Goal: Contribute content: Contribute content

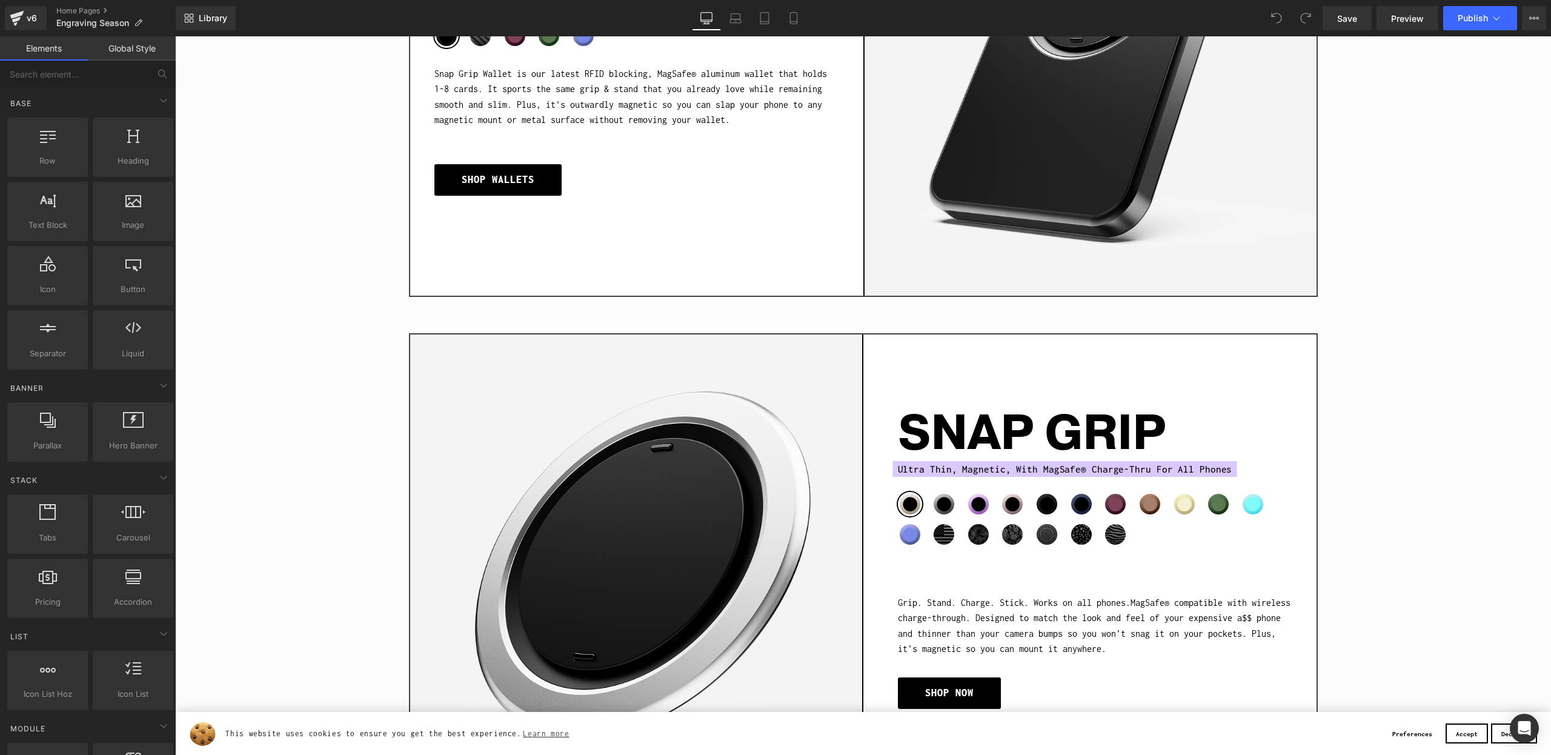
scroll to position [1585, 0]
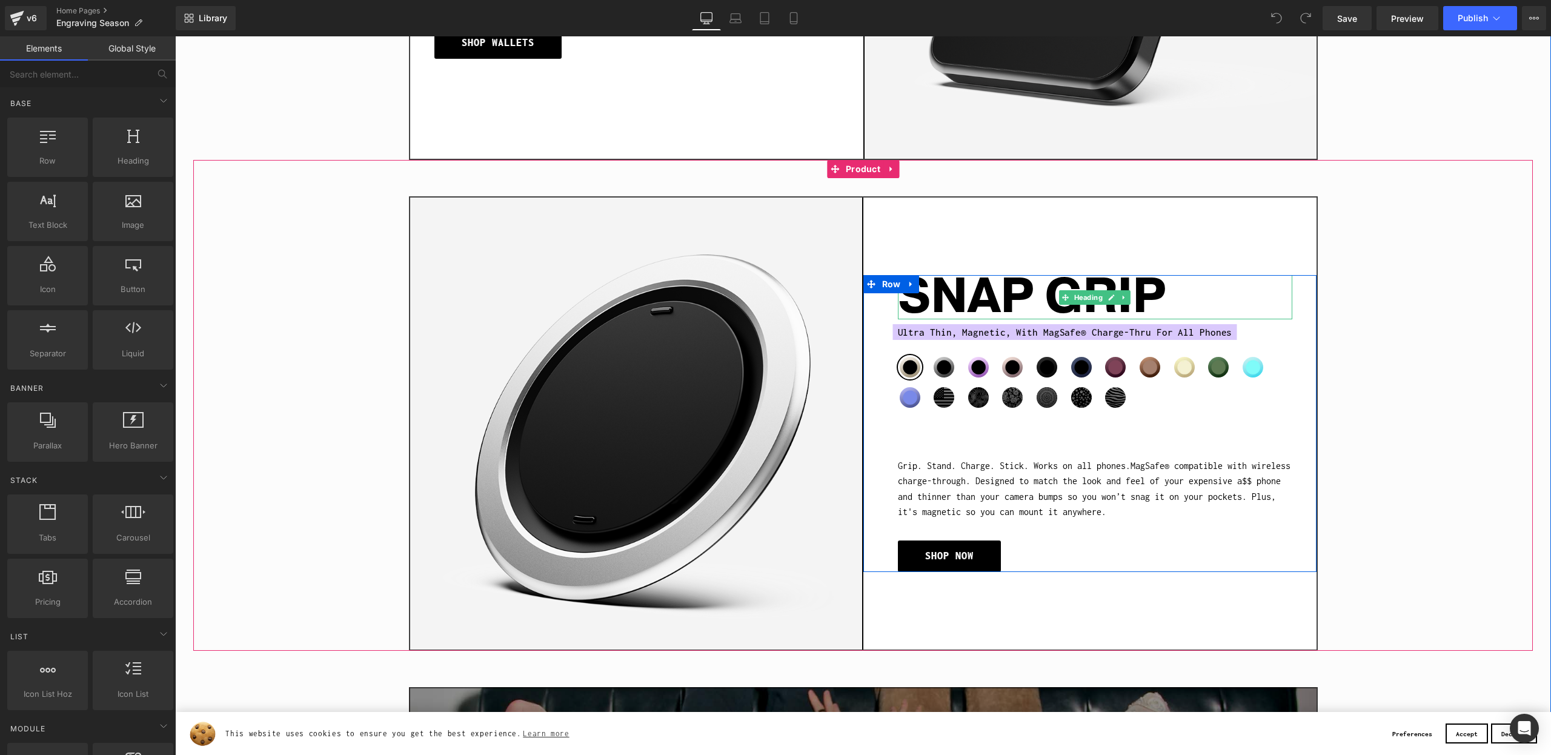
click at [1039, 275] on h1 "SNAP GRIP" at bounding box center [1095, 297] width 394 height 44
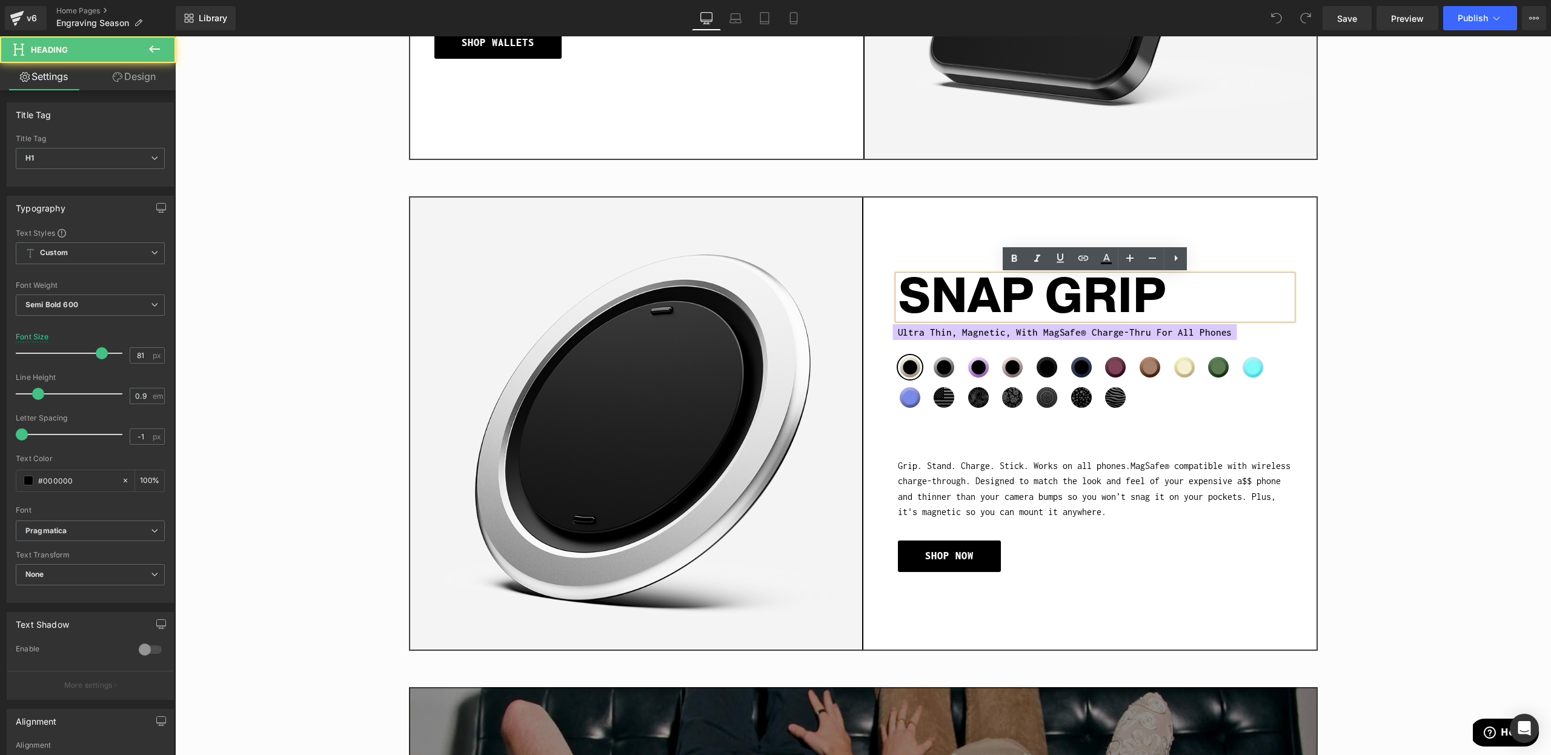
click at [911, 206] on div "Sale Off (P) Image SNAP GRIP Heading Ultra Thin, Magnetic, With MagSafe® Charge…" at bounding box center [863, 423] width 909 height 454
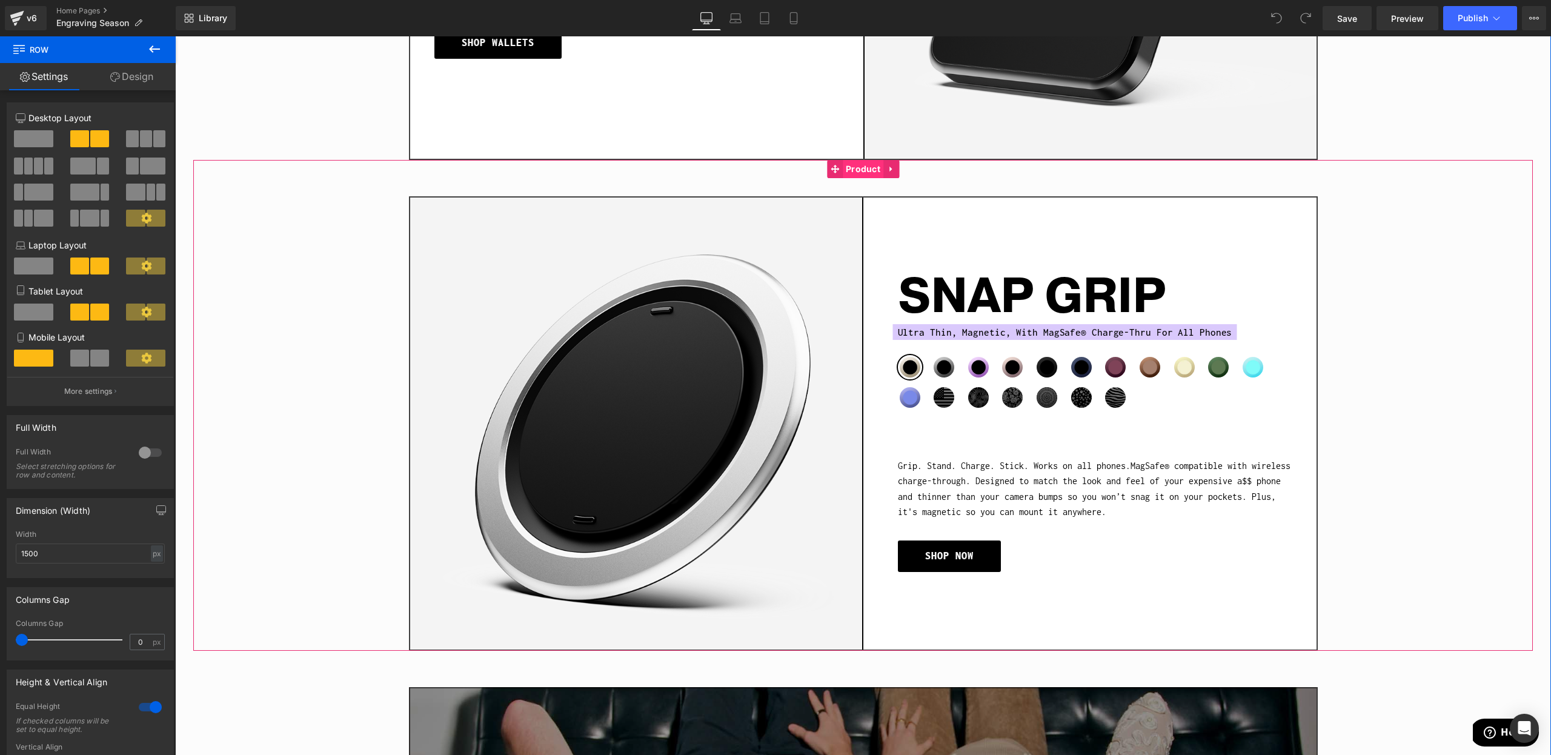
click at [854, 176] on span "Product" at bounding box center [863, 169] width 41 height 18
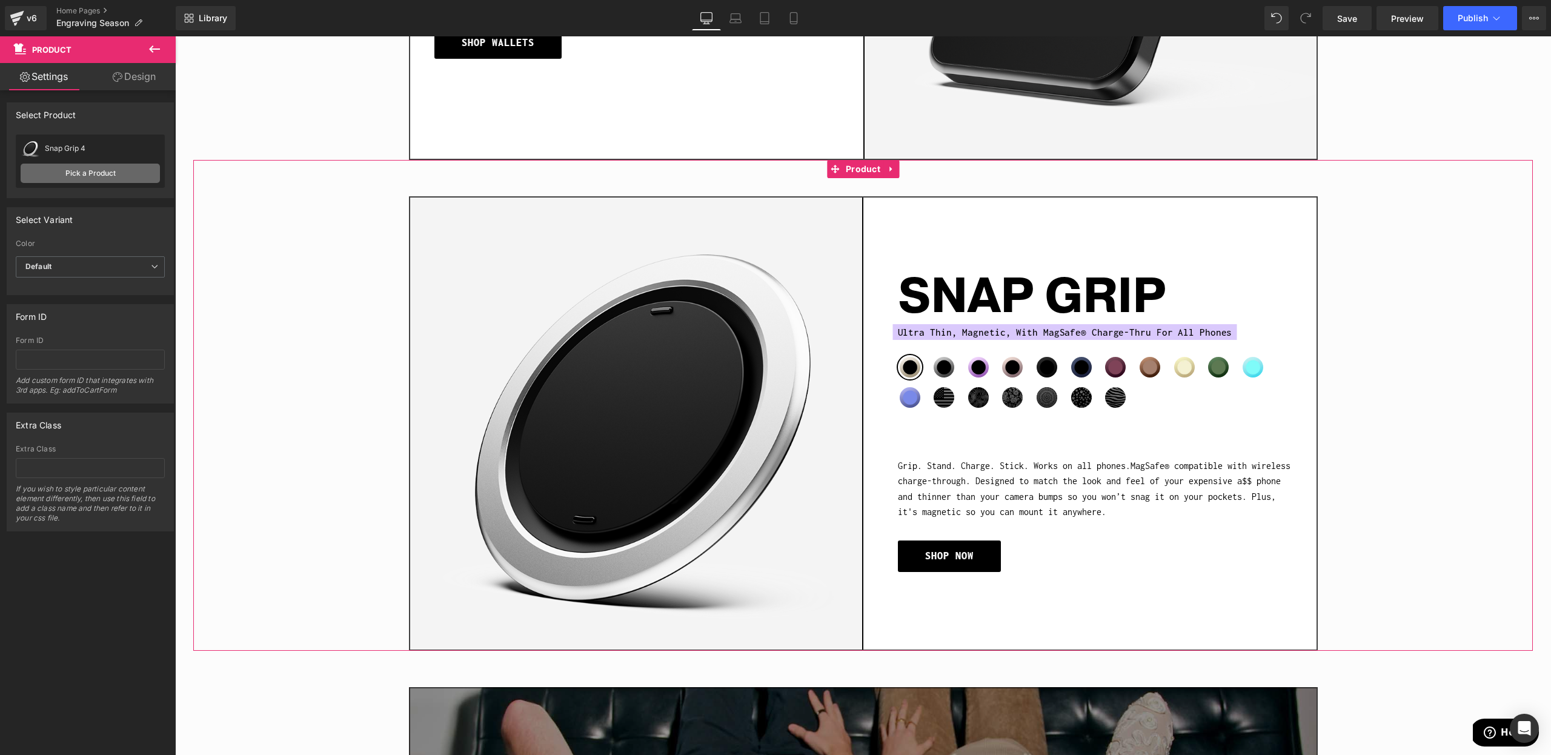
click at [111, 176] on link "Pick a Product" at bounding box center [90, 173] width 139 height 19
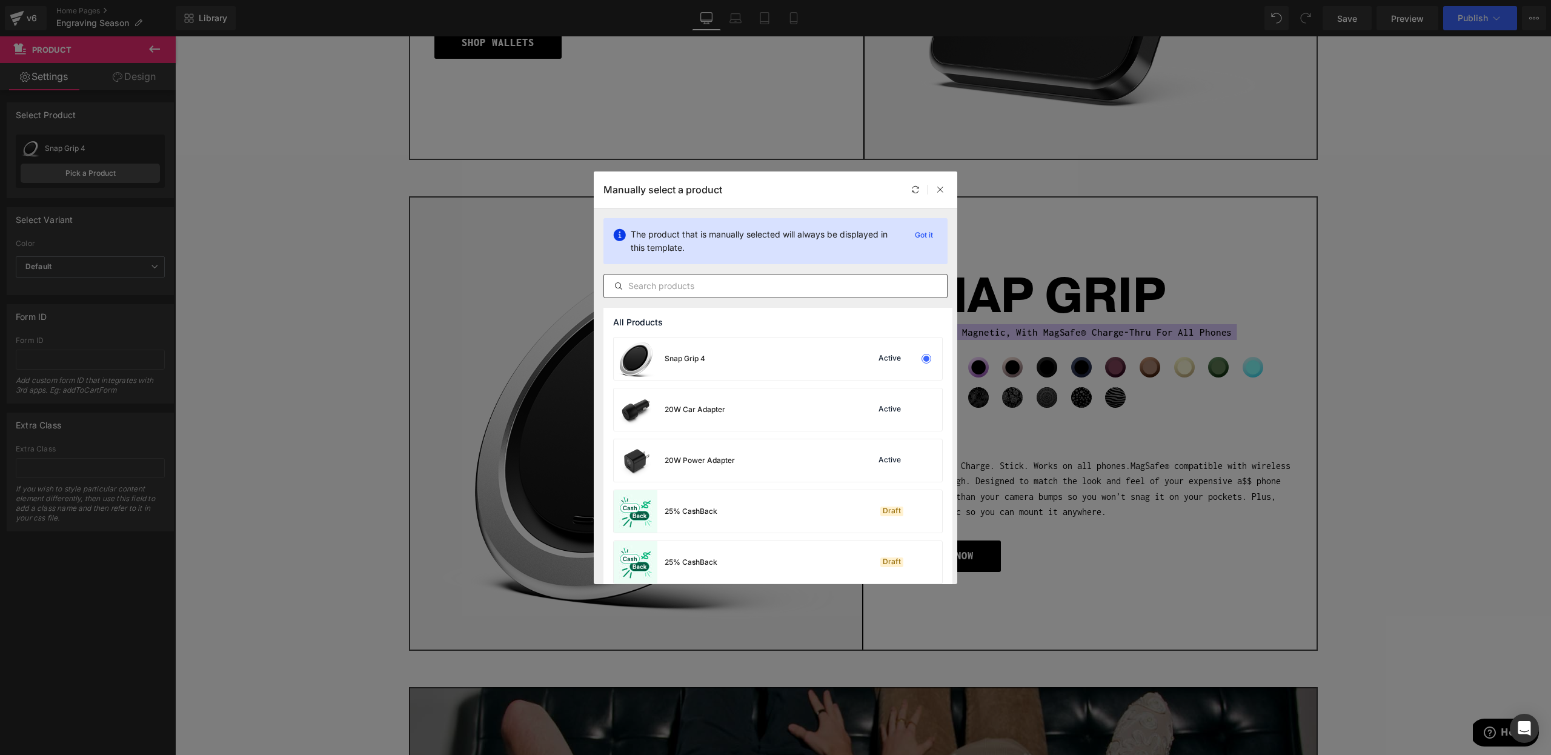
click at [705, 282] on input "text" at bounding box center [775, 286] width 343 height 15
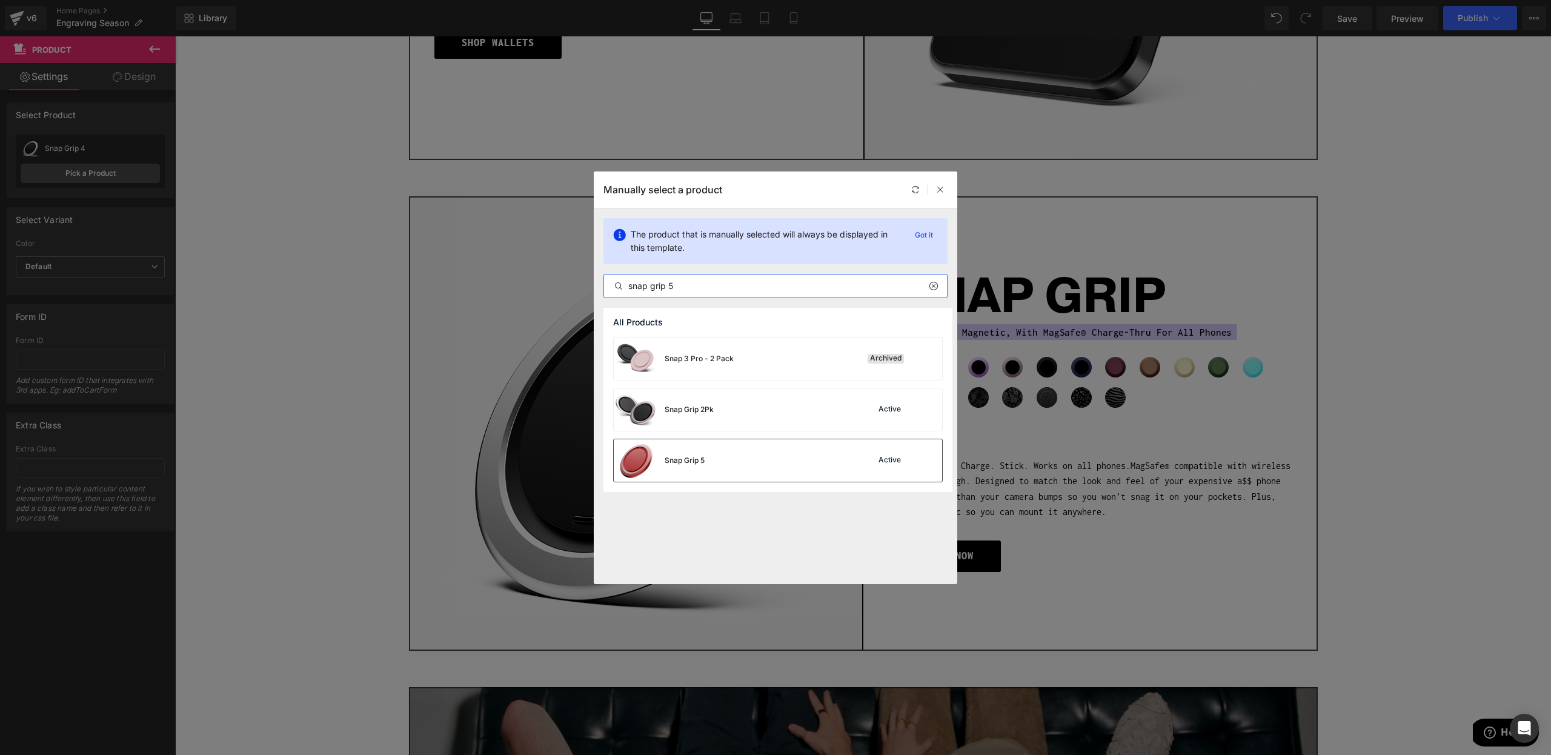
type input "snap grip 5"
click at [743, 446] on div "Snap Grip 5 Active" at bounding box center [778, 460] width 328 height 42
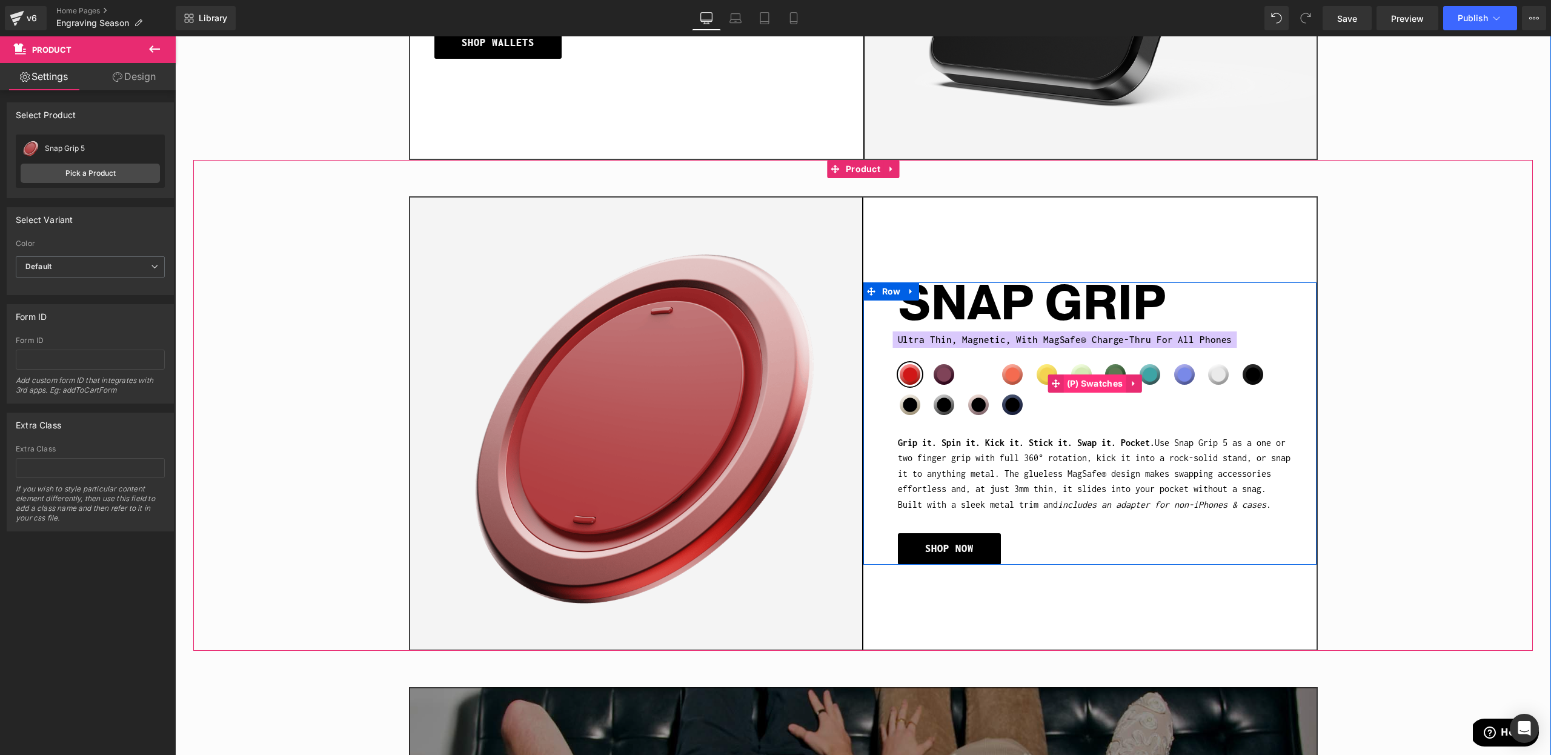
click at [1107, 388] on span "(P) Swatches" at bounding box center [1095, 383] width 62 height 18
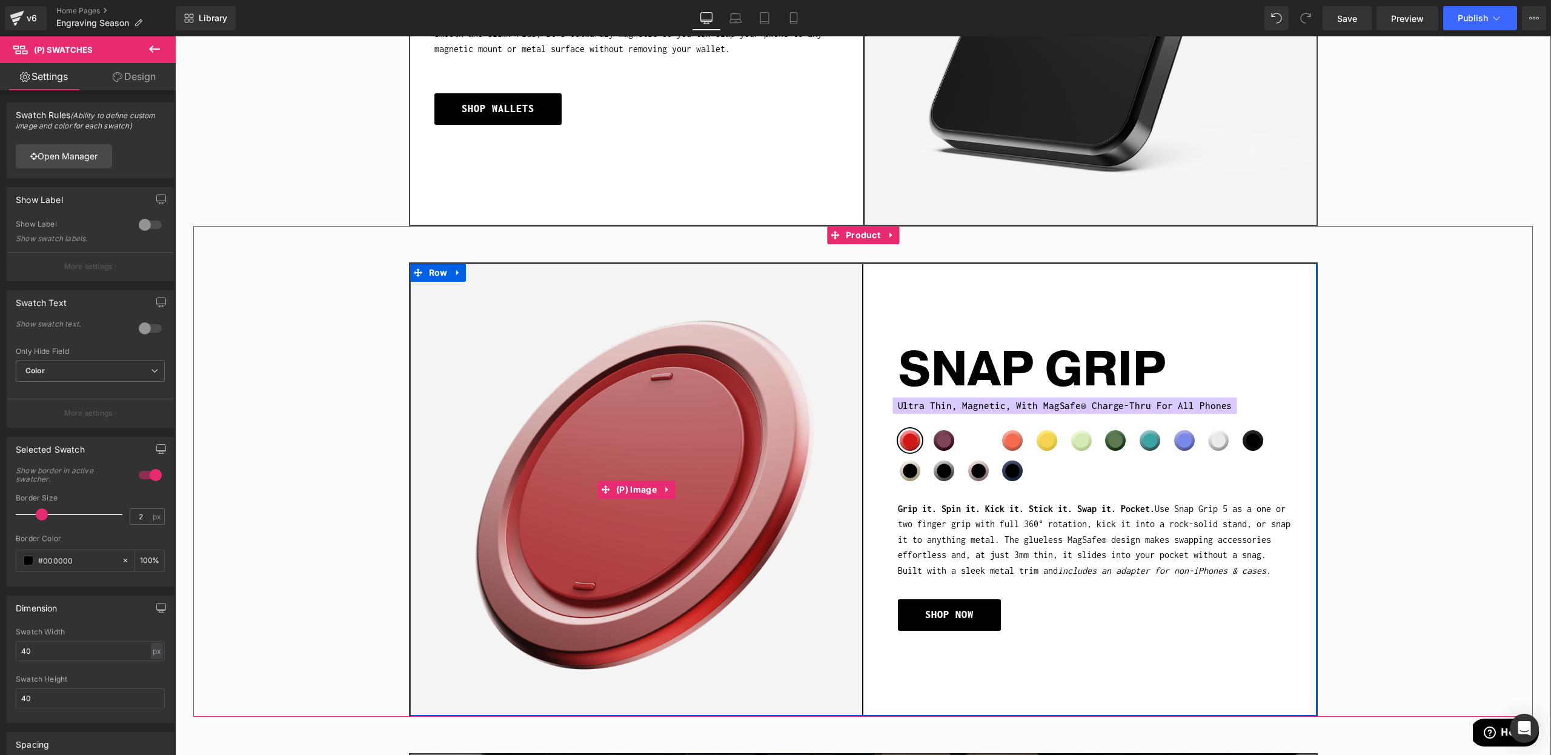
scroll to position [1500, 0]
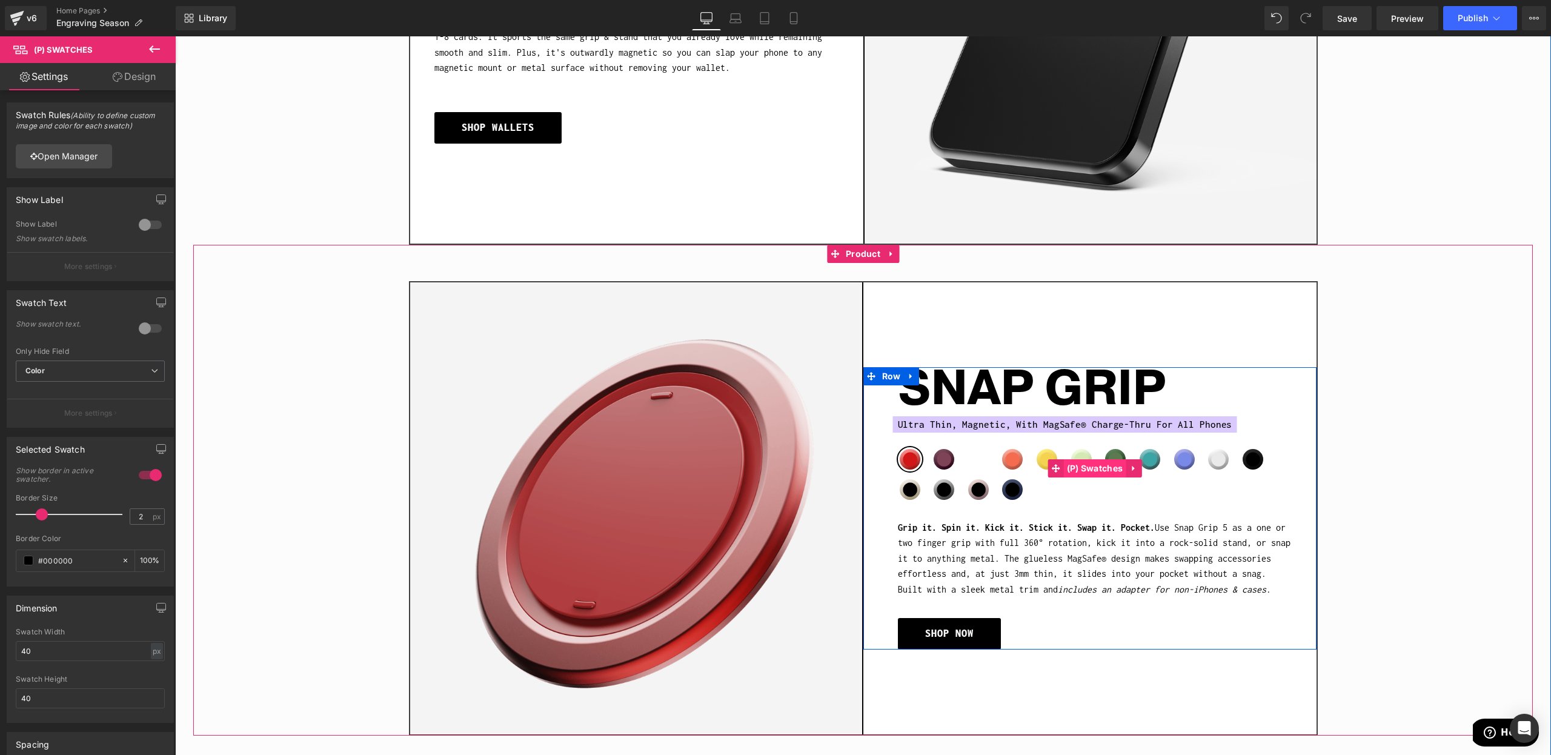
click at [1093, 472] on span "(P) Swatches" at bounding box center [1095, 468] width 62 height 18
click at [1179, 401] on h1 "SNAP GRIP" at bounding box center [1095, 389] width 394 height 44
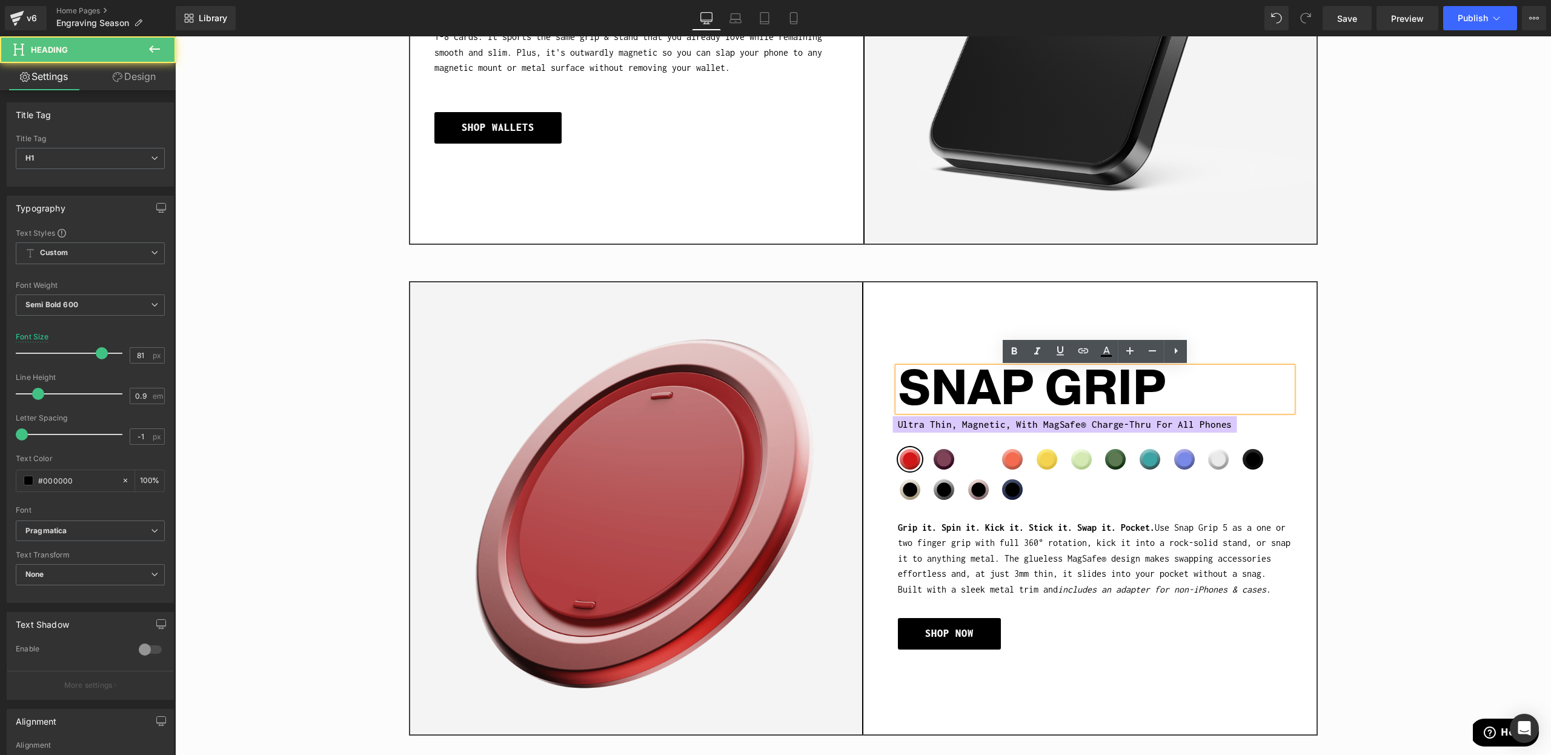
click at [1173, 386] on h1 "SNAP GRIP" at bounding box center [1095, 389] width 394 height 44
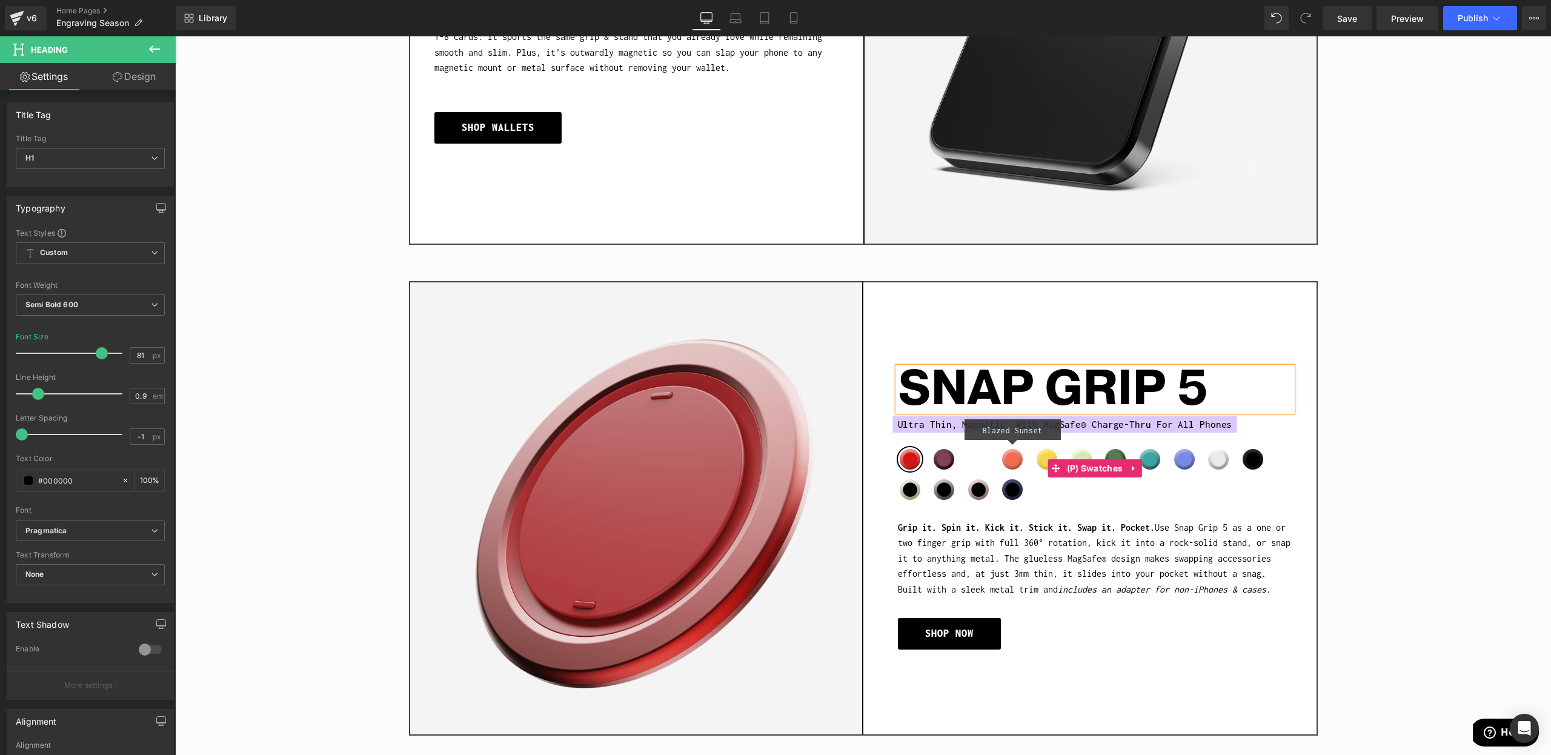
click at [1005, 454] on span "Blazed Sunset" at bounding box center [1012, 459] width 24 height 24
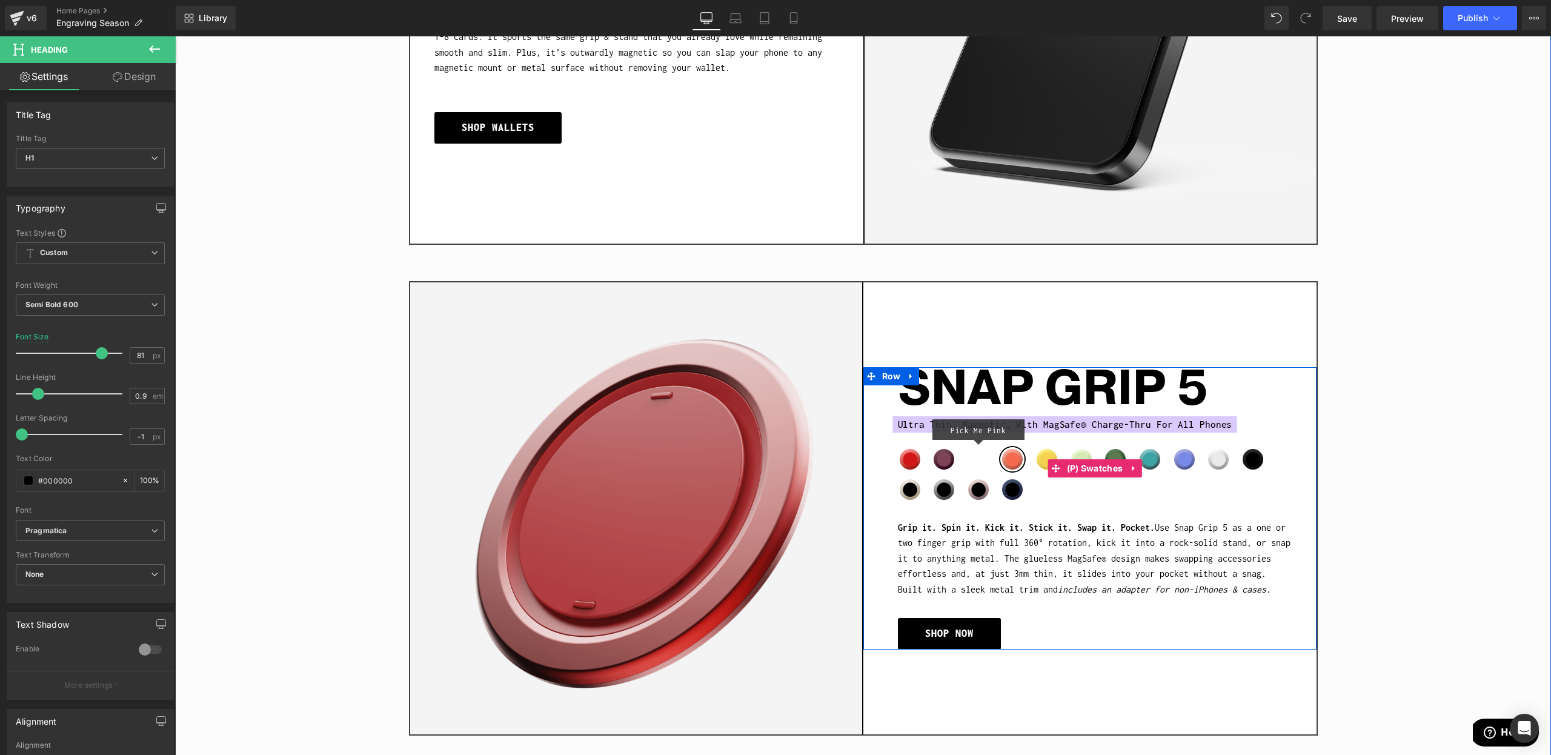
click at [982, 459] on span "Pick Me Pink" at bounding box center [978, 459] width 24 height 24
click at [1105, 464] on span "(P) Swatches" at bounding box center [1095, 468] width 62 height 18
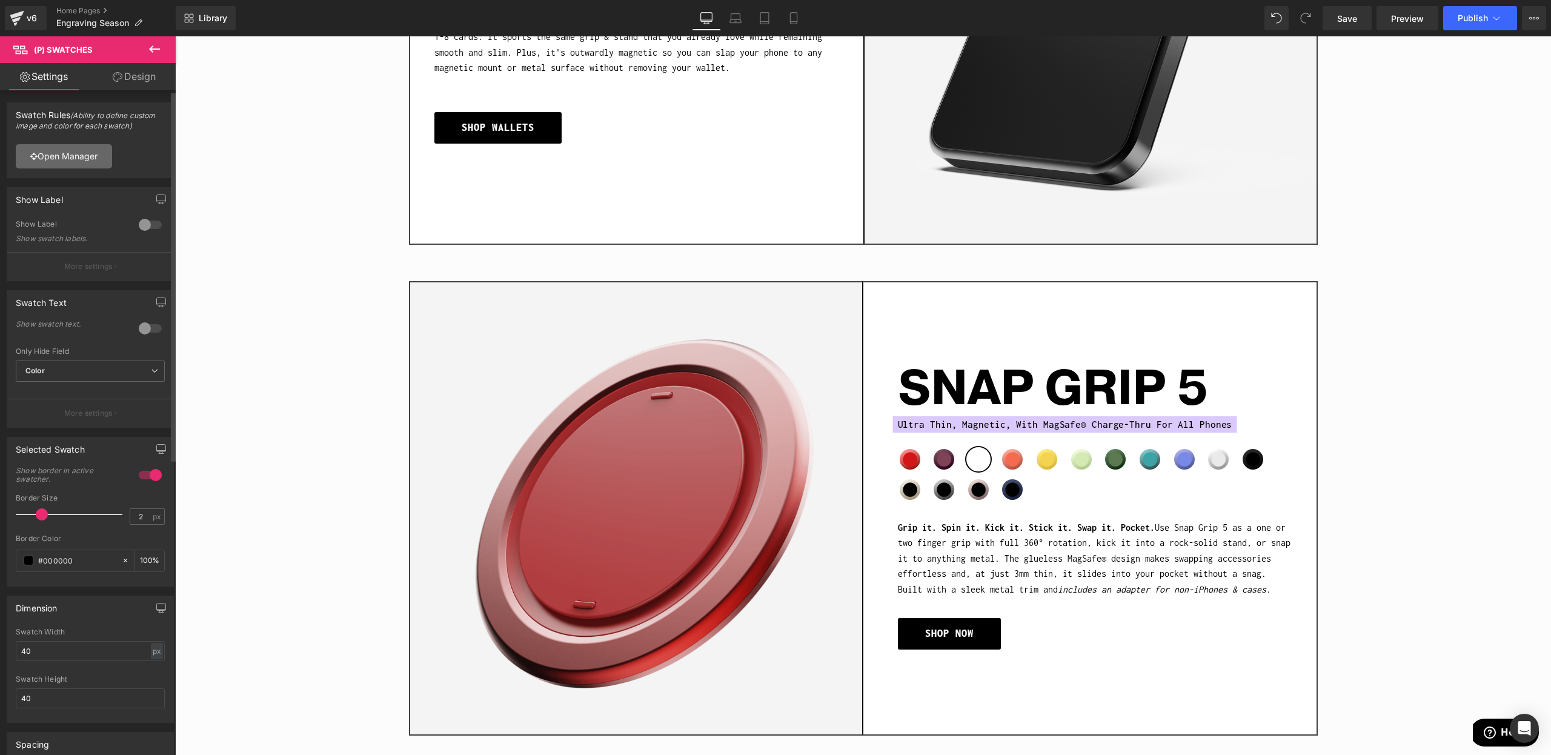
click at [65, 159] on link "Open Manager" at bounding box center [64, 156] width 96 height 24
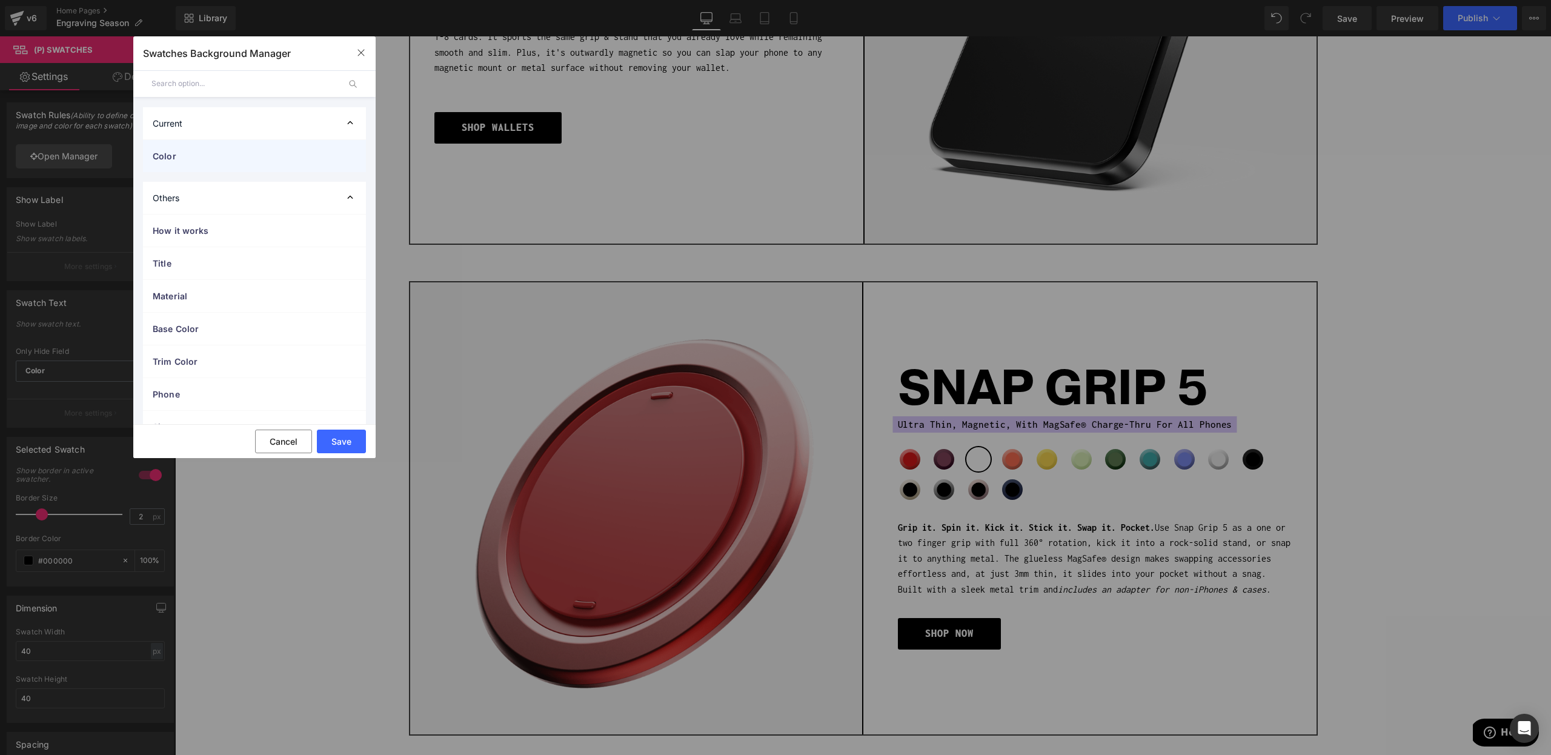
click at [199, 163] on div "Color" at bounding box center [254, 156] width 223 height 32
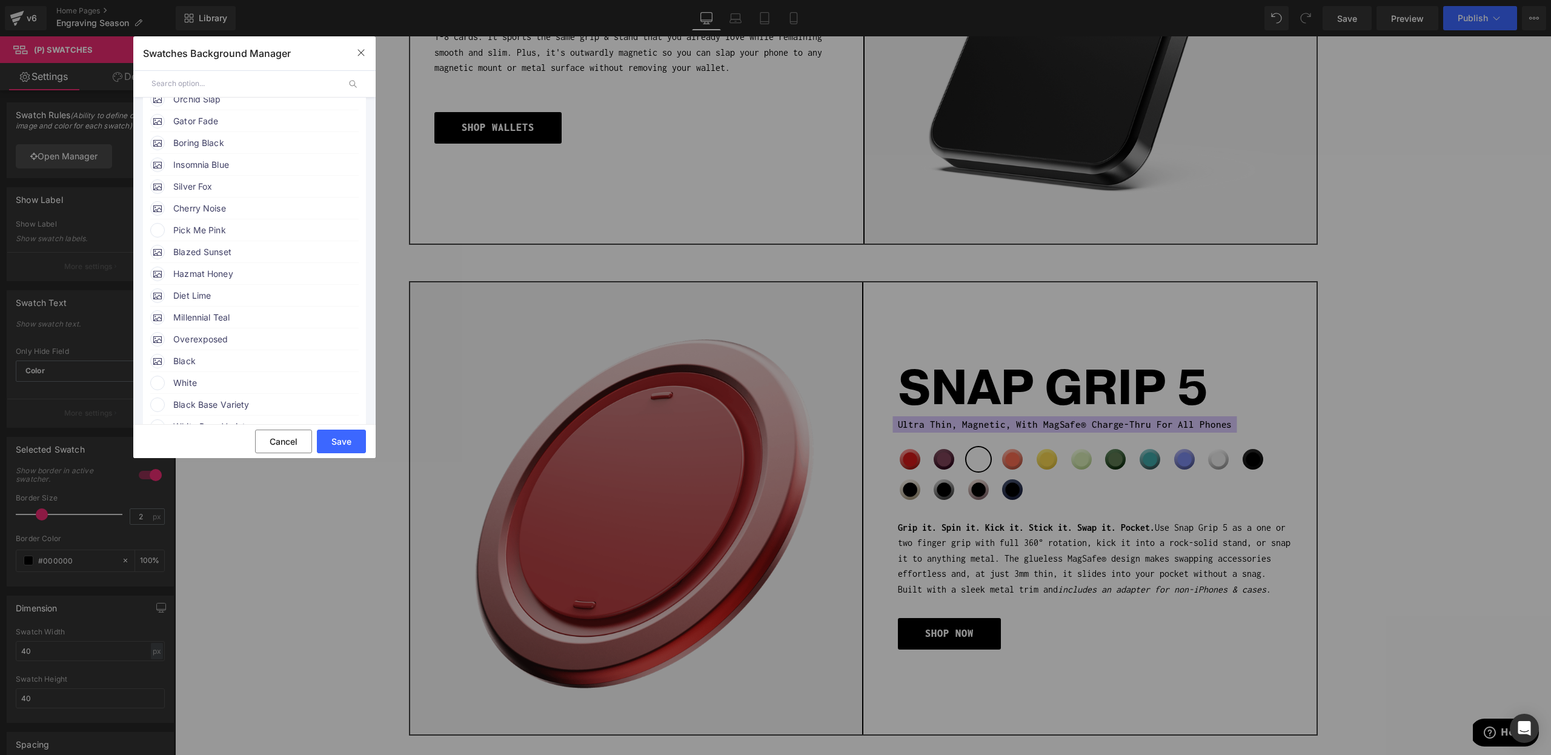
scroll to position [261, 0]
click at [209, 208] on span "Pick Me Pink" at bounding box center [265, 205] width 184 height 15
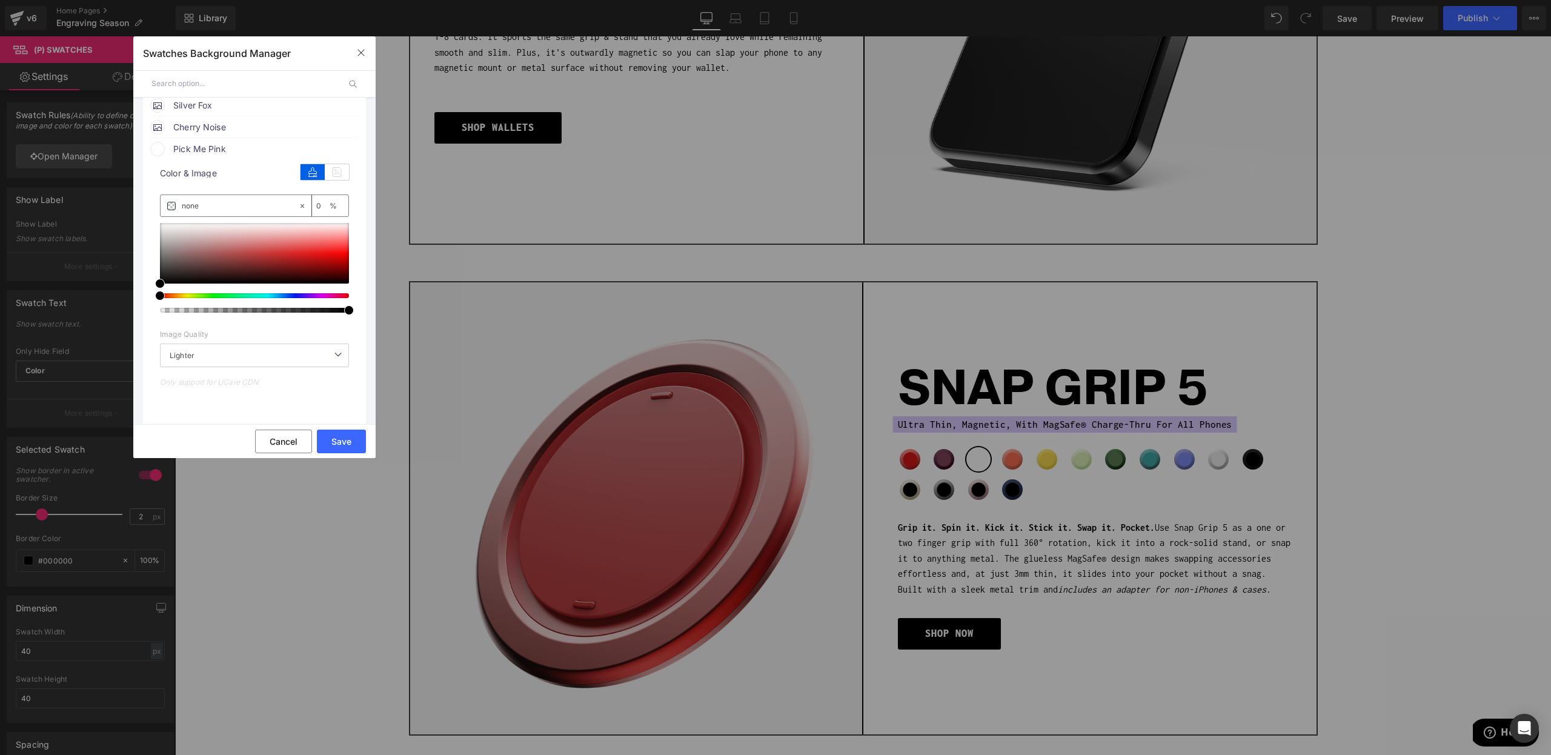
scroll to position [345, 0]
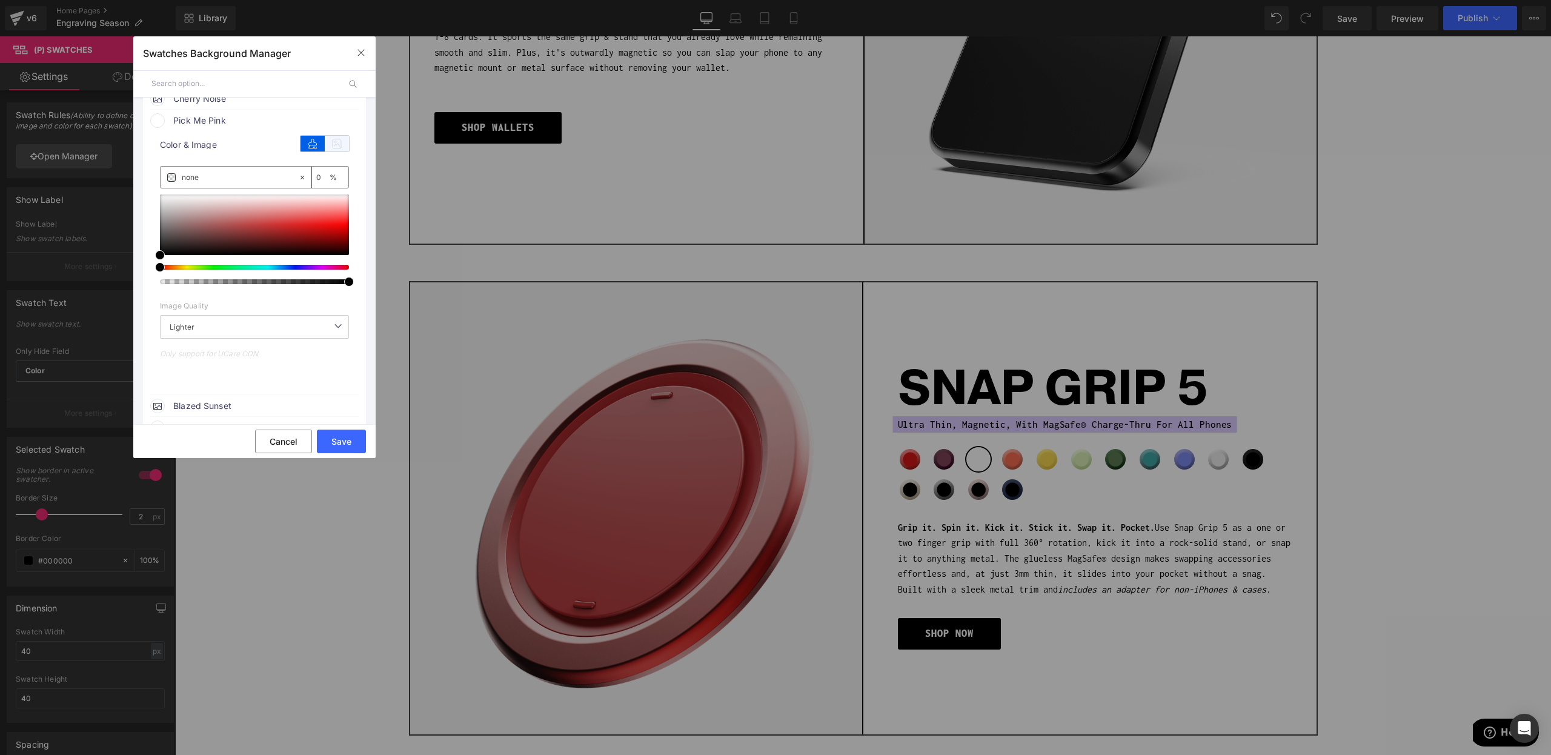
click at [335, 150] on icon at bounding box center [337, 144] width 24 height 16
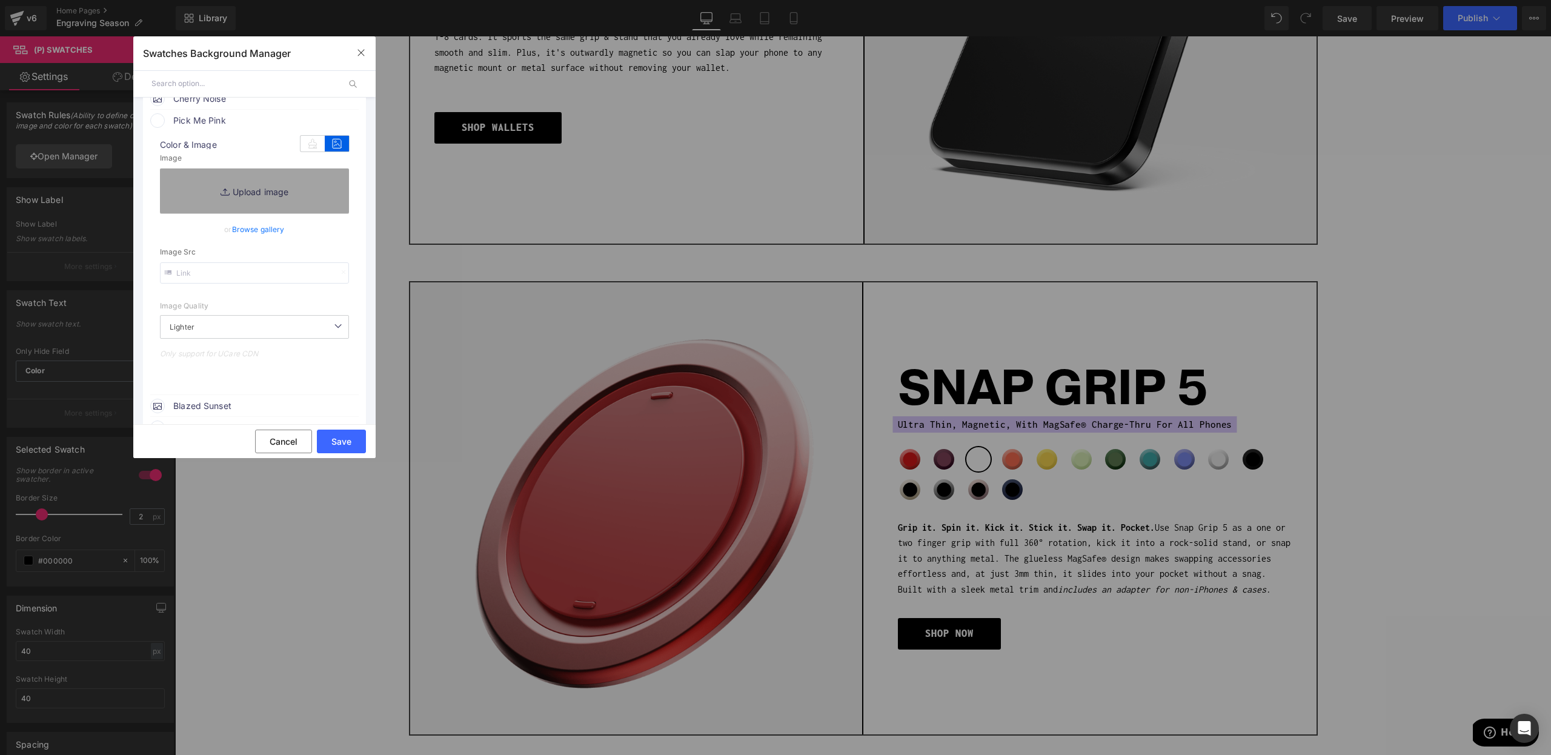
click at [212, 273] on input "text" at bounding box center [254, 272] width 189 height 21
paste input "[URL][DOMAIN_NAME]"
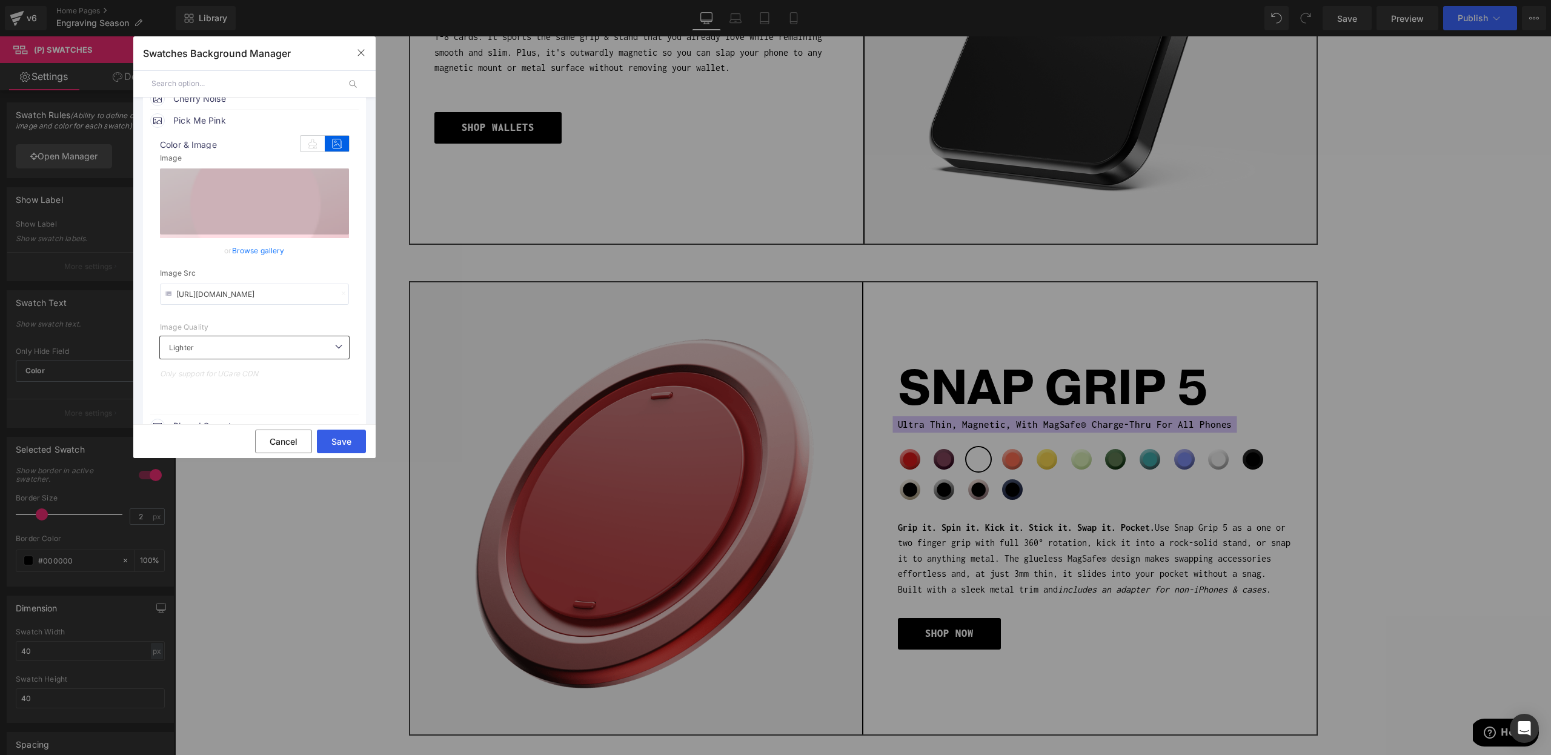
type input "[URL][DOMAIN_NAME]"
click at [333, 436] on button "Save" at bounding box center [341, 442] width 49 height 24
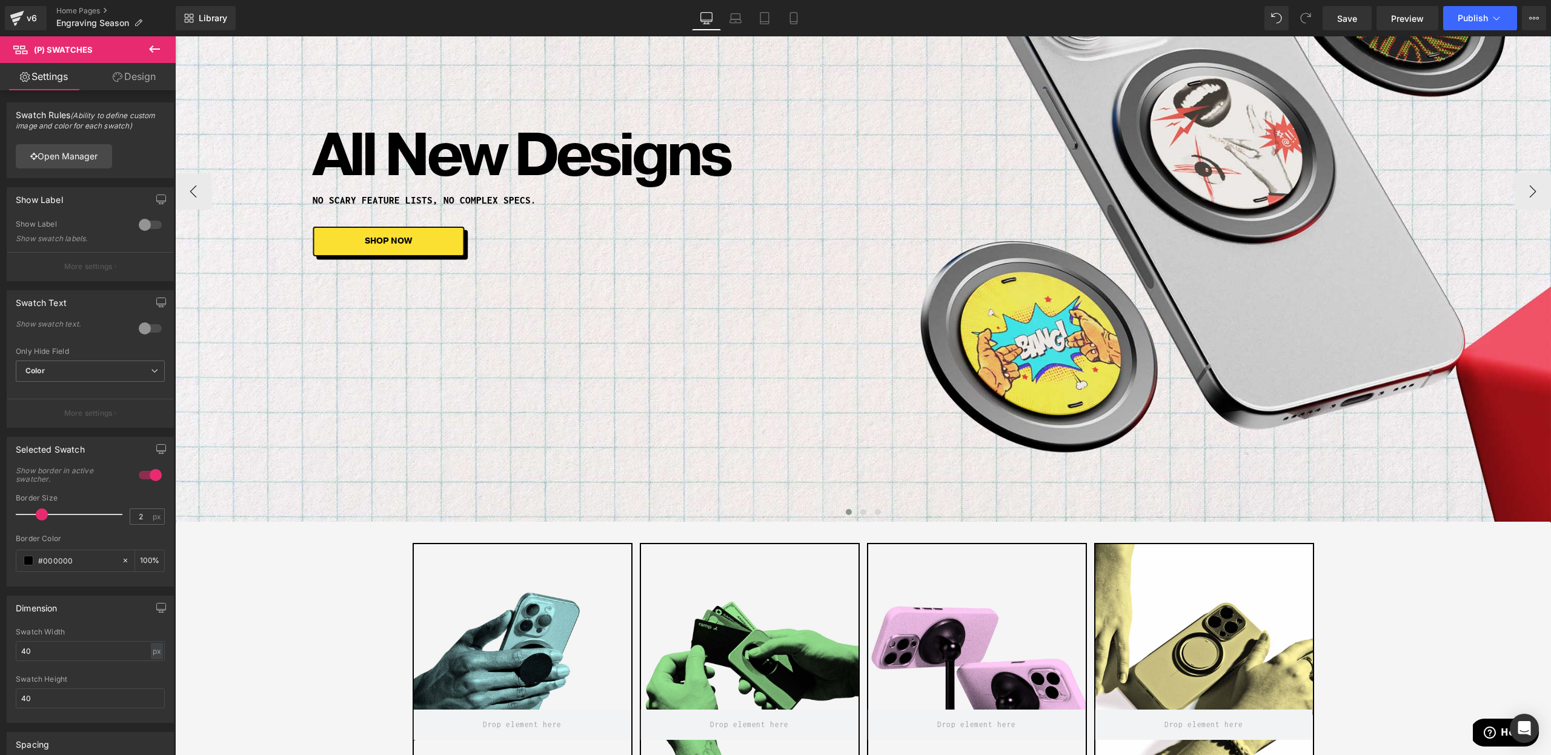
click at [757, 308] on div "All New Designs Heading No scary feature lists, no complex specs. Heading SHOP …" at bounding box center [863, 191] width 1376 height 662
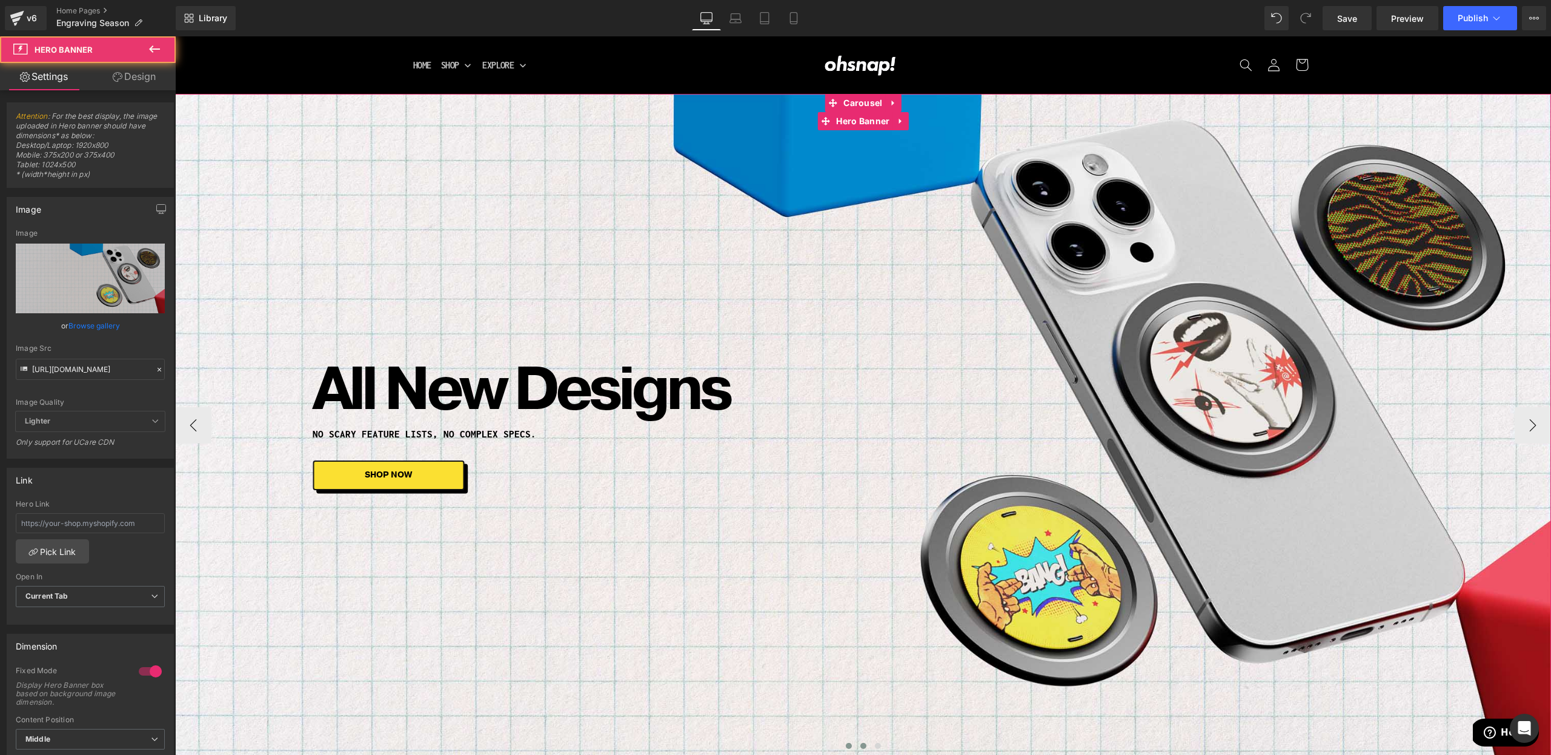
click at [859, 739] on div "All New Designs Heading No scary feature lists, no complex specs. Heading SHOP …" at bounding box center [863, 425] width 1376 height 662
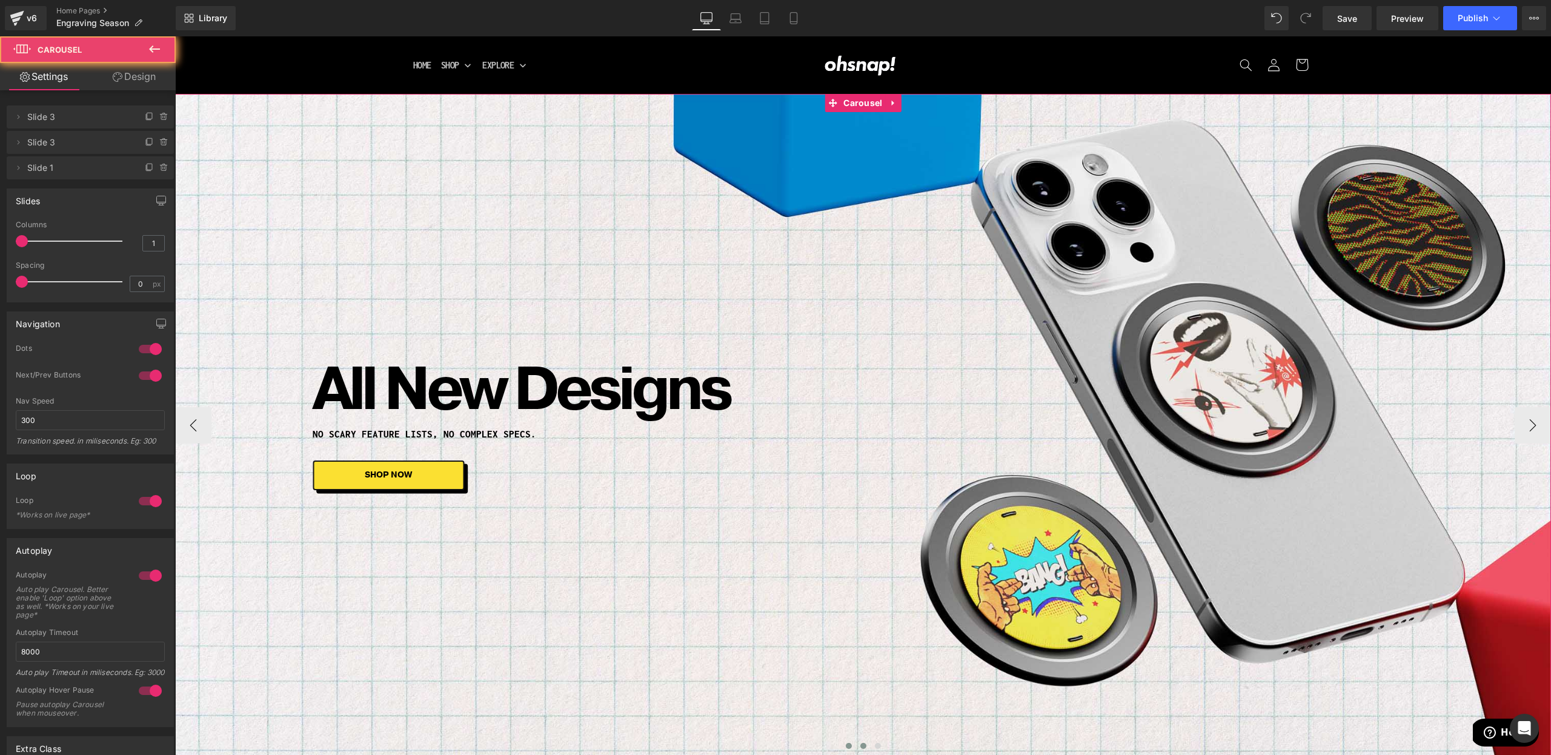
click at [865, 744] on span at bounding box center [863, 746] width 6 height 6
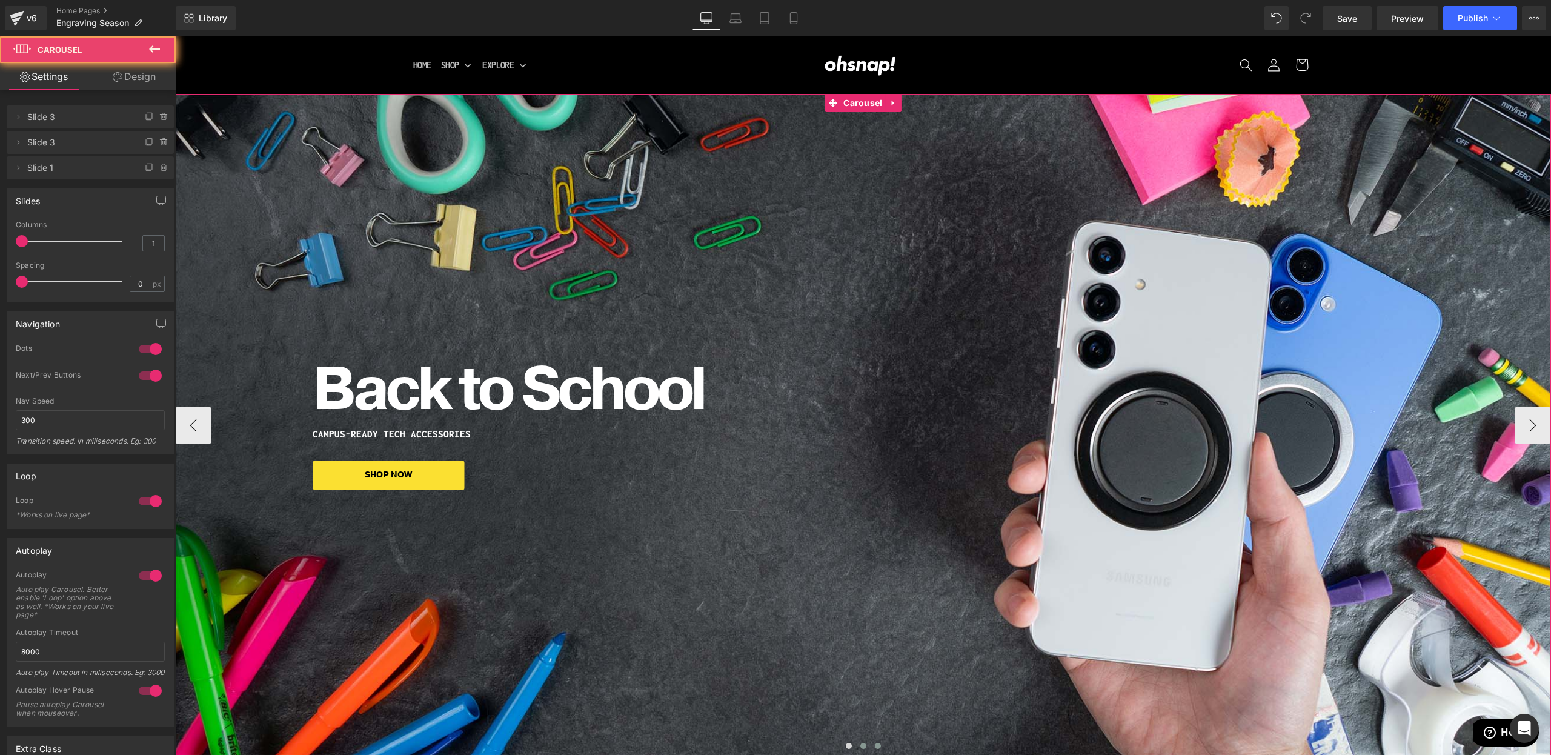
click at [877, 745] on span at bounding box center [878, 746] width 6 height 6
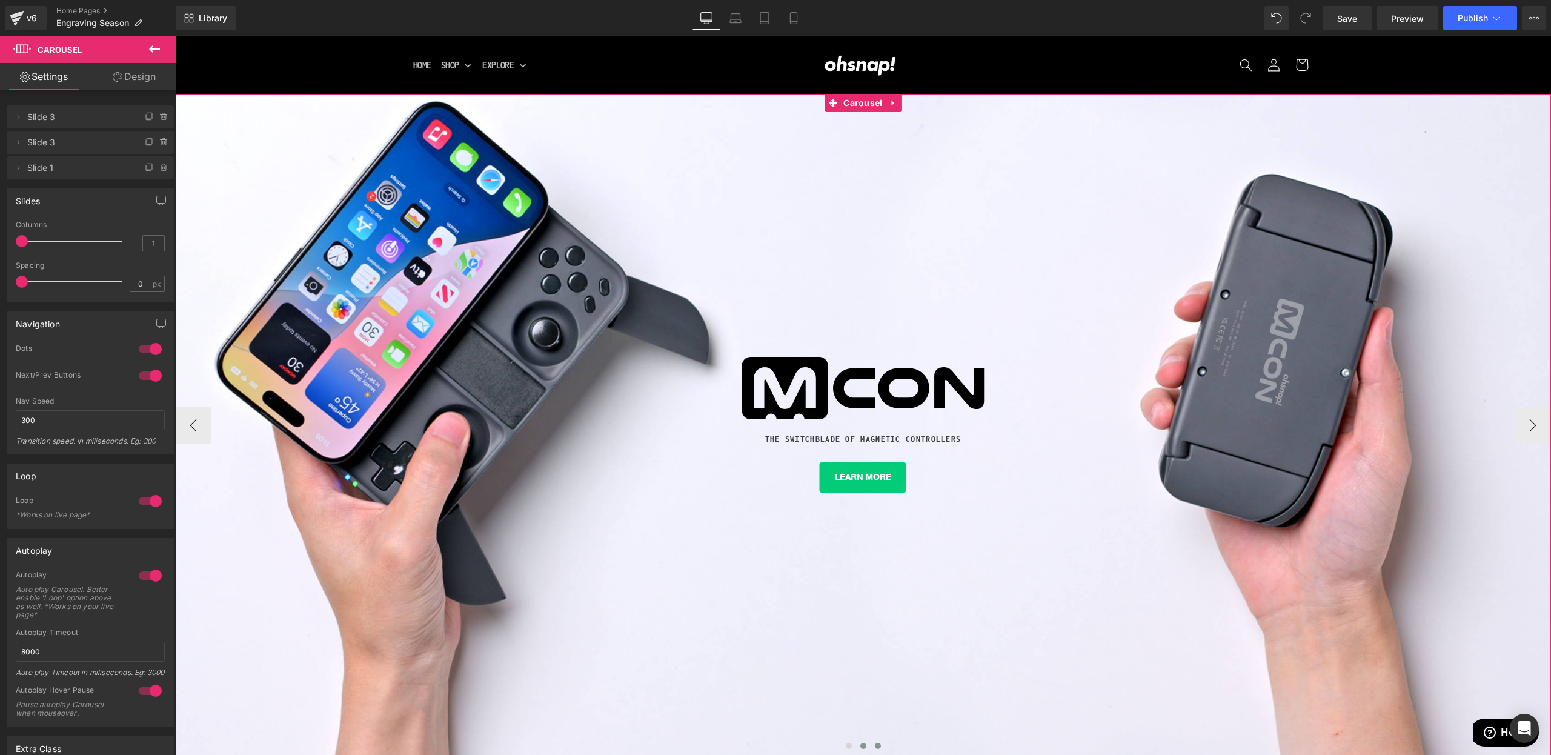
drag, startPoint x: 865, startPoint y: 750, endPoint x: 861, endPoint y: 744, distance: 6.6
click at [865, 749] on button at bounding box center [863, 746] width 15 height 12
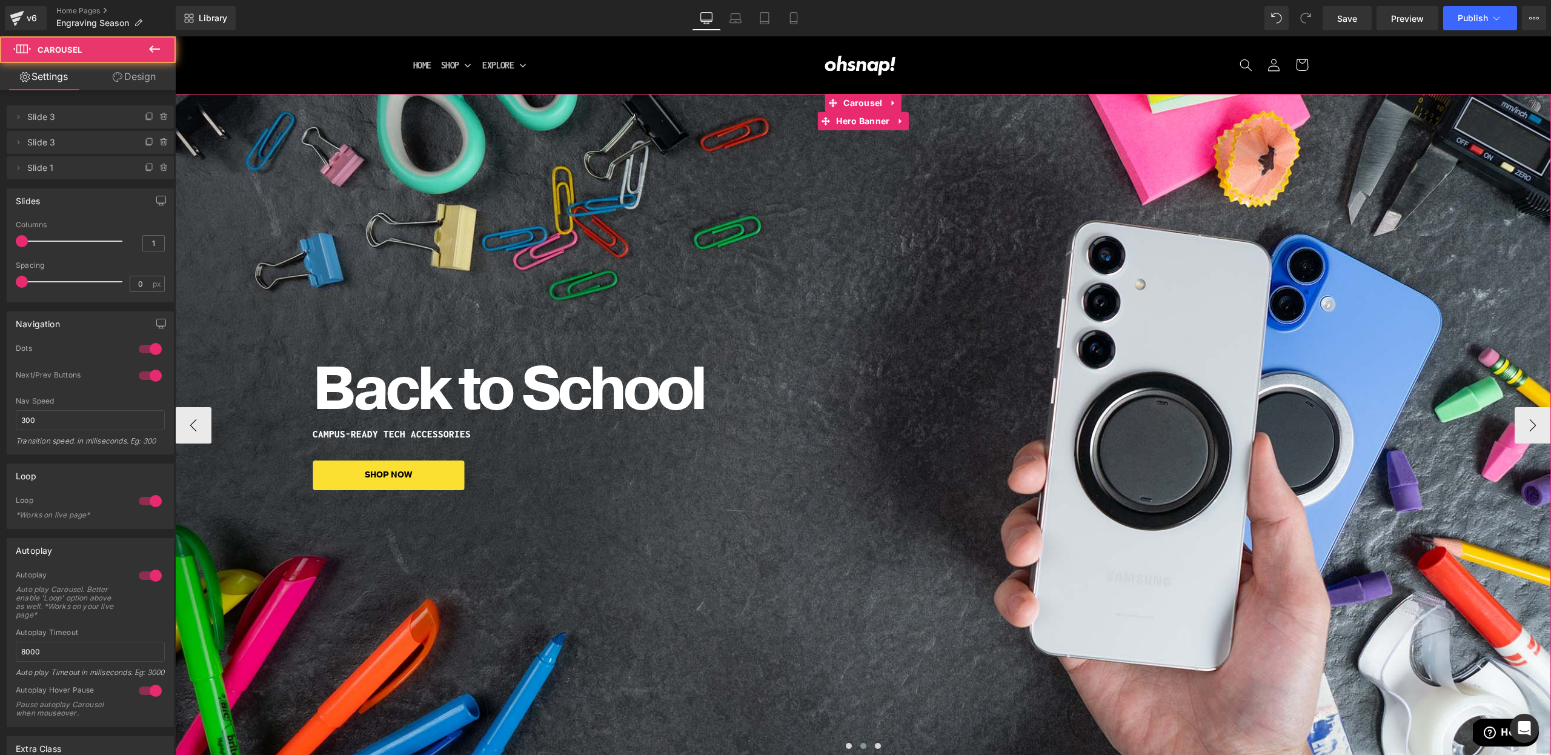
click at [676, 596] on div "Back to School Heading CAMPUS-READY TECH ACCESSORIES Heading SHOP NOW [GEOGRAPH…" at bounding box center [863, 425] width 1376 height 662
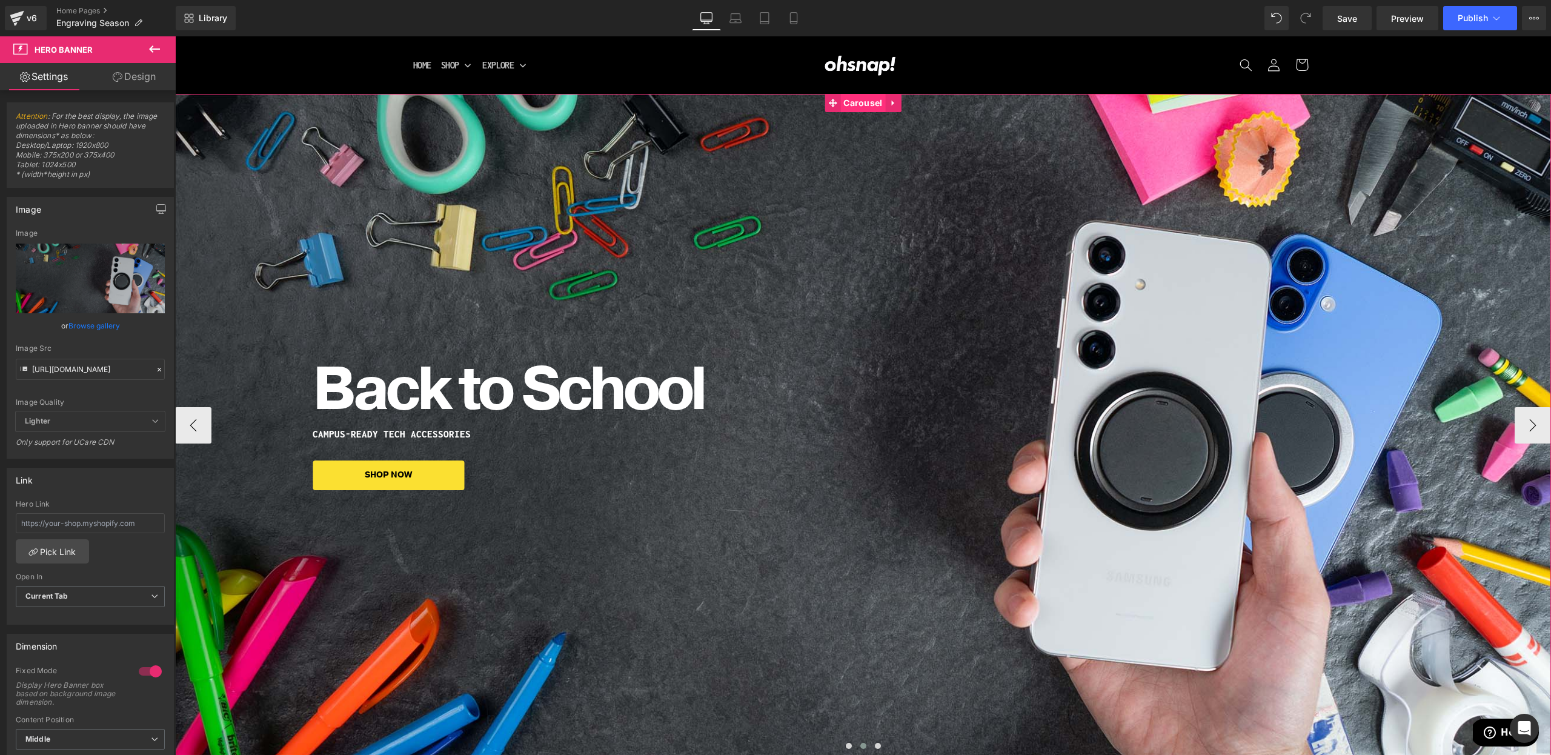
click at [856, 103] on span "Carousel" at bounding box center [862, 103] width 45 height 18
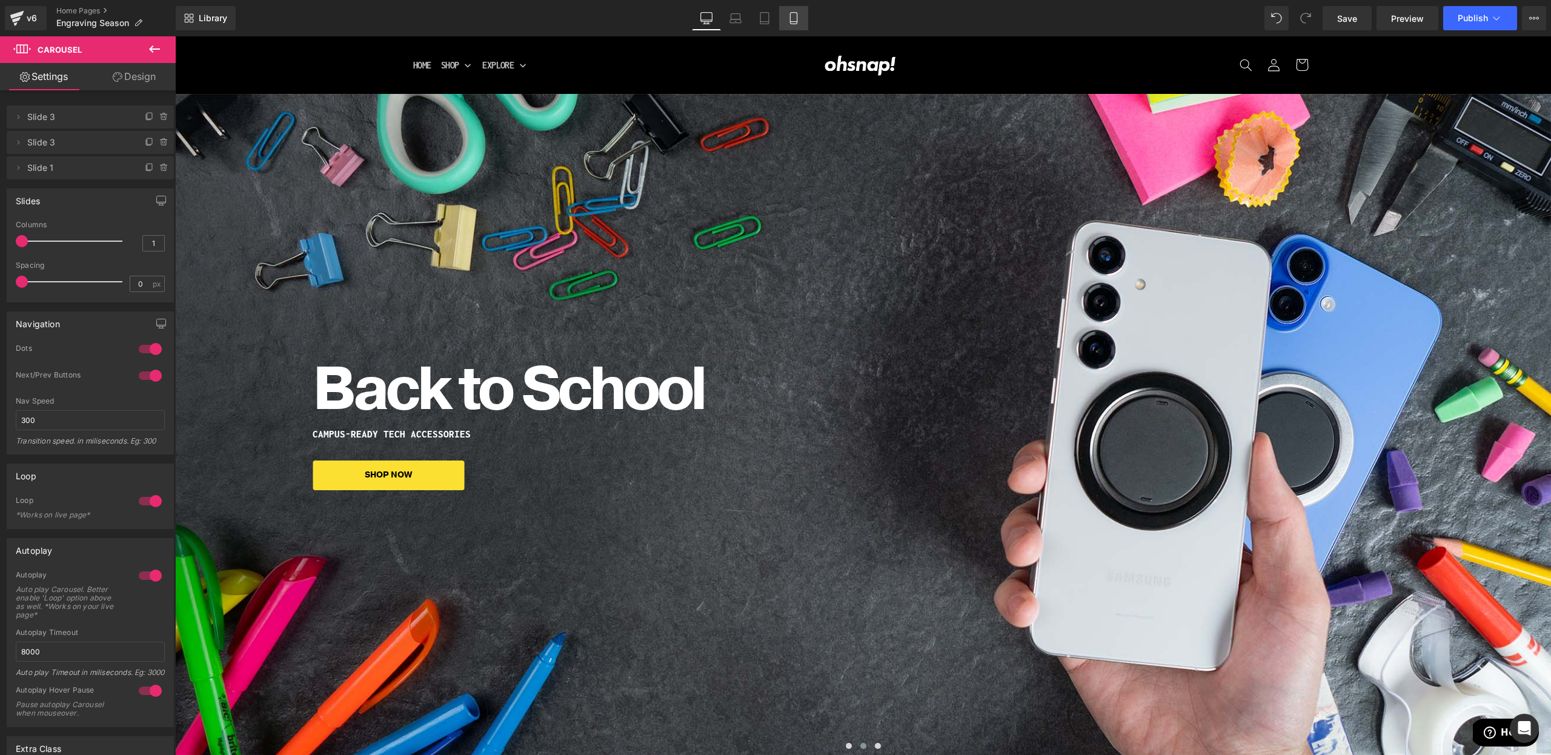
click at [792, 17] on icon at bounding box center [794, 18] width 12 height 12
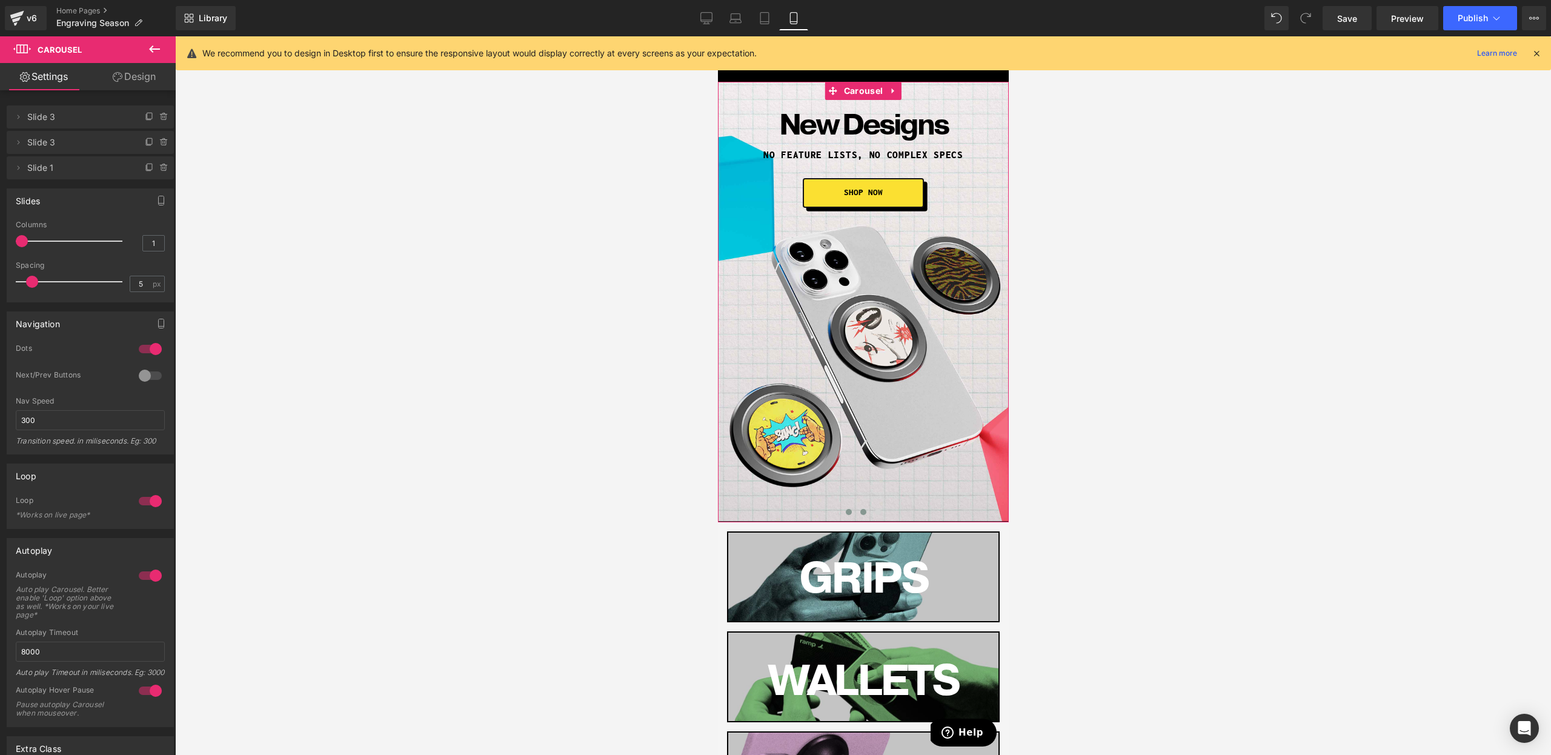
click at [862, 510] on span at bounding box center [863, 512] width 6 height 6
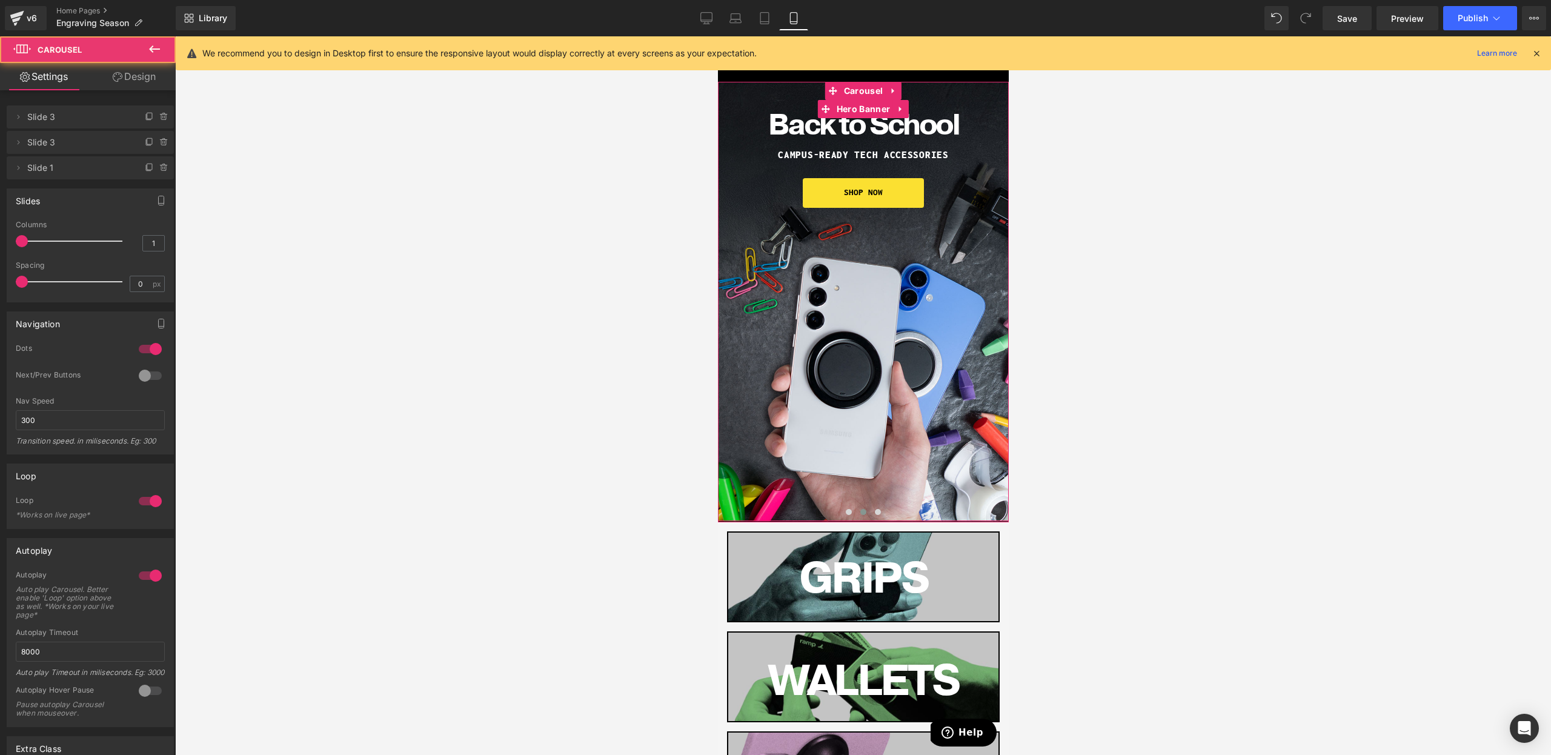
click at [852, 340] on div "Back to School Heading CAmpus-ready tech accessories Heading SHOP NOW Button Row" at bounding box center [862, 301] width 291 height 439
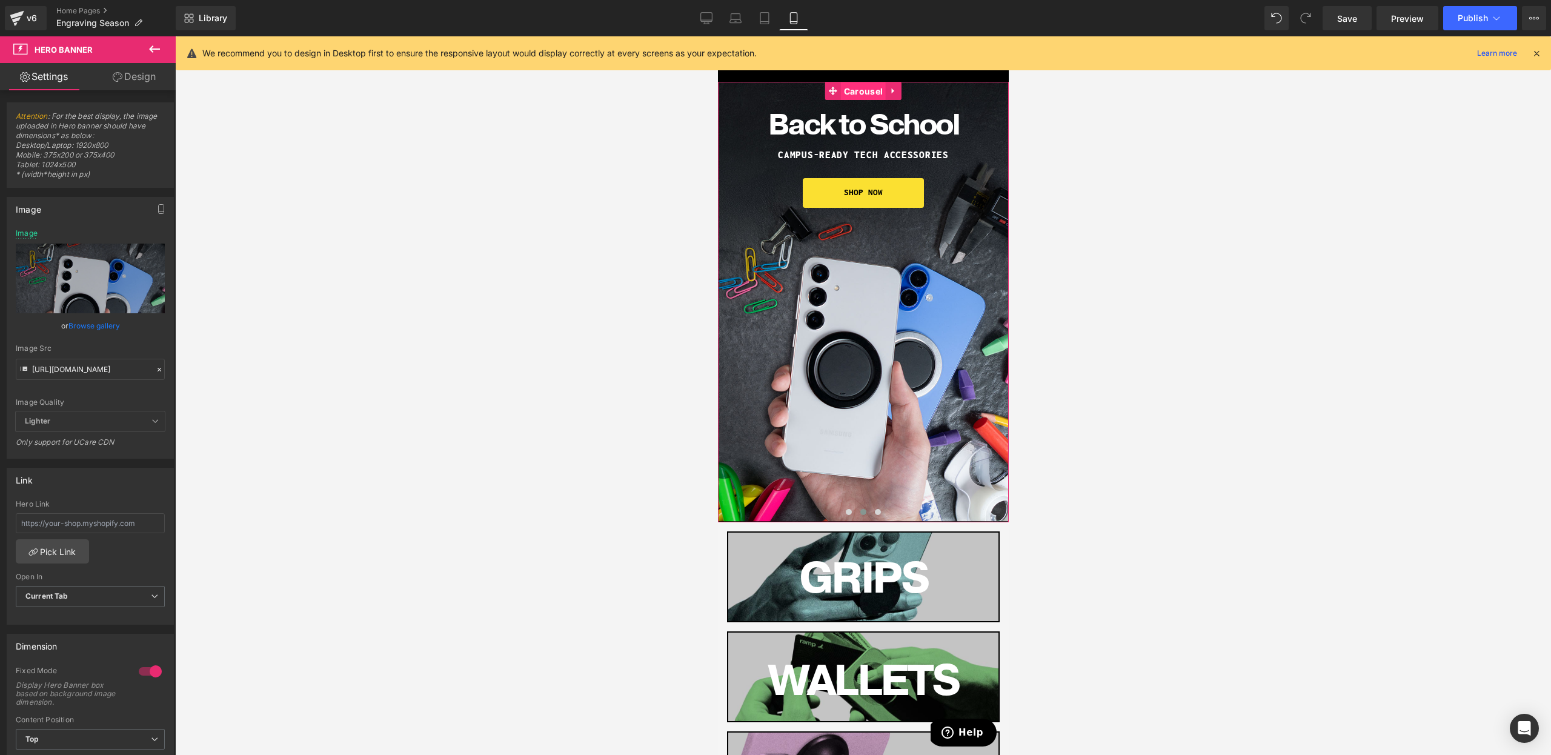
click at [858, 93] on span "Carousel" at bounding box center [862, 91] width 45 height 18
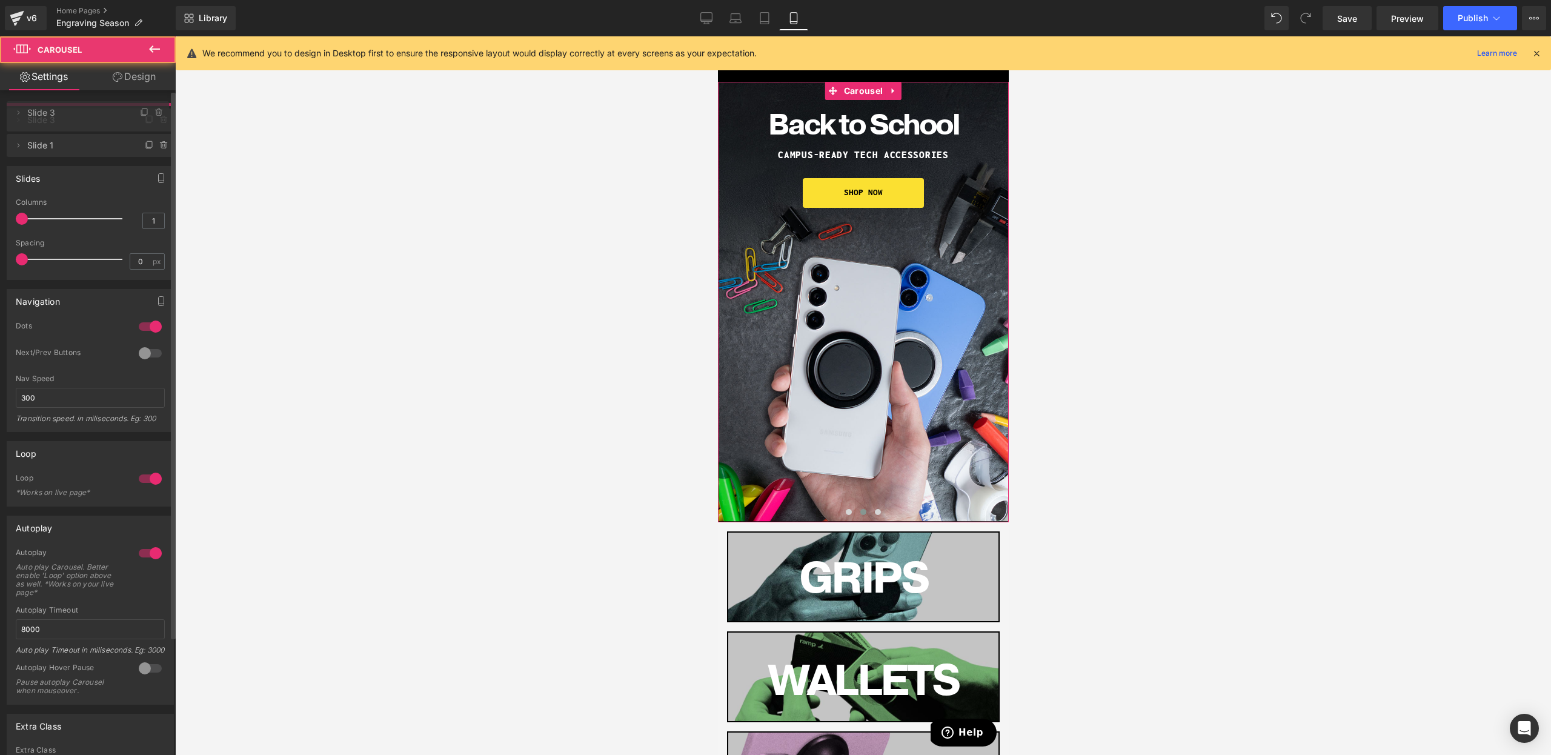
drag, startPoint x: 70, startPoint y: 124, endPoint x: 72, endPoint y: 114, distance: 10.5
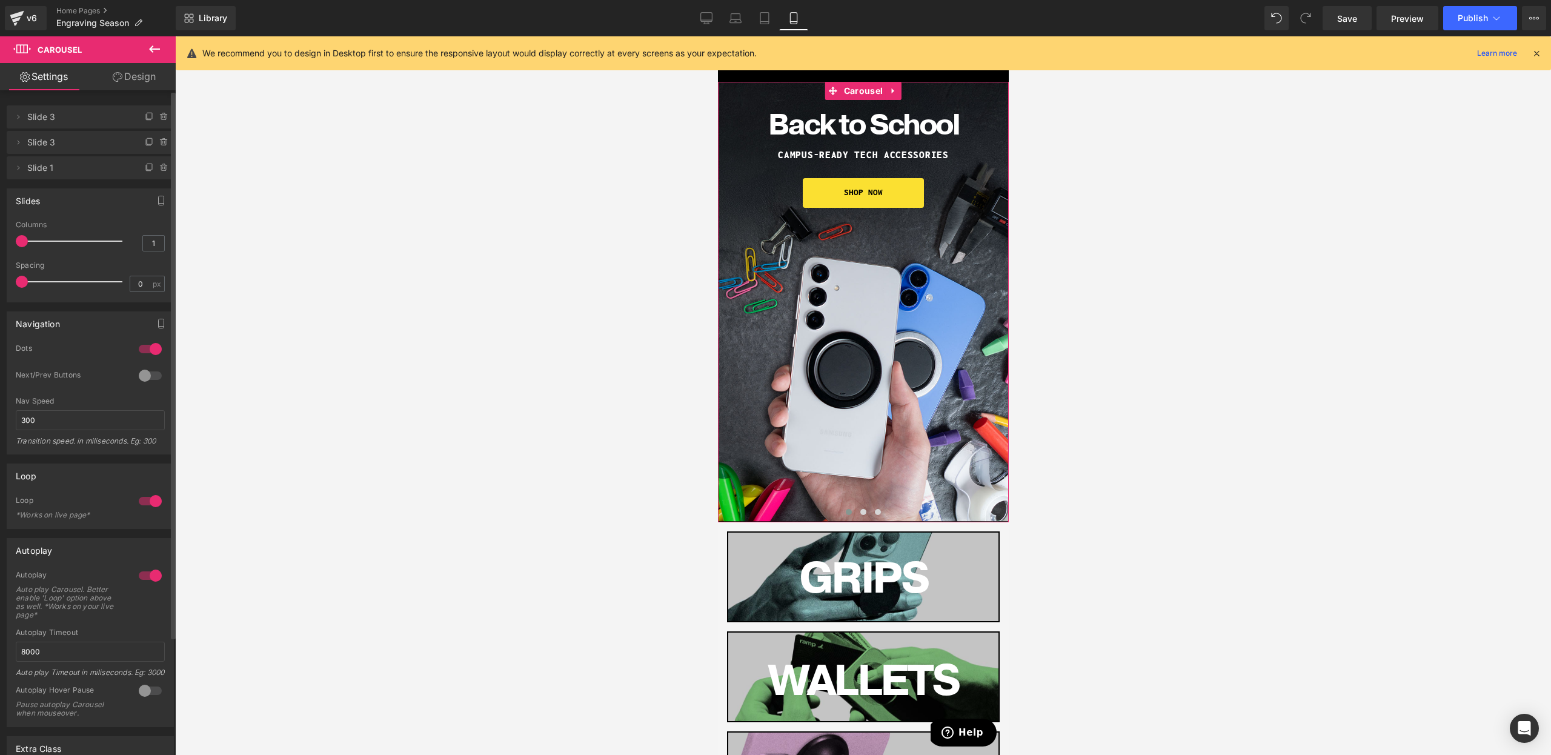
click at [869, 519] on div at bounding box center [862, 515] width 291 height 18
click at [861, 512] on span at bounding box center [863, 512] width 6 height 6
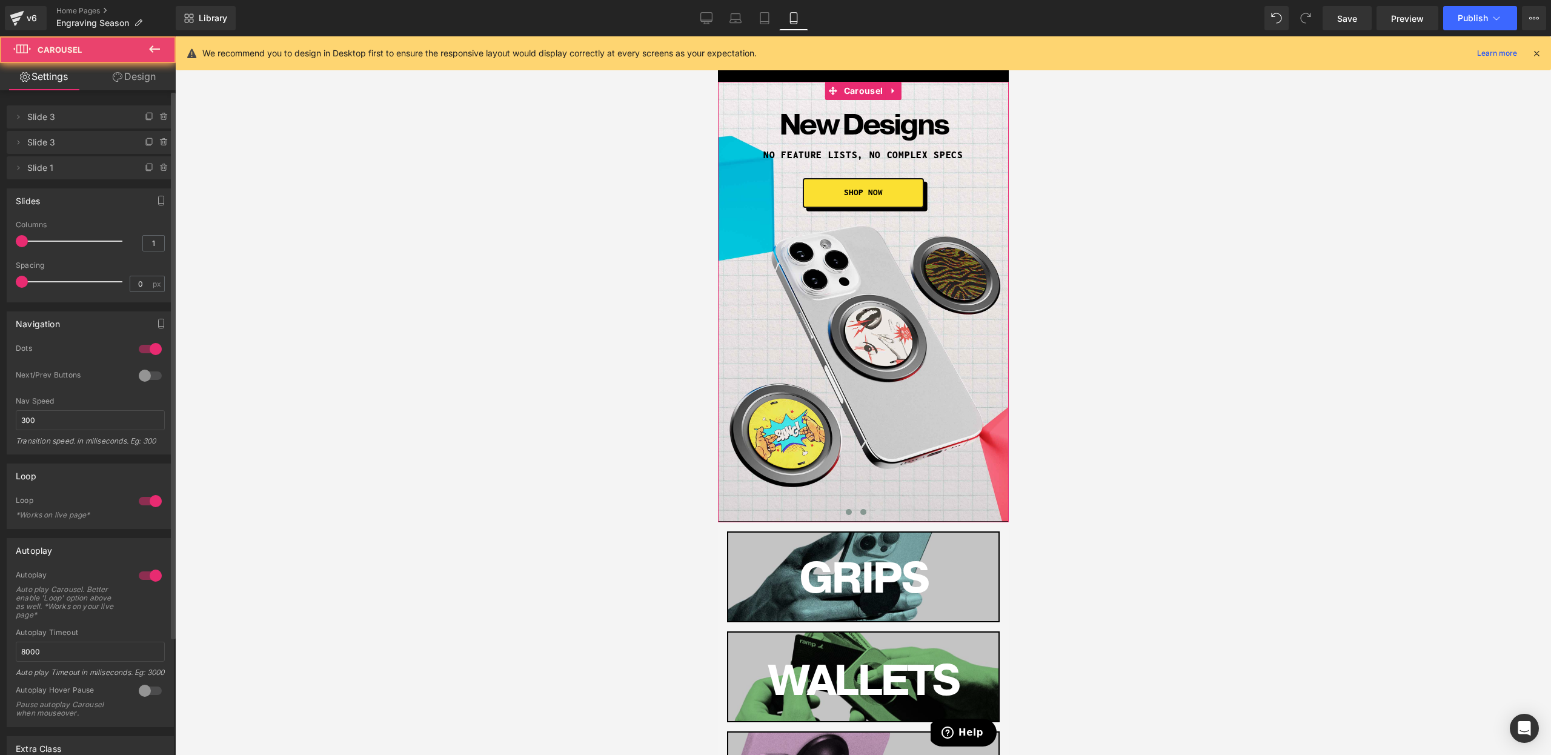
click at [845, 513] on button at bounding box center [848, 512] width 15 height 12
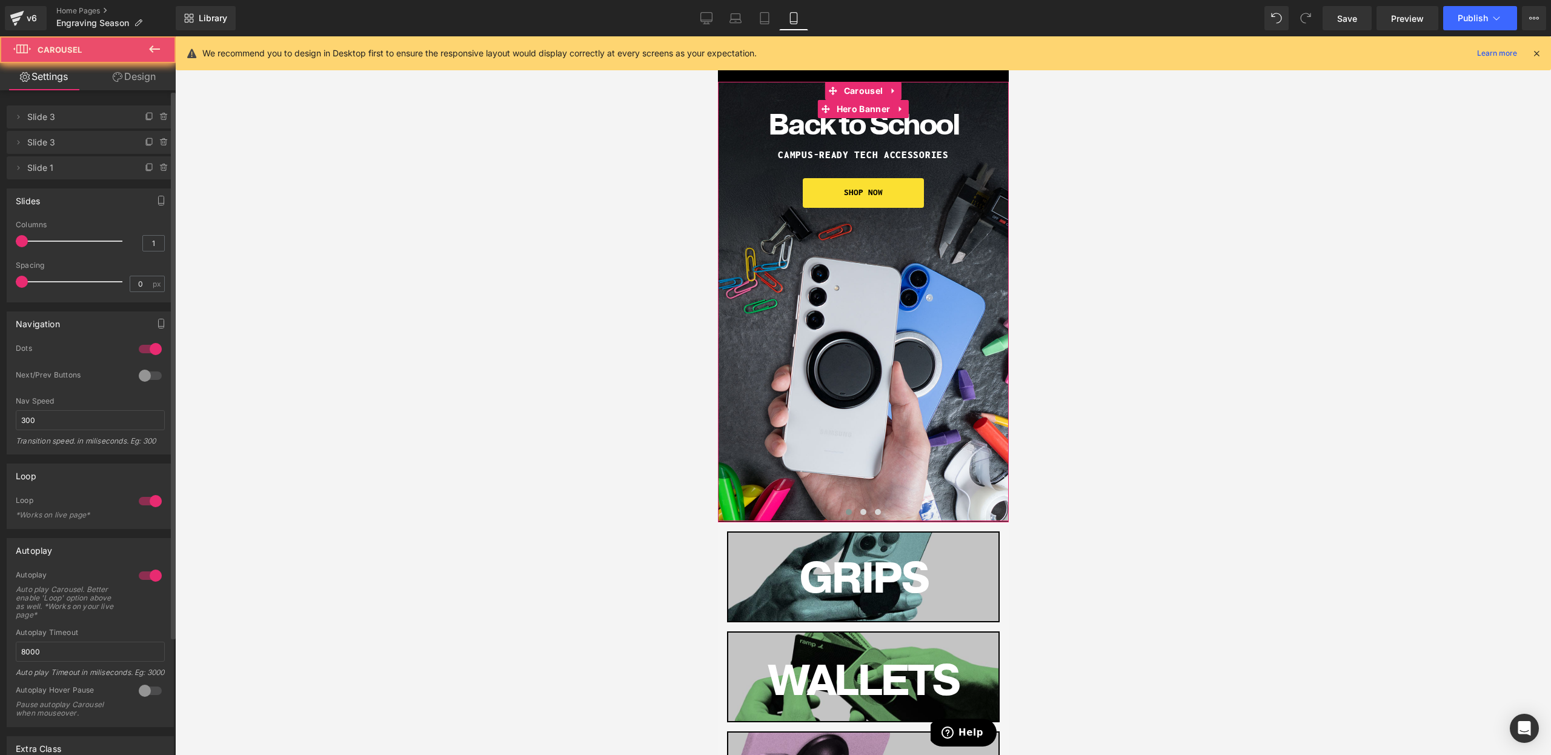
click at [867, 286] on div "Back to School Heading CAmpus-ready tech accessories Heading SHOP NOW Button Row" at bounding box center [862, 301] width 291 height 439
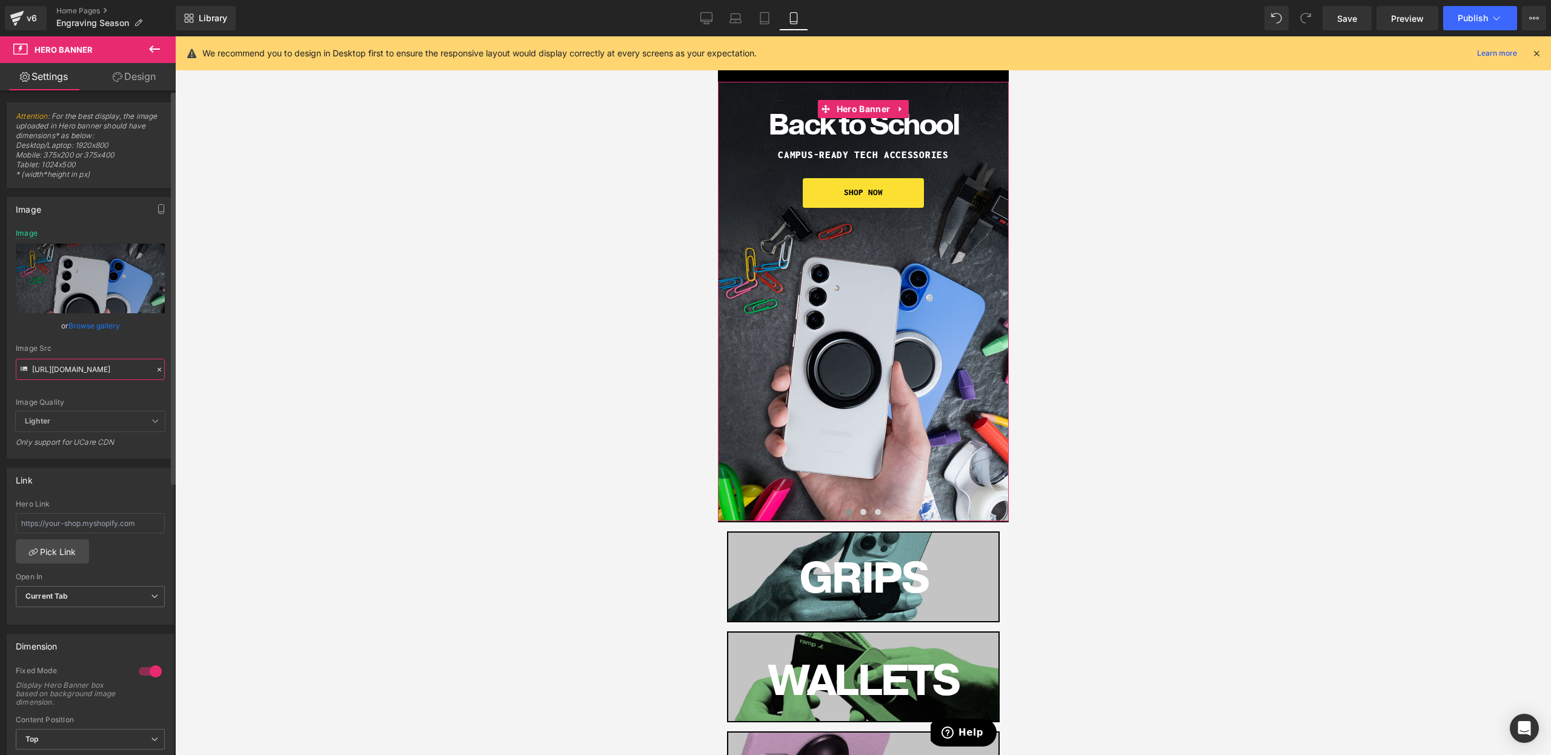
click at [82, 374] on input "[URL][DOMAIN_NAME]" at bounding box center [90, 369] width 149 height 21
paste input "5banner.209.jpg?v=1757450761"
type input "[URL][DOMAIN_NAME]"
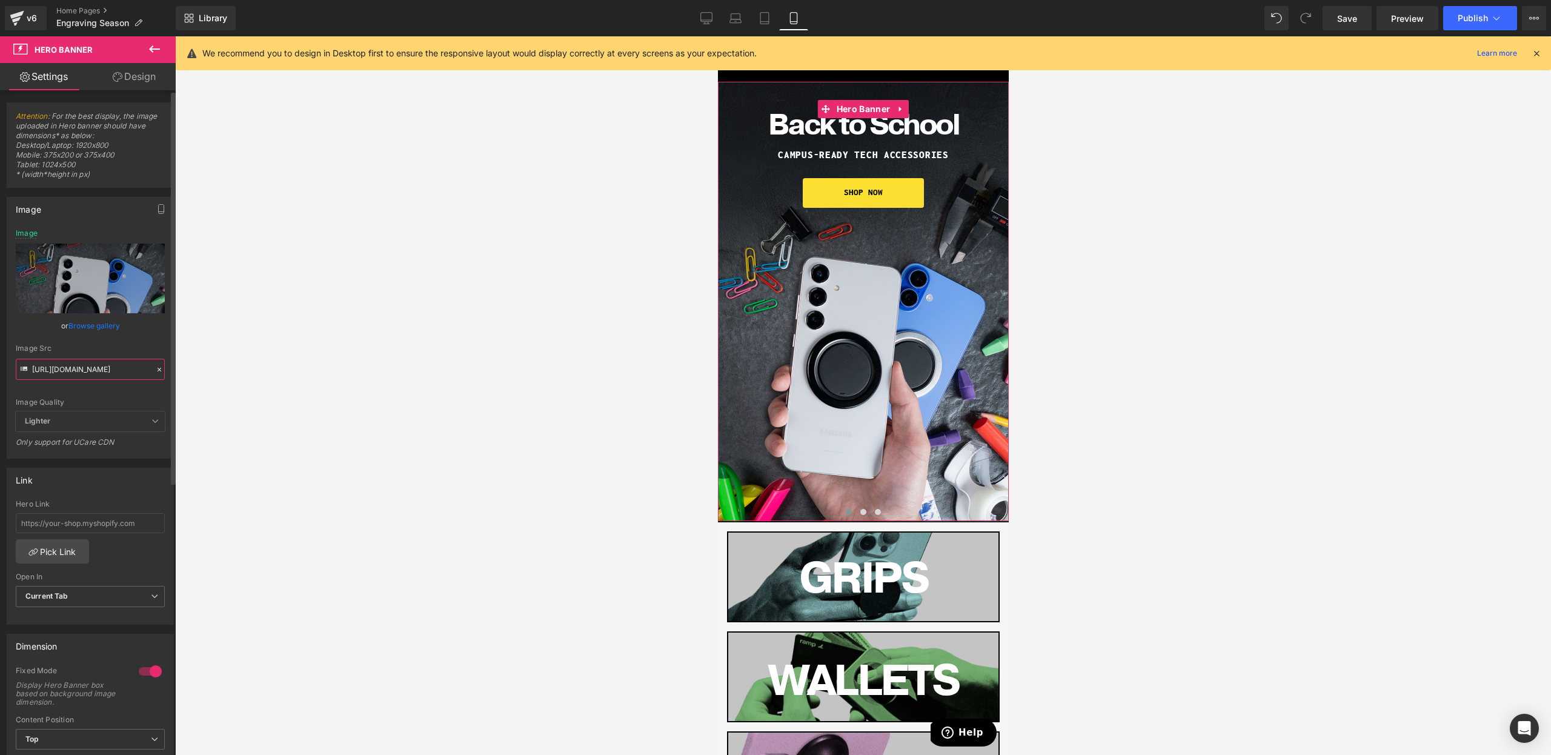
scroll to position [0, 188]
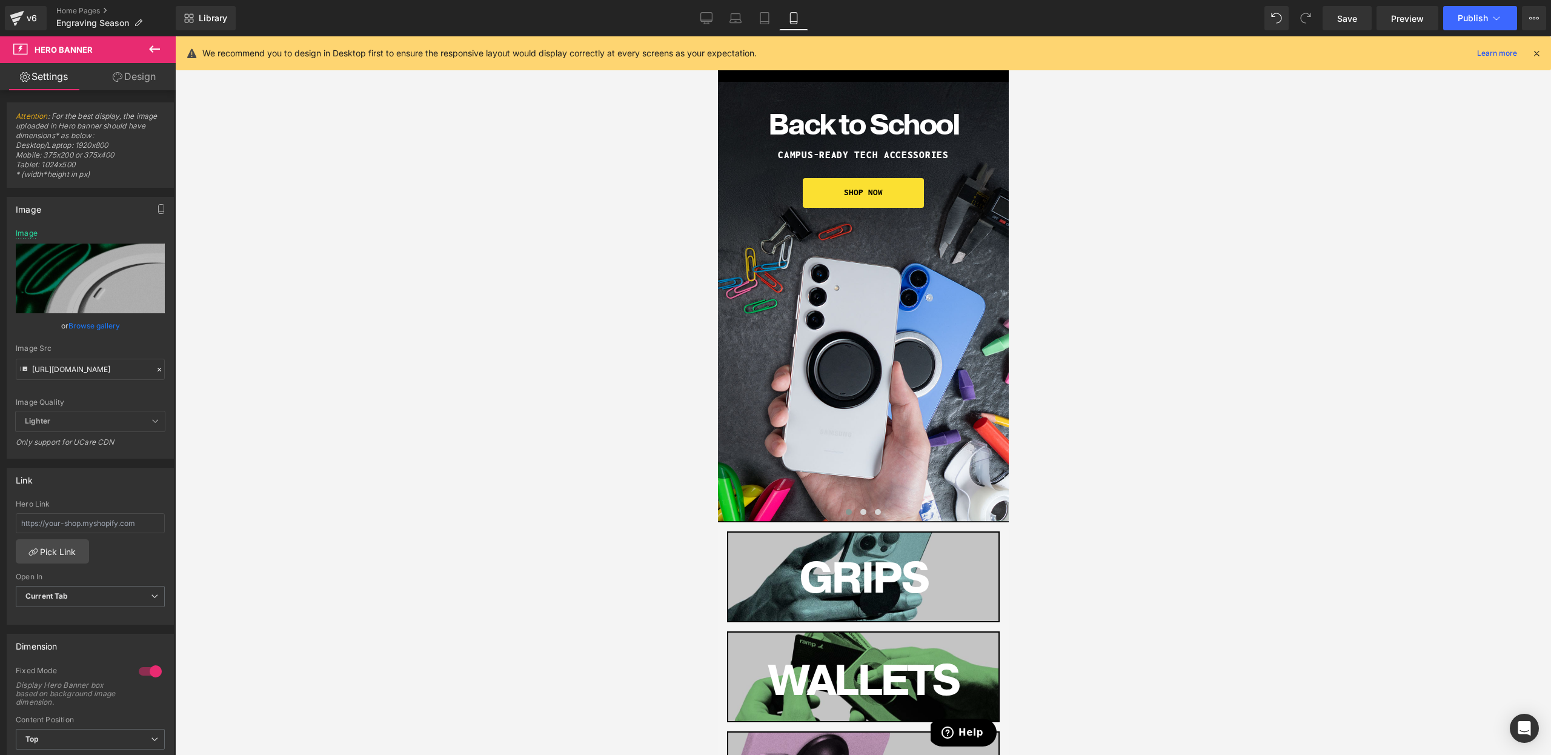
click at [628, 415] on div at bounding box center [863, 395] width 1376 height 719
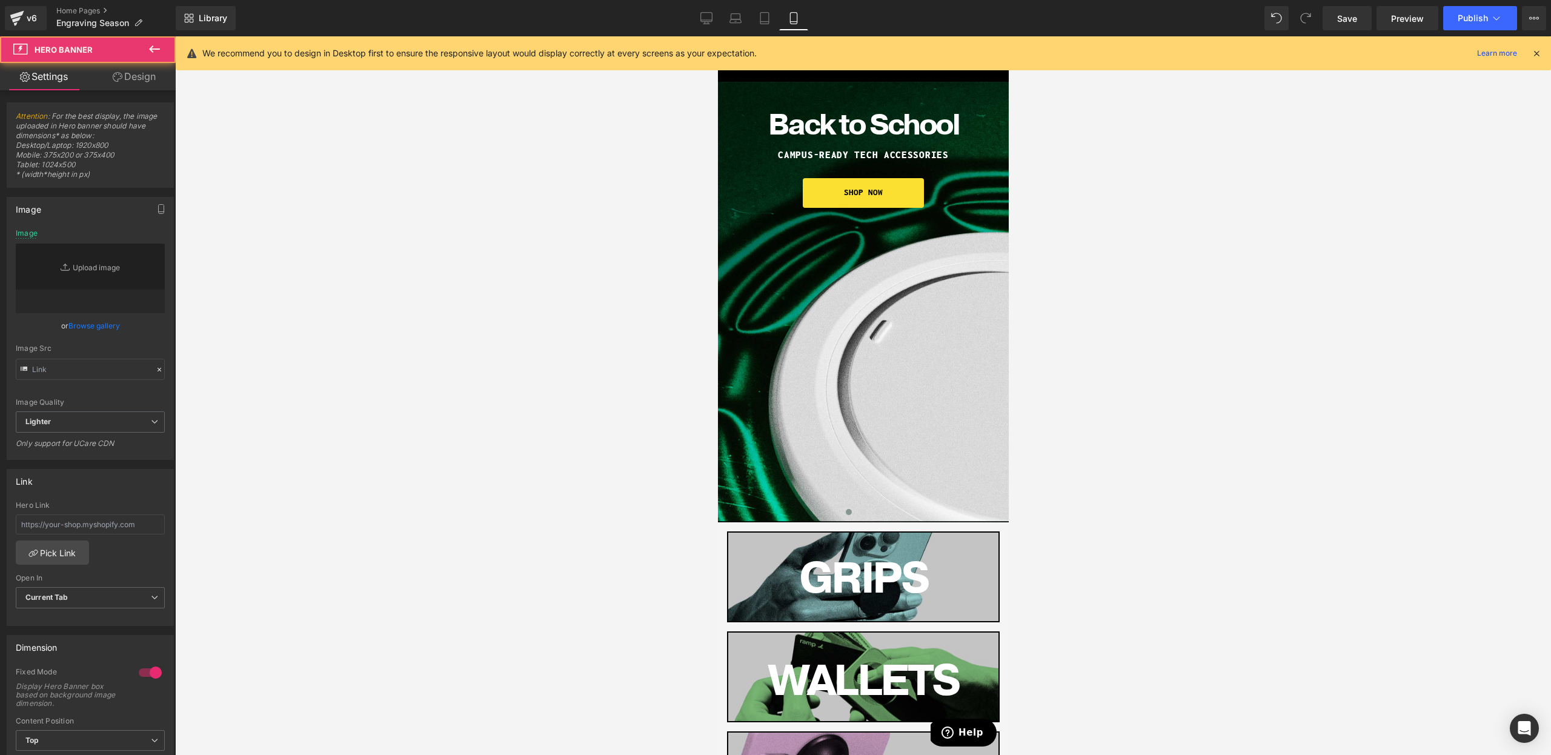
drag, startPoint x: 757, startPoint y: 394, endPoint x: 814, endPoint y: 381, distance: 59.1
click at [822, 380] on div "Back to School Heading CAmpus-ready tech accessories Heading SHOP NOW Button Row" at bounding box center [862, 301] width 291 height 439
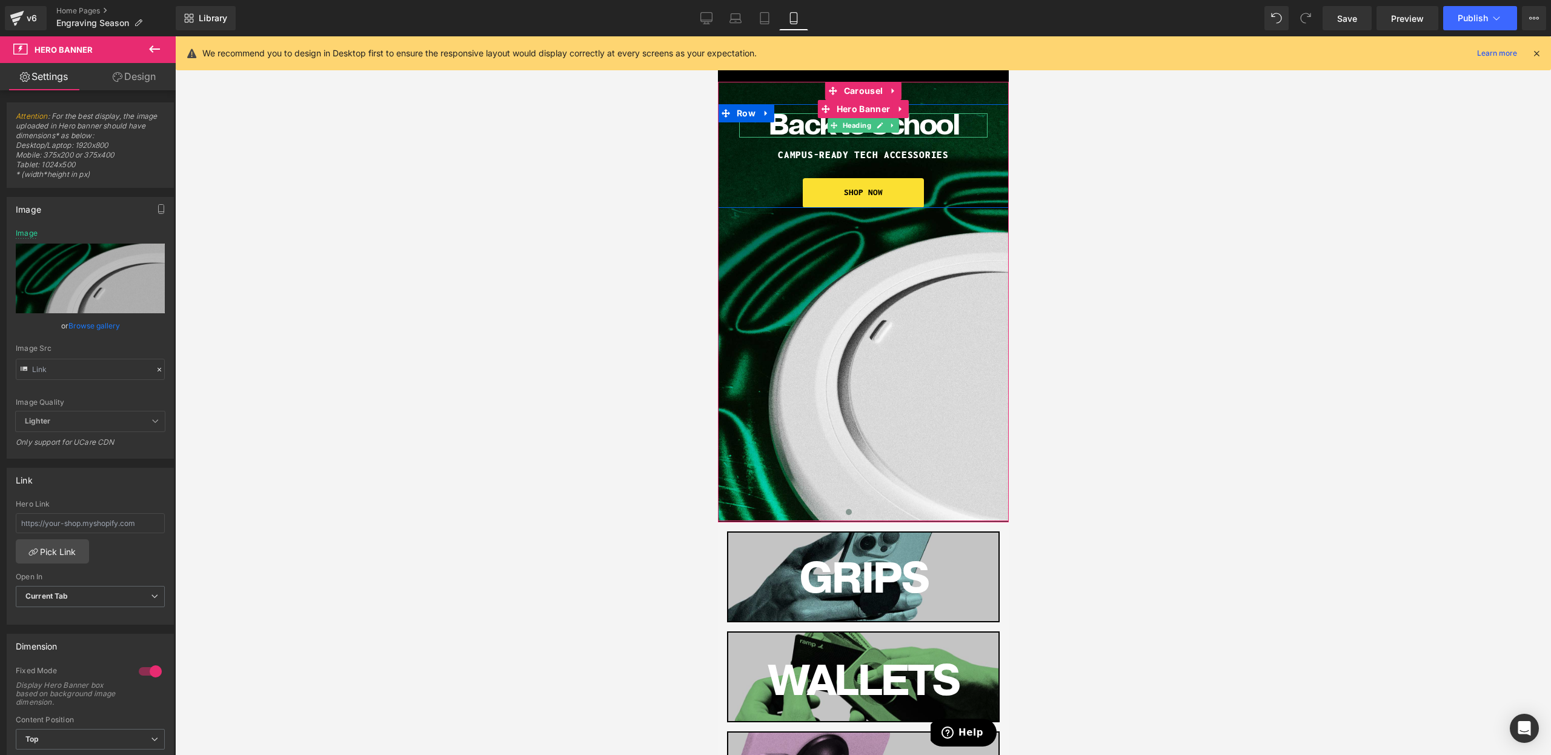
click at [797, 139] on span "Back to School" at bounding box center [863, 125] width 191 height 40
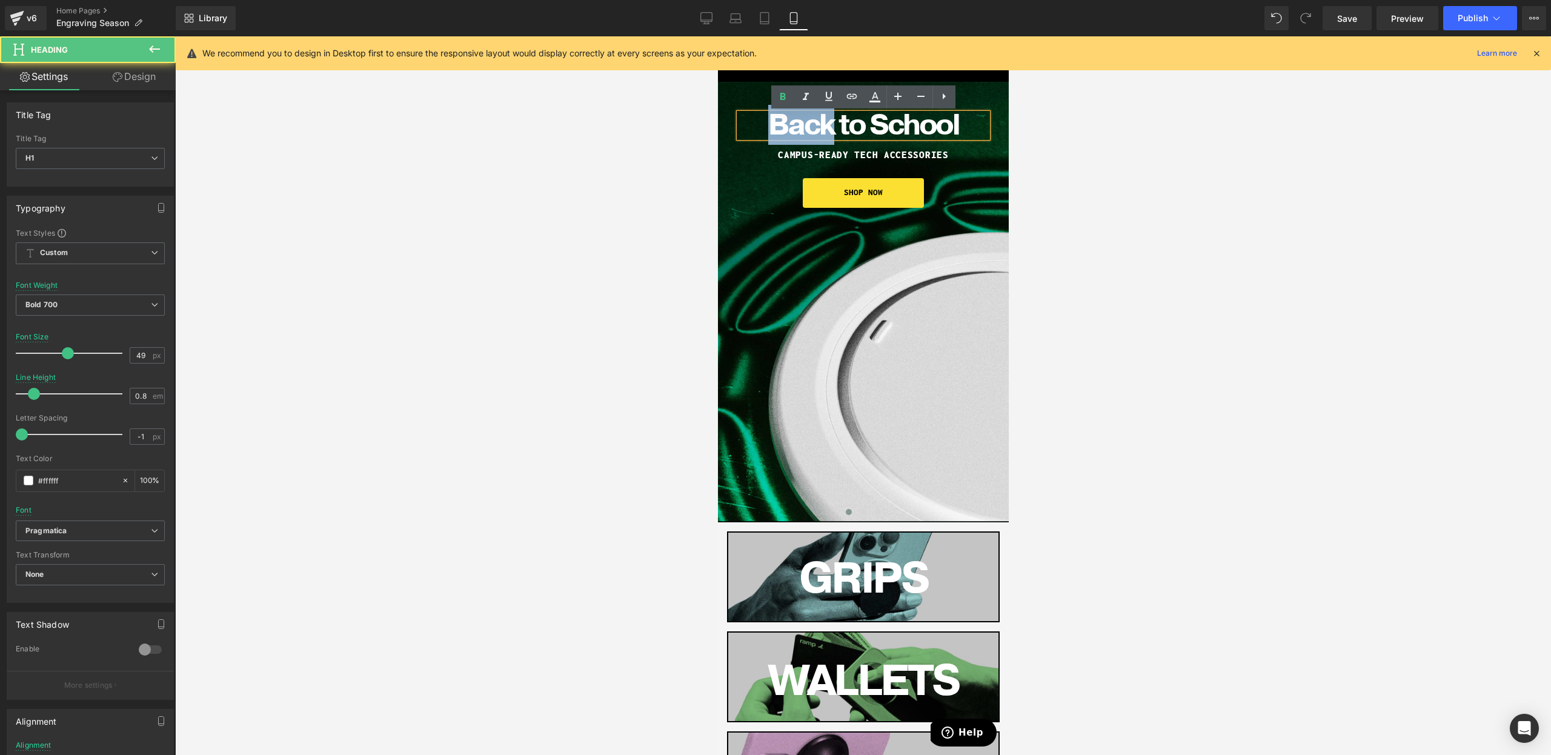
click at [797, 139] on span "Back to School" at bounding box center [863, 125] width 191 height 40
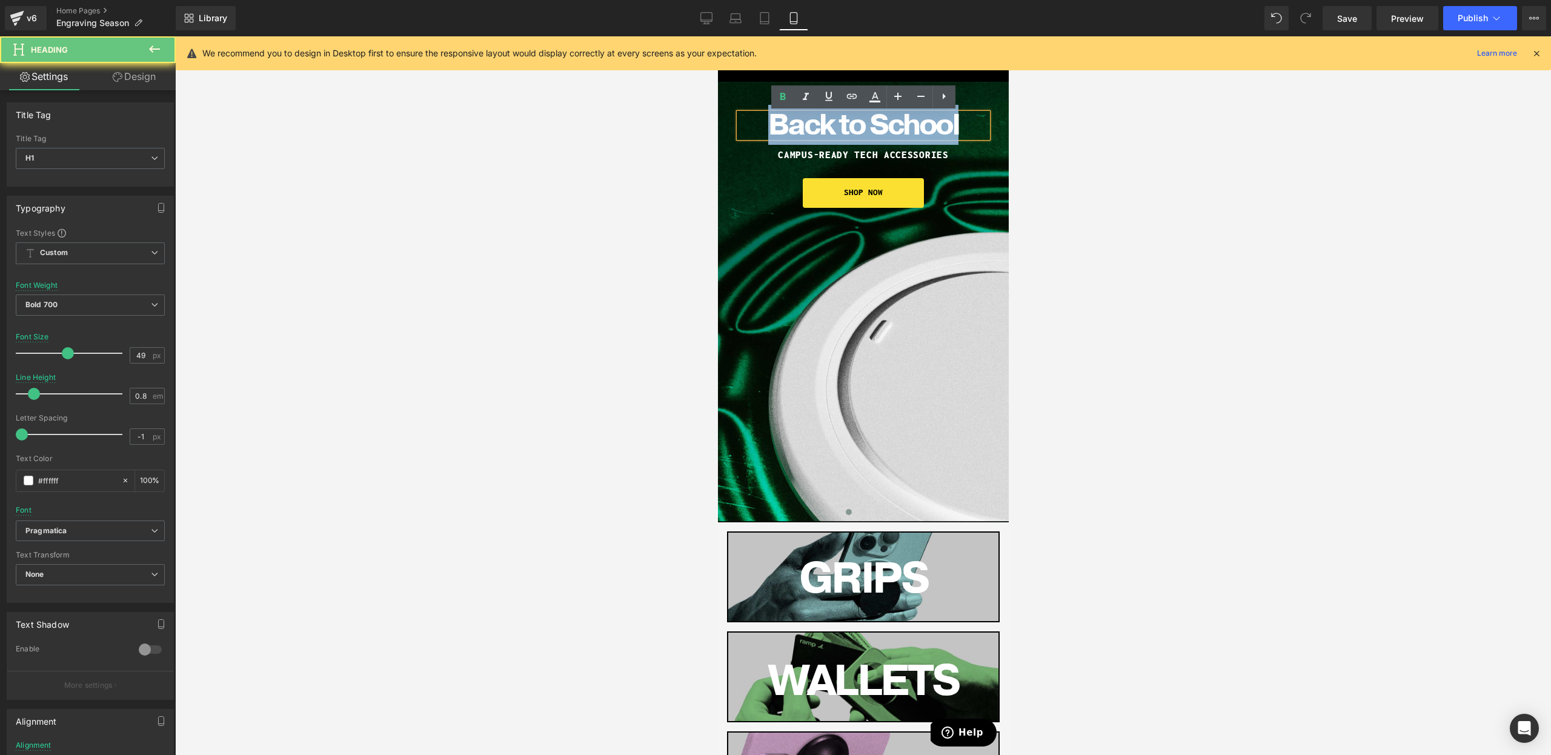
click at [797, 139] on span "Back to School" at bounding box center [863, 125] width 191 height 40
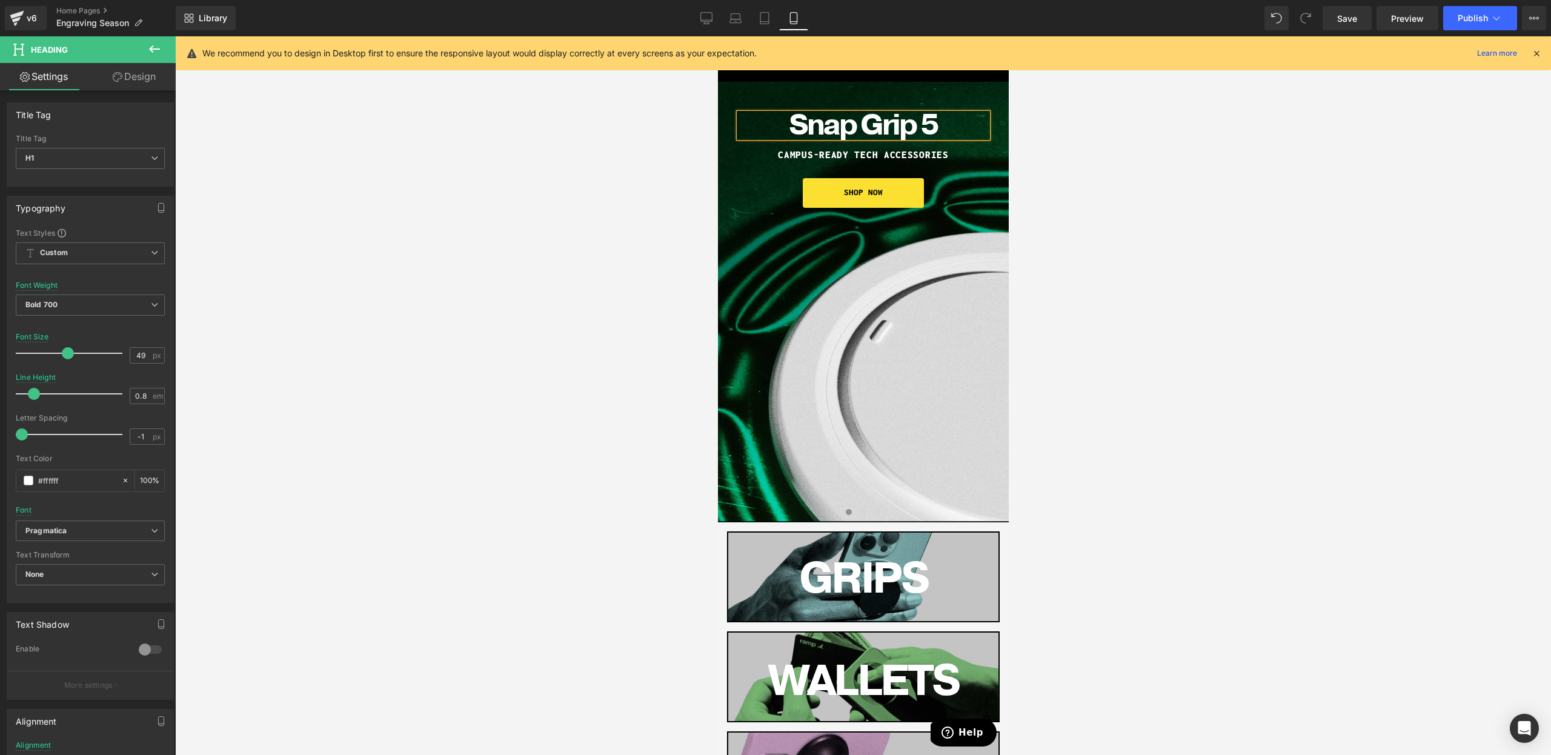
click at [1169, 318] on div at bounding box center [863, 395] width 1376 height 719
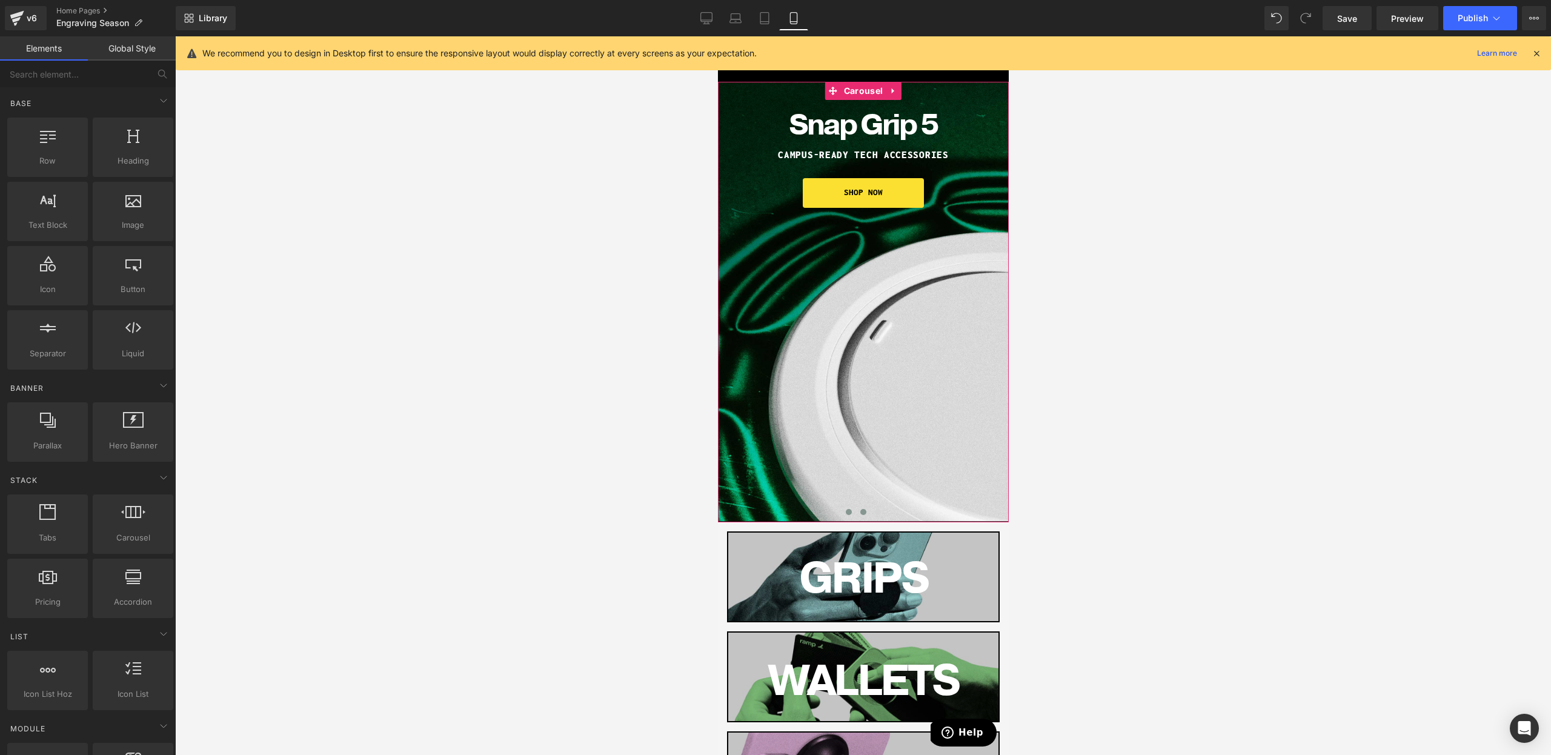
click at [861, 508] on button at bounding box center [863, 512] width 15 height 12
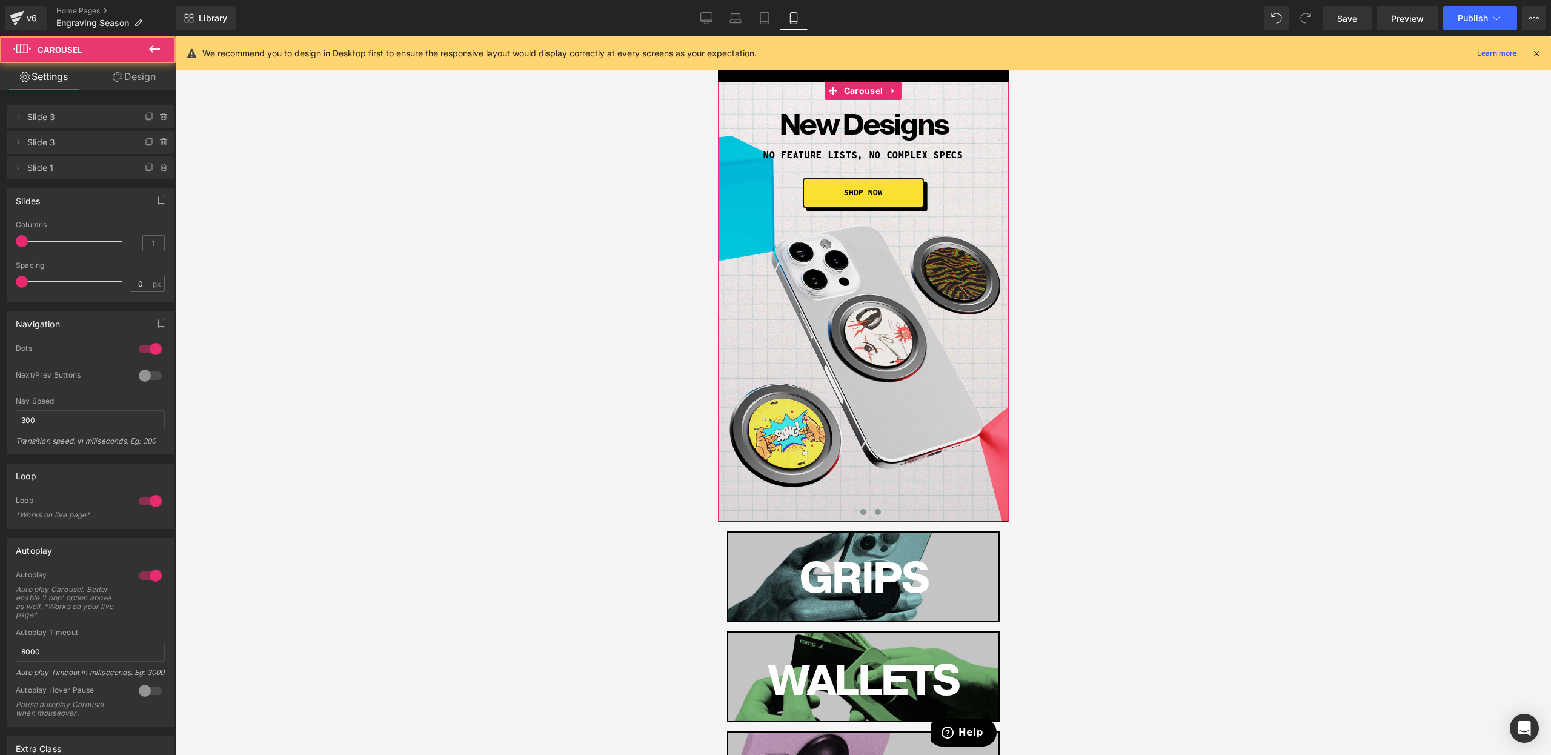
click at [877, 510] on span at bounding box center [877, 512] width 6 height 6
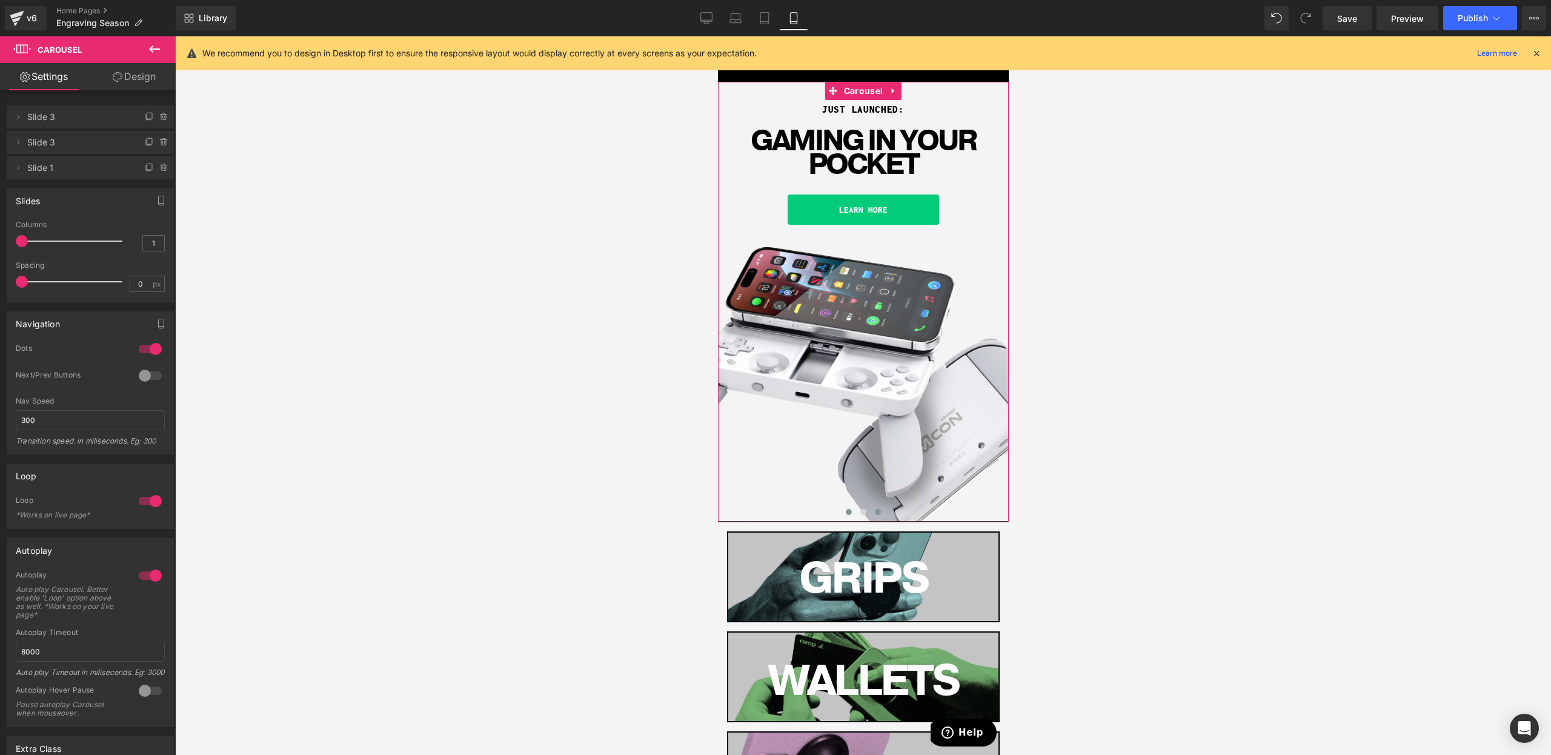
click at [853, 514] on button at bounding box center [848, 512] width 15 height 12
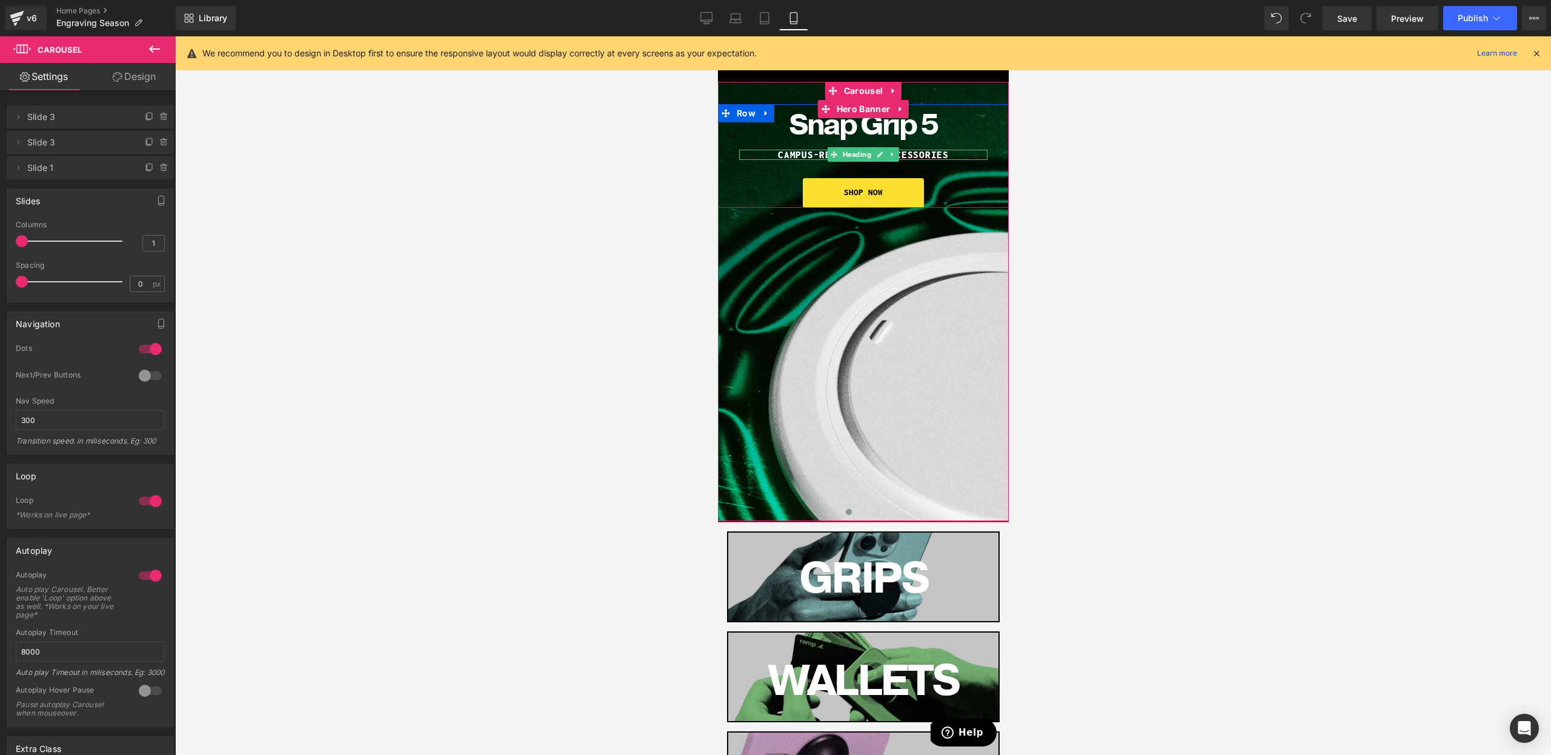
click at [808, 153] on h1 "CAmpus-ready tech accessories" at bounding box center [863, 155] width 248 height 10
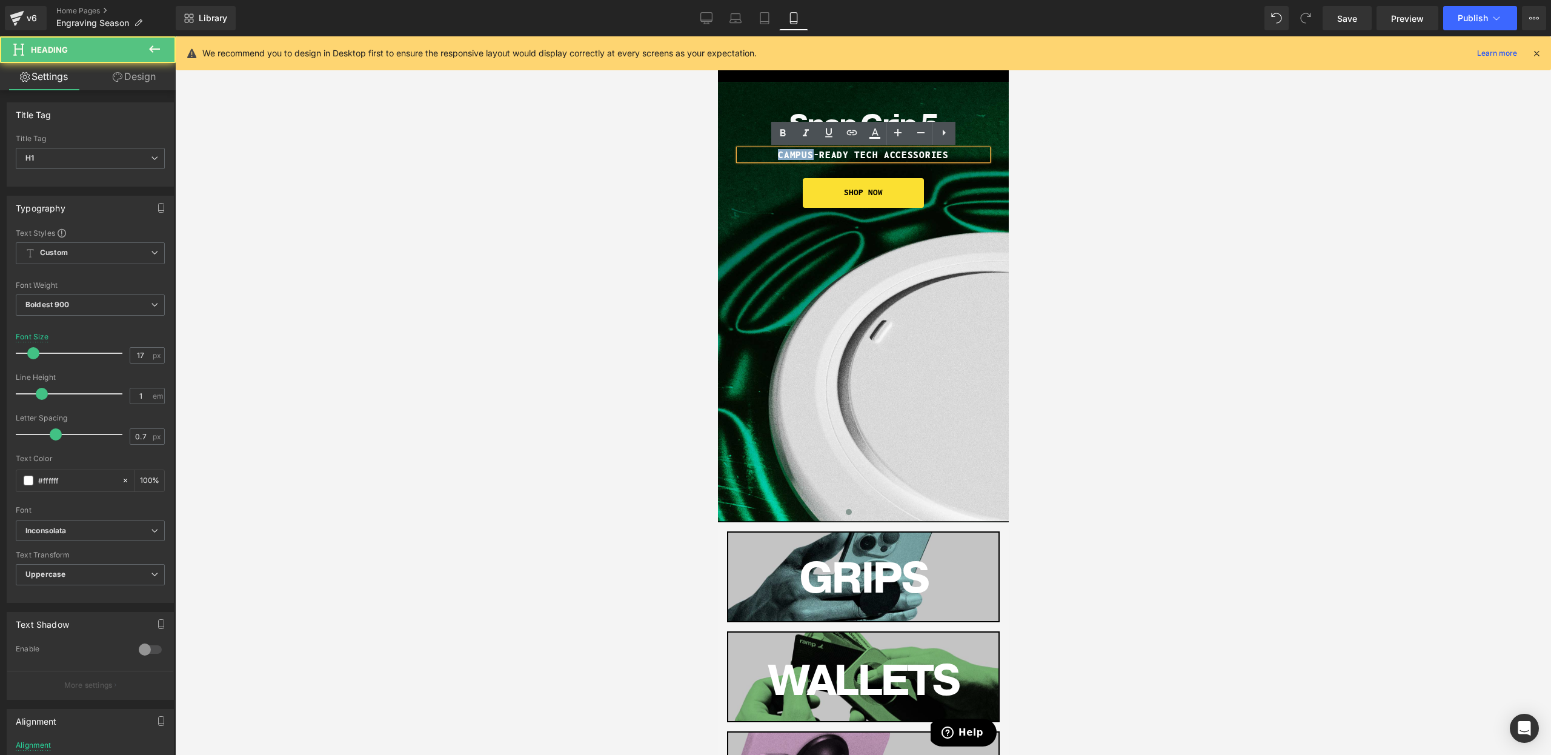
click at [808, 153] on h1 "CAmpus-ready tech accessories" at bounding box center [863, 155] width 248 height 10
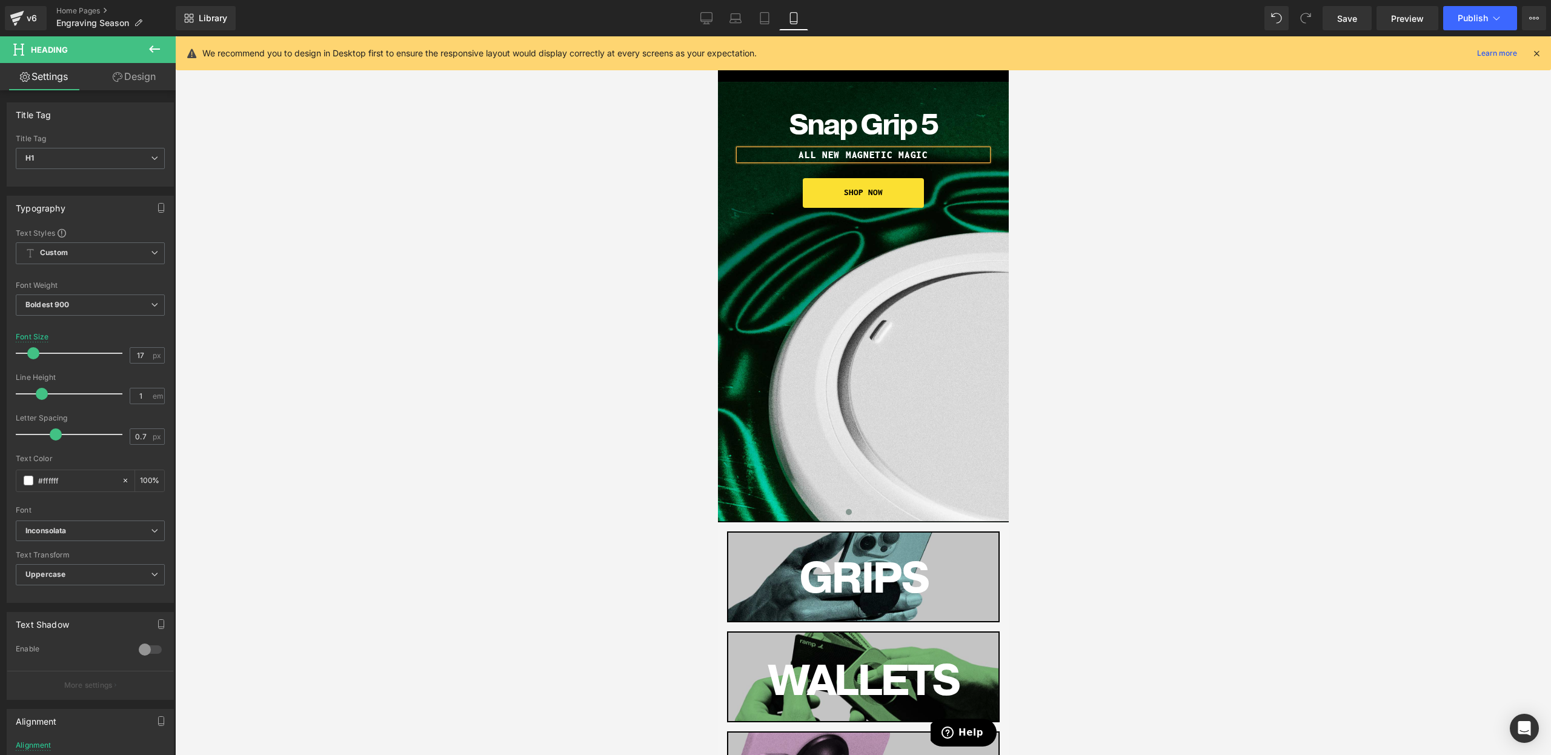
click at [839, 155] on h1 "ALL NEW MAGNETIC MAGIC" at bounding box center [863, 155] width 248 height 10
click at [842, 155] on h1 "ALL NEW MAGNETIC MAGIC" at bounding box center [863, 155] width 248 height 10
drag, startPoint x: 845, startPoint y: 155, endPoint x: 783, endPoint y: 151, distance: 62.5
click at [783, 151] on h1 "ALL NEW MAGNETIC MAGIC" at bounding box center [863, 155] width 248 height 10
click at [865, 153] on h1 "MAGNETIC MAGIC" at bounding box center [863, 155] width 248 height 10
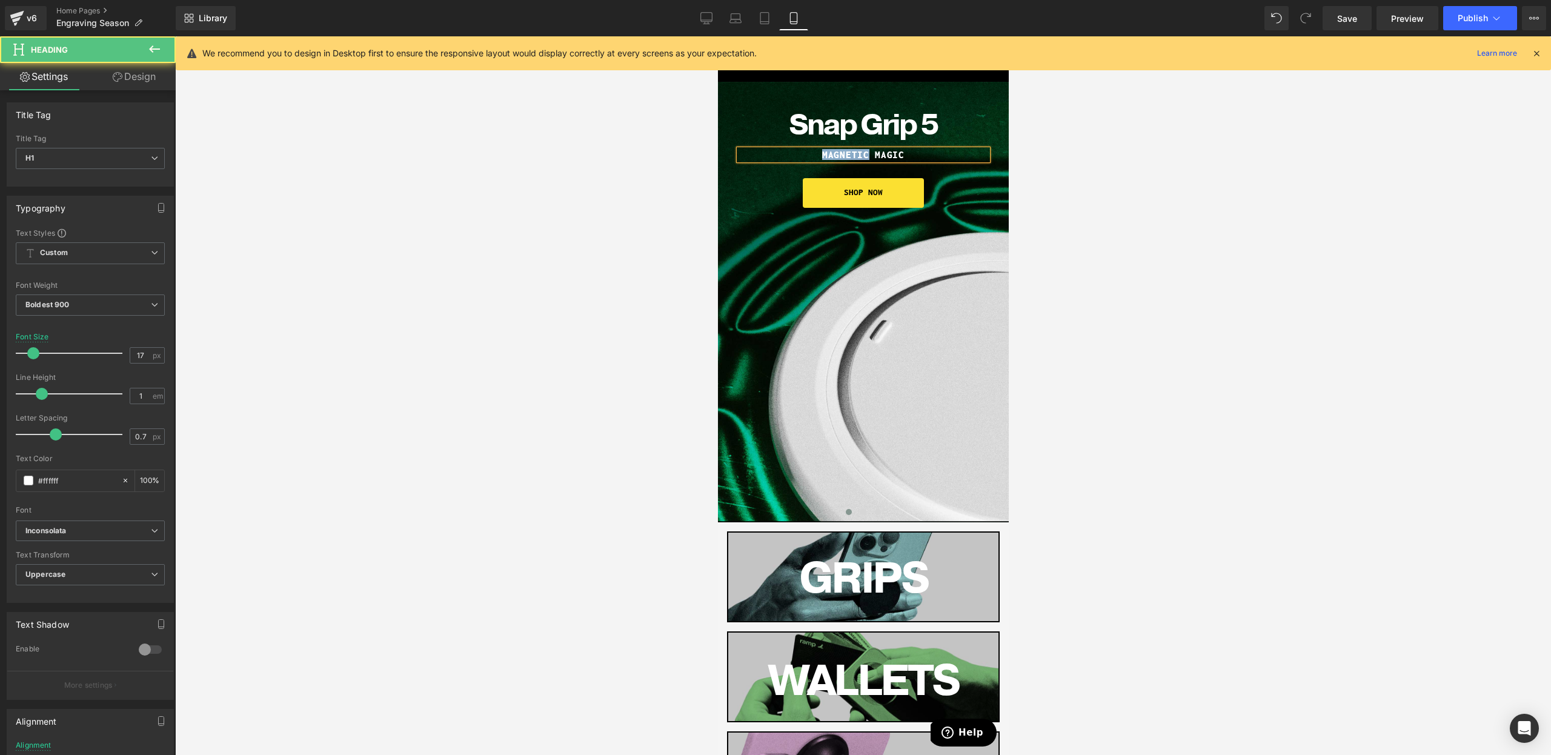
click at [865, 153] on h1 "MAGNETIC MAGIC" at bounding box center [863, 155] width 248 height 10
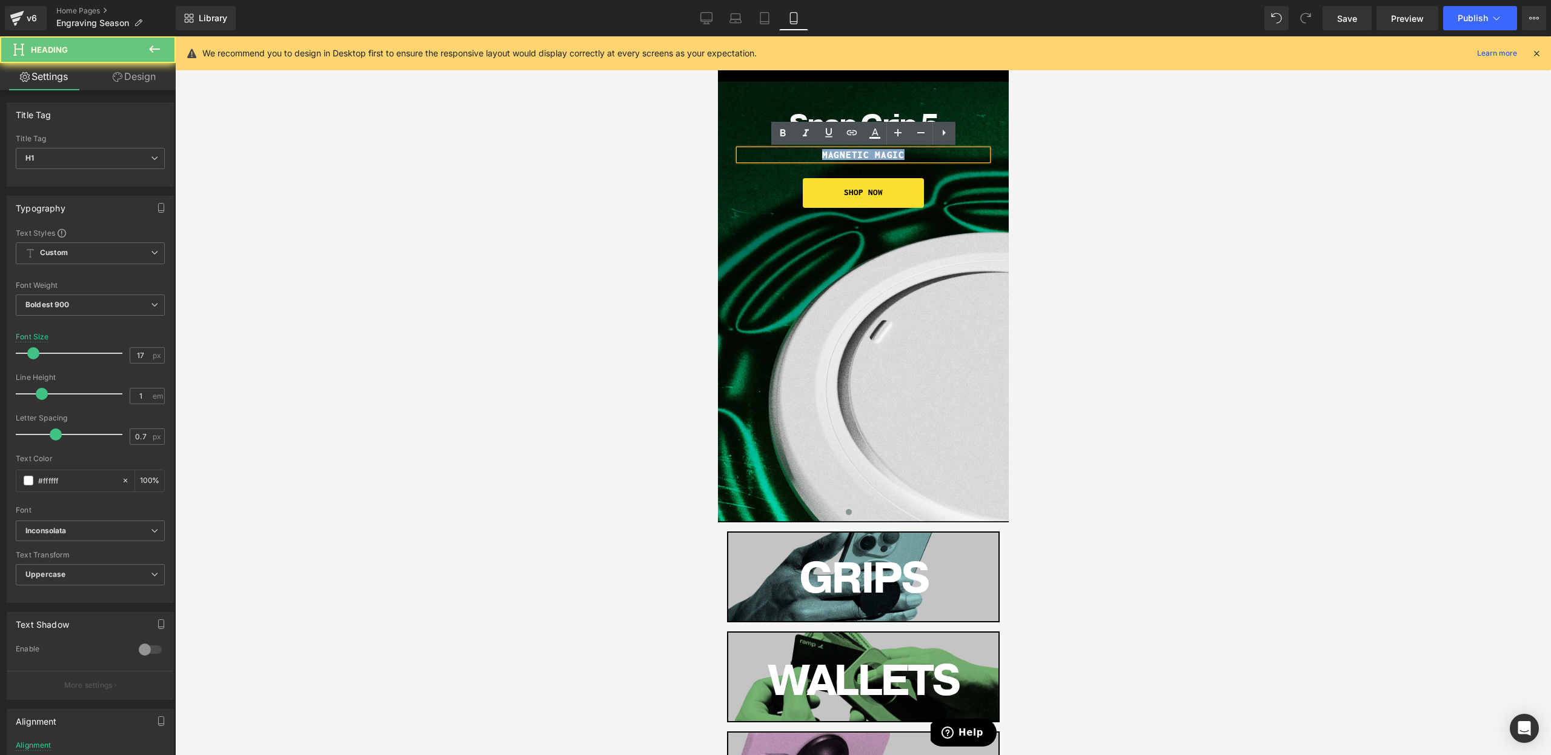
click at [865, 153] on h1 "MAGNETIC MAGIC" at bounding box center [863, 155] width 248 height 10
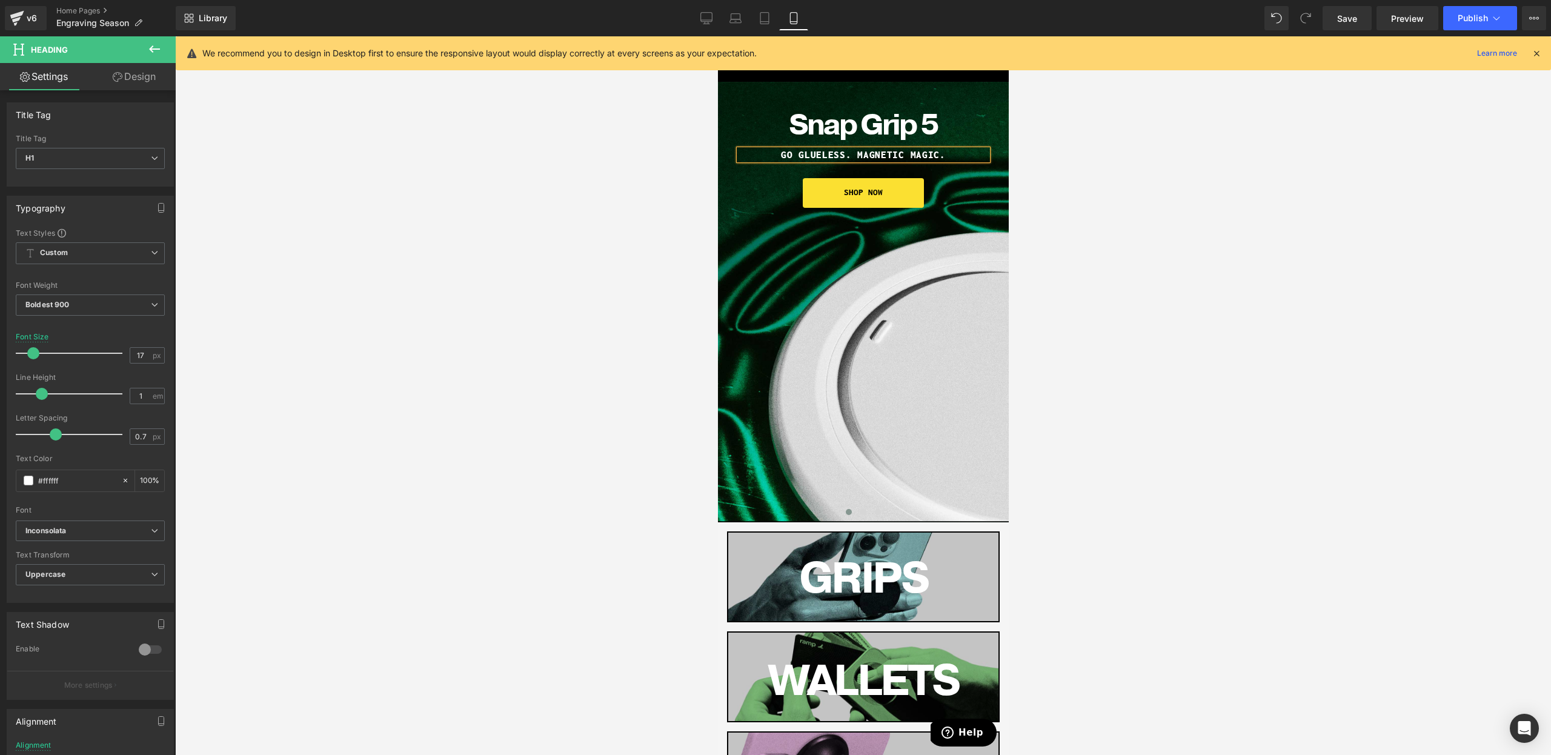
click at [1136, 325] on div at bounding box center [863, 395] width 1376 height 719
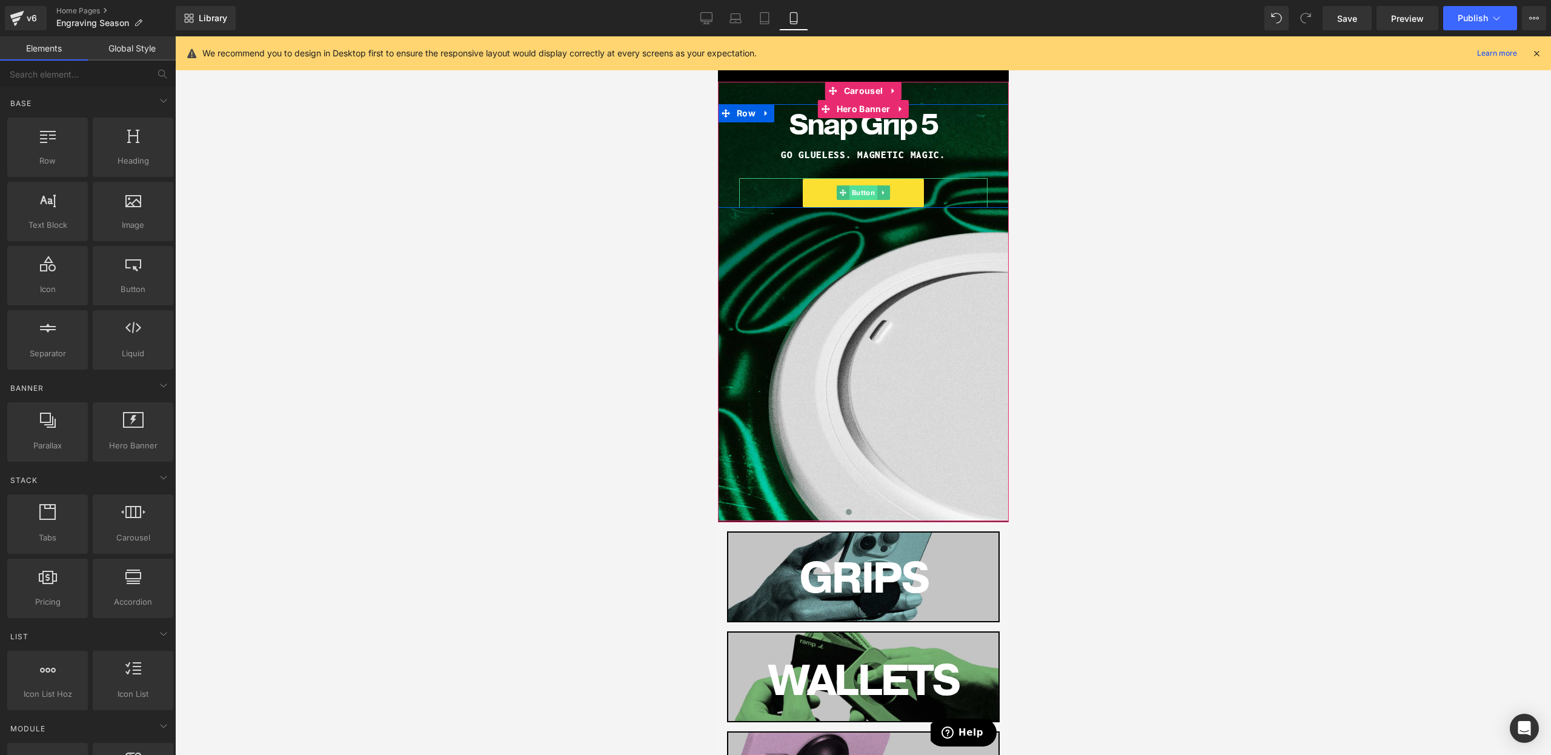
click at [871, 195] on span "Button" at bounding box center [863, 192] width 28 height 15
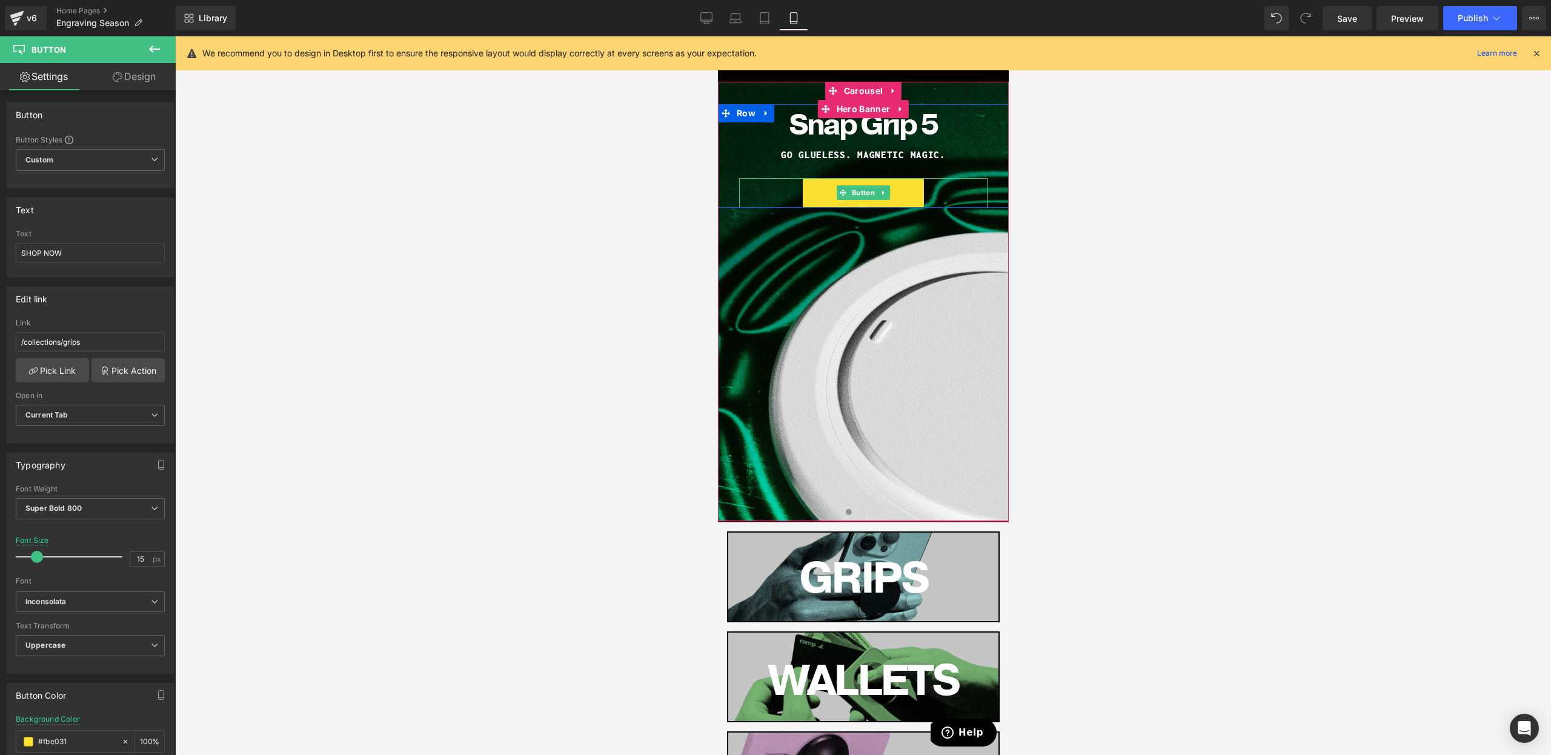
drag, startPoint x: 859, startPoint y: 195, endPoint x: 736, endPoint y: 247, distance: 133.0
click at [859, 195] on span "Button" at bounding box center [863, 192] width 28 height 15
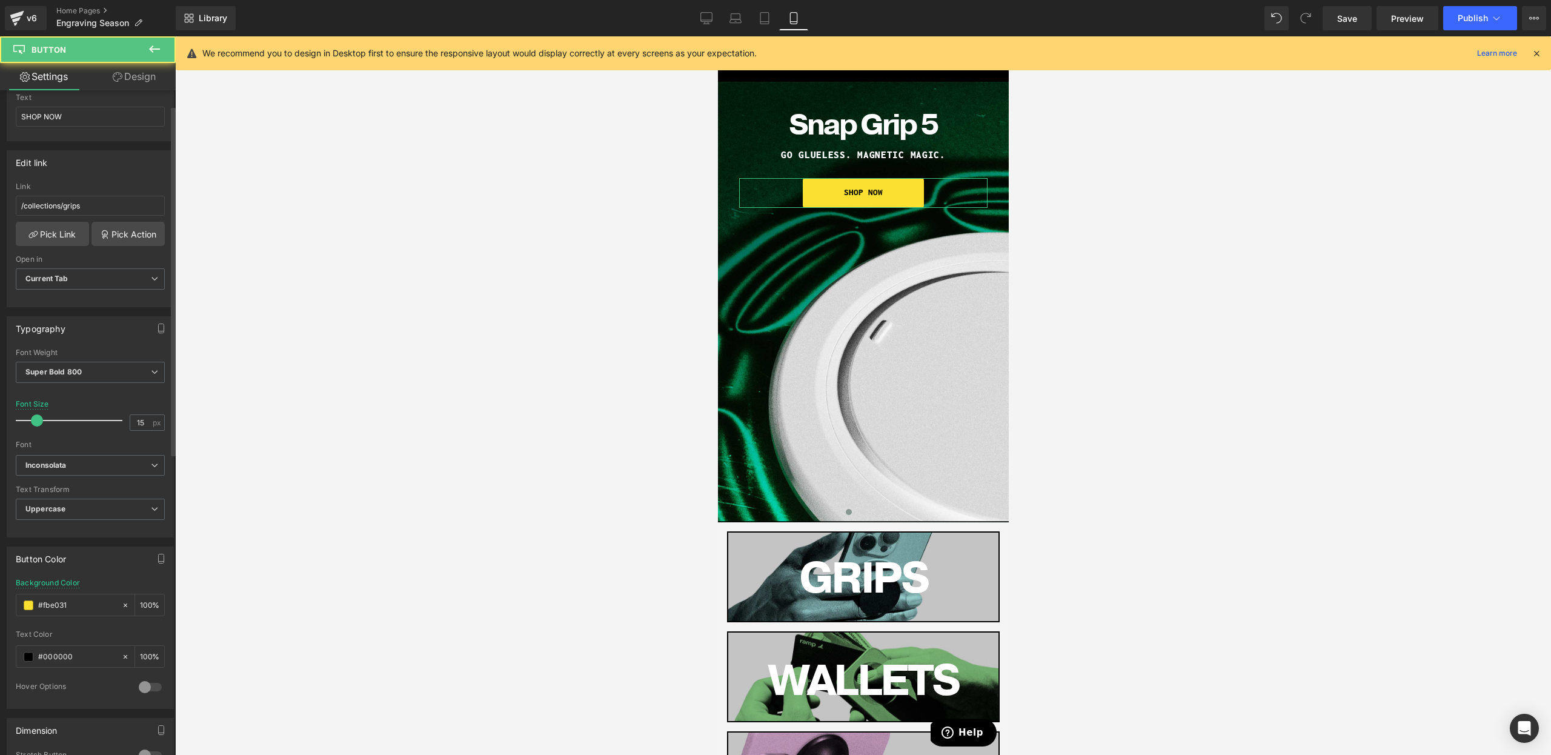
scroll to position [291, 0]
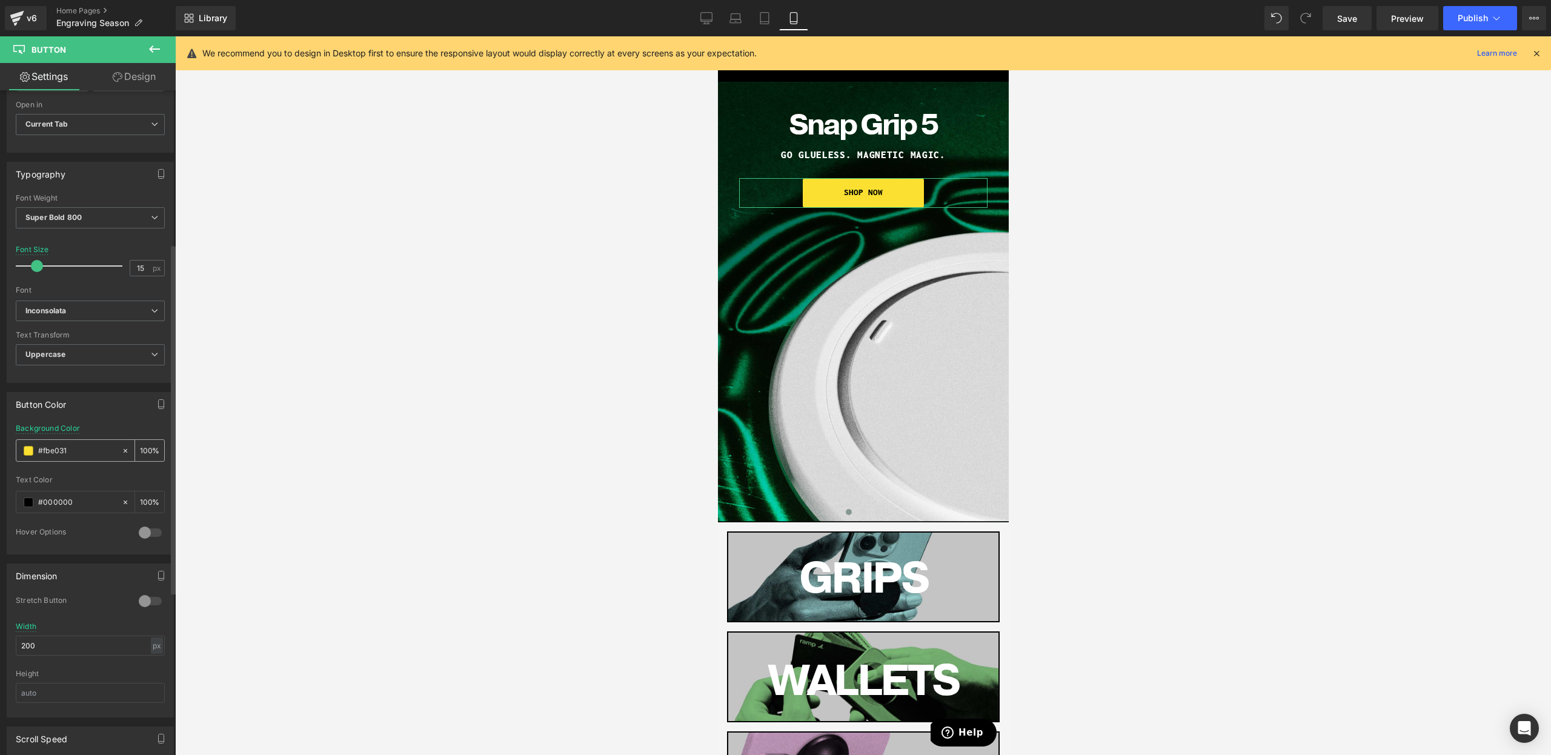
click at [52, 448] on input "#fbe031" at bounding box center [77, 450] width 78 height 13
paste input "009C87"
type input "#009C87"
click at [30, 453] on span at bounding box center [29, 451] width 10 height 10
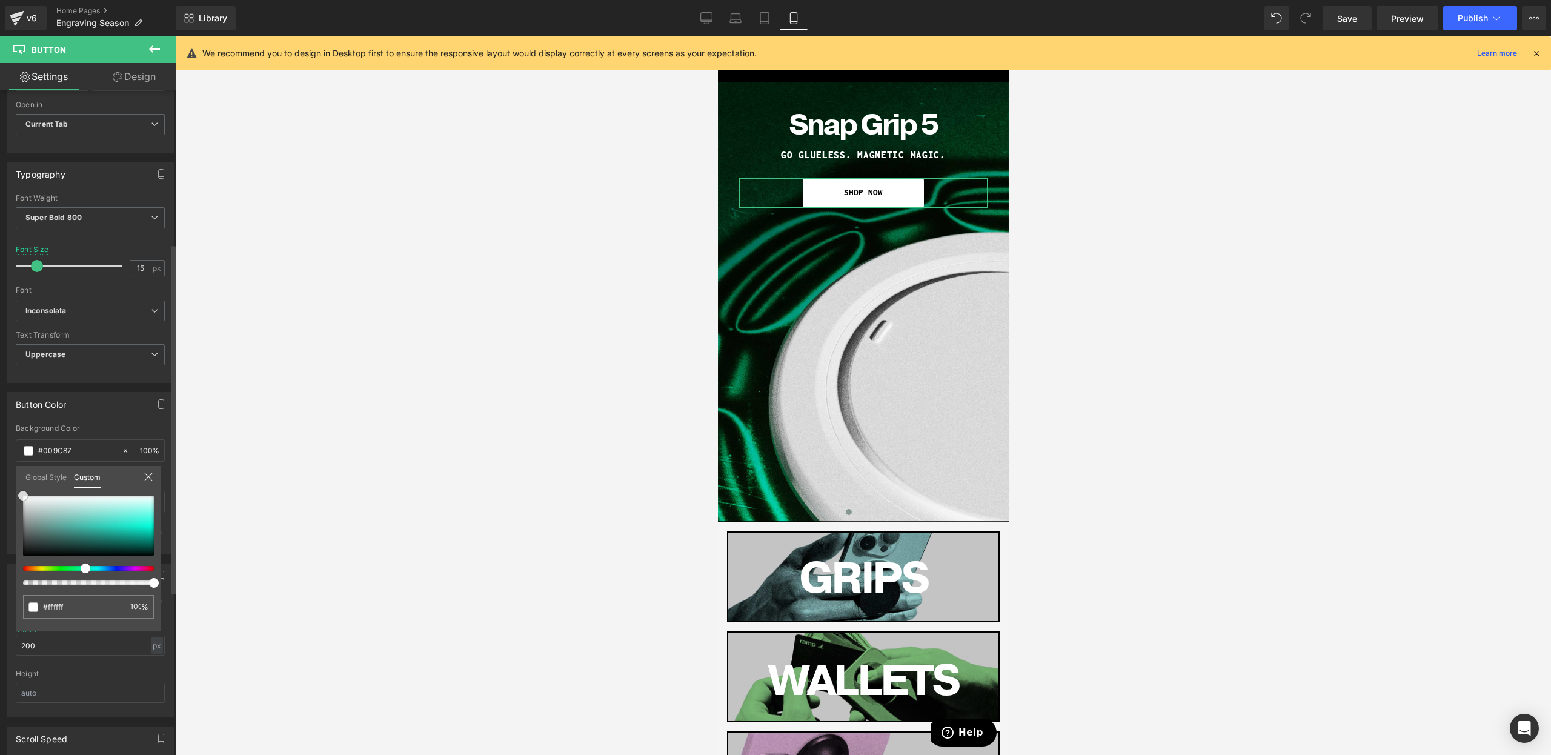
drag, startPoint x: 114, startPoint y: 537, endPoint x: 0, endPoint y: 452, distance: 142.0
click at [0, 452] on div "Button Color rgb(251, 224, 49) Background Color #009C87 100 % rgba(0, 0, 0, 1) …" at bounding box center [90, 468] width 181 height 171
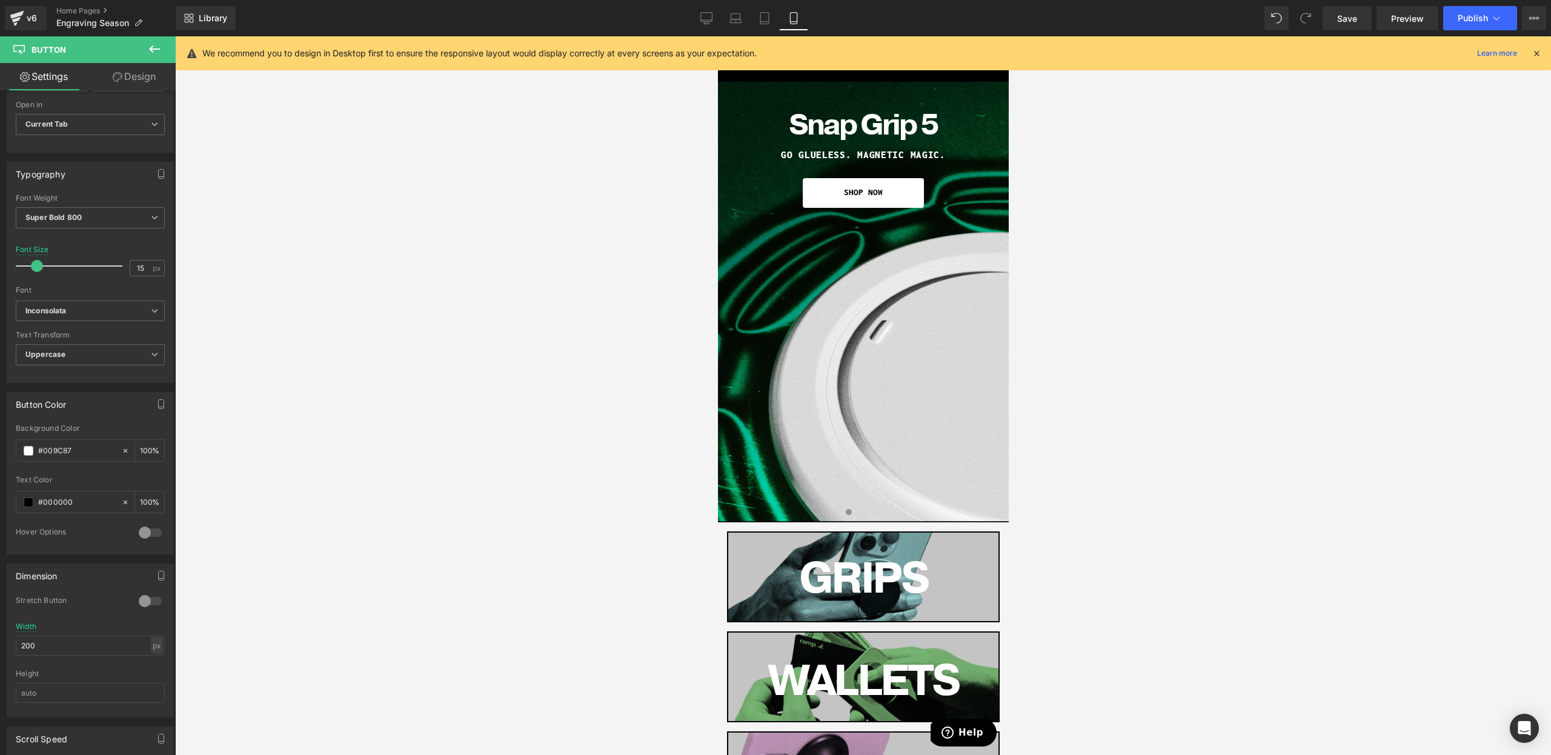
click at [553, 420] on div at bounding box center [863, 395] width 1376 height 719
click at [865, 188] on span "Button" at bounding box center [863, 192] width 28 height 15
click at [859, 511] on button at bounding box center [863, 512] width 15 height 12
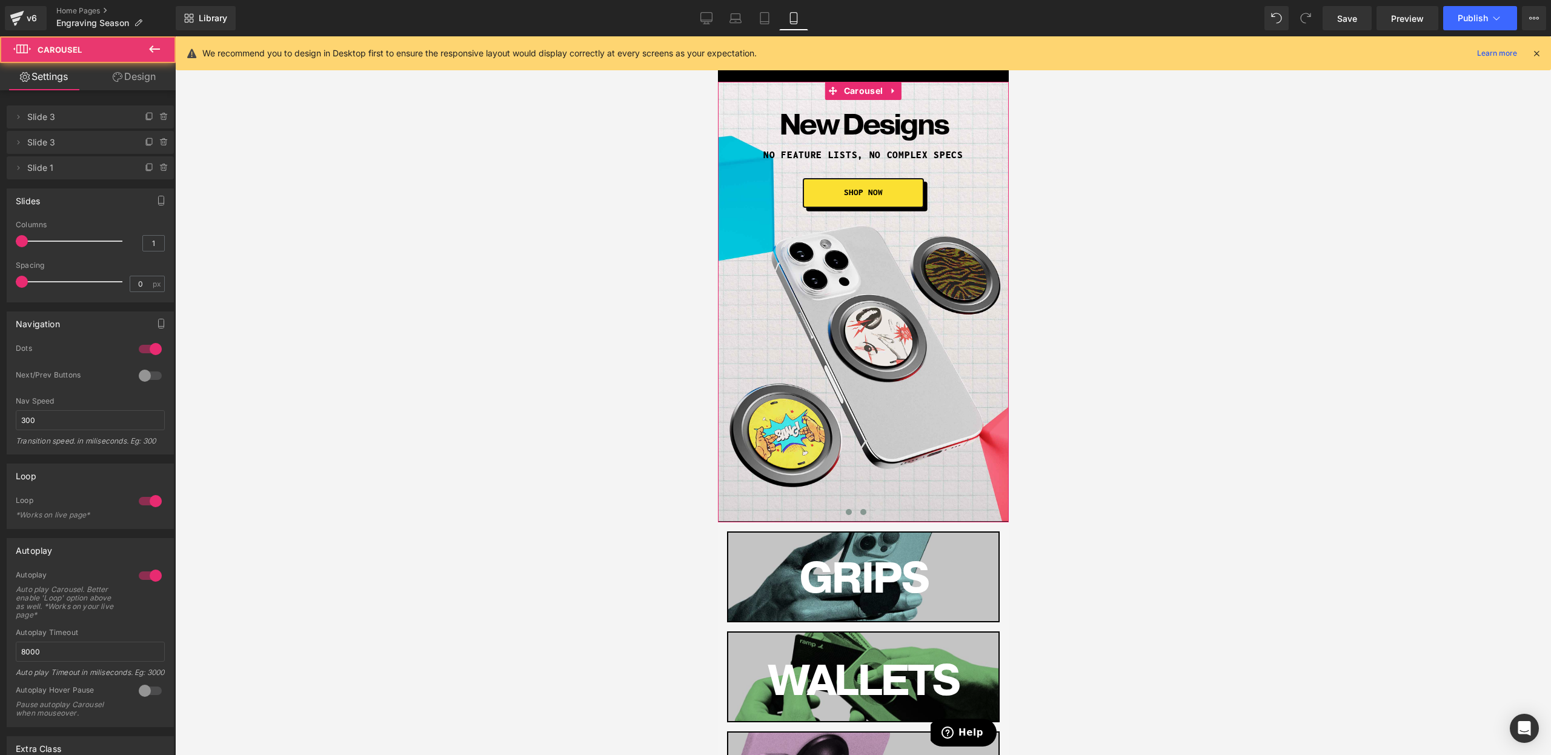
click at [843, 516] on button at bounding box center [848, 512] width 15 height 12
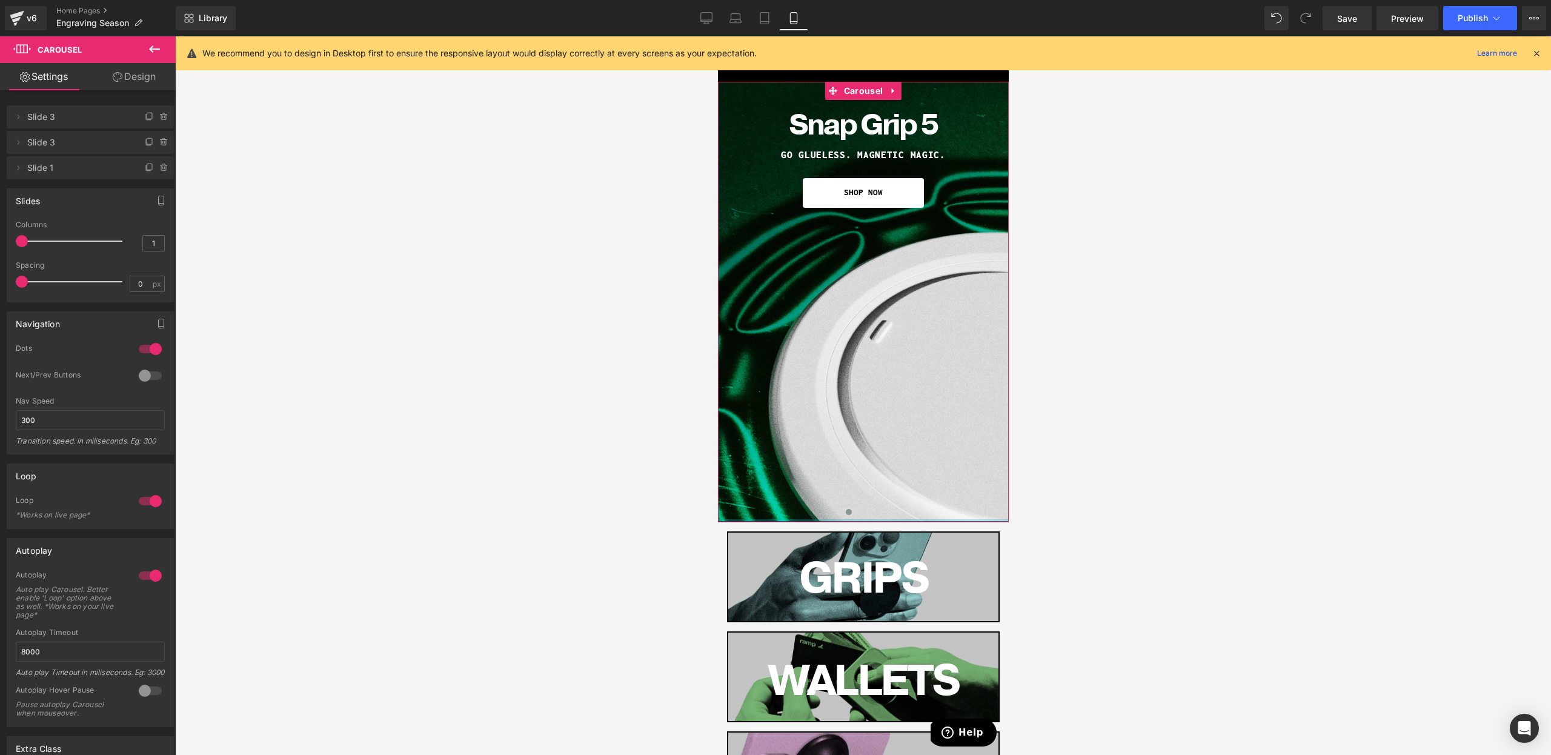
click at [864, 520] on div at bounding box center [862, 520] width 291 height 3
click at [868, 514] on button at bounding box center [863, 512] width 15 height 12
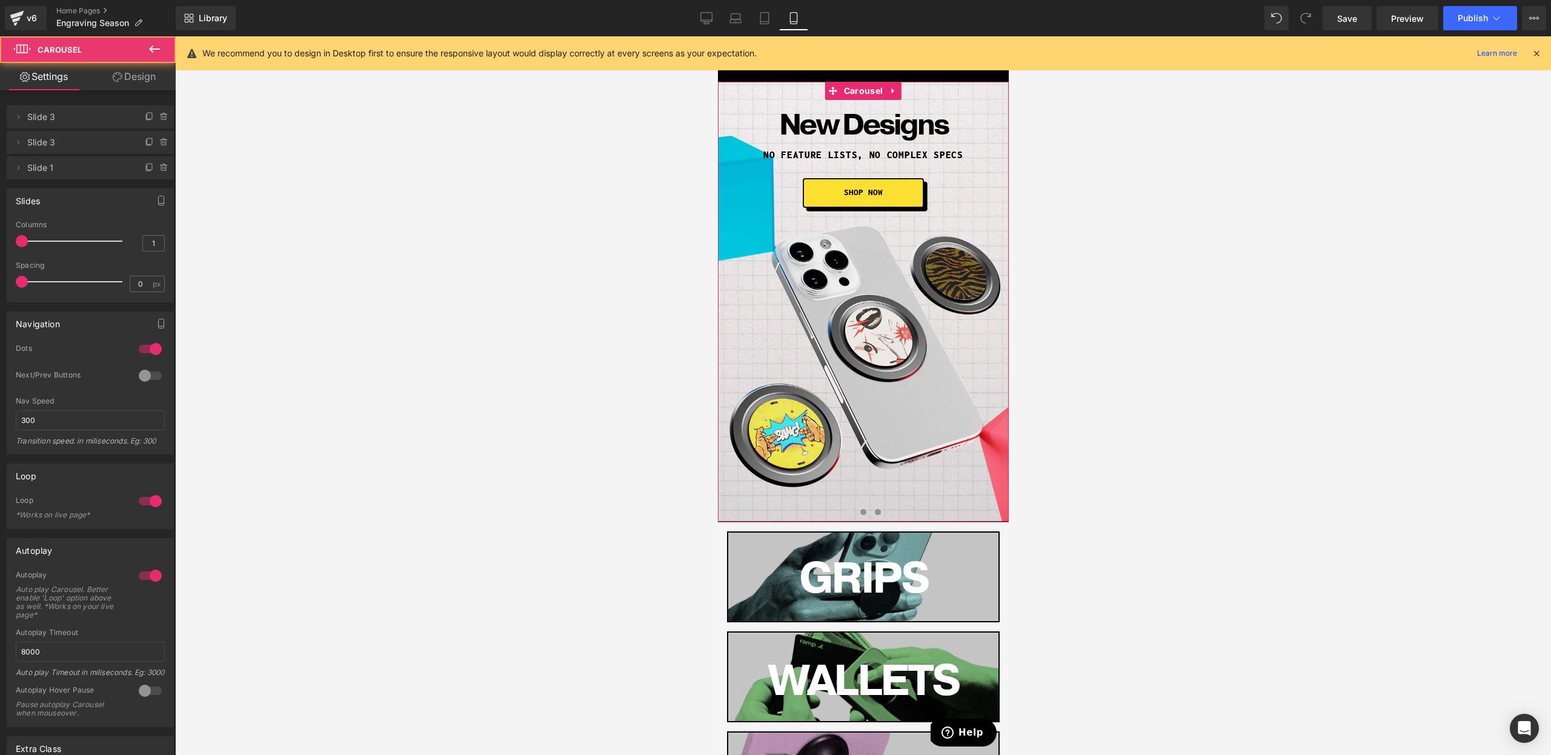
click at [879, 512] on span at bounding box center [877, 512] width 6 height 6
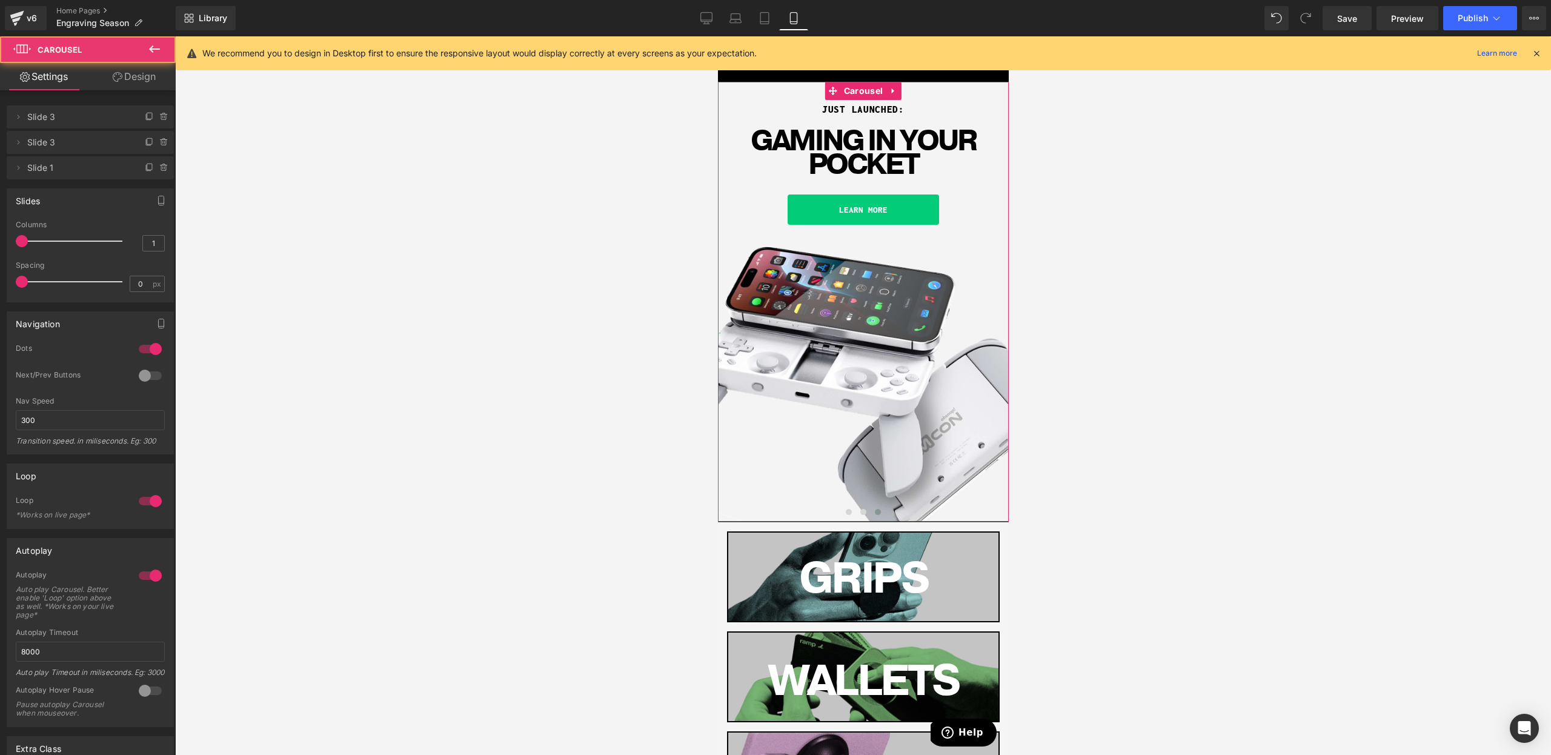
click at [830, 513] on div at bounding box center [862, 515] width 291 height 18
click at [853, 511] on button at bounding box center [848, 512] width 15 height 12
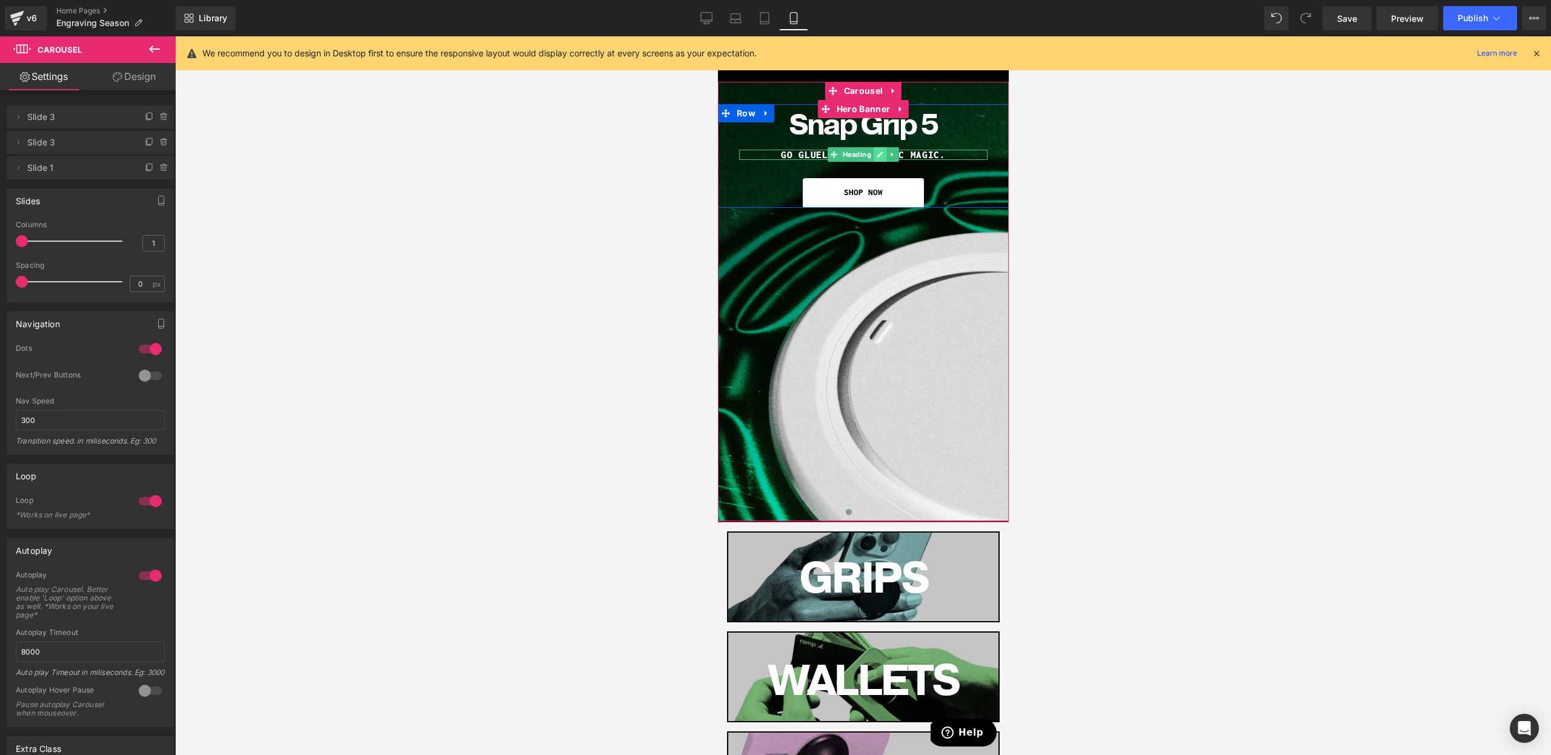
click at [877, 155] on icon at bounding box center [879, 154] width 7 height 7
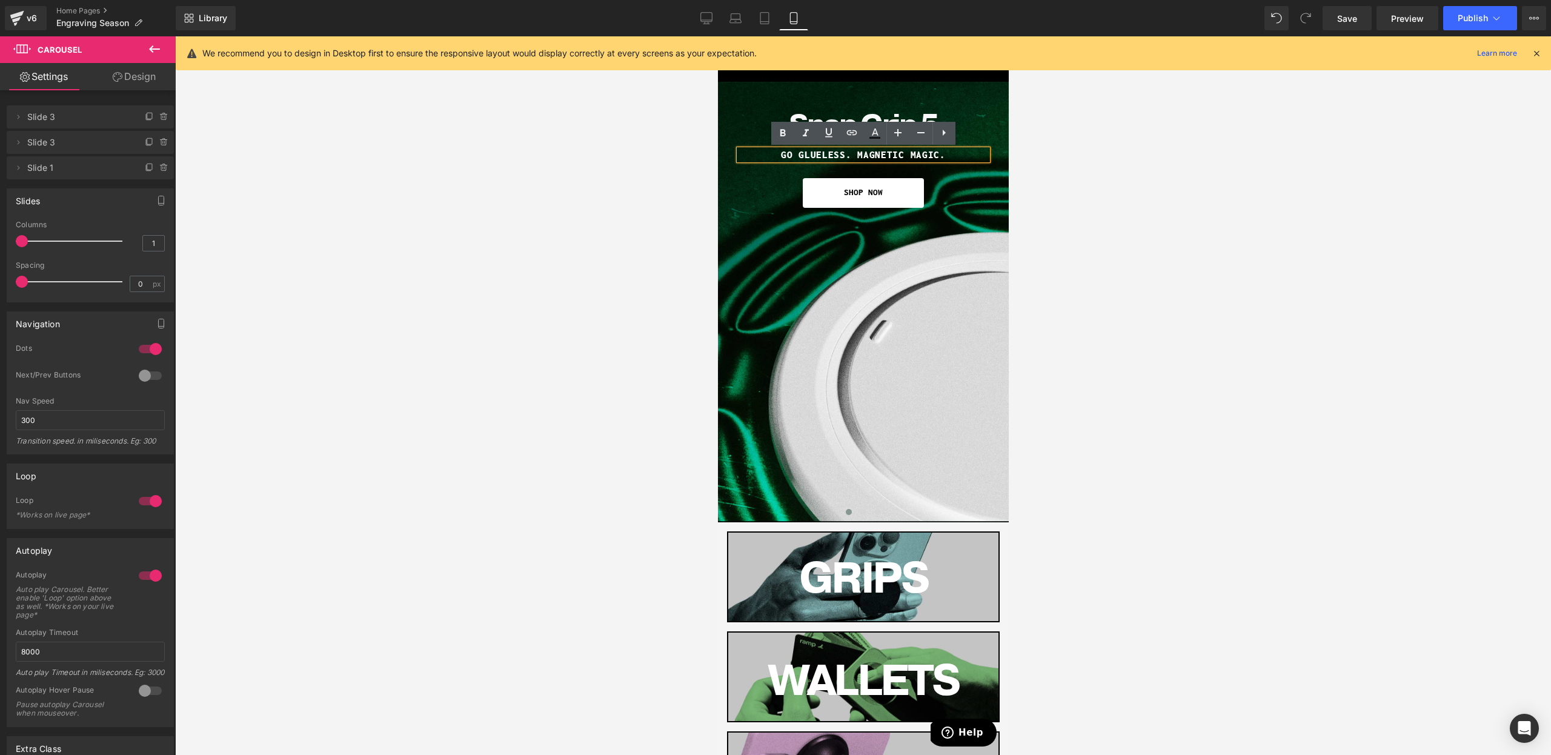
click at [1007, 159] on div "Snap Grip 5 Heading GO GLUELESS. MAGNETIC MAGIC. Heading SHOP NOW [GEOGRAPHIC_D…" at bounding box center [862, 155] width 291 height 103
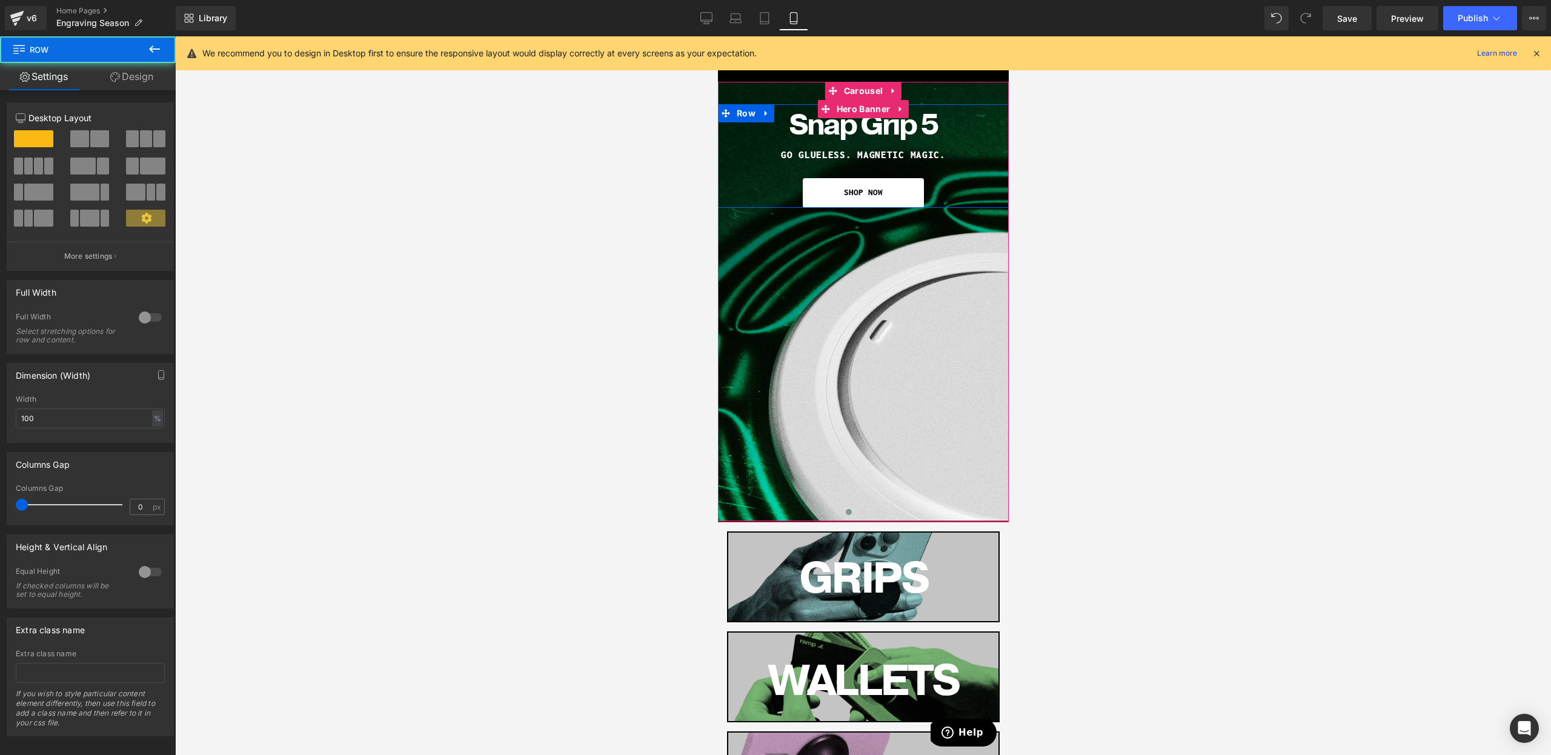
click at [882, 159] on link at bounding box center [879, 154] width 13 height 15
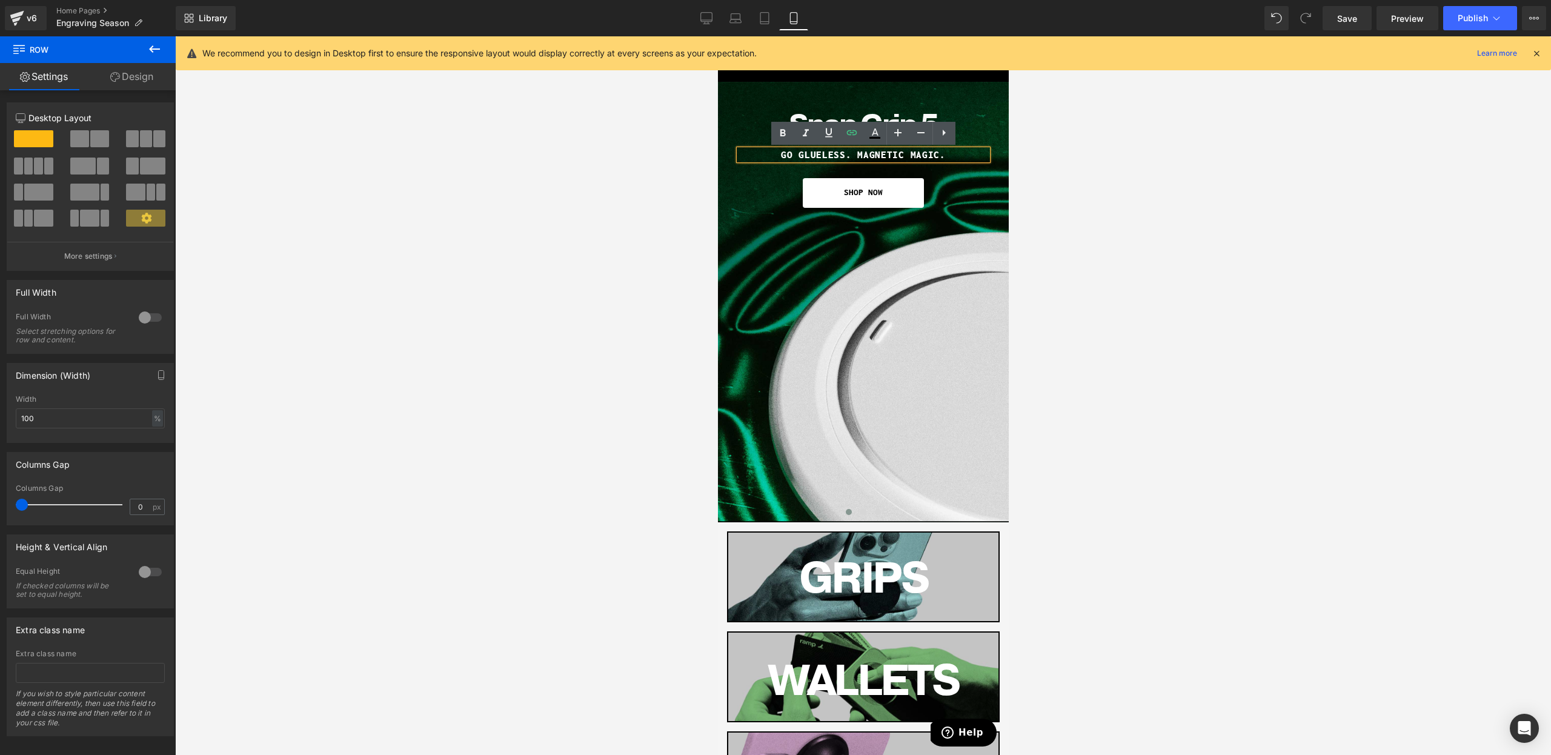
click at [865, 156] on h1 "GO GLUELESS. MAGNETIC MAGIC." at bounding box center [863, 155] width 248 height 10
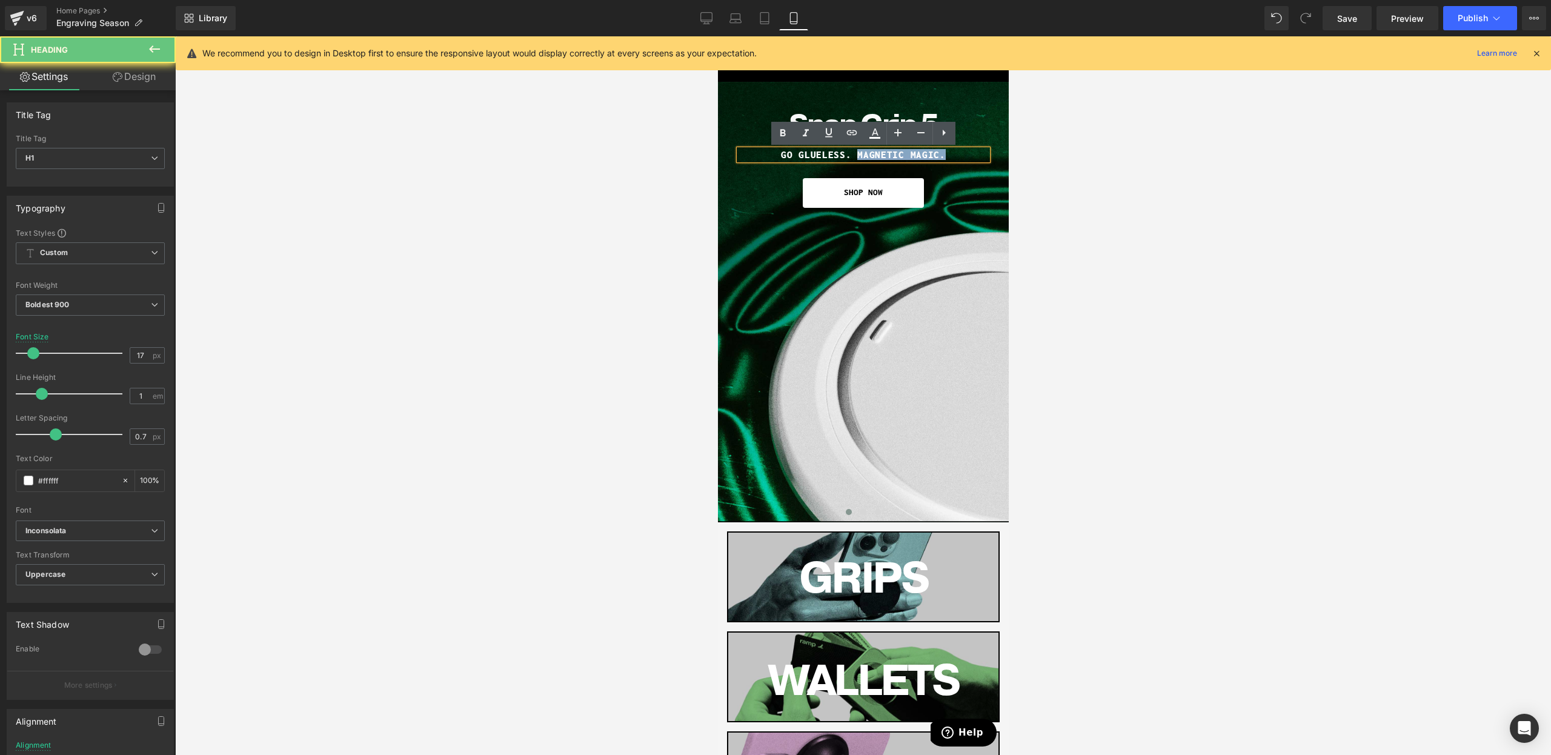
drag, startPoint x: 857, startPoint y: 155, endPoint x: 940, endPoint y: 158, distance: 83.1
click at [940, 158] on h1 "GO GLUELESS. MAGNETIC MAGIC." at bounding box center [863, 155] width 248 height 10
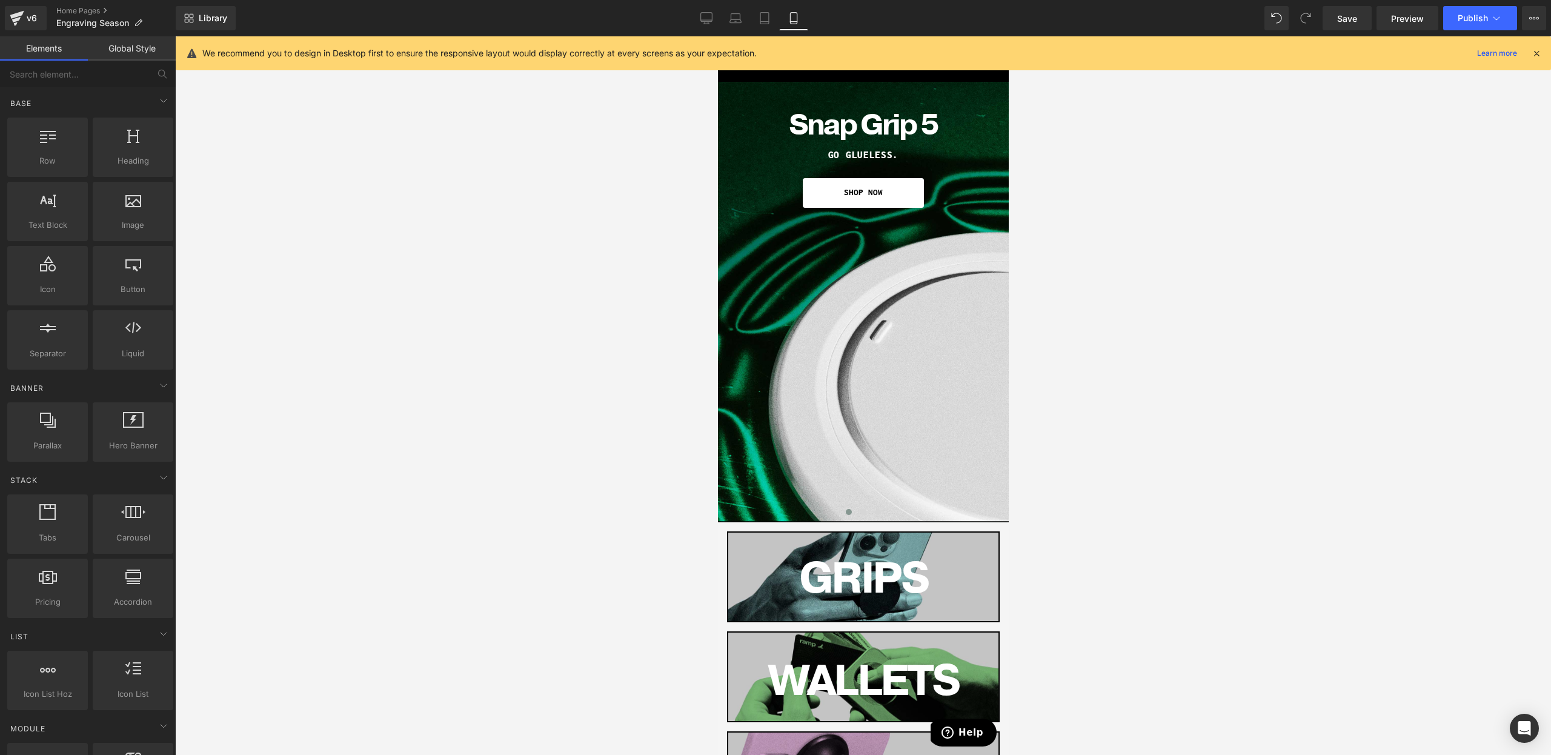
click at [1179, 200] on div at bounding box center [863, 395] width 1376 height 719
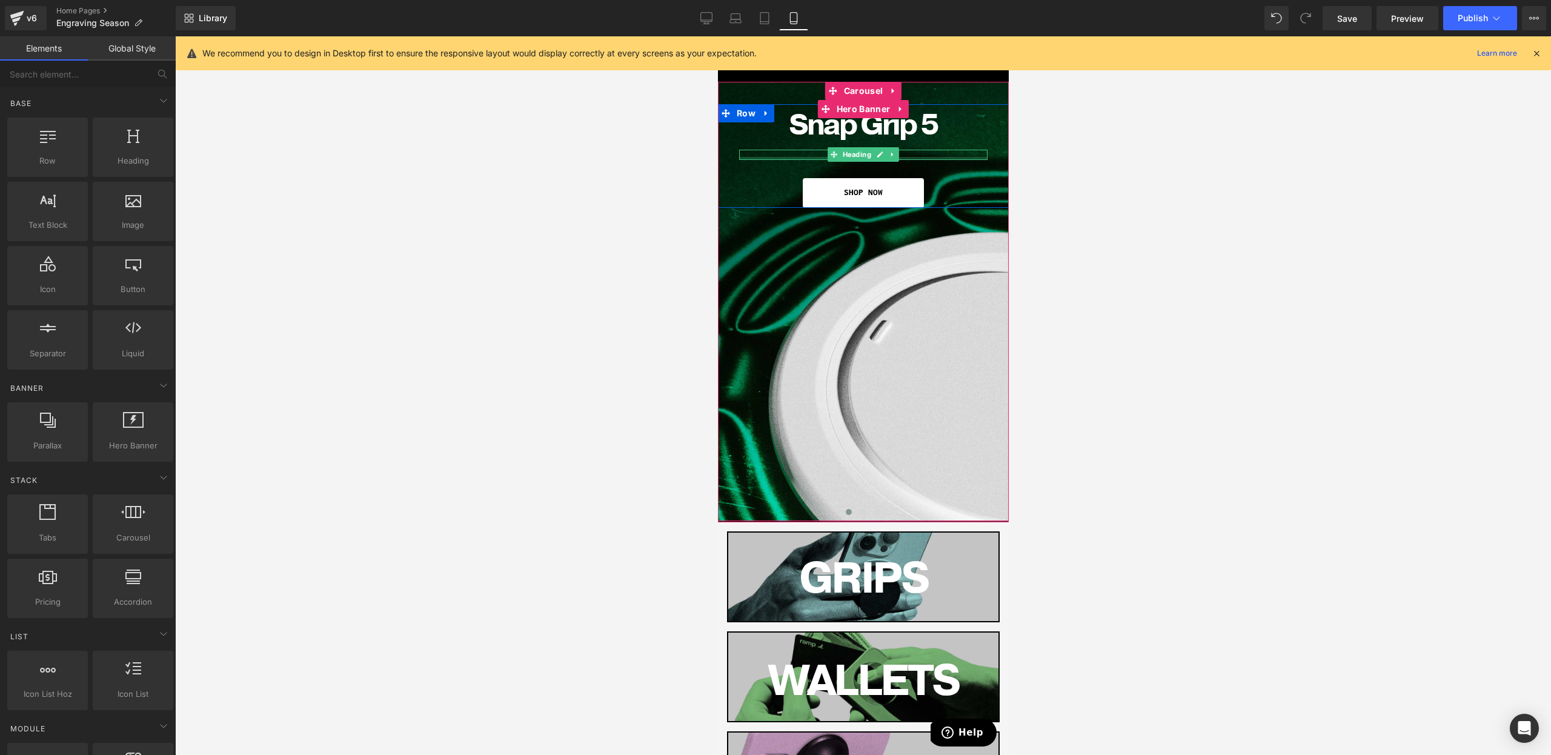
click at [905, 158] on div at bounding box center [863, 158] width 248 height 3
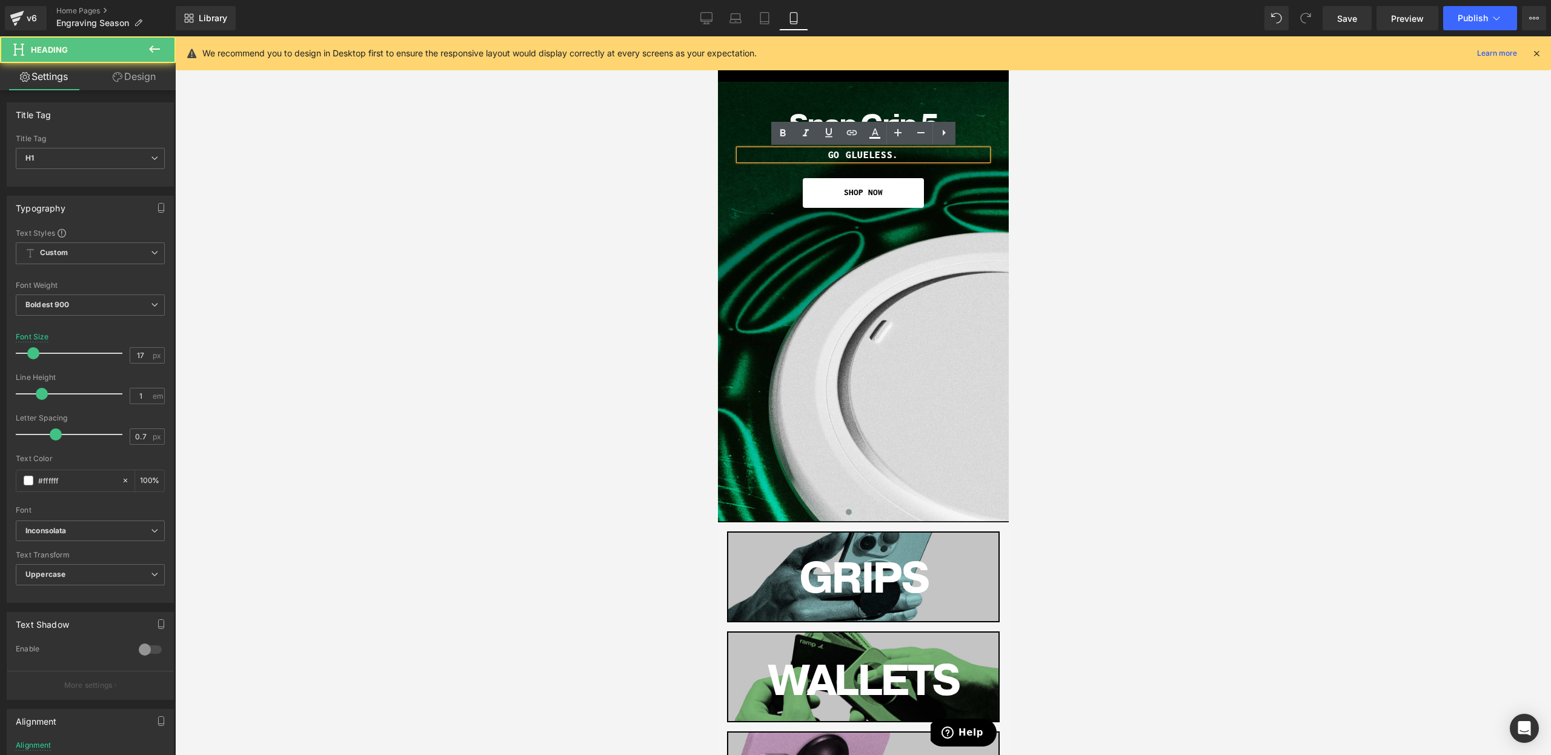
click at [905, 156] on h1 "GO GLUELESS." at bounding box center [863, 155] width 248 height 10
click at [1179, 288] on div at bounding box center [863, 395] width 1376 height 719
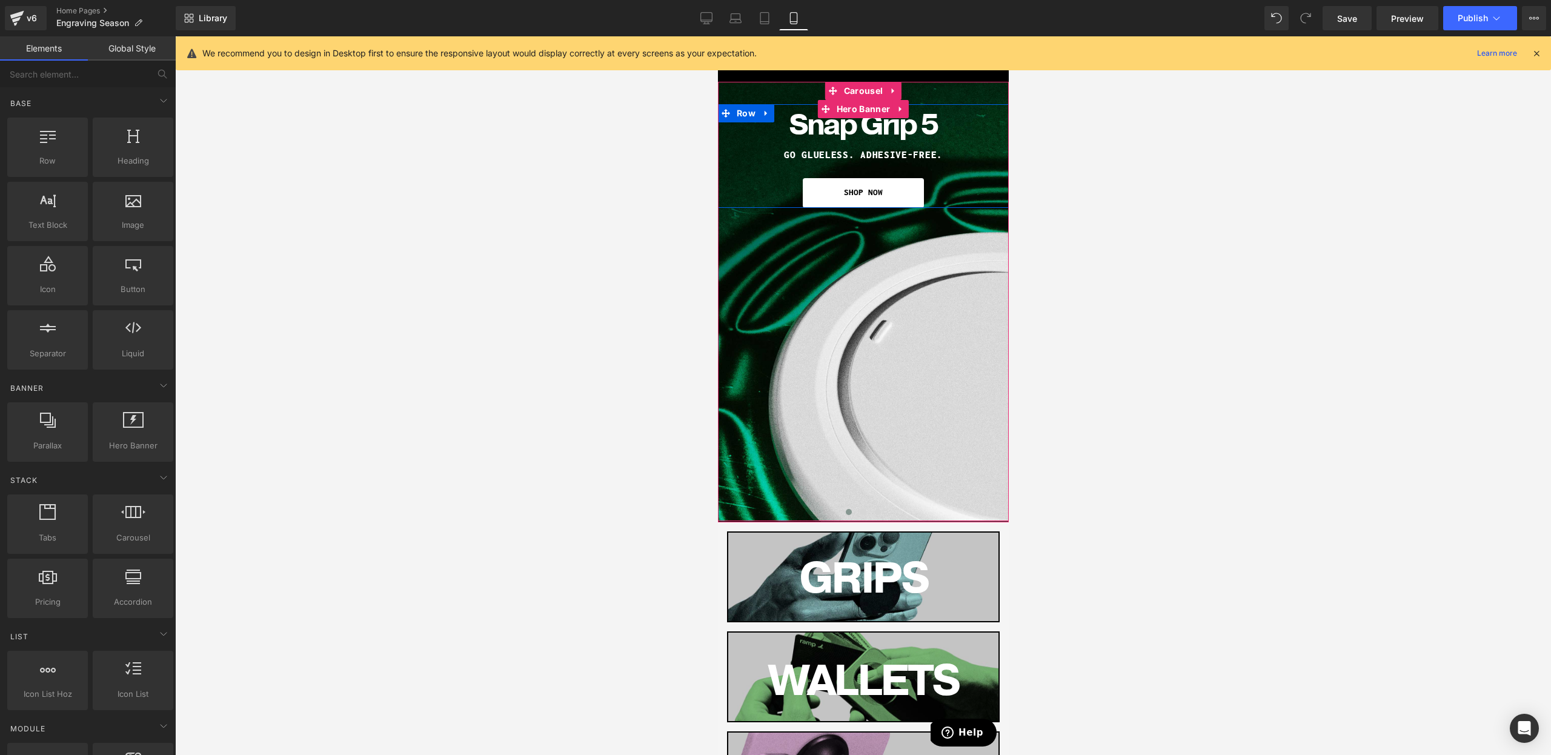
click at [717, 36] on div at bounding box center [717, 36] width 0 height 0
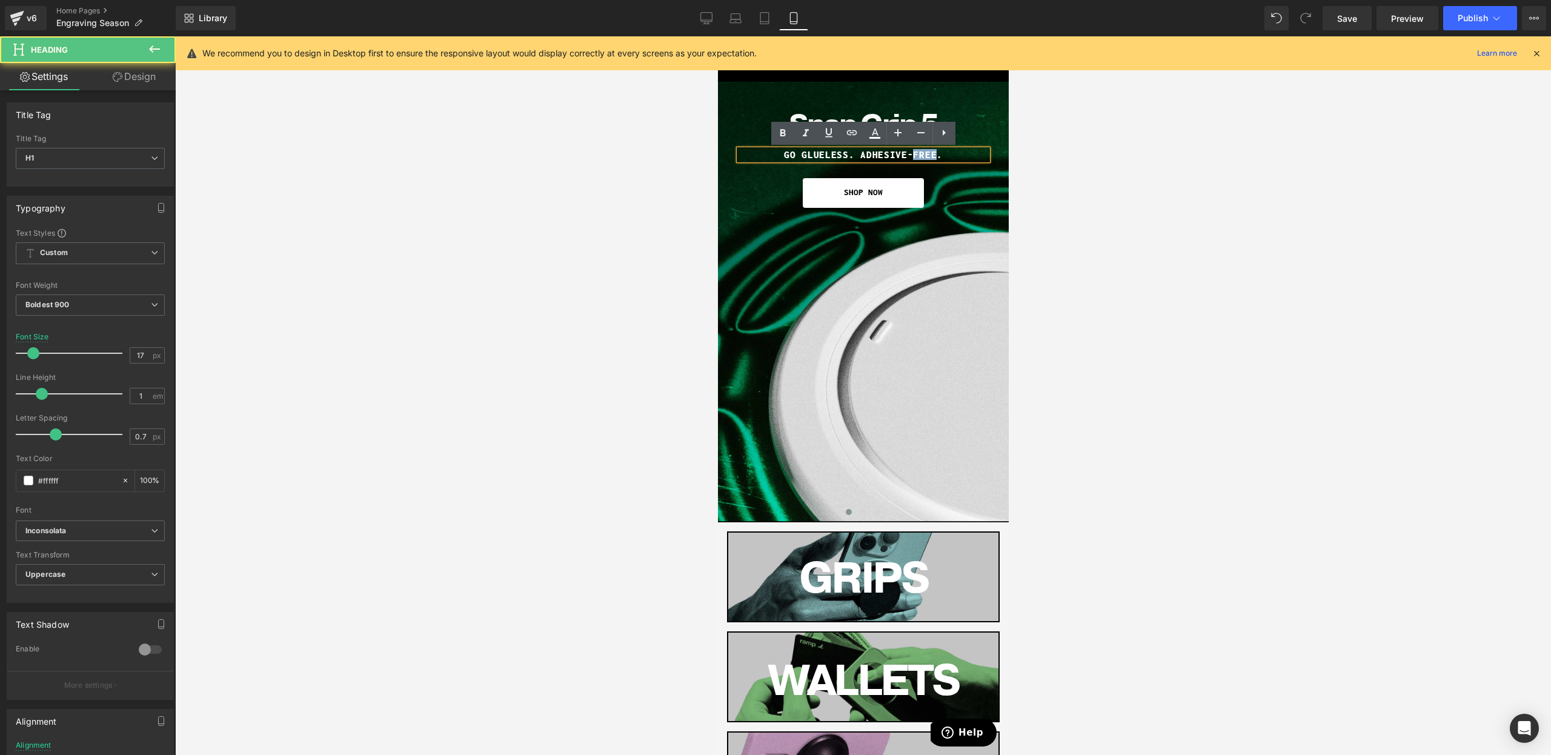
click at [913, 158] on h1 "GO GLUELESS. ADHESIVE-FREE." at bounding box center [863, 155] width 248 height 10
click at [840, 155] on h1 "GO GLUELESS. ADHESIVE-FREE." at bounding box center [863, 155] width 248 height 10
click at [791, 155] on h1 "GO GLUELESS. ADHESIVE-FREE." at bounding box center [863, 155] width 248 height 10
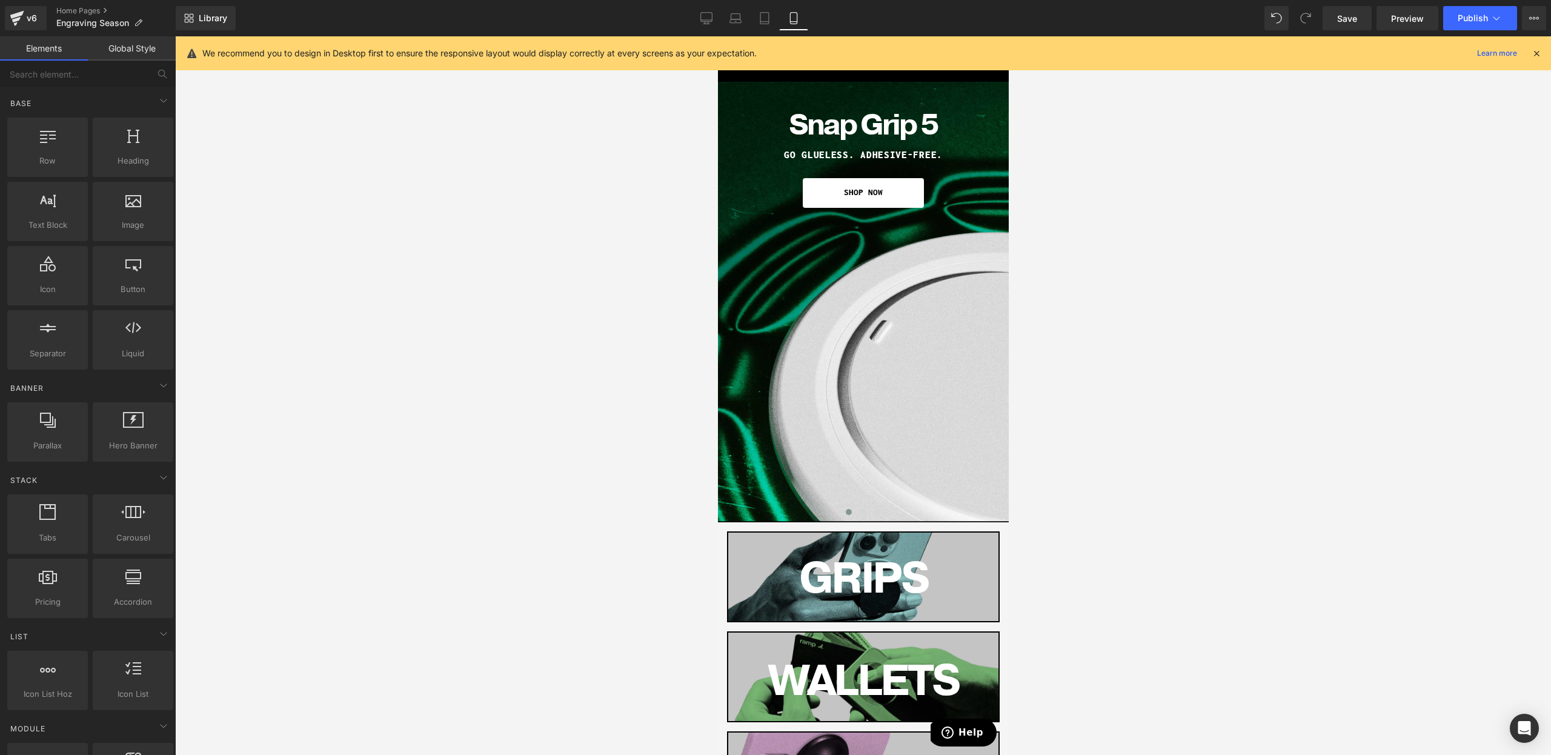
click at [1053, 331] on div at bounding box center [863, 395] width 1376 height 719
click at [952, 155] on h1 "GO GLUELESS. ADHESIVE-FREE." at bounding box center [863, 155] width 248 height 10
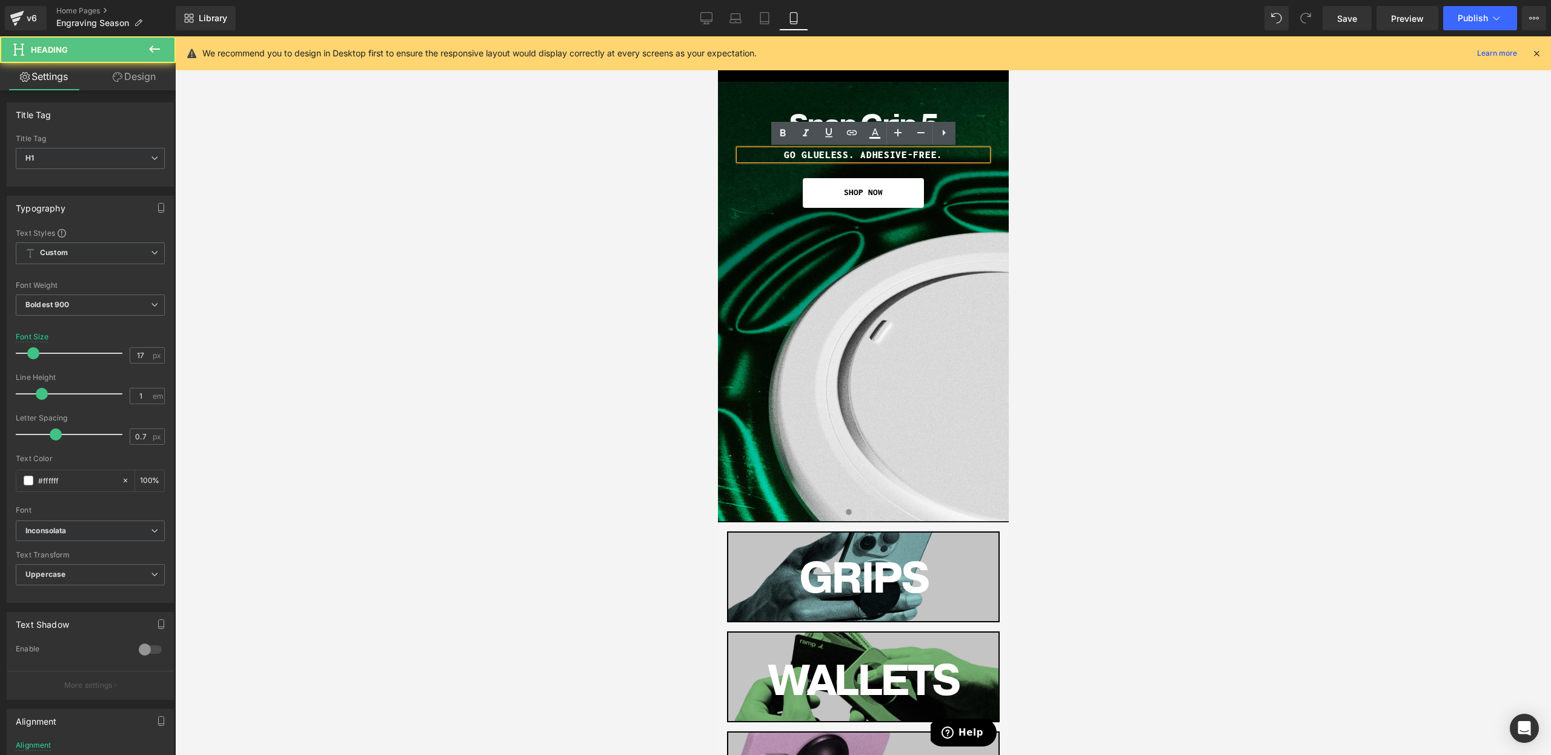
click at [952, 155] on h1 "GO GLUELESS. ADHESIVE-FREE." at bounding box center [863, 155] width 248 height 10
drag, startPoint x: 945, startPoint y: 156, endPoint x: 850, endPoint y: 153, distance: 95.2
click at [850, 153] on h1 "GO GLUELESS. ADHESIVE-FREE." at bounding box center [863, 155] width 248 height 10
click at [893, 155] on h1 "GO GLUELESS WITH MAGSAFE" at bounding box center [863, 155] width 248 height 10
click at [1166, 173] on div at bounding box center [863, 395] width 1376 height 719
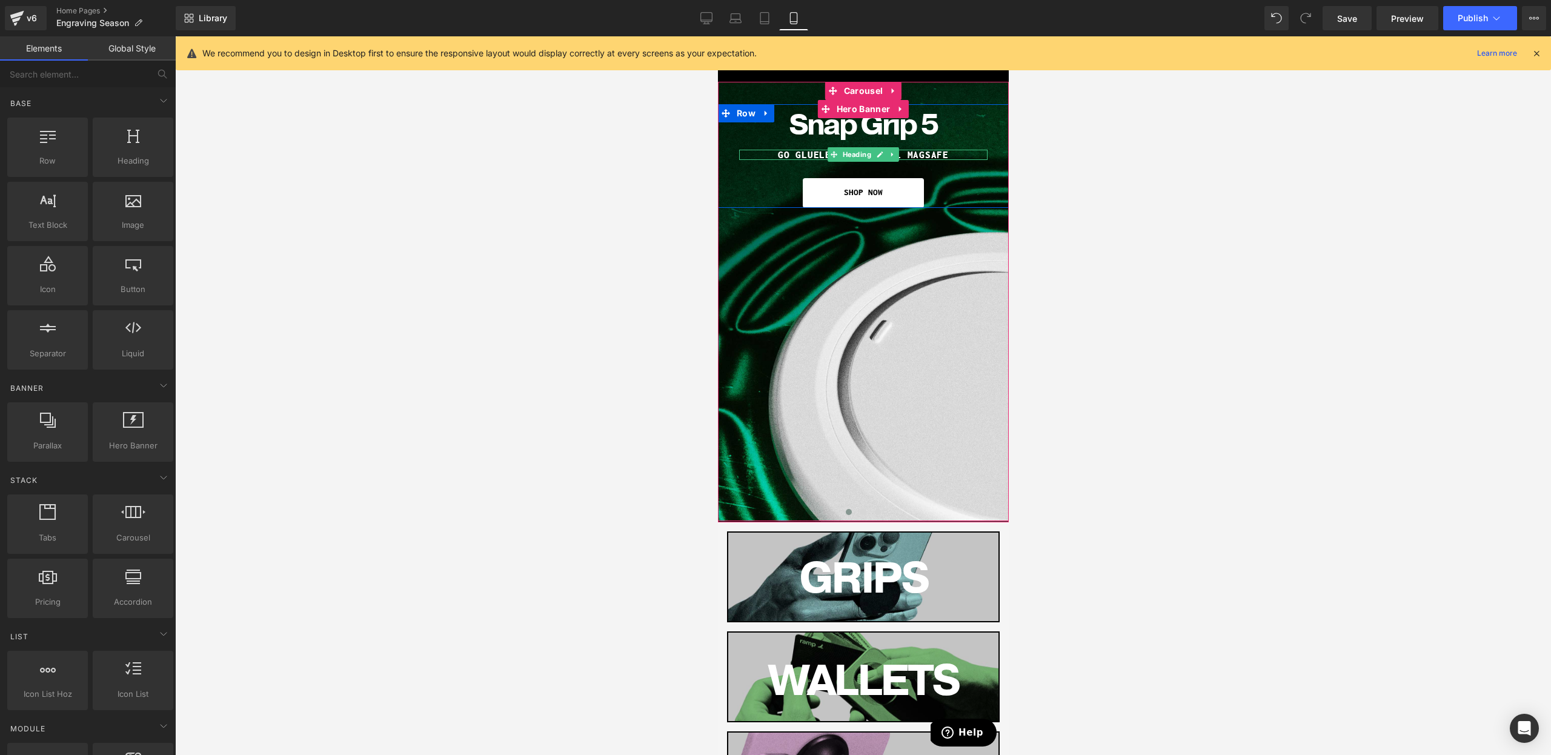
click at [974, 155] on h1 "GO GLUELESS WITH FULL MAGSAFE" at bounding box center [863, 155] width 248 height 10
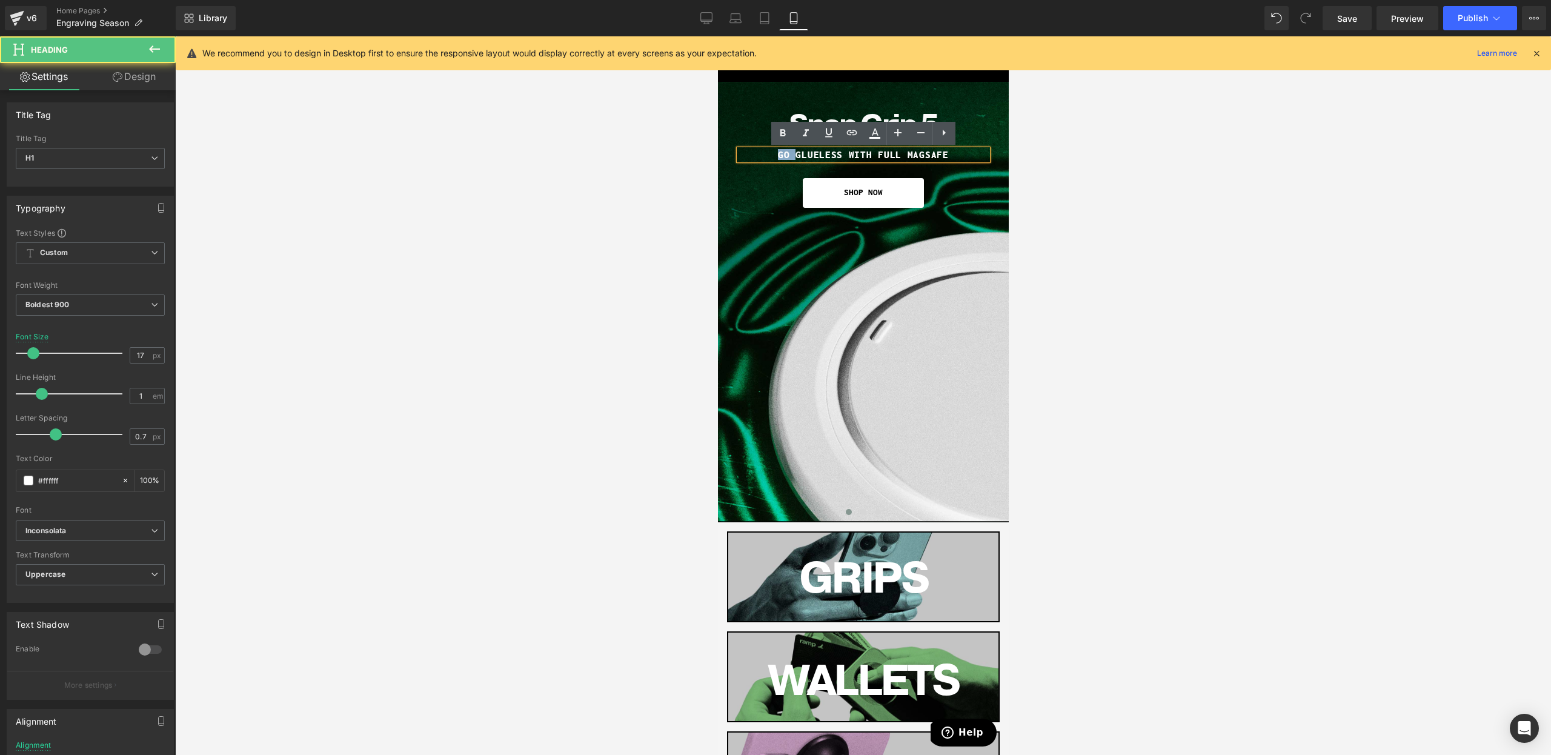
drag, startPoint x: 796, startPoint y: 156, endPoint x: 780, endPoint y: 157, distance: 16.4
click at [780, 157] on h1 "GO GLUELESS WITH FULL MAGSAFE" at bounding box center [863, 155] width 248 height 10
click at [862, 153] on h1 "NOW GLUELESS WITH FULL MAGSAFE" at bounding box center [863, 155] width 248 height 10
drag, startPoint x: 862, startPoint y: 155, endPoint x: 1004, endPoint y: 162, distance: 141.9
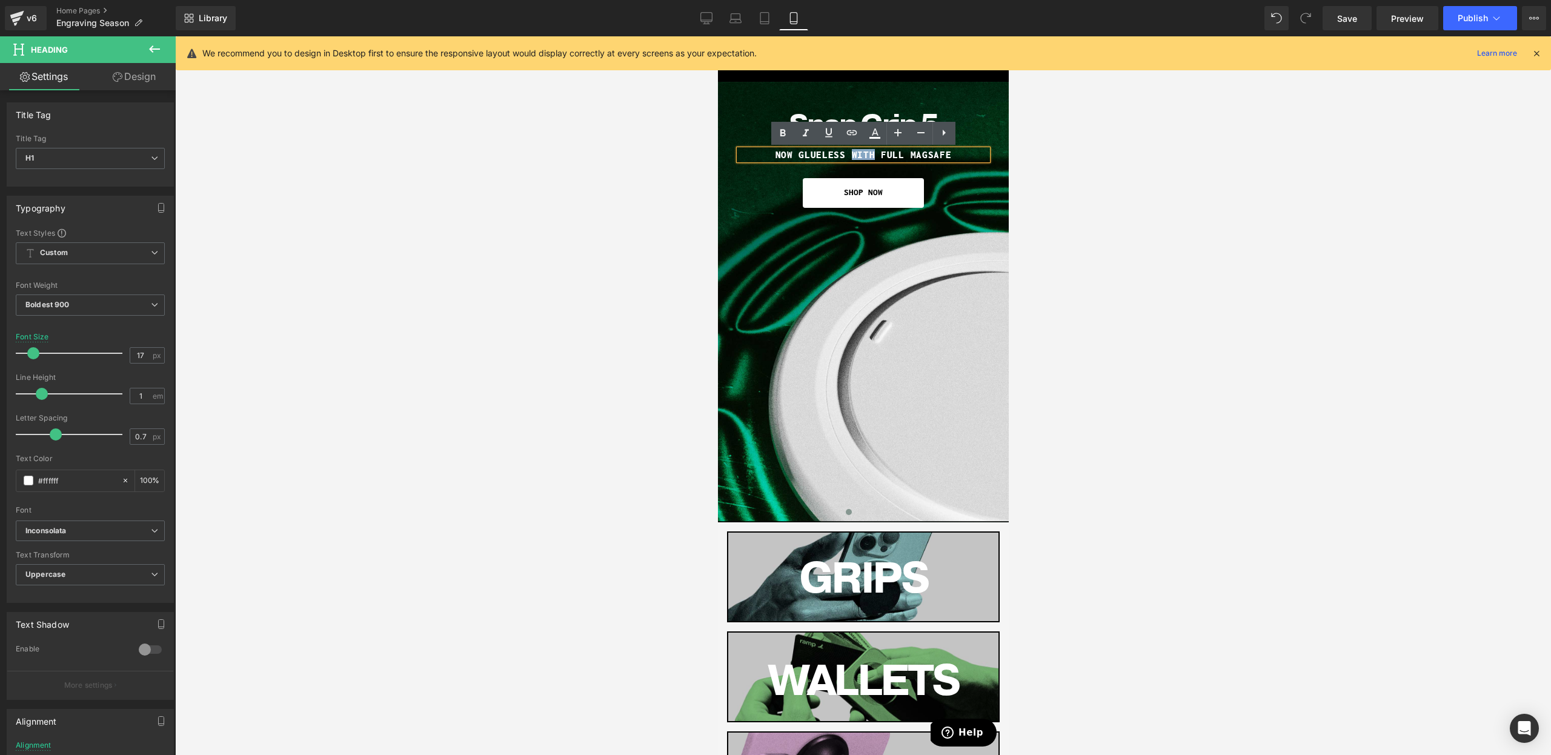
click at [862, 155] on h1 "NOW GLUELESS WITH FULL MAGSAFE" at bounding box center [863, 155] width 248 height 10
click at [1062, 164] on div at bounding box center [863, 395] width 1376 height 719
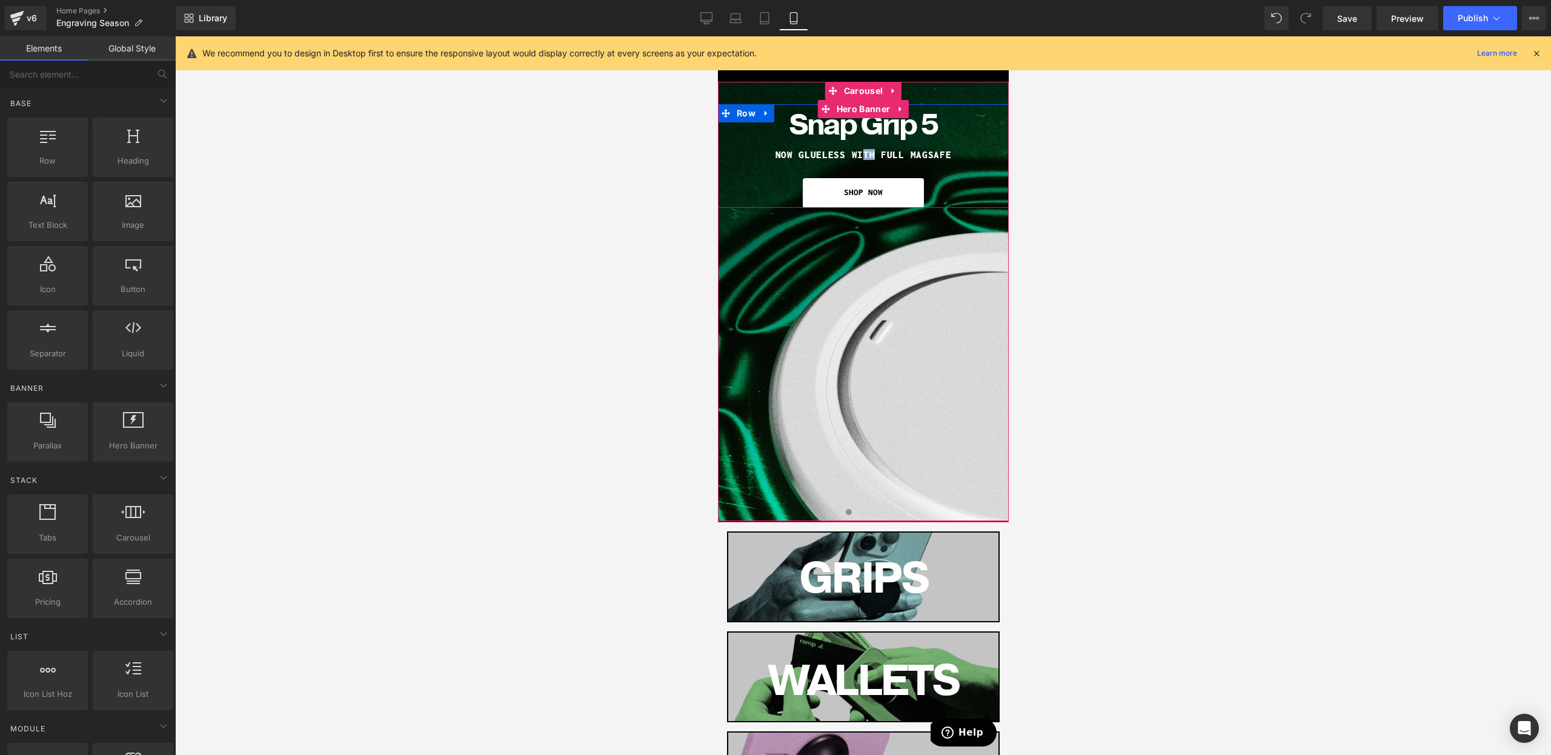
click at [975, 155] on h1 "NOW GLUELESS WITH FULL MAGSAFE" at bounding box center [863, 155] width 248 height 10
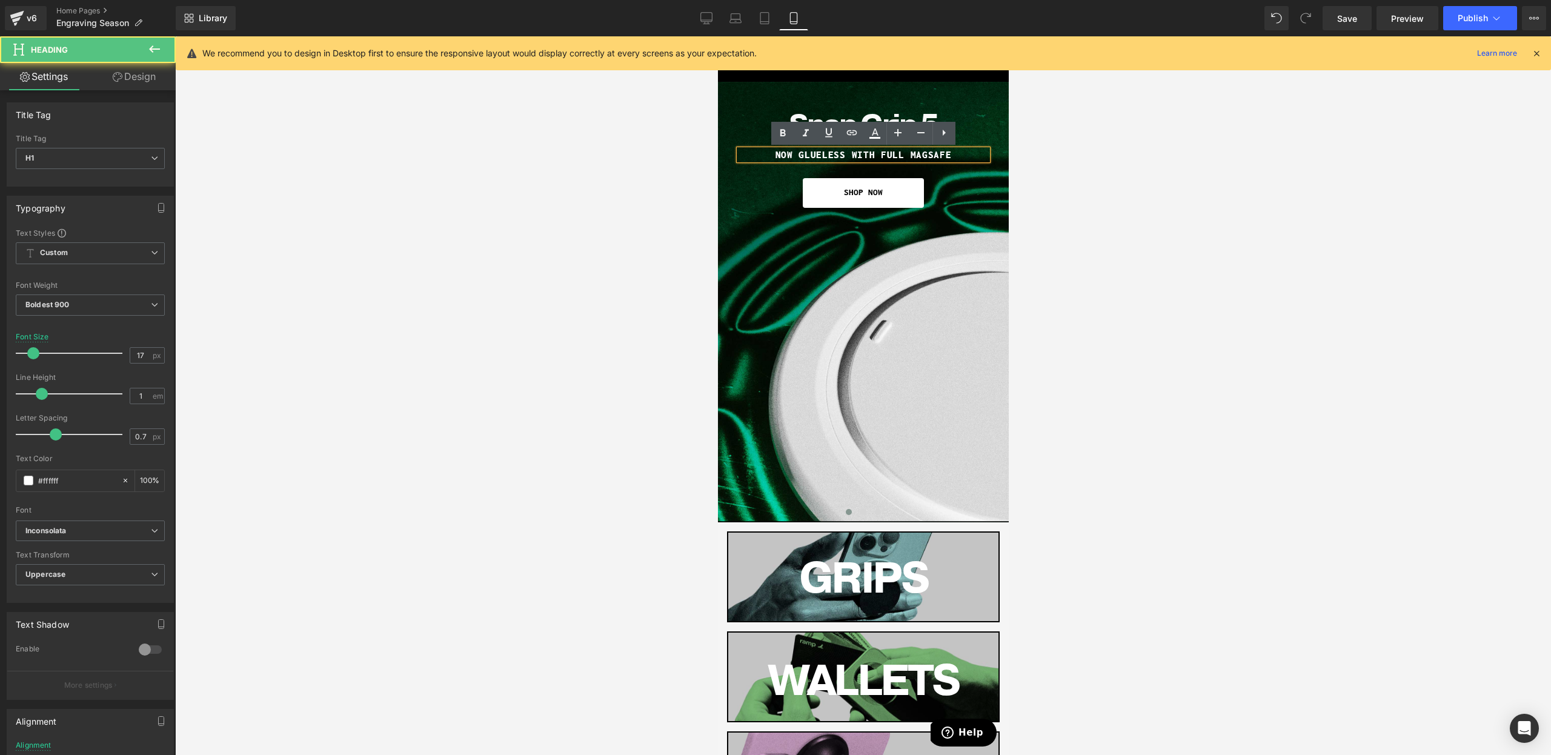
click at [1082, 164] on div at bounding box center [863, 395] width 1376 height 719
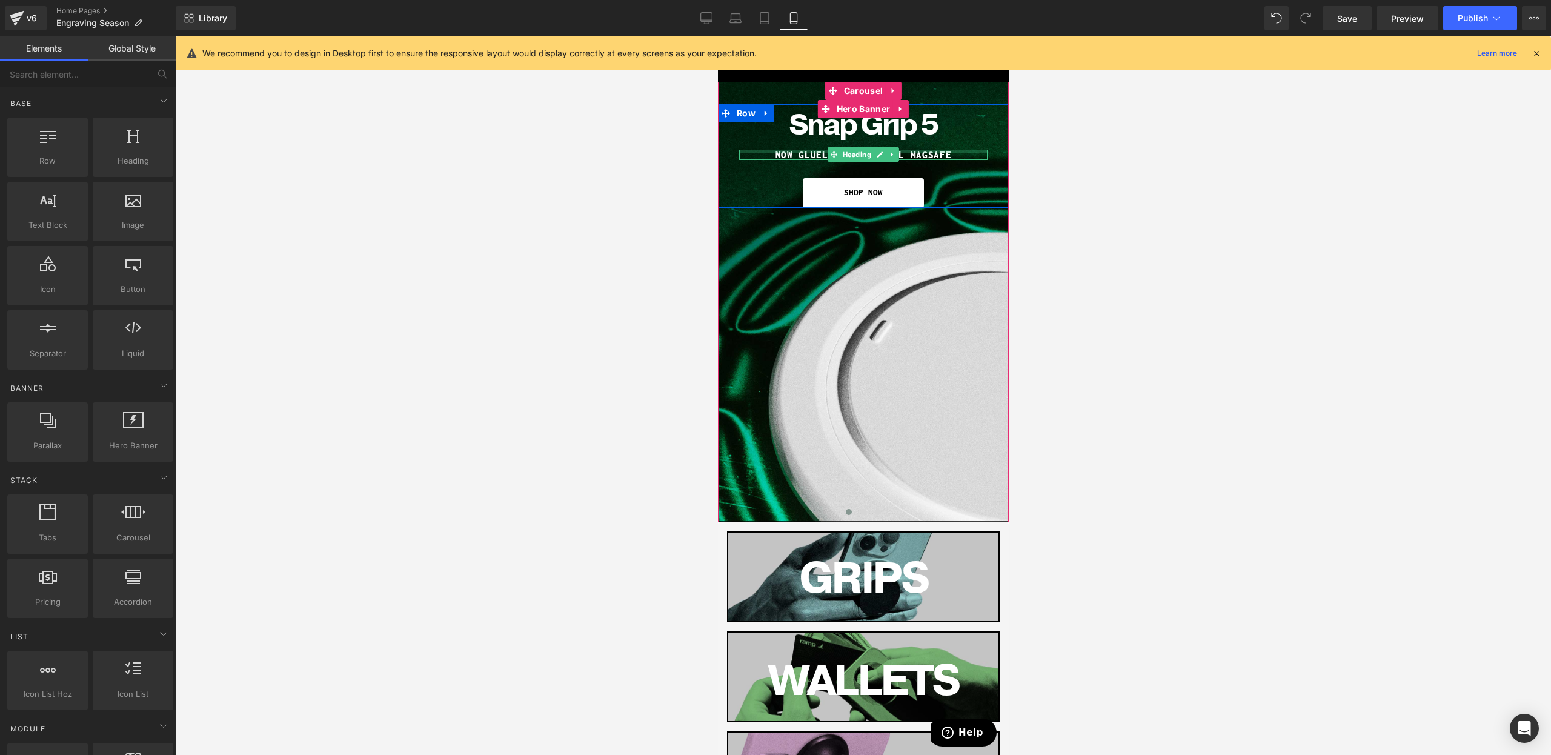
click at [787, 154] on h1 "NOW GLUELESS WITH FULL MAGSAFE" at bounding box center [863, 155] width 248 height 10
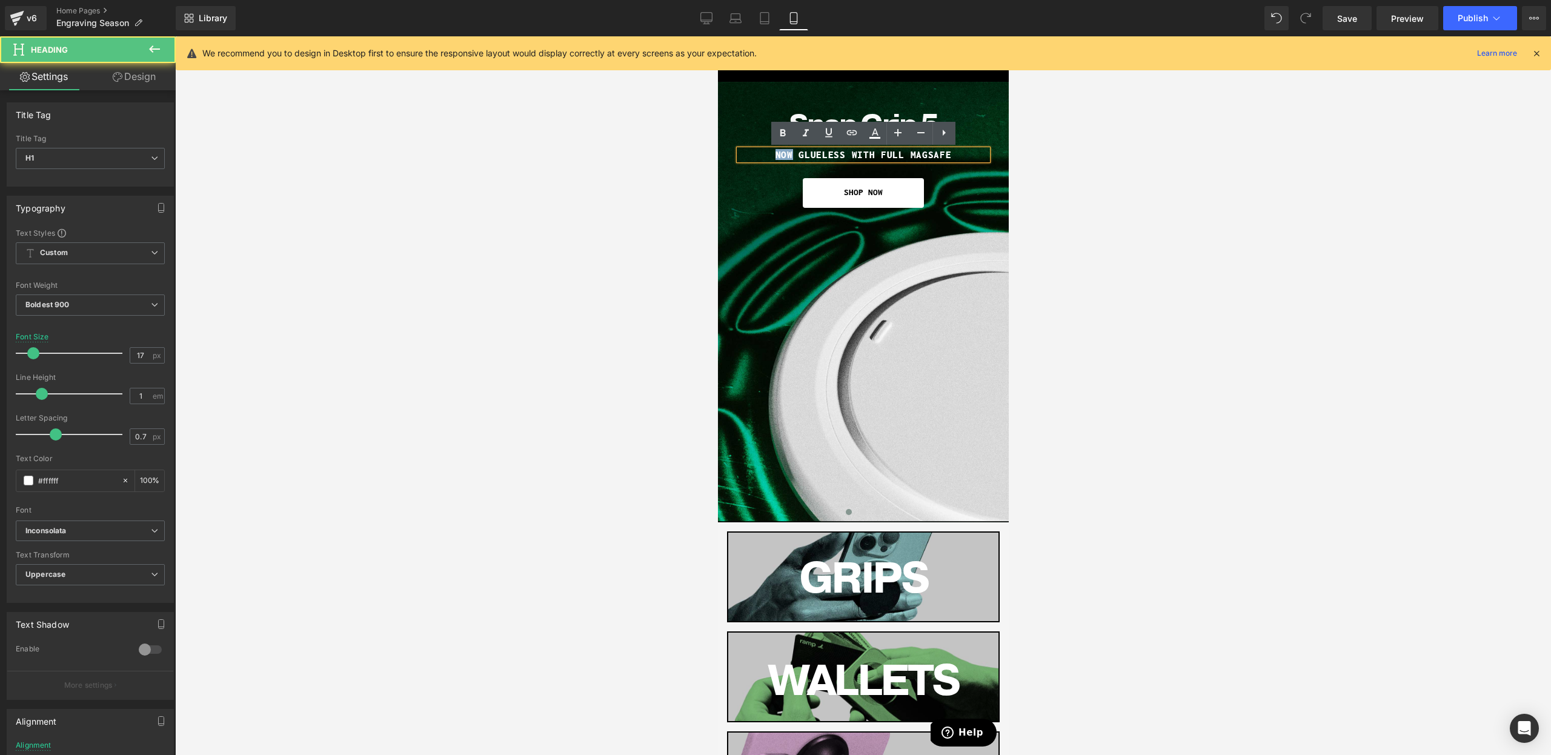
click at [787, 154] on h1 "NOW GLUELESS WITH FULL MAGSAFE" at bounding box center [863, 155] width 248 height 10
click at [856, 155] on h1 "GO GLUELESS WITH FULL MAGSAFE" at bounding box center [863, 155] width 248 height 10
click at [942, 157] on h1 "GO GLUELES. FULL MAGSAFE" at bounding box center [863, 155] width 248 height 10
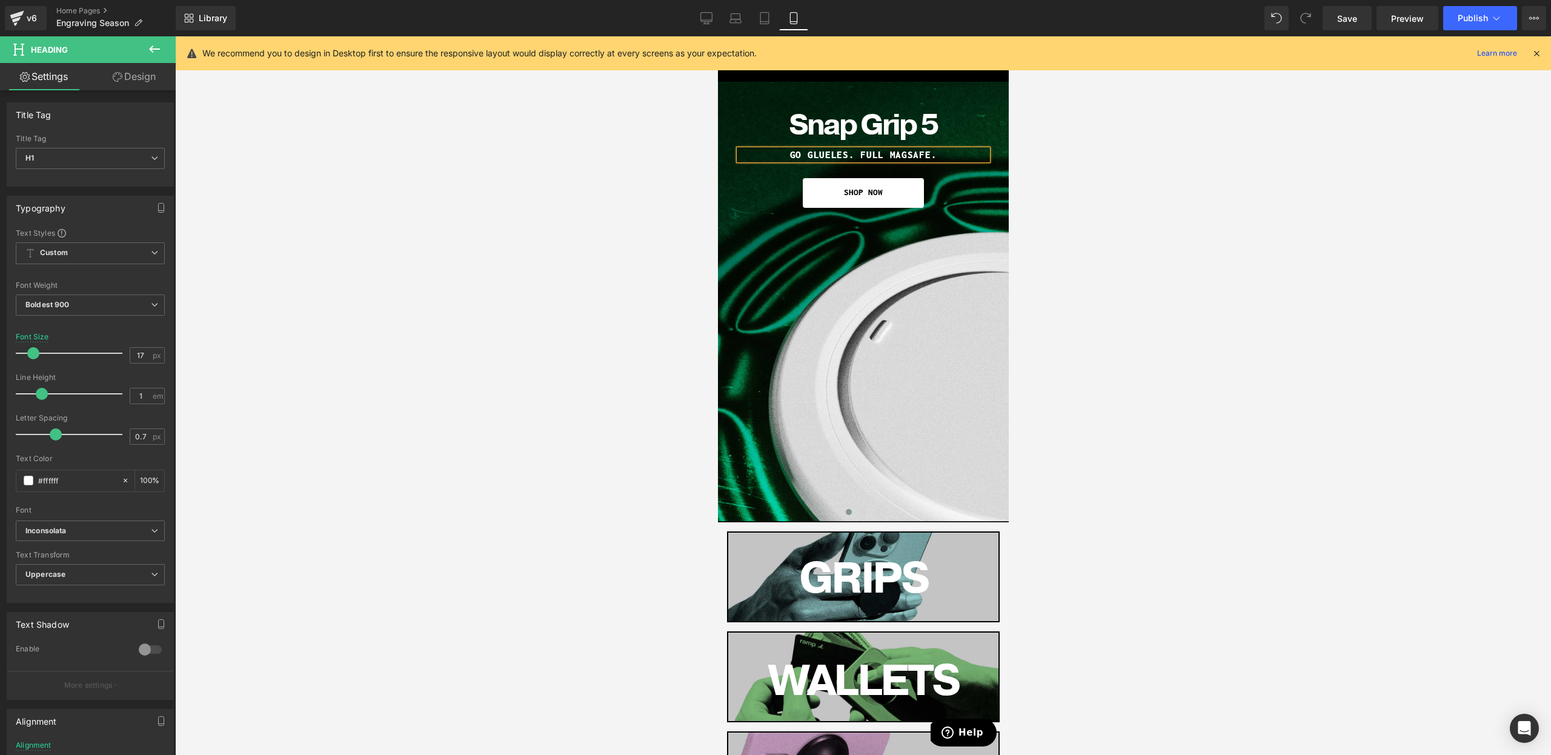
click at [1044, 219] on div at bounding box center [863, 395] width 1376 height 719
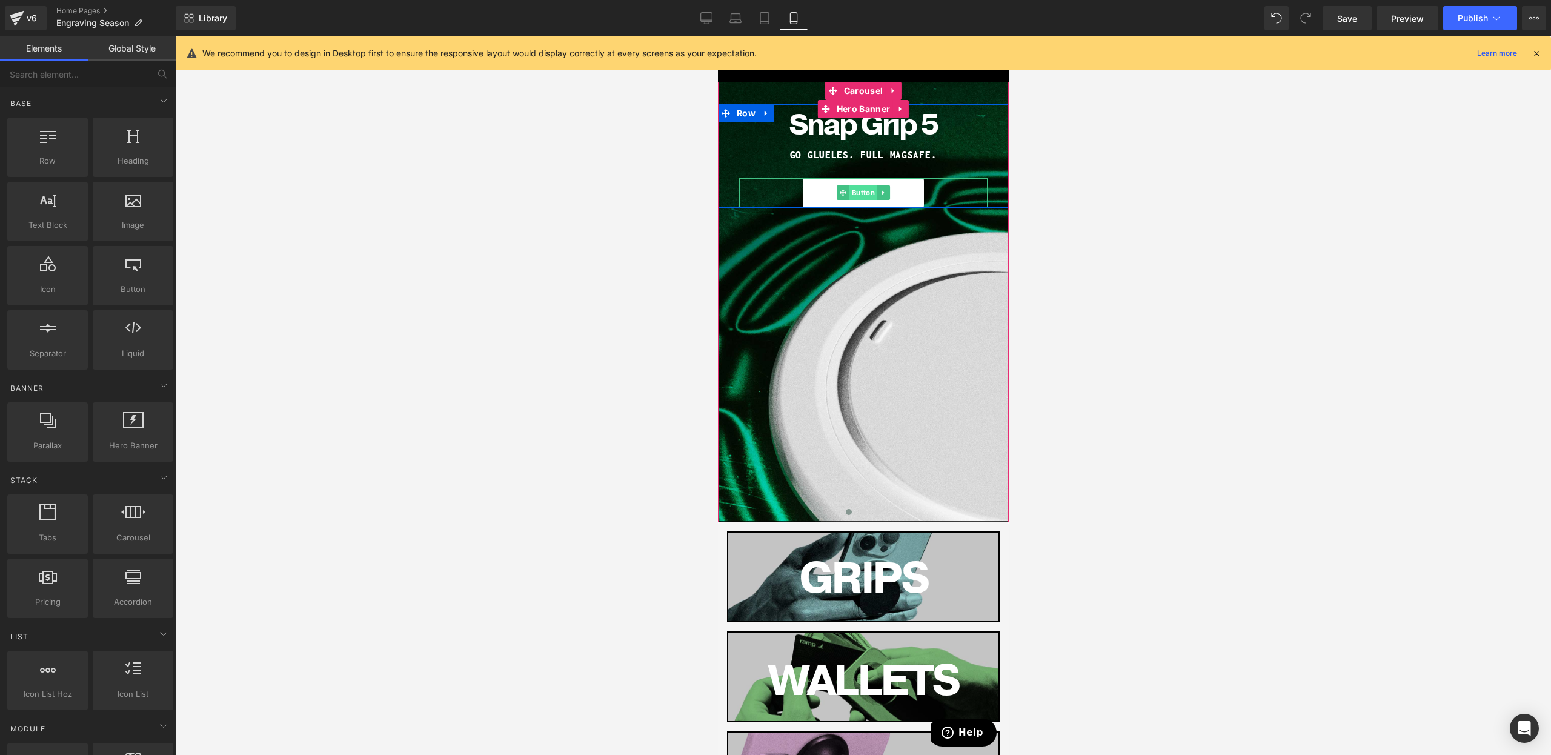
click at [857, 193] on span "Button" at bounding box center [863, 192] width 28 height 15
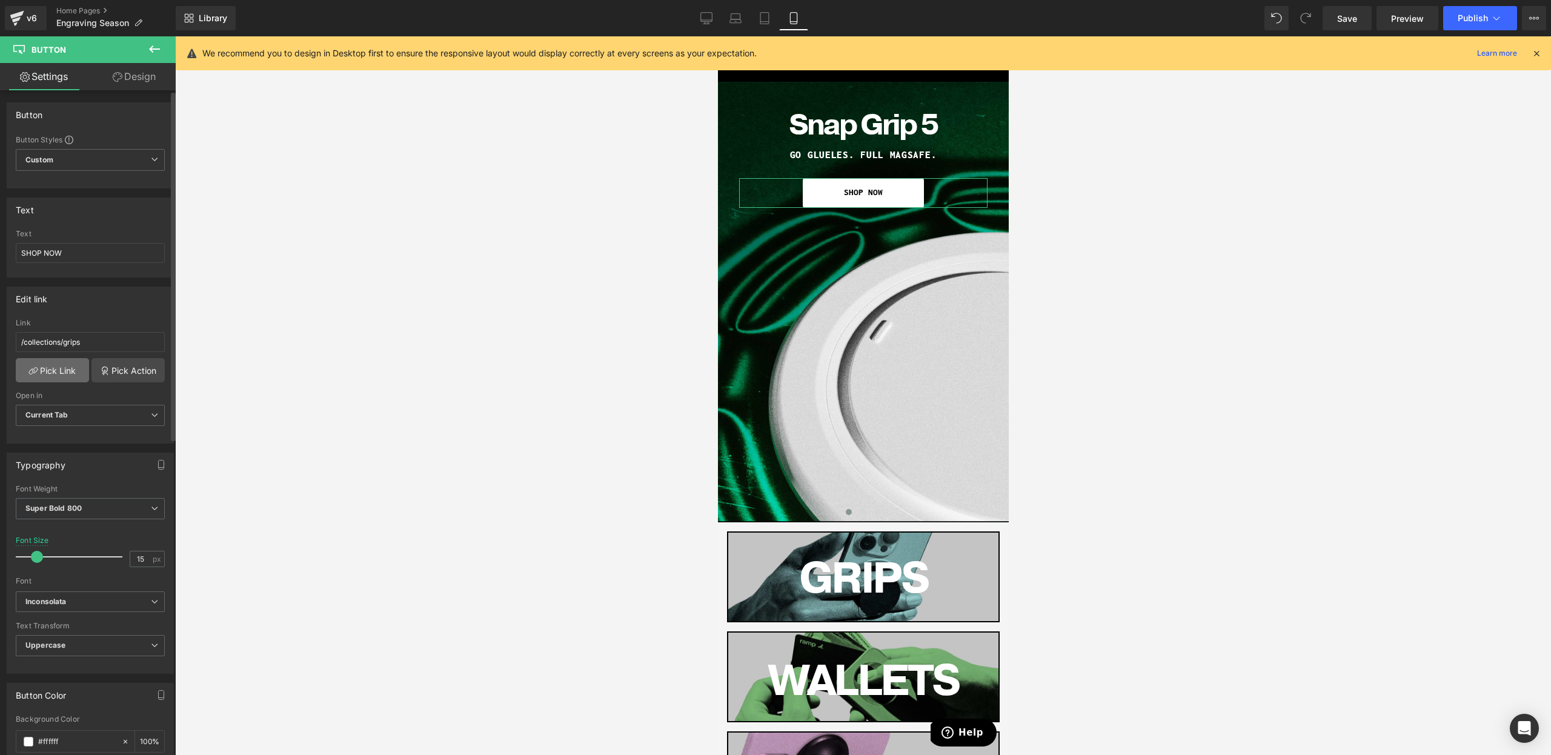
click at [68, 376] on link "Pick Link" at bounding box center [52, 370] width 73 height 24
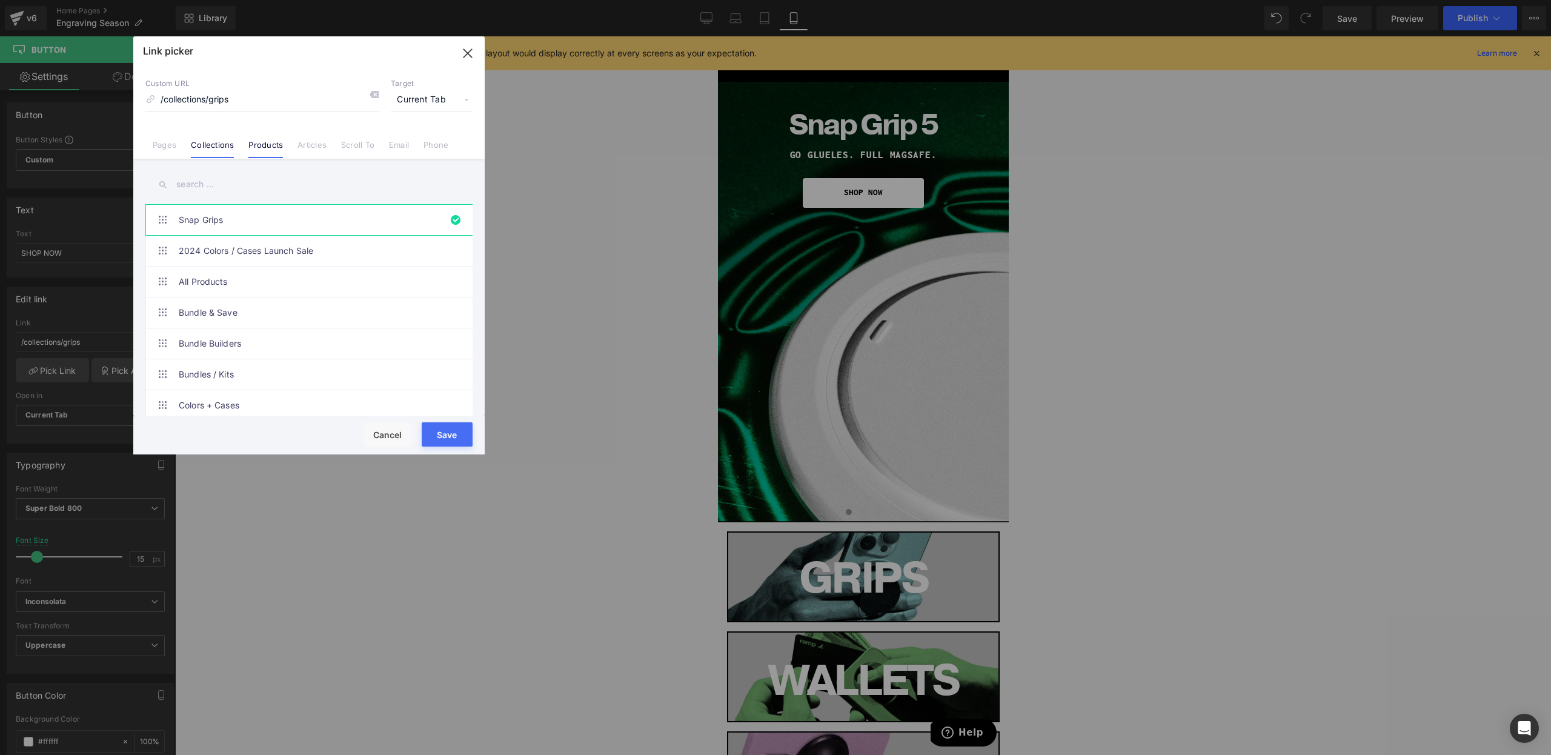
click at [262, 154] on link "Products" at bounding box center [265, 149] width 35 height 18
click at [202, 187] on input "text" at bounding box center [308, 184] width 327 height 27
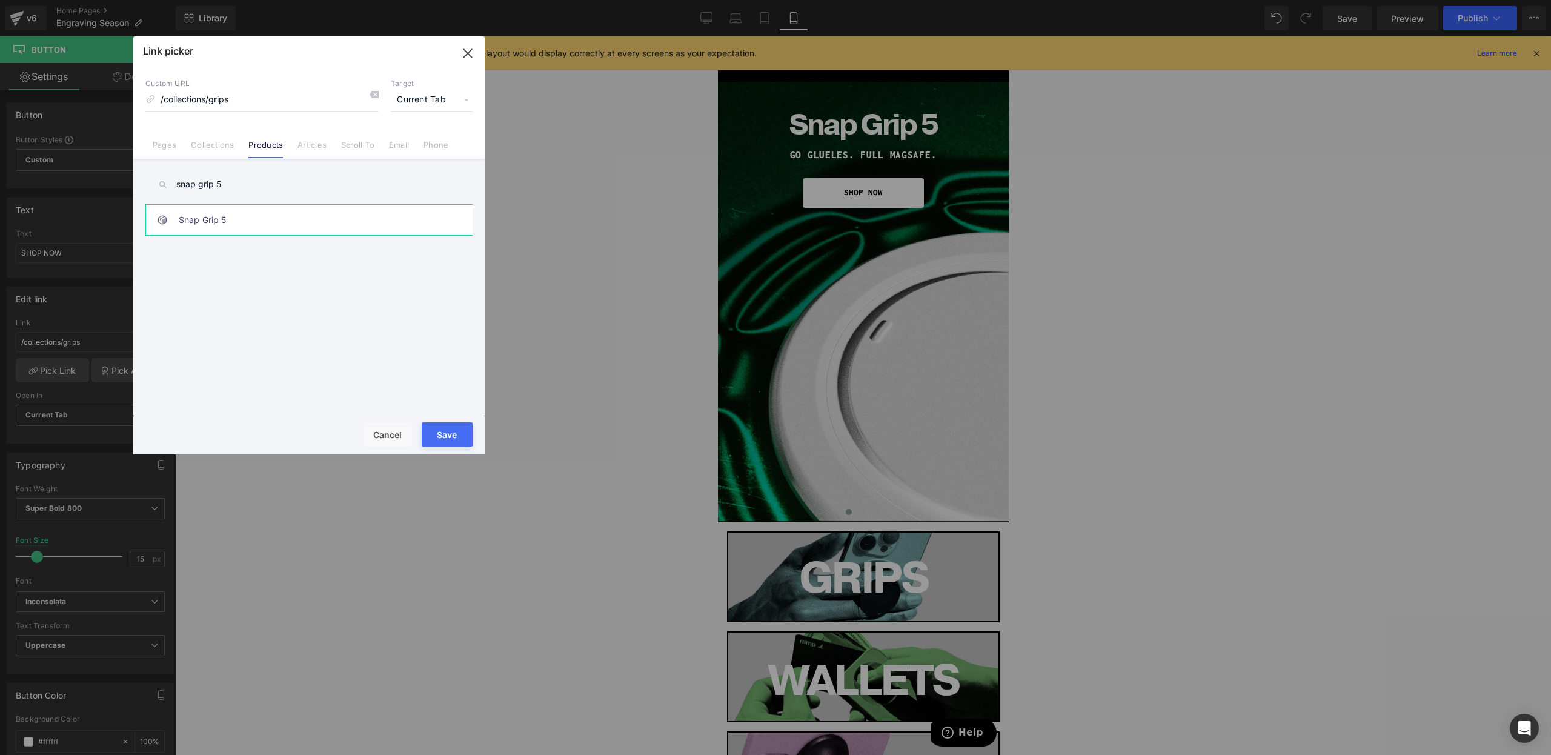
type input "snap grip 5"
click at [218, 228] on link "Snap Grip 5" at bounding box center [312, 220] width 267 height 30
click at [442, 430] on button "Save" at bounding box center [447, 434] width 51 height 24
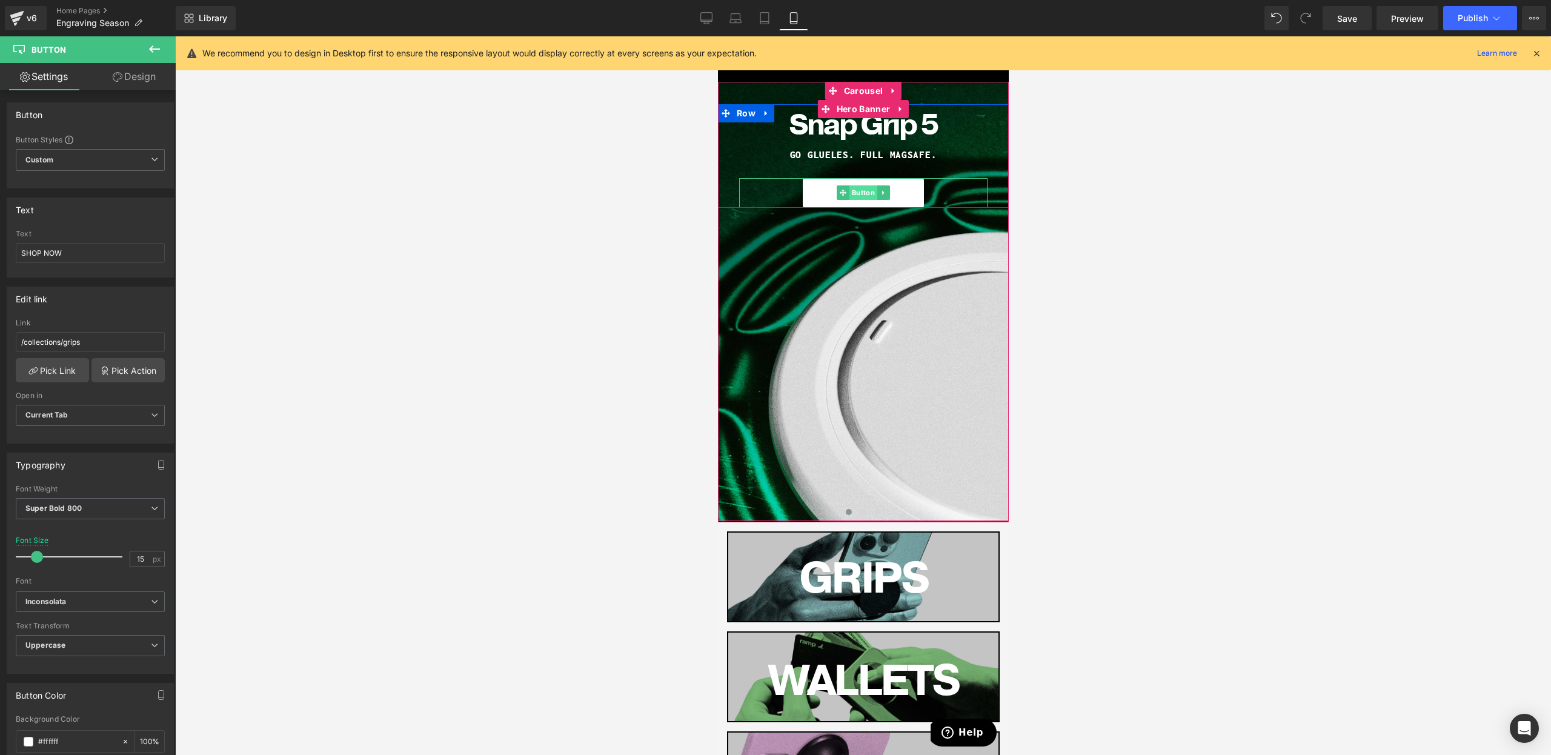
click at [859, 195] on span "Button" at bounding box center [863, 192] width 28 height 15
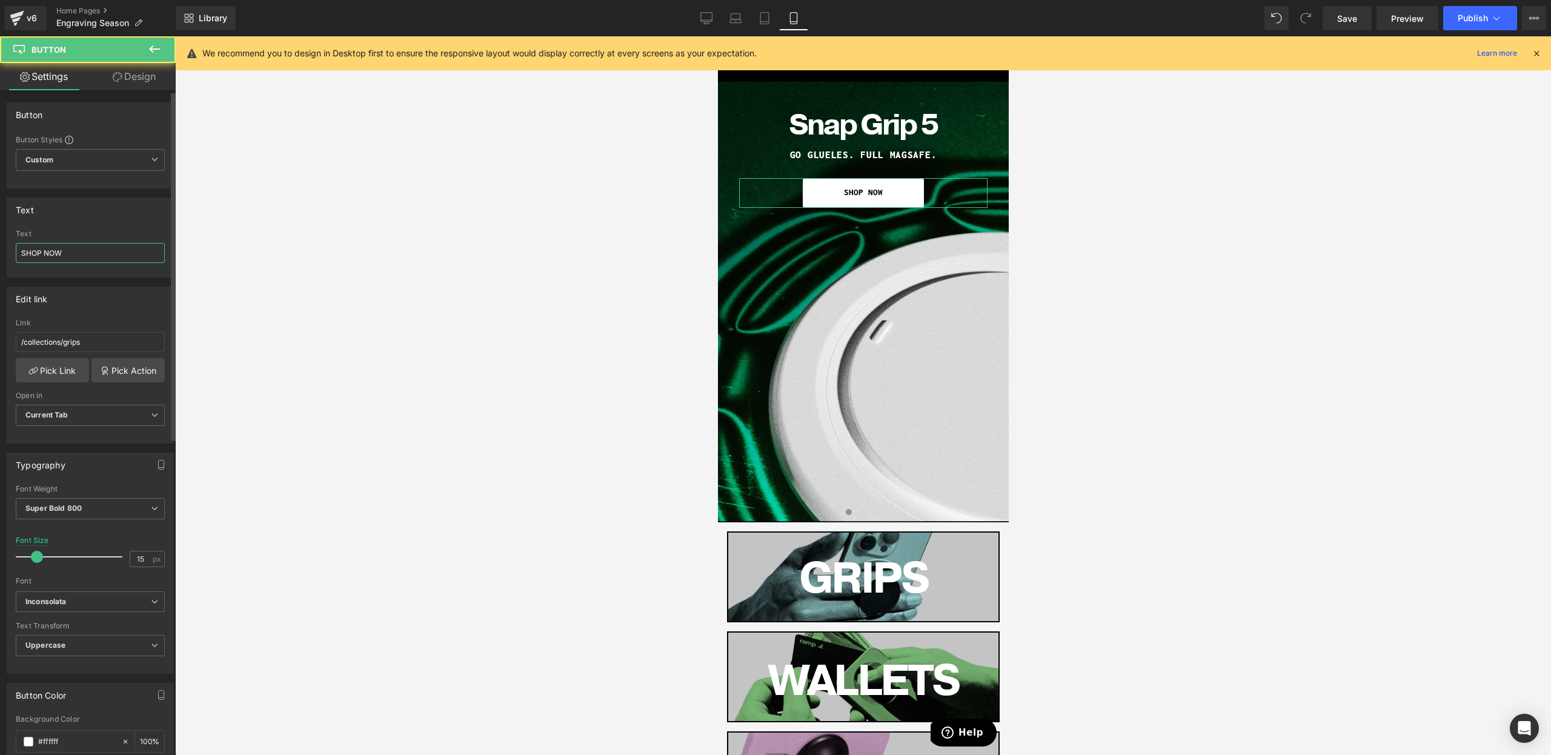
click at [101, 262] on input "SHOP NOW" at bounding box center [90, 253] width 149 height 20
type input "M"
type input "NEW GRIP?"
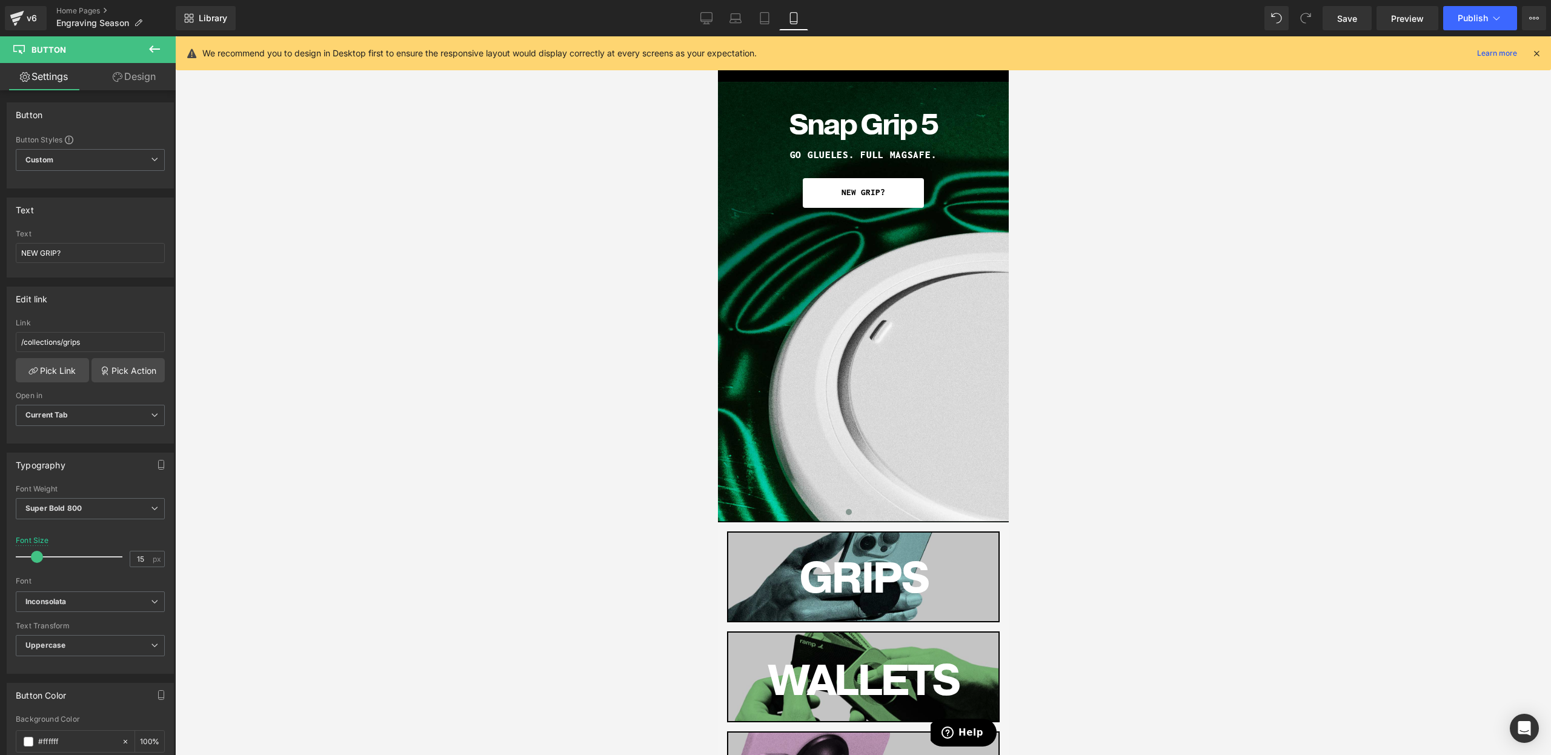
click at [1219, 588] on div at bounding box center [863, 395] width 1376 height 719
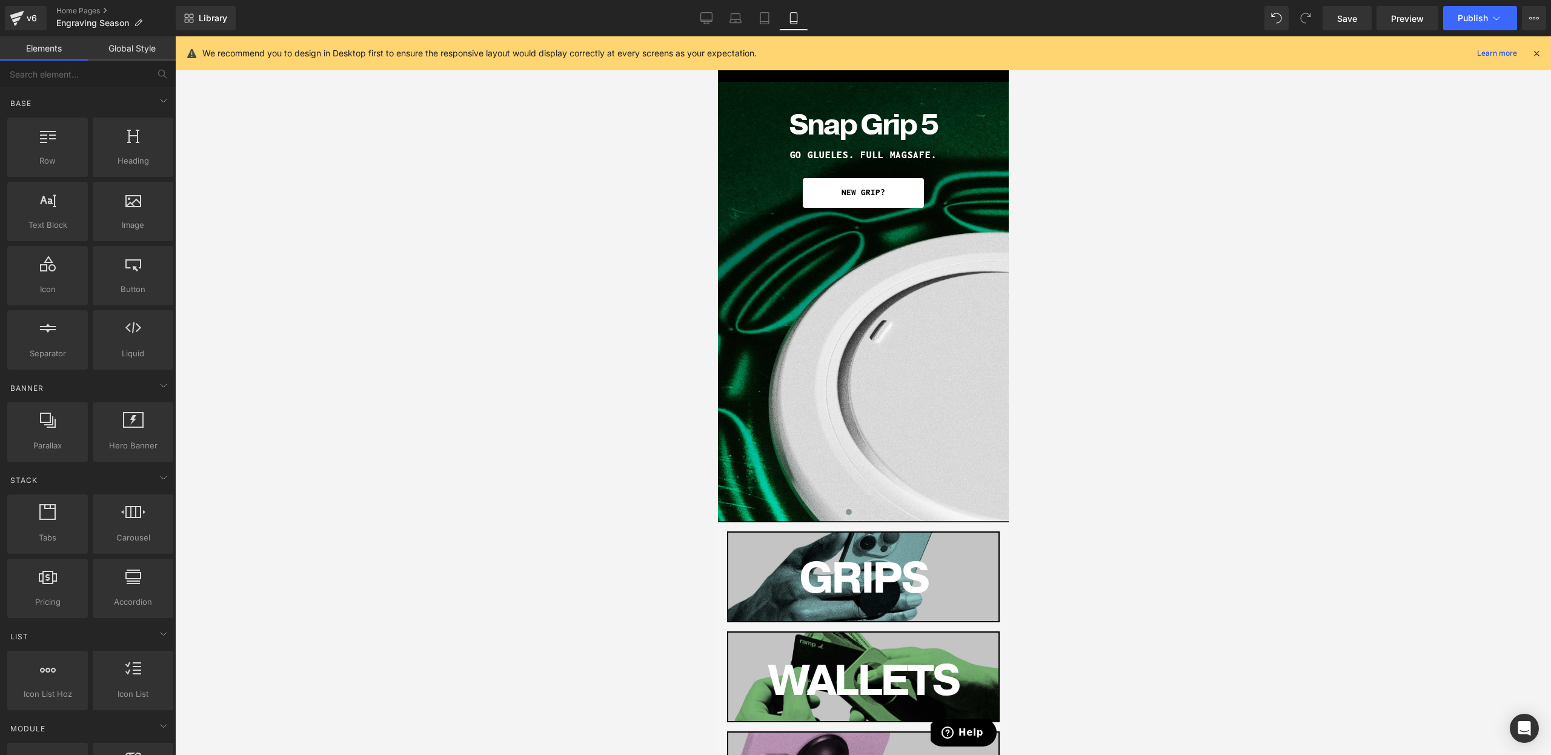
scroll to position [0, 0]
click at [702, 13] on icon at bounding box center [707, 17] width 12 height 9
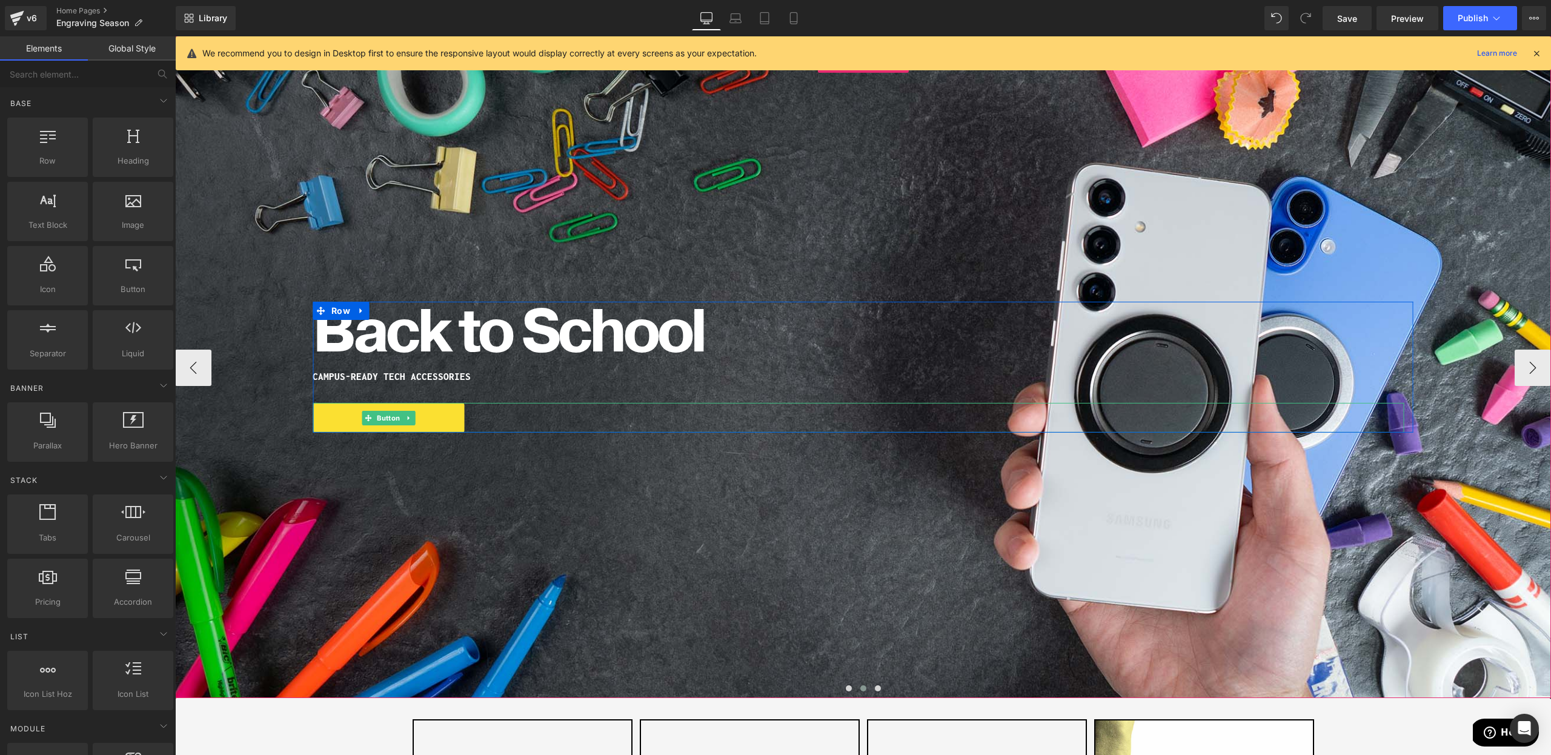
click at [777, 425] on div "SHOP NOW" at bounding box center [859, 418] width 1092 height 30
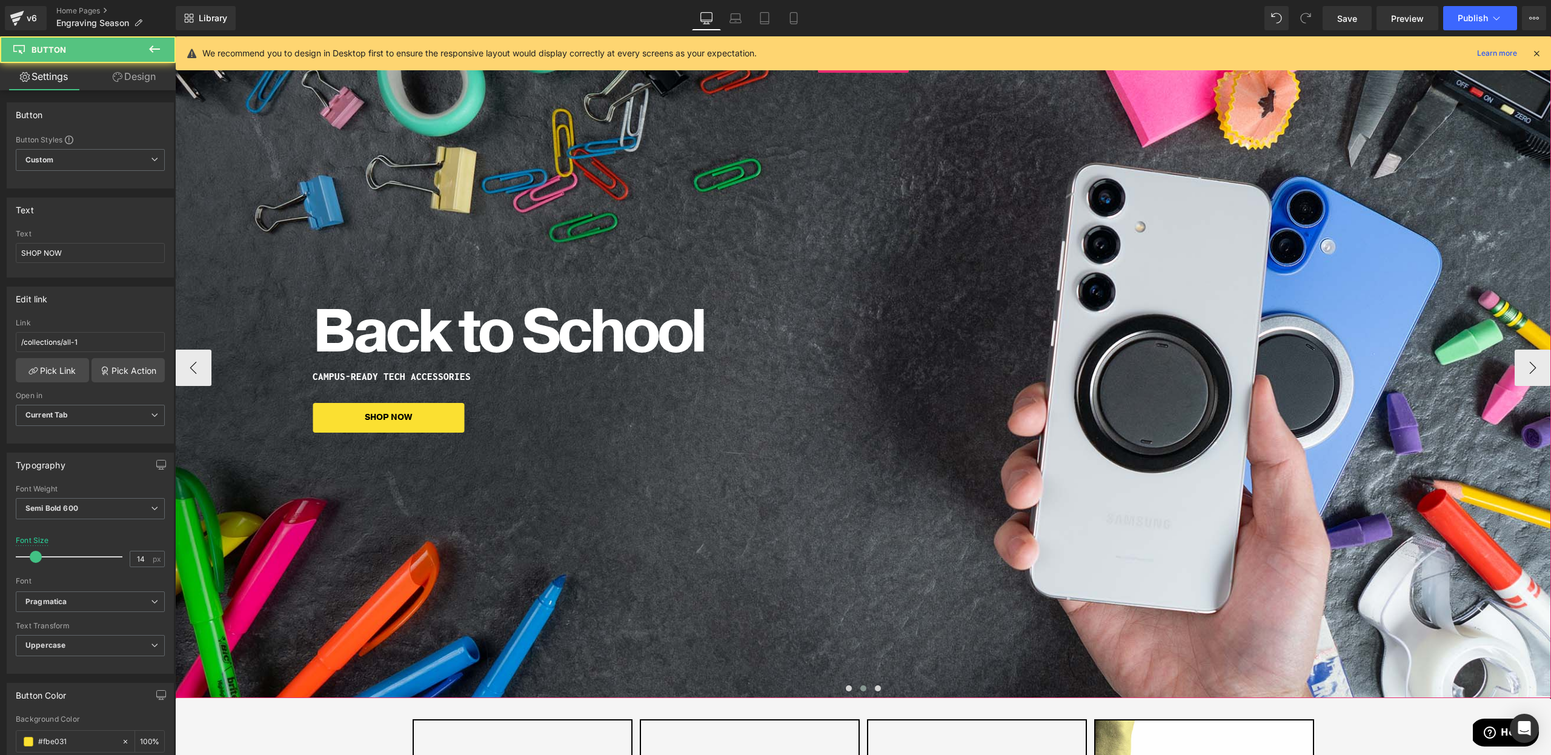
click at [770, 604] on div "Back to School Heading CAMPUS-READY TECH ACCESSORIES Heading SHOP NOW [GEOGRAPH…" at bounding box center [863, 367] width 1376 height 662
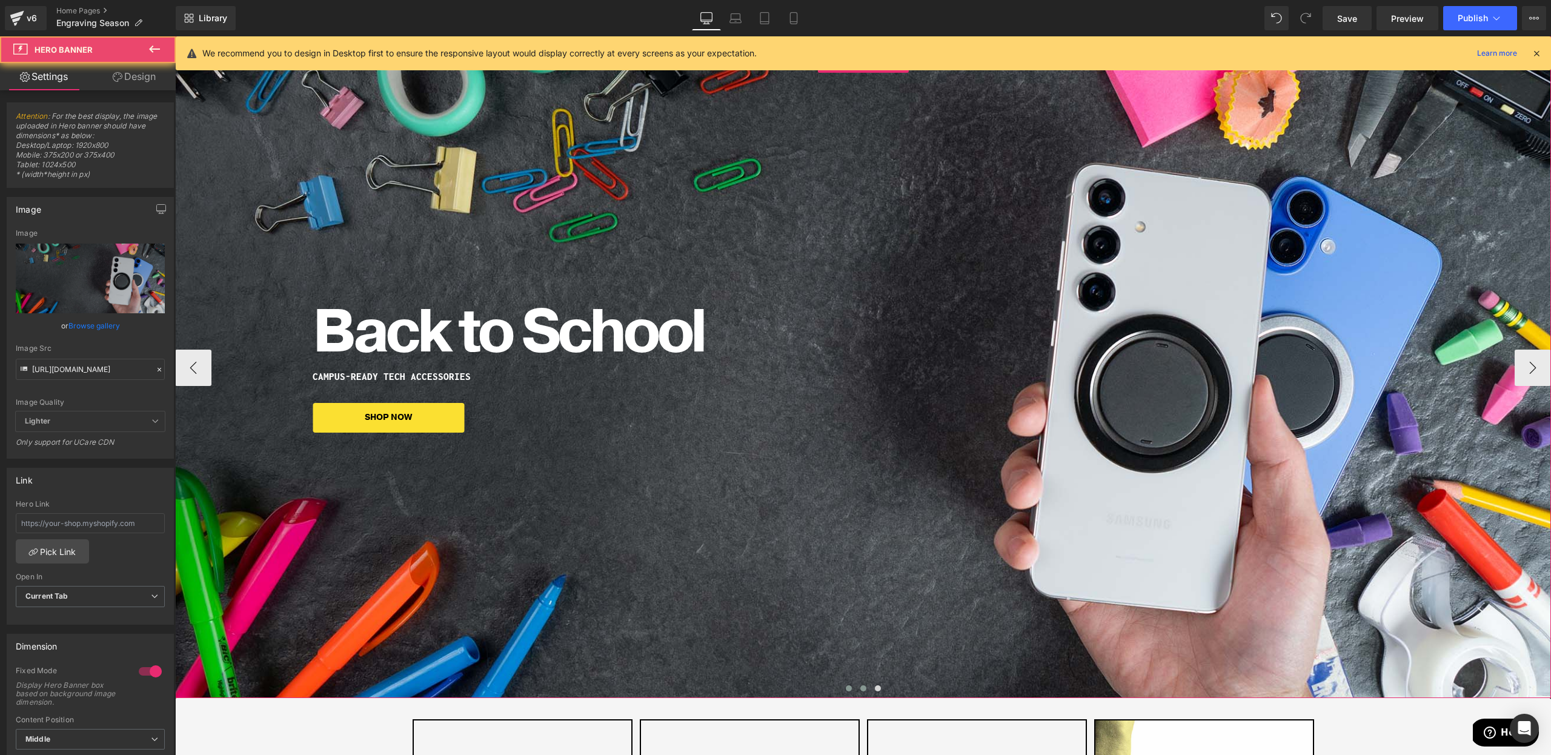
click at [849, 689] on span at bounding box center [849, 688] width 6 height 6
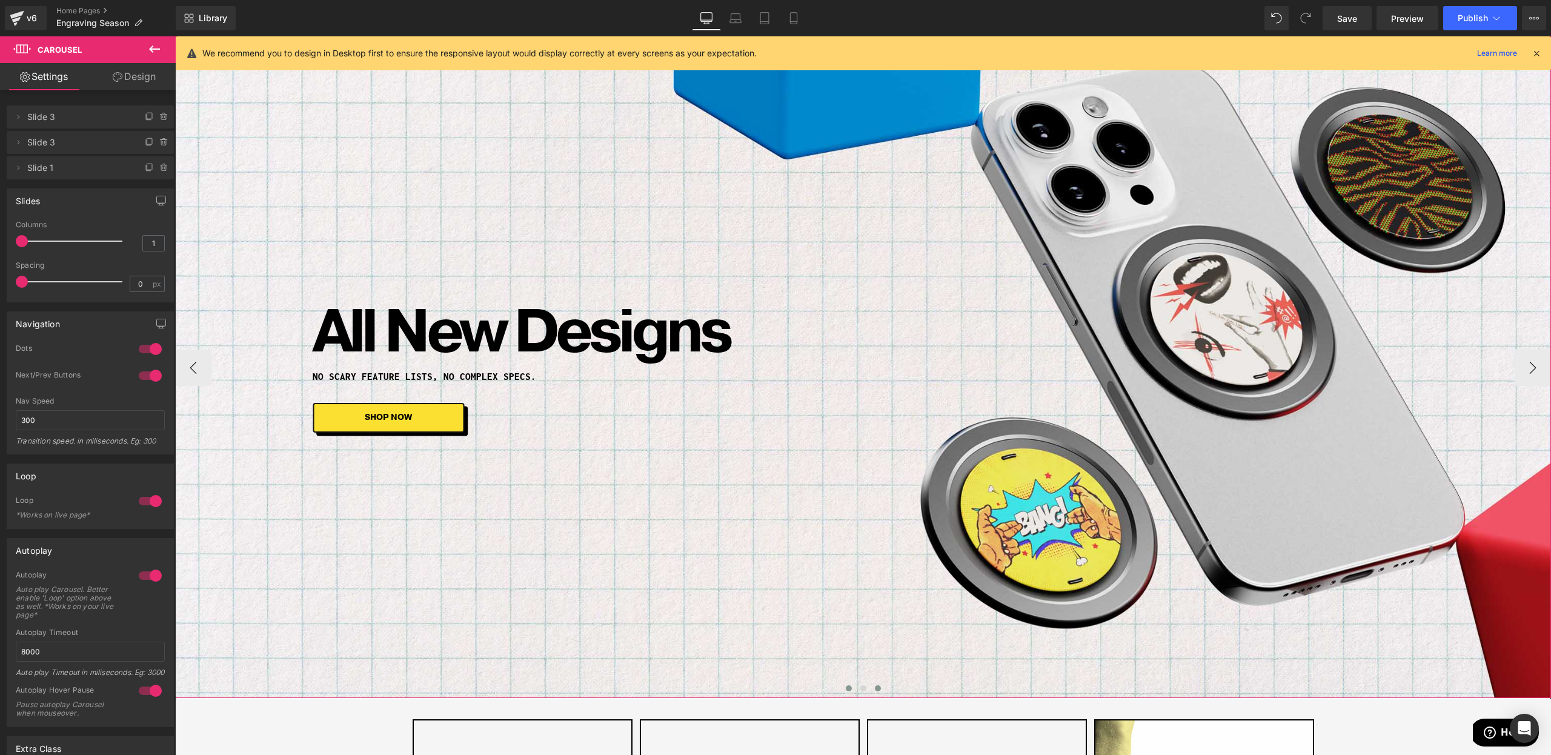
click at [871, 690] on button at bounding box center [878, 688] width 15 height 12
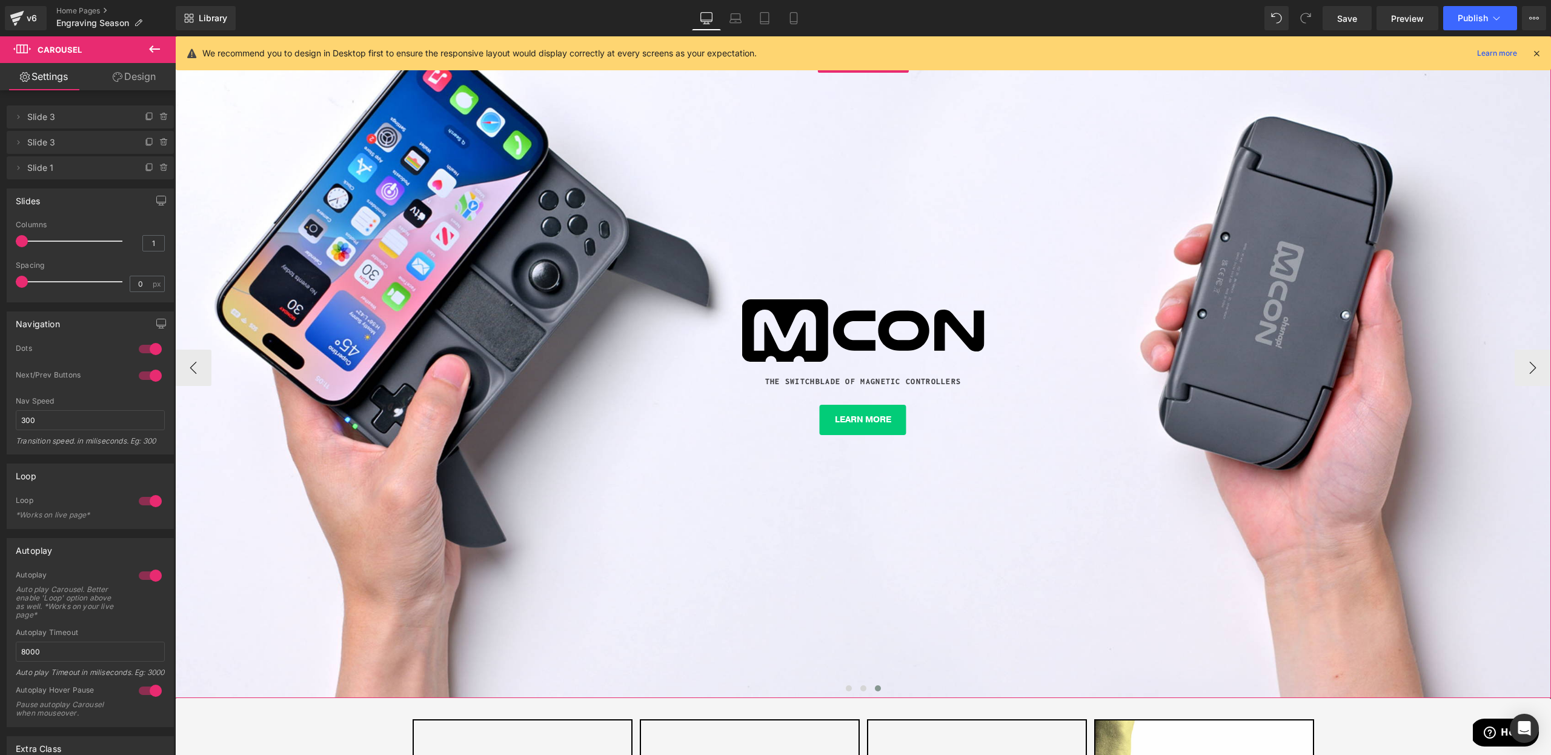
click at [833, 640] on div "Image THE SWITCHBLADE OF MAGNETIC CONTROLLERS Text Block LEARN MORE Button Row" at bounding box center [863, 367] width 1376 height 662
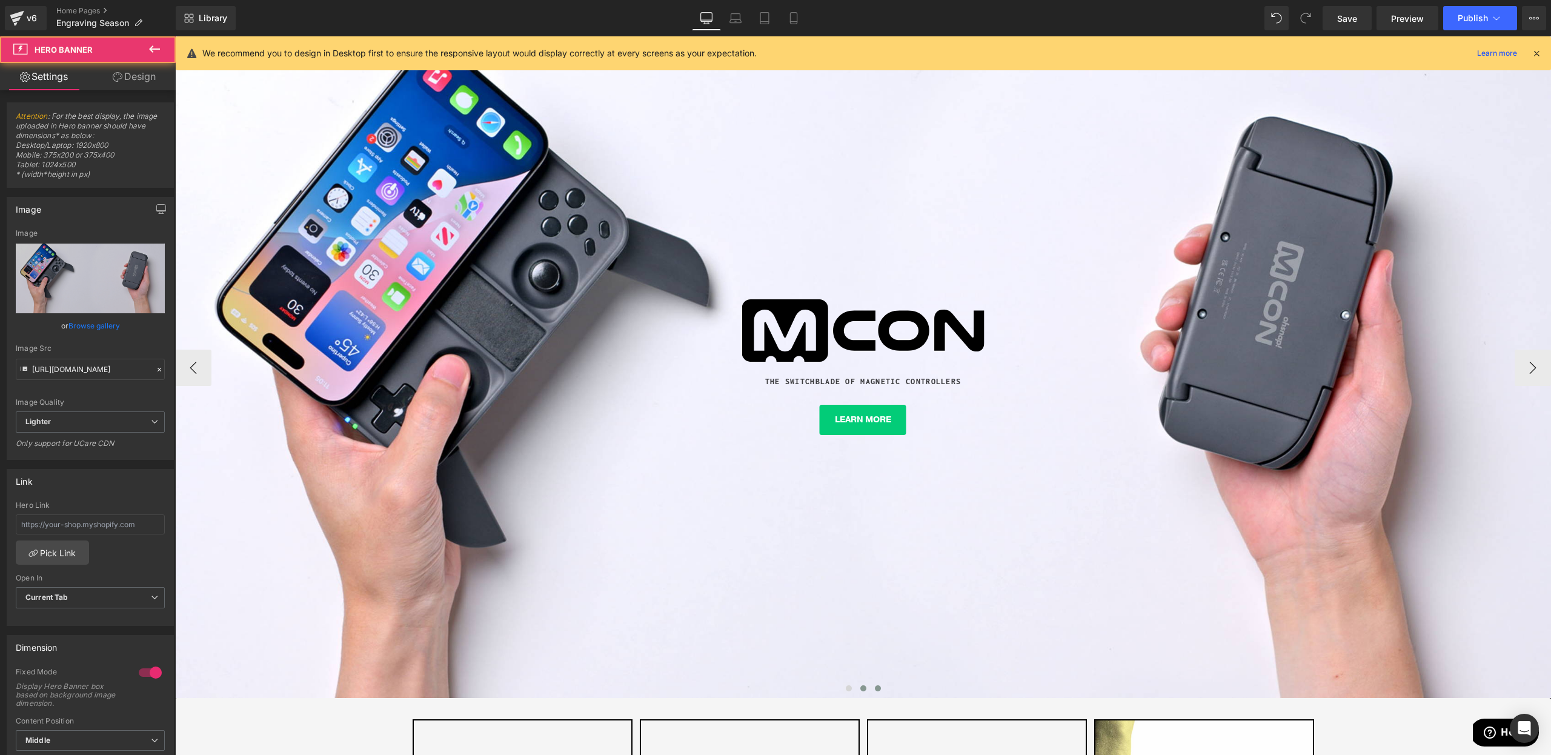
click at [863, 690] on span at bounding box center [863, 688] width 6 height 6
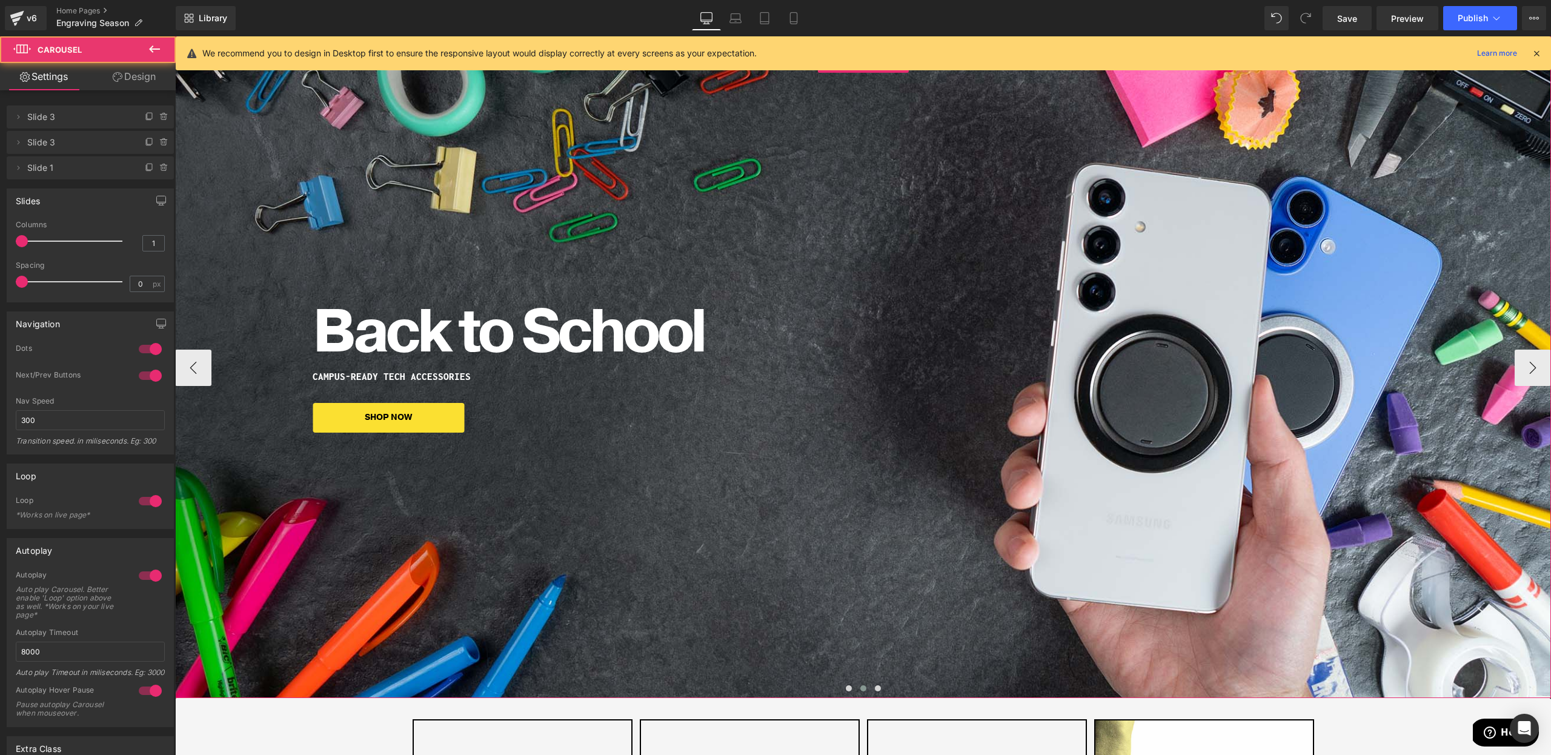
click at [703, 537] on div "Back to School Heading CAMPUS-READY TECH ACCESSORIES Heading SHOP NOW [GEOGRAPH…" at bounding box center [863, 367] width 1376 height 662
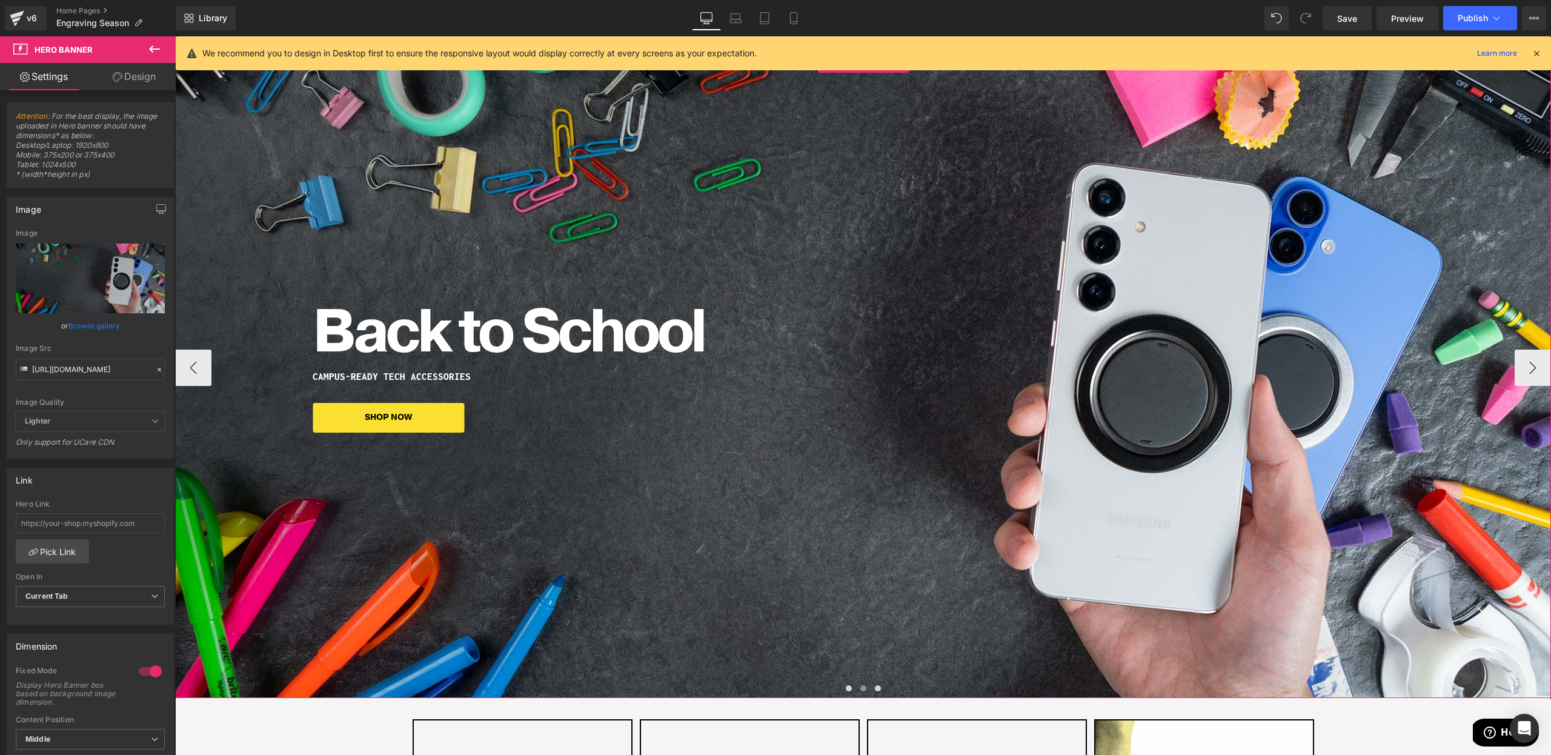
click at [488, 548] on div "Back to School Heading CAMPUS-READY TECH ACCESSORIES Heading SHOP NOW [GEOGRAPH…" at bounding box center [863, 367] width 1376 height 662
click at [78, 374] on input "[URL][DOMAIN_NAME]" at bounding box center [90, 369] width 149 height 21
paste input "5banner.209_wide.jpg?v=1757450761"
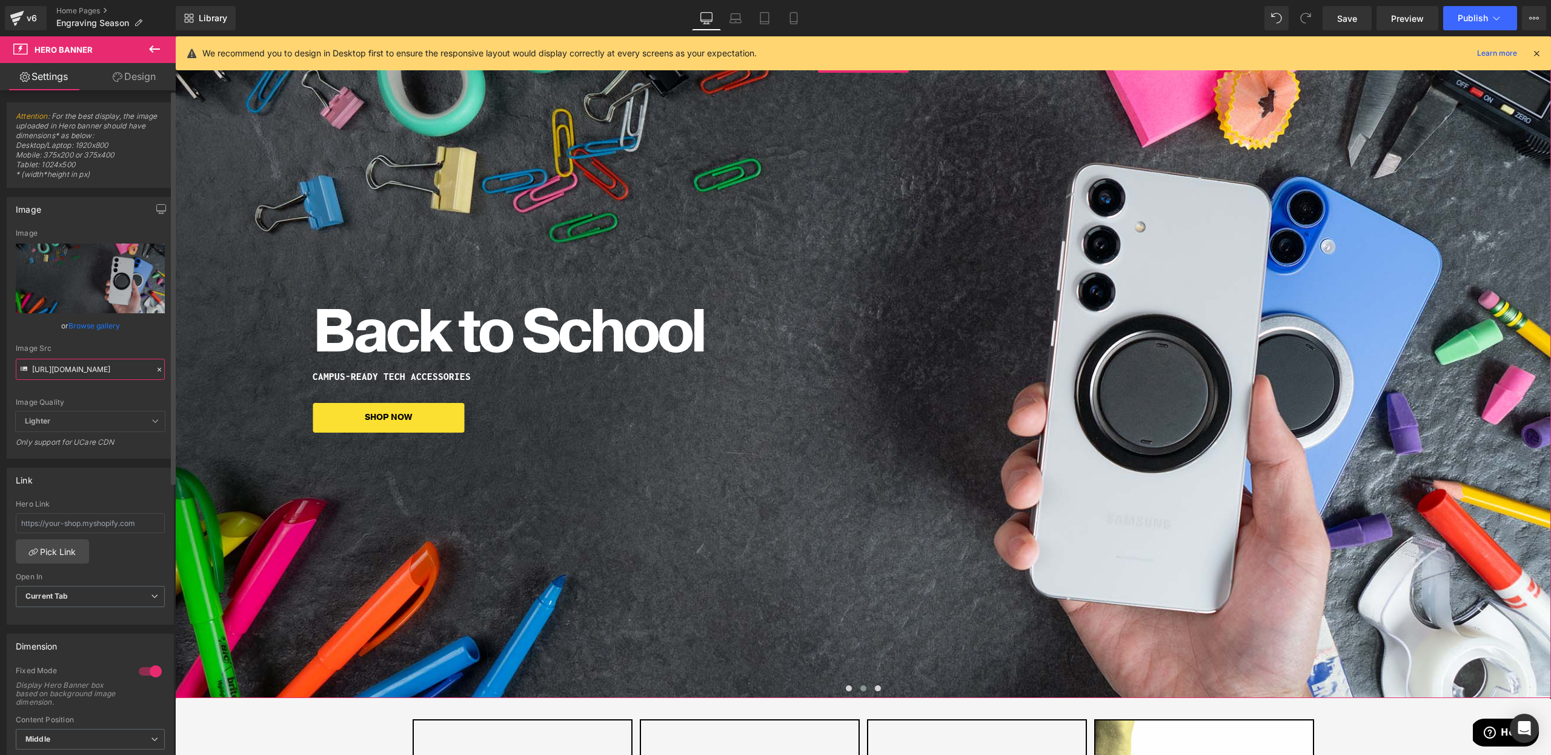
scroll to position [0, 208]
type input "[URL][DOMAIN_NAME]"
click at [92, 400] on div "Image Quality" at bounding box center [90, 402] width 149 height 8
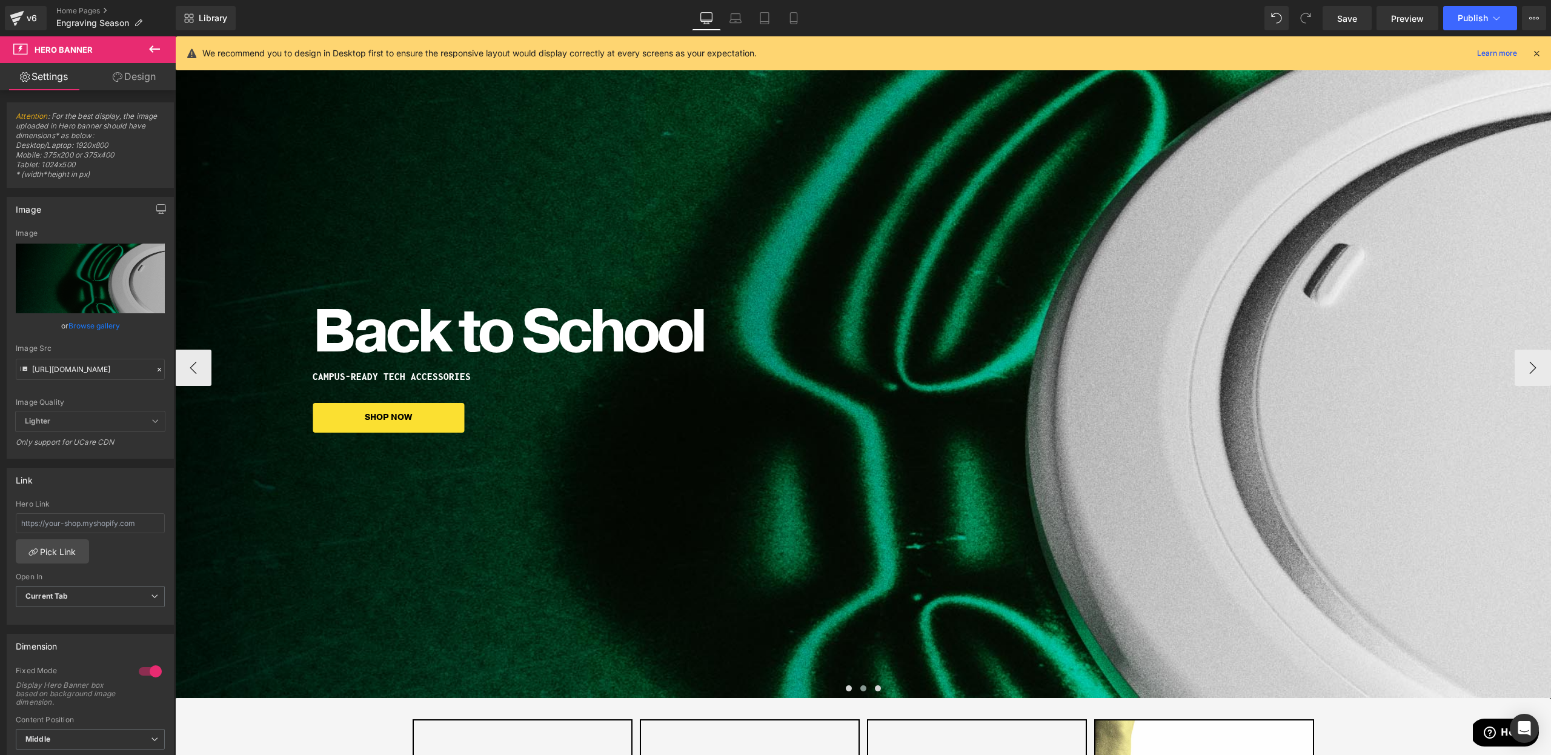
drag, startPoint x: 851, startPoint y: 690, endPoint x: 857, endPoint y: 689, distance: 6.1
click at [851, 690] on button at bounding box center [849, 688] width 15 height 12
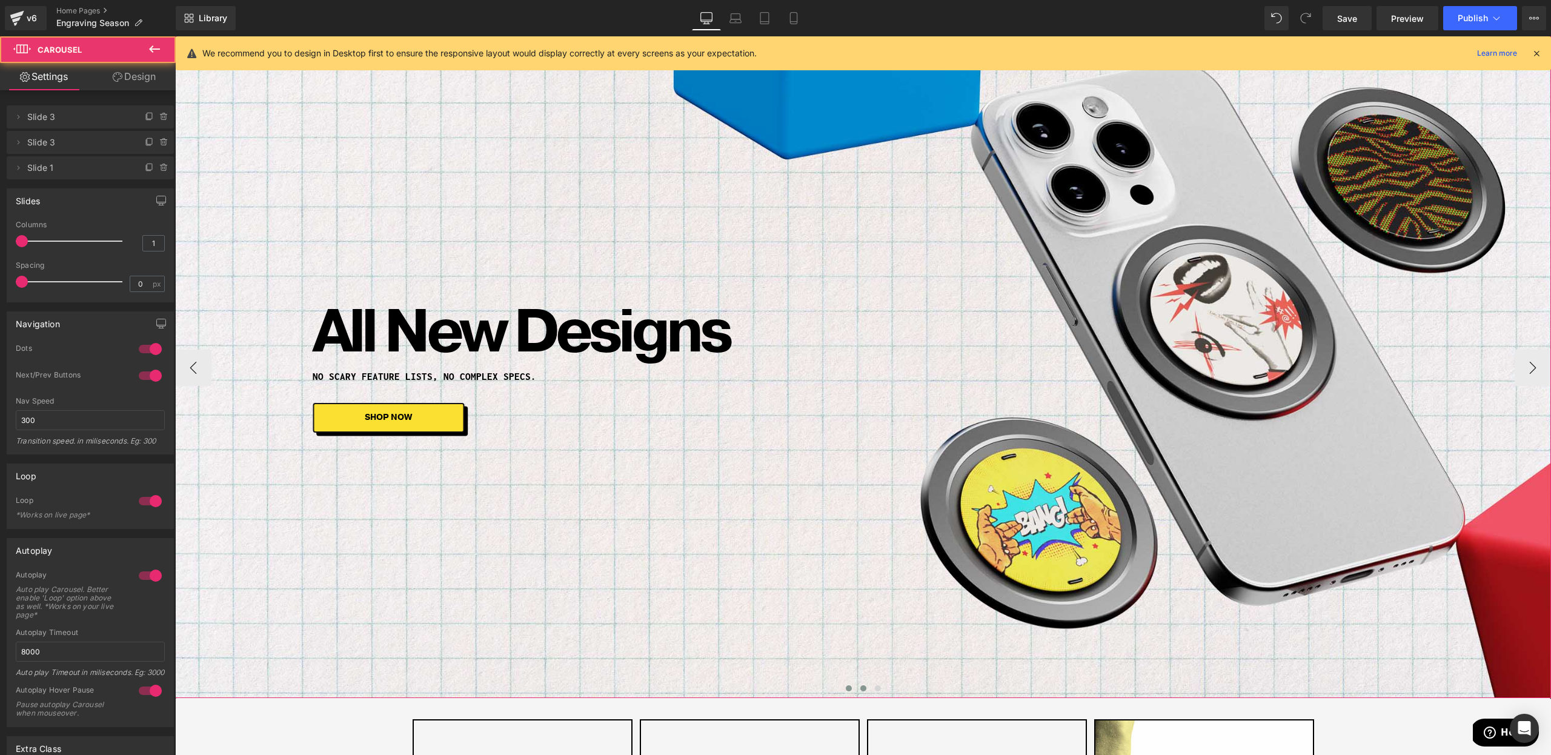
click at [863, 688] on span at bounding box center [863, 688] width 6 height 6
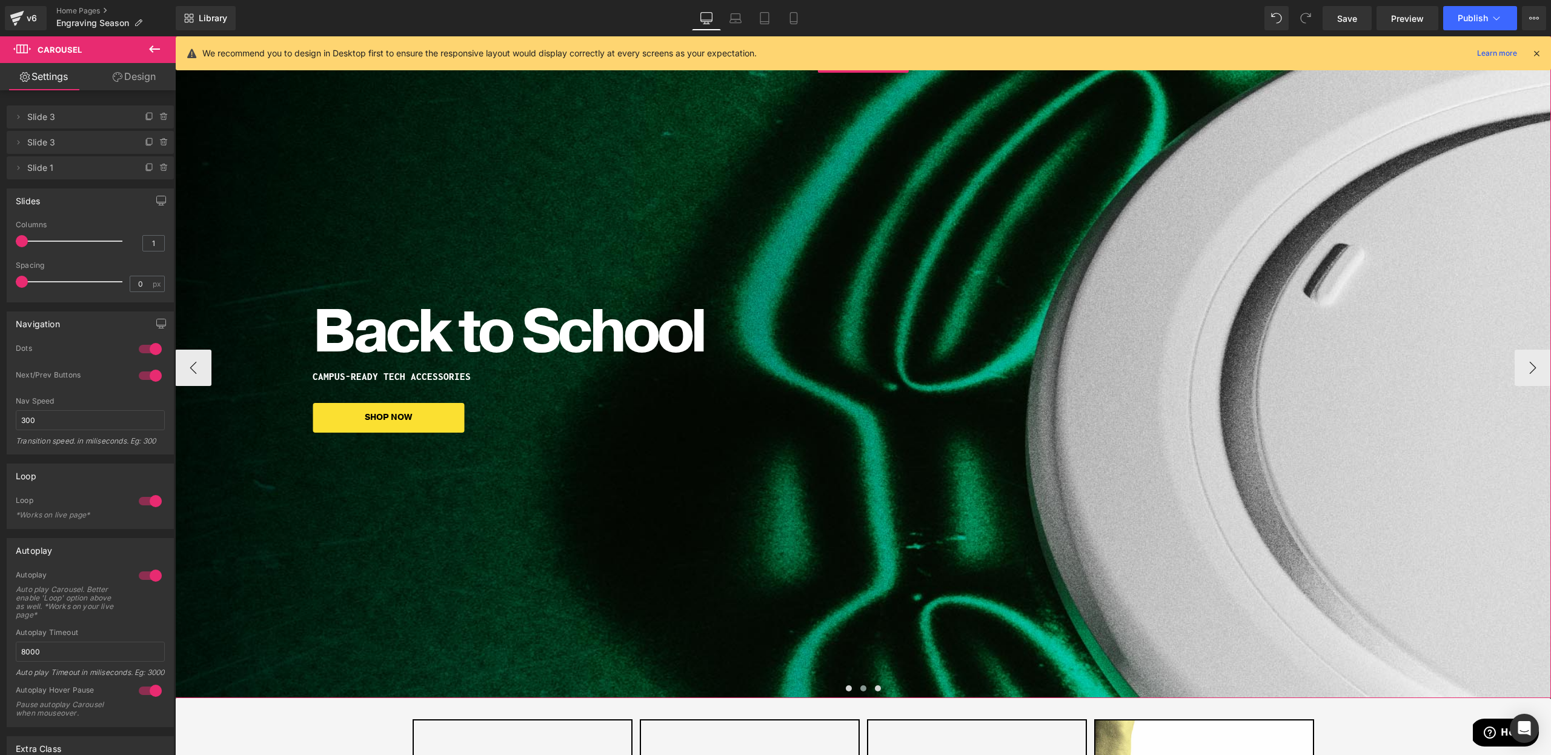
click at [396, 345] on h1 "Back to School" at bounding box center [863, 332] width 1101 height 61
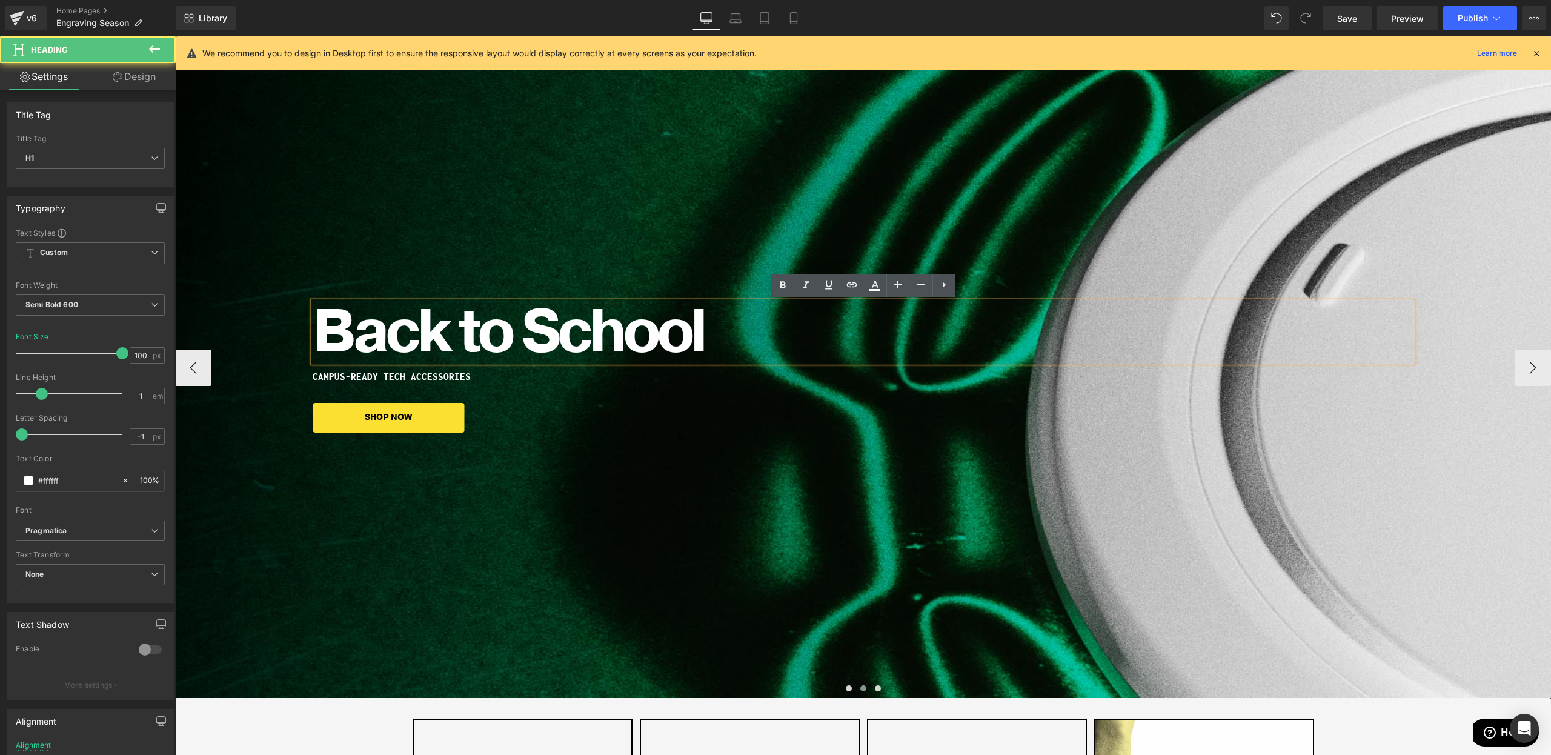
click at [396, 345] on h1 "Back to School" at bounding box center [863, 332] width 1101 height 61
click at [502, 487] on div "Back to School Heading CAMPUS-READY TECH ACCESSORIES Heading SHOP NOW [GEOGRAPH…" at bounding box center [863, 367] width 1376 height 662
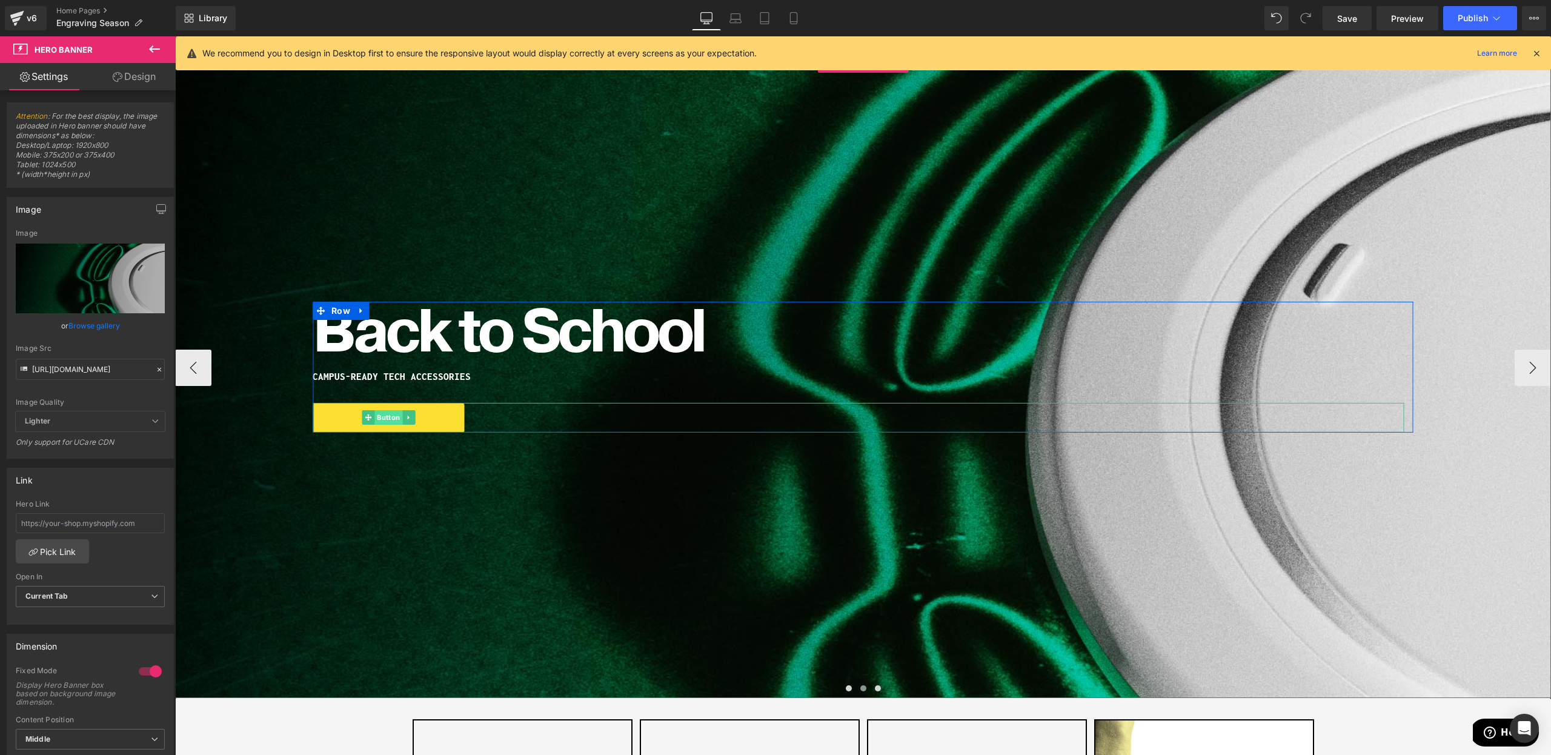
click at [384, 421] on span "Button" at bounding box center [388, 417] width 28 height 15
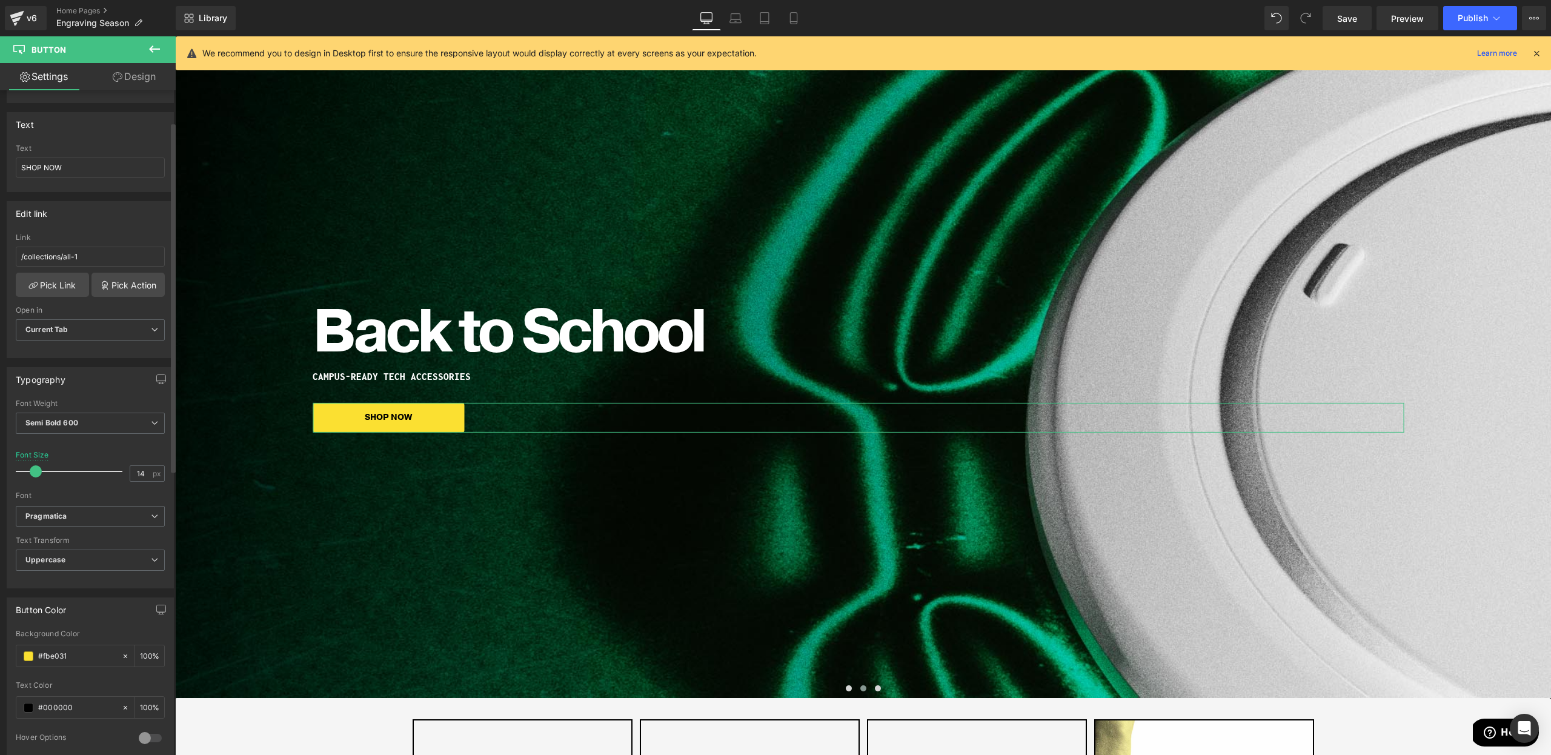
scroll to position [102, 0]
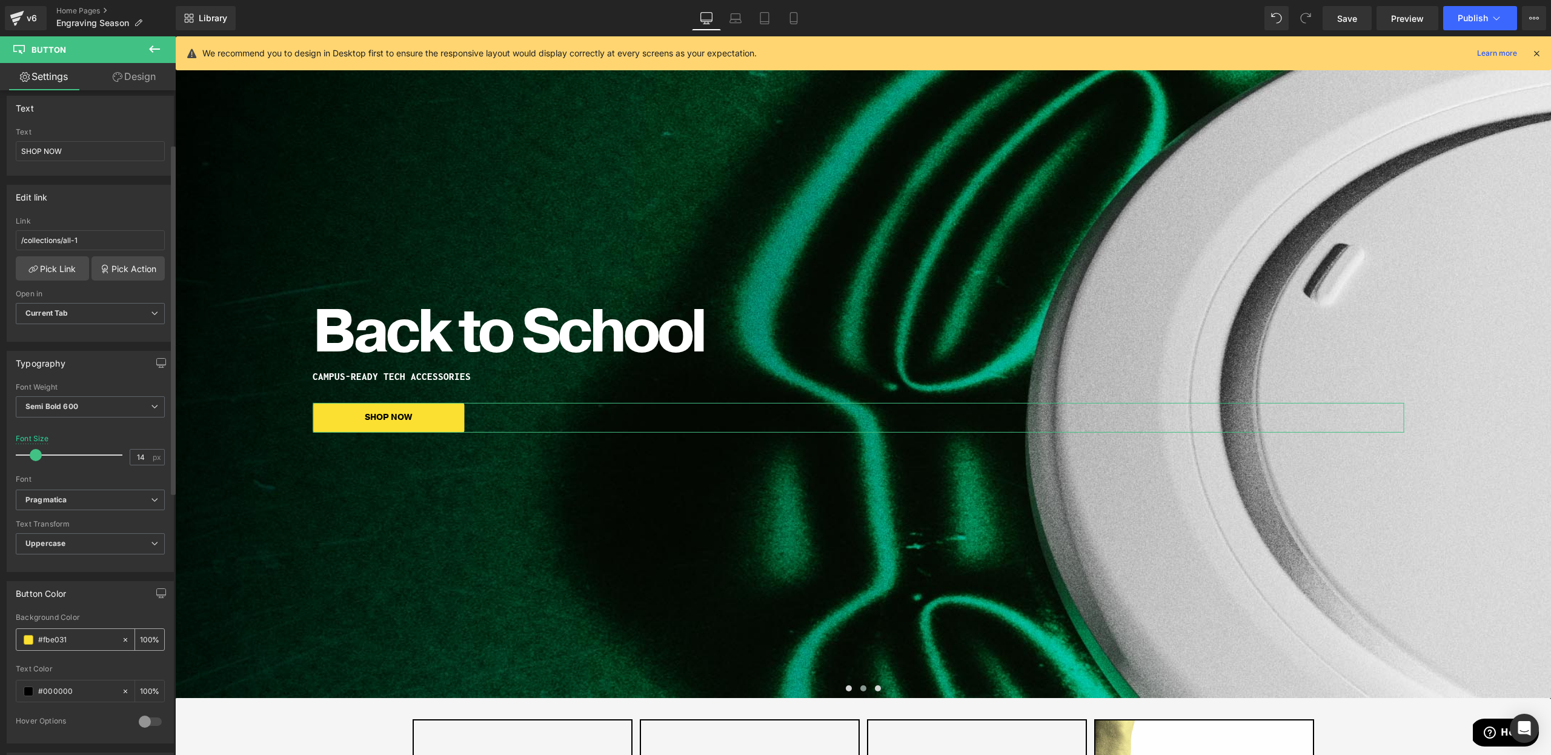
click at [24, 640] on span at bounding box center [29, 640] width 10 height 10
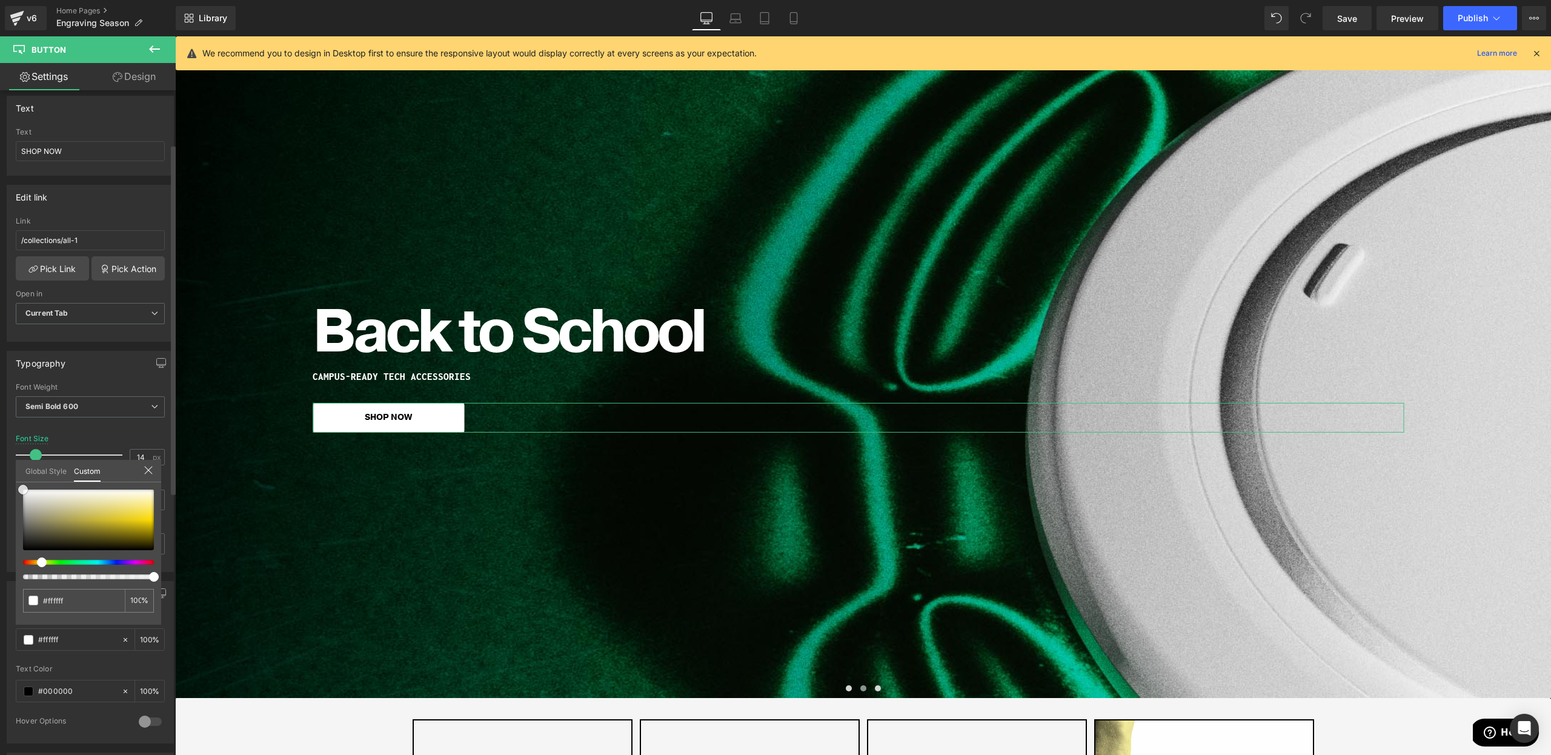
drag, startPoint x: 31, startPoint y: 509, endPoint x: 0, endPoint y: 385, distance: 127.4
click at [0, 572] on div "Button Color rgba(251, 224, 49, 1) Background Color #fbe031 100 % rgba(0, 0, 0,…" at bounding box center [90, 657] width 181 height 171
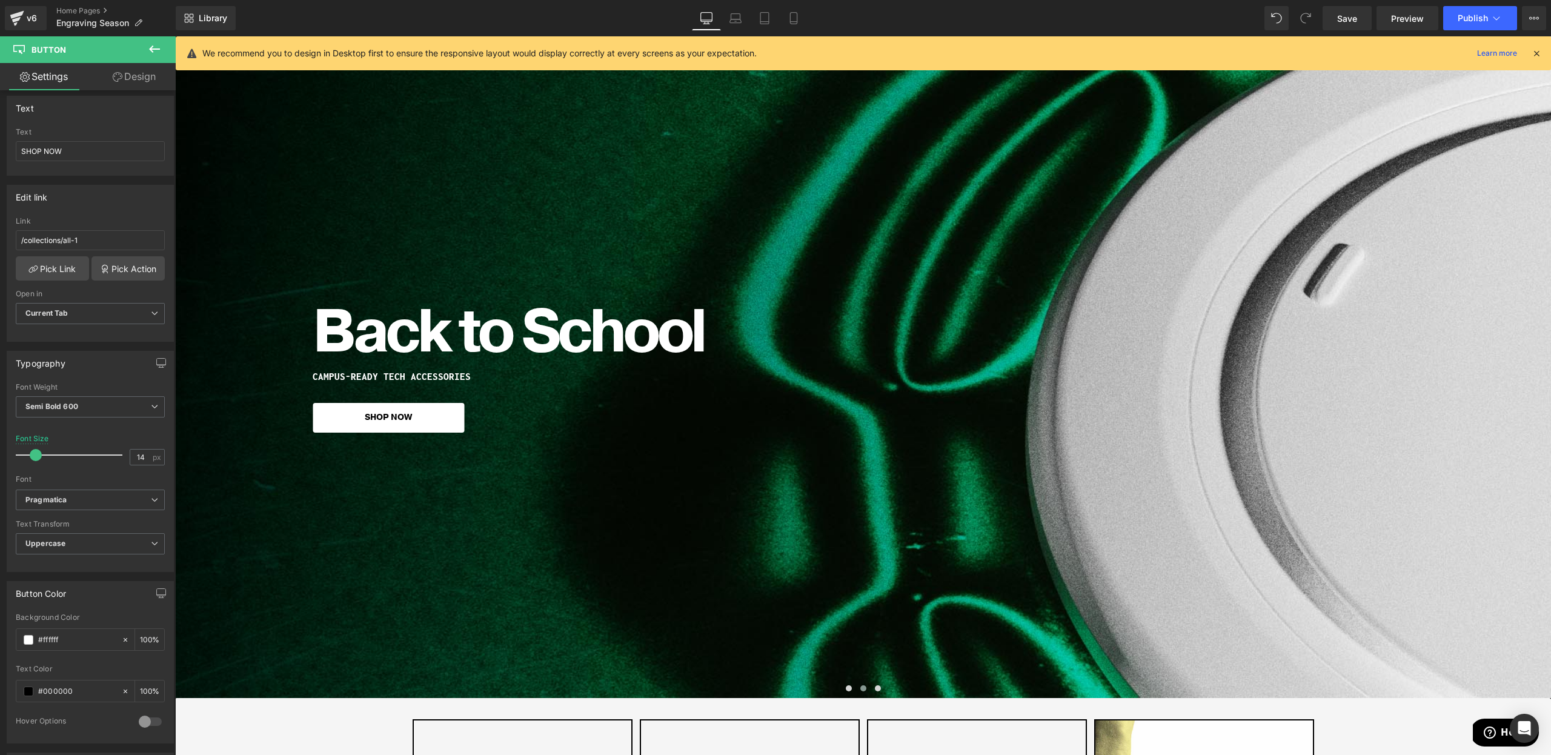
click at [396, 349] on h1 "Back to School" at bounding box center [863, 332] width 1101 height 61
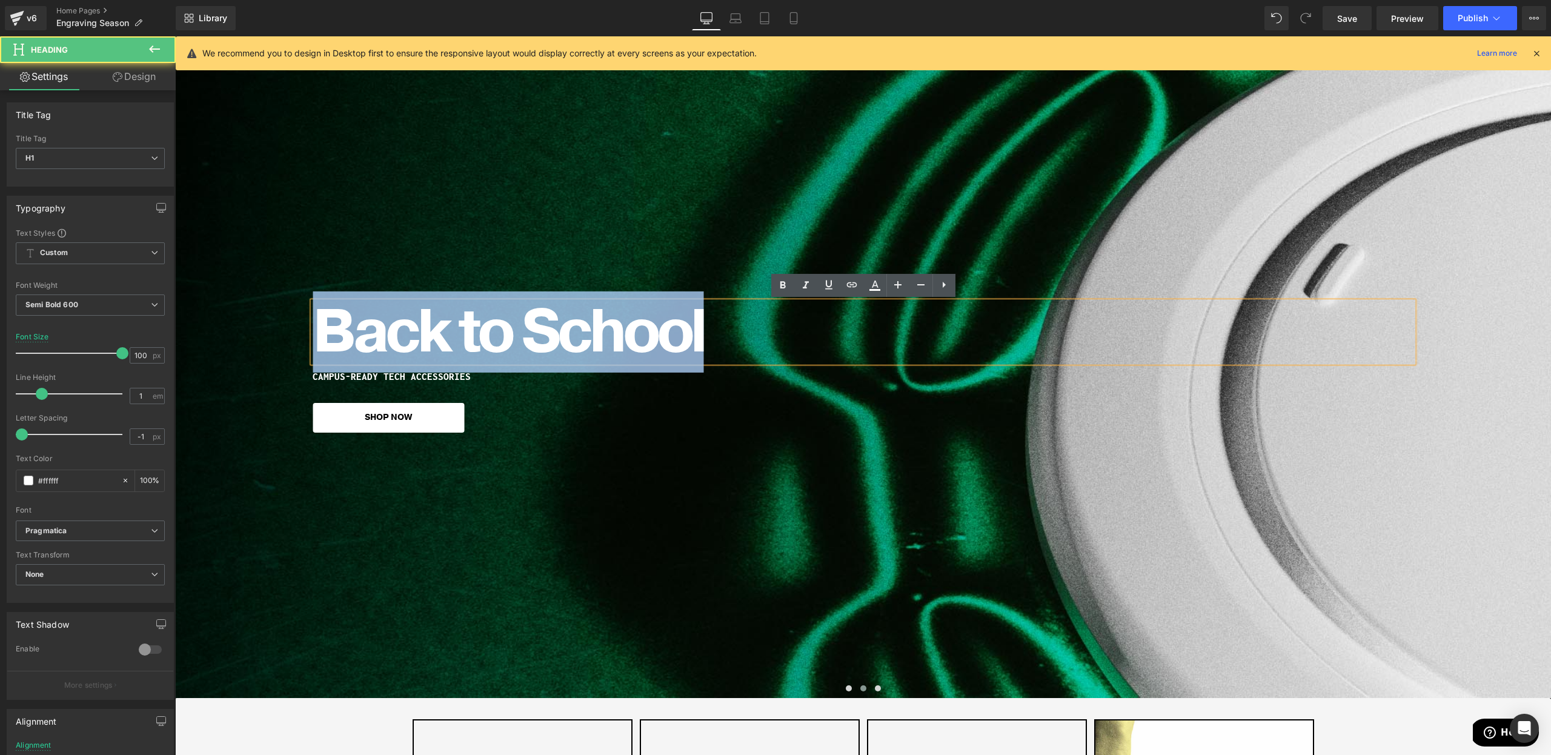
click at [396, 349] on h1 "Back to School" at bounding box center [863, 332] width 1101 height 61
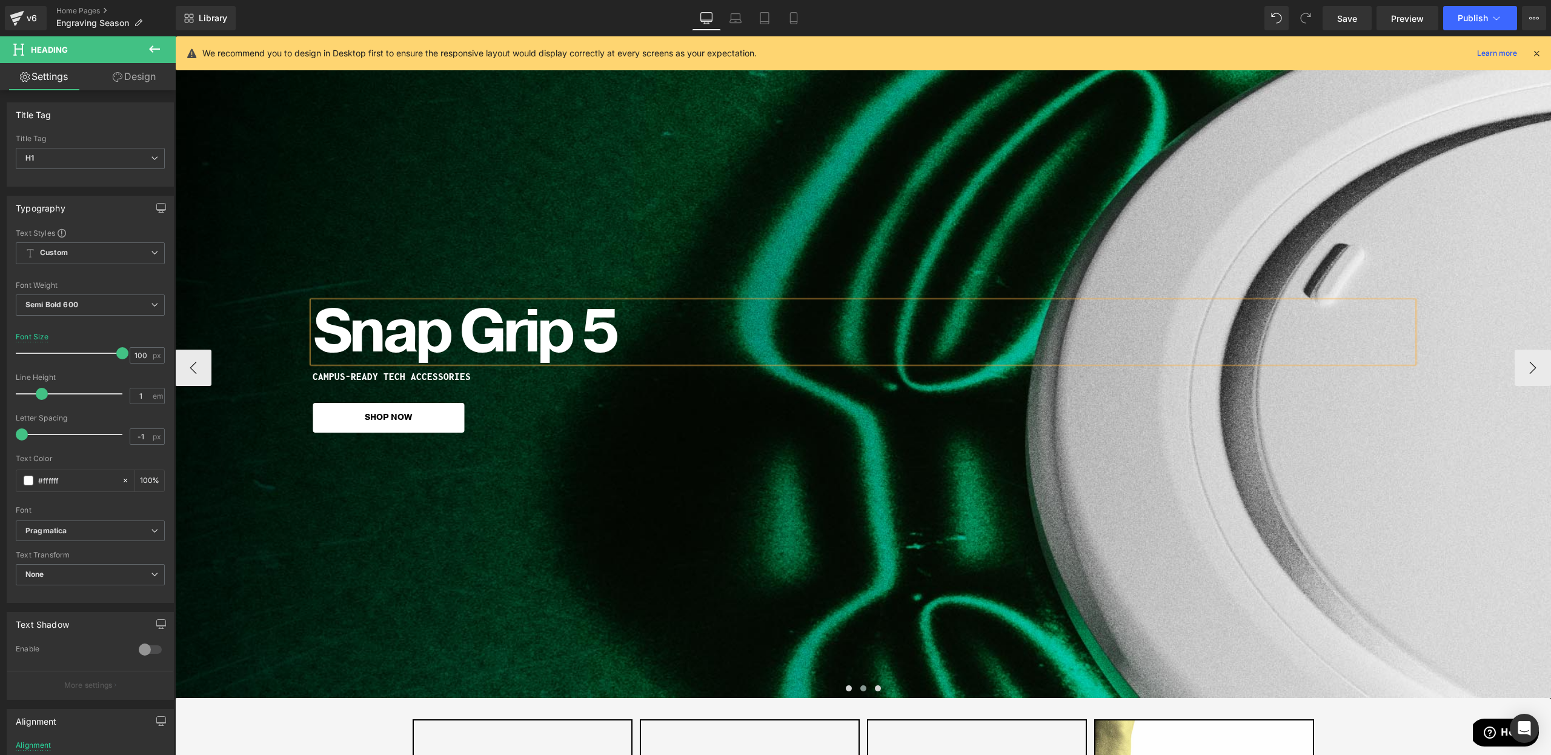
click at [359, 378] on h1 "CAMPUS-READY TECH ACCESSORIES" at bounding box center [863, 376] width 1101 height 10
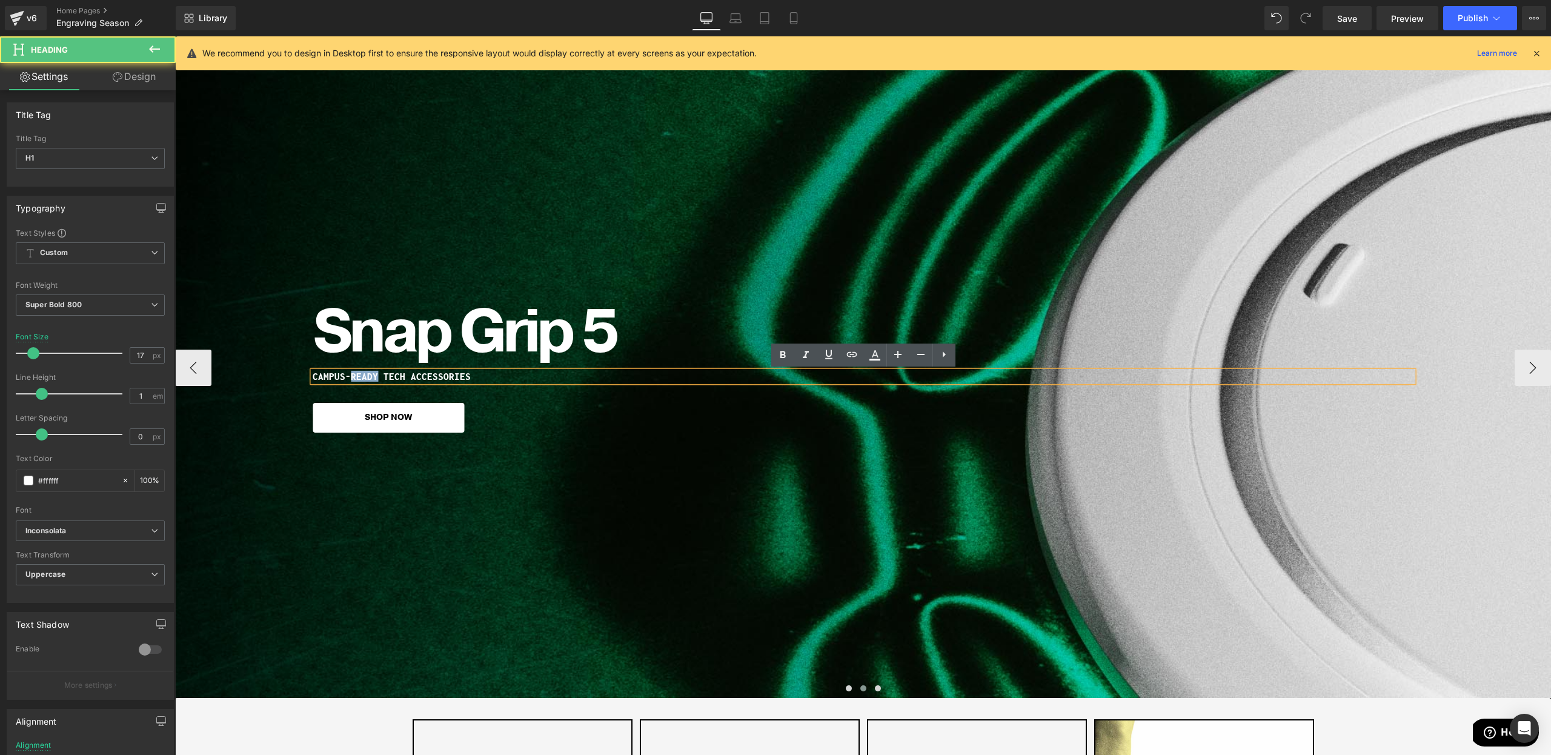
click at [359, 378] on h1 "CAMPUS-READY TECH ACCESSORIES" at bounding box center [863, 376] width 1101 height 10
click at [378, 378] on h1 "GO GLUELESS. FULL MAGSAFE." at bounding box center [863, 376] width 1101 height 10
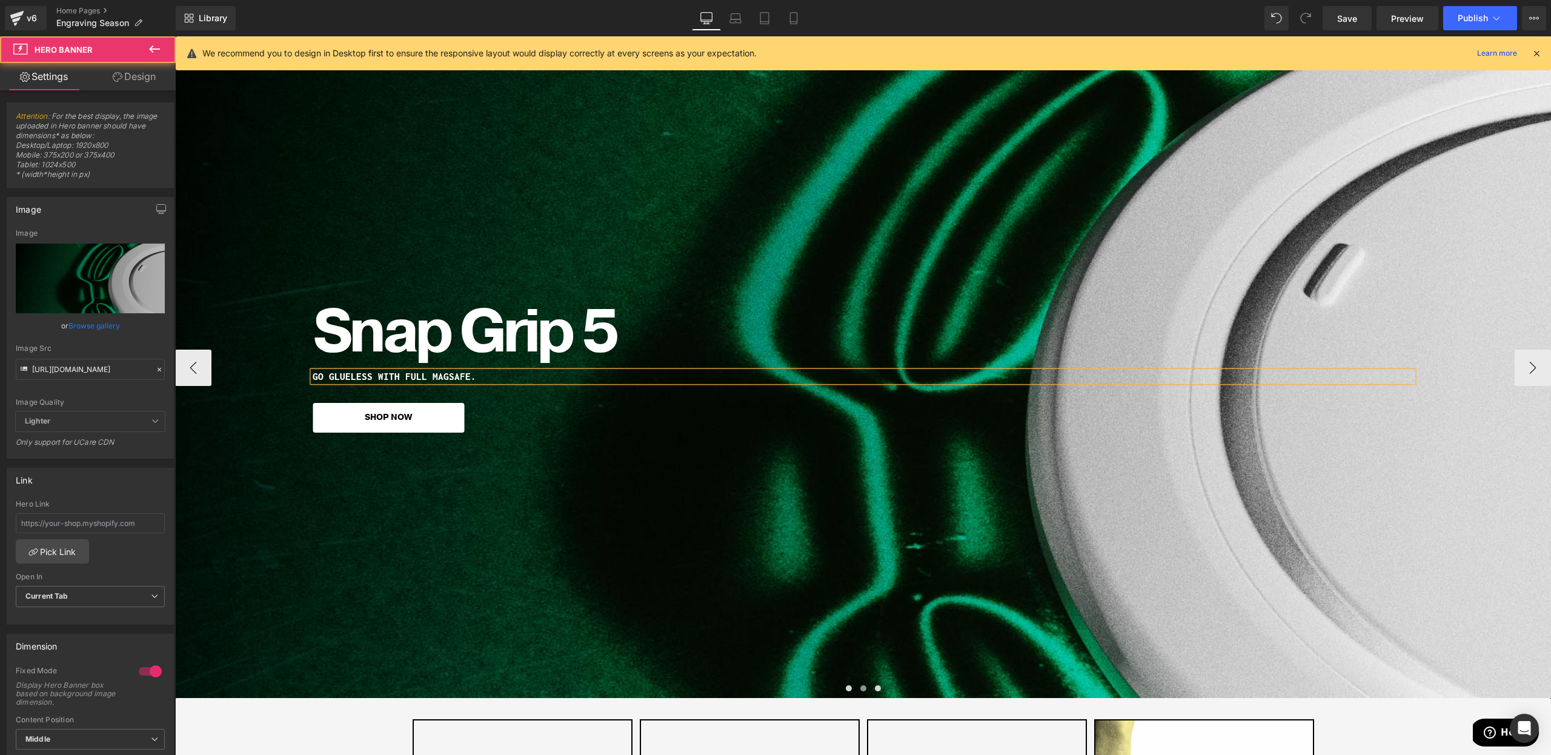
click at [829, 595] on div "Snap Grip 5 Heading GO GLUELESS WITH FULL MAGSAFE. Heading SHOP NOW [GEOGRAPHIC…" at bounding box center [863, 367] width 1376 height 662
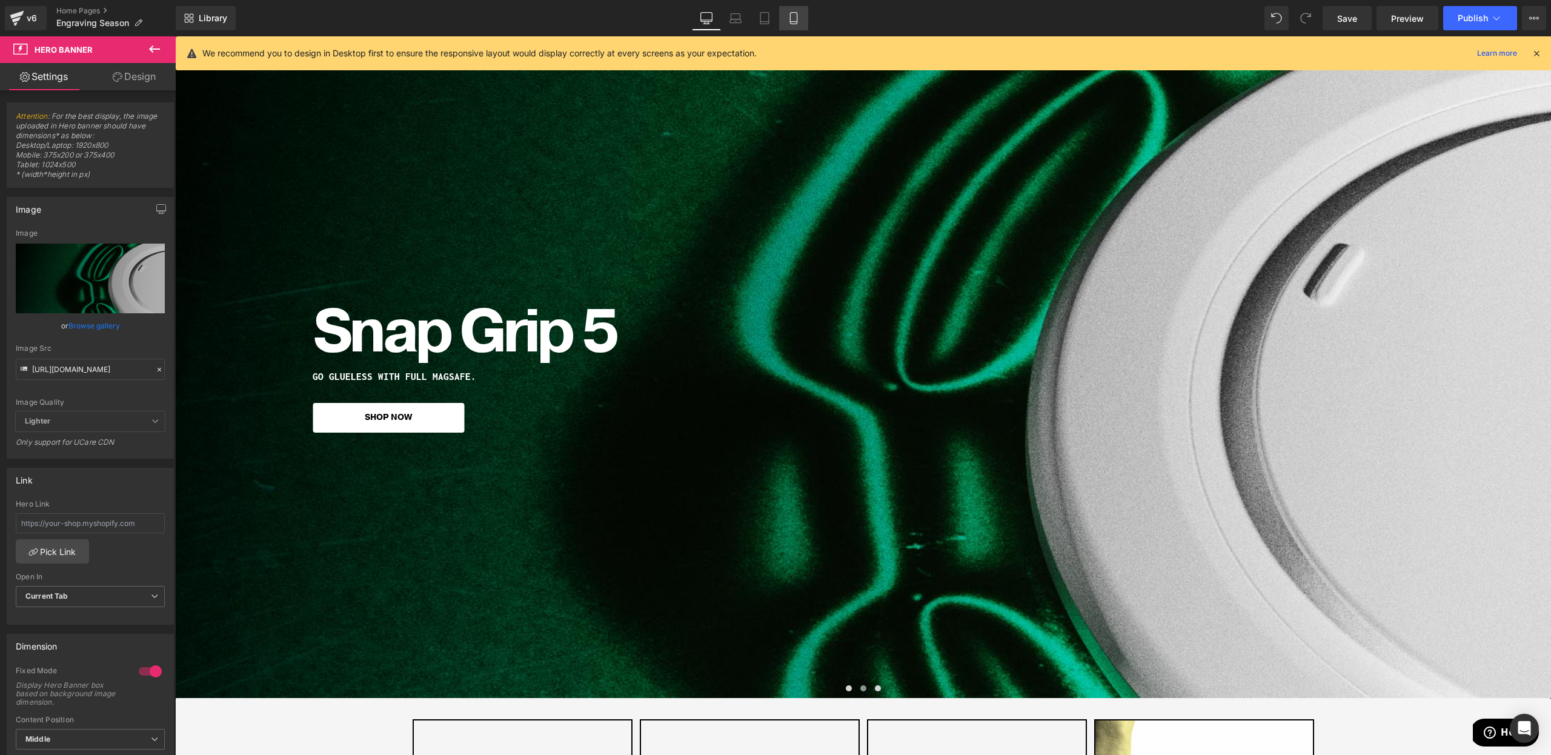
click at [790, 23] on icon at bounding box center [794, 18] width 12 height 12
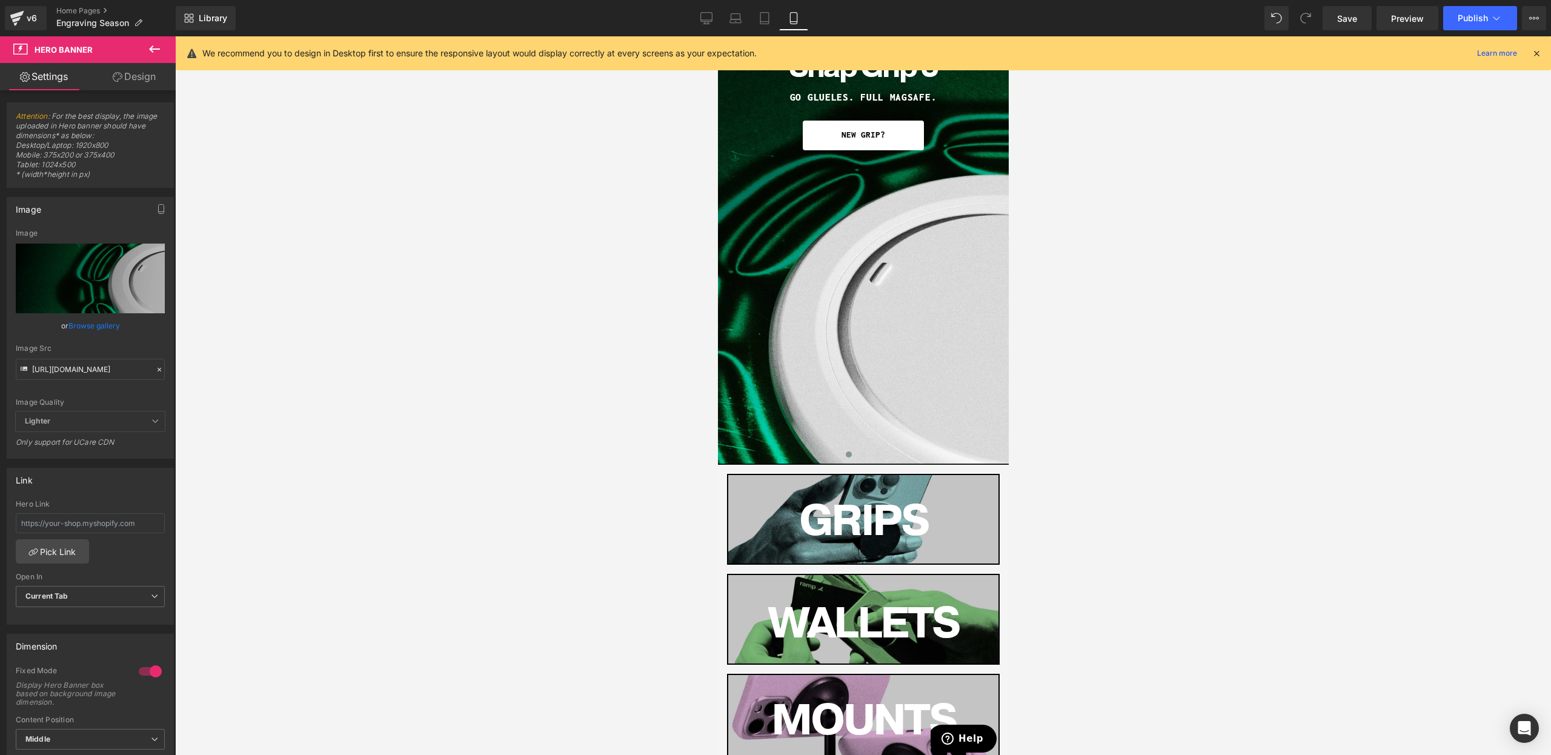
scroll to position [0, 0]
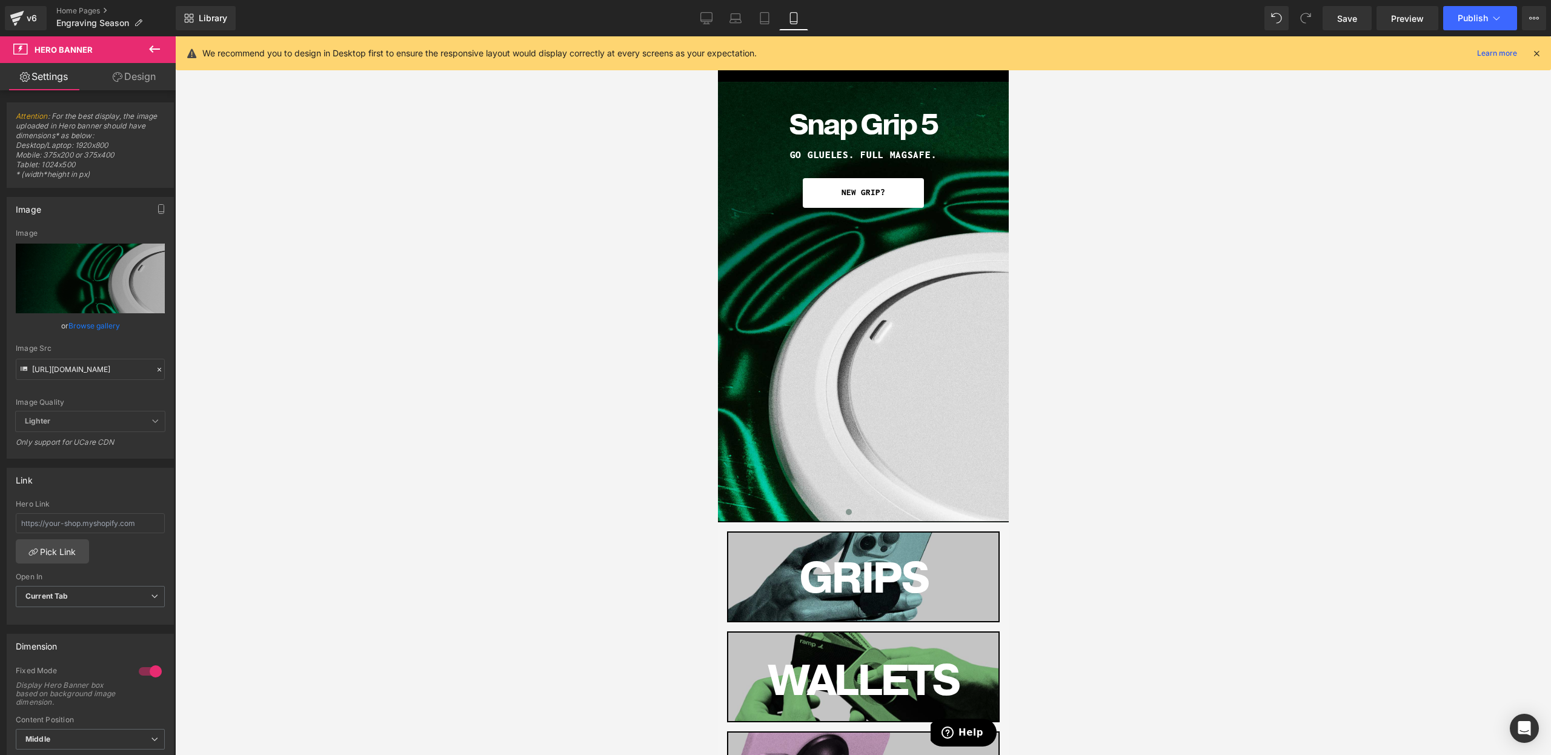
click at [702, 30] on div "Library Mobile Desktop Laptop Tablet Mobile Save Preview Publish Scheduled View…" at bounding box center [863, 18] width 1375 height 36
click at [702, 24] on icon at bounding box center [706, 18] width 12 height 12
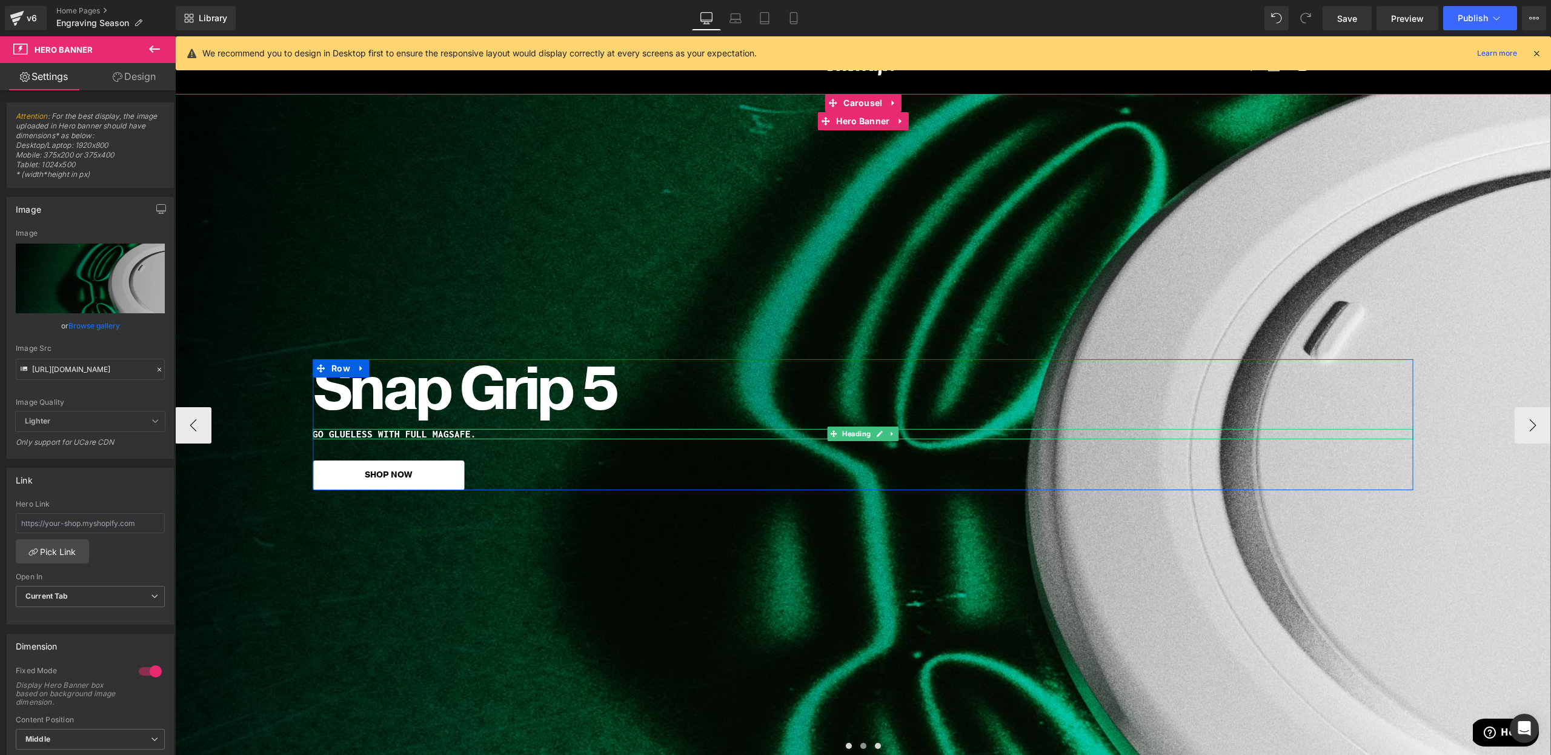
click at [336, 434] on h1 "GO GLUELESS WITH FULL MAGSAFE." at bounding box center [863, 434] width 1101 height 10
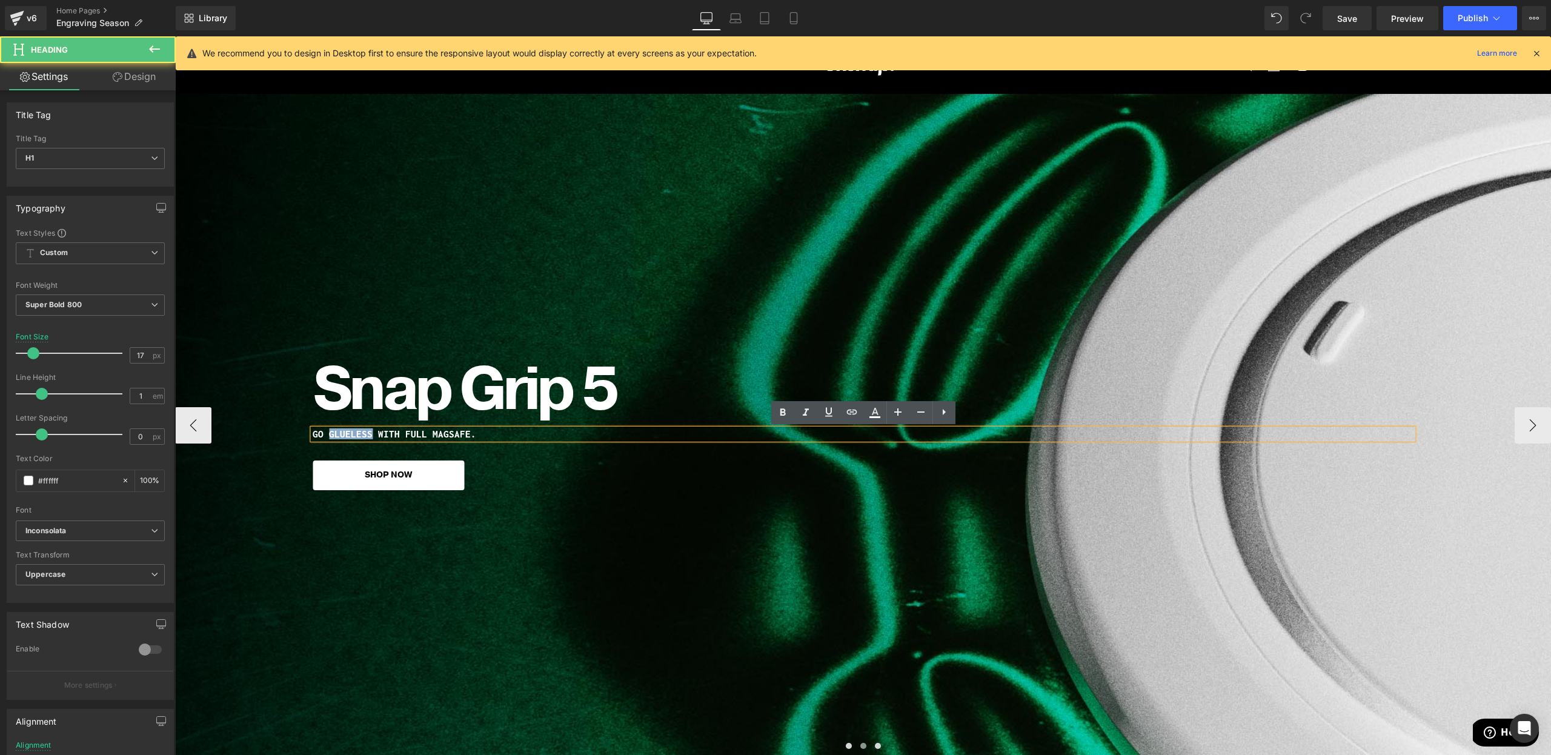
click at [336, 434] on h1 "GO GLUELESS WITH FULL MAGSAFE." at bounding box center [863, 434] width 1101 height 10
click at [336, 437] on h1 "GO GLUELESS WITH FULL MAGSAFE." at bounding box center [863, 434] width 1101 height 10
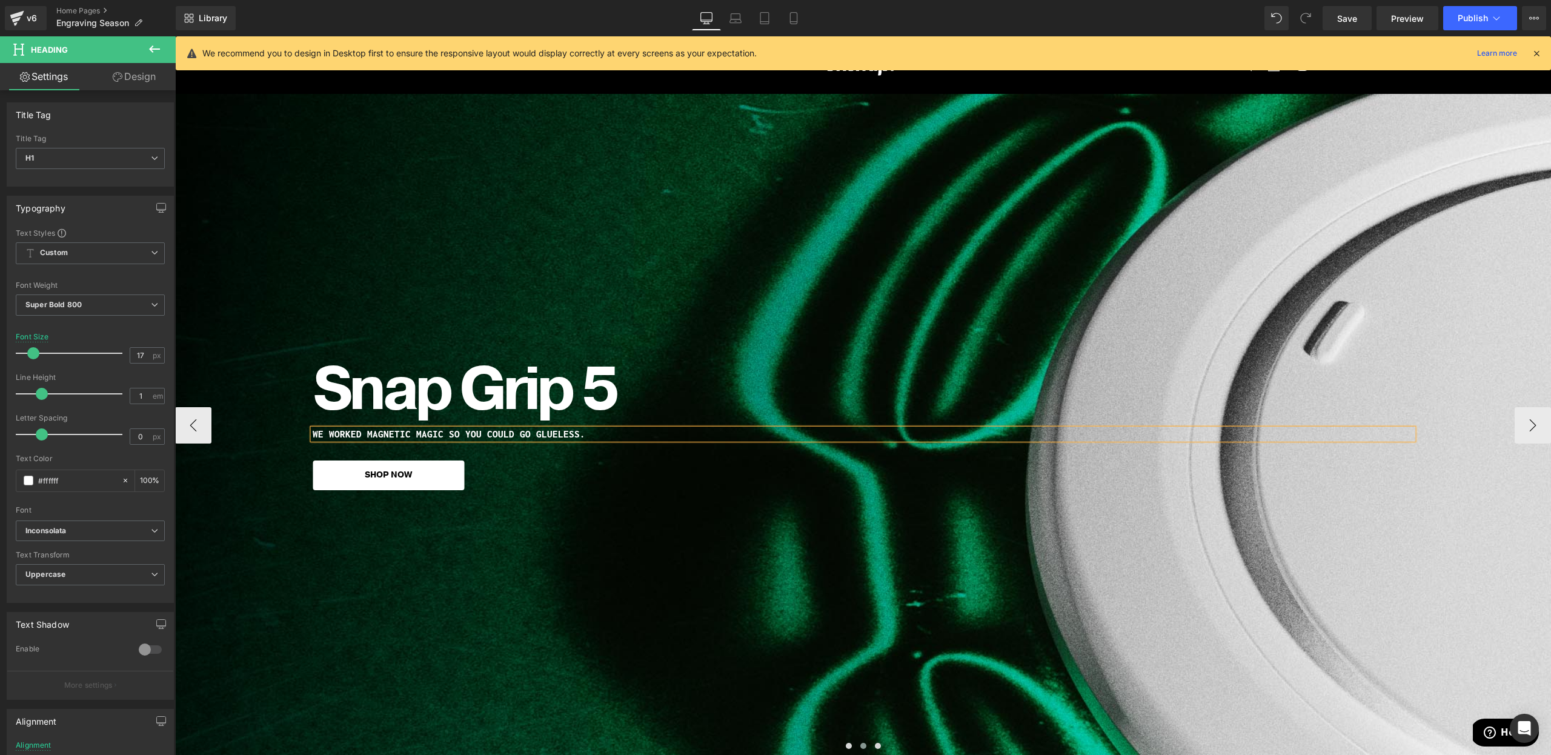
click at [537, 577] on div "Snap Grip 5 Heading WE WORKED MAGNETIC MAGIC SO YOU COULD GO GLUELESS. Heading …" at bounding box center [863, 425] width 1376 height 662
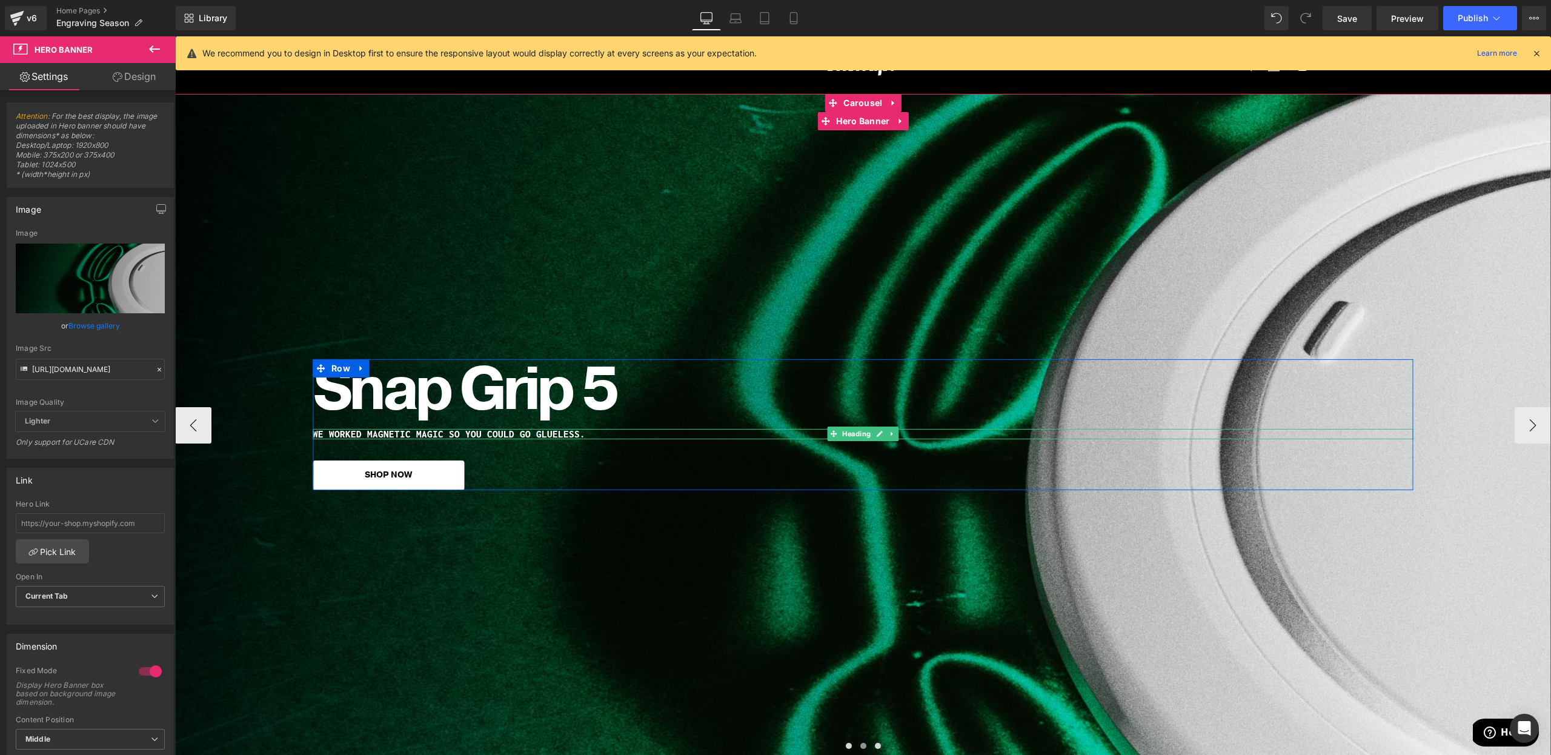
click at [353, 435] on h1 "WE WORKED MAGNETIC MAGIC SO YOU COULD GO GLUELESS." at bounding box center [863, 434] width 1101 height 10
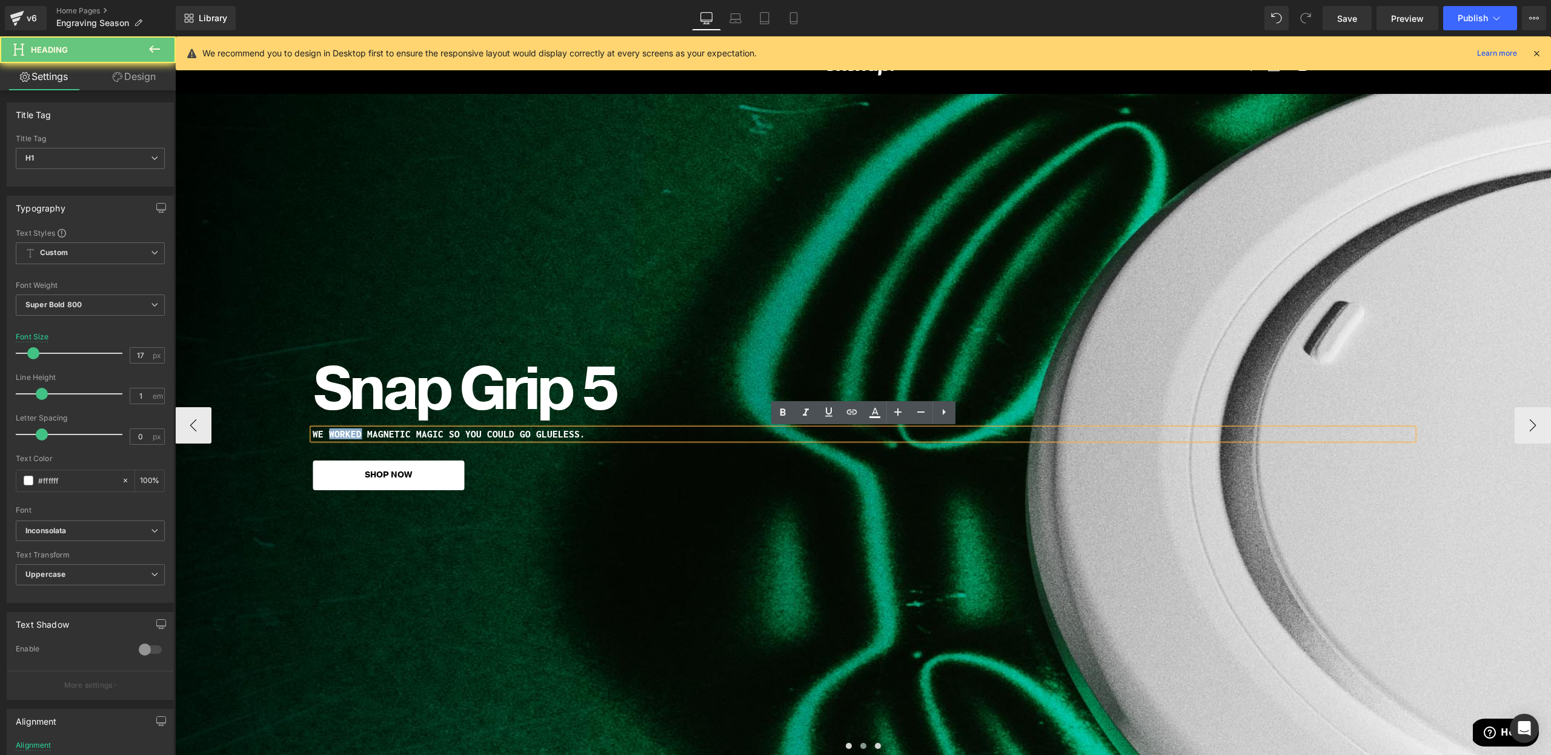
click at [353, 435] on h1 "WE WORKED MAGNETIC MAGIC SO YOU COULD GO GLUELESS." at bounding box center [863, 434] width 1101 height 10
click at [396, 540] on div "Snap Grip 5 Heading WE WORKED MAGNETIC MAGIC SO YOU COULD GO GLUELESS. Heading …" at bounding box center [863, 425] width 1376 height 662
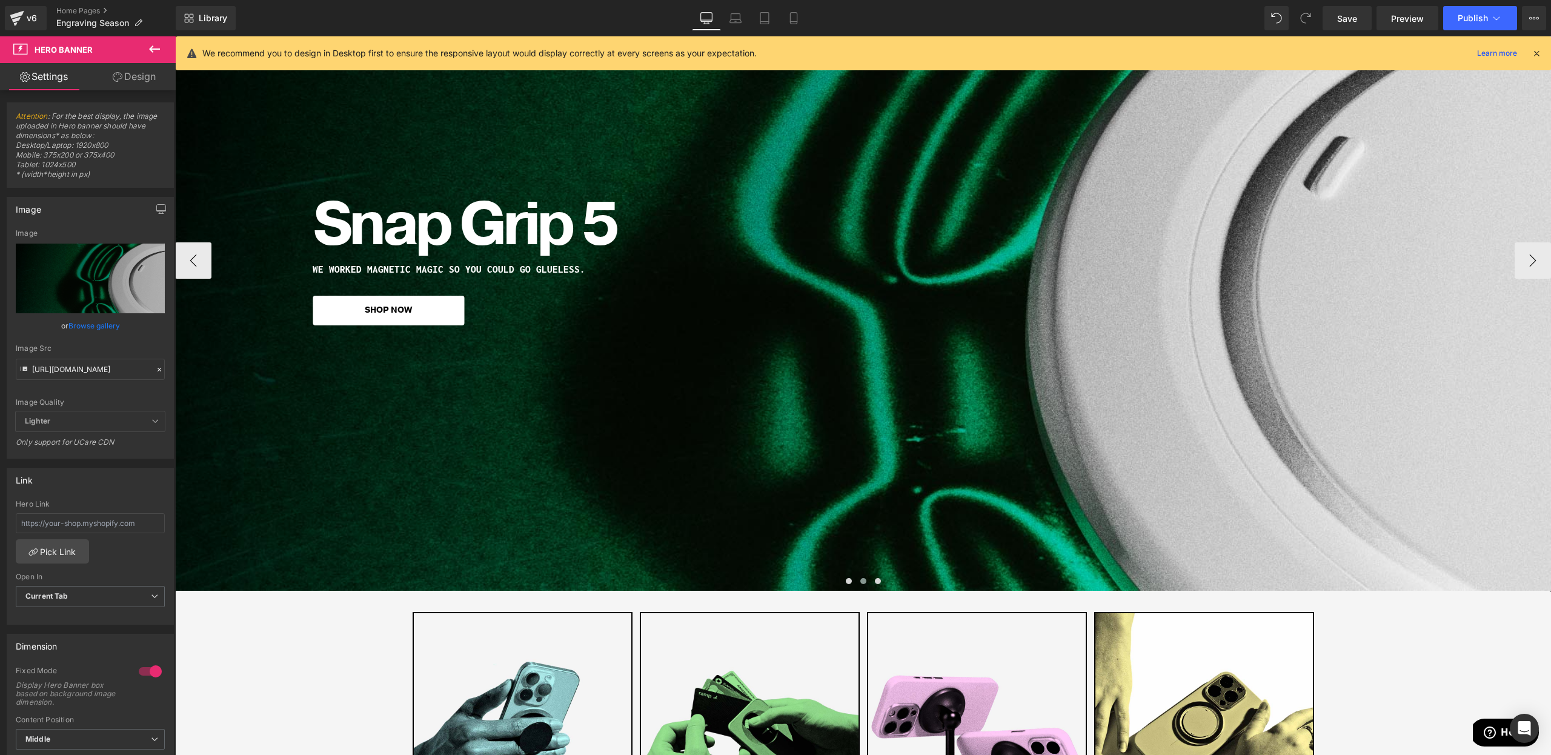
scroll to position [157, 0]
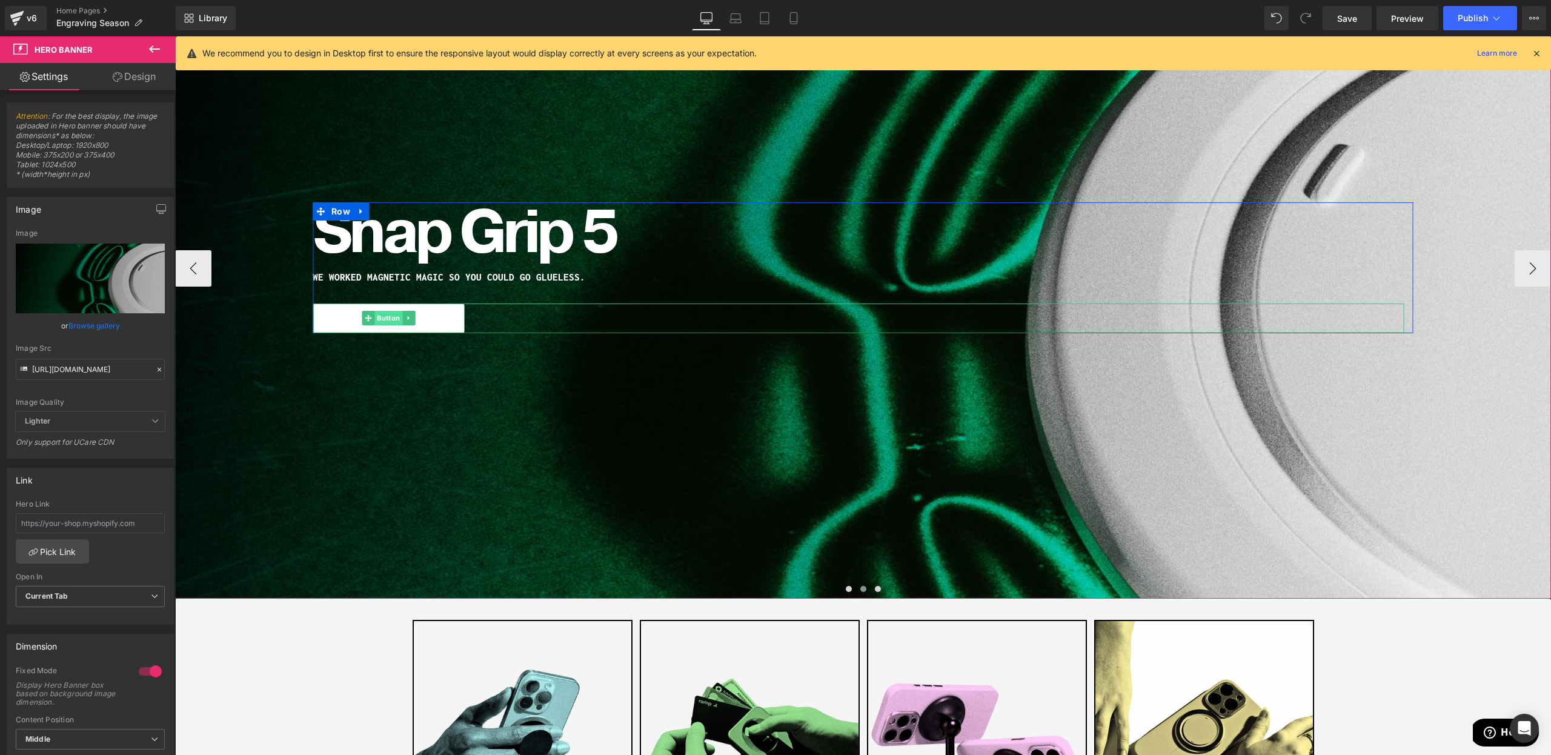
click at [397, 319] on span "Button" at bounding box center [388, 318] width 28 height 15
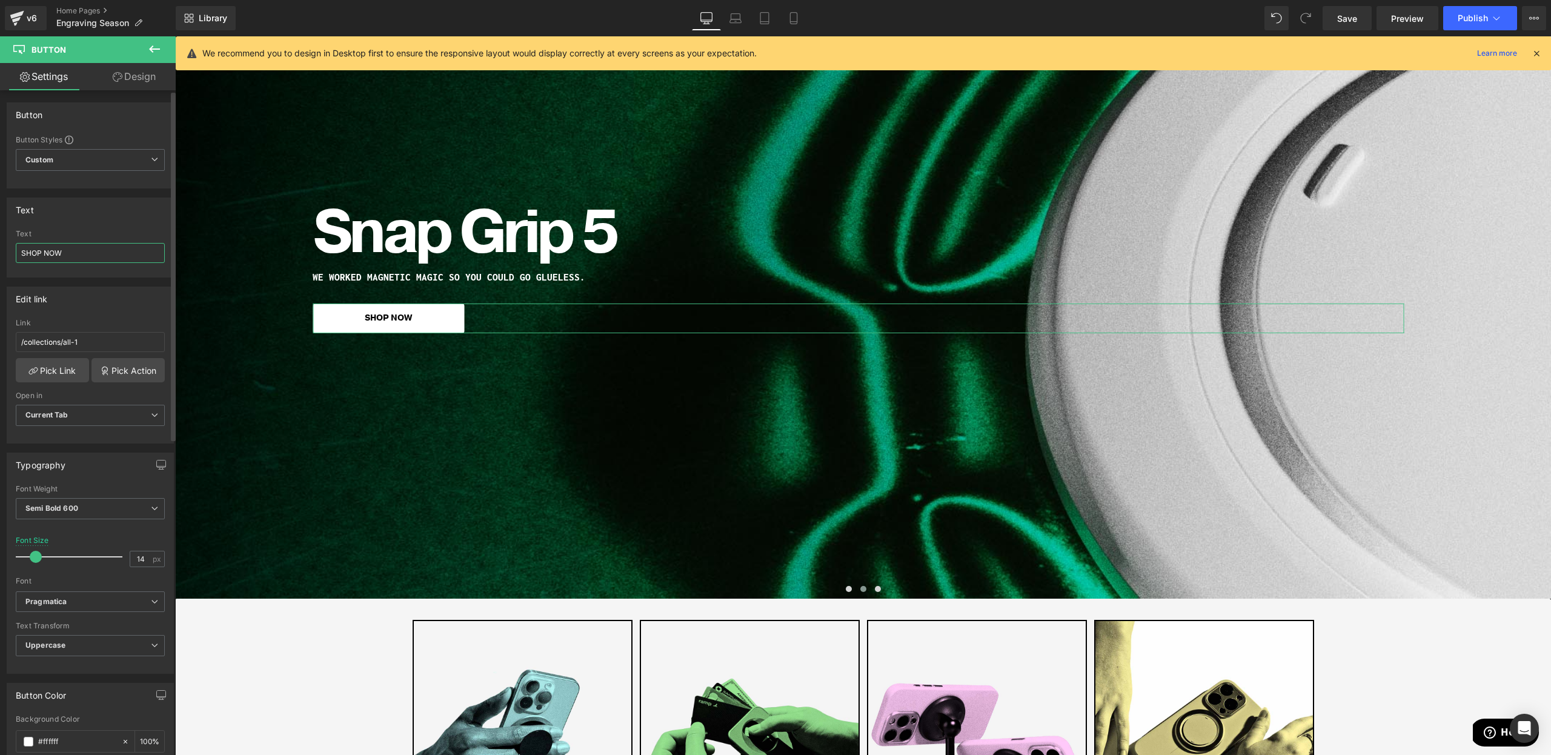
click at [97, 257] on input "SHOP NOW" at bounding box center [90, 253] width 149 height 20
click at [416, 443] on div "Snap Grip 5 Heading WE WORKED MAGNETIC MAGIC SO YOU COULD GO GLUELESS. Heading …" at bounding box center [863, 268] width 1376 height 662
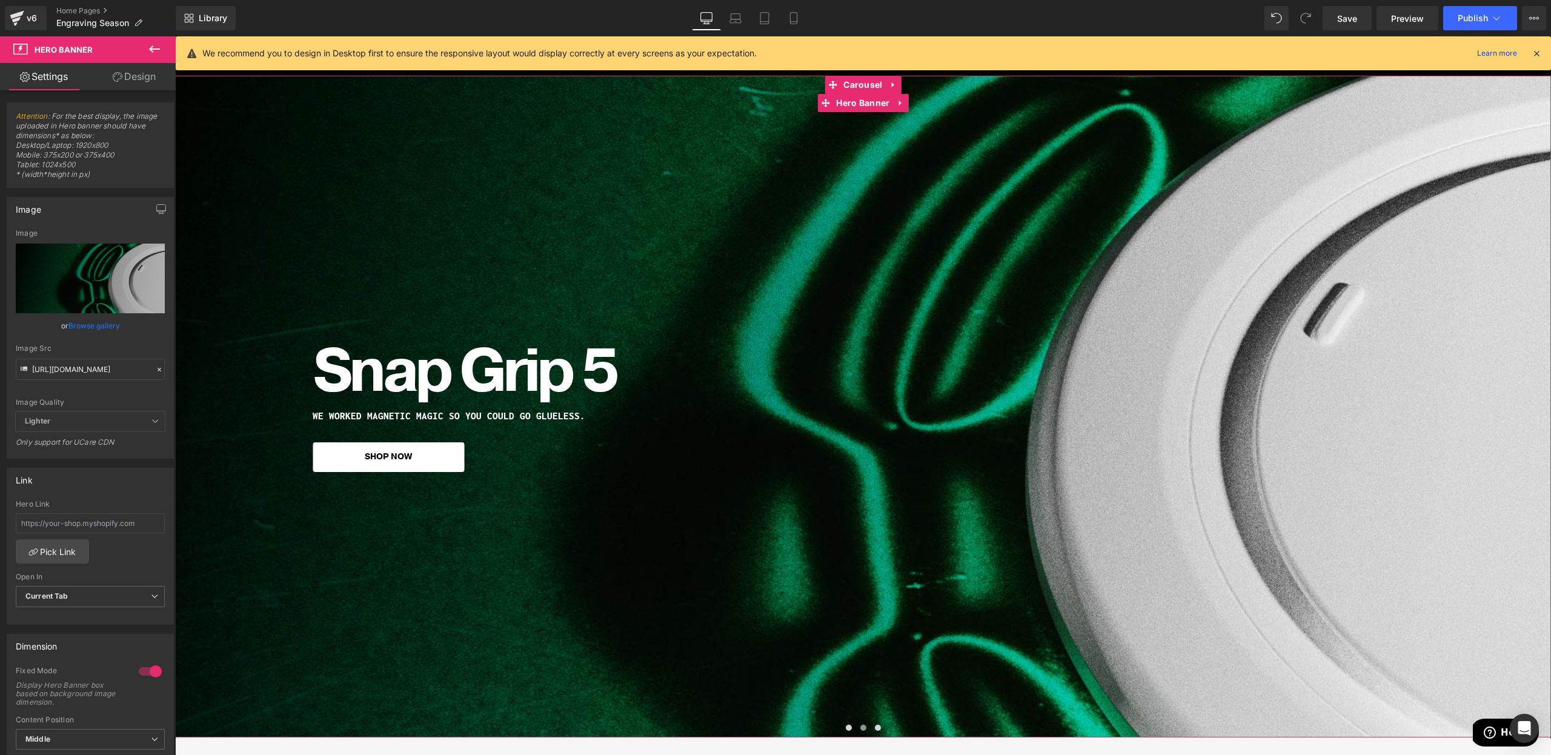
scroll to position [20, 0]
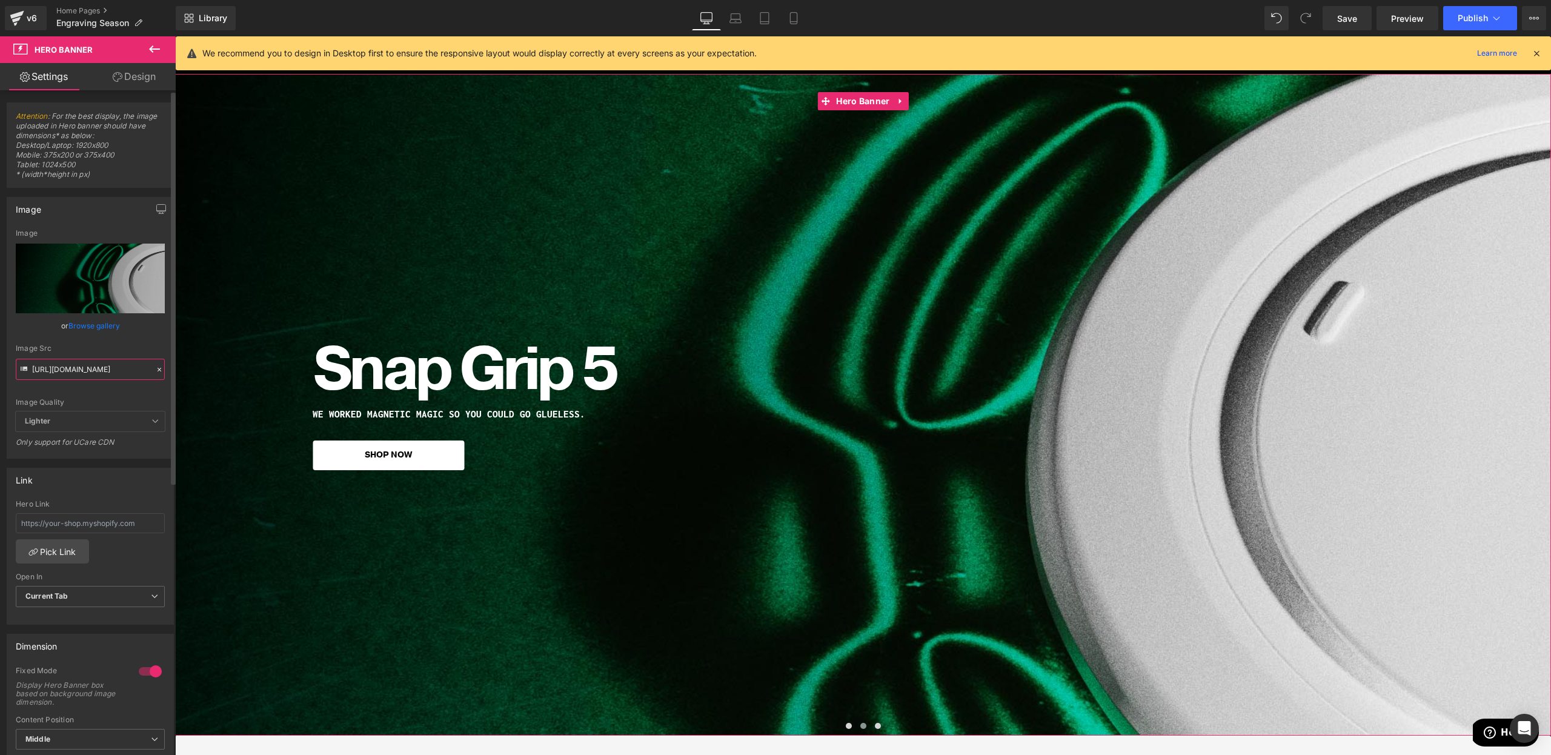
click at [88, 361] on input "[URL][DOMAIN_NAME]" at bounding box center [90, 369] width 149 height 21
paste input "_e216d6a1-8d55-497f-974f-26064da7f114.jpg?v=1757451105"
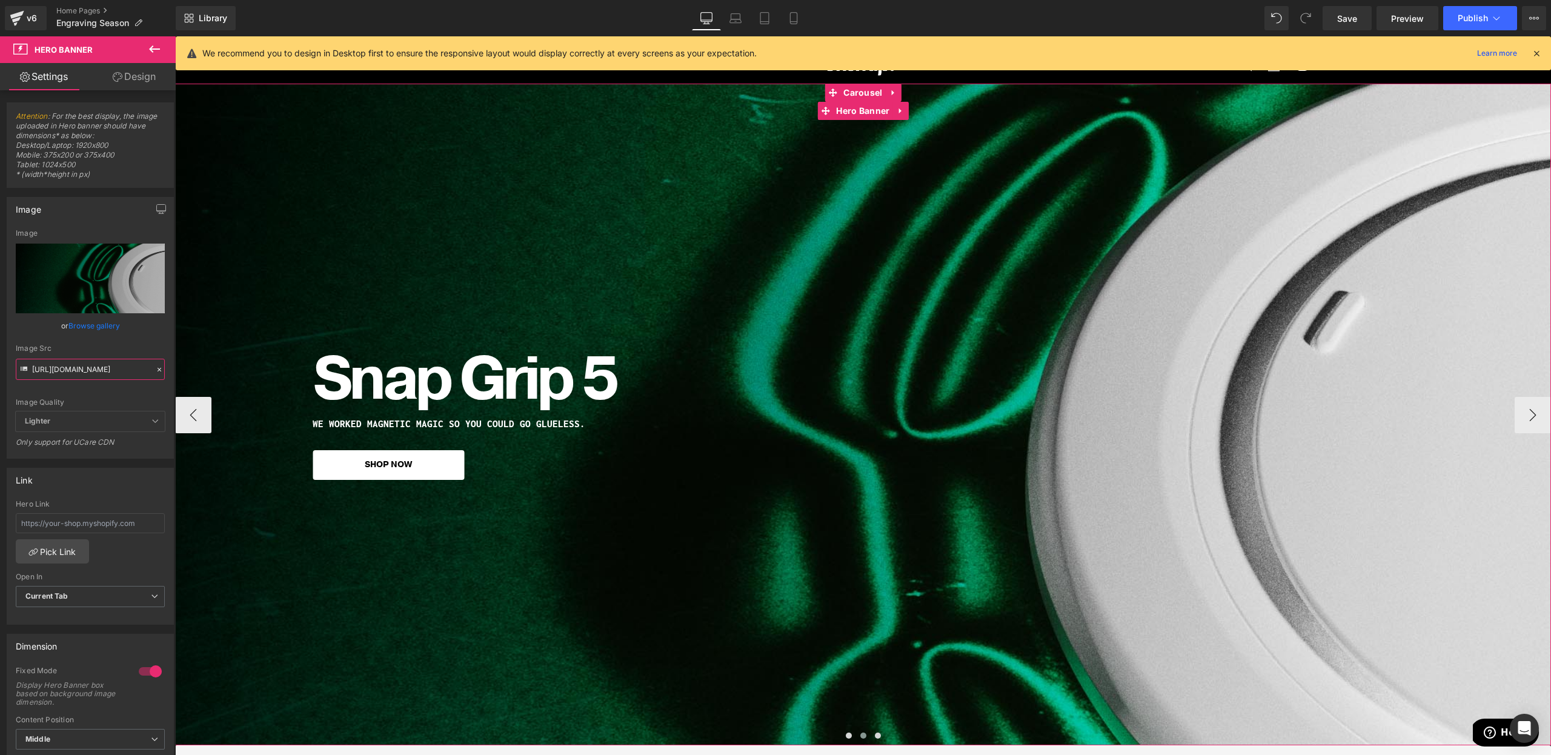
scroll to position [0, 0]
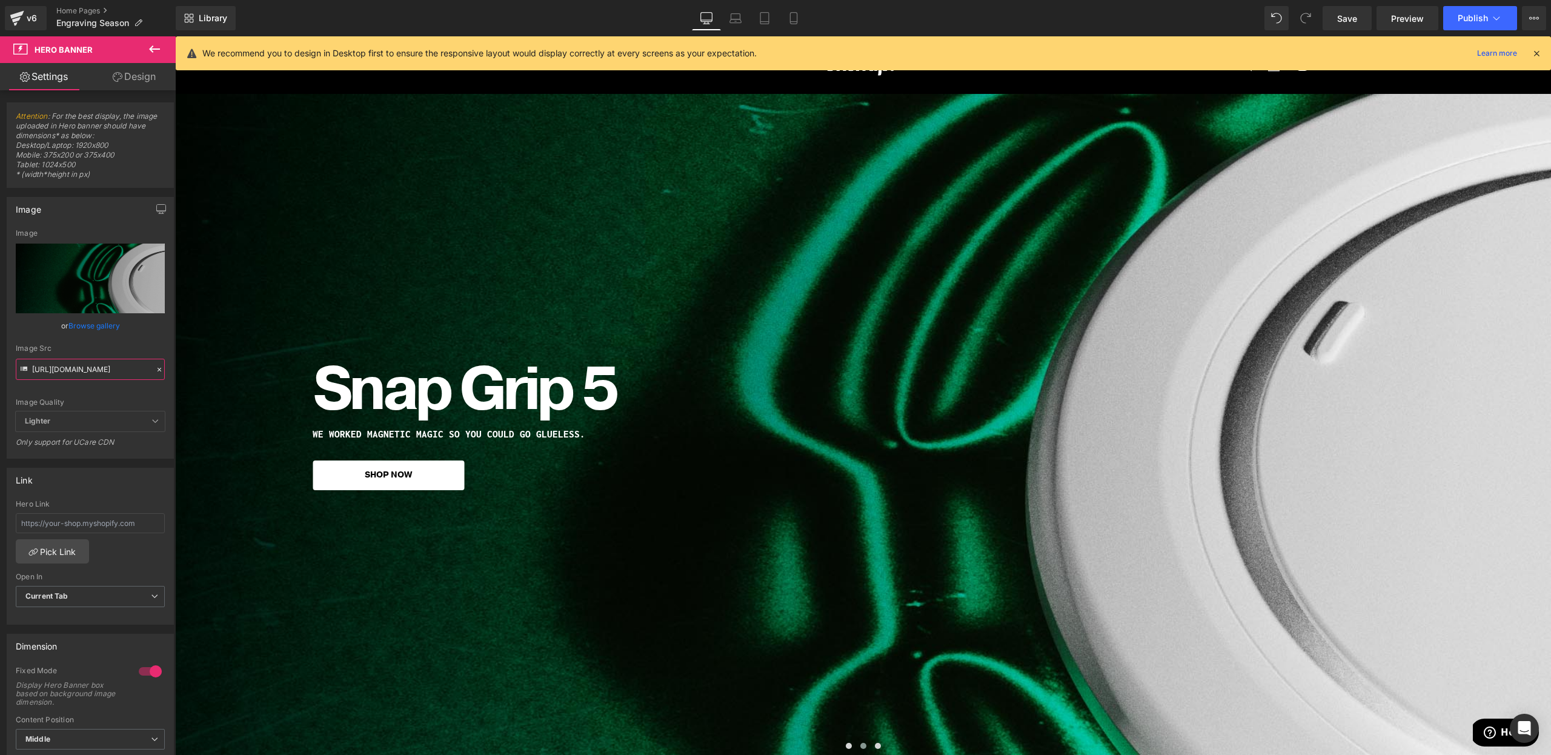
type input "[URL][DOMAIN_NAME]"
click at [1538, 51] on icon at bounding box center [1536, 53] width 11 height 11
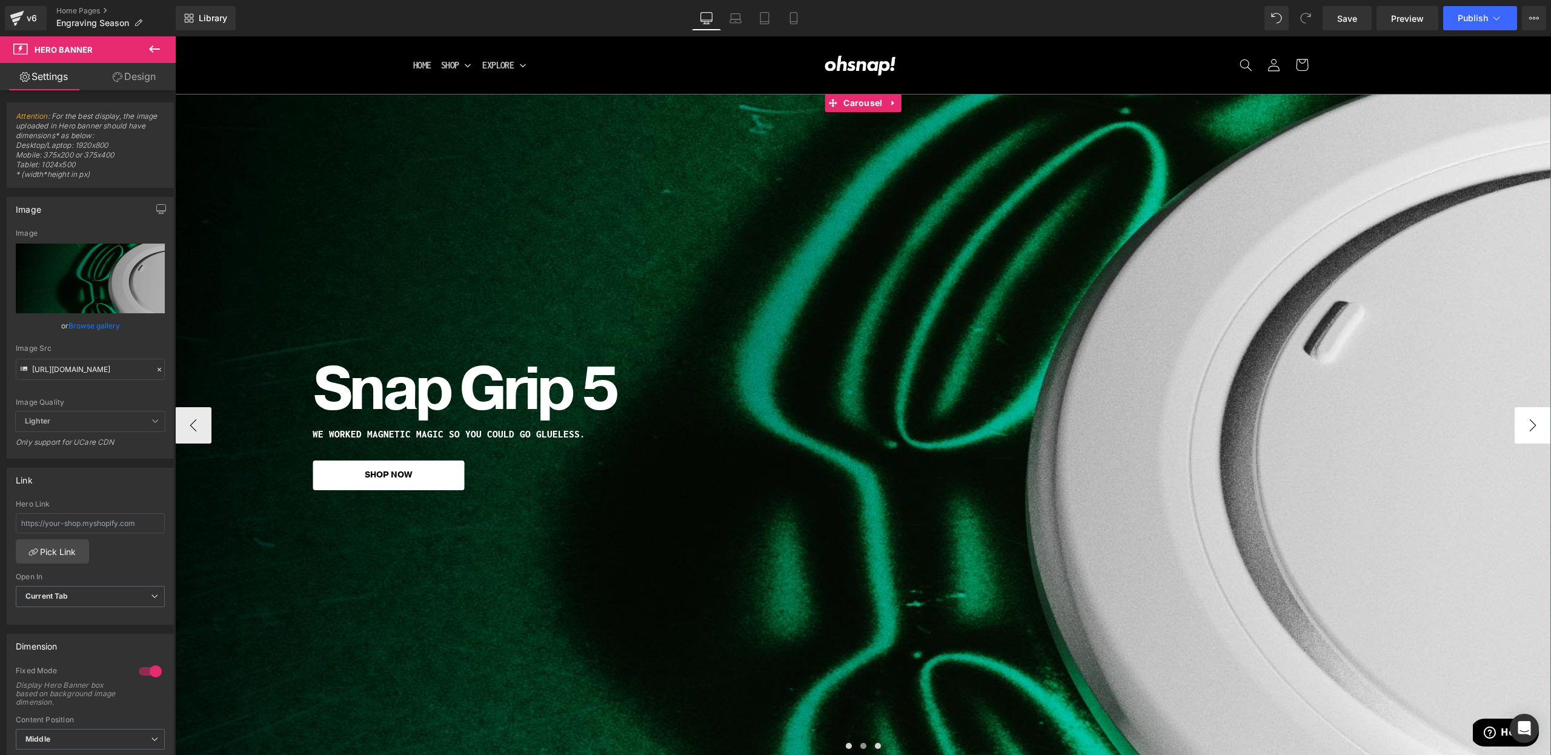
click at [1517, 427] on button "›" at bounding box center [1533, 425] width 36 height 36
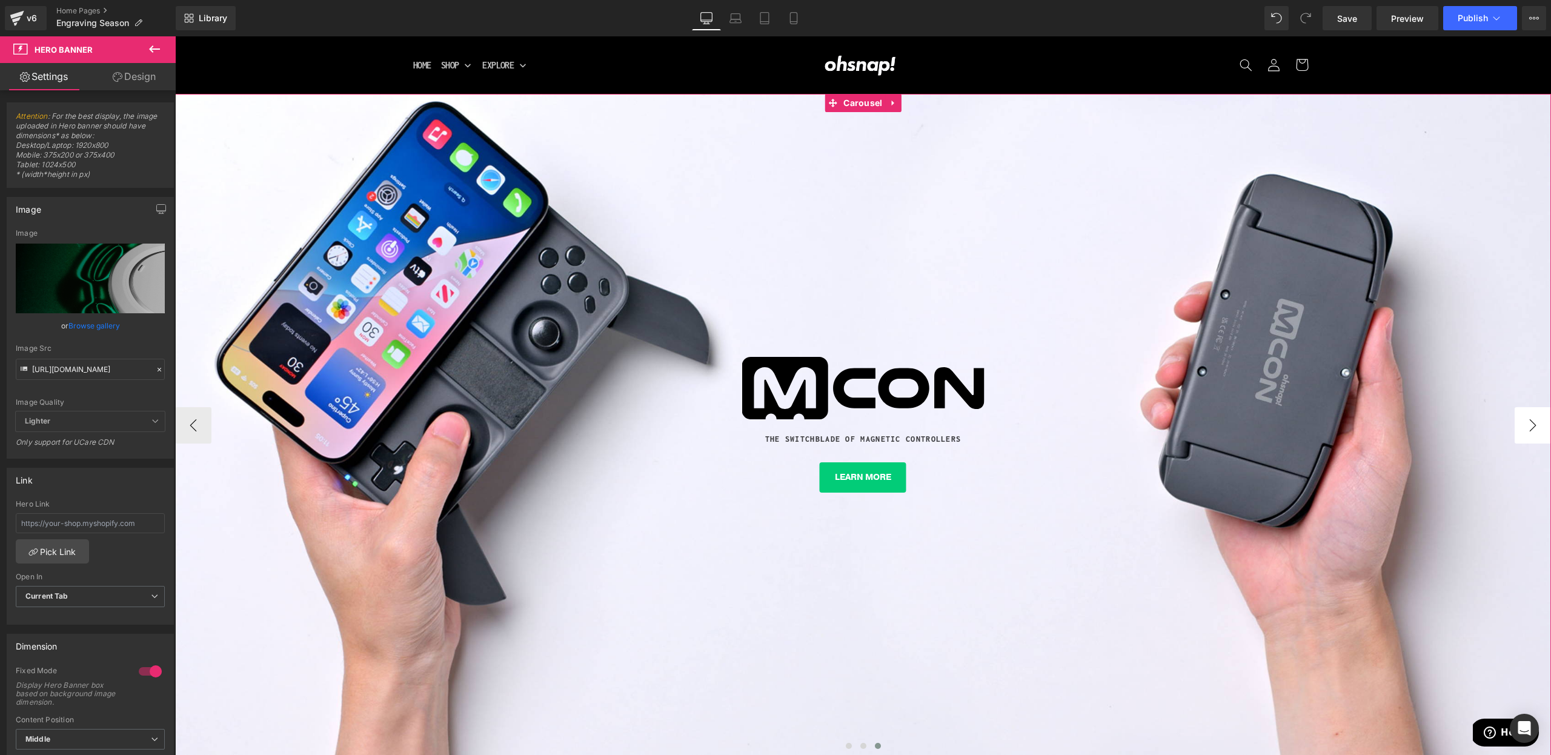
click at [1523, 426] on button "›" at bounding box center [1533, 425] width 36 height 36
click at [1527, 430] on button "›" at bounding box center [1533, 425] width 36 height 36
drag, startPoint x: 180, startPoint y: 419, endPoint x: 191, endPoint y: 429, distance: 15.0
click at [181, 419] on button "‹" at bounding box center [193, 425] width 36 height 36
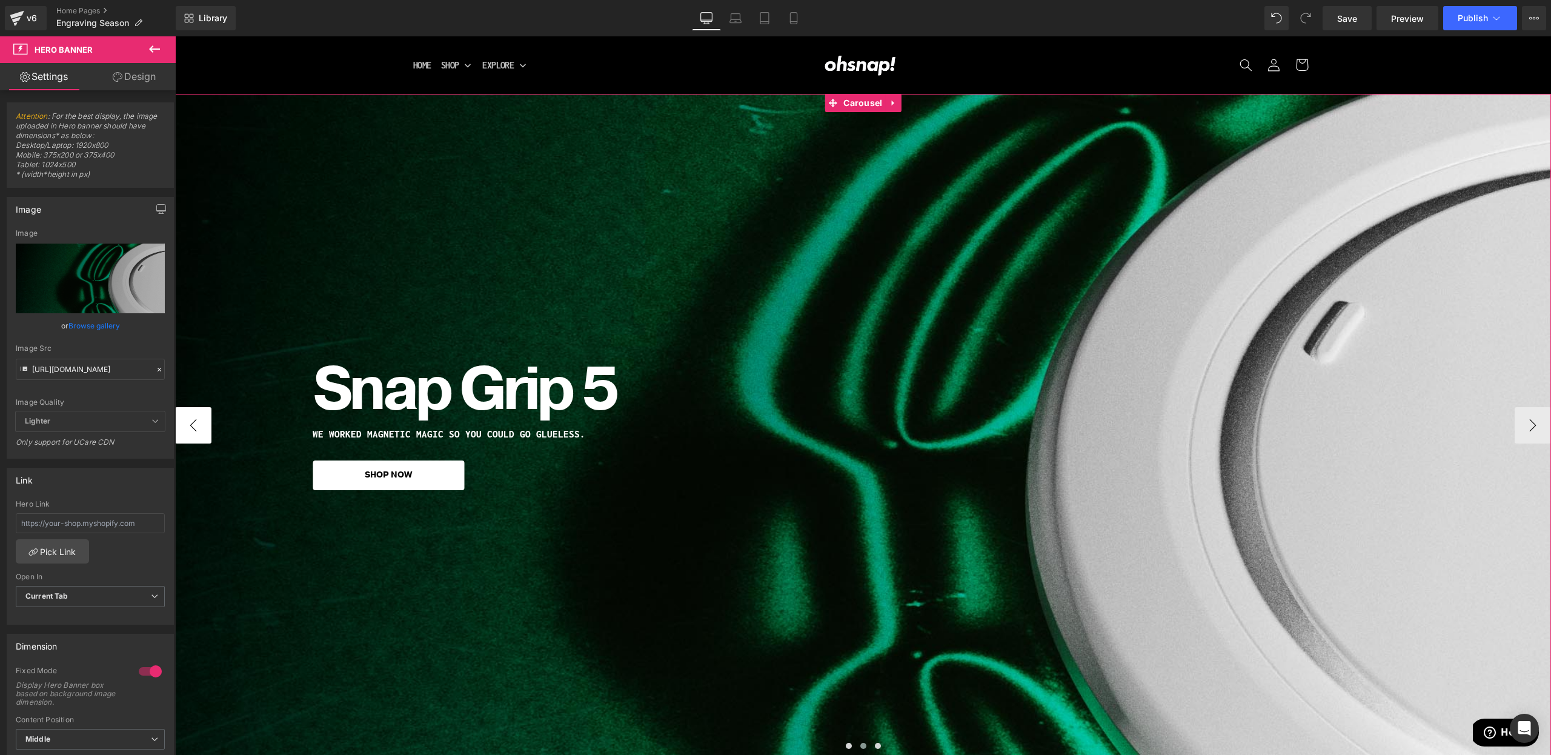
click at [191, 429] on button "‹" at bounding box center [193, 425] width 36 height 36
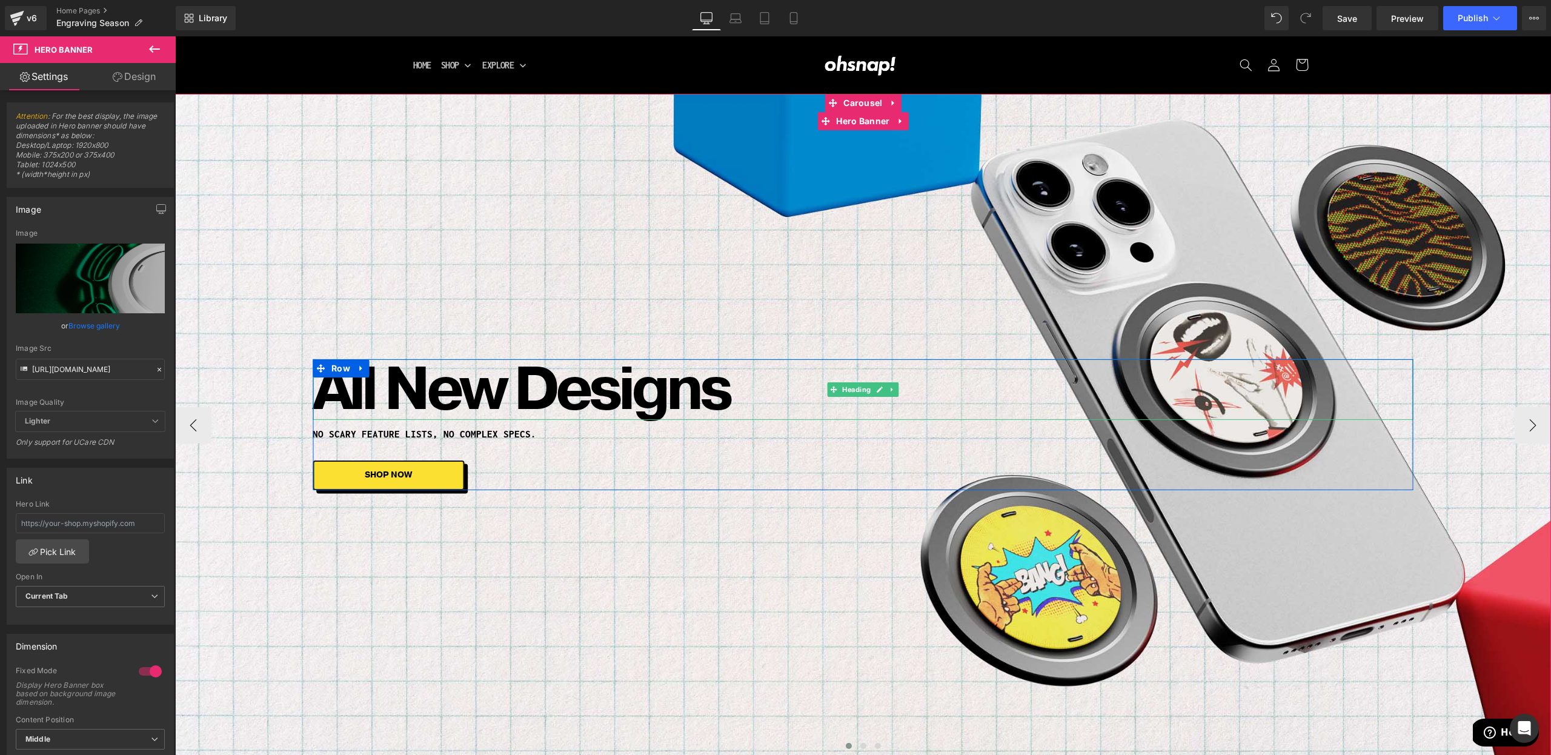
click at [610, 386] on h1 "All New Designs" at bounding box center [863, 389] width 1101 height 61
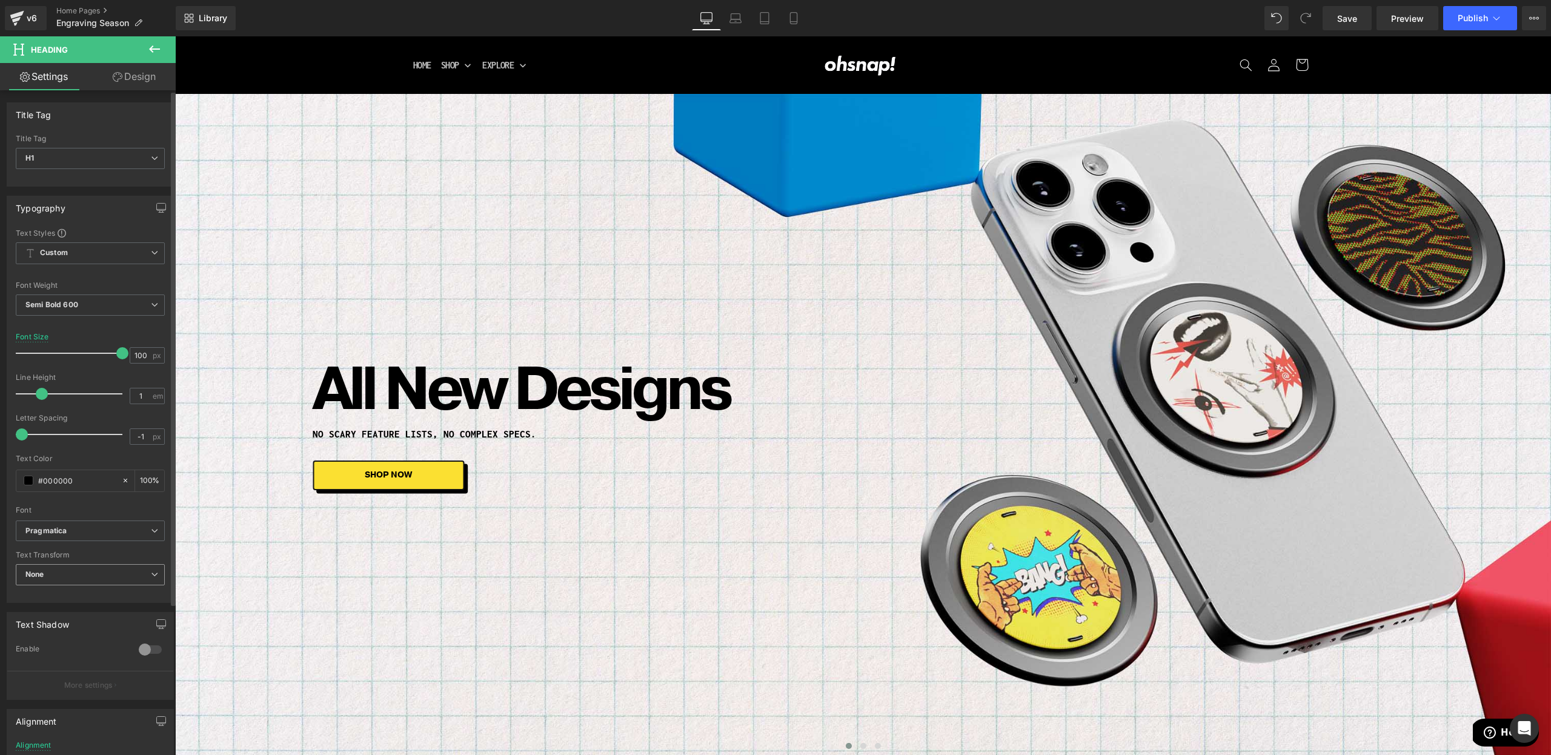
click at [73, 581] on span "None" at bounding box center [90, 574] width 149 height 21
click at [84, 617] on li "Uppercase" at bounding box center [88, 614] width 144 height 18
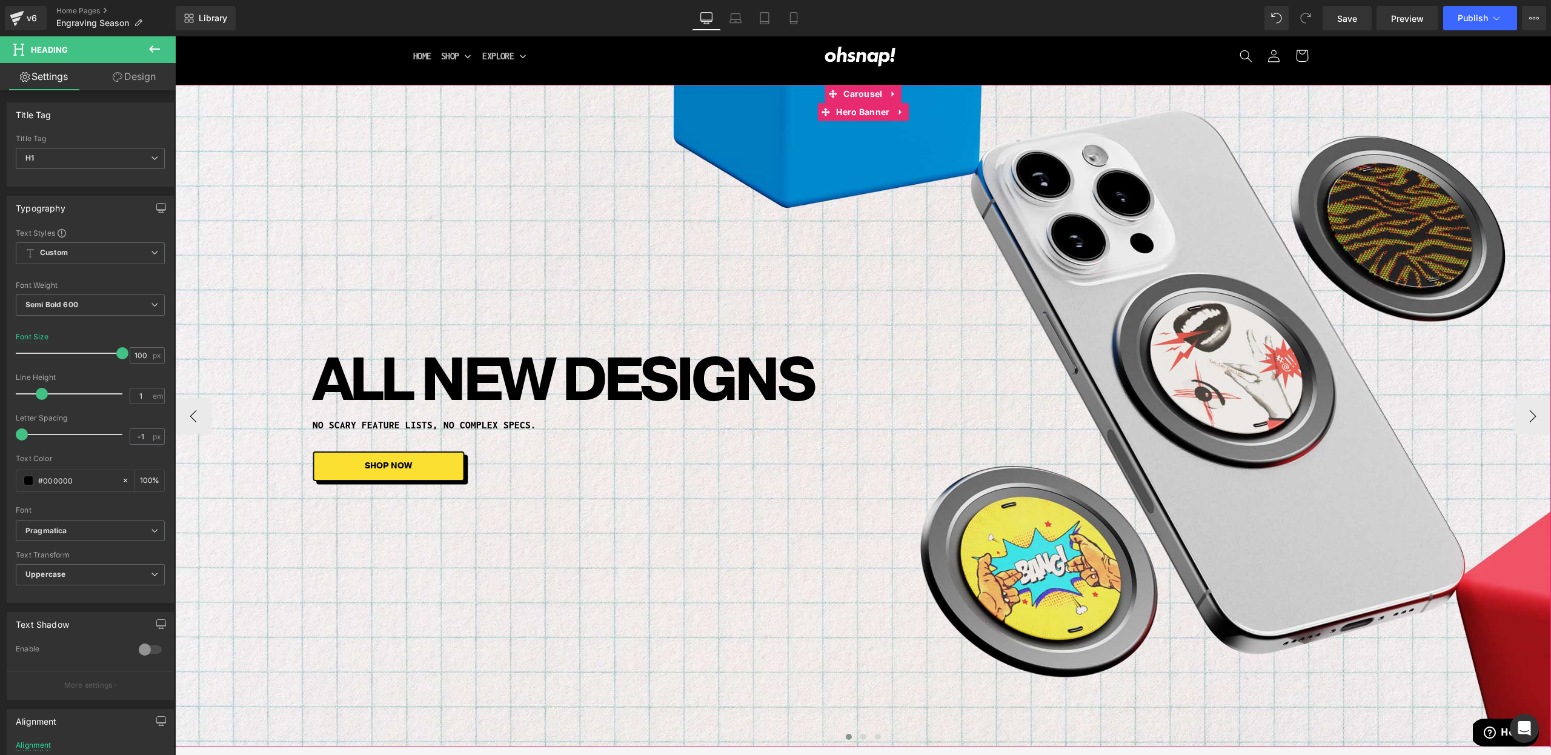
scroll to position [12, 0]
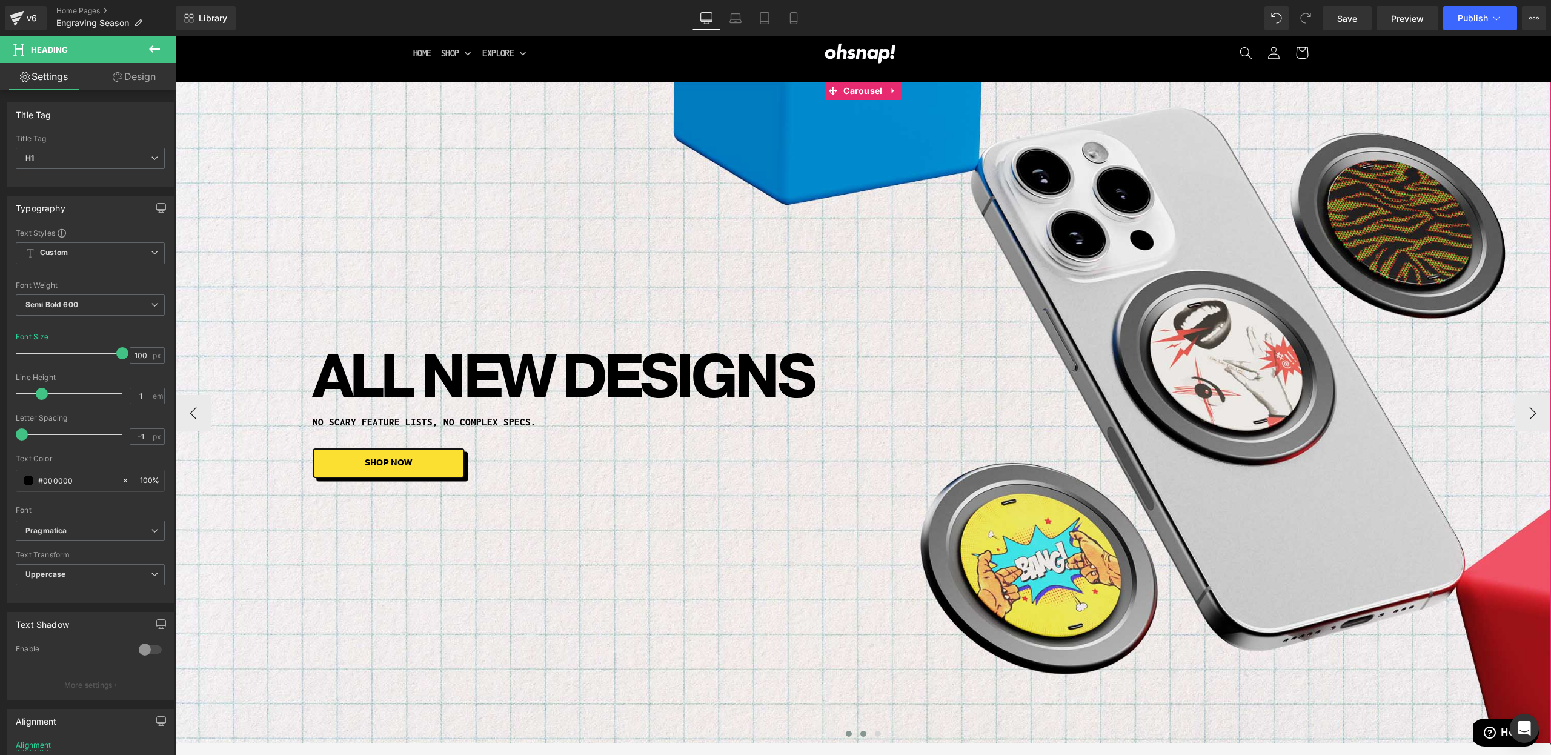
click at [866, 732] on button at bounding box center [863, 734] width 15 height 12
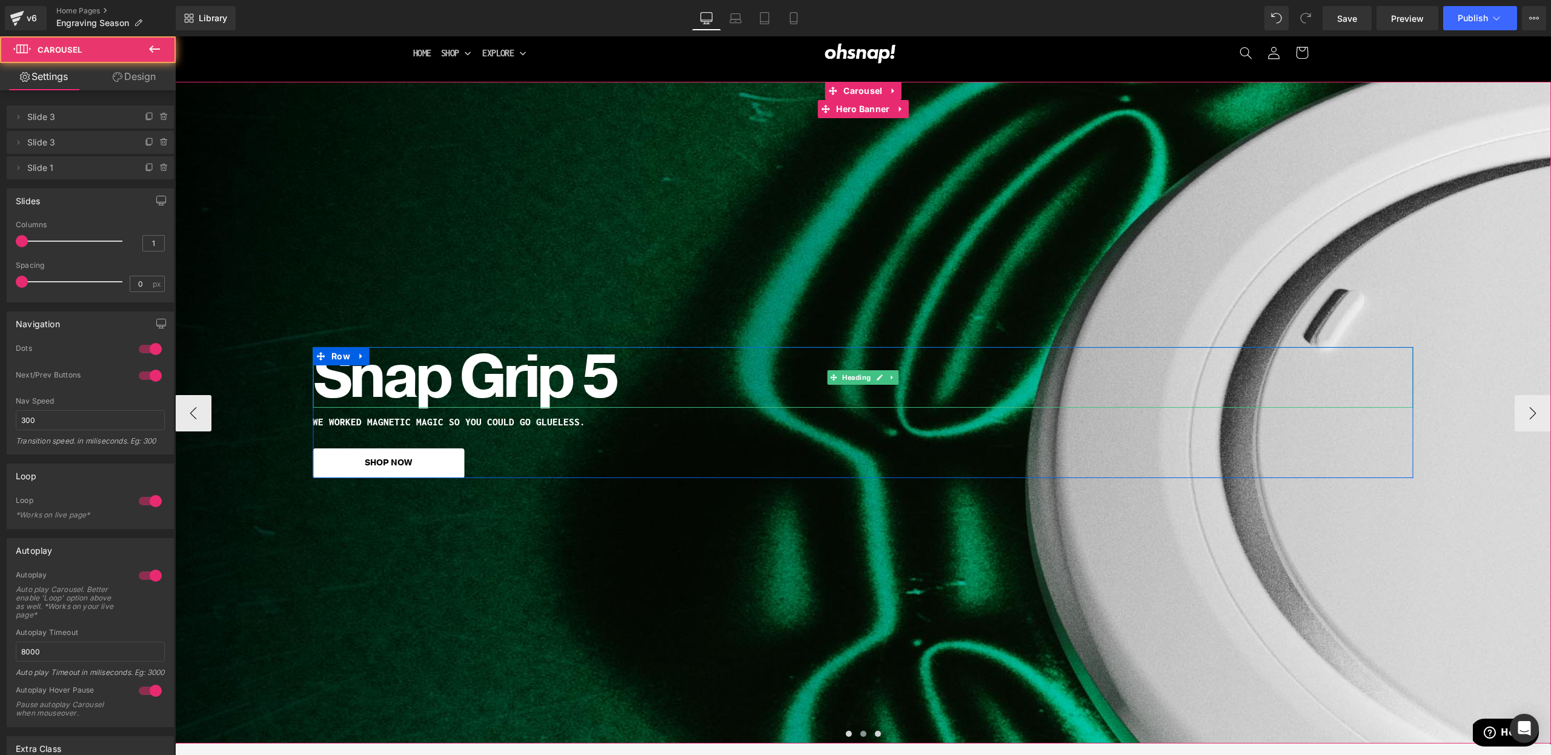
click at [498, 374] on h1 "Snap Grip 5" at bounding box center [863, 377] width 1101 height 61
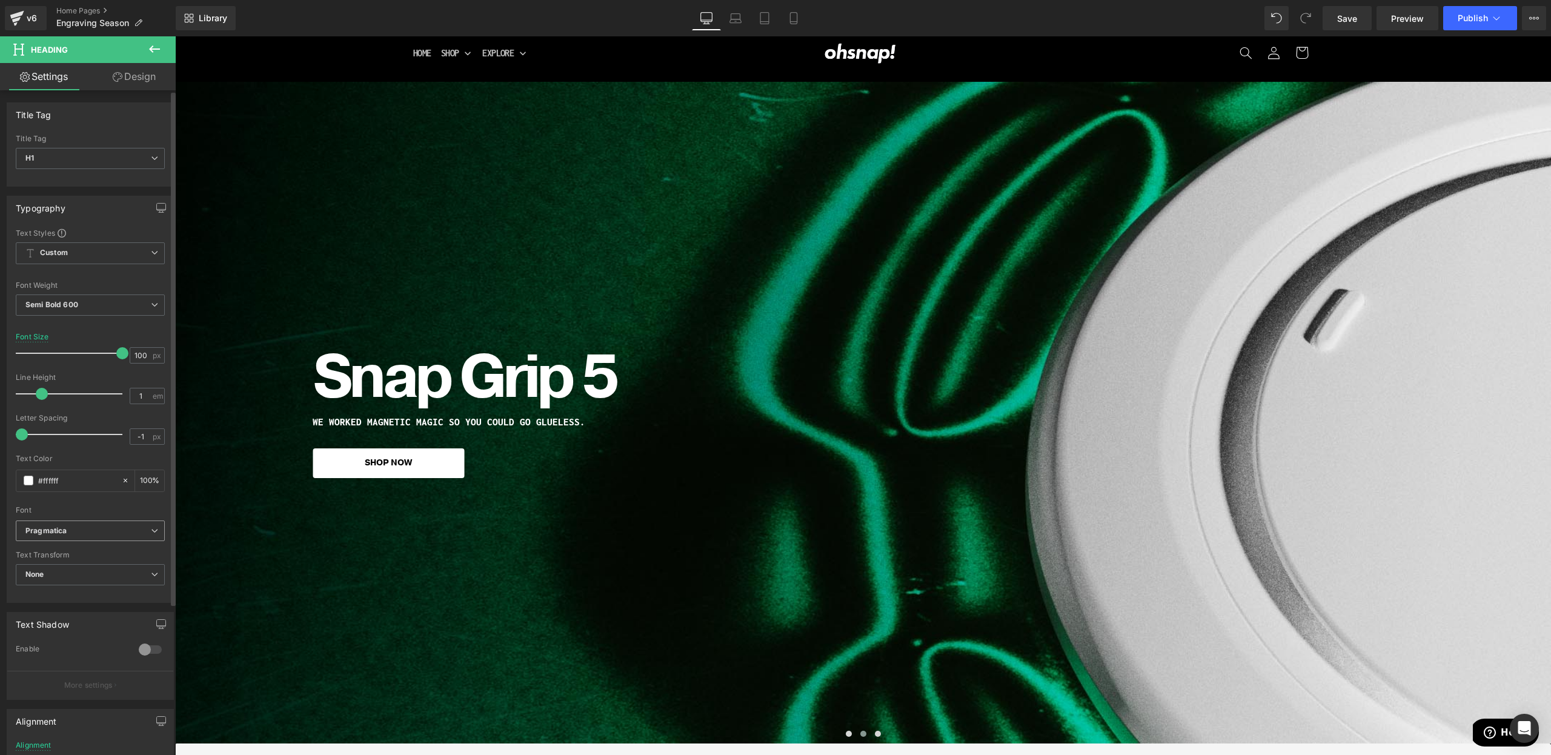
click at [131, 540] on span "Pragmatica" at bounding box center [90, 530] width 149 height 21
click at [110, 480] on input "#ffffff" at bounding box center [74, 480] width 73 height 13
click at [82, 577] on span "None" at bounding box center [90, 574] width 149 height 21
click at [103, 619] on li "Uppercase" at bounding box center [88, 614] width 144 height 18
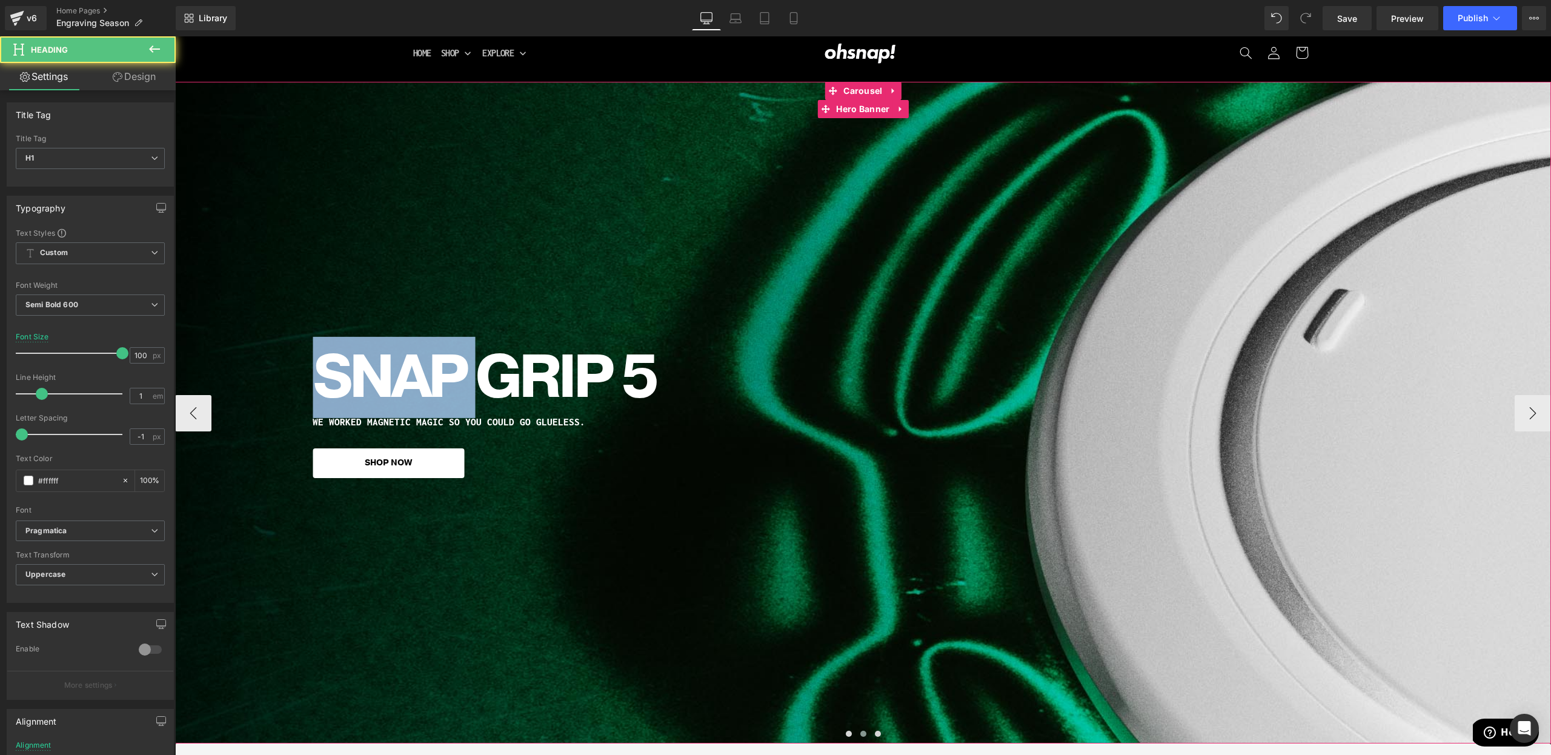
drag, startPoint x: 475, startPoint y: 377, endPoint x: 307, endPoint y: 370, distance: 168.0
click at [307, 370] on span "Snap Grip 5 Heading WE WORKED MAGNETIC MAGIC SO YOU COULD GO GLUELESS. Heading …" at bounding box center [863, 412] width 1376 height 131
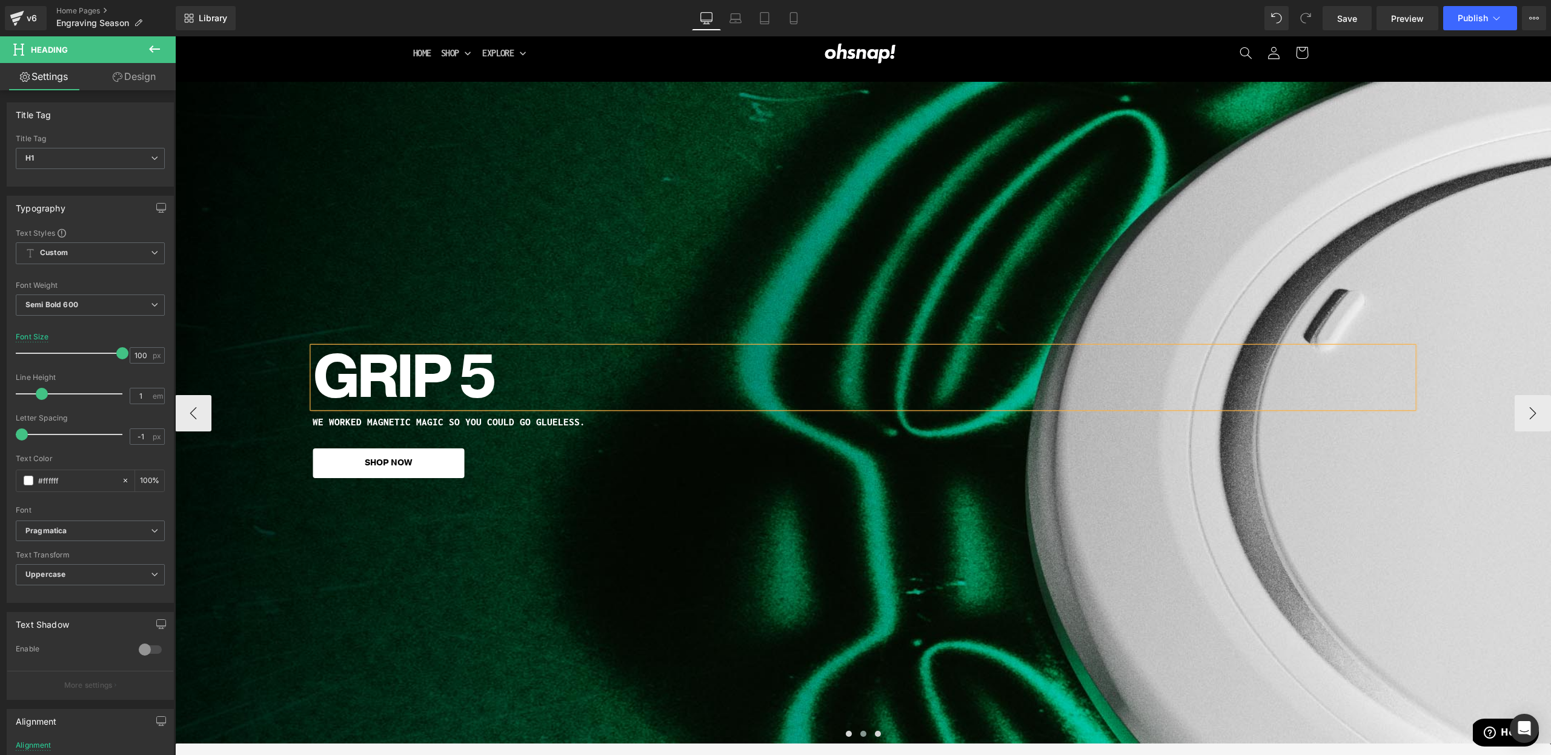
click at [483, 608] on div "Grip 5 Heading WE WORKED MAGNETIC MAGIC SO YOU COULD GO GLUELESS. Heading SHOP …" at bounding box center [863, 413] width 1376 height 662
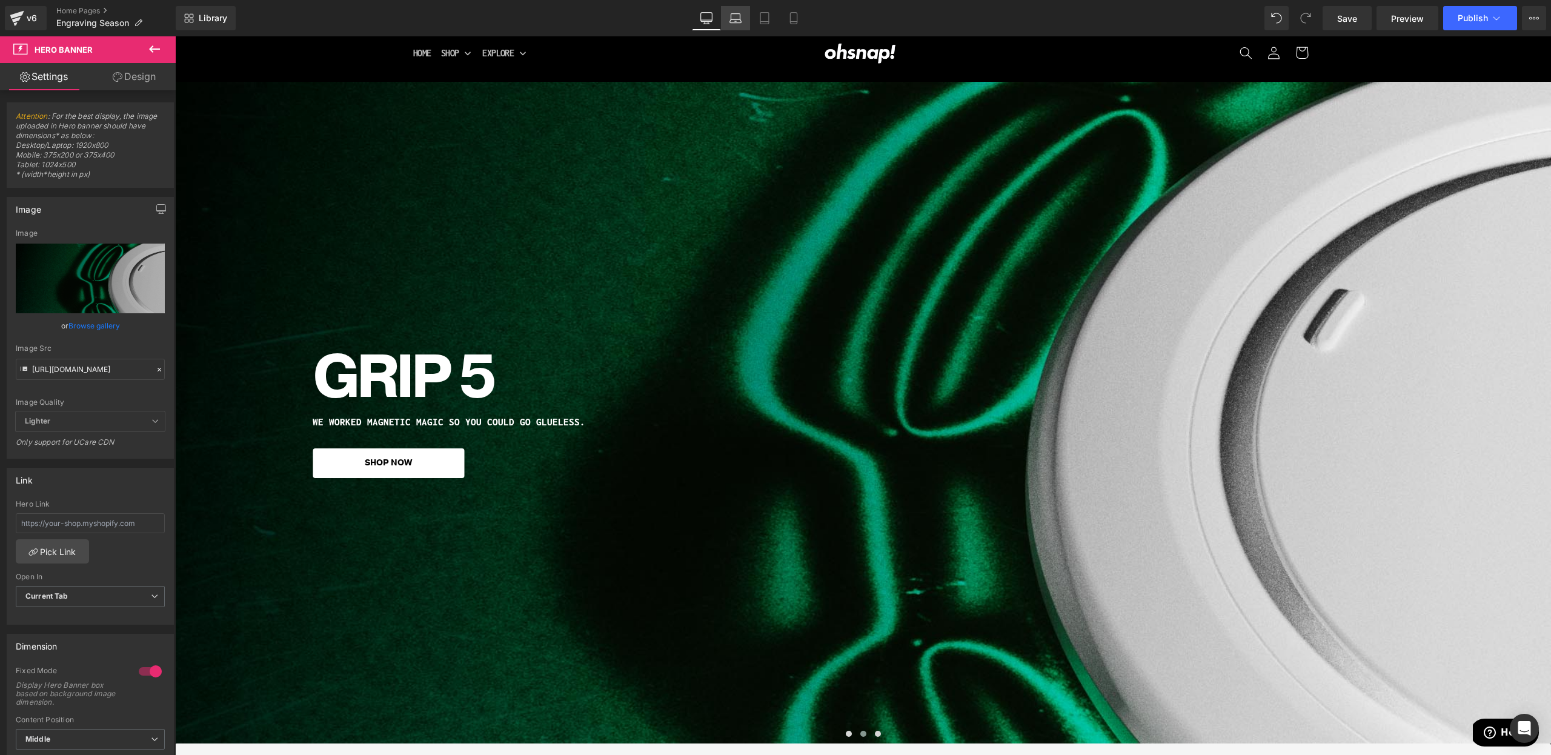
click at [735, 22] on icon at bounding box center [736, 21] width 12 height 4
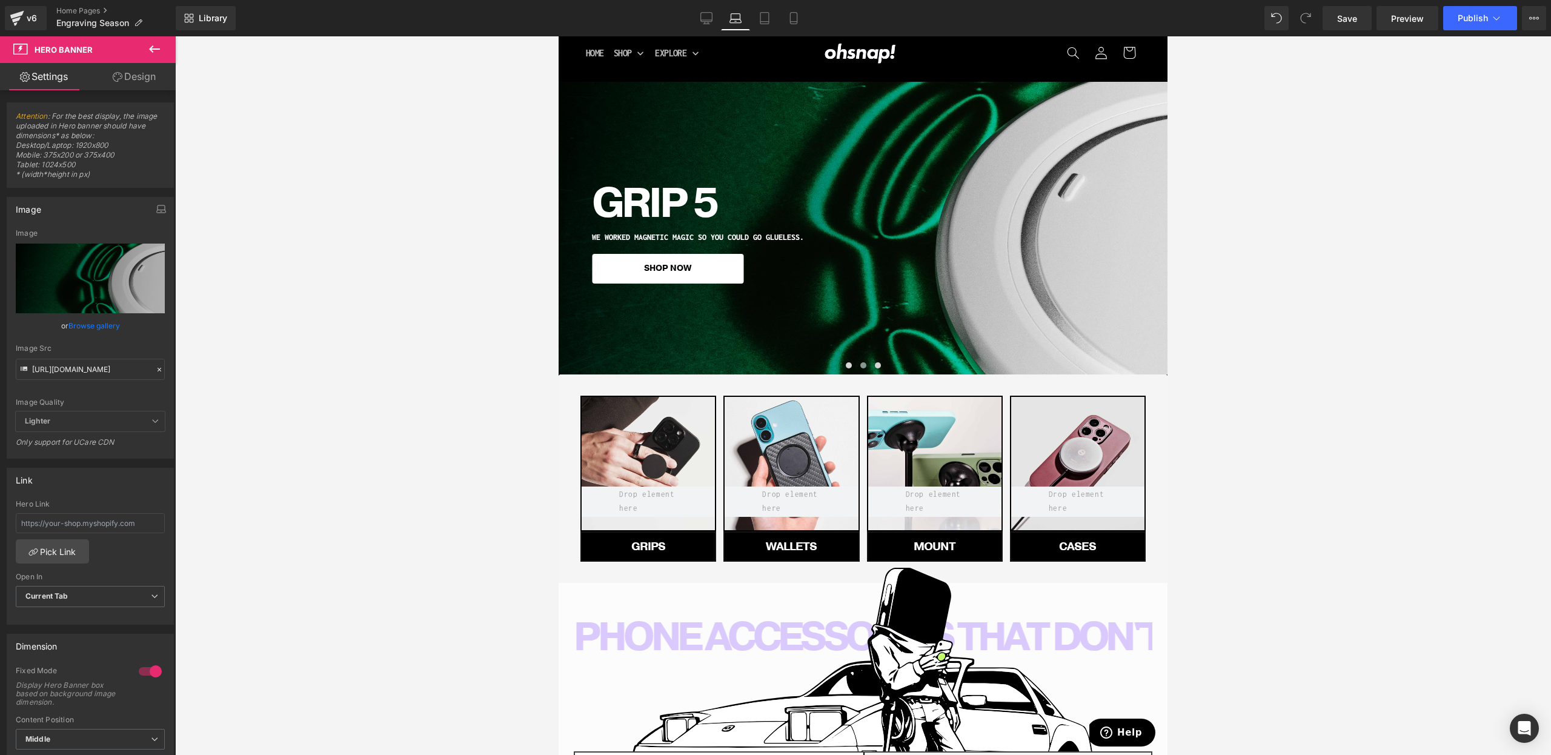
click at [779, 48] on nav "Home Shop Explore" at bounding box center [696, 53] width 226 height 18
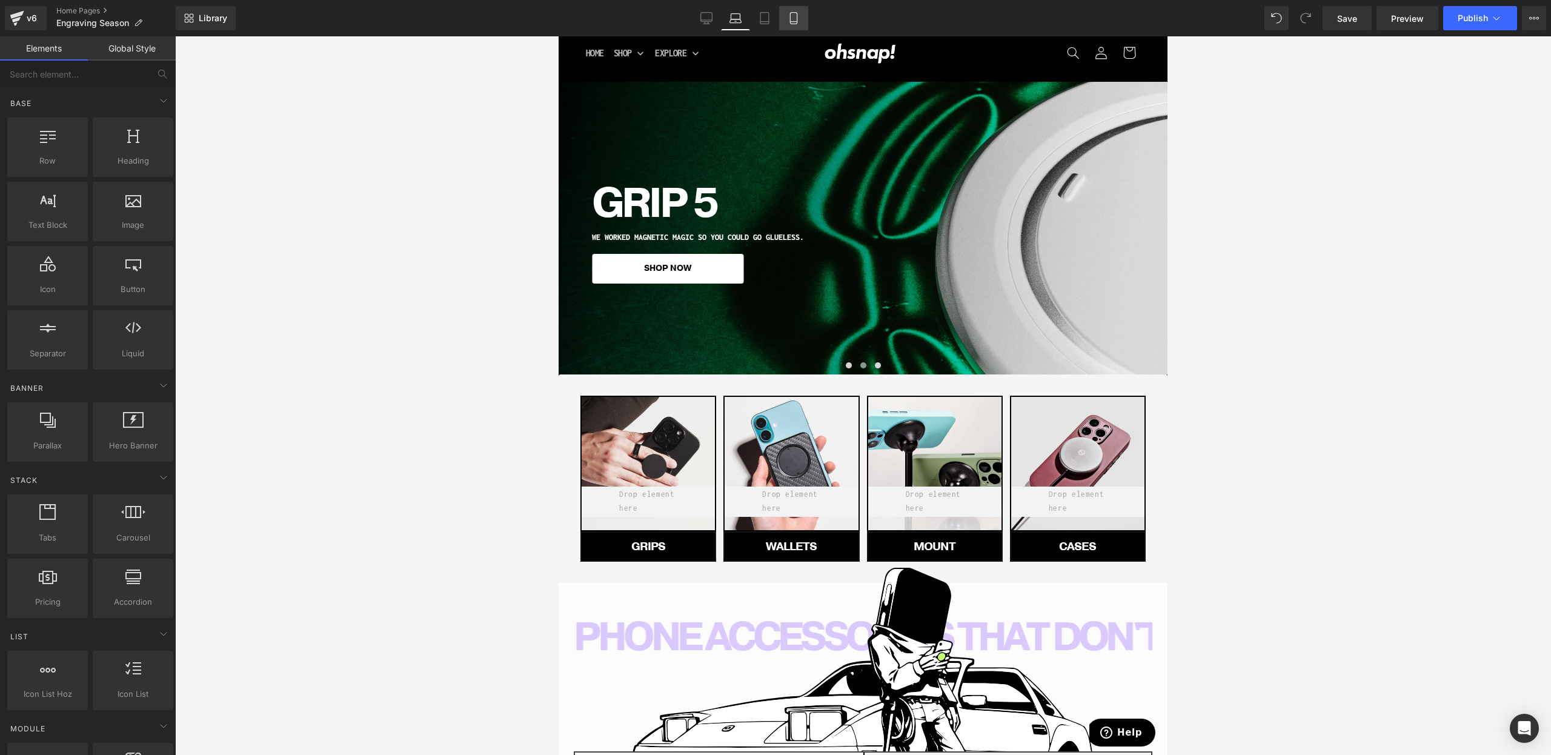
click at [794, 20] on icon at bounding box center [794, 18] width 12 height 12
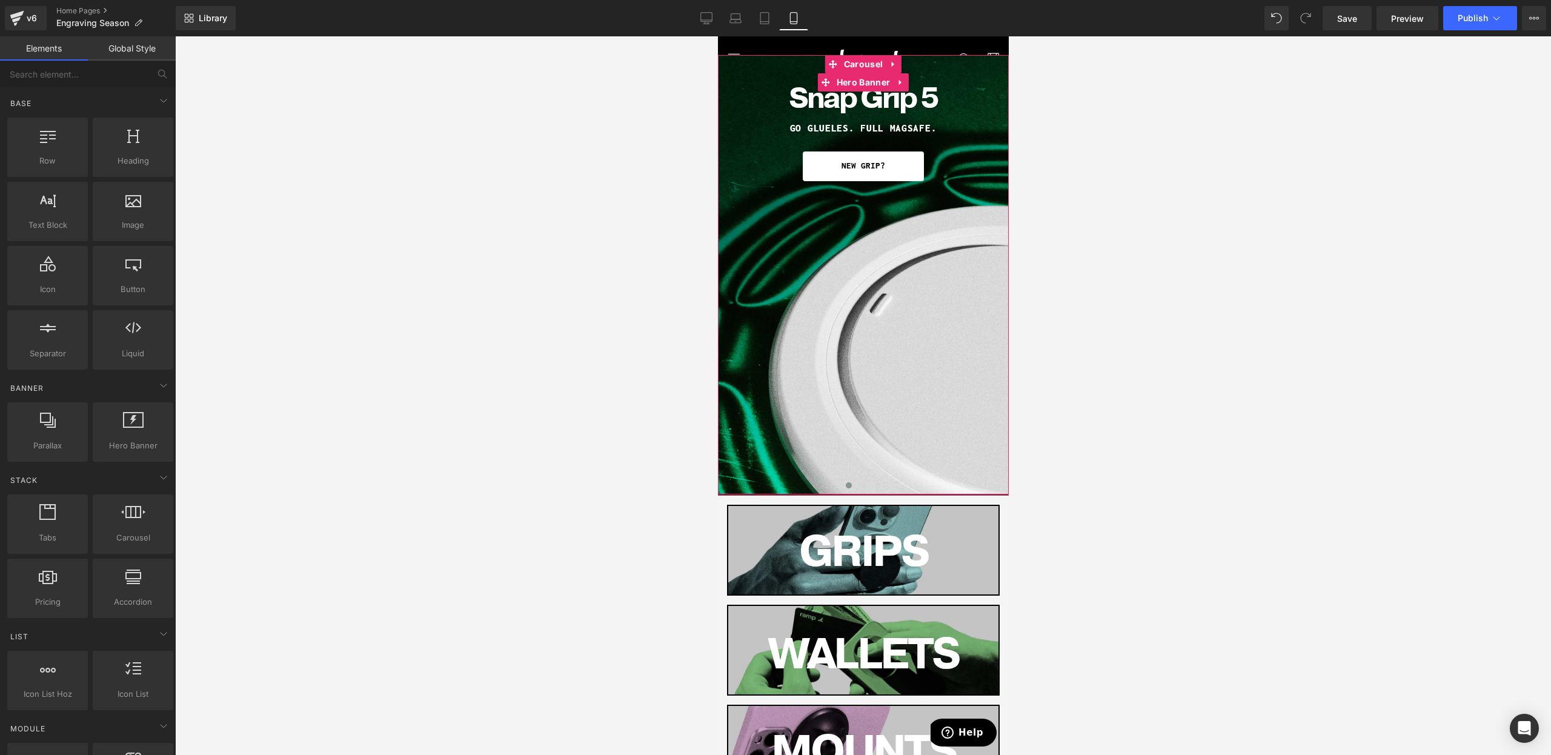
scroll to position [25, 0]
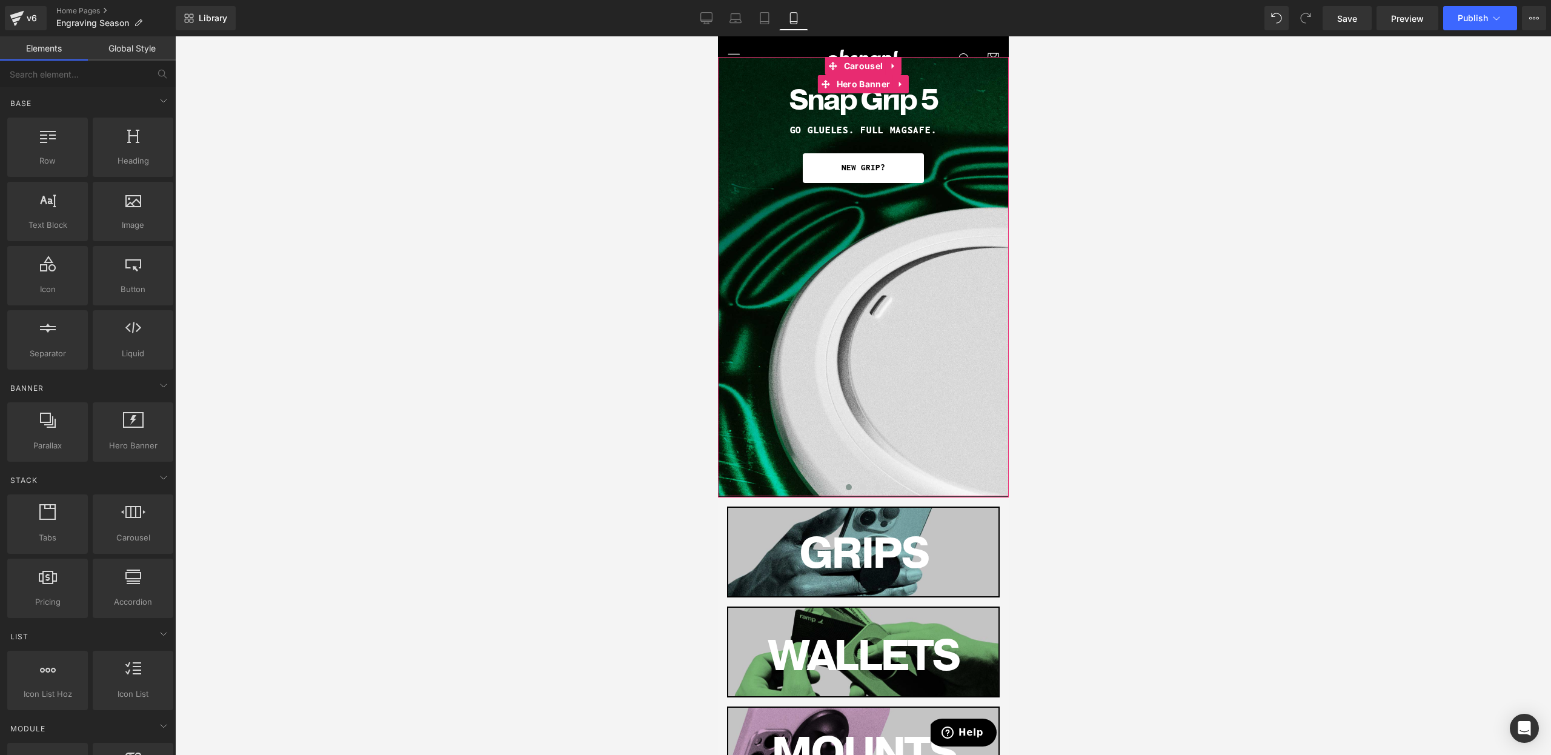
click at [855, 105] on div "Snap Grip 5 Heading" at bounding box center [863, 100] width 248 height 24
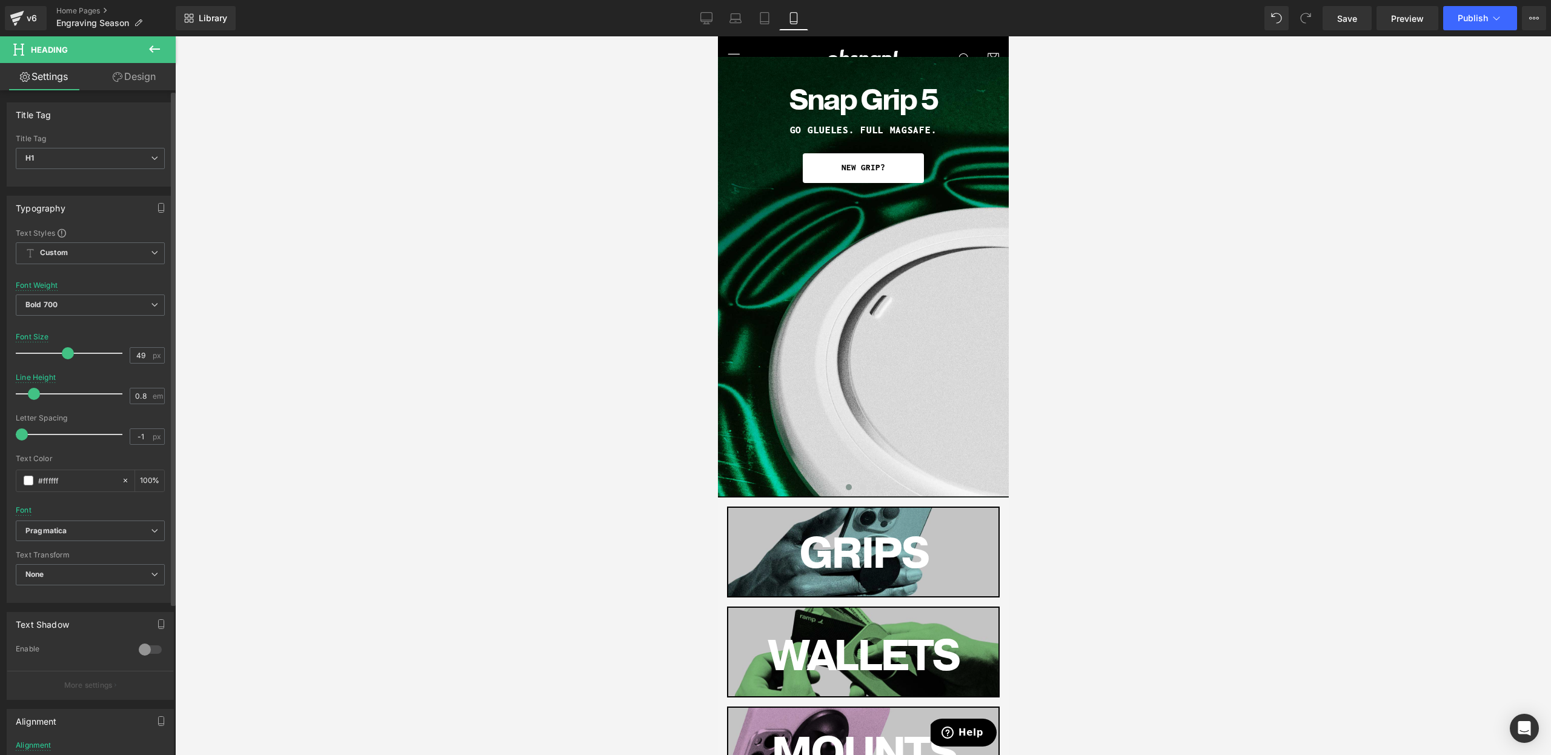
click at [72, 594] on div at bounding box center [90, 595] width 149 height 8
click at [73, 576] on span "None" at bounding box center [90, 574] width 149 height 21
click at [66, 615] on div "Uppercase" at bounding box center [53, 614] width 38 height 8
click at [42, 552] on div "Text Transform" at bounding box center [43, 555] width 55 height 8
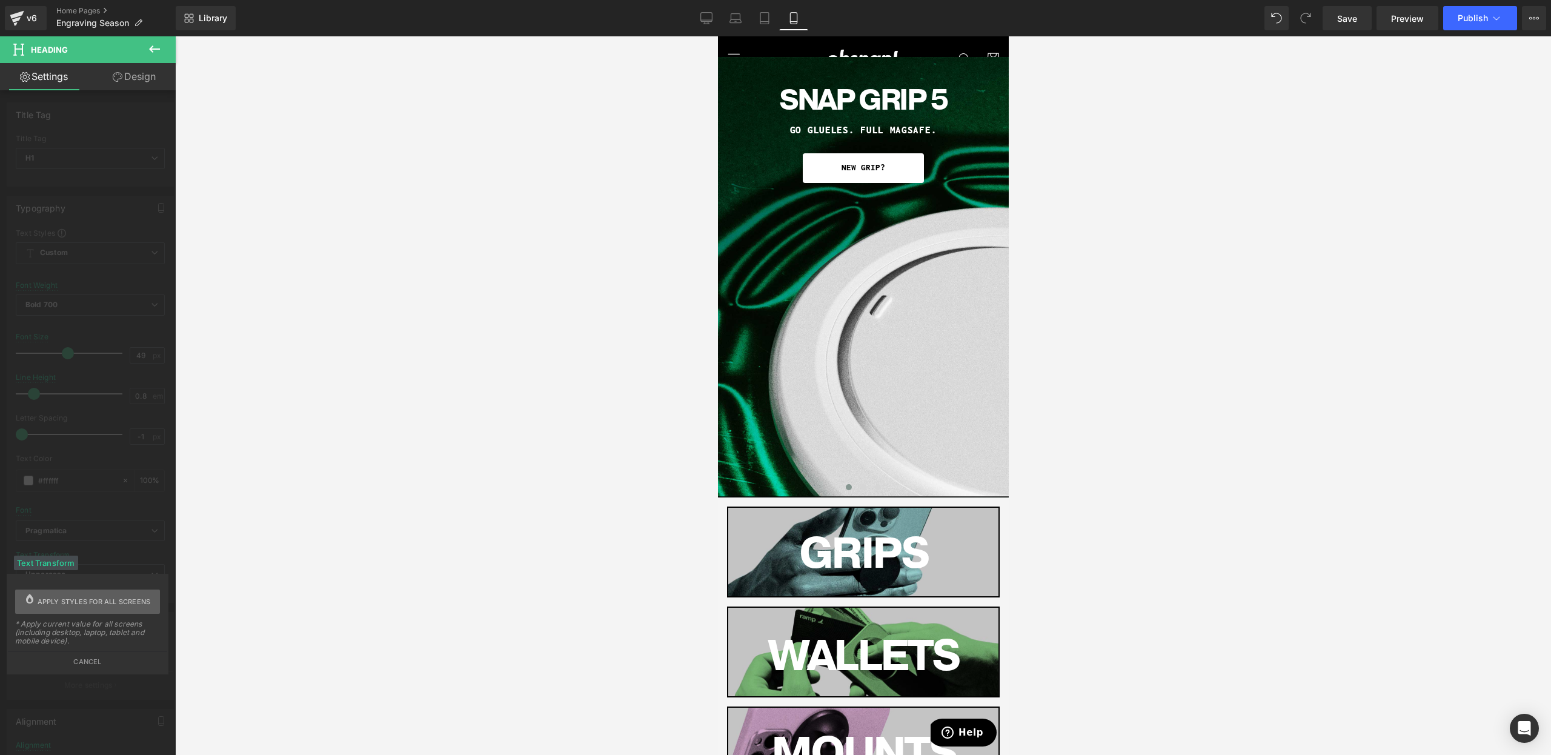
click at [96, 607] on span "Apply styles for all screens" at bounding box center [94, 602] width 113 height 24
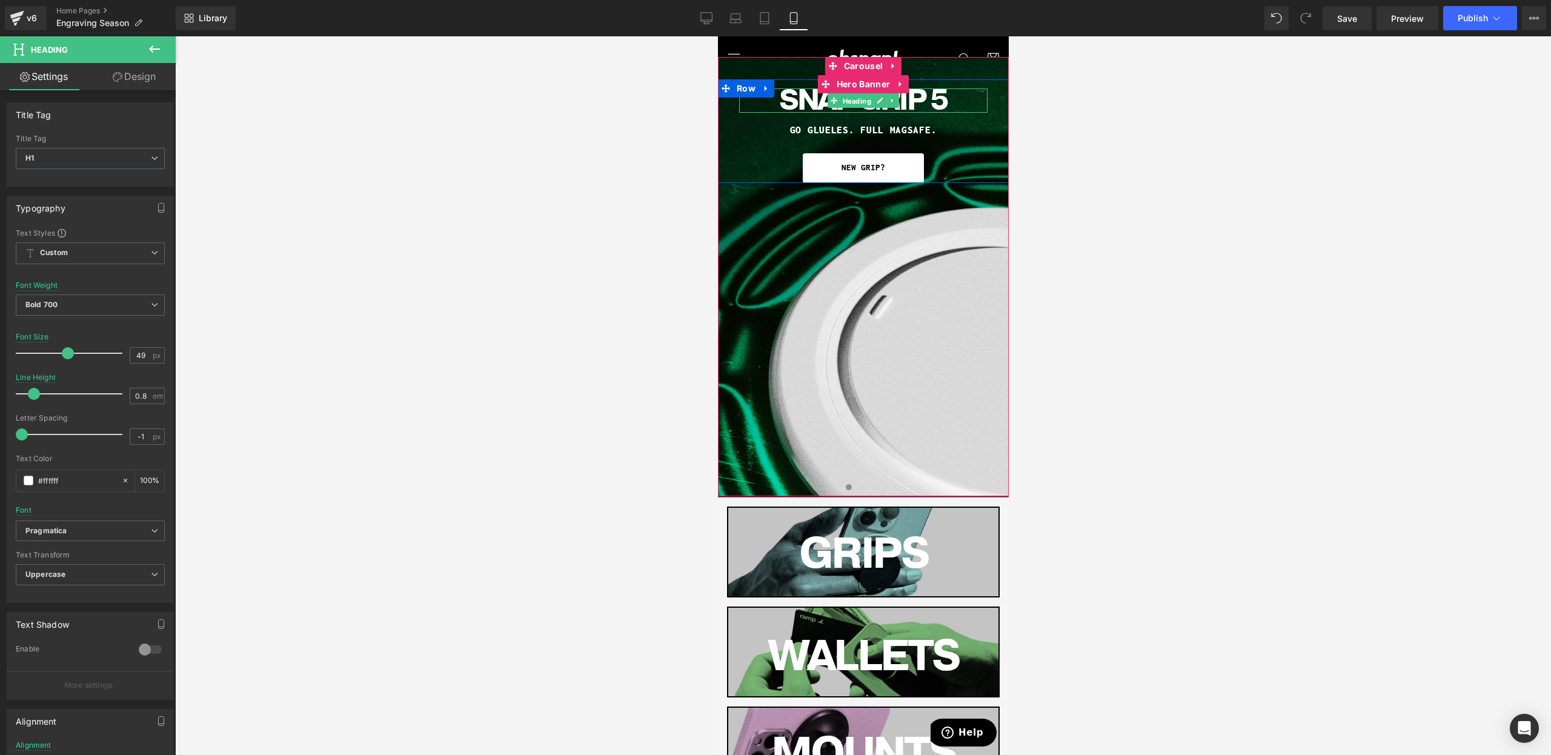
click at [849, 102] on span "Heading" at bounding box center [856, 101] width 33 height 15
click at [877, 97] on icon at bounding box center [879, 100] width 7 height 7
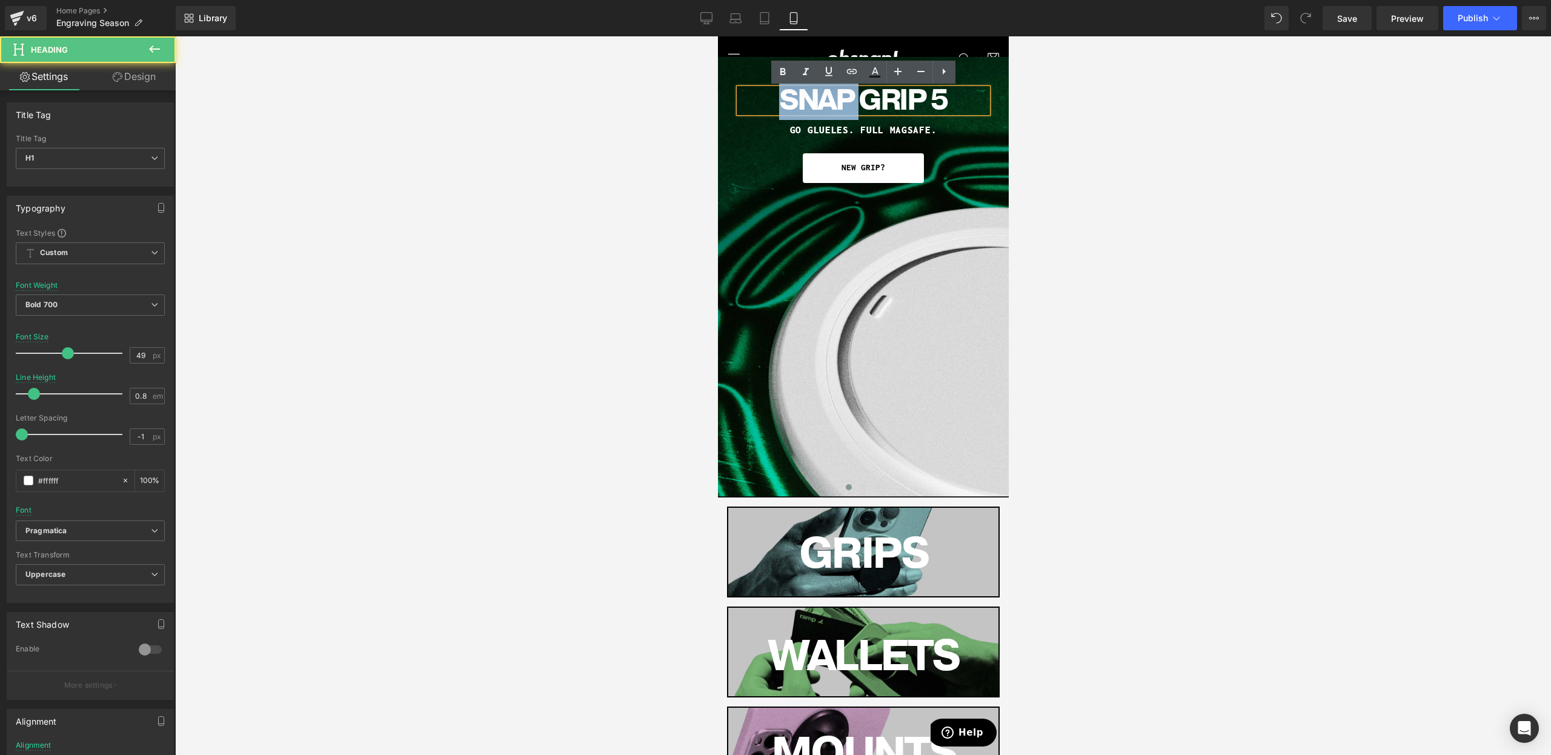
drag, startPoint x: 863, startPoint y: 99, endPoint x: 763, endPoint y: 101, distance: 100.0
click at [763, 101] on h1 "Snap Grip 5" at bounding box center [863, 100] width 248 height 24
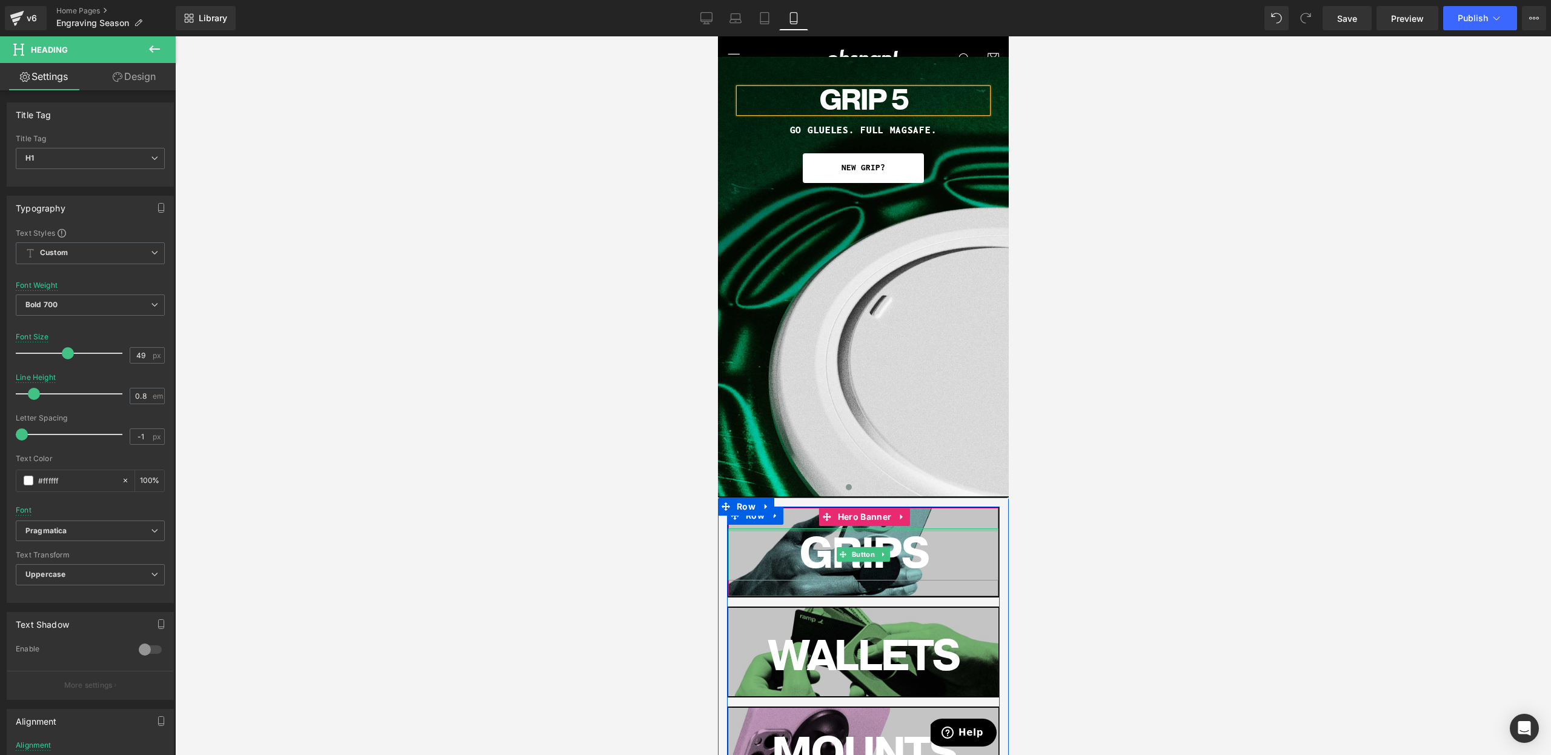
click at [1143, 473] on div at bounding box center [863, 395] width 1376 height 719
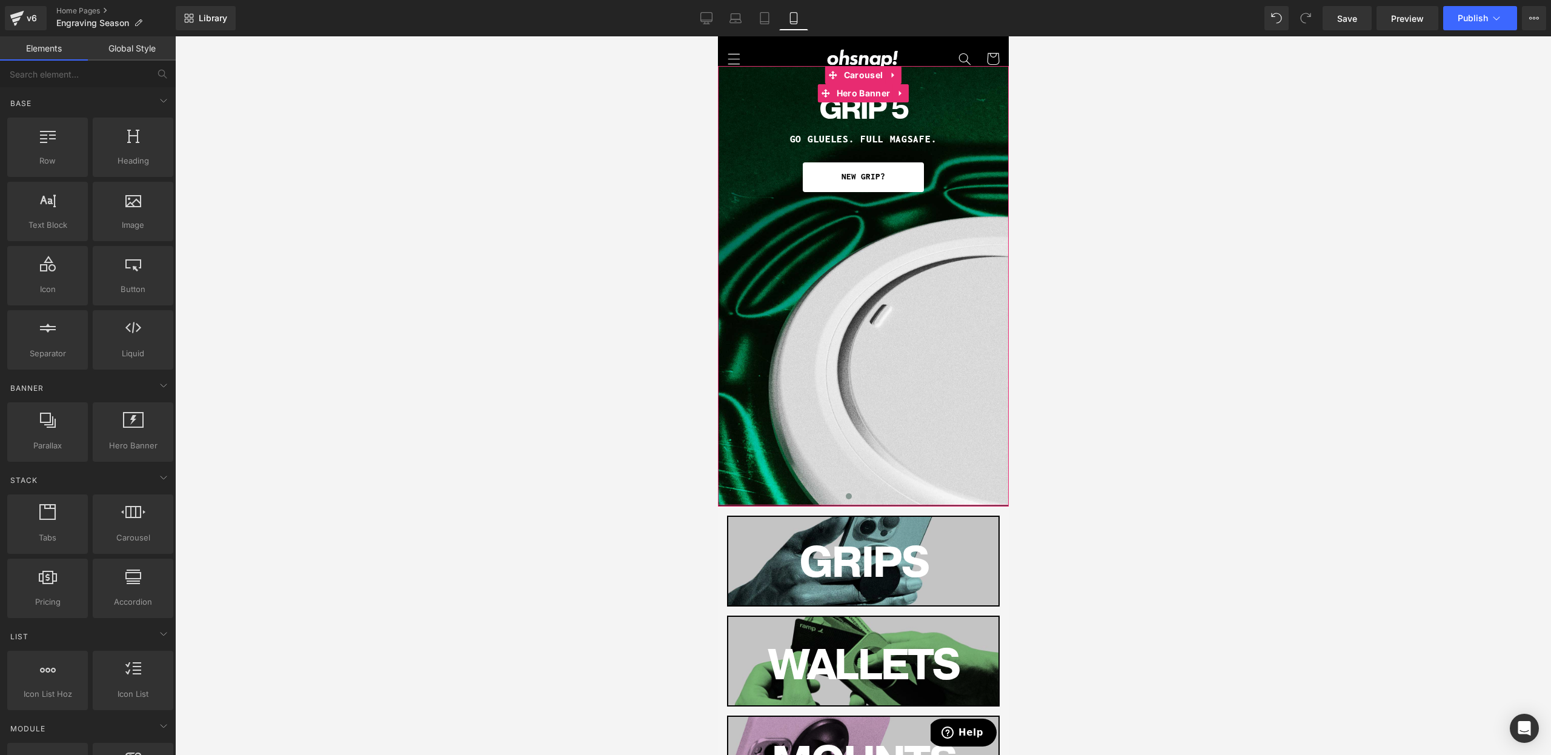
scroll to position [7, 0]
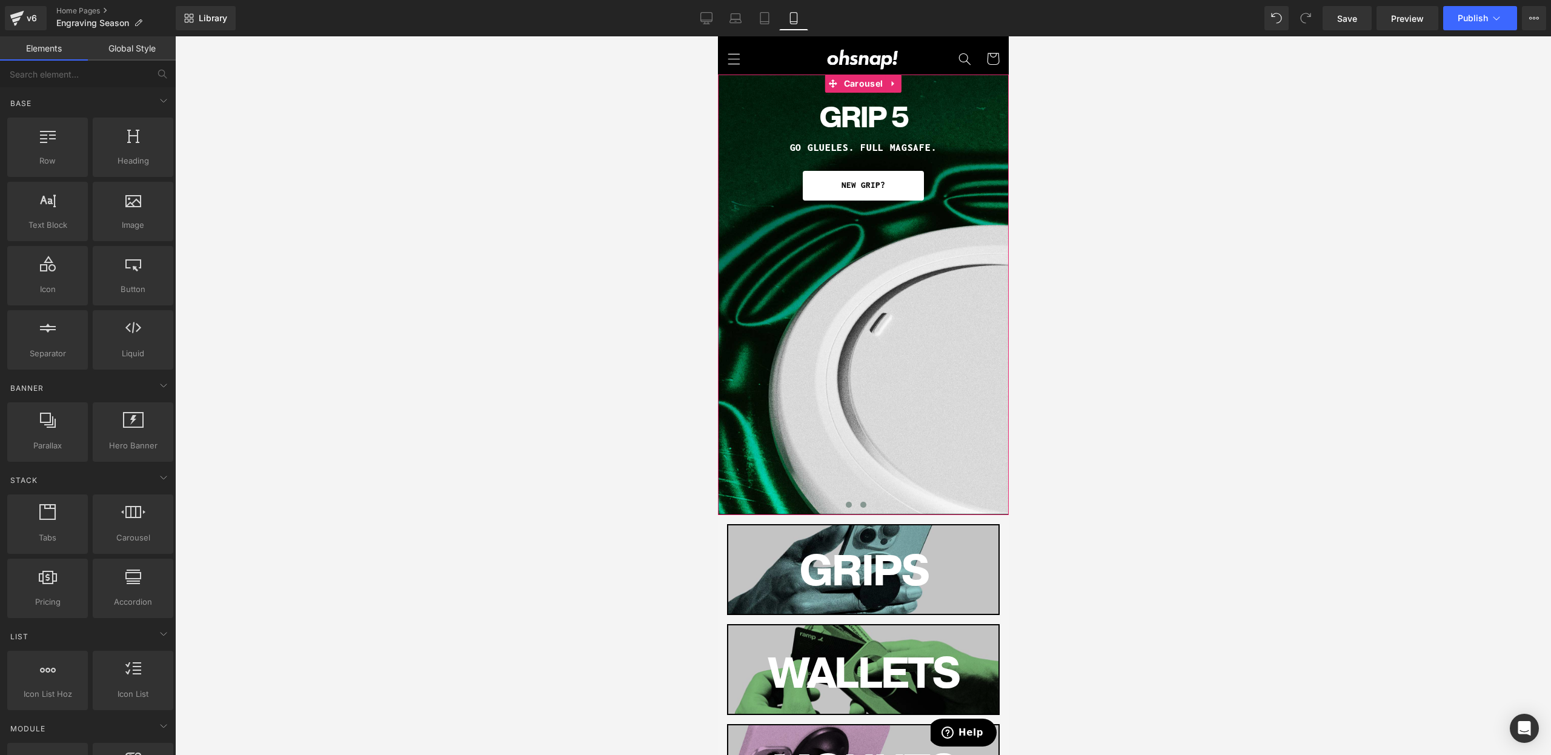
click at [860, 506] on span at bounding box center [863, 505] width 6 height 6
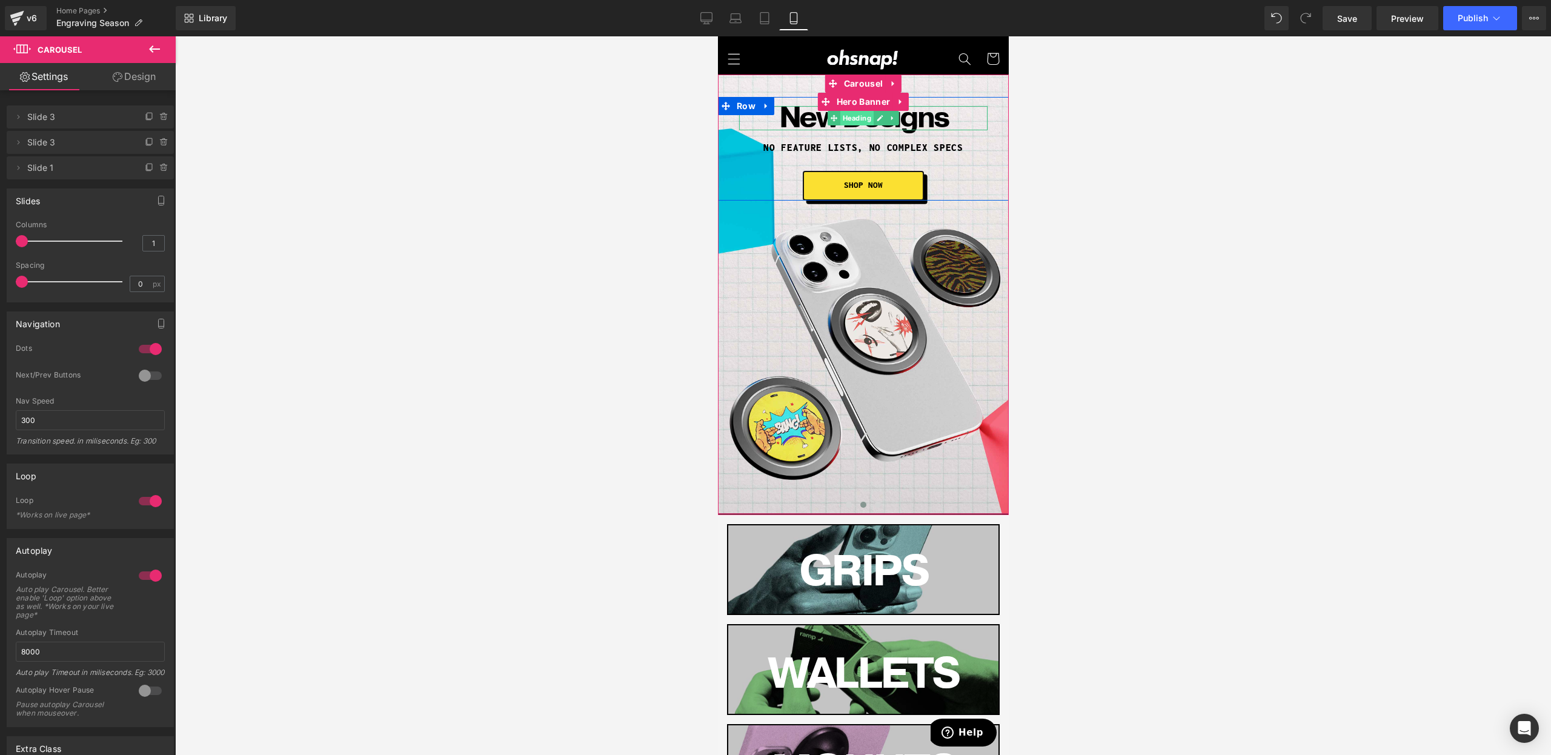
click at [852, 121] on span "Heading" at bounding box center [856, 118] width 33 height 15
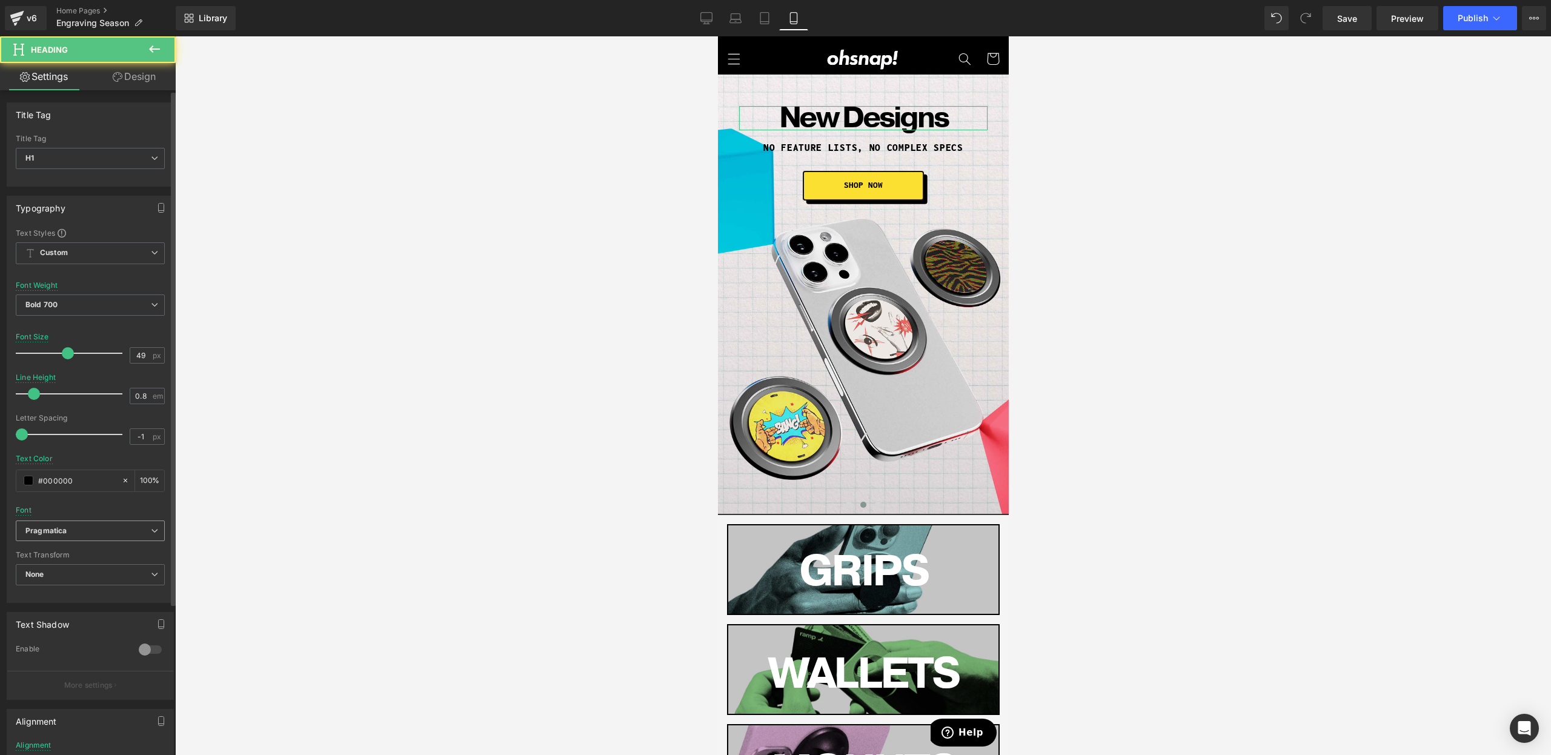
click at [131, 544] on div "Pragmatica Default Open Sans [PERSON_NAME] Inconsolata Berkshire Swash Golos Te…" at bounding box center [90, 534] width 149 height 28
click at [93, 539] on span "Pragmatica" at bounding box center [90, 530] width 149 height 21
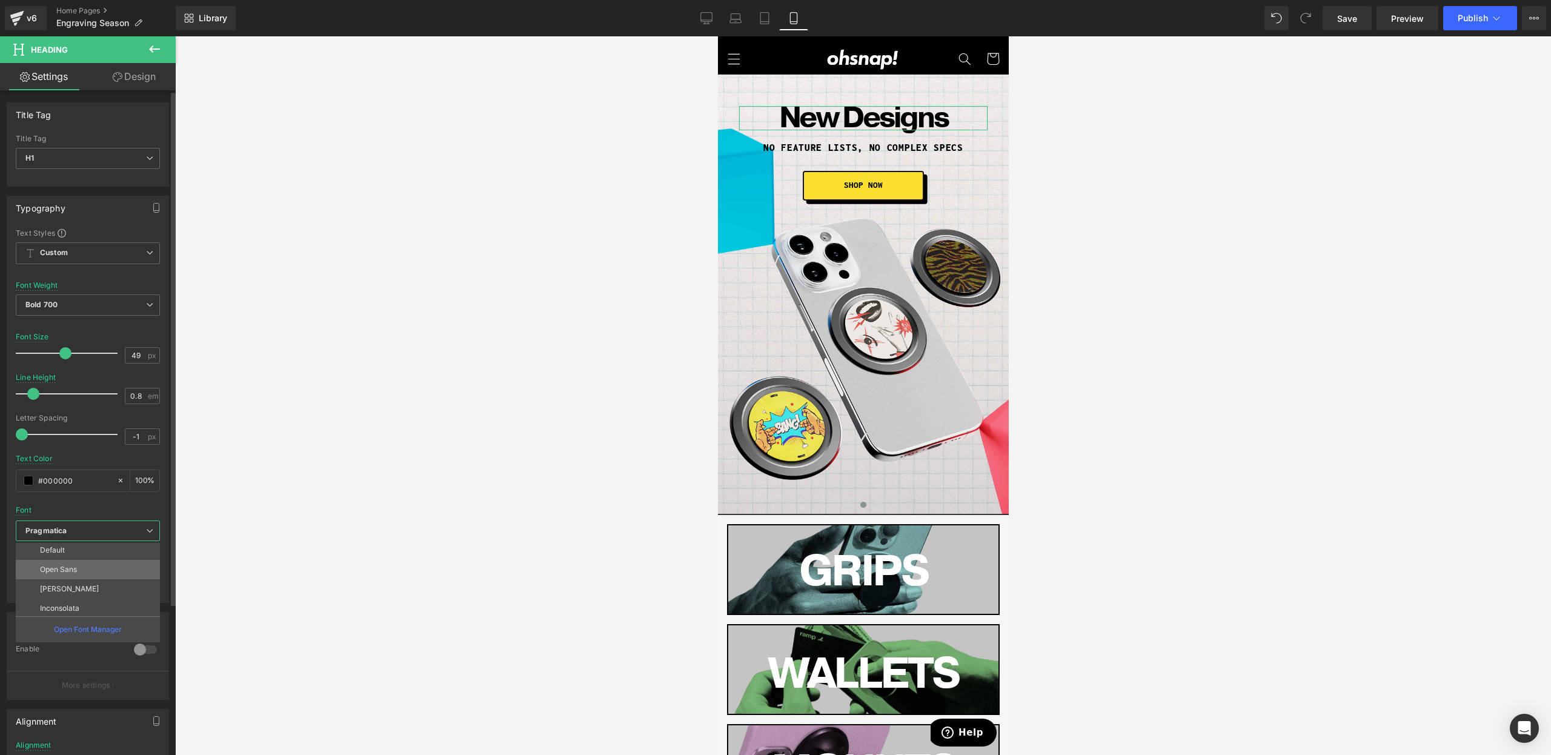
scroll to position [0, 0]
click at [80, 491] on div "Text Color #000000 100 %" at bounding box center [88, 480] width 144 height 52
click at [68, 573] on span "None" at bounding box center [90, 574] width 149 height 21
click at [83, 615] on li "Uppercase" at bounding box center [88, 614] width 144 height 18
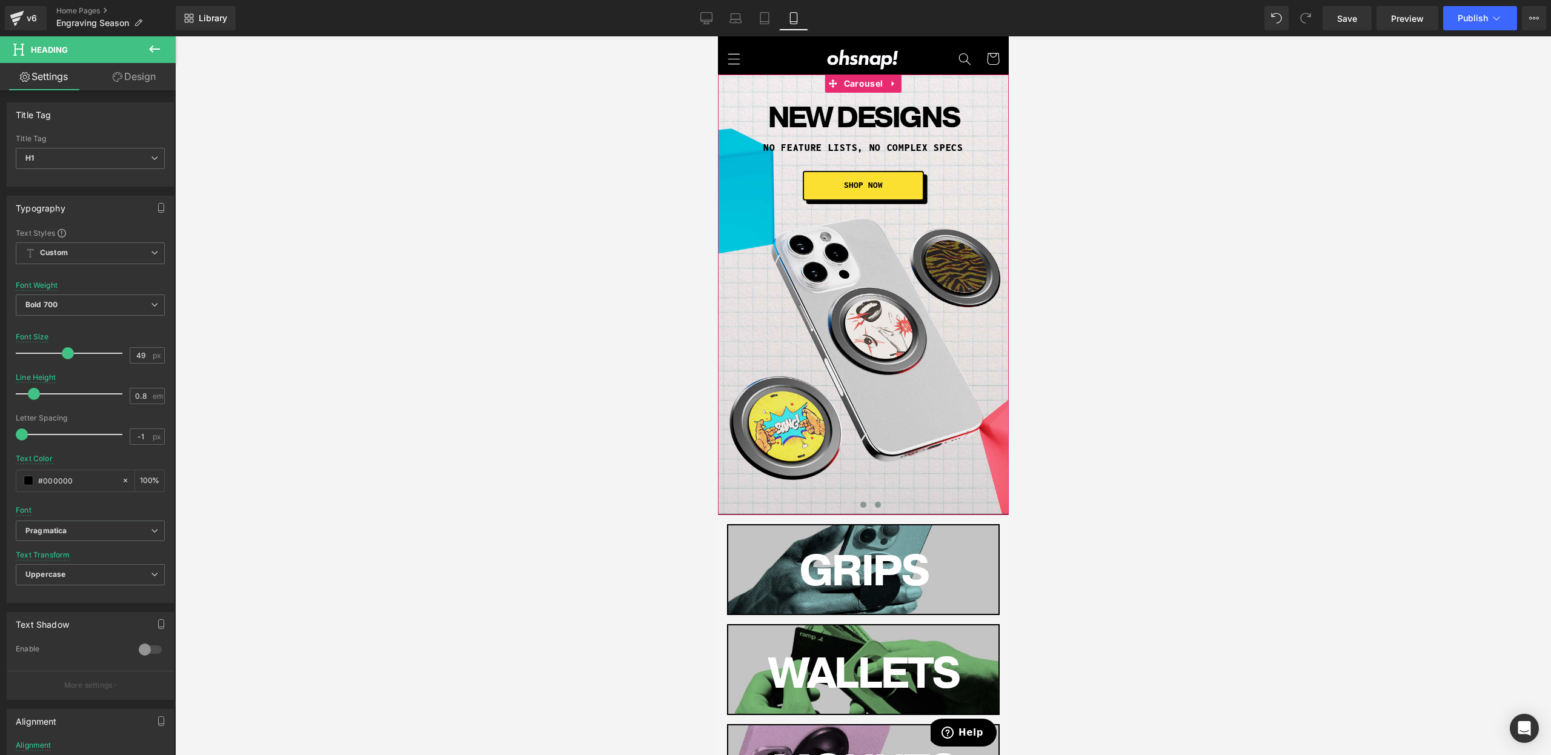
click at [873, 504] on button at bounding box center [877, 505] width 15 height 12
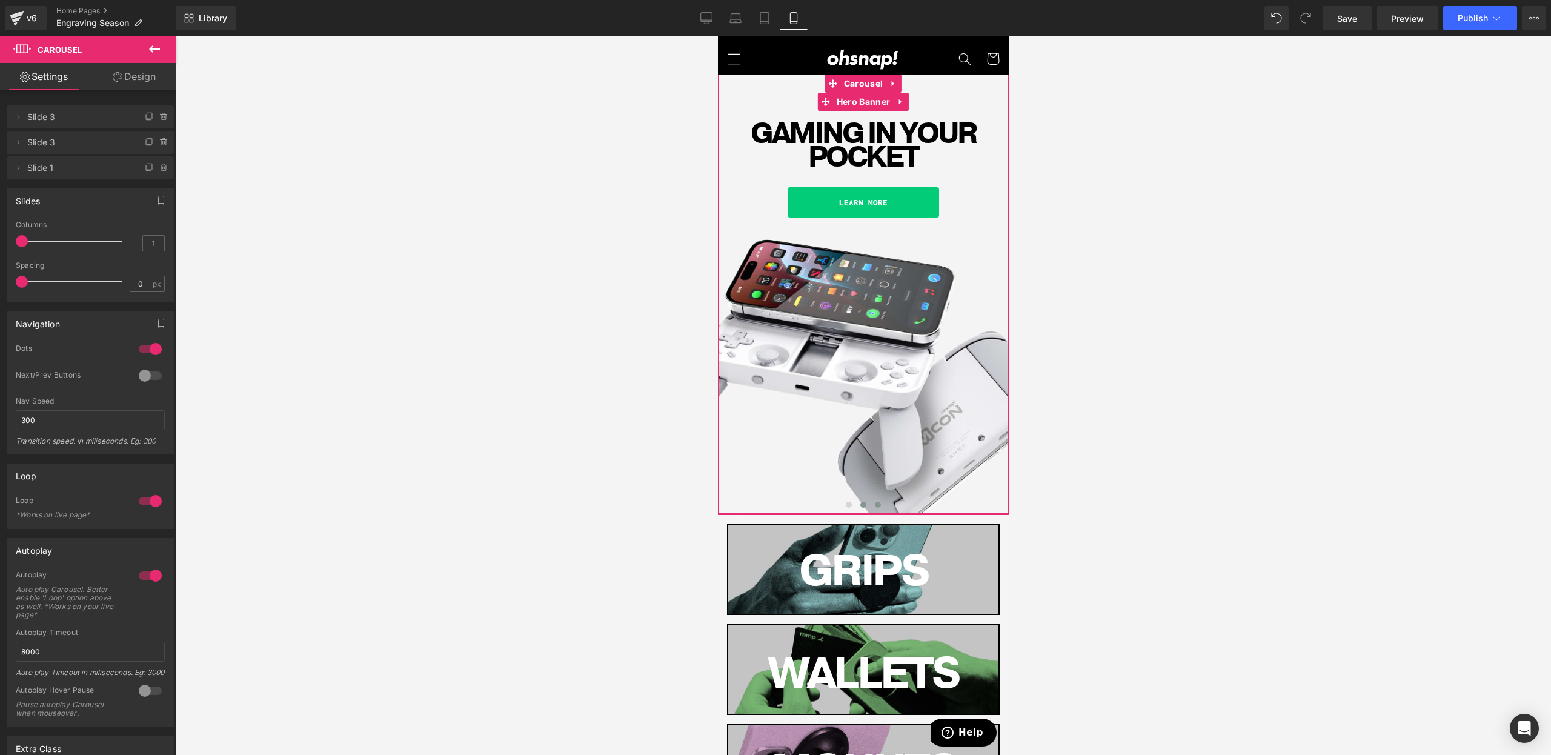
click at [866, 504] on button at bounding box center [863, 505] width 15 height 12
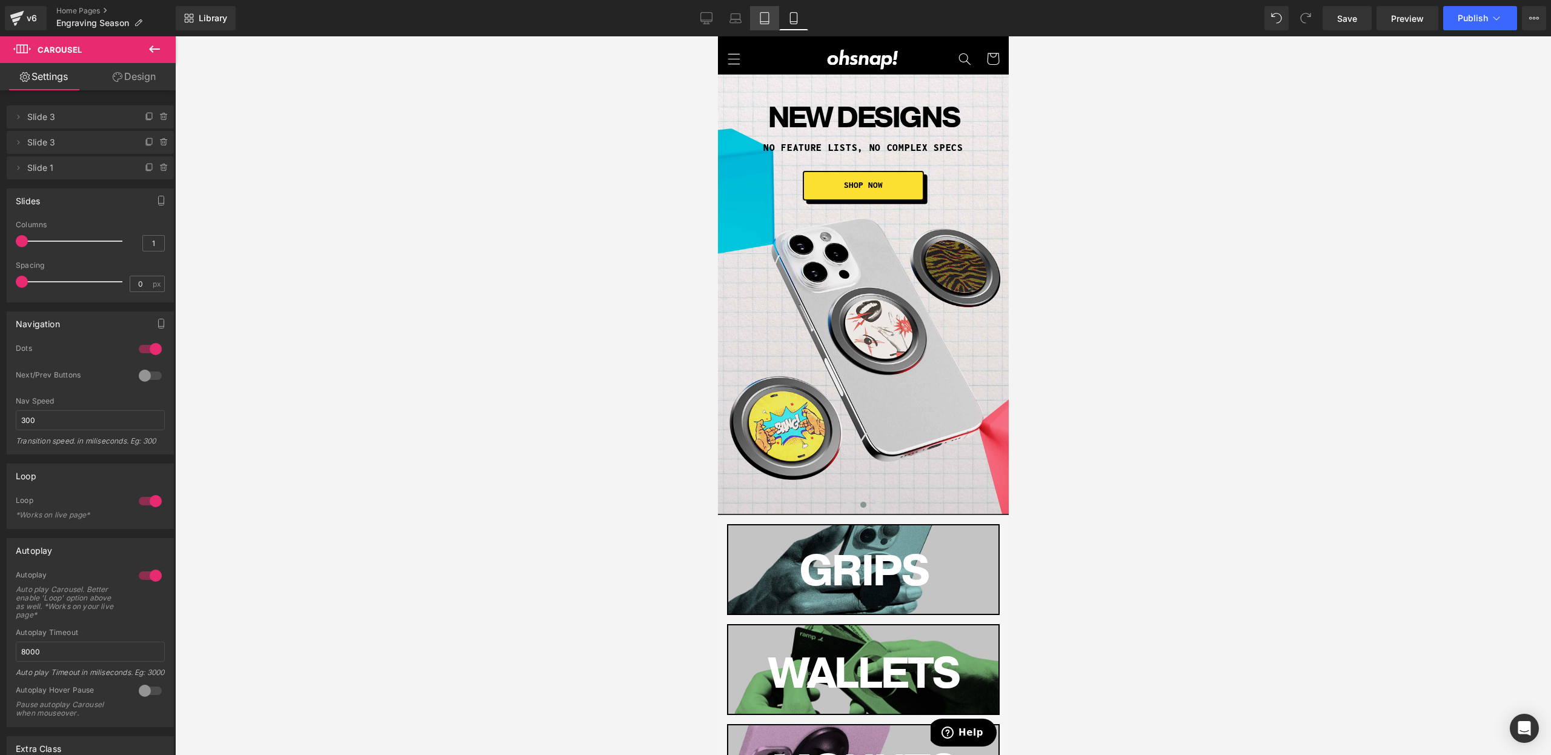
click at [762, 16] on icon at bounding box center [765, 18] width 12 height 12
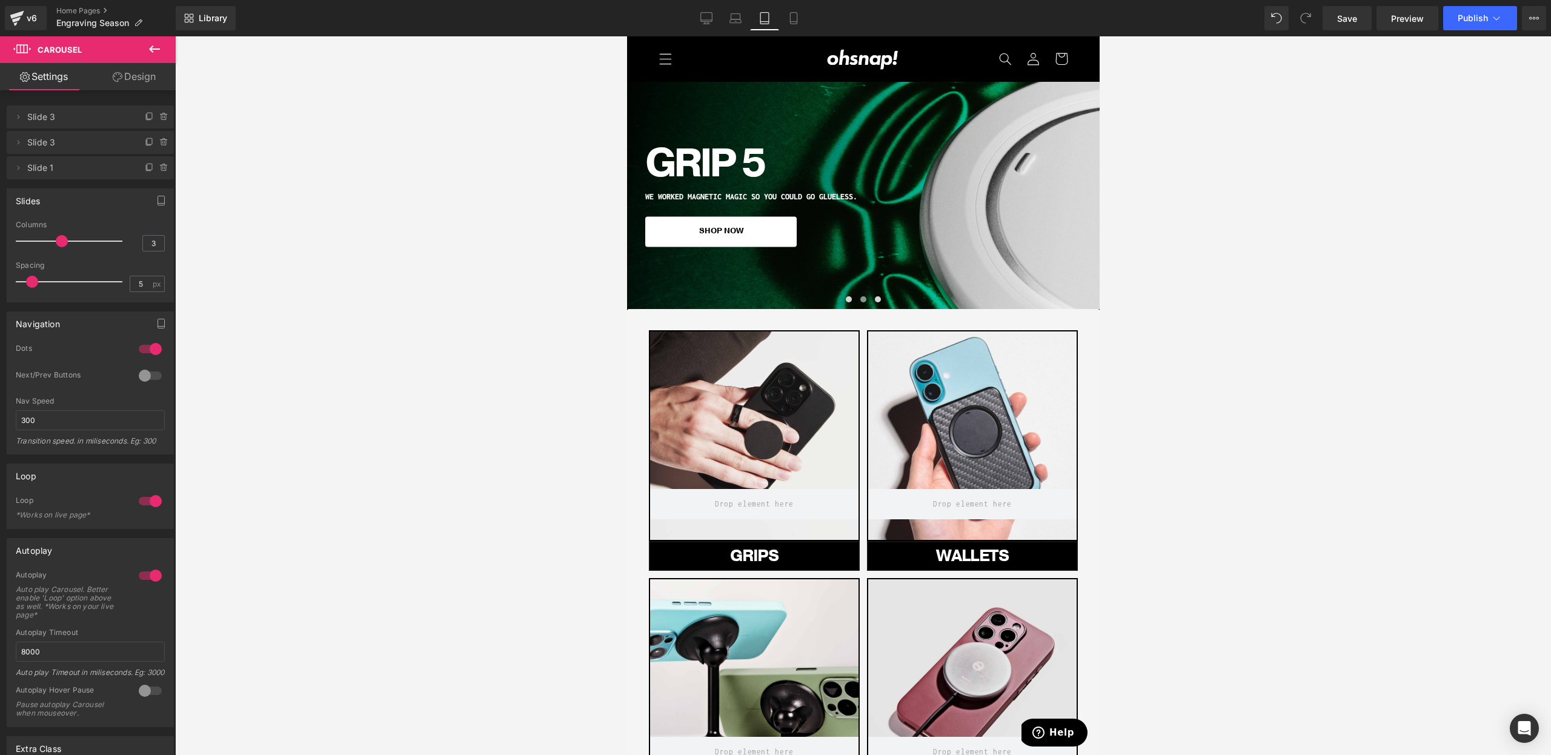
click at [817, 20] on div "Library Tablet Desktop Laptop Tablet Mobile Save Preview Publish Scheduled View…" at bounding box center [863, 18] width 1375 height 24
click at [784, 22] on link "Mobile" at bounding box center [793, 18] width 29 height 24
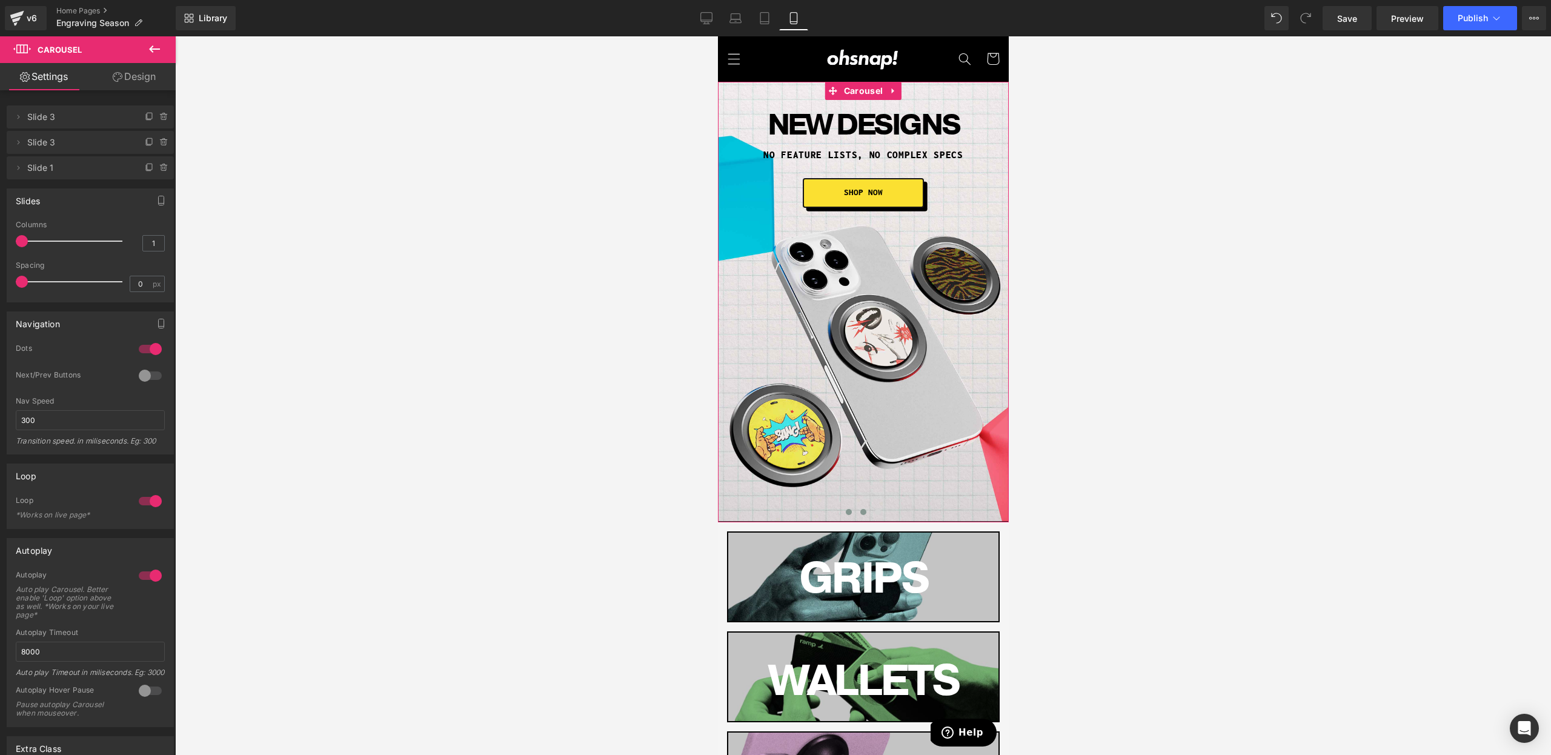
click at [851, 516] on button at bounding box center [848, 512] width 15 height 12
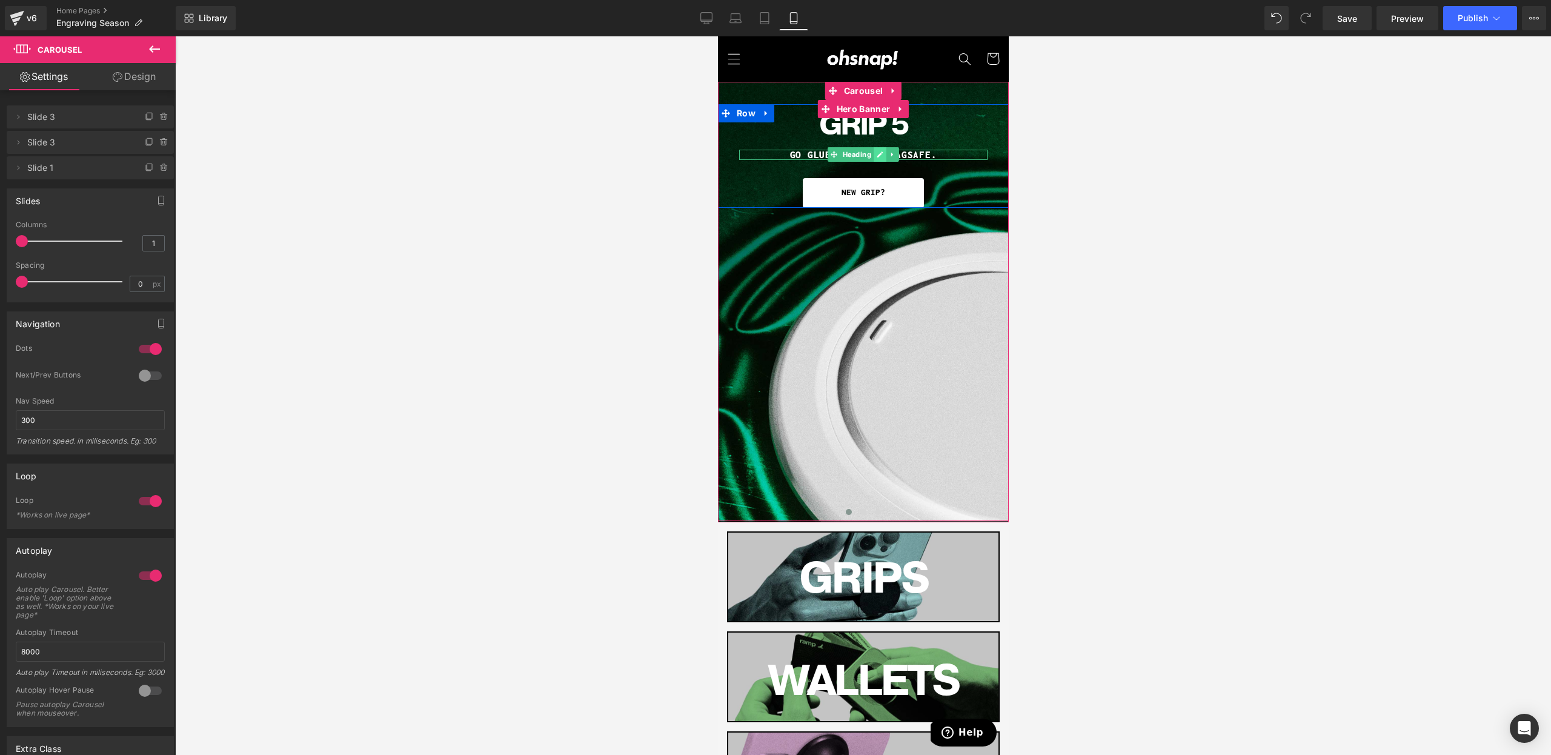
click at [882, 153] on icon at bounding box center [880, 154] width 6 height 6
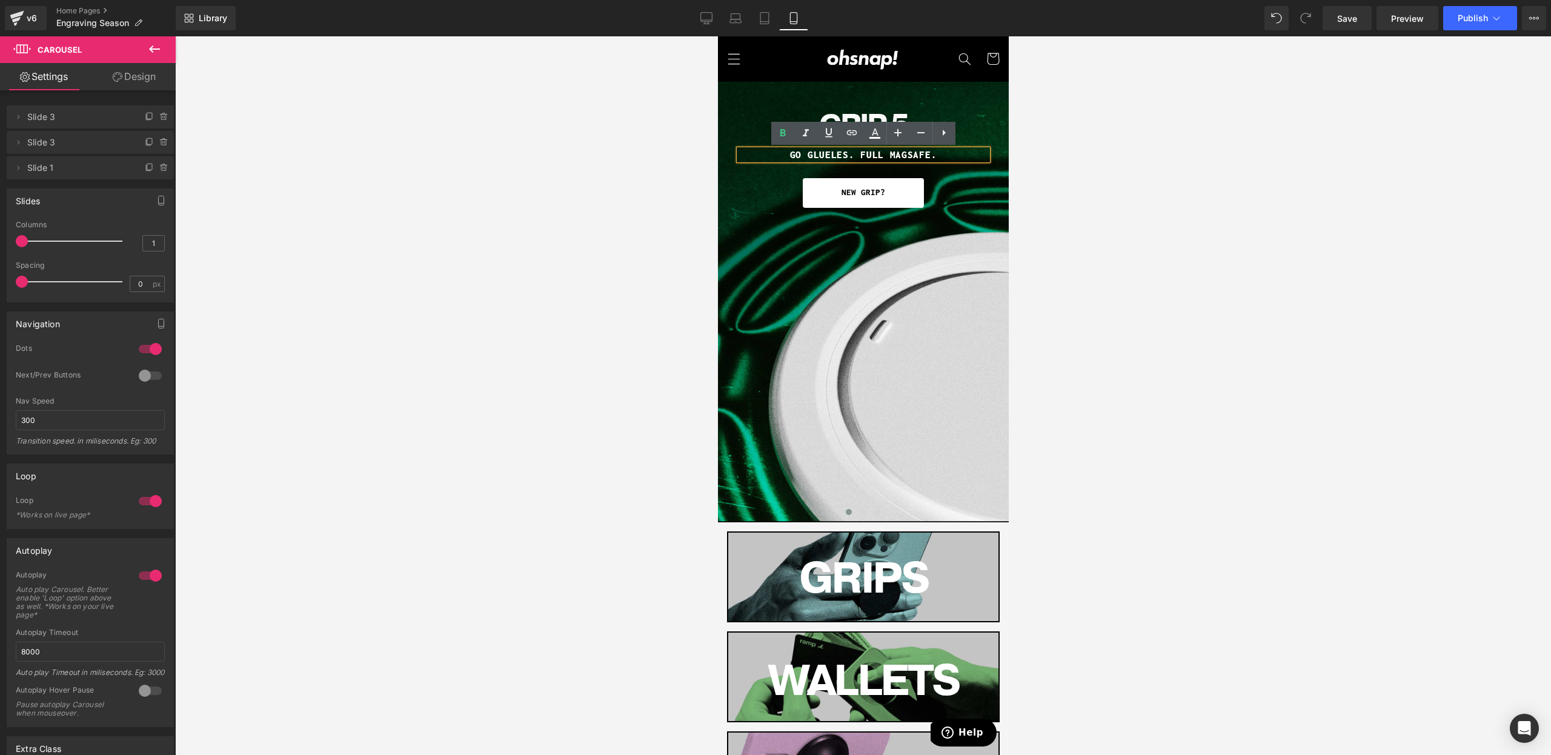
click at [851, 158] on h1 "GO GLUELES. FULL MAGSAFE." at bounding box center [863, 155] width 248 height 10
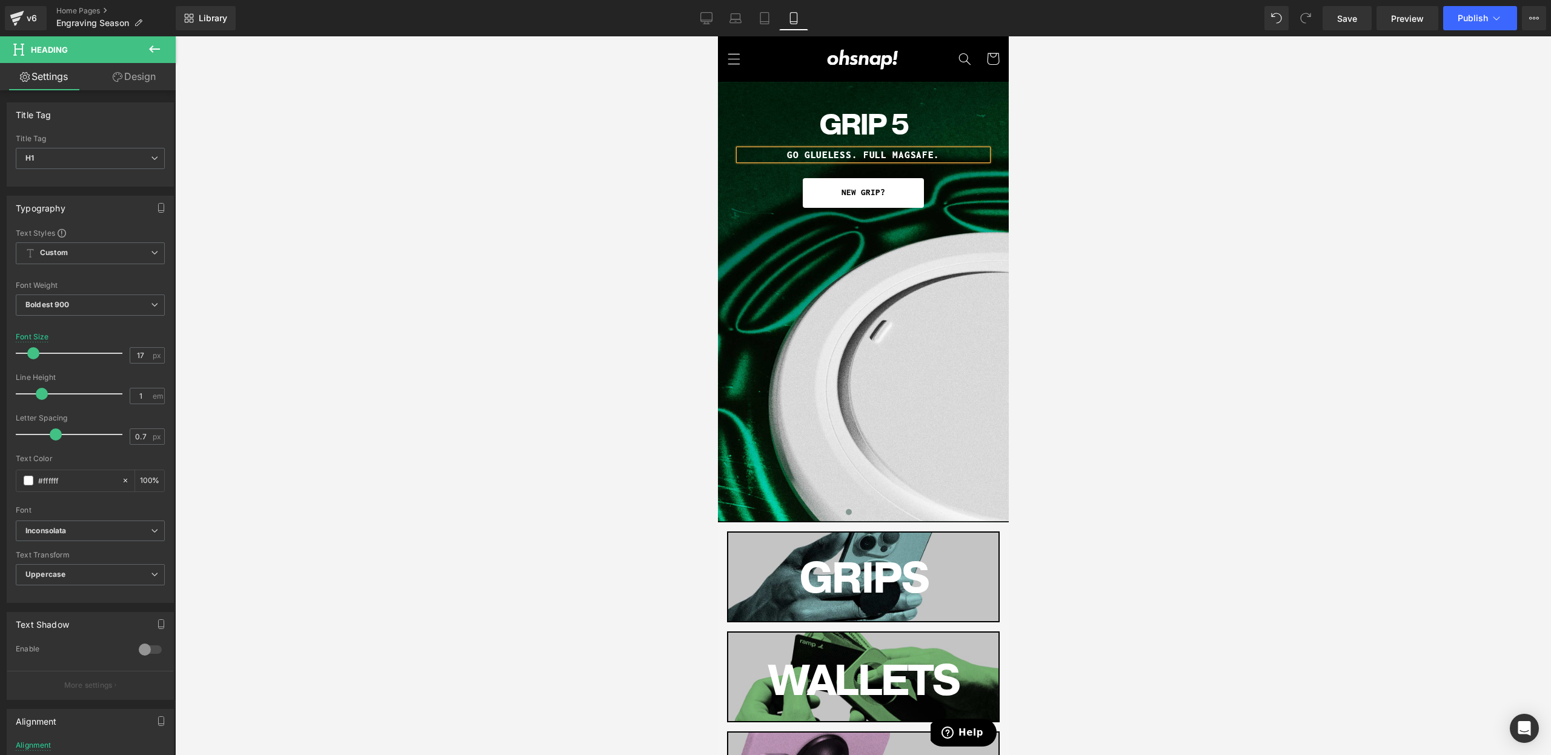
click at [791, 156] on h1 "GO GLUELESS. FULL MAGSAFE." at bounding box center [863, 155] width 248 height 10
drag, startPoint x: 796, startPoint y: 156, endPoint x: 848, endPoint y: 157, distance: 52.1
click at [848, 157] on h1 "MAGNETIC MAGIC.GO GLUELESS. FULL MAGSAFE." at bounding box center [863, 155] width 248 height 10
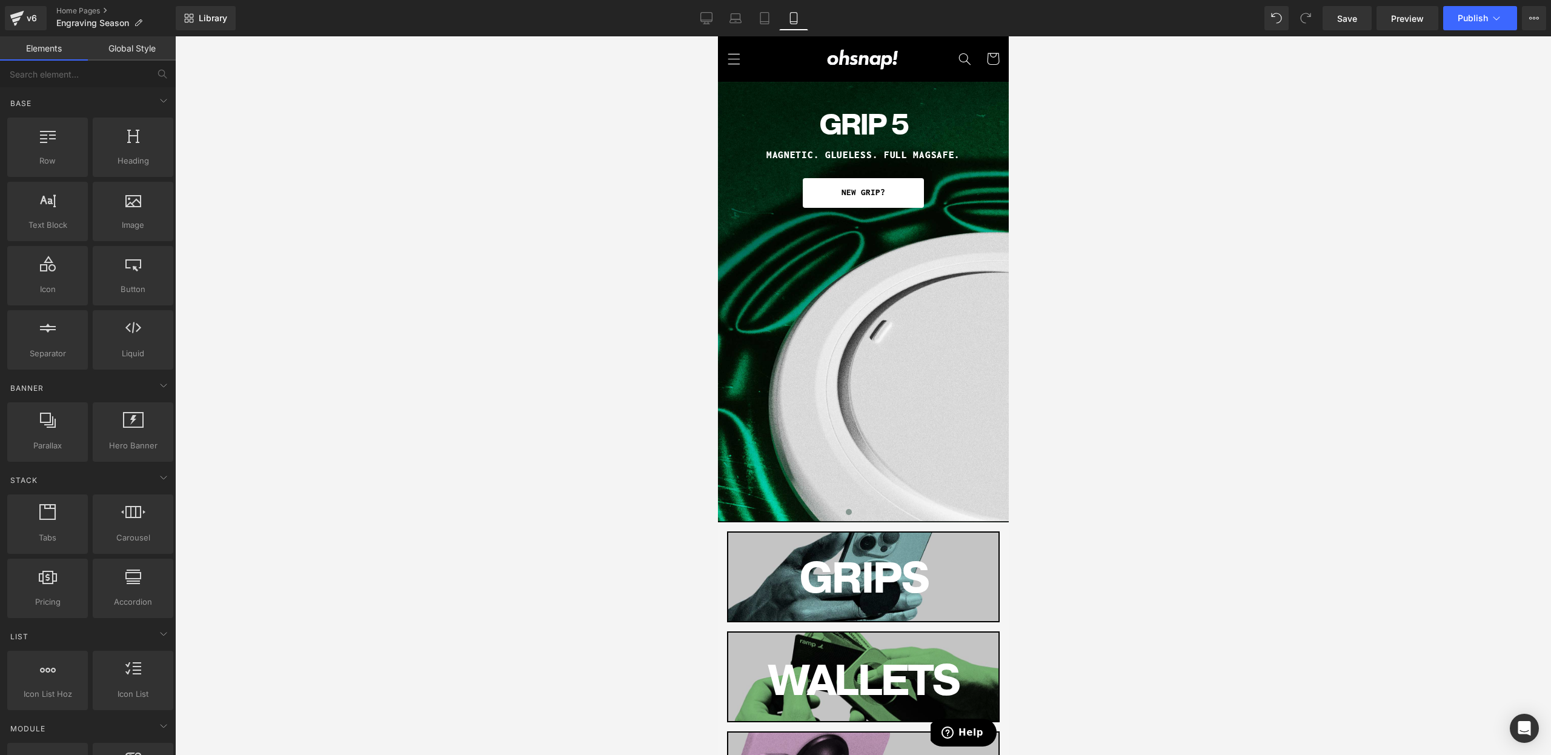
click at [1083, 180] on div at bounding box center [863, 395] width 1376 height 719
click at [880, 155] on icon at bounding box center [880, 154] width 6 height 6
click at [890, 155] on h1 "MAGNETIC. GLUELESS. FULL MAGSAFE." at bounding box center [863, 155] width 248 height 10
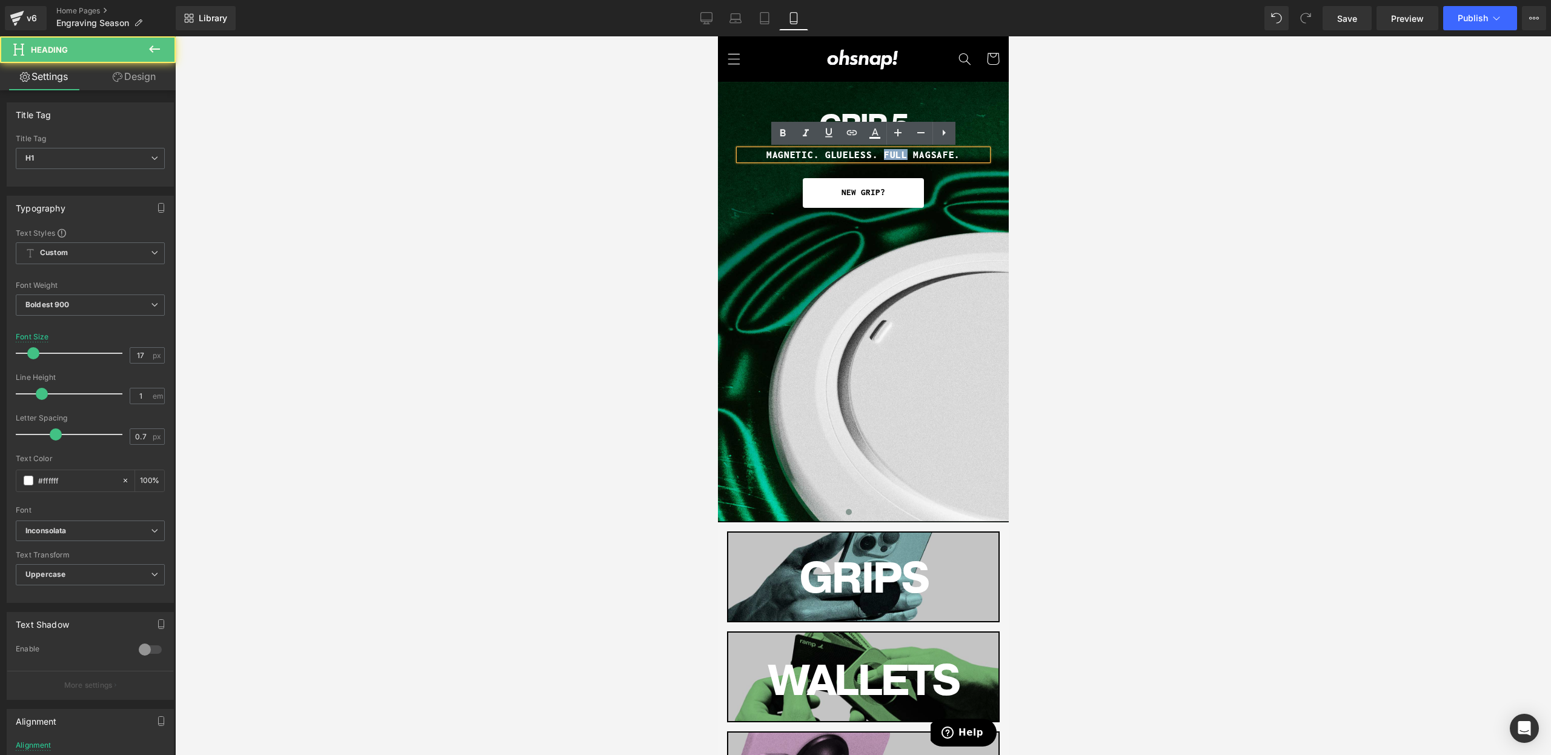
click at [890, 155] on h1 "MAGNETIC. GLUELESS. FULL MAGSAFE." at bounding box center [863, 155] width 248 height 10
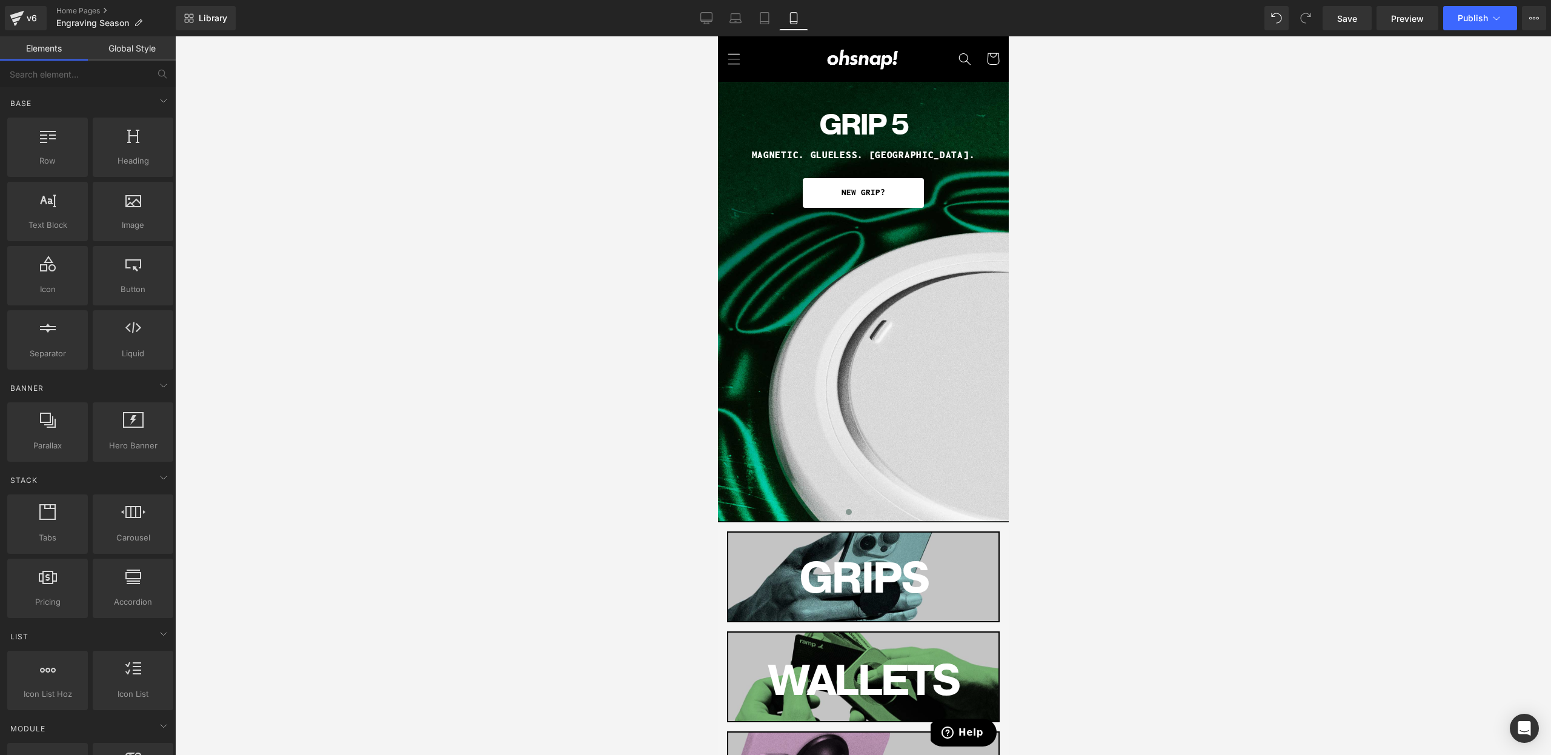
click at [1163, 155] on div at bounding box center [863, 395] width 1376 height 719
click at [862, 197] on span "Button" at bounding box center [863, 192] width 28 height 15
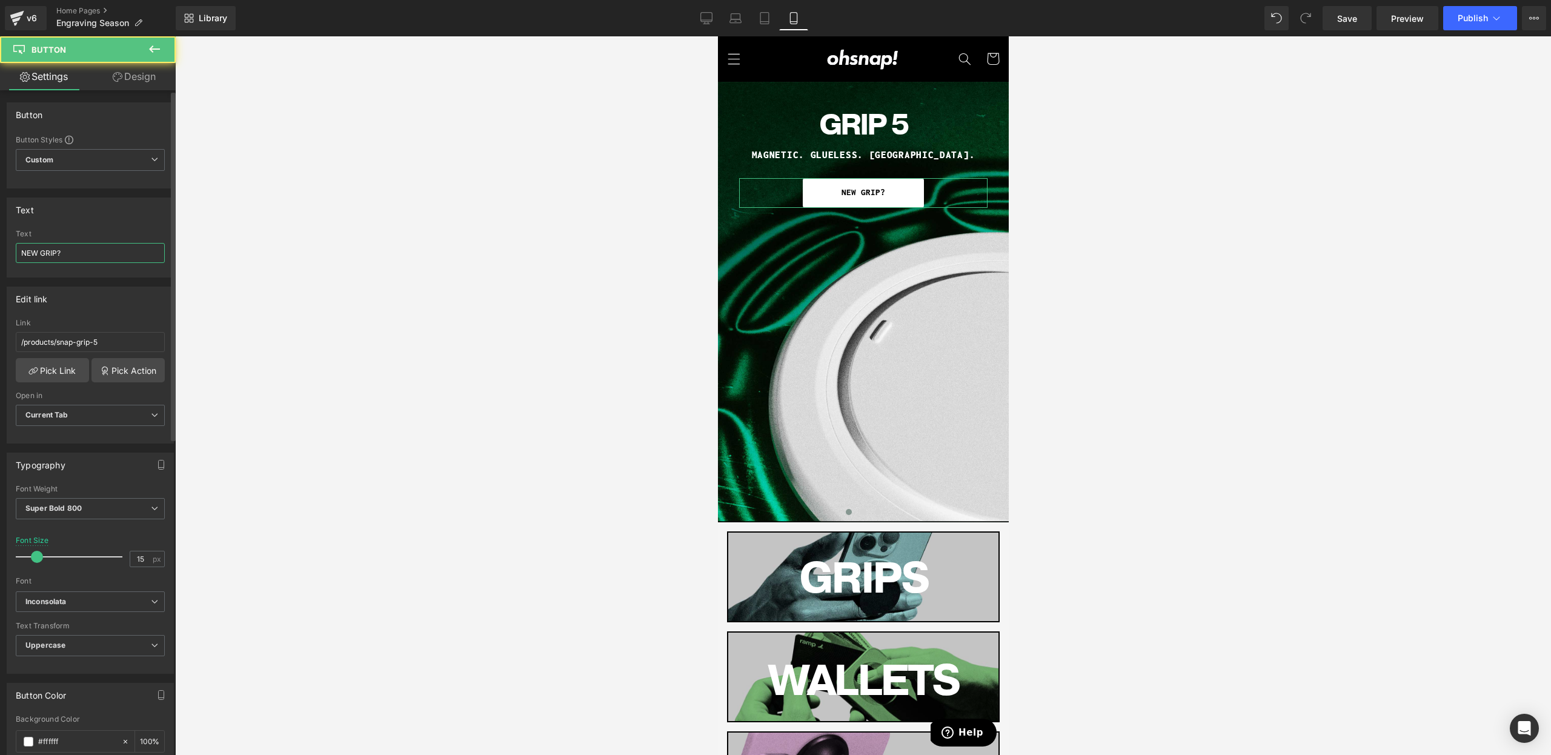
click at [65, 259] on input "NEW GRIP?" at bounding box center [90, 253] width 149 height 20
type input "SHOP NOW"
click at [1101, 358] on div at bounding box center [863, 395] width 1376 height 719
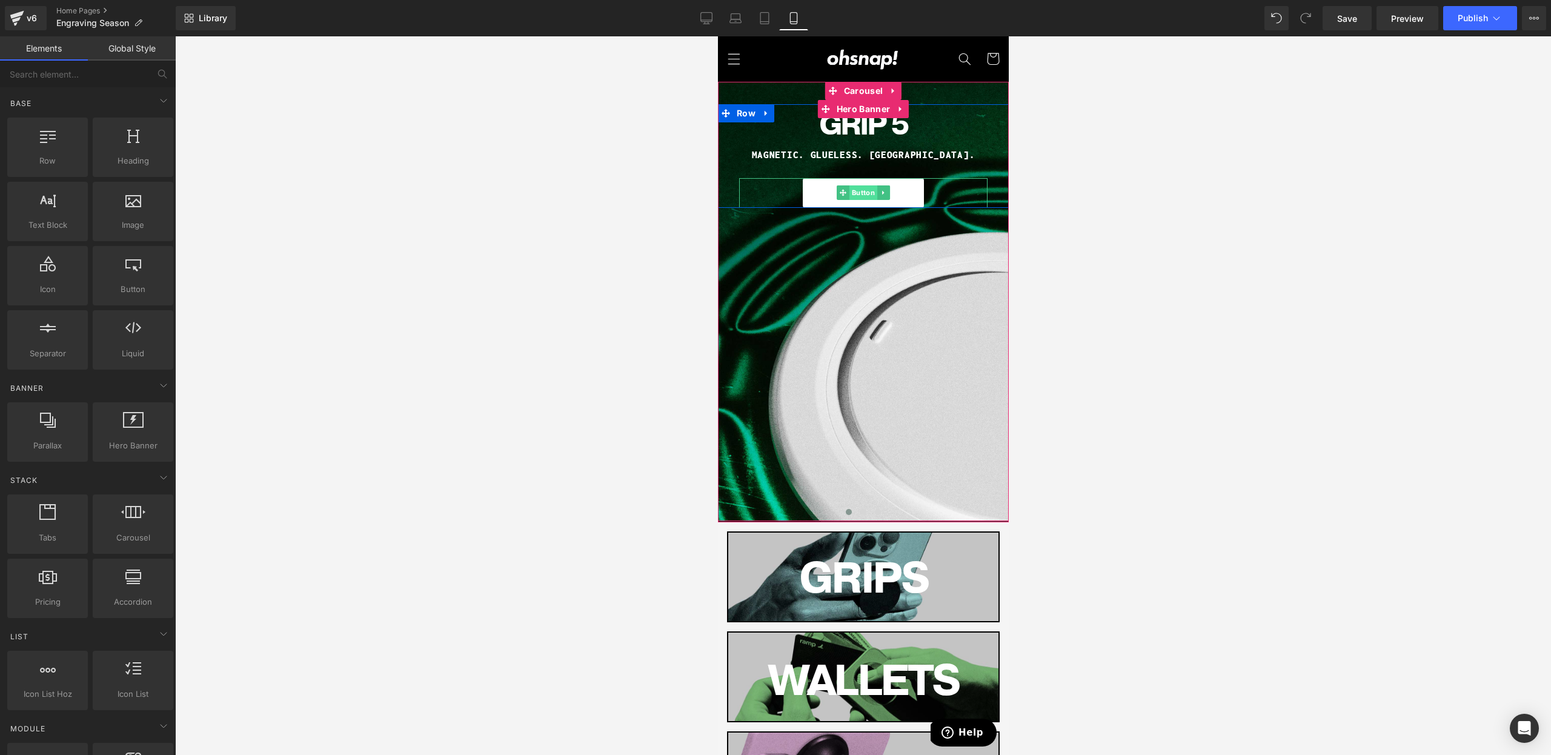
click at [863, 191] on span "Button" at bounding box center [863, 192] width 28 height 15
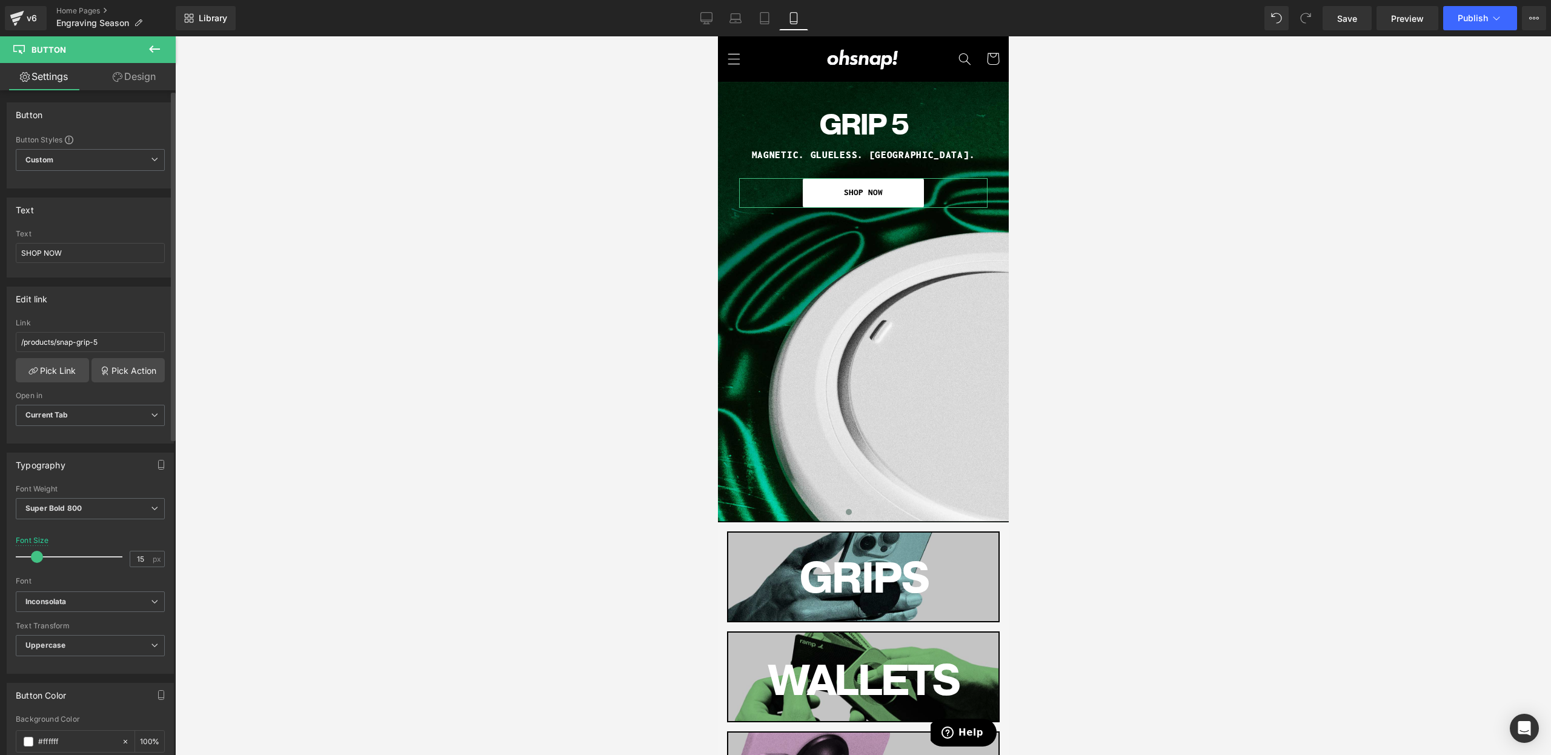
click at [104, 264] on div "Text SHOP NOW" at bounding box center [90, 253] width 149 height 47
click at [105, 250] on input "SHOP NOW" at bounding box center [90, 253] width 149 height 20
type input "S"
type input "NEW GRIP?"
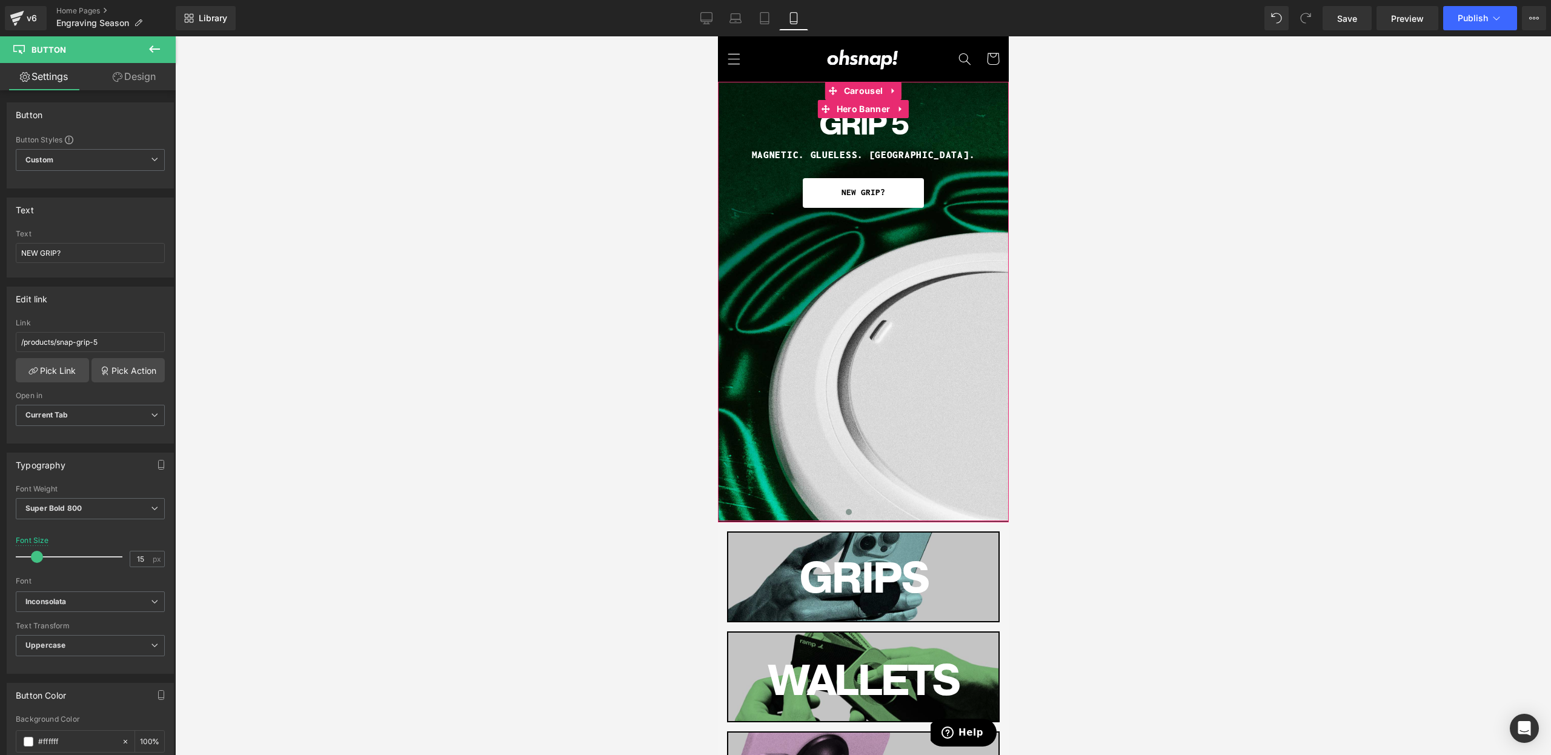
click at [1028, 327] on div at bounding box center [863, 395] width 1376 height 719
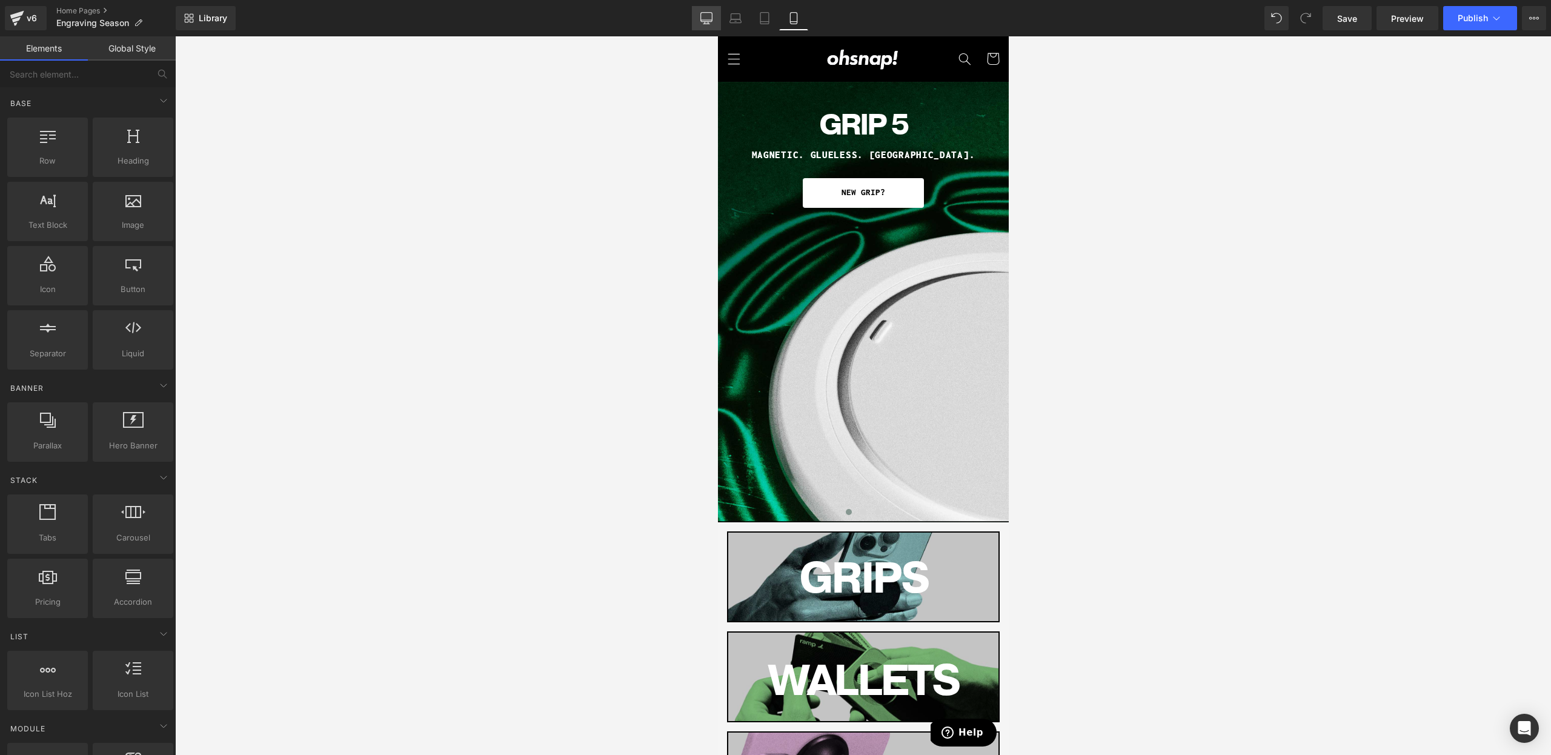
click at [717, 24] on link "Desktop" at bounding box center [706, 18] width 29 height 24
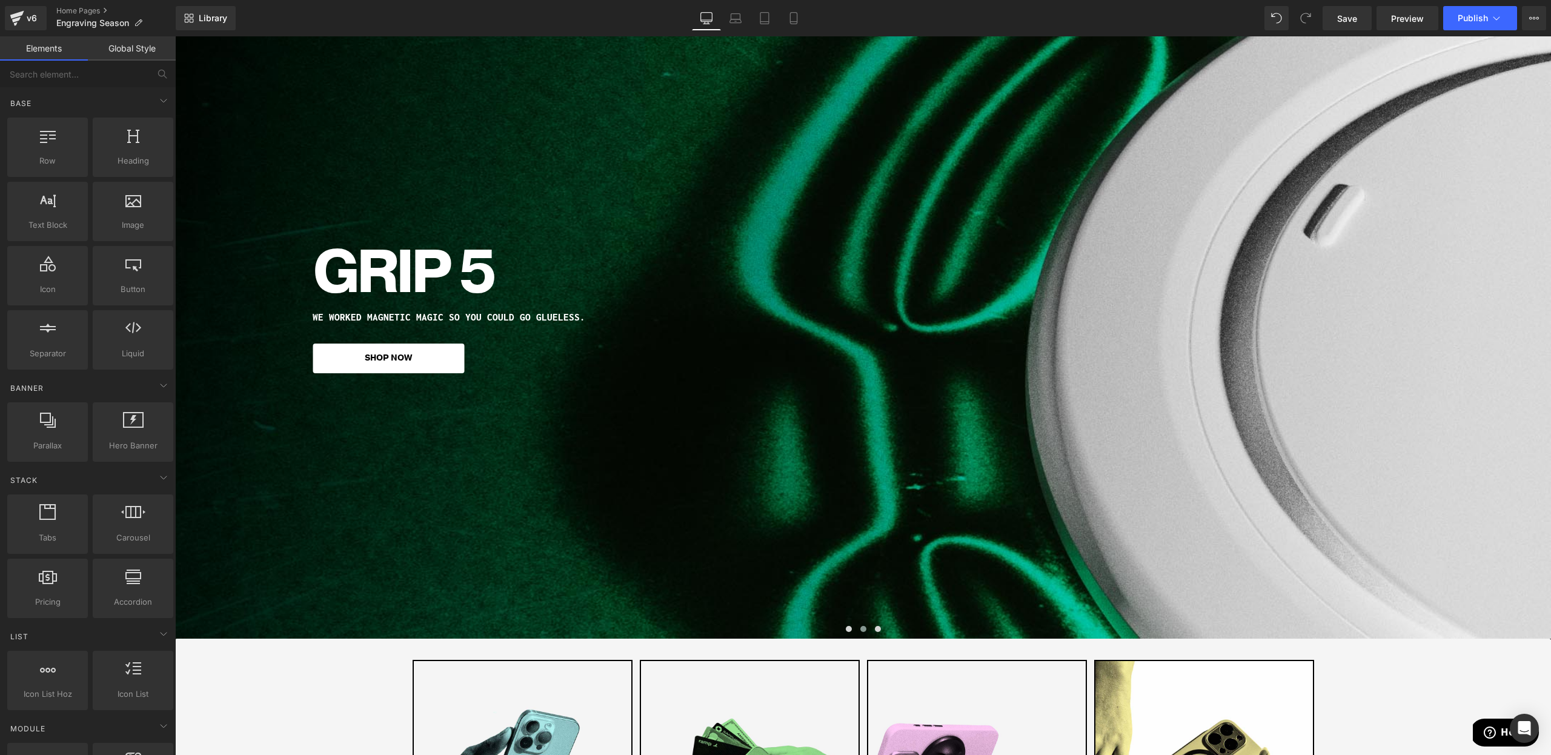
scroll to position [296, 0]
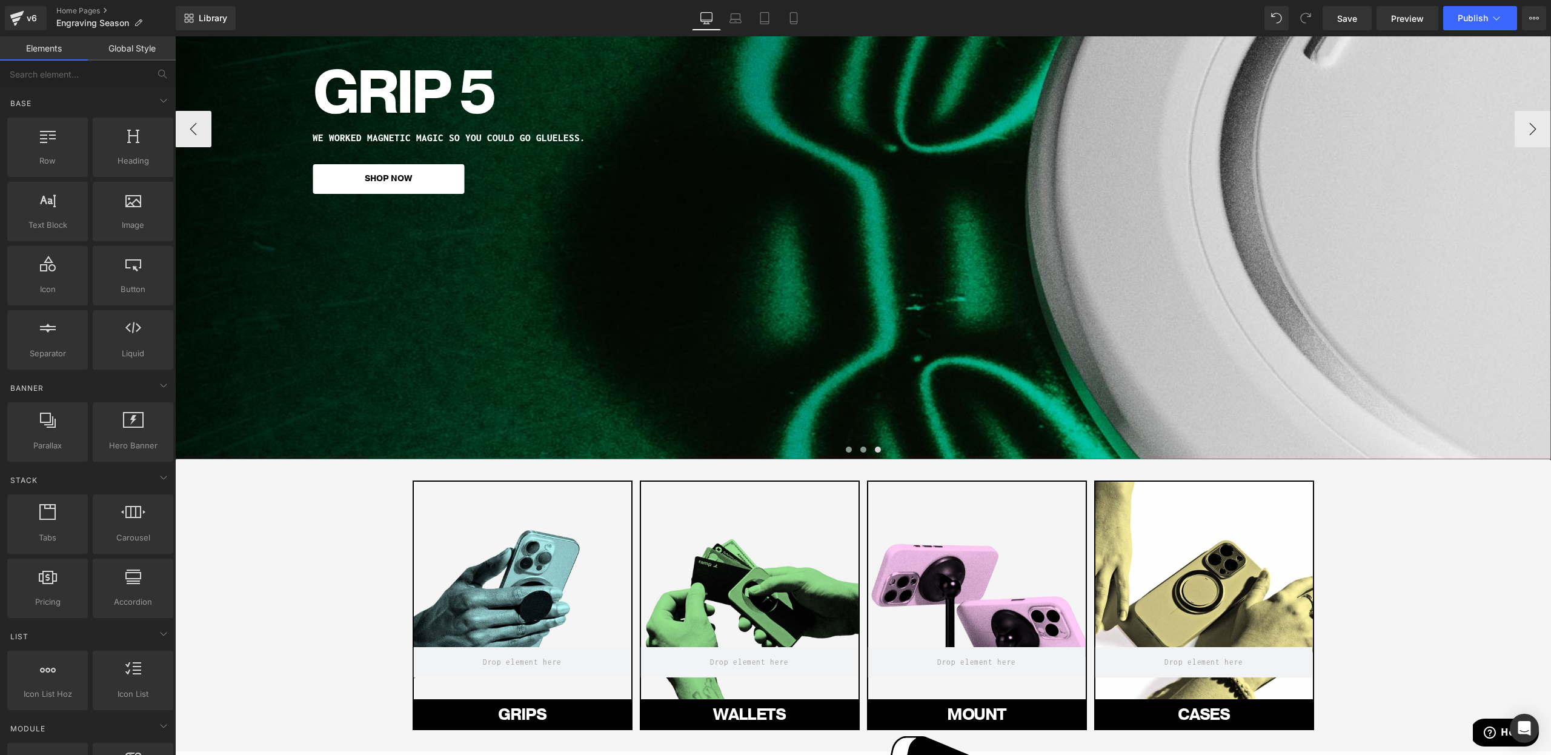
click at [849, 453] on button at bounding box center [849, 450] width 15 height 12
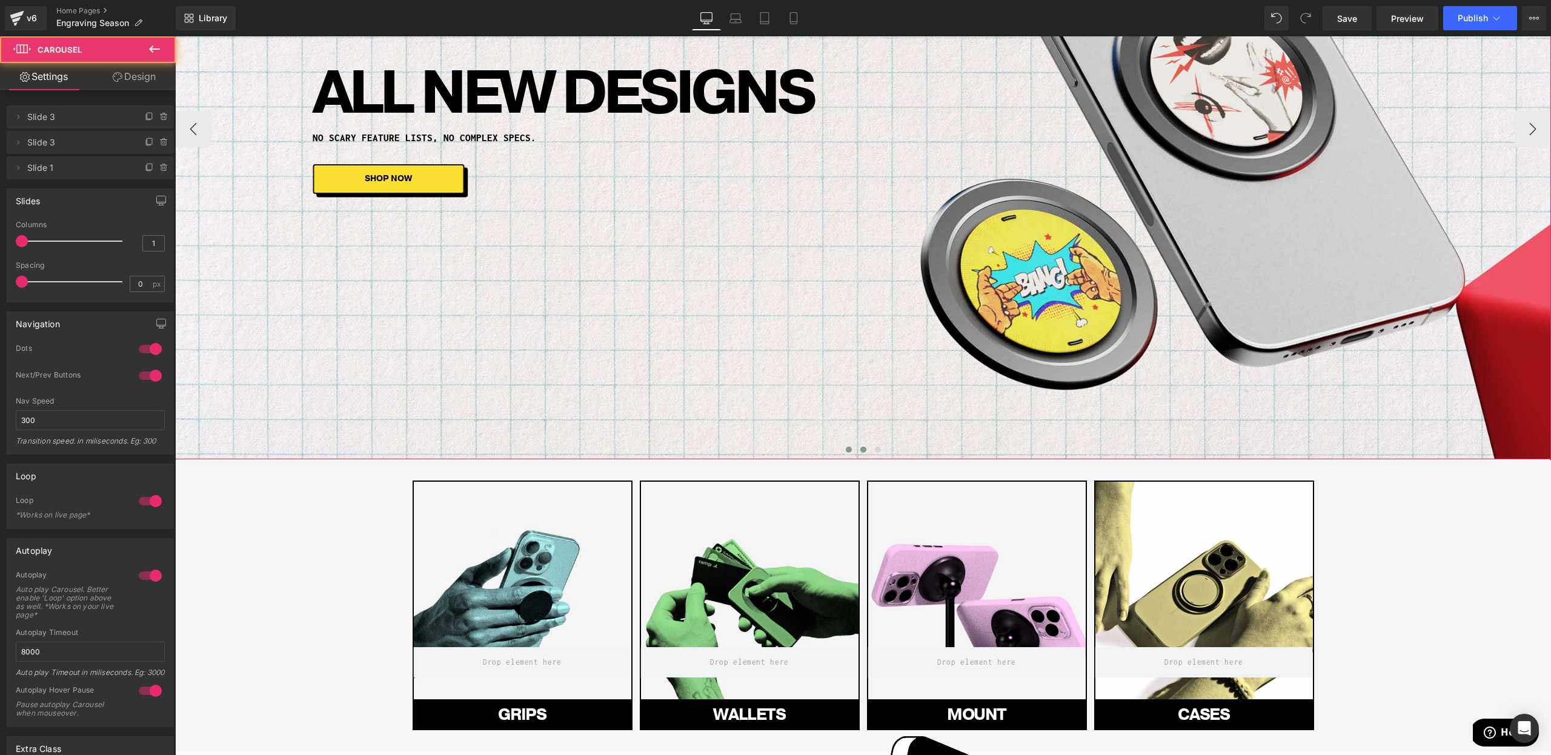
click at [862, 451] on span at bounding box center [863, 450] width 6 height 6
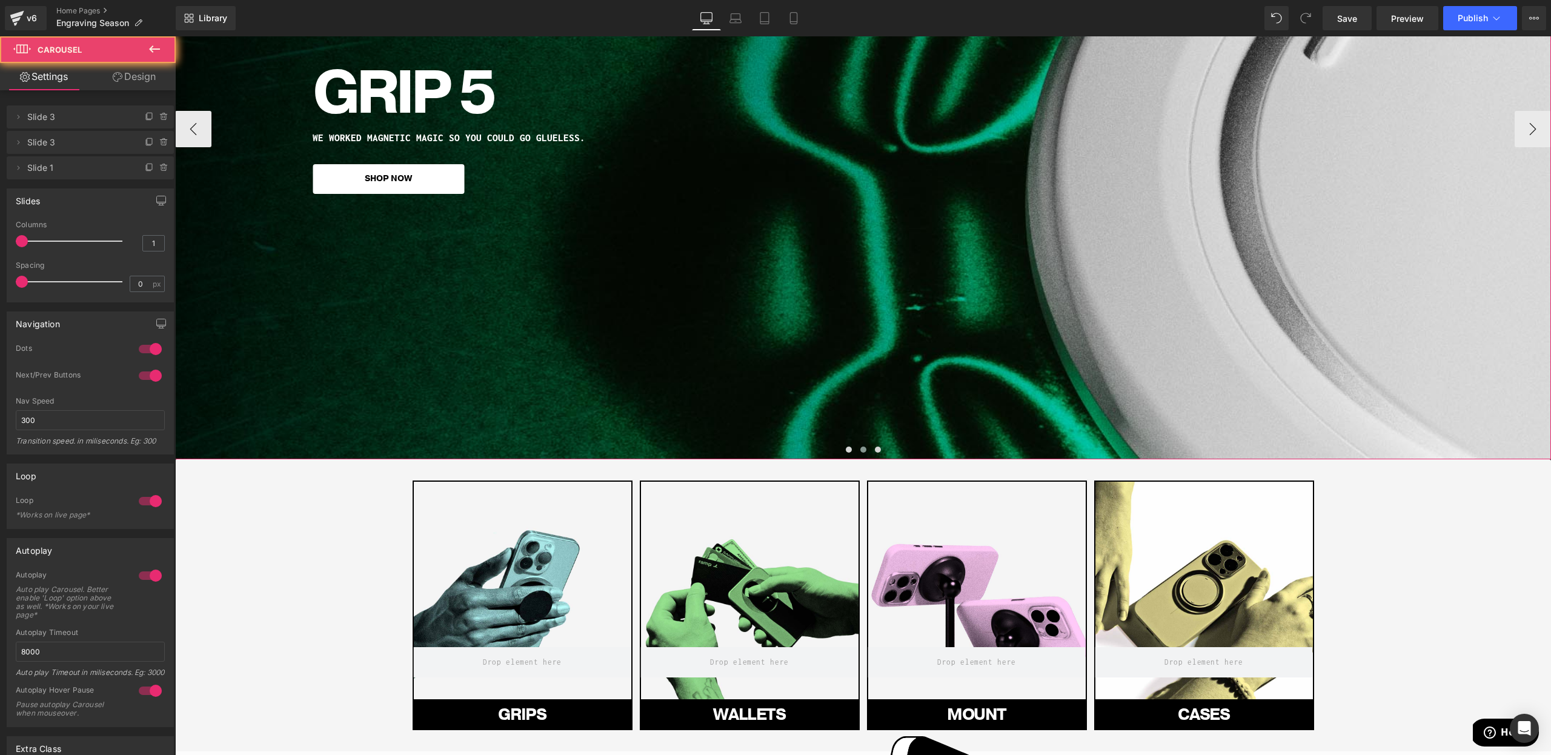
scroll to position [162, 0]
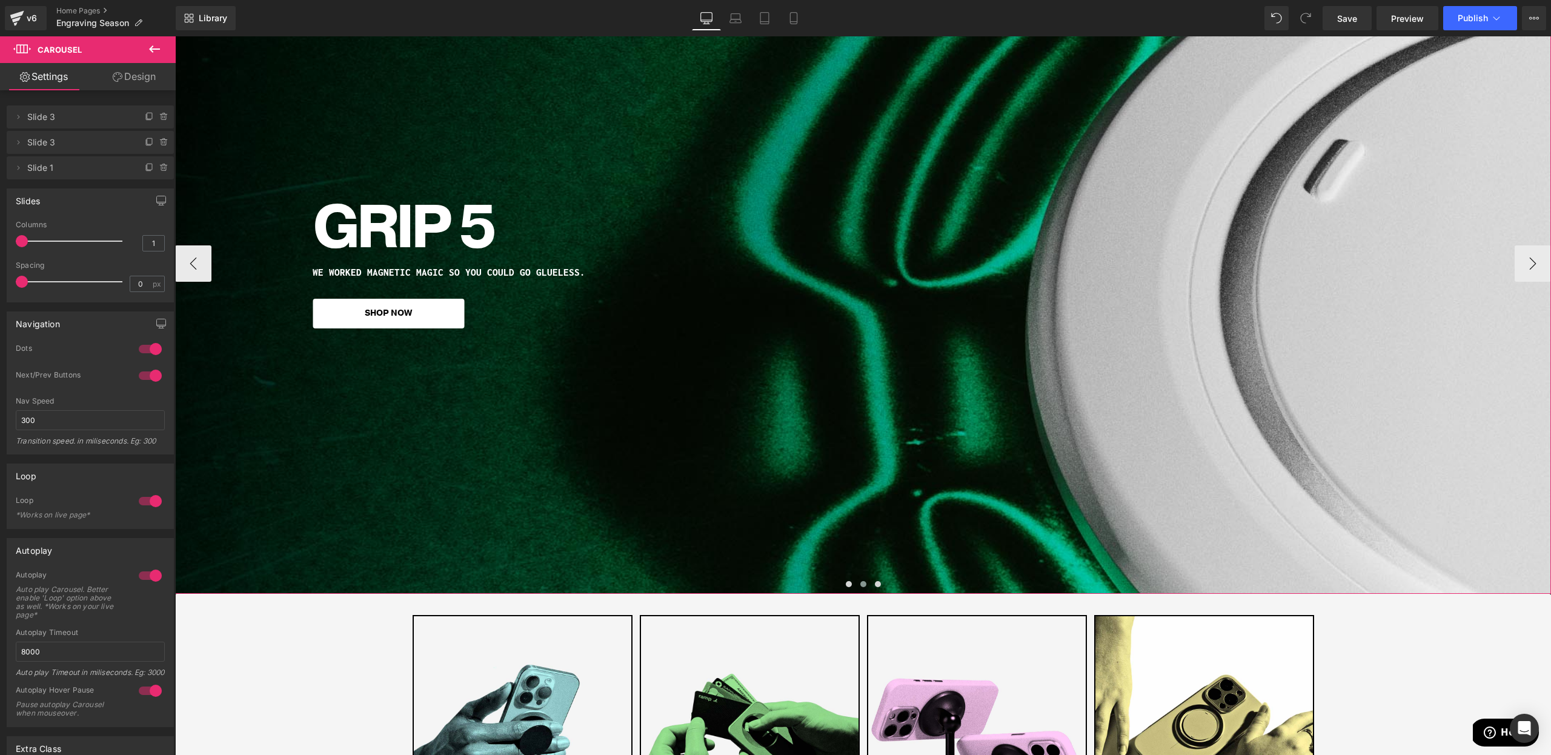
click at [862, 338] on div "Grip 5 Heading WE WORKED MAGNETIC MAGIC SO YOU COULD GO GLUELESS. Heading SHOP …" at bounding box center [863, 263] width 1376 height 662
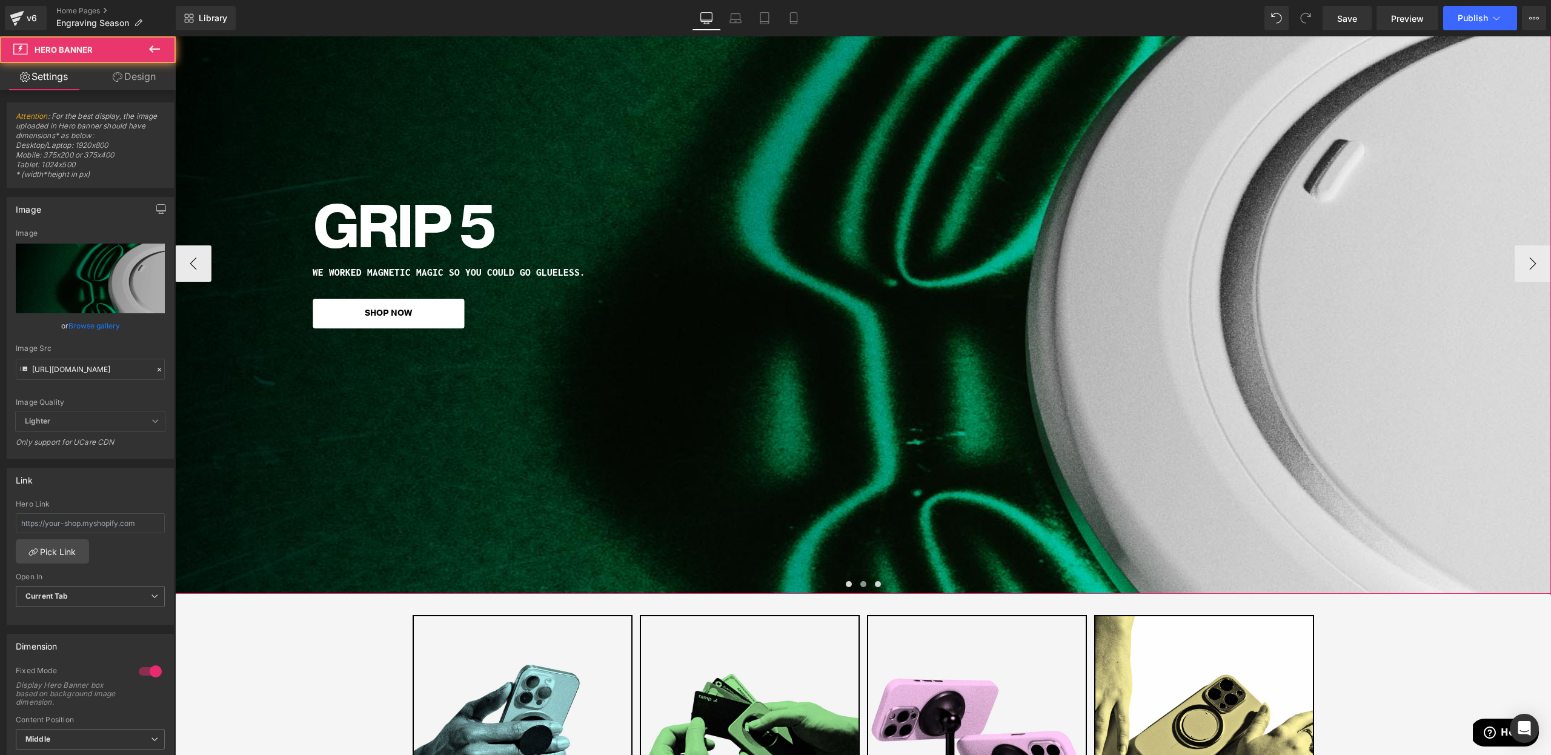
scroll to position [0, 0]
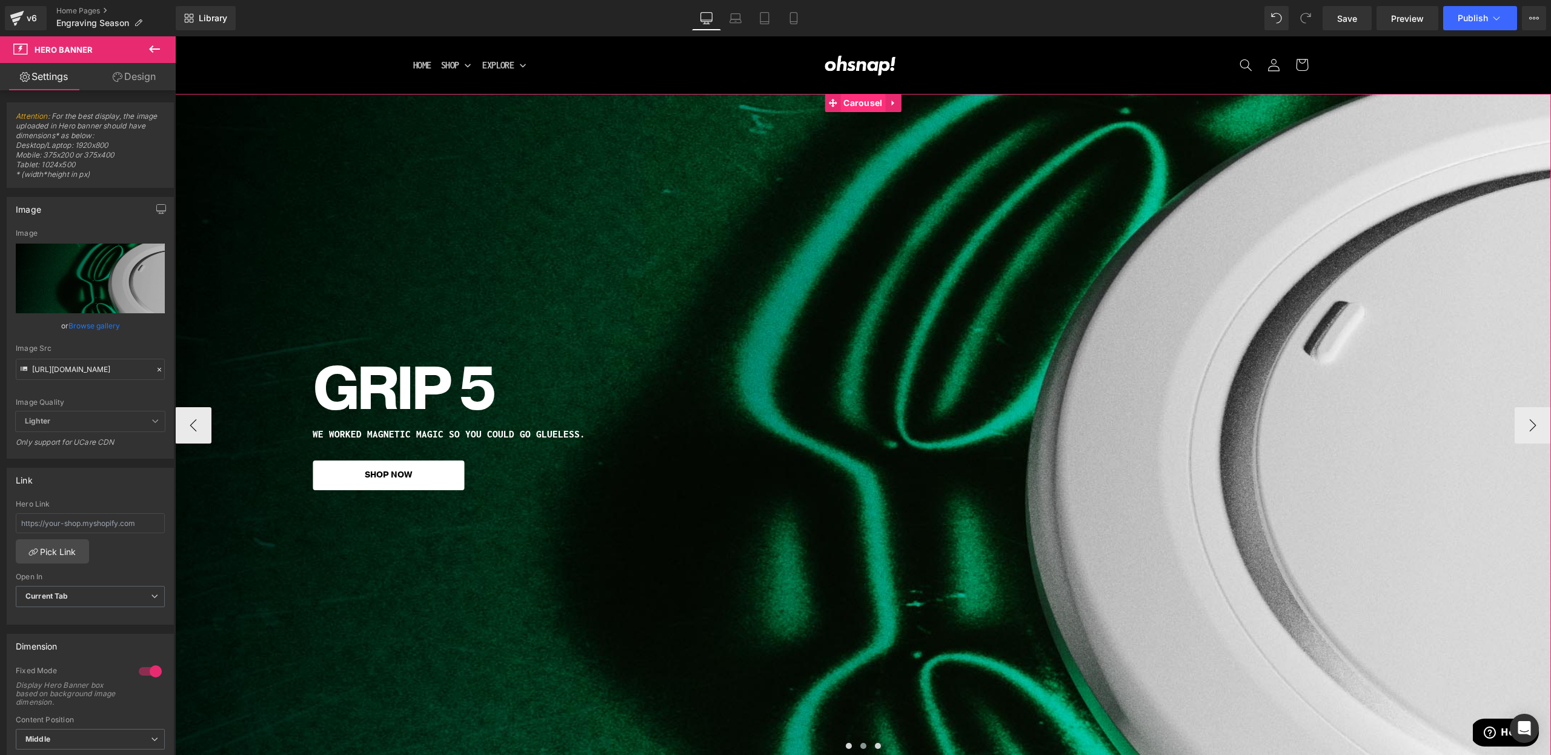
click at [851, 101] on span "Carousel" at bounding box center [862, 103] width 45 height 18
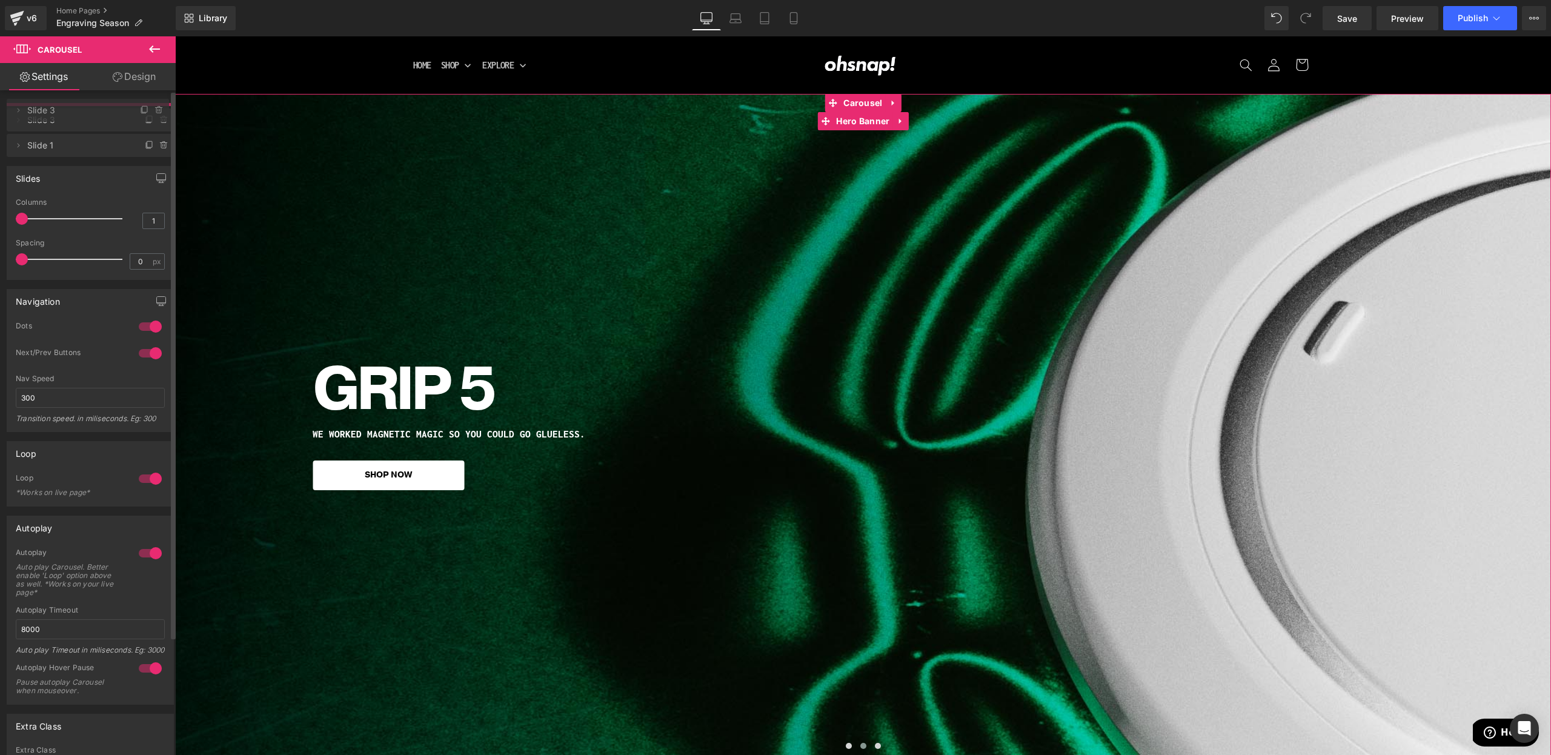
drag, startPoint x: 61, startPoint y: 147, endPoint x: 62, endPoint y: 115, distance: 32.1
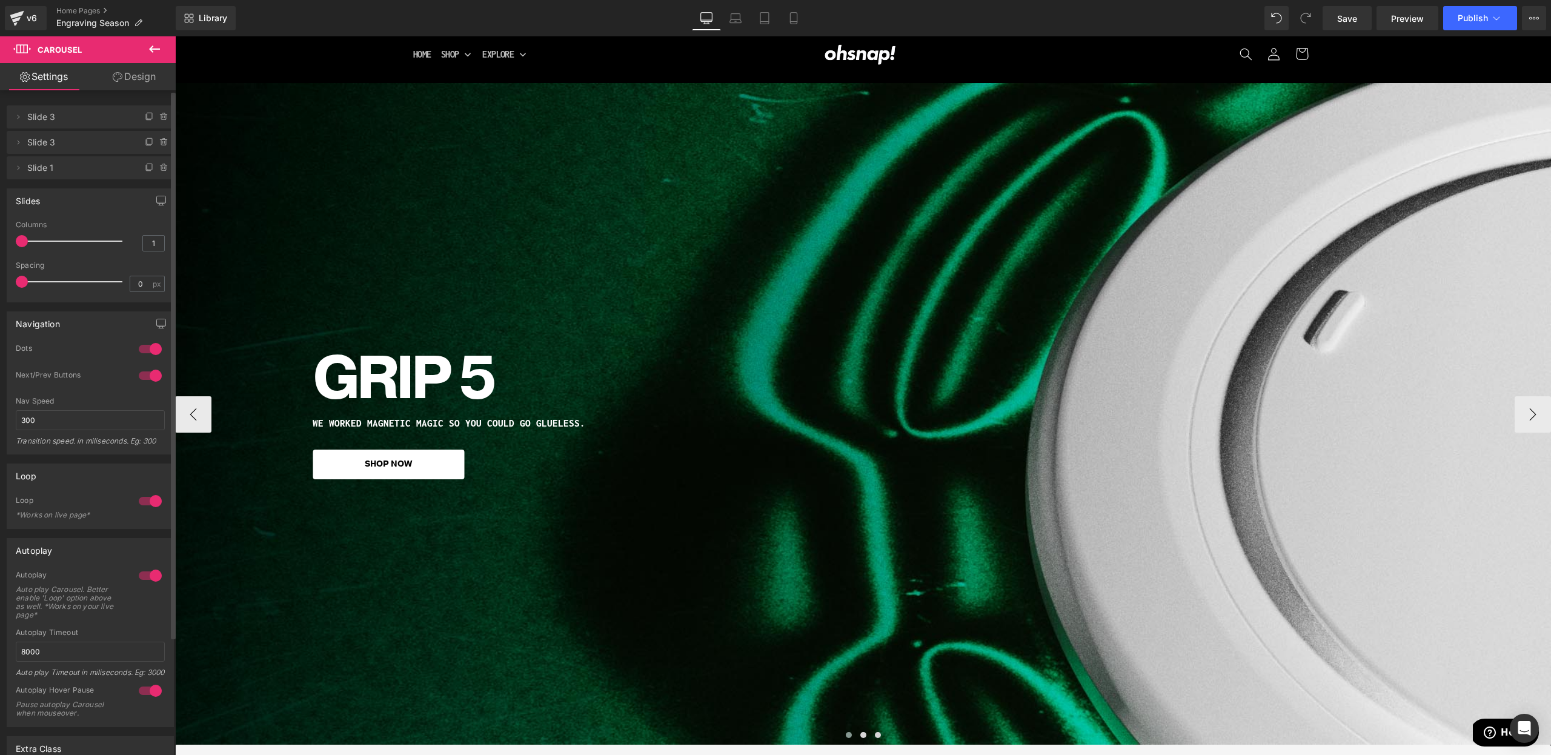
scroll to position [107, 0]
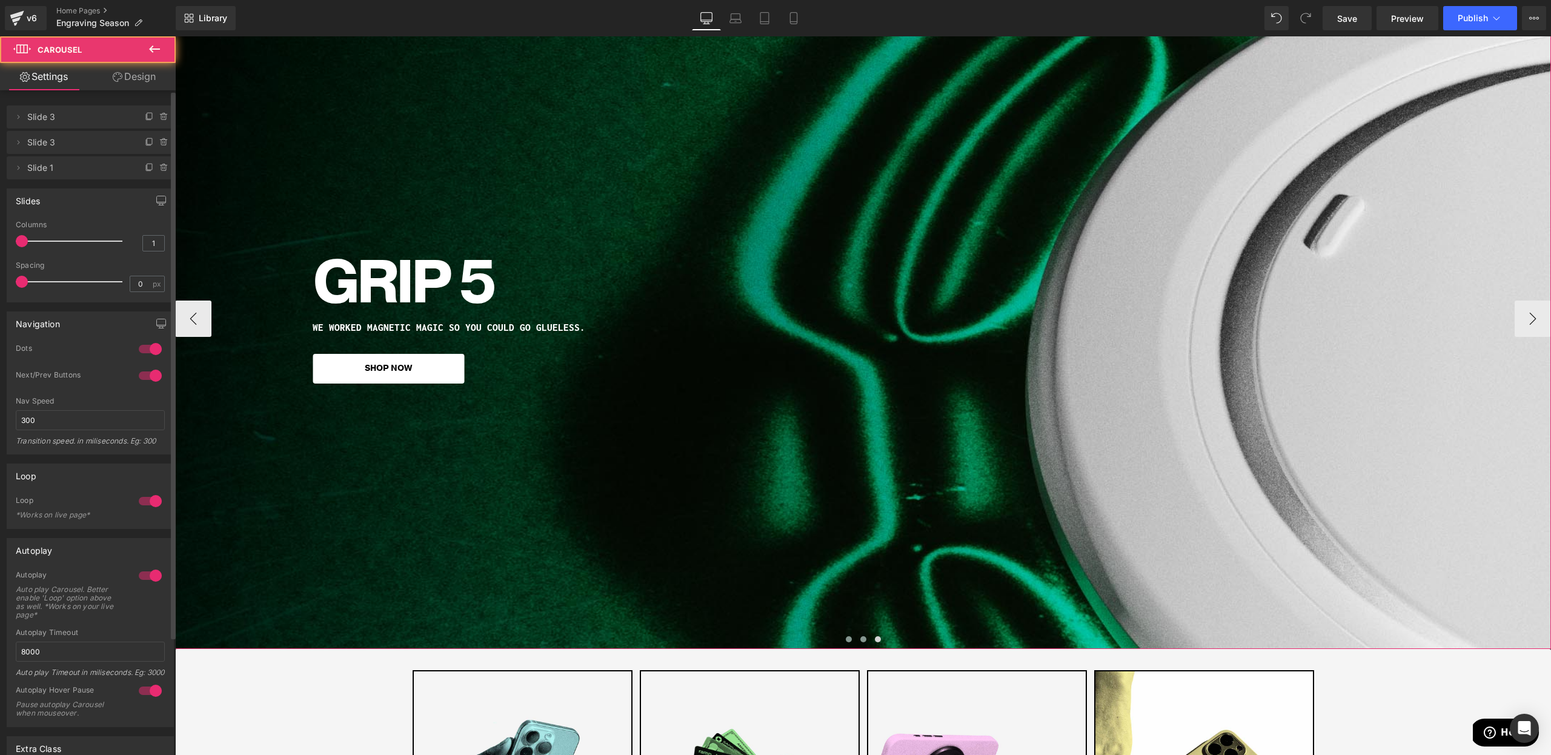
click at [860, 637] on span at bounding box center [863, 639] width 6 height 6
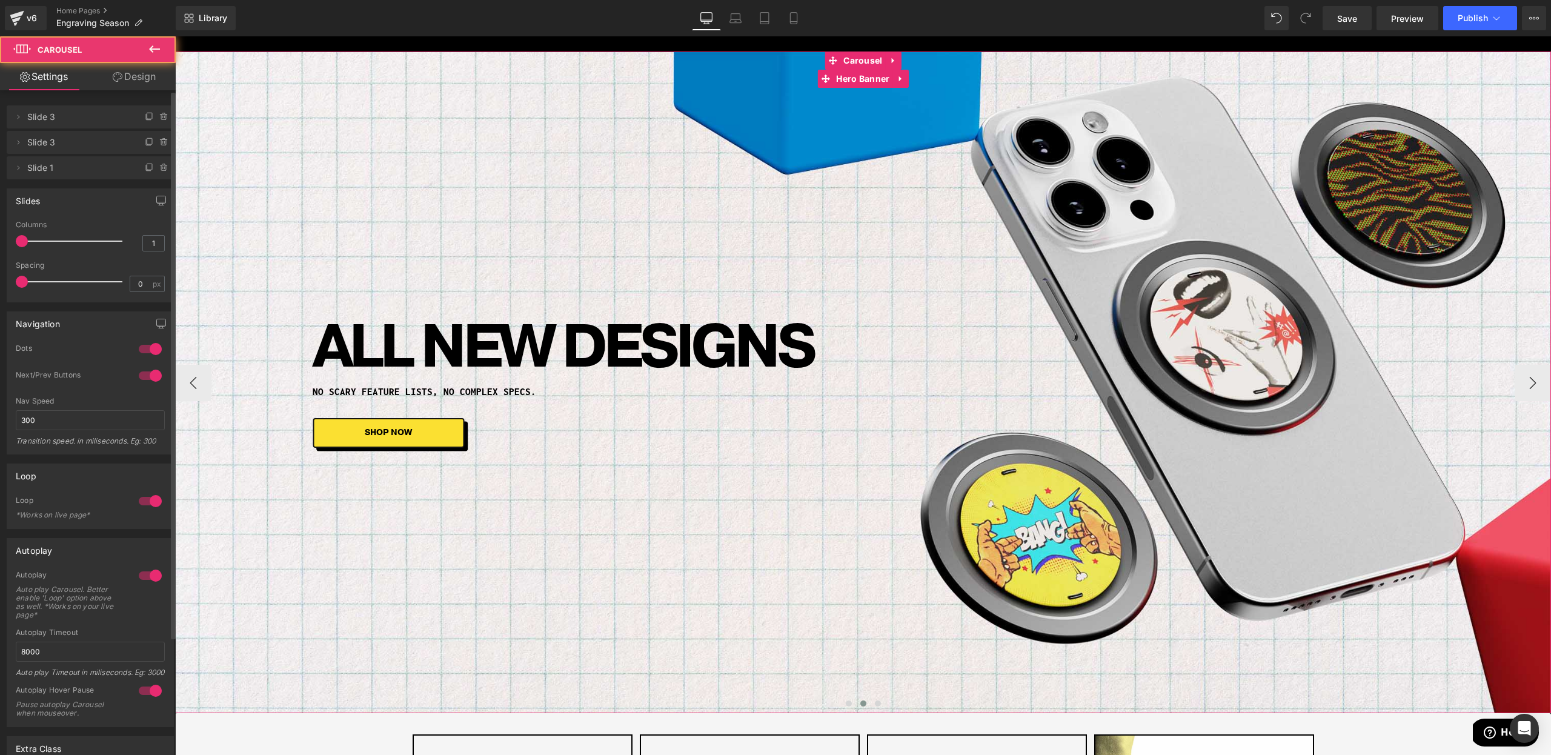
scroll to position [0, 0]
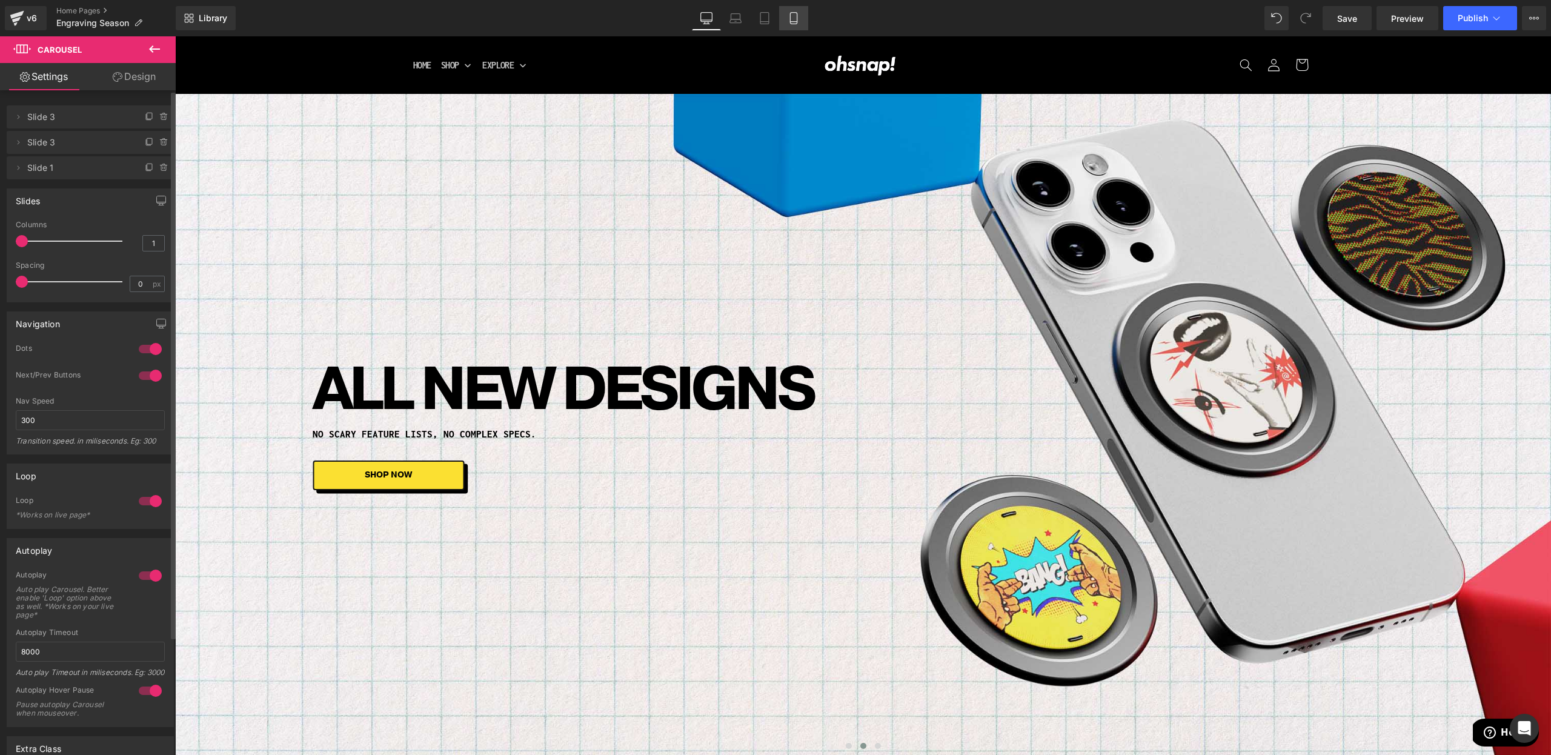
drag, startPoint x: 793, startPoint y: 16, endPoint x: 79, endPoint y: 67, distance: 715.6
click at [793, 16] on icon at bounding box center [794, 18] width 12 height 12
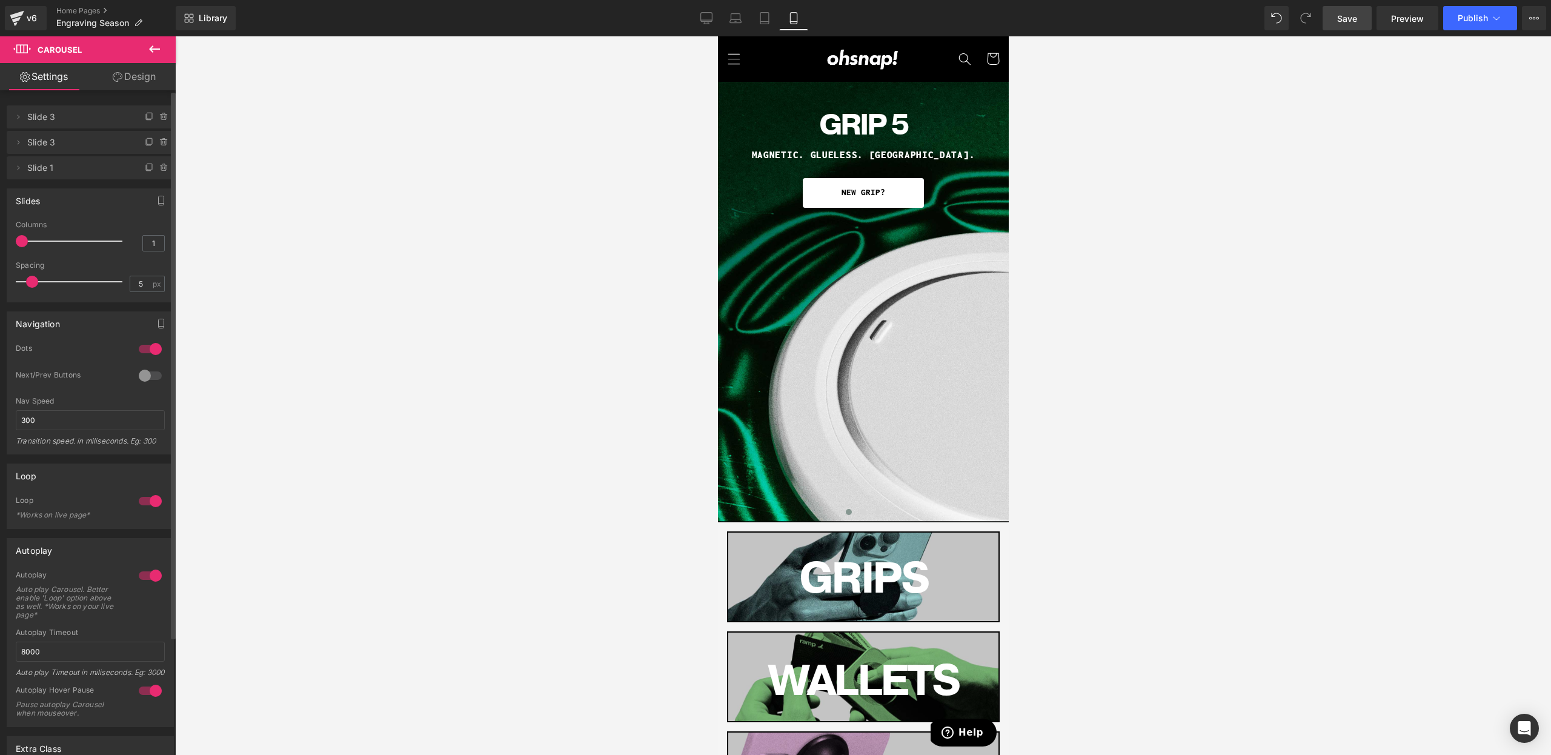
click at [1331, 15] on link "Save" at bounding box center [1347, 18] width 49 height 24
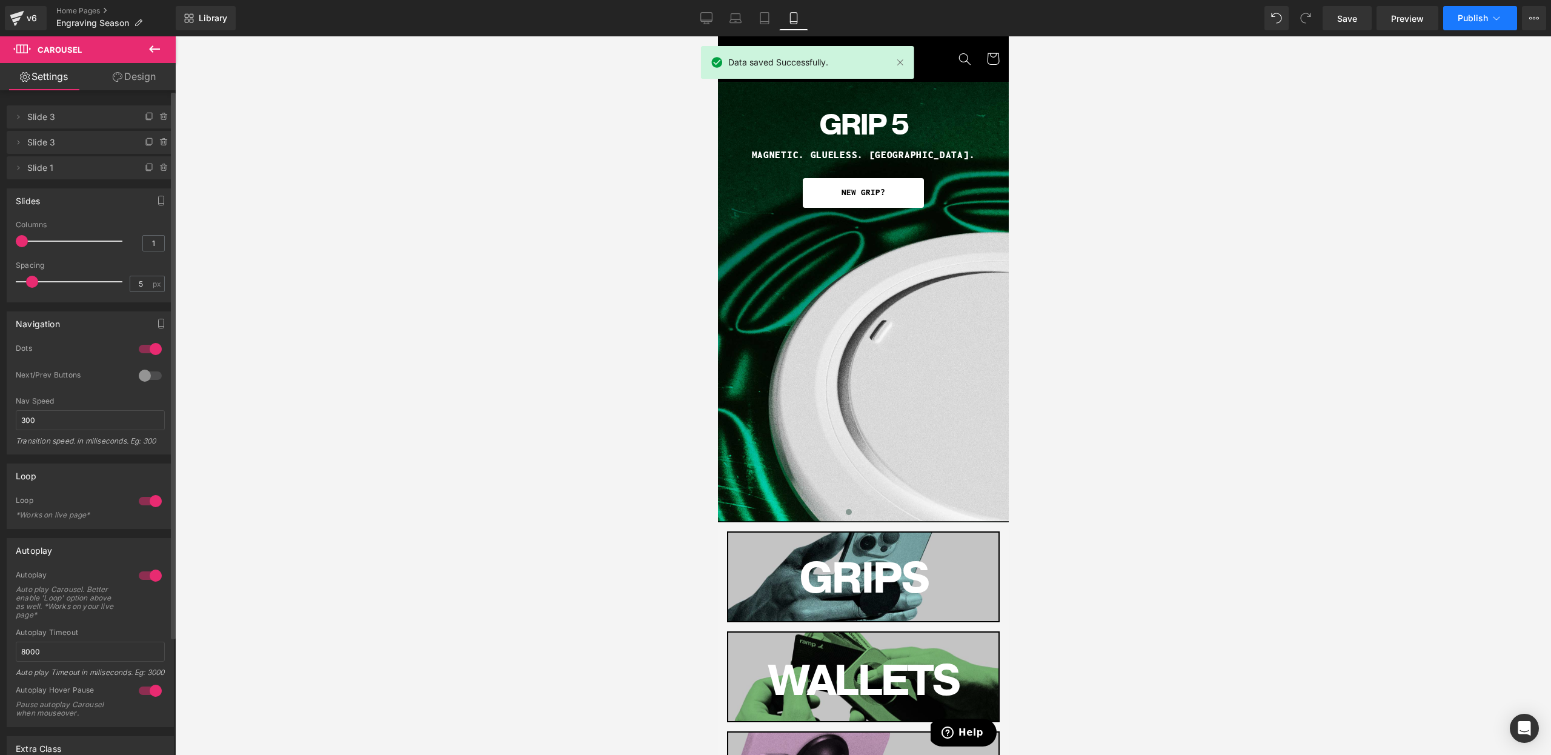
click at [1466, 18] on span "Publish" at bounding box center [1473, 18] width 30 height 10
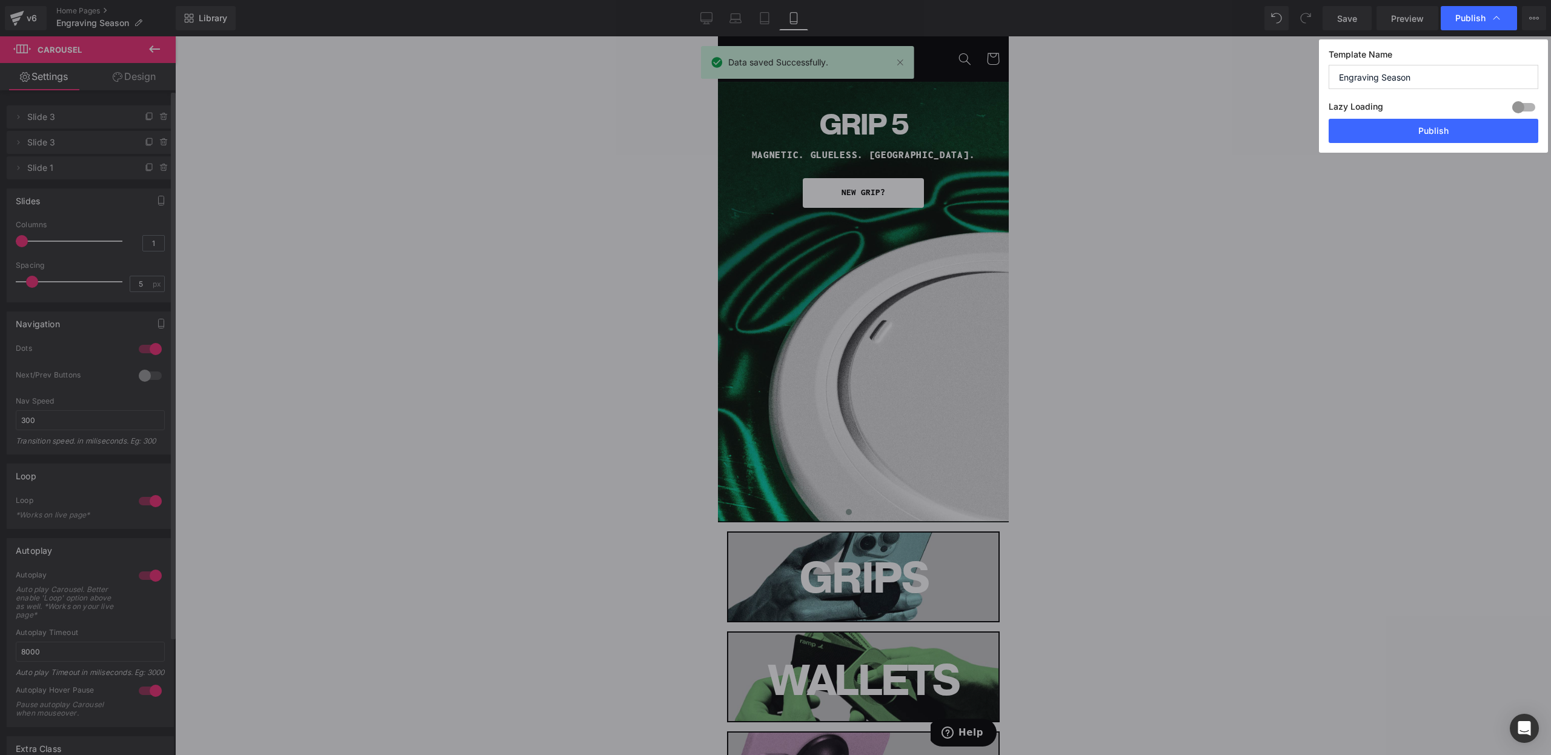
click at [1452, 133] on button "Publish" at bounding box center [1434, 131] width 210 height 24
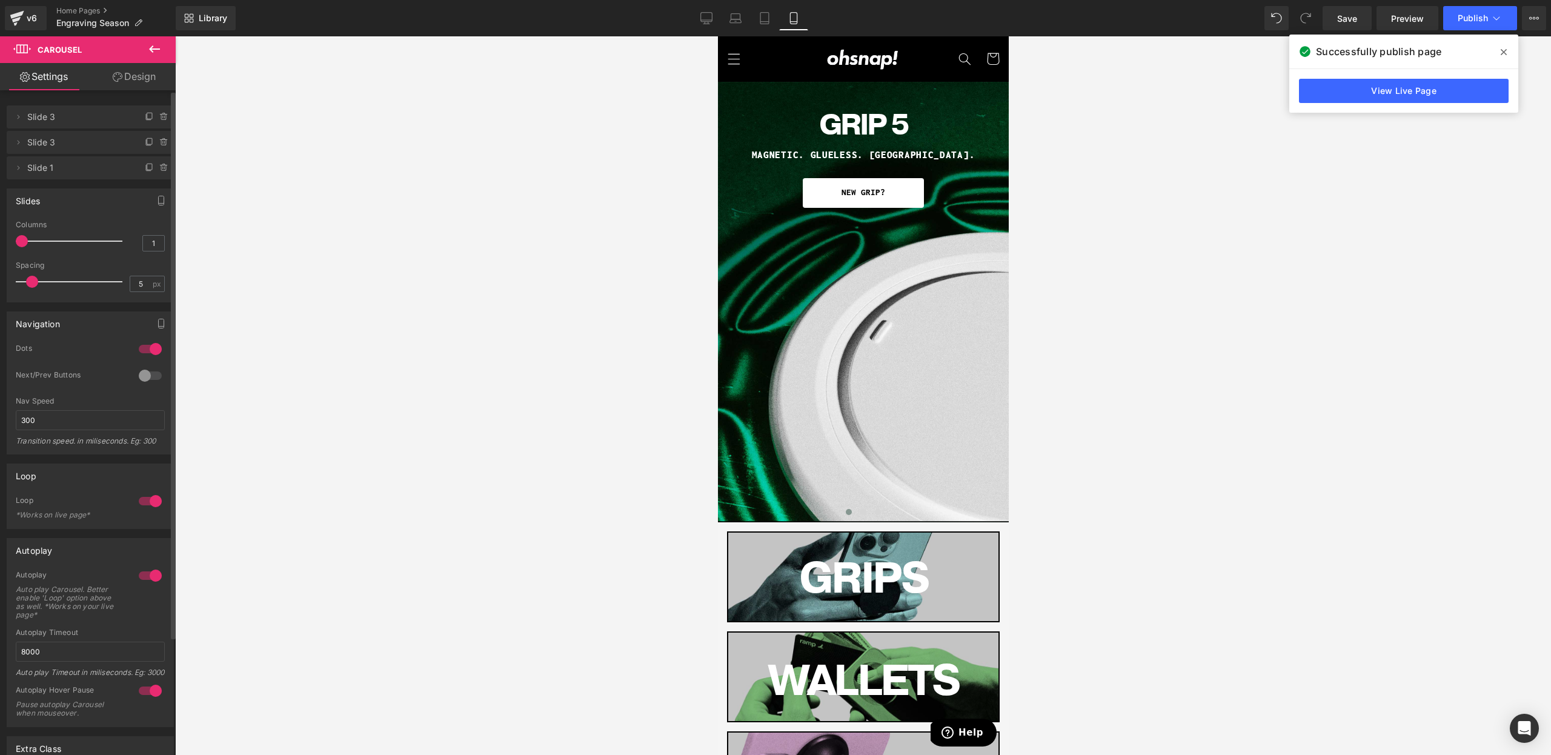
click at [1502, 57] on span at bounding box center [1503, 51] width 19 height 19
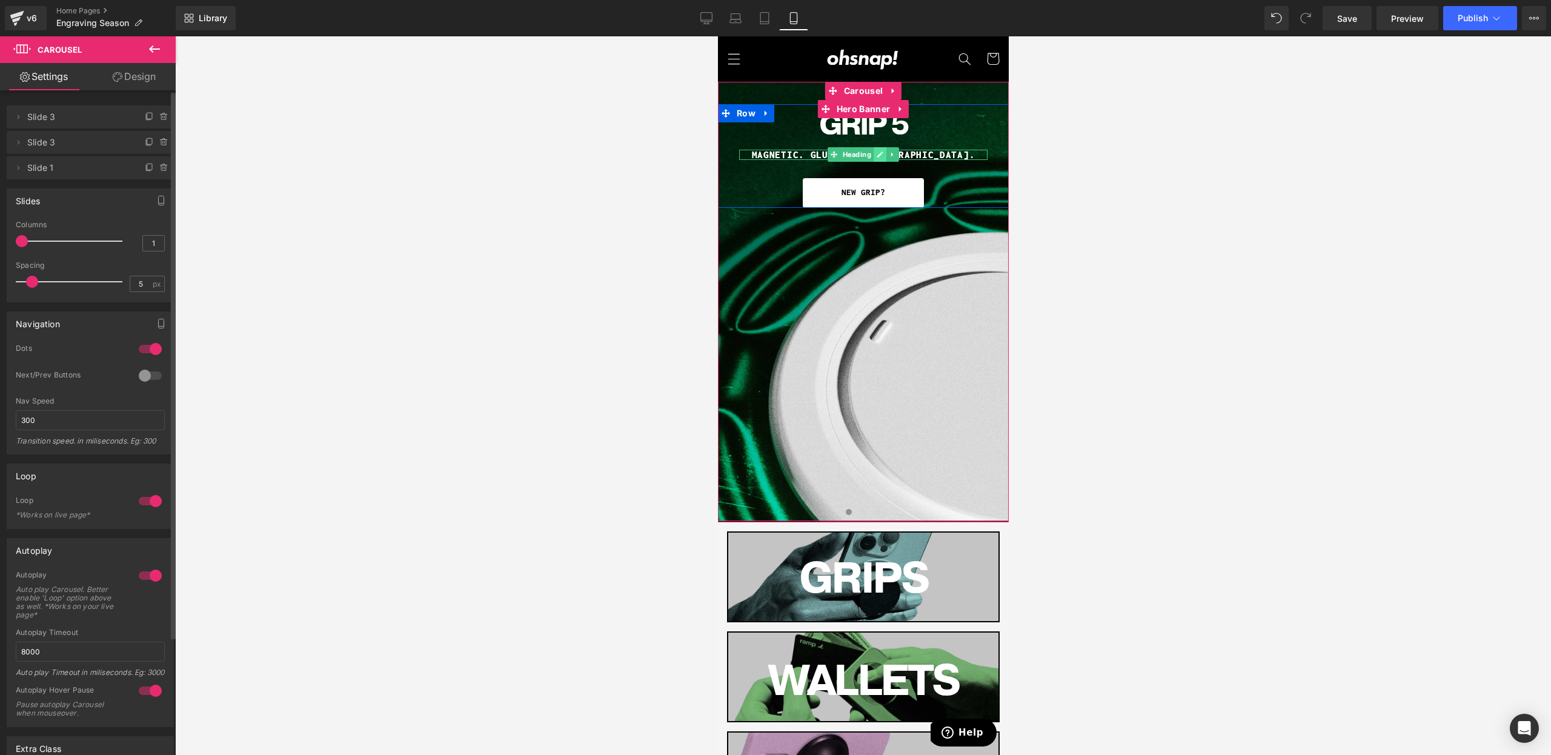
click at [877, 155] on icon at bounding box center [880, 154] width 6 height 6
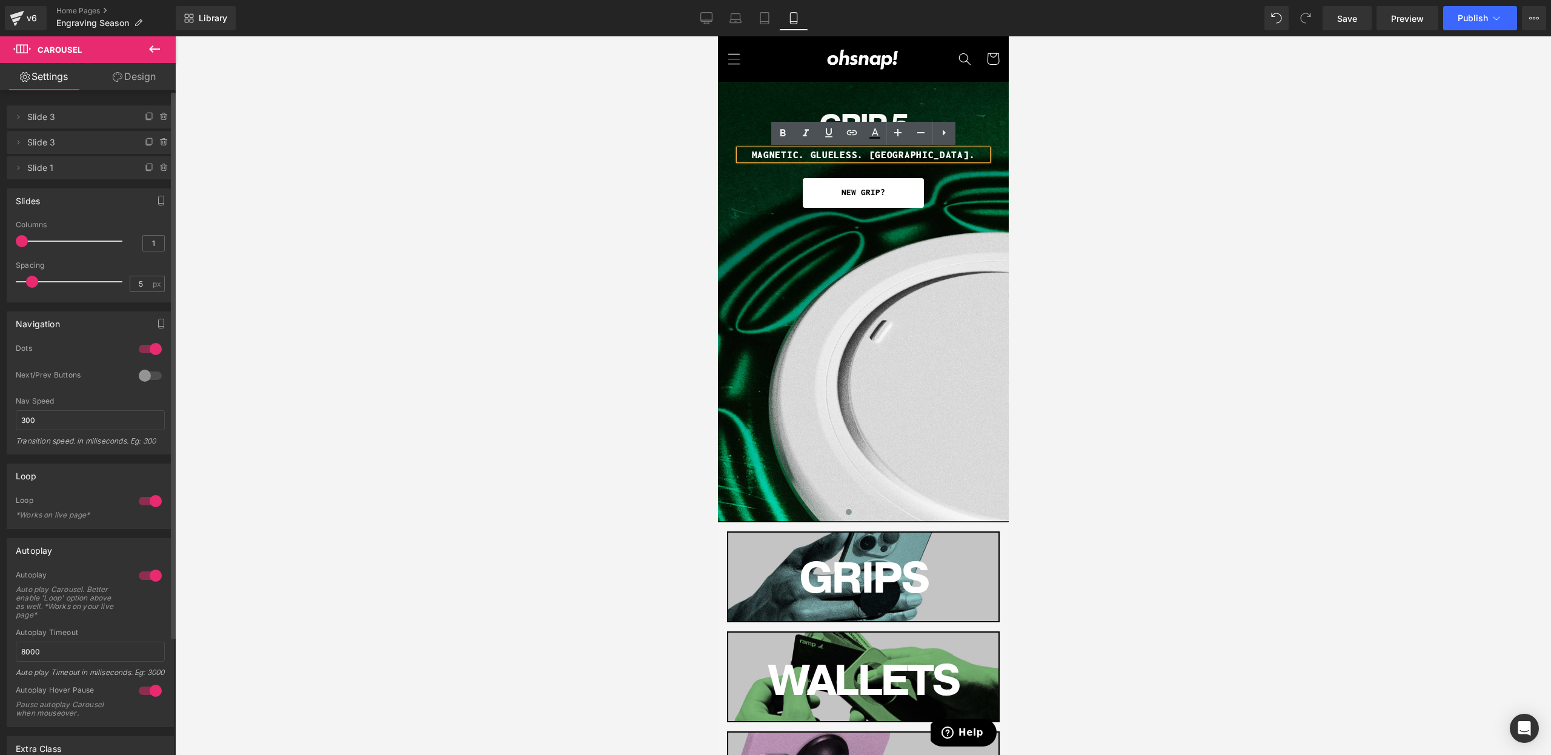
click at [832, 157] on h1 "MAGNETIC. GLUELESS. [GEOGRAPHIC_DATA]." at bounding box center [863, 155] width 248 height 10
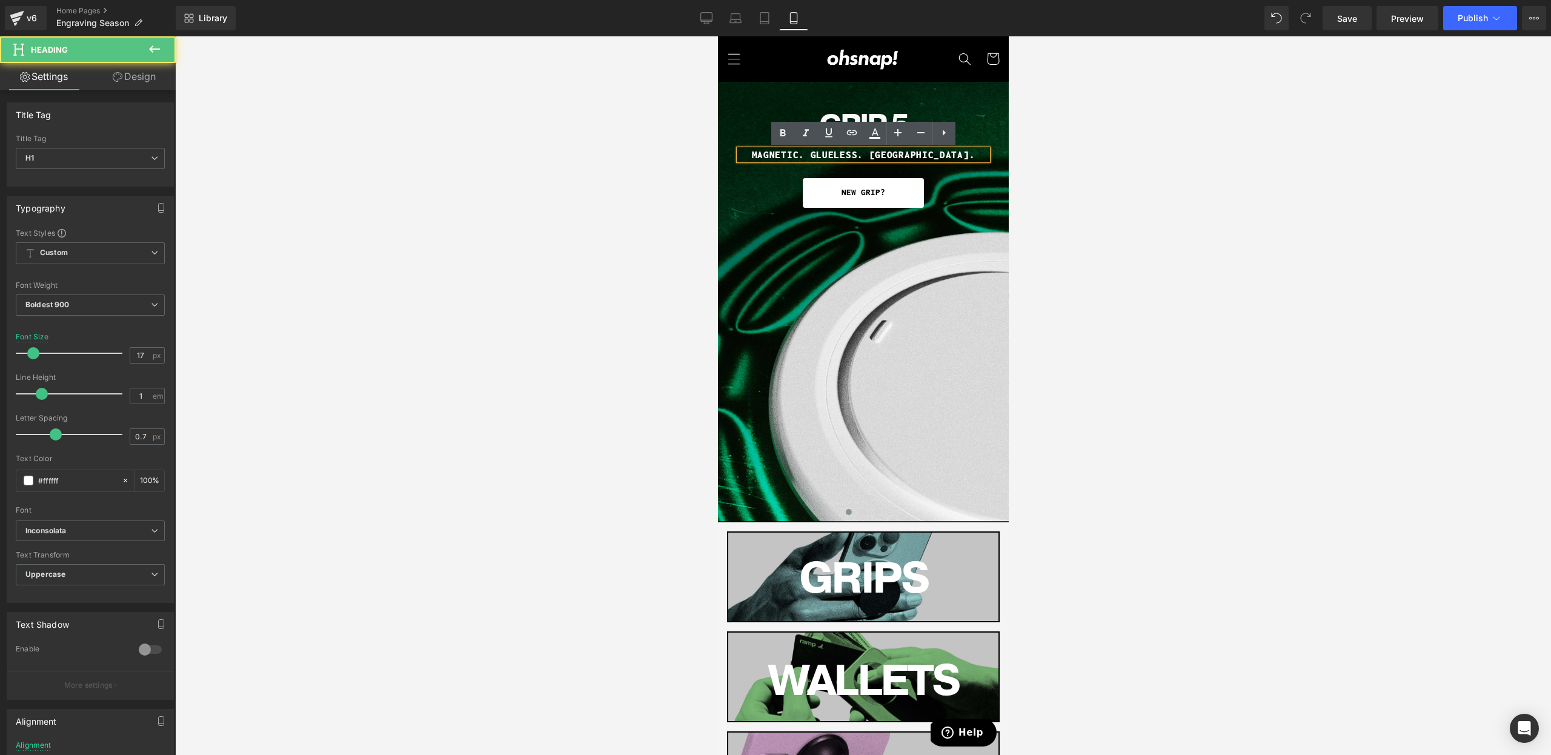
click at [842, 158] on h1 "MAGNETIC. GLUELESS. [GEOGRAPHIC_DATA]." at bounding box center [863, 155] width 248 height 10
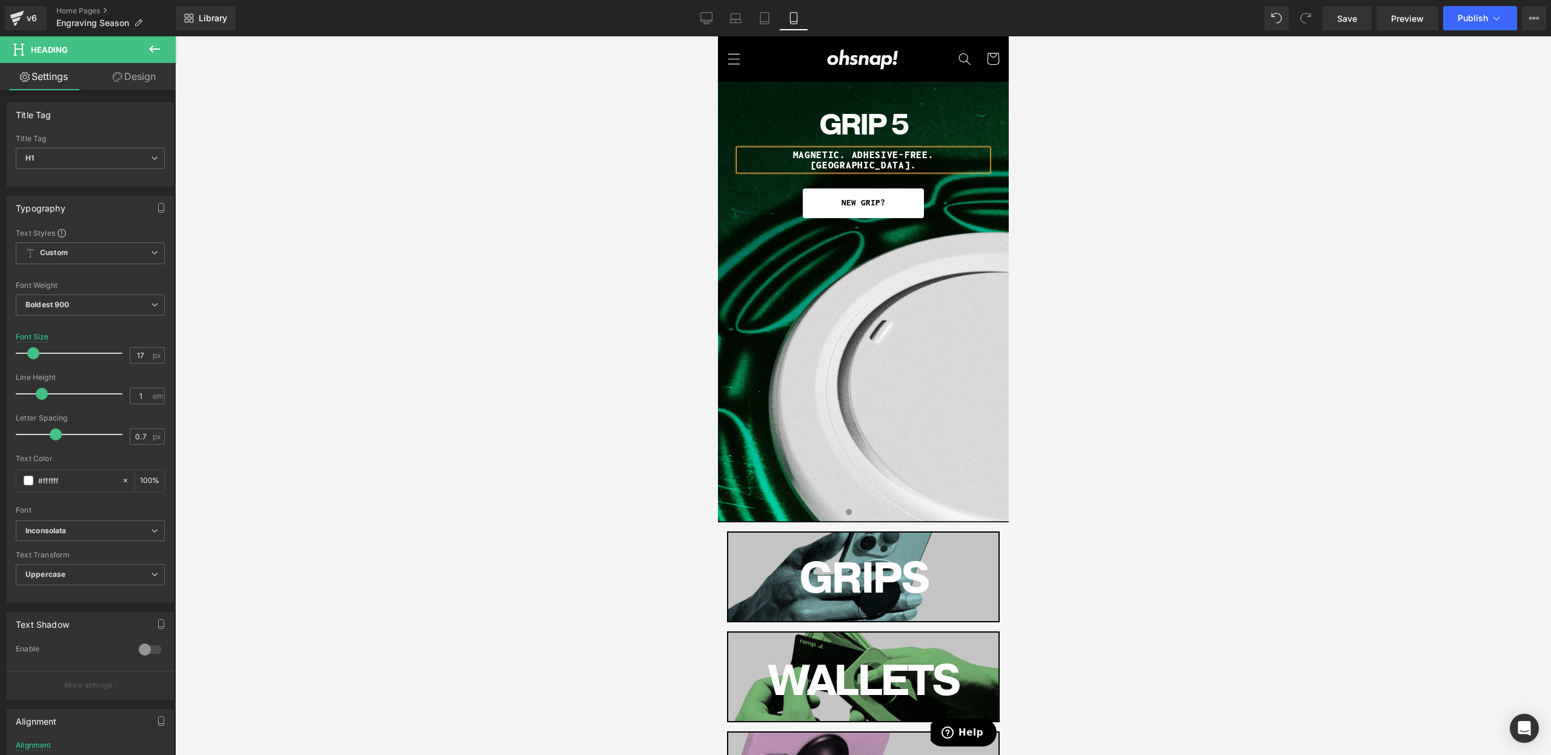
click at [1073, 207] on div at bounding box center [863, 395] width 1376 height 719
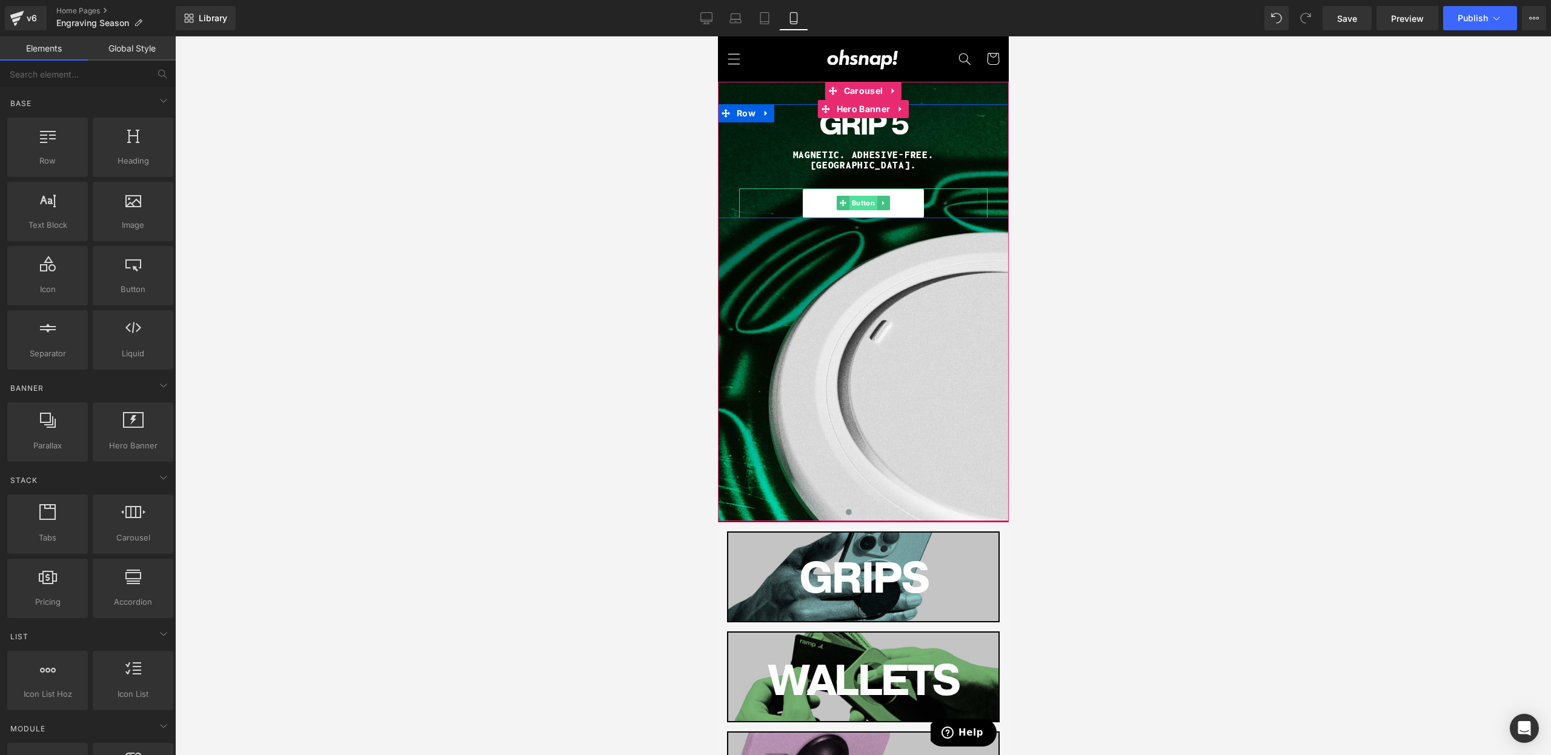
click at [857, 196] on span "Button" at bounding box center [863, 203] width 28 height 15
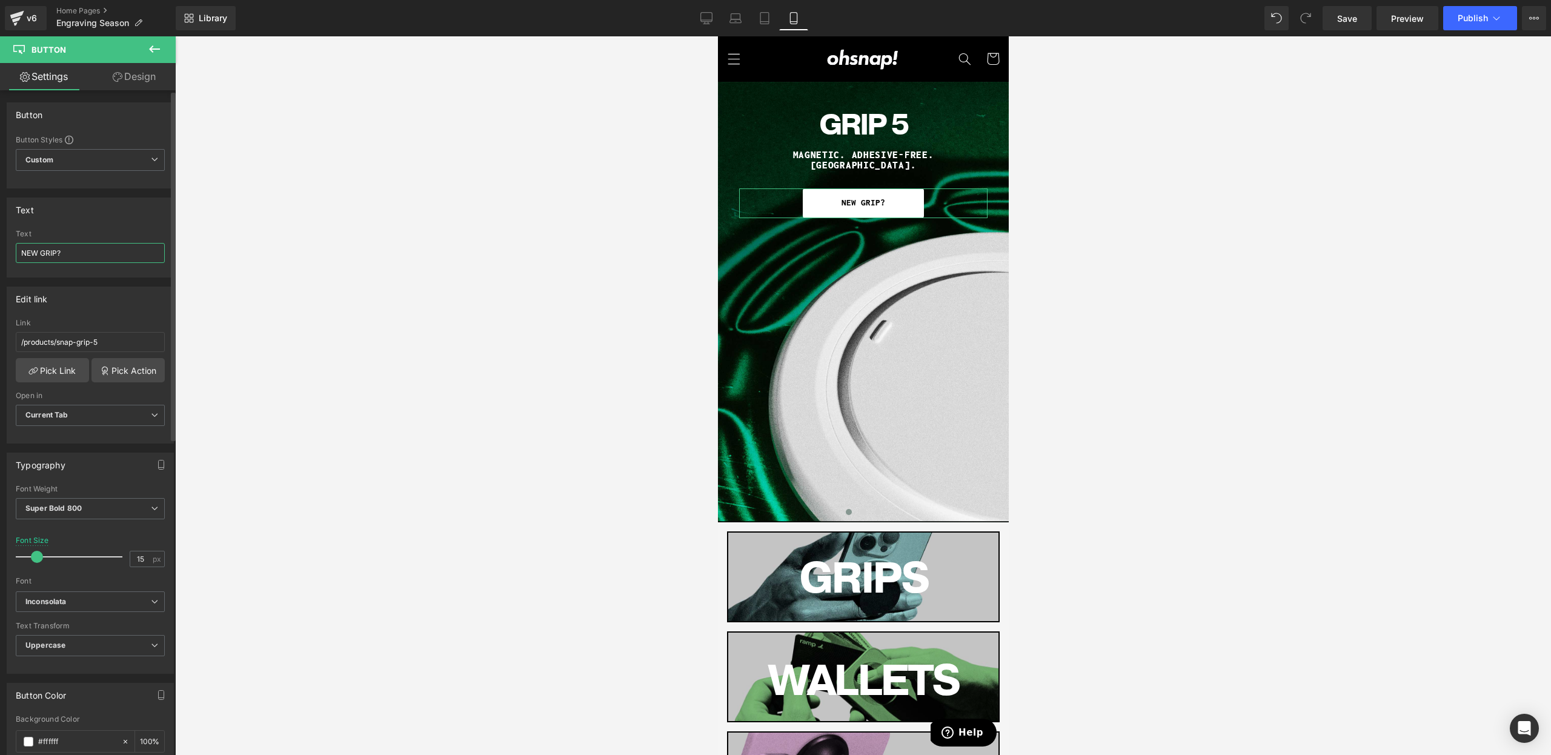
click at [99, 259] on input "NEW GRIP?" at bounding box center [90, 253] width 149 height 20
type input "SHOP NOW"
click at [1243, 223] on div at bounding box center [863, 395] width 1376 height 719
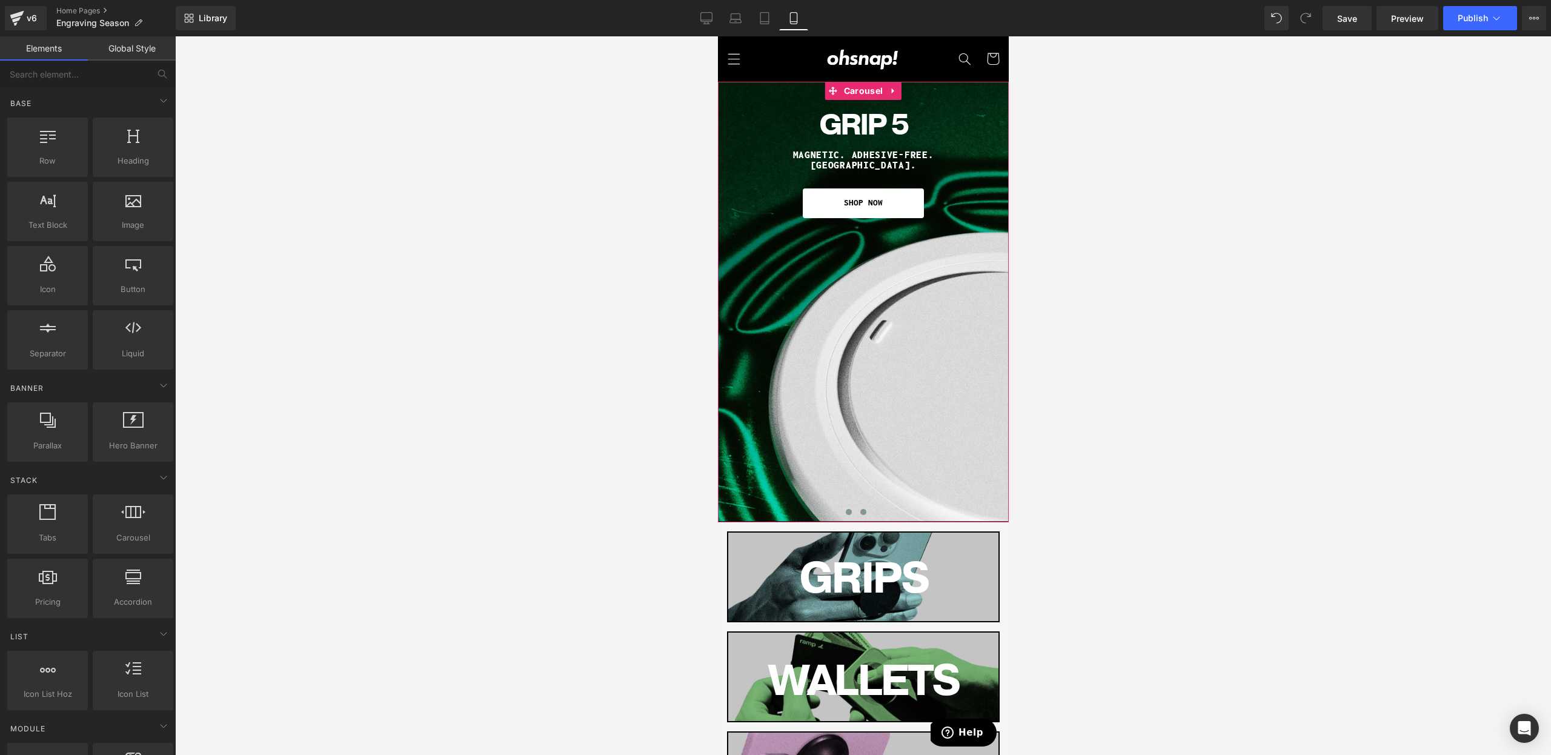
click at [862, 516] on button at bounding box center [863, 512] width 15 height 12
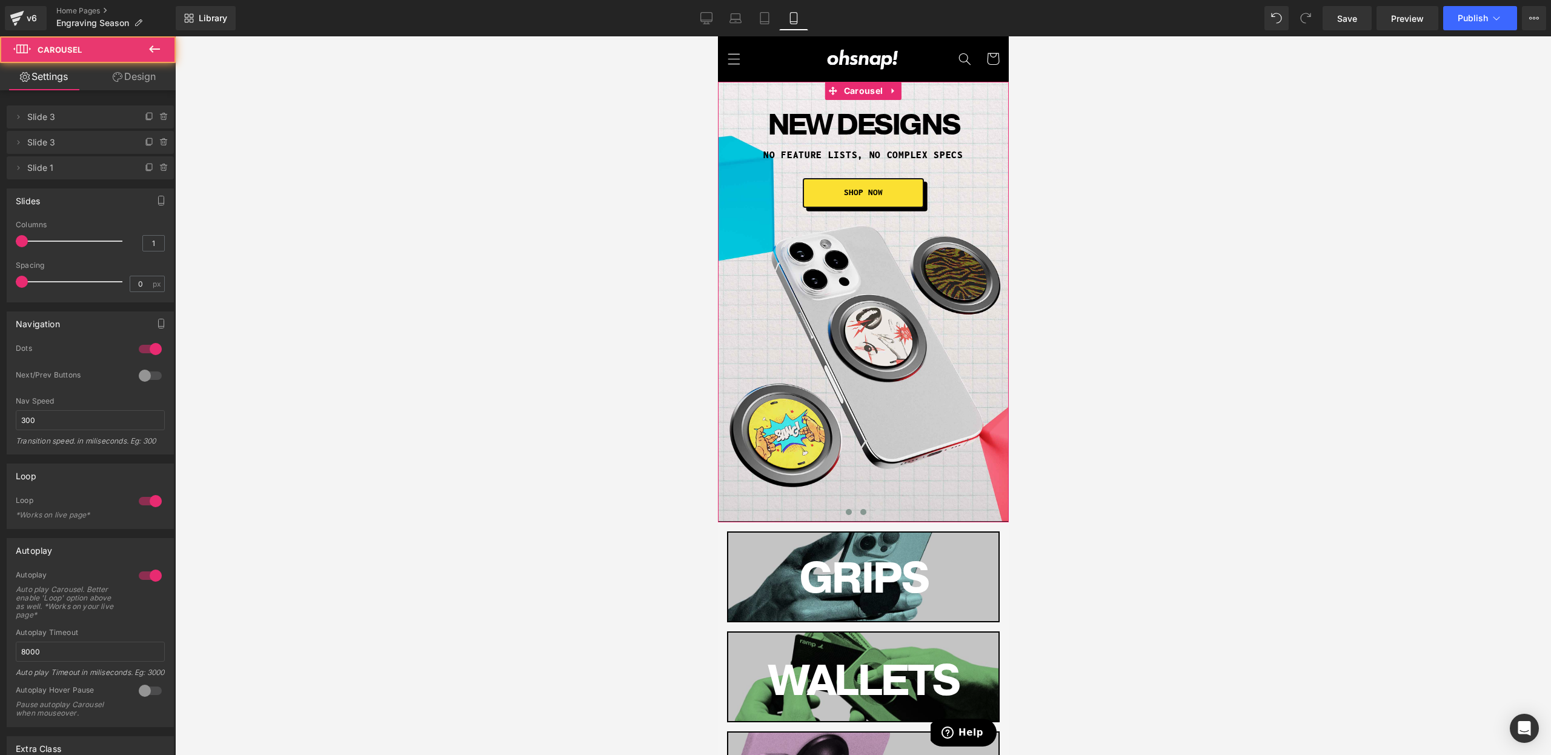
click at [851, 516] on button at bounding box center [848, 512] width 15 height 12
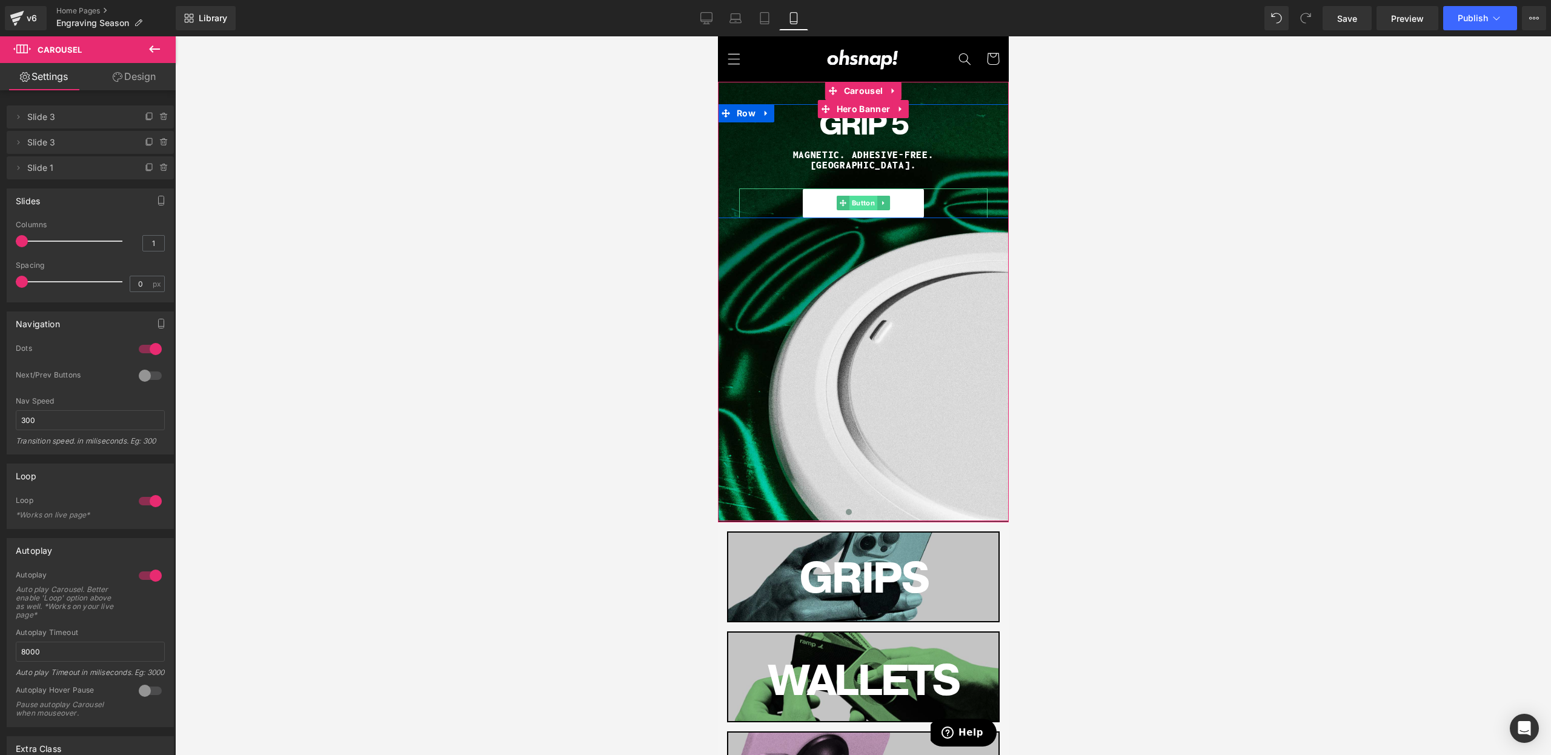
click at [854, 196] on span "Button" at bounding box center [863, 203] width 28 height 15
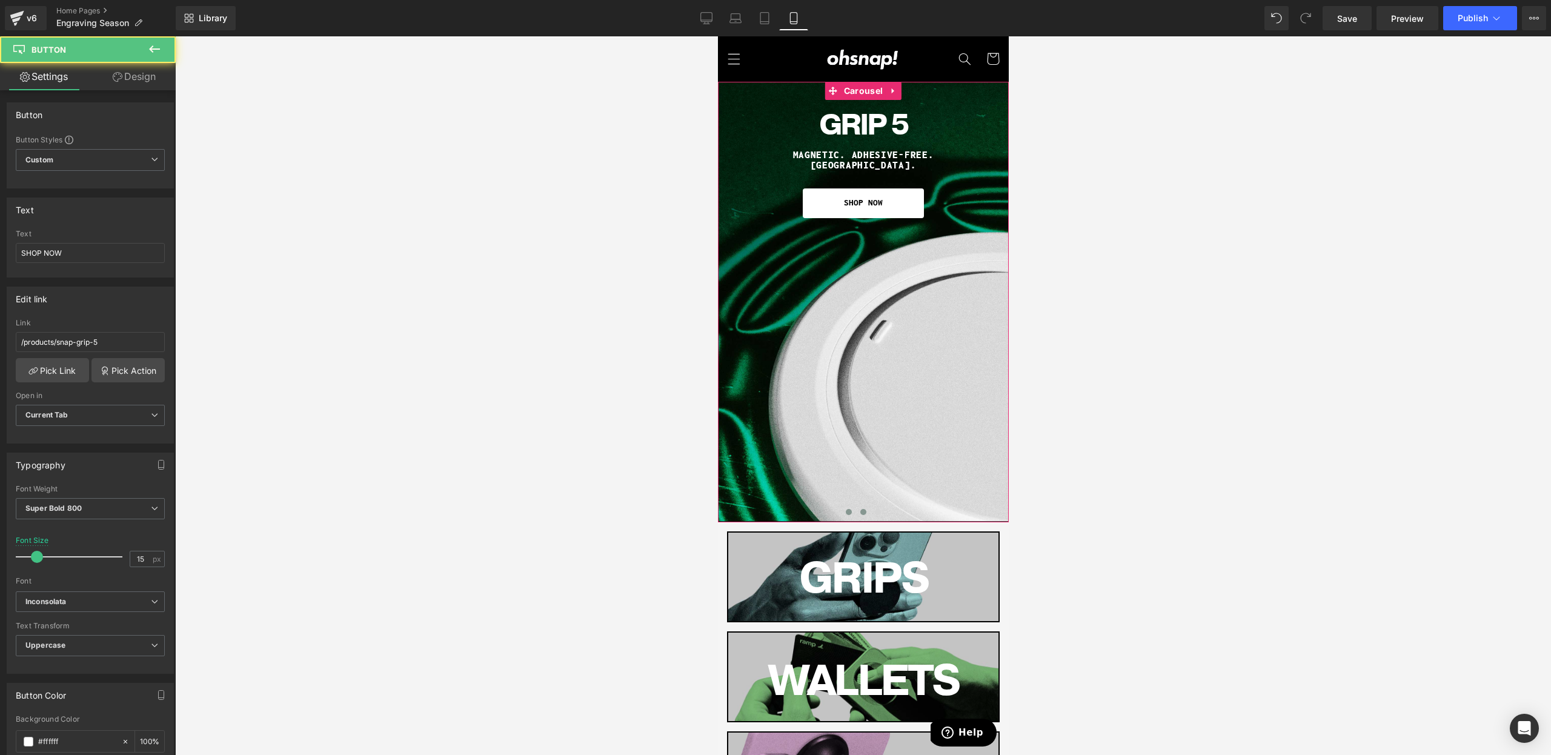
click at [865, 513] on span at bounding box center [863, 512] width 6 height 6
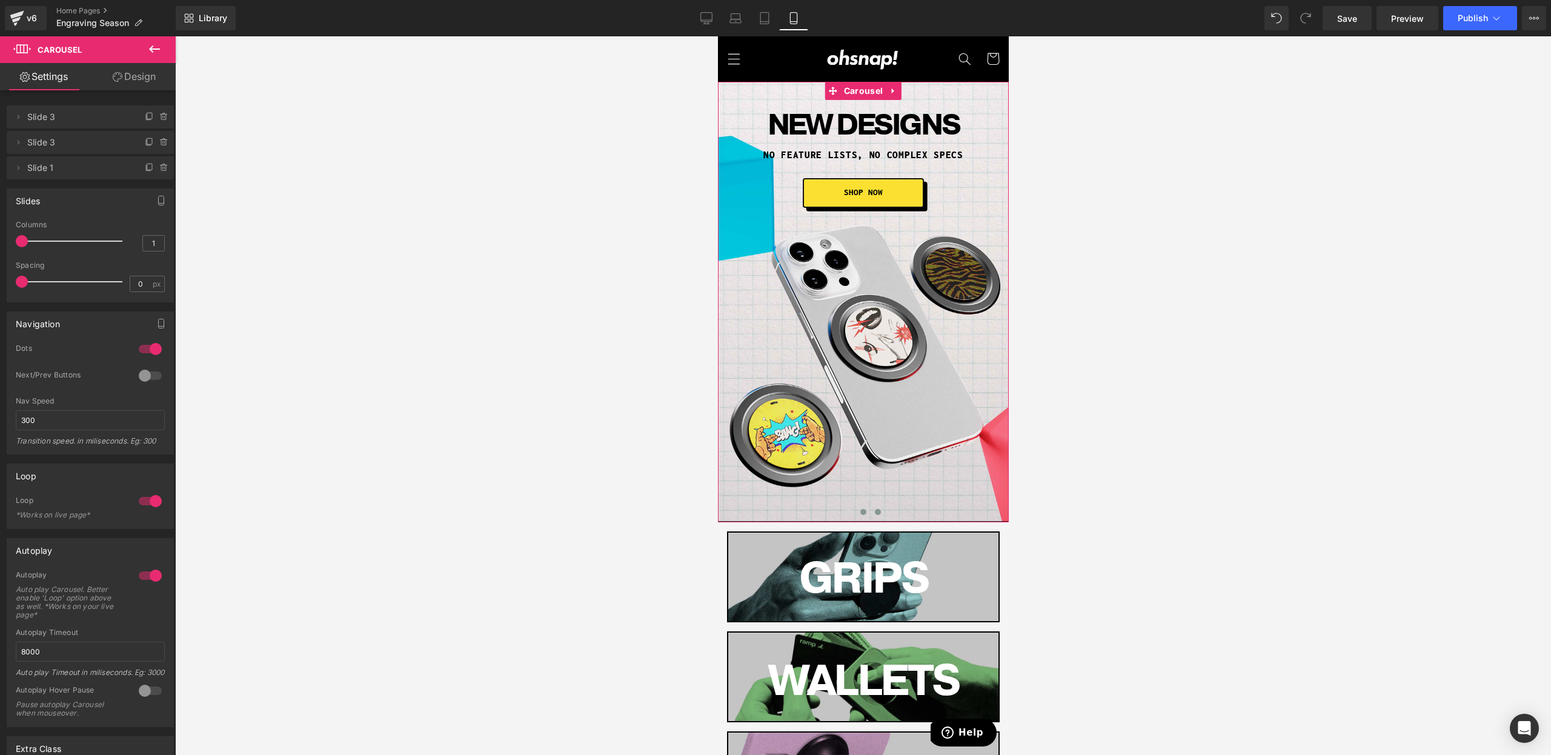
click at [880, 512] on span at bounding box center [877, 512] width 6 height 6
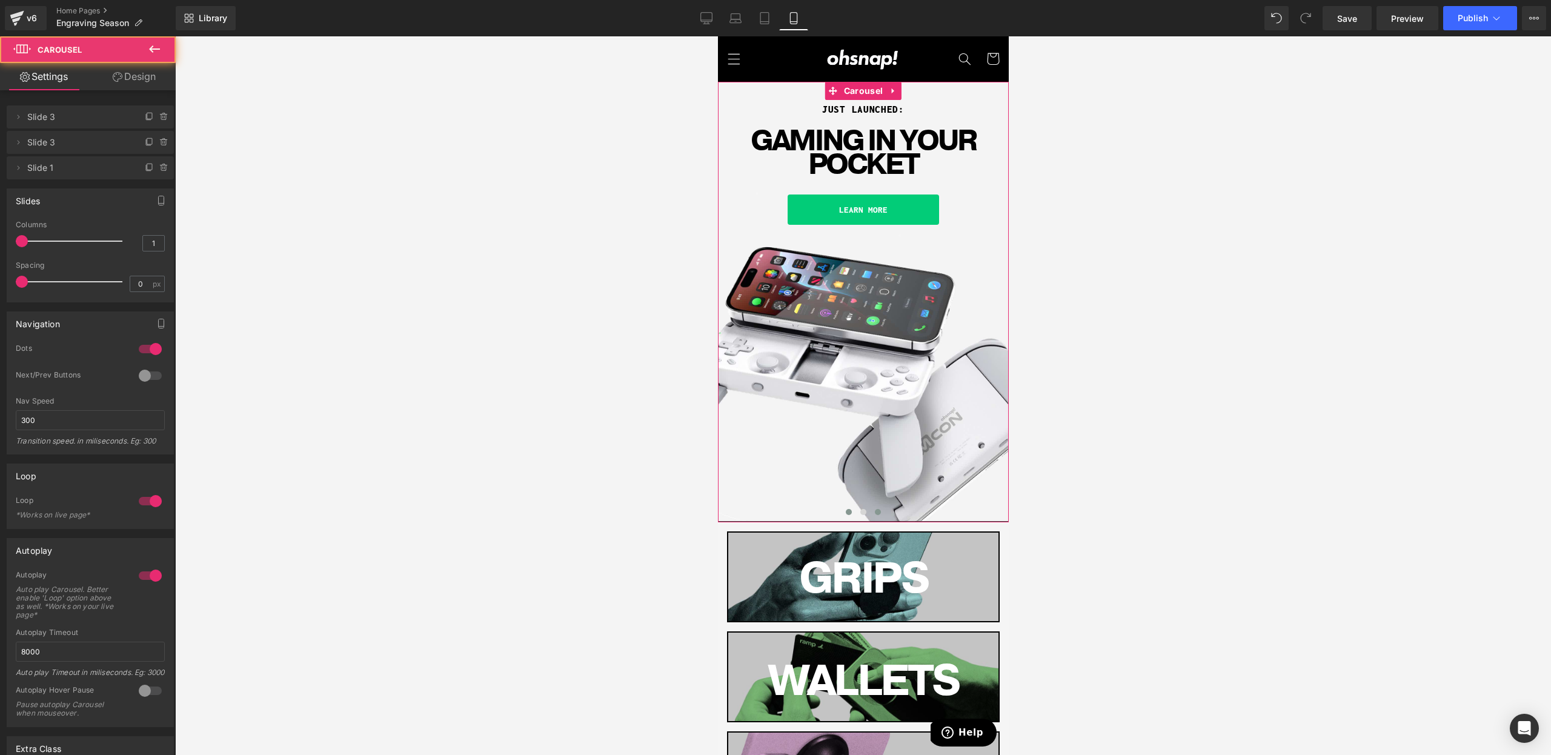
click at [847, 516] on button at bounding box center [848, 512] width 15 height 12
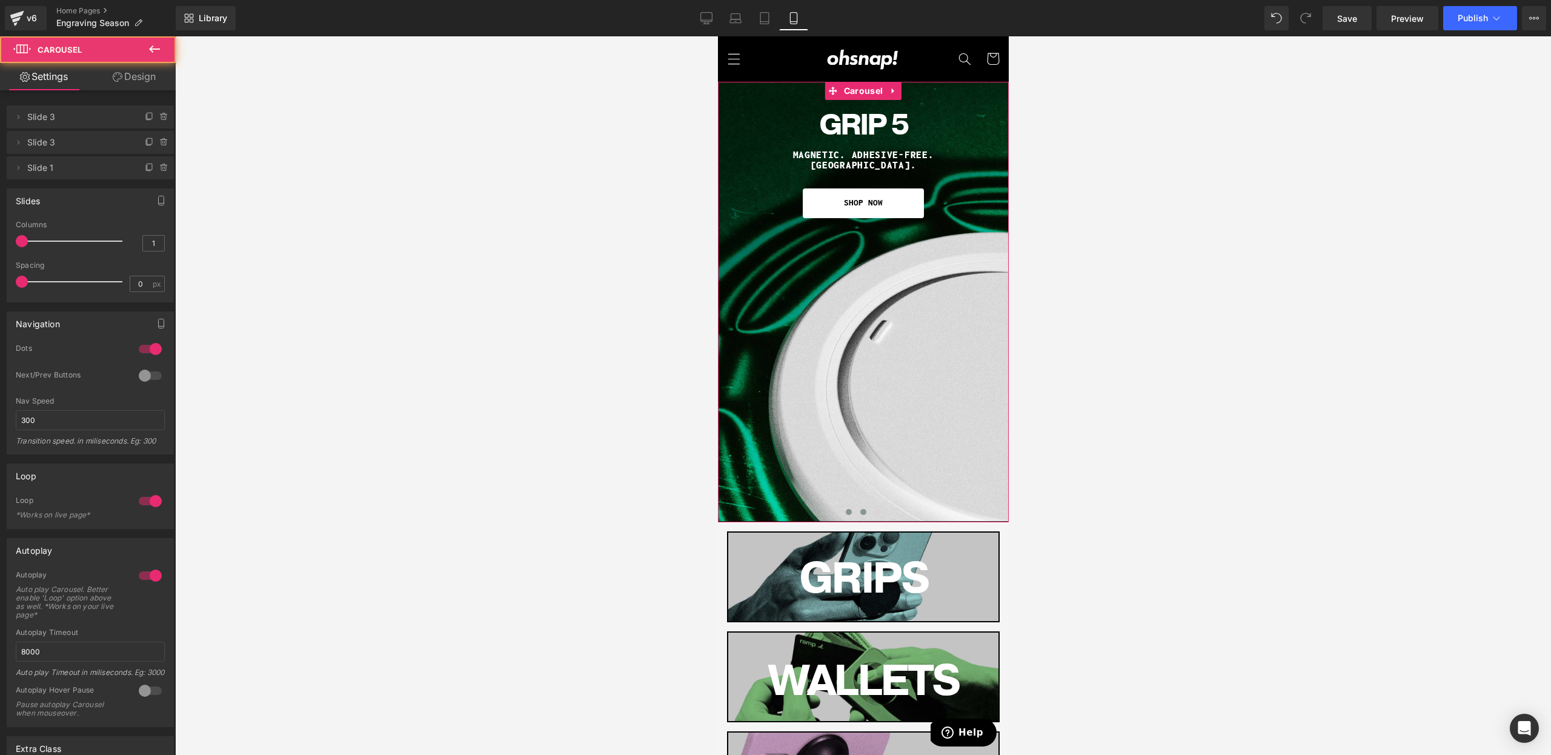
click at [858, 513] on button at bounding box center [863, 512] width 15 height 12
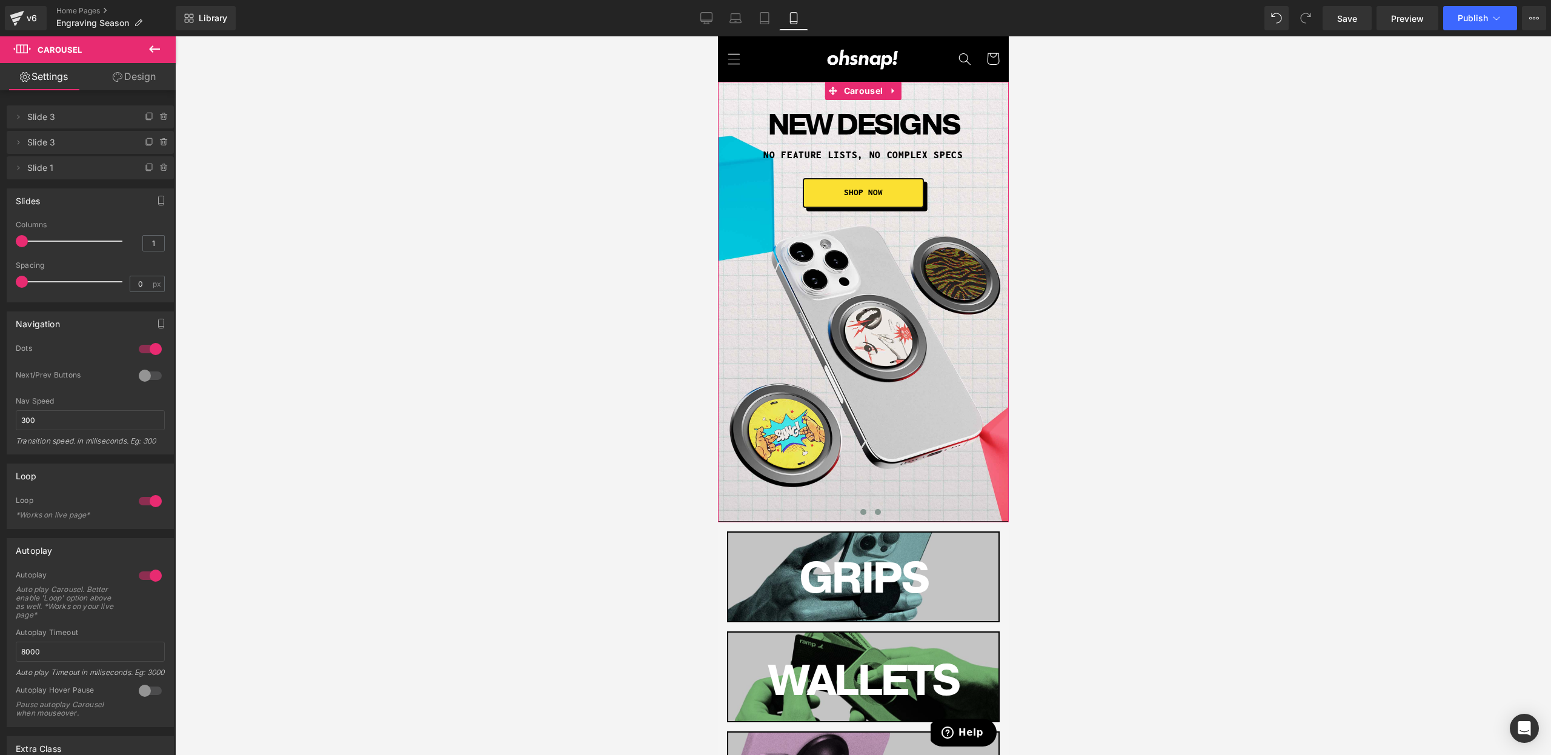
click at [873, 510] on button at bounding box center [877, 512] width 15 height 12
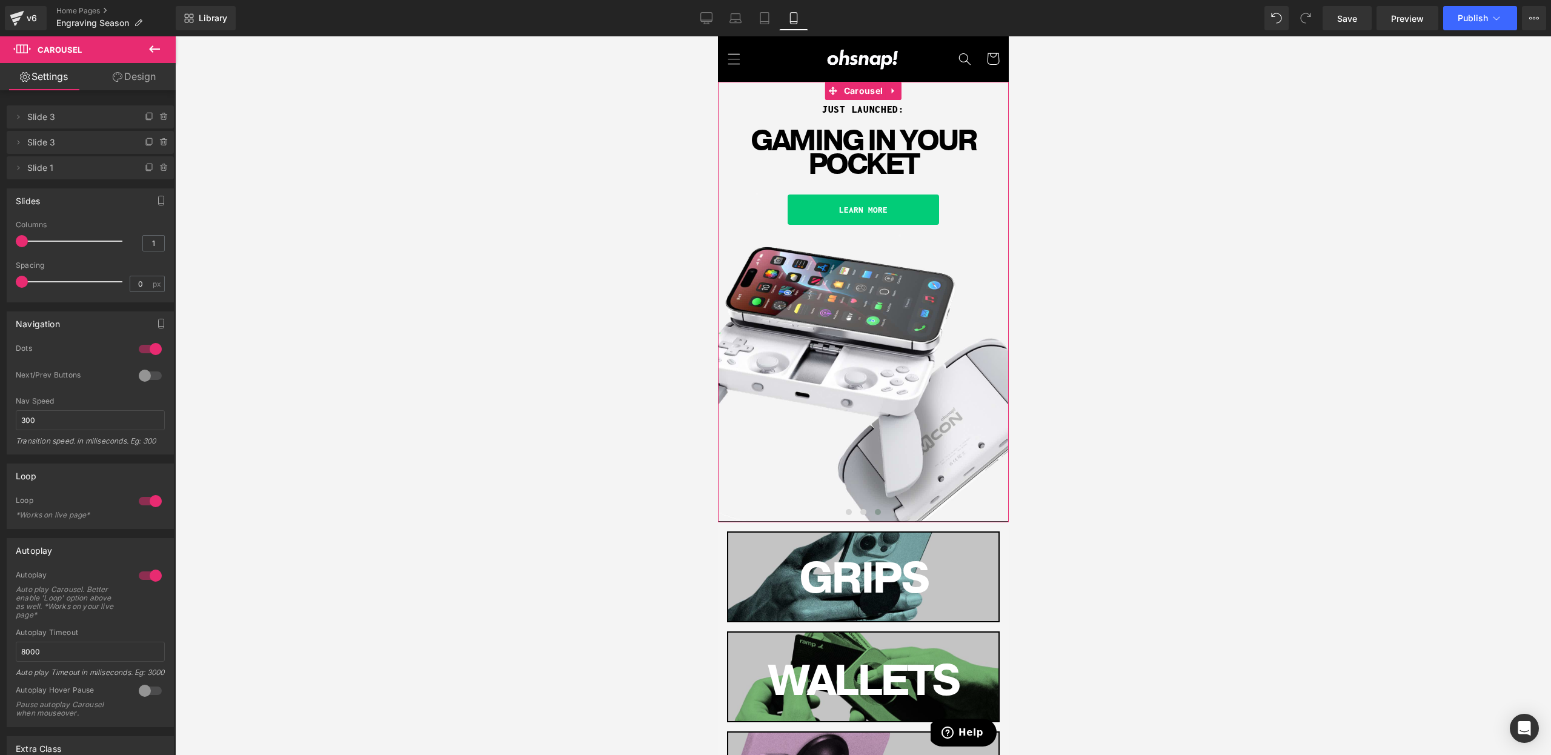
click at [839, 513] on div at bounding box center [862, 515] width 291 height 18
click at [846, 513] on span at bounding box center [848, 512] width 6 height 6
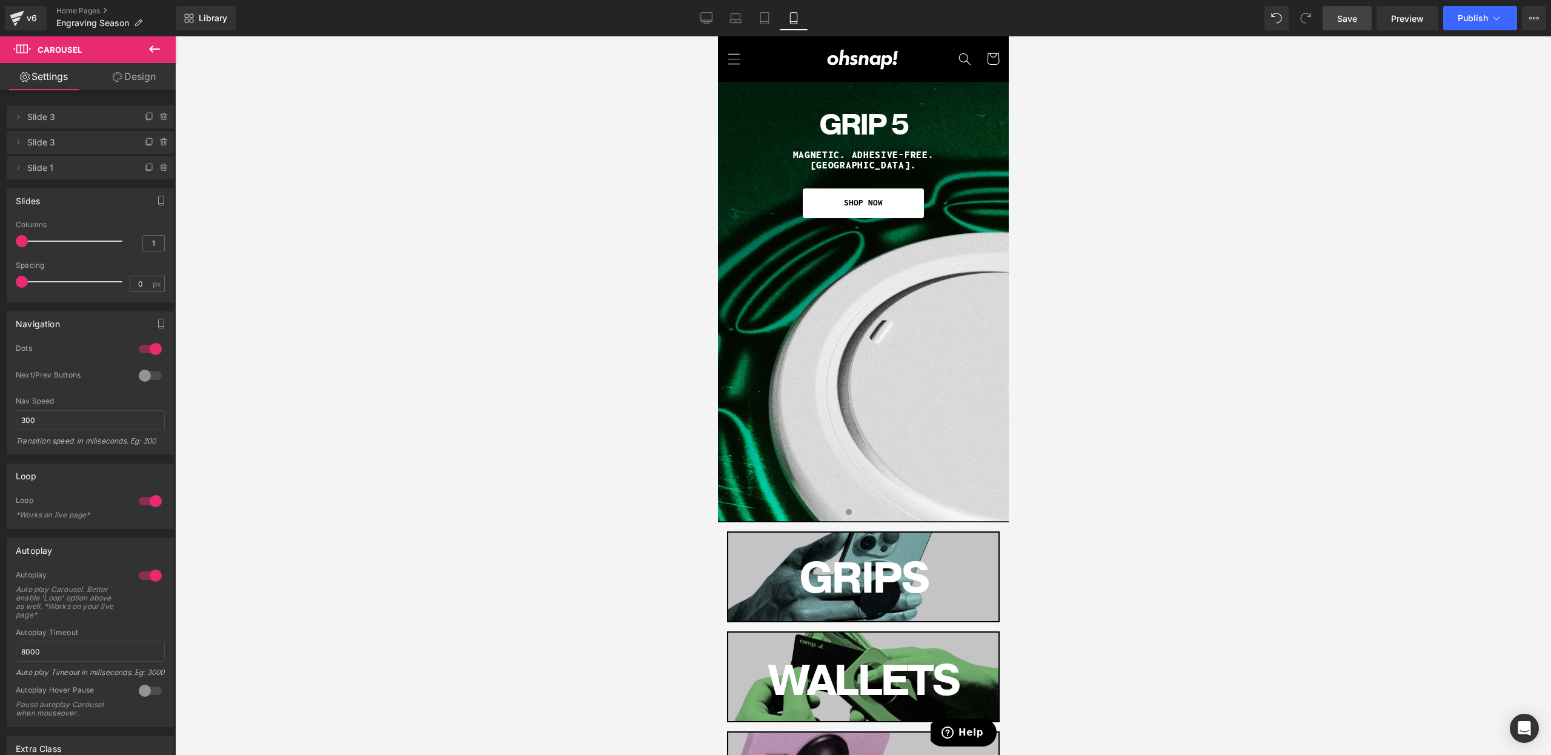
click at [1334, 23] on link "Save" at bounding box center [1347, 18] width 49 height 24
click at [1447, 34] on div "Library Mobile Desktop Laptop Tablet Mobile Save Preview Publish Scheduled View…" at bounding box center [863, 18] width 1375 height 36
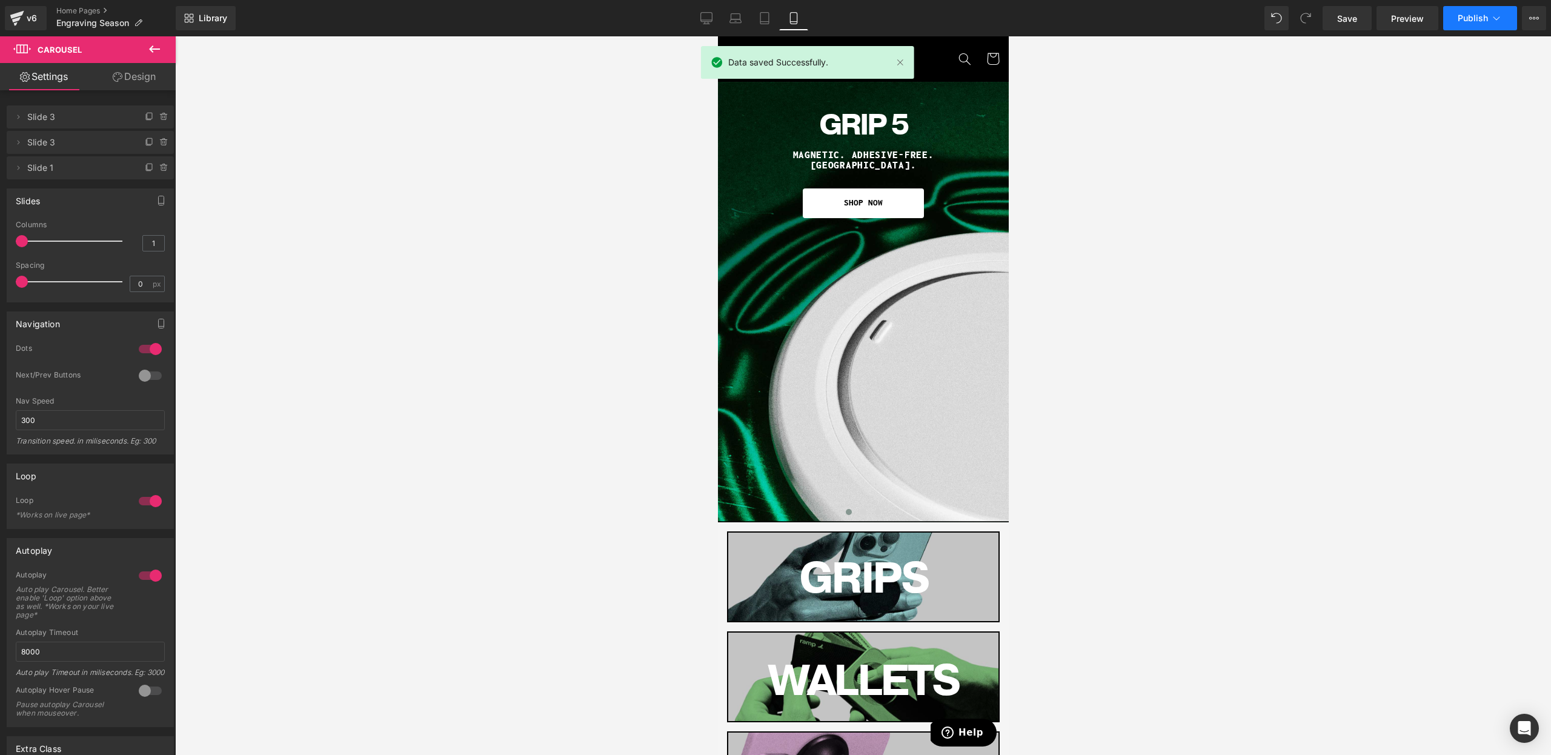
click at [1456, 25] on button "Publish" at bounding box center [1480, 18] width 74 height 24
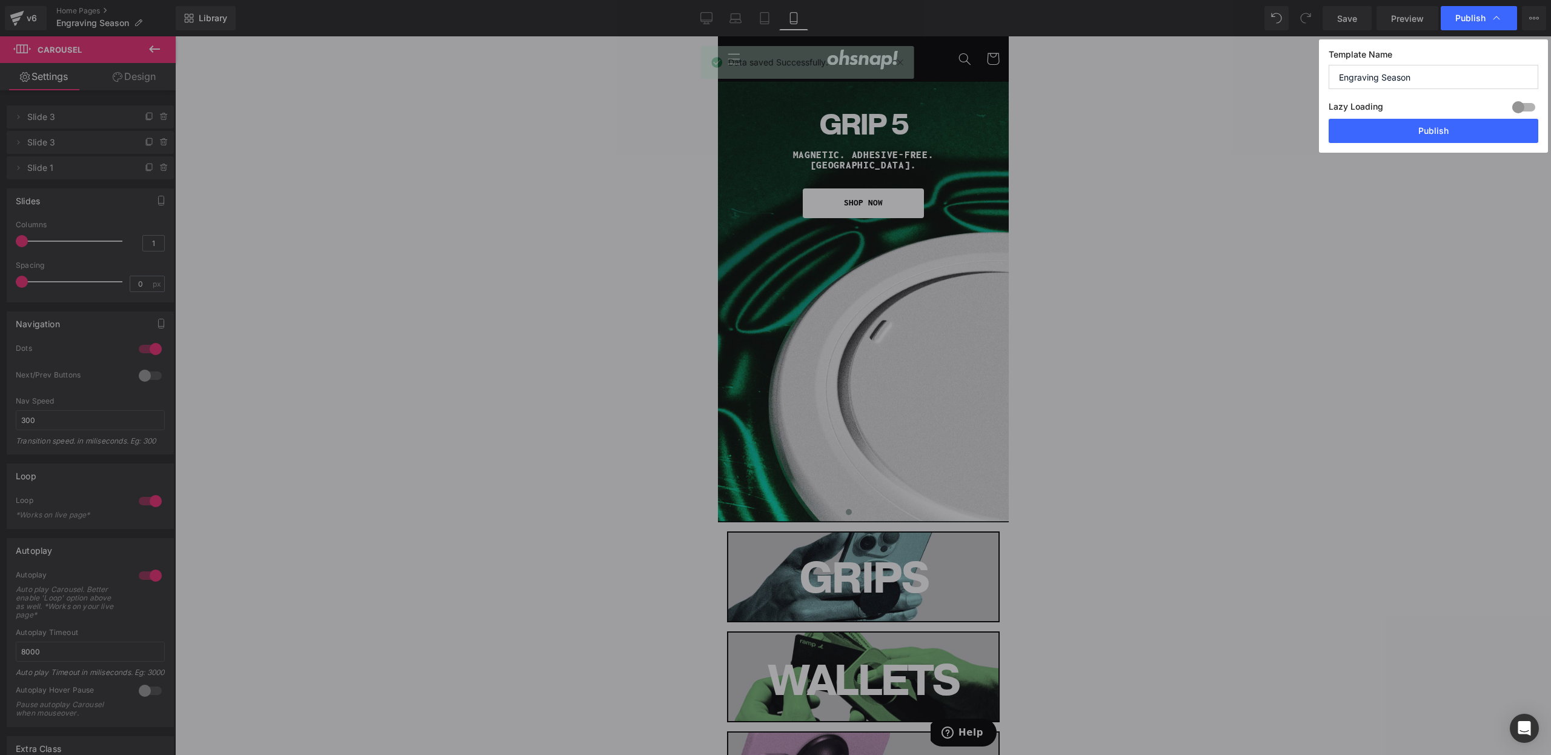
click at [1426, 127] on button "Publish" at bounding box center [1434, 131] width 210 height 24
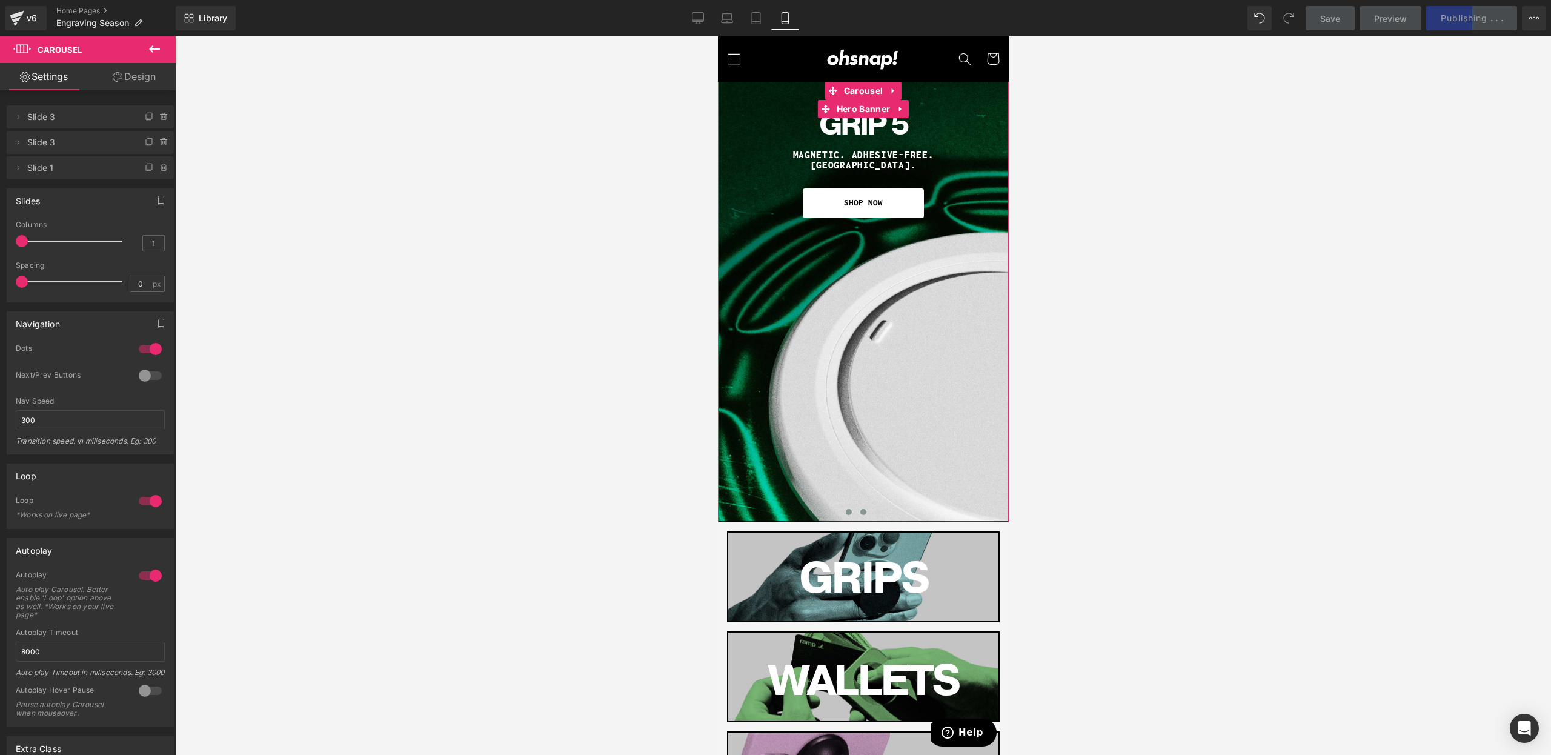
click at [864, 512] on span at bounding box center [863, 512] width 6 height 6
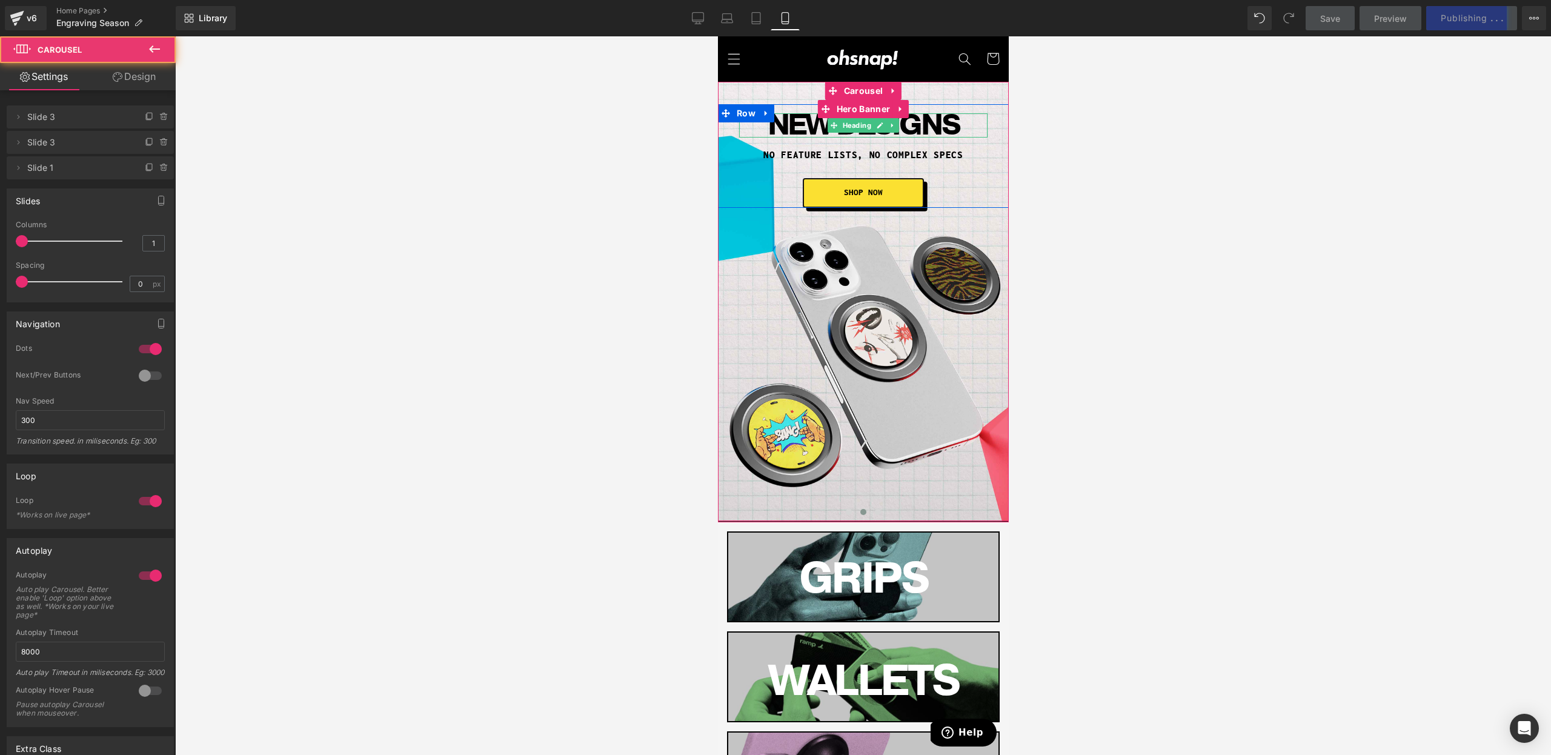
click at [803, 126] on span "New Designs" at bounding box center [862, 125] width 191 height 40
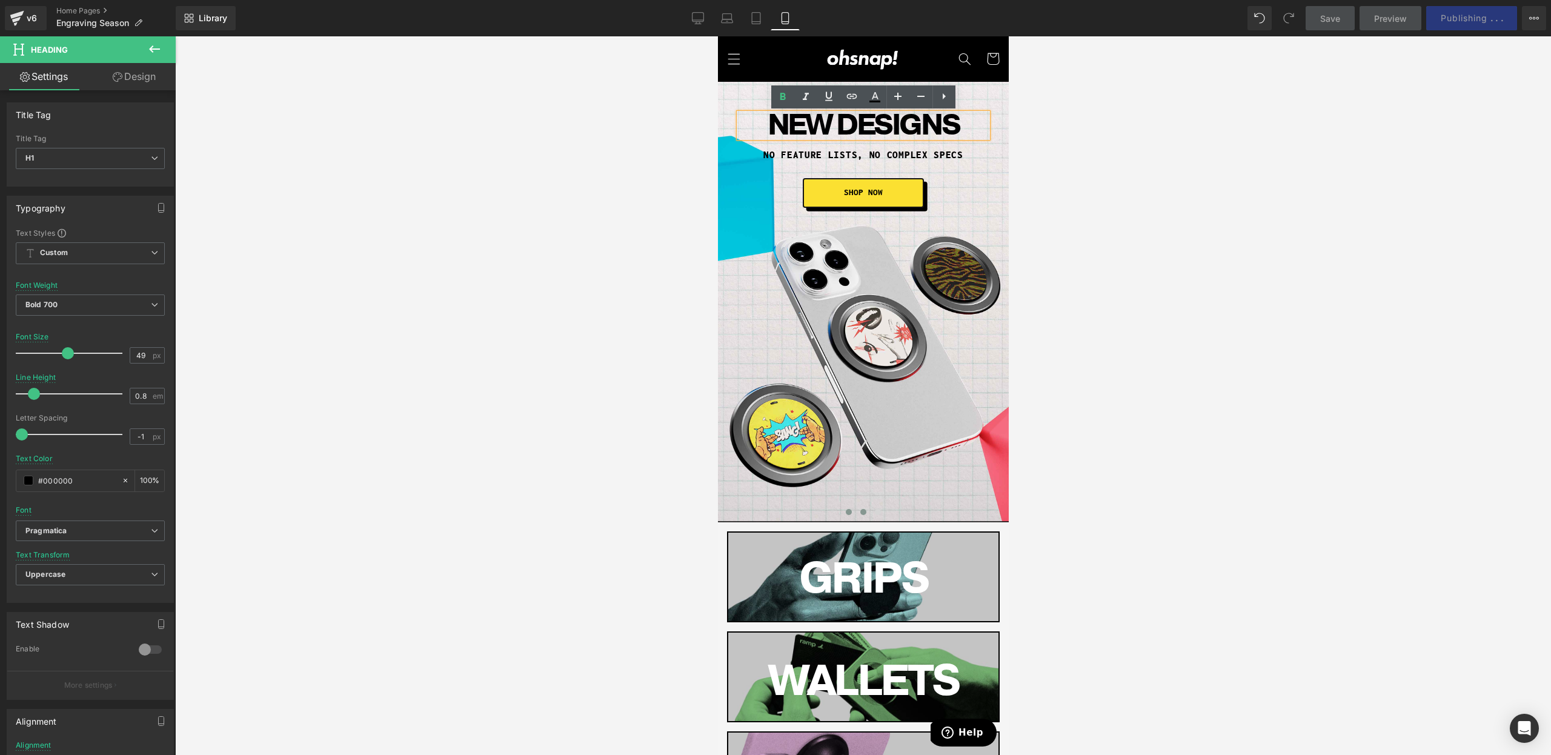
click at [849, 510] on span at bounding box center [848, 512] width 6 height 6
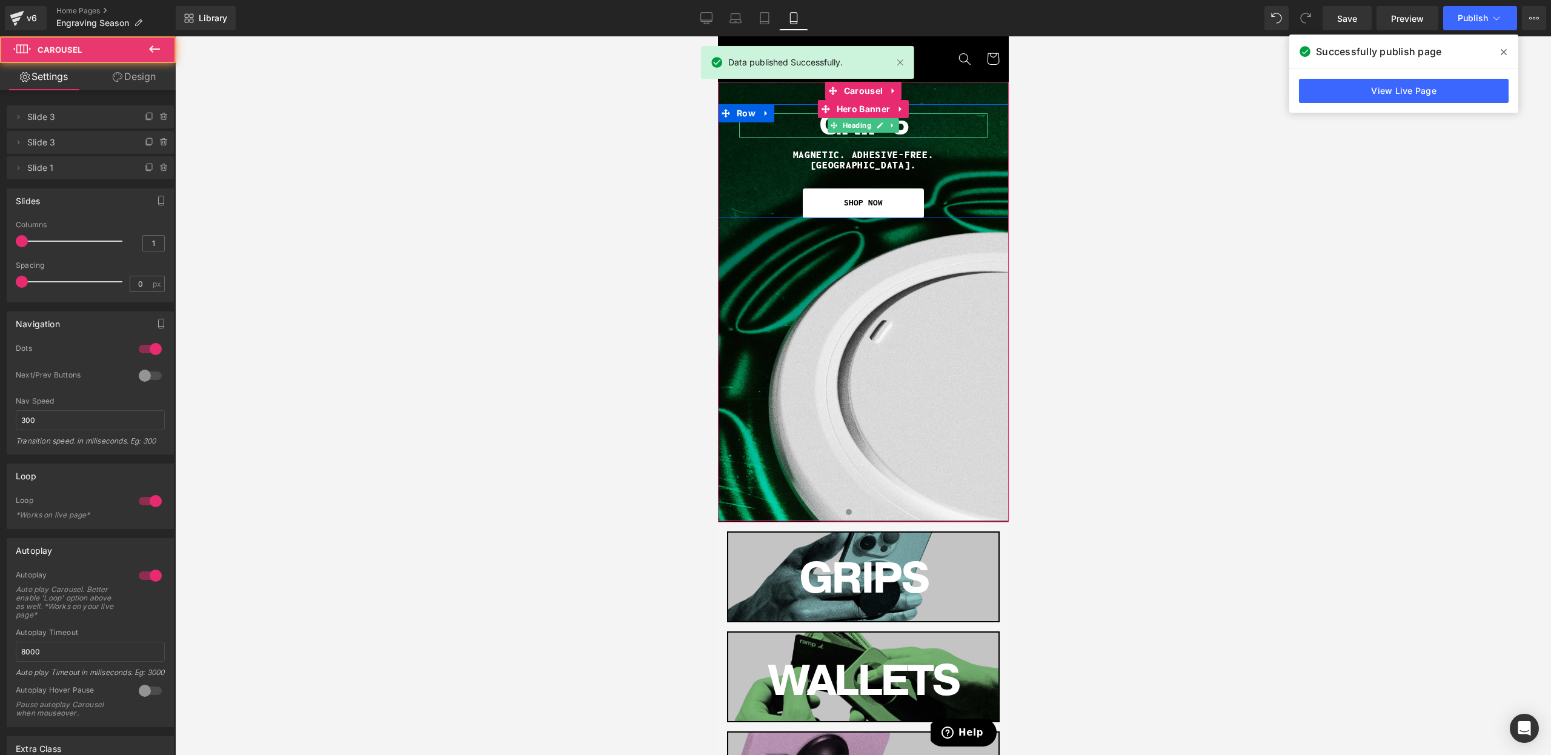
click at [831, 134] on span "Grip 5" at bounding box center [863, 125] width 88 height 40
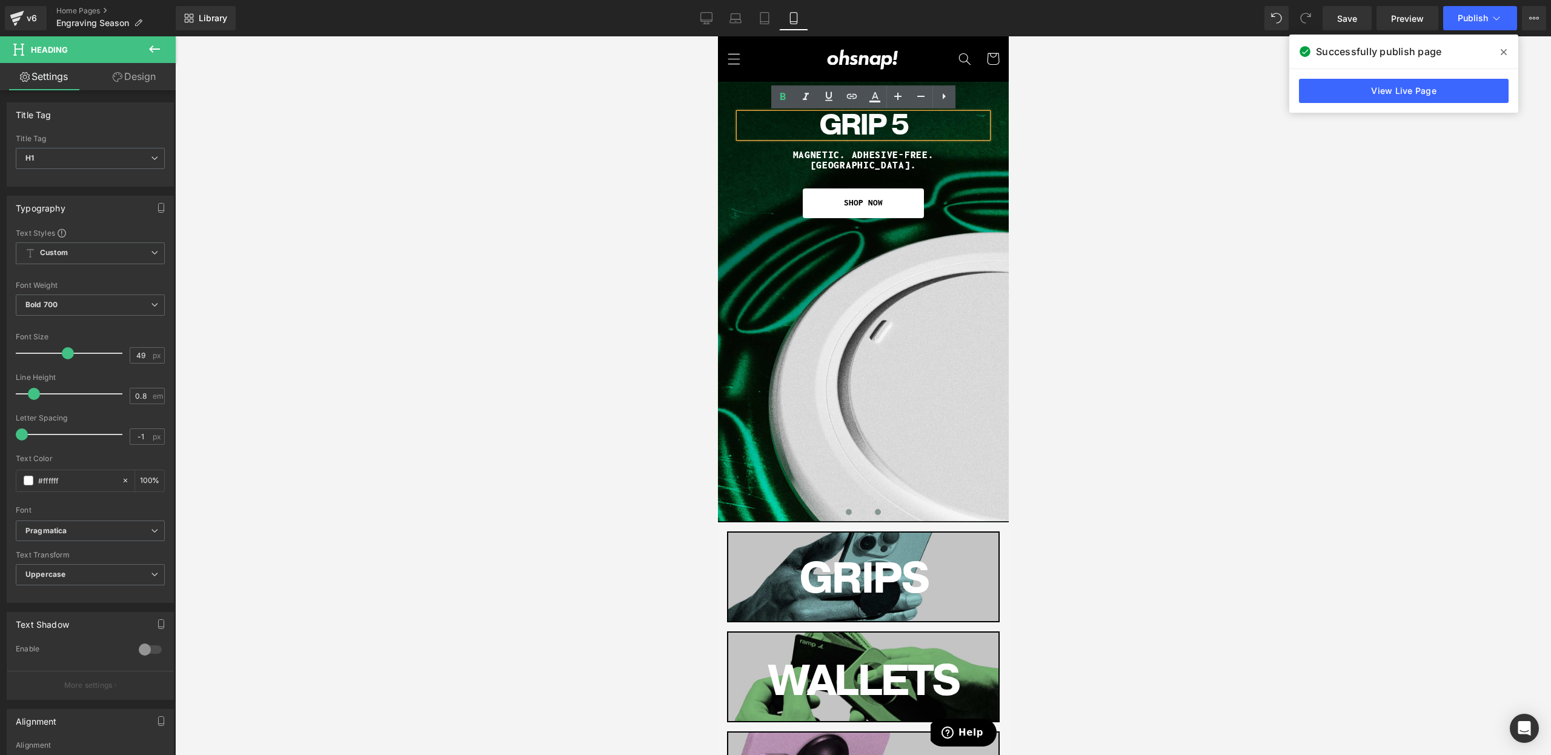
click at [874, 511] on span at bounding box center [877, 512] width 6 height 6
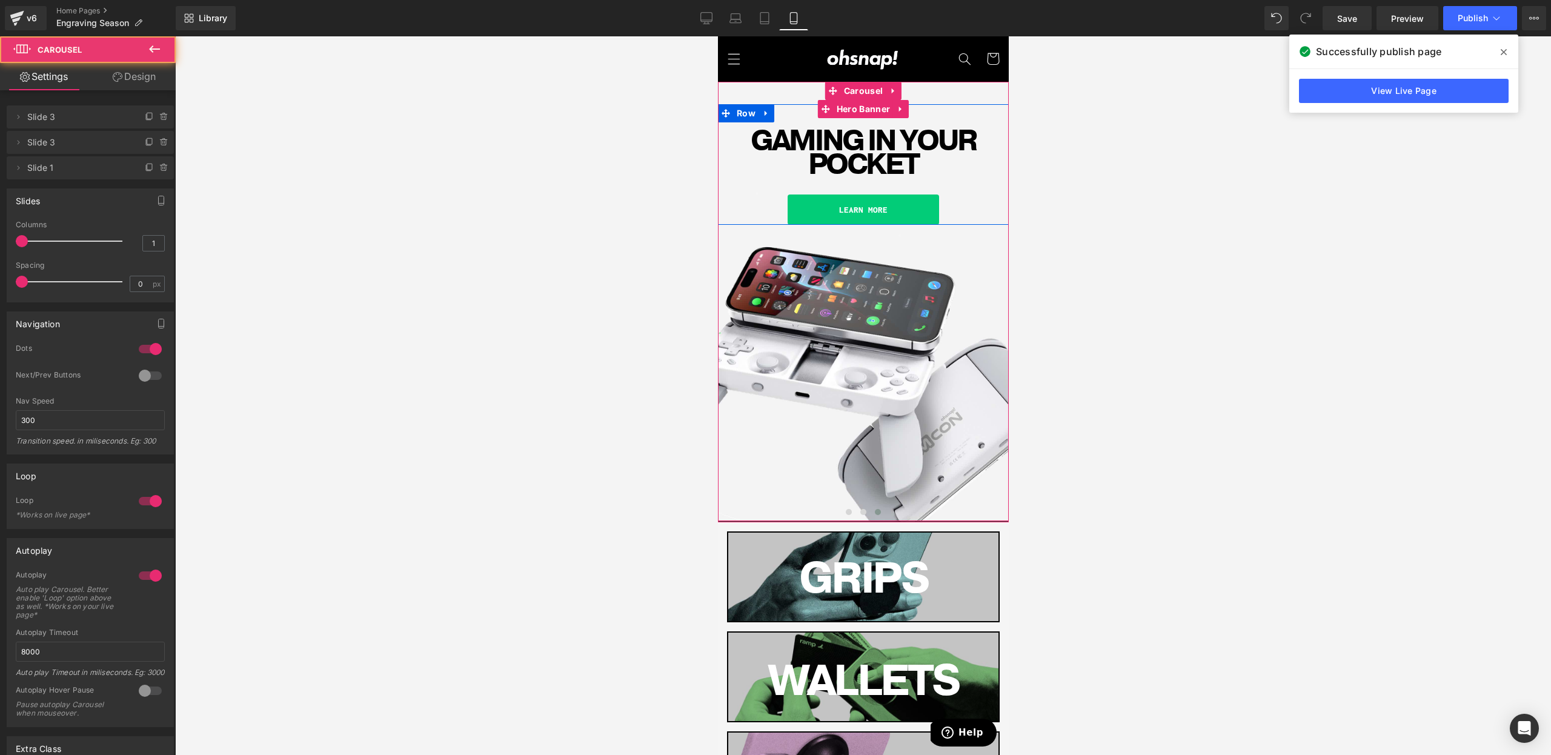
click at [845, 158] on span "Heading" at bounding box center [856, 153] width 33 height 15
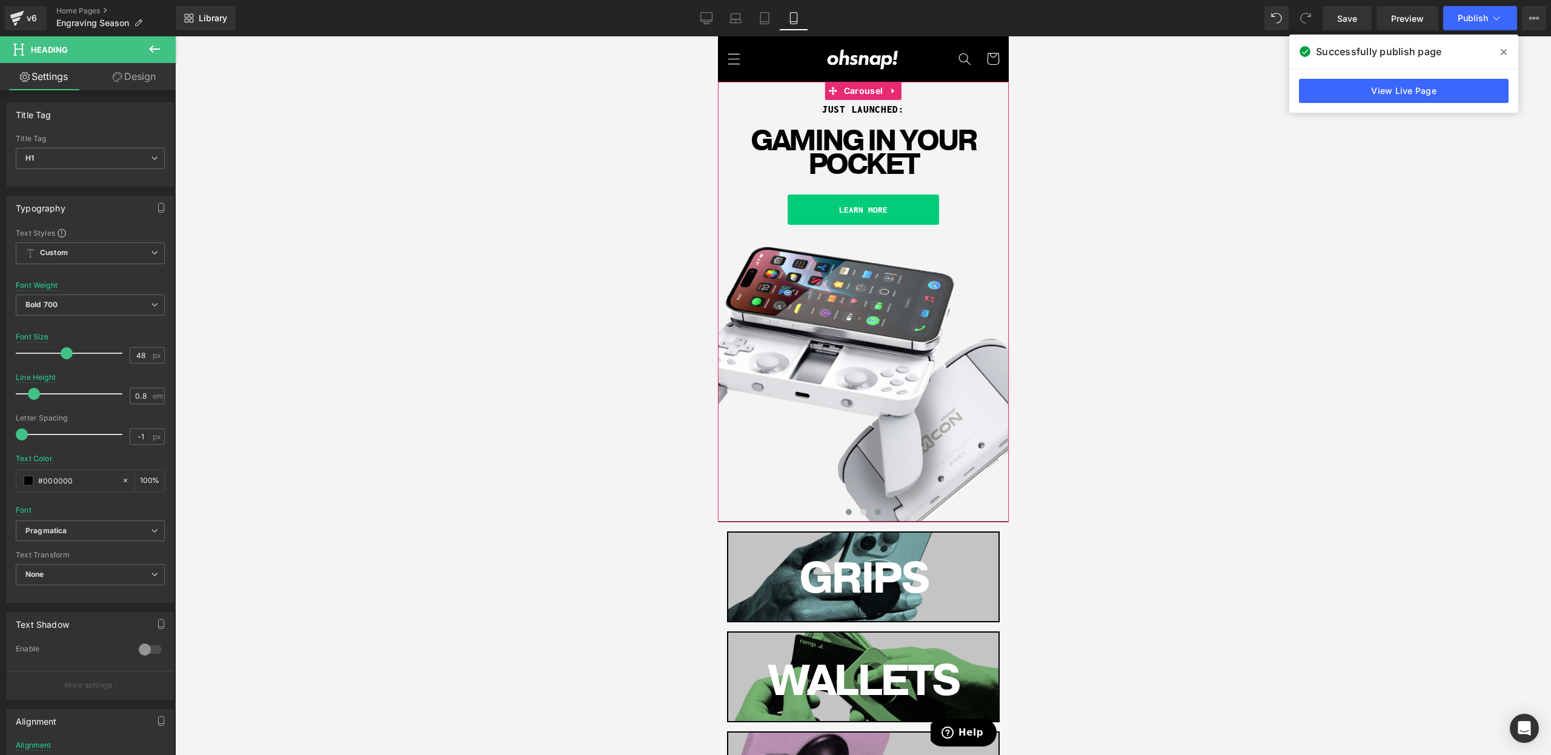
click at [846, 511] on span at bounding box center [848, 512] width 6 height 6
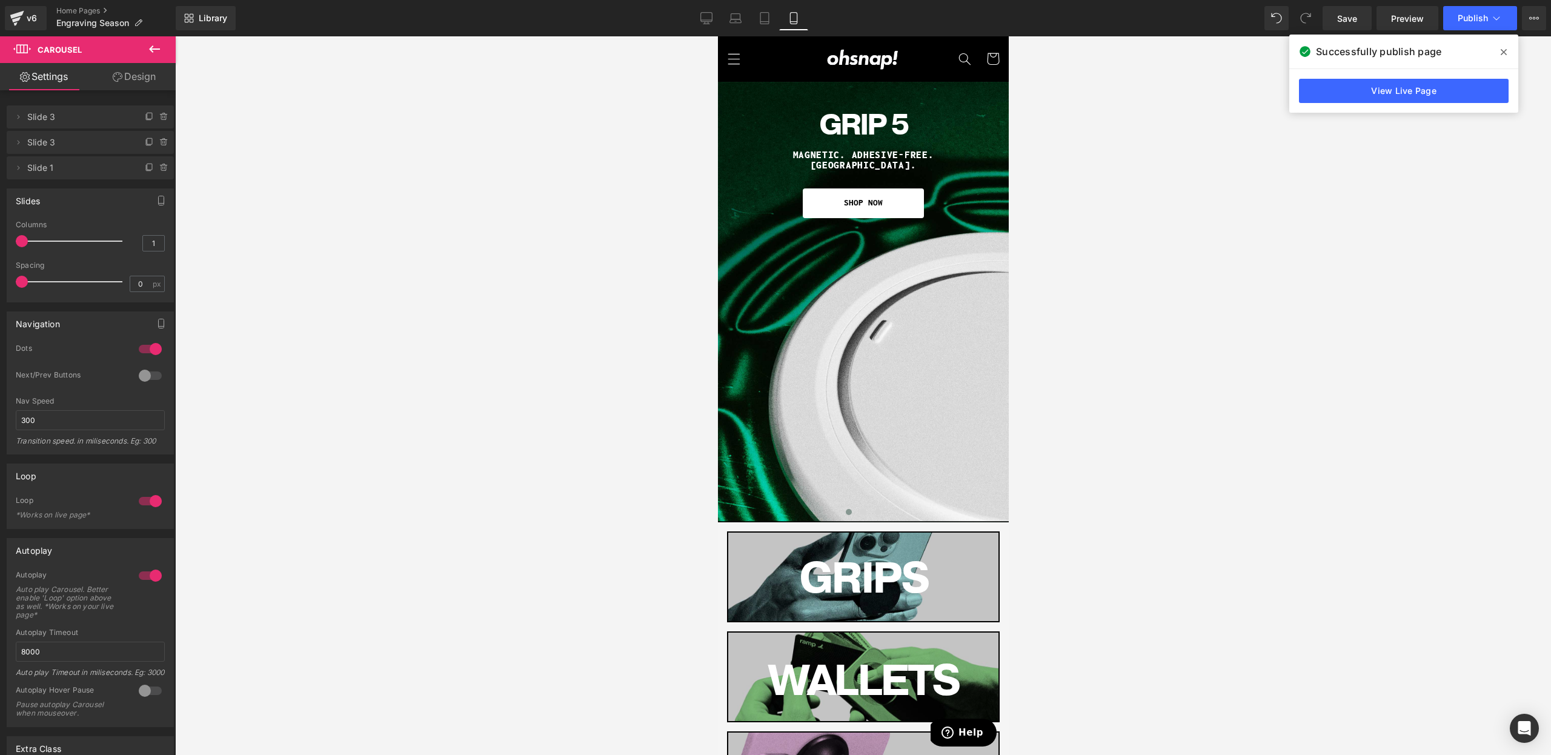
click at [92, 5] on div "v6 Home Pages Engraving Season" at bounding box center [88, 18] width 176 height 36
click at [88, 10] on link "Home Pages" at bounding box center [115, 11] width 119 height 10
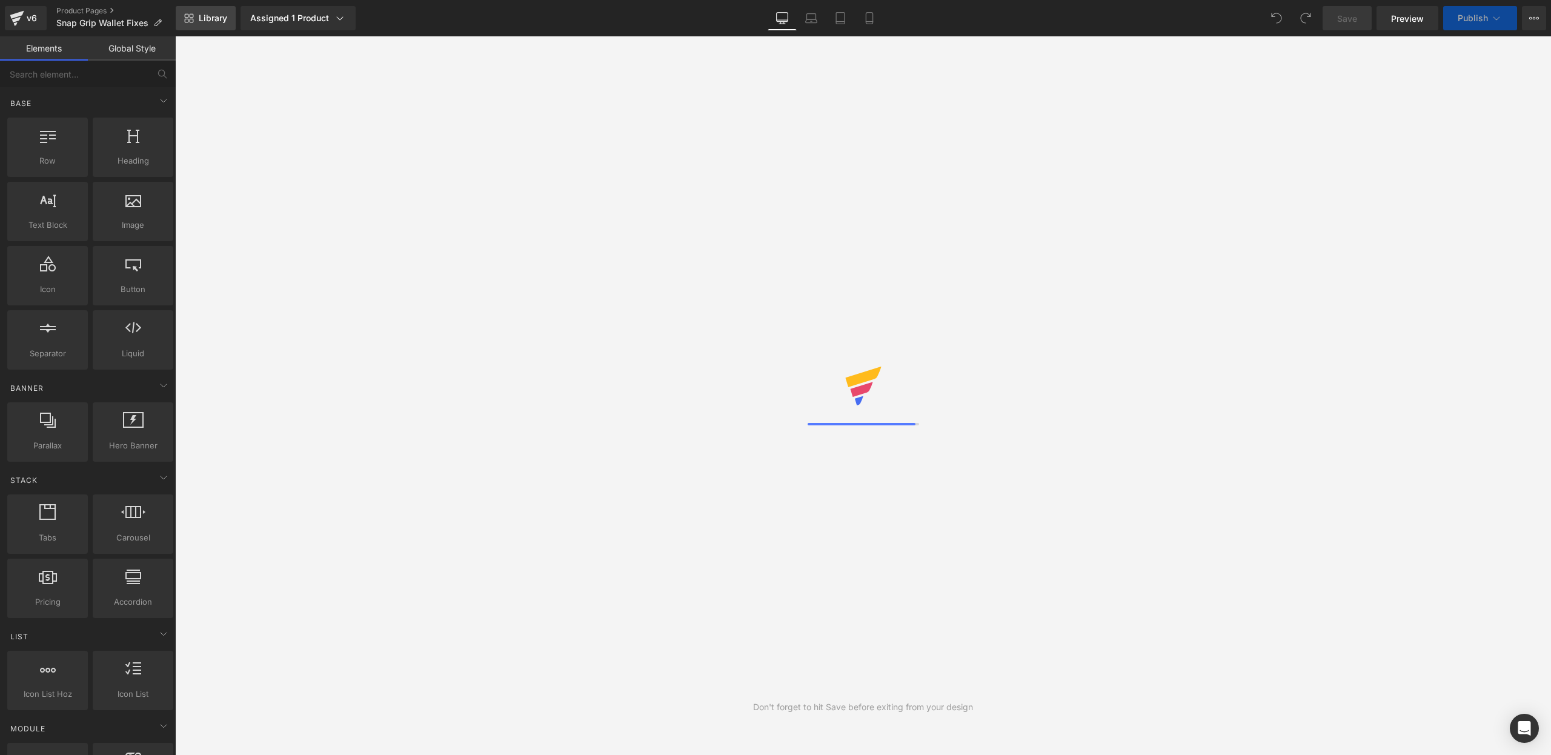
click at [200, 19] on span "Library" at bounding box center [213, 18] width 28 height 11
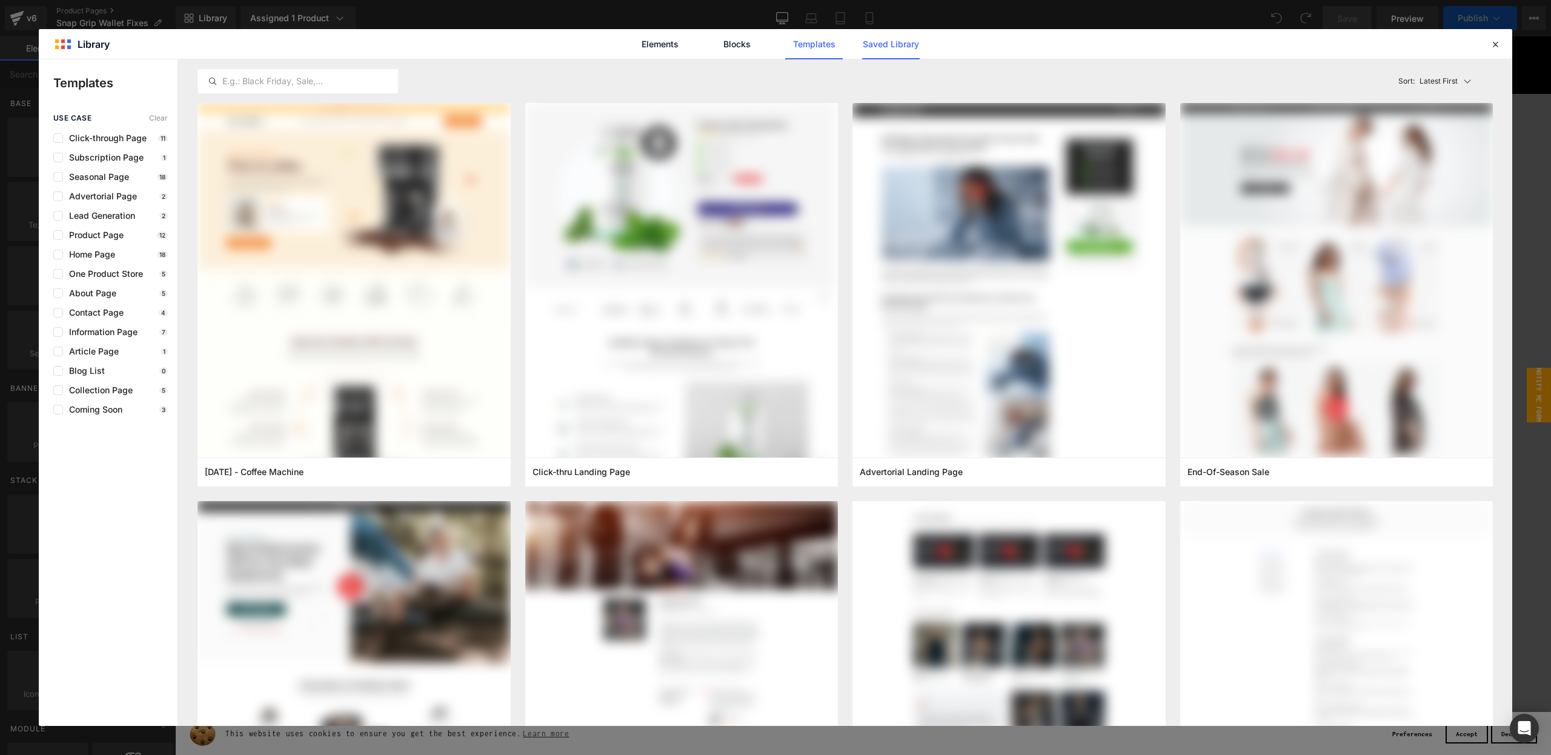
click at [885, 48] on link "Saved Library" at bounding box center [891, 44] width 58 height 30
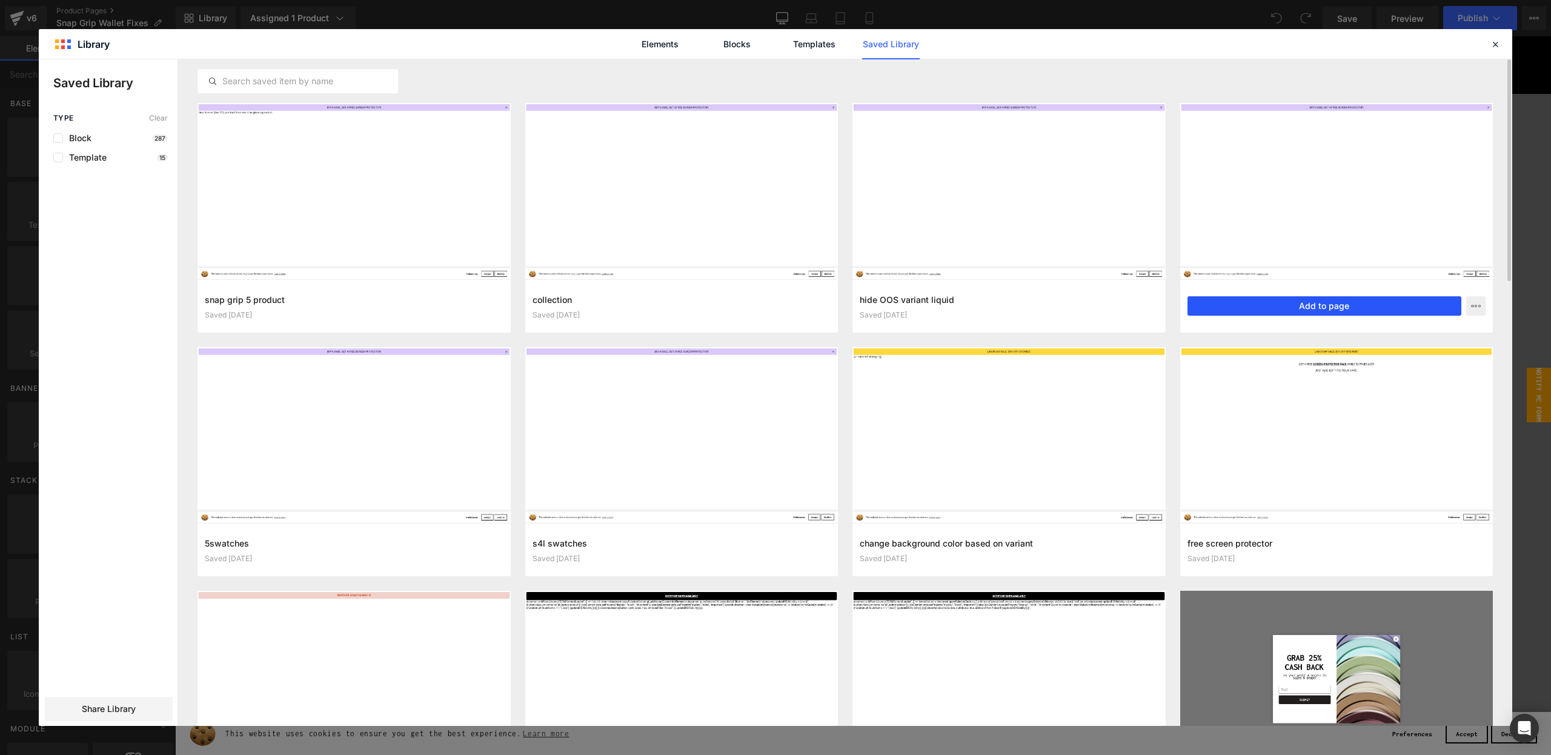
click at [1255, 305] on button "Add to page" at bounding box center [1325, 305] width 274 height 19
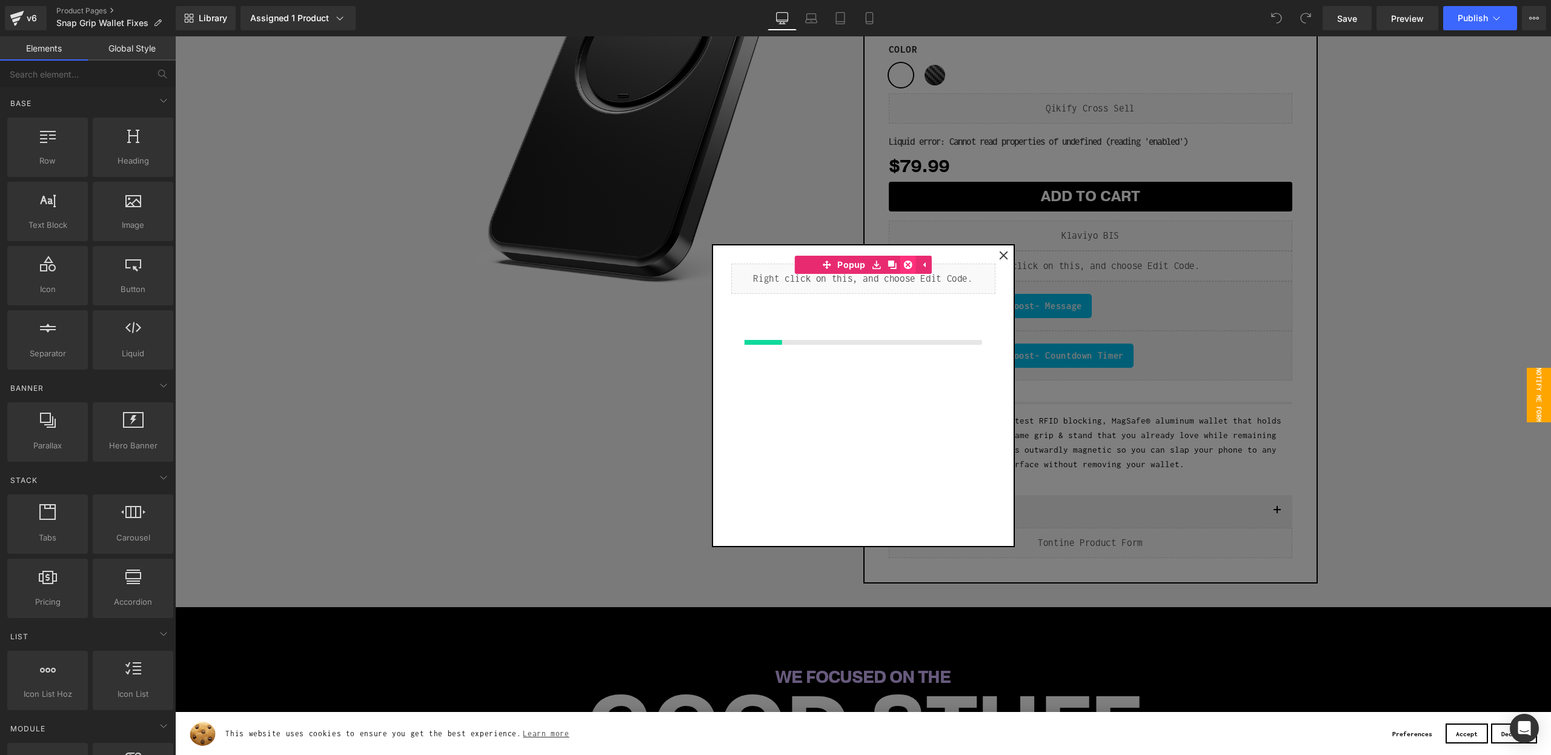
scroll to position [197, 0]
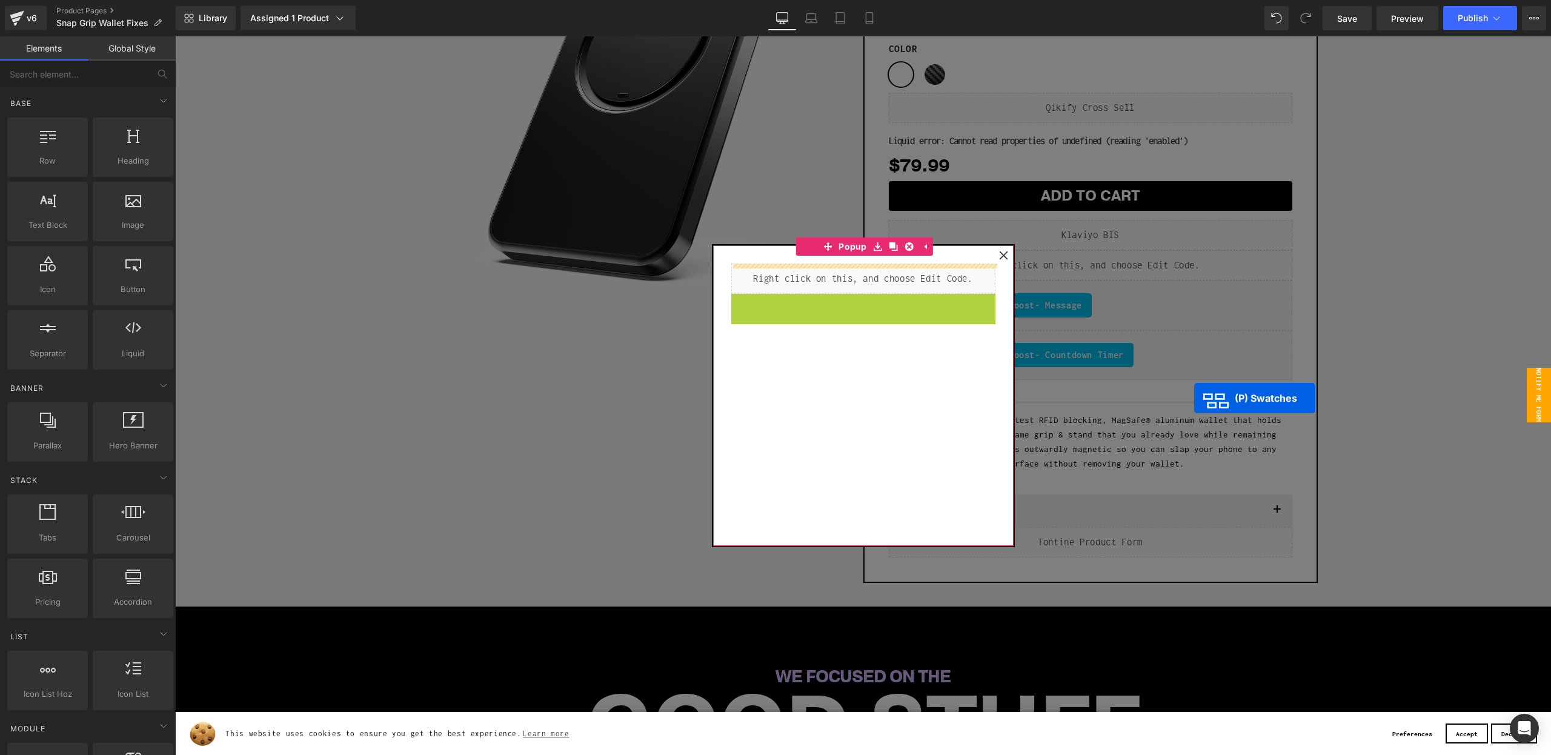
drag, startPoint x: 866, startPoint y: 358, endPoint x: 1196, endPoint y: 404, distance: 332.9
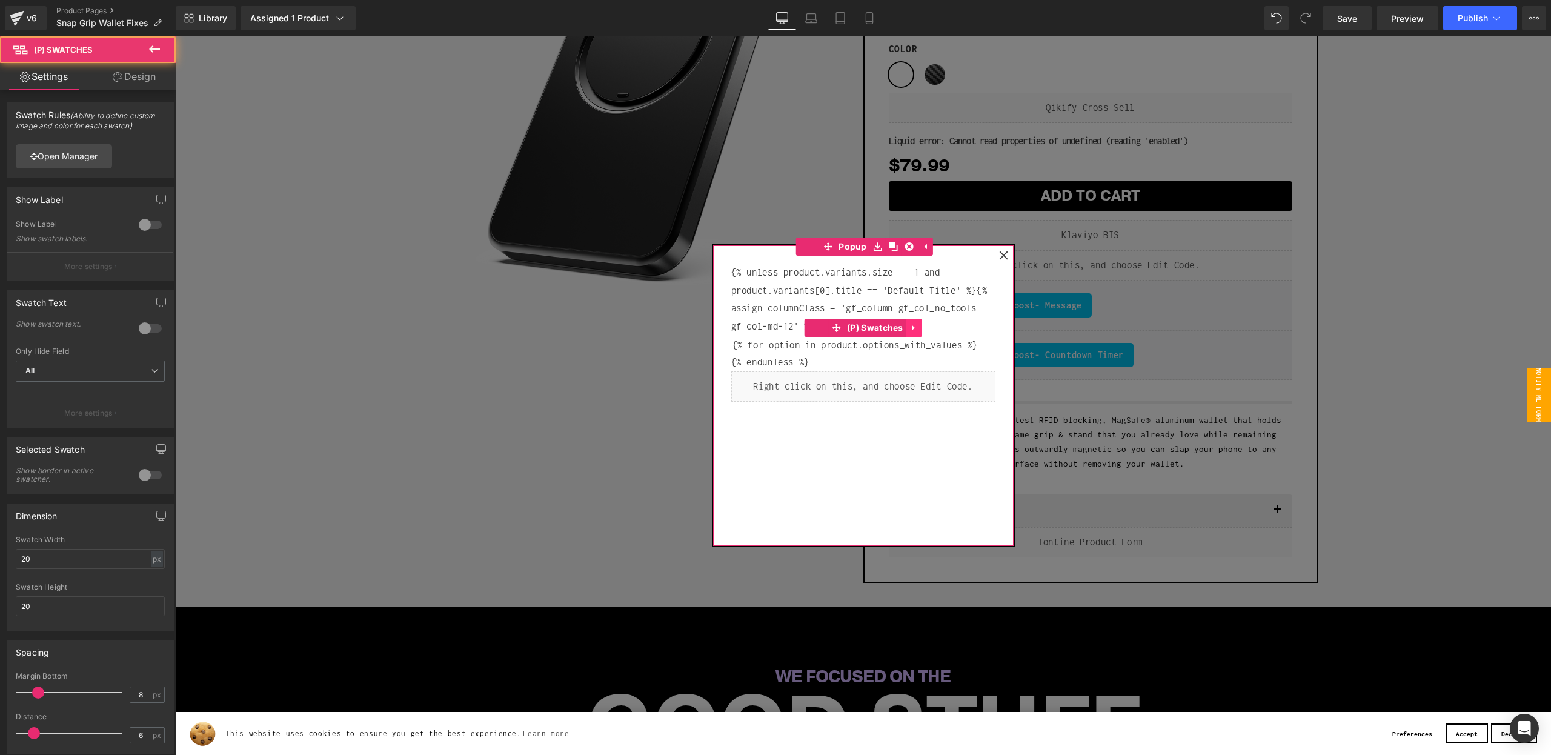
click at [908, 331] on link at bounding box center [914, 328] width 16 height 18
click at [917, 328] on link at bounding box center [922, 328] width 16 height 18
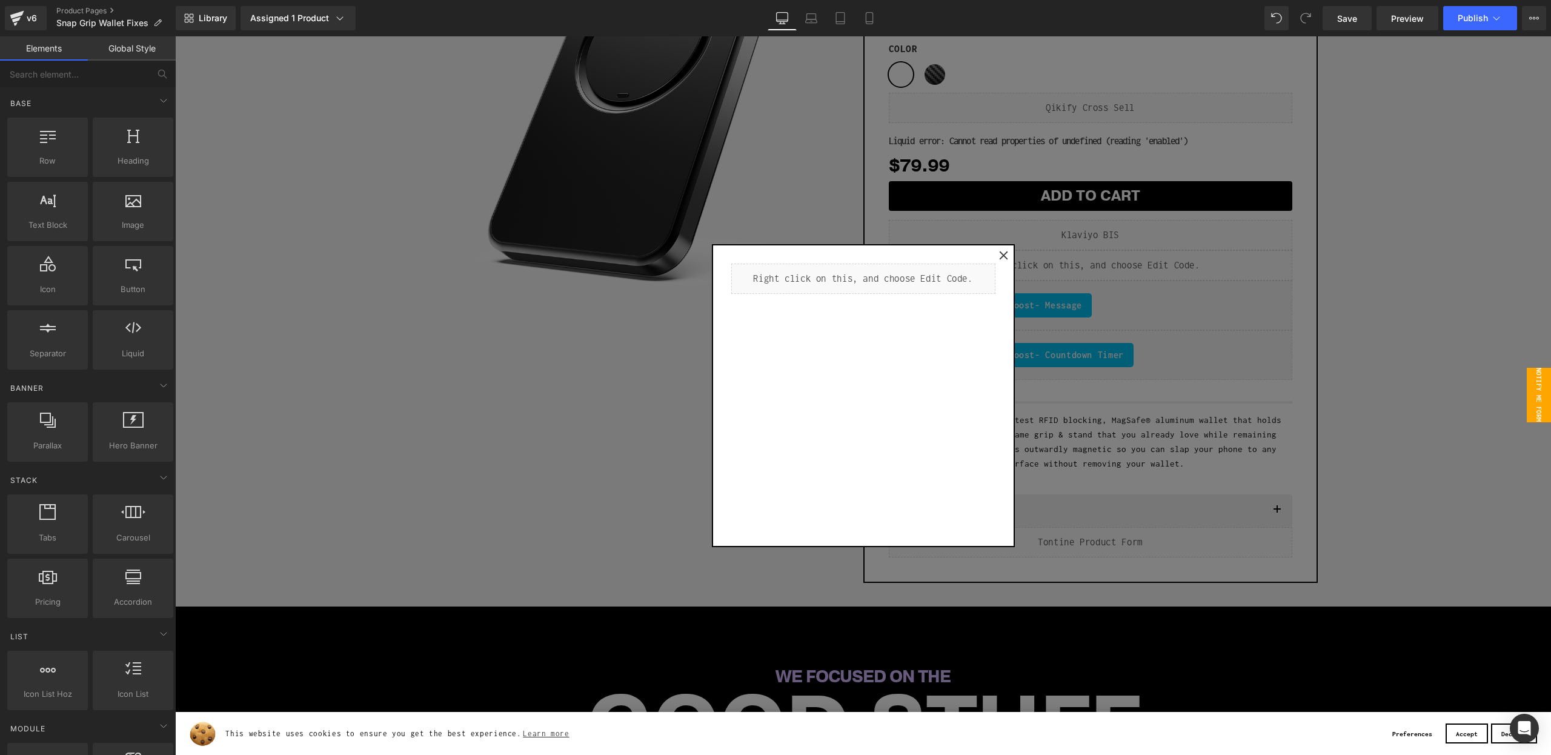
click at [1253, 296] on div at bounding box center [863, 395] width 1376 height 719
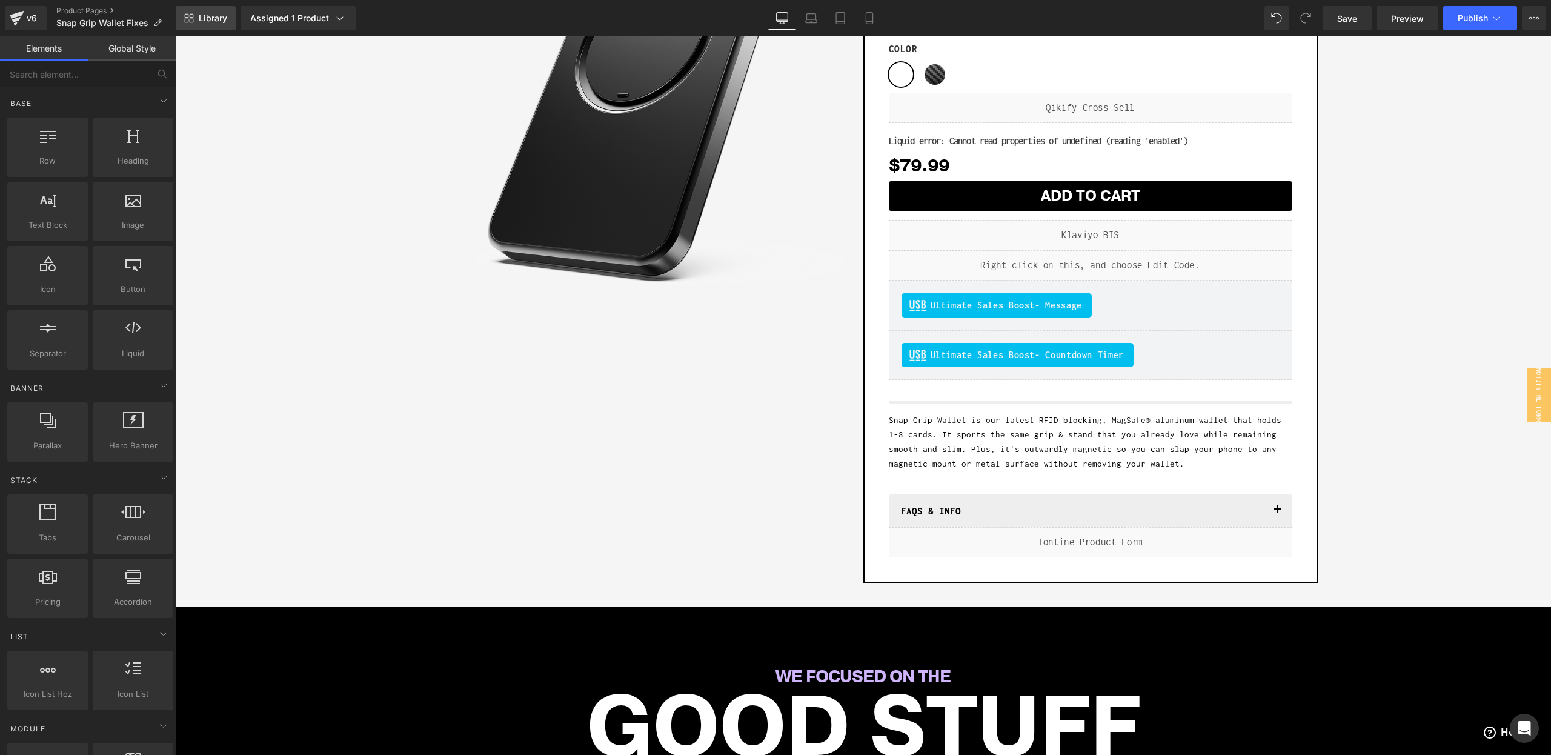
click at [192, 25] on link "Library" at bounding box center [206, 18] width 60 height 24
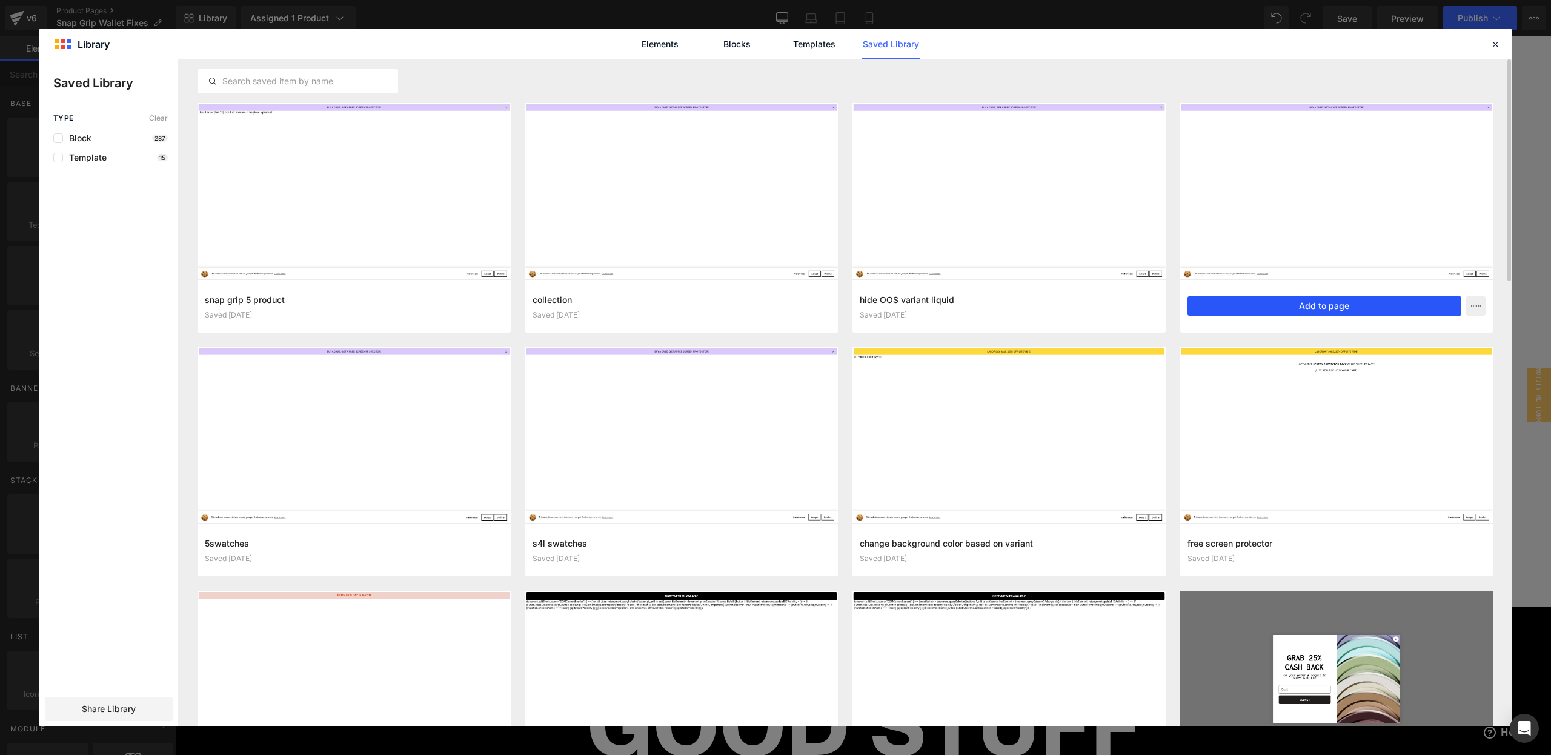
click at [1234, 307] on button "Add to page" at bounding box center [1325, 305] width 274 height 19
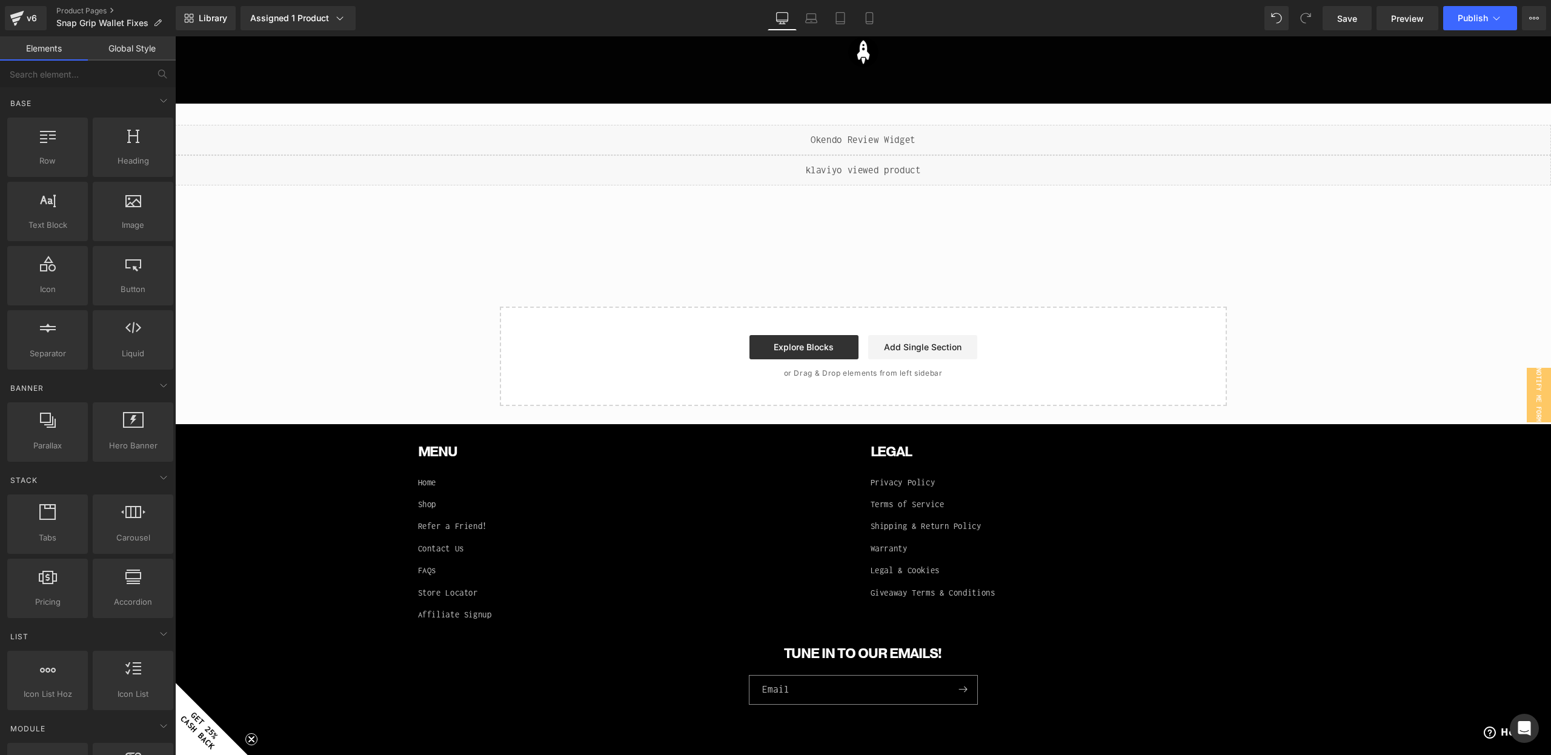
scroll to position [4013, 0]
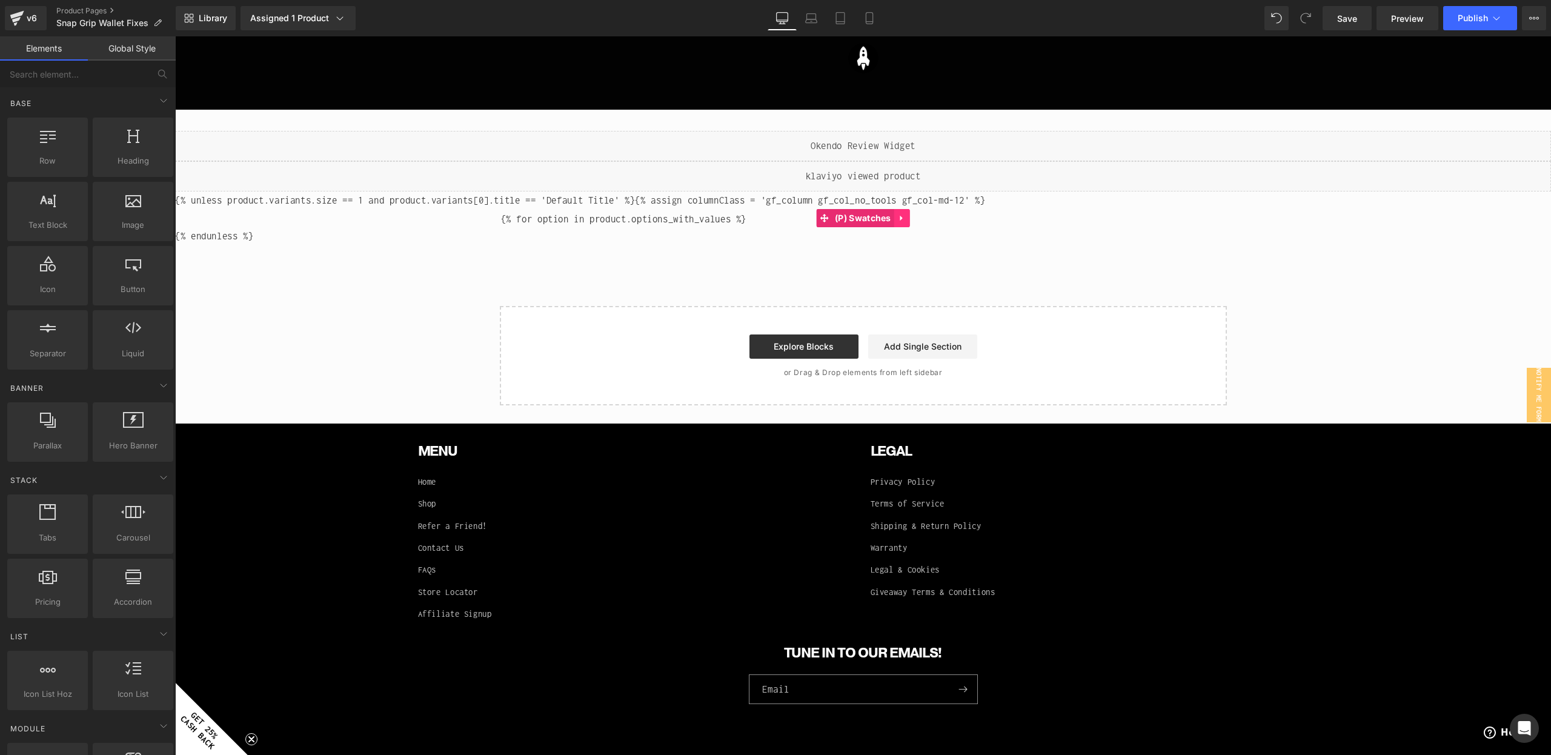
click at [903, 218] on icon at bounding box center [902, 218] width 8 height 9
click at [907, 218] on icon at bounding box center [910, 218] width 8 height 8
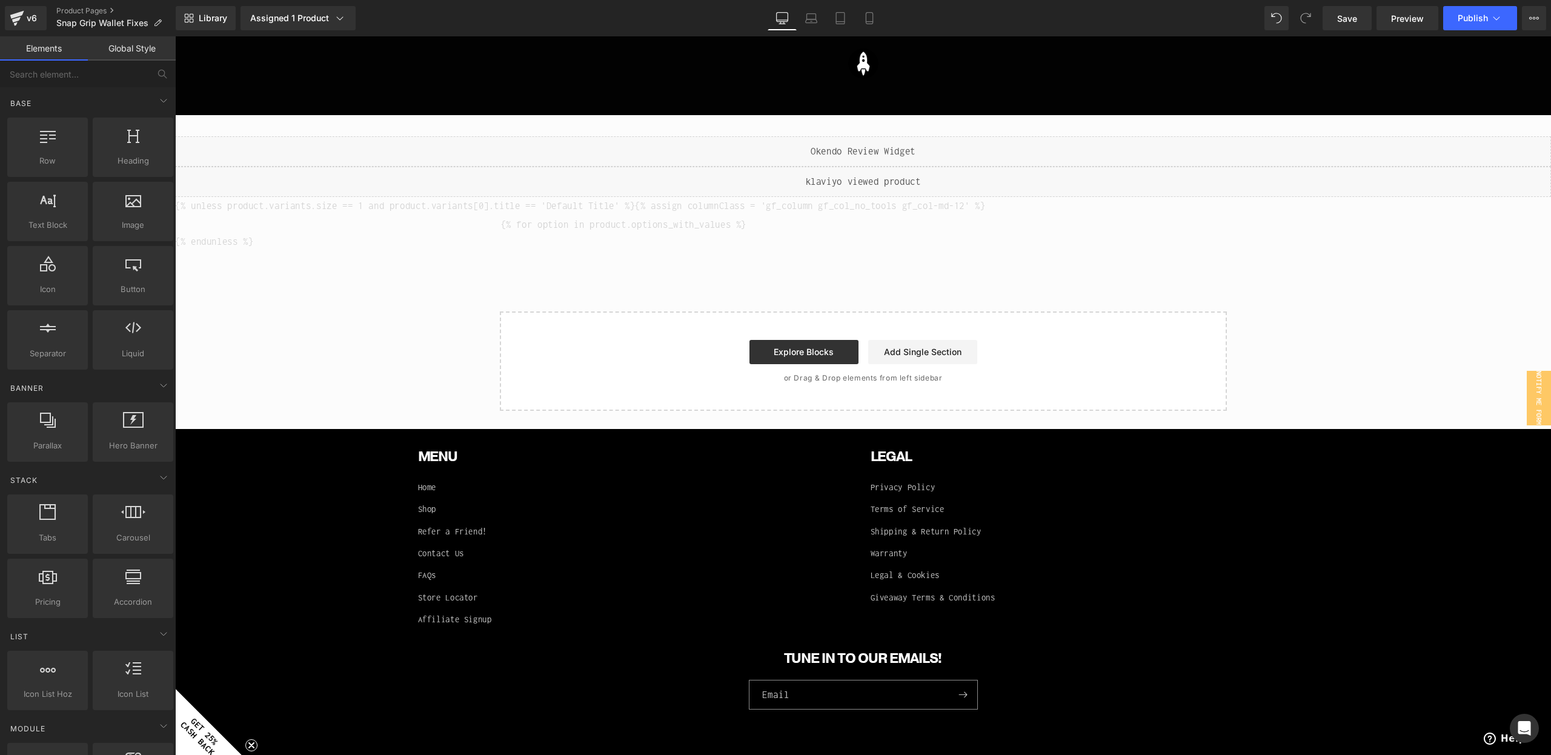
scroll to position [3953, 0]
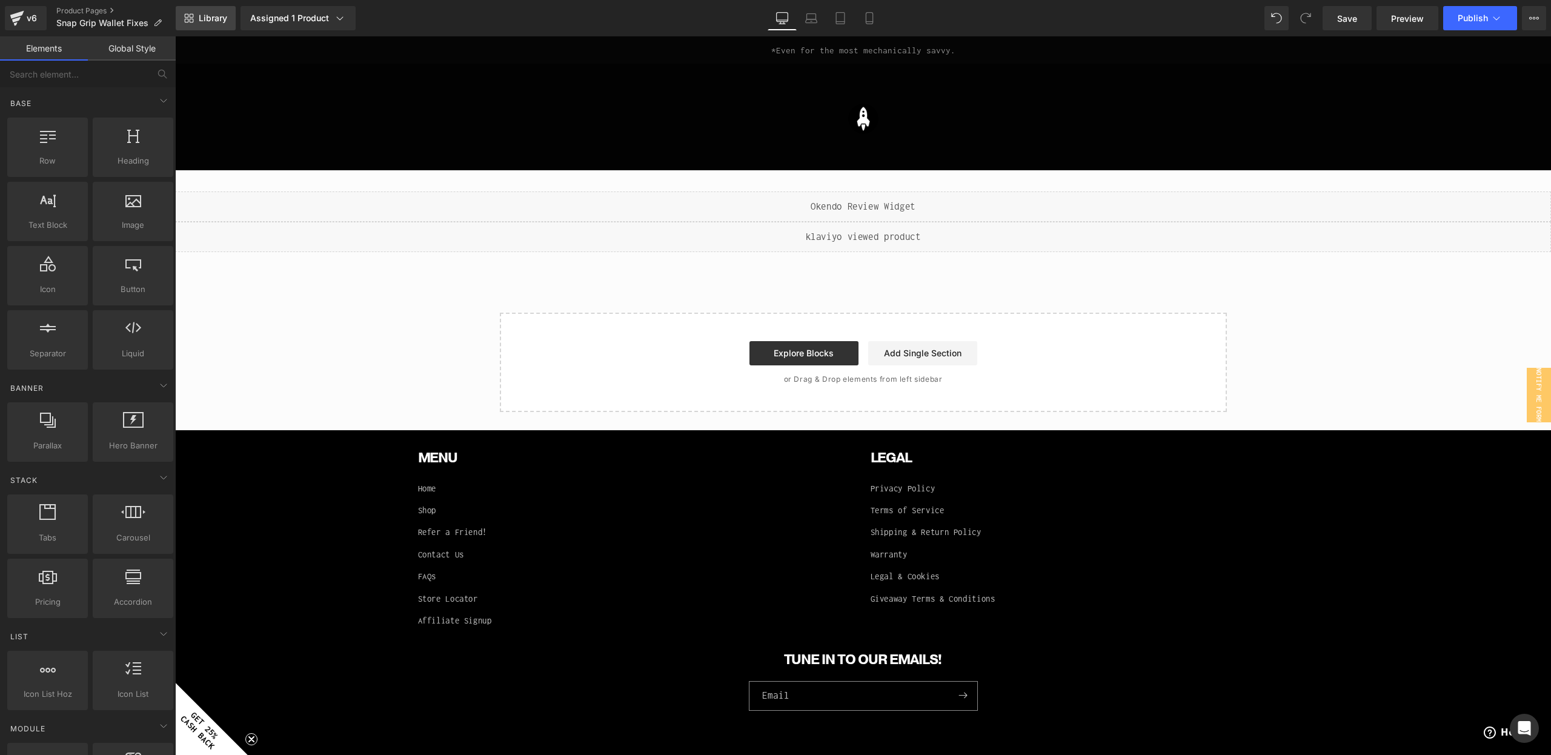
click at [210, 25] on link "Library" at bounding box center [206, 18] width 60 height 24
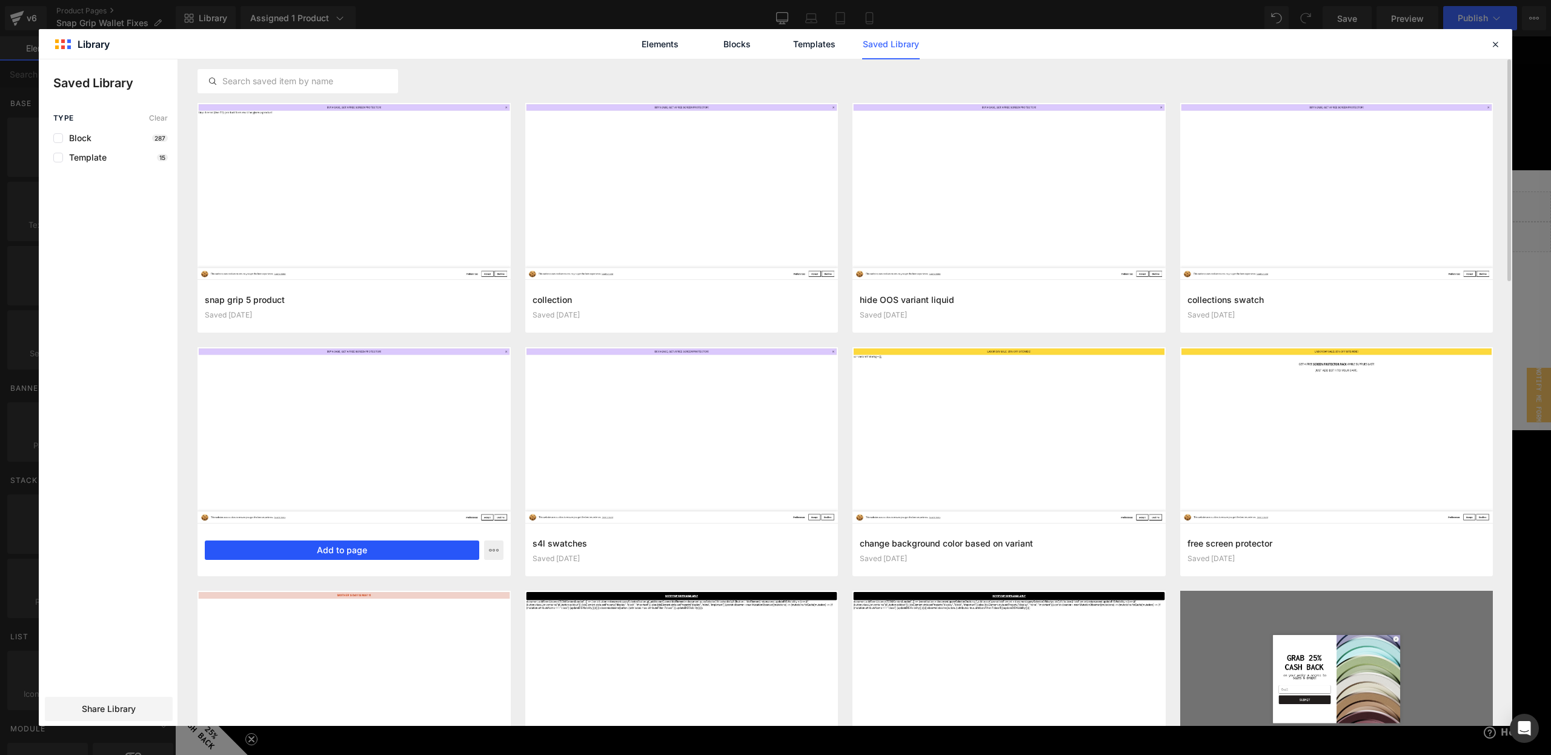
drag, startPoint x: 415, startPoint y: 550, endPoint x: 244, endPoint y: 510, distance: 175.9
click at [415, 550] on button "Add to page" at bounding box center [342, 549] width 274 height 19
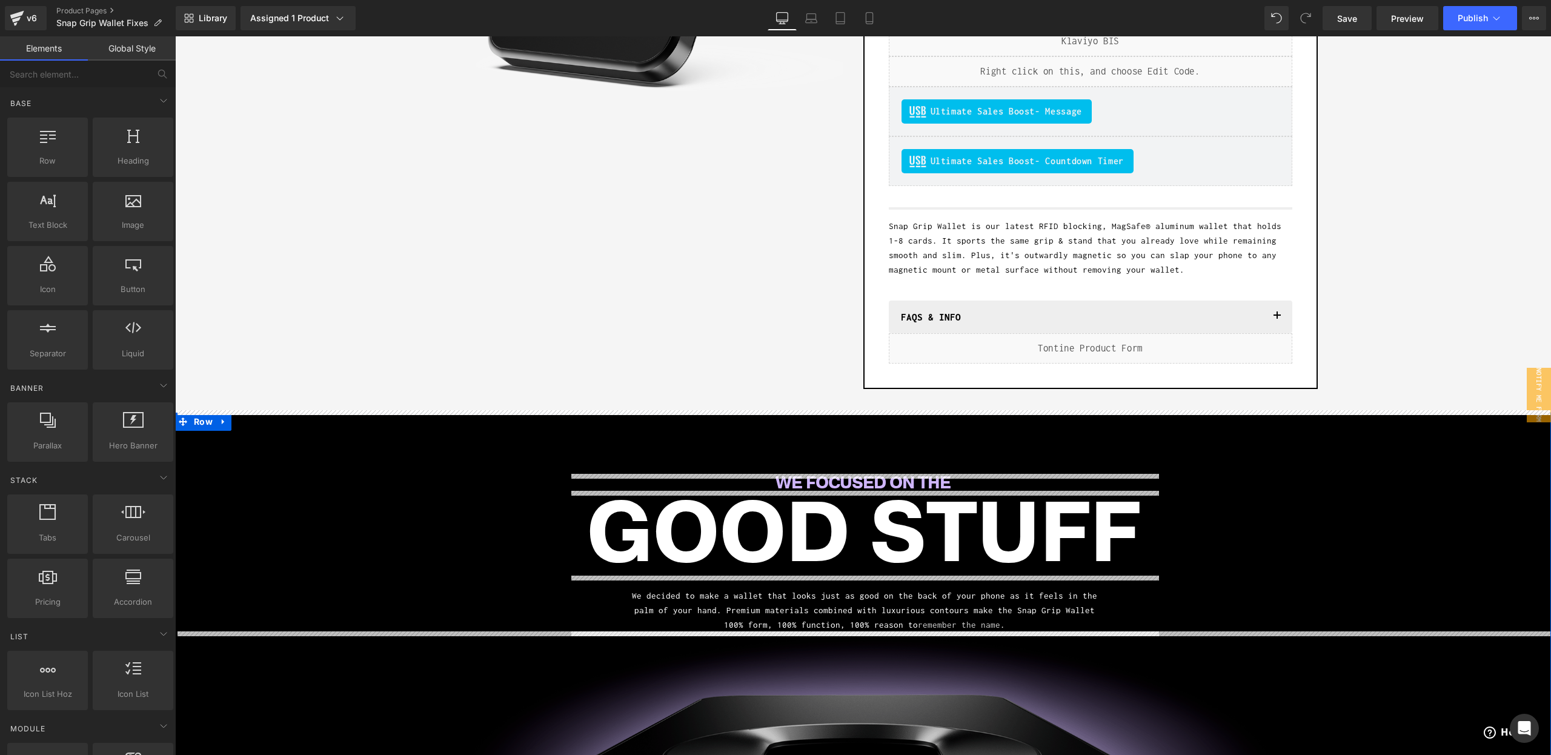
scroll to position [0, 0]
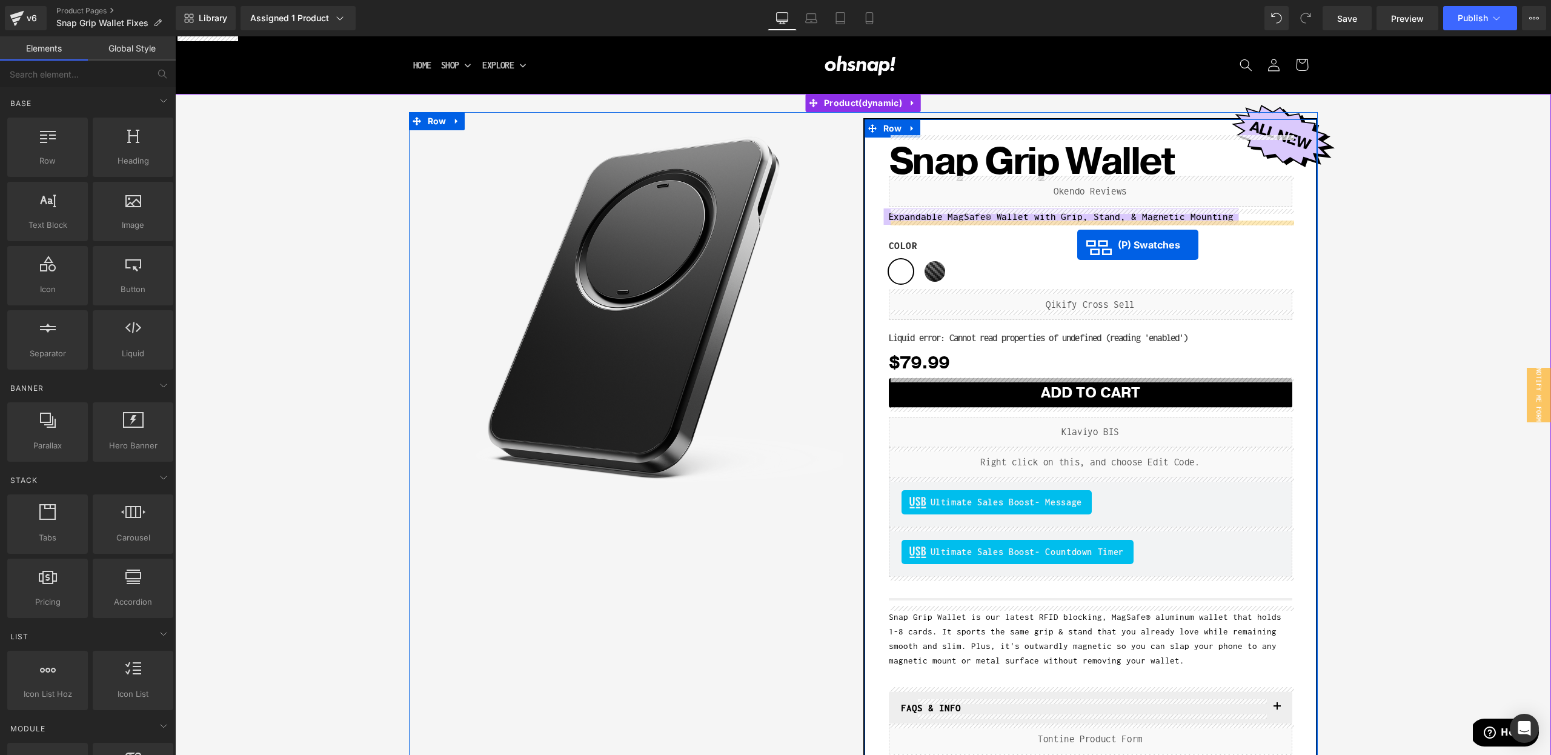
drag, startPoint x: 919, startPoint y: 280, endPoint x: 1077, endPoint y: 245, distance: 162.6
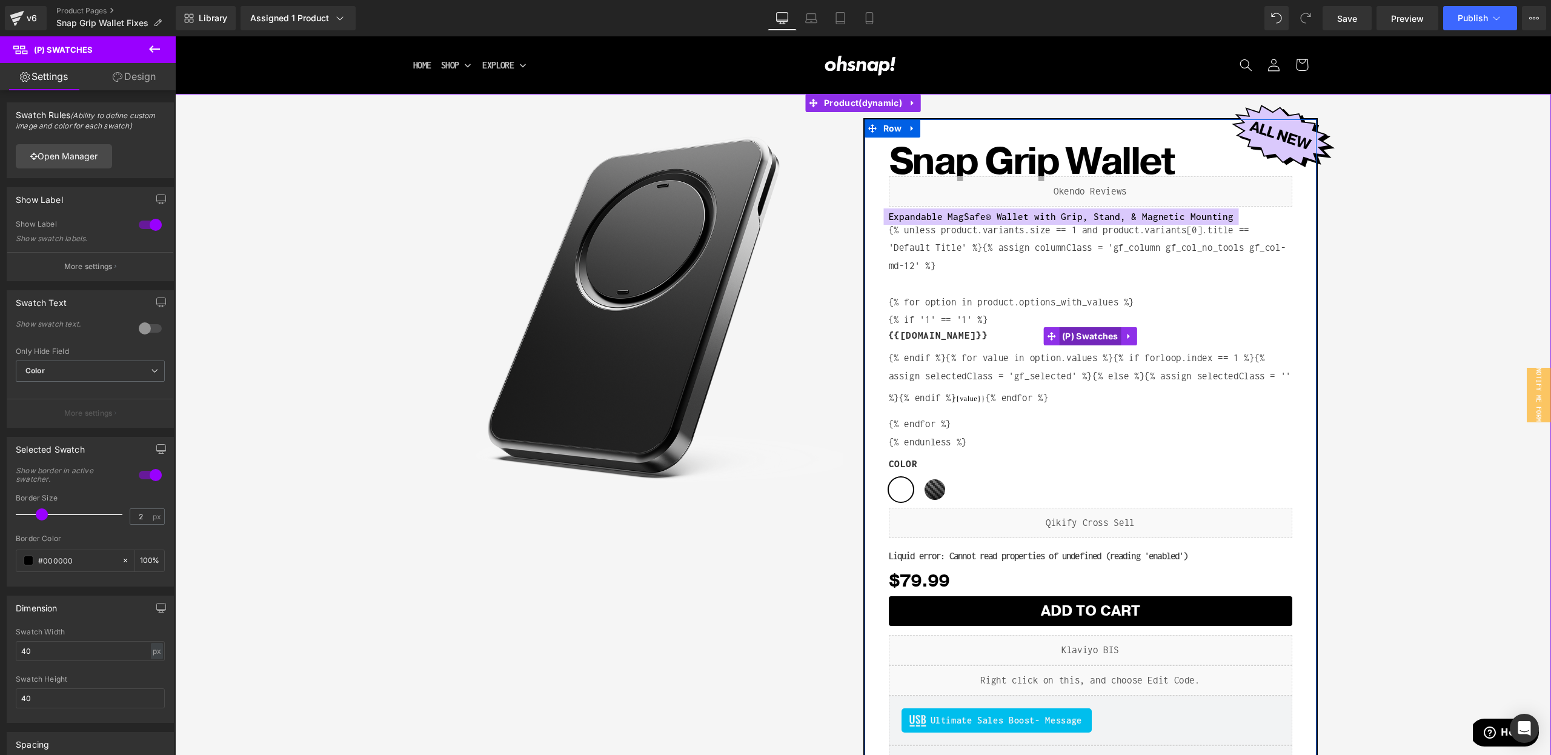
click at [1094, 337] on span "(P) Swatches" at bounding box center [1090, 336] width 62 height 18
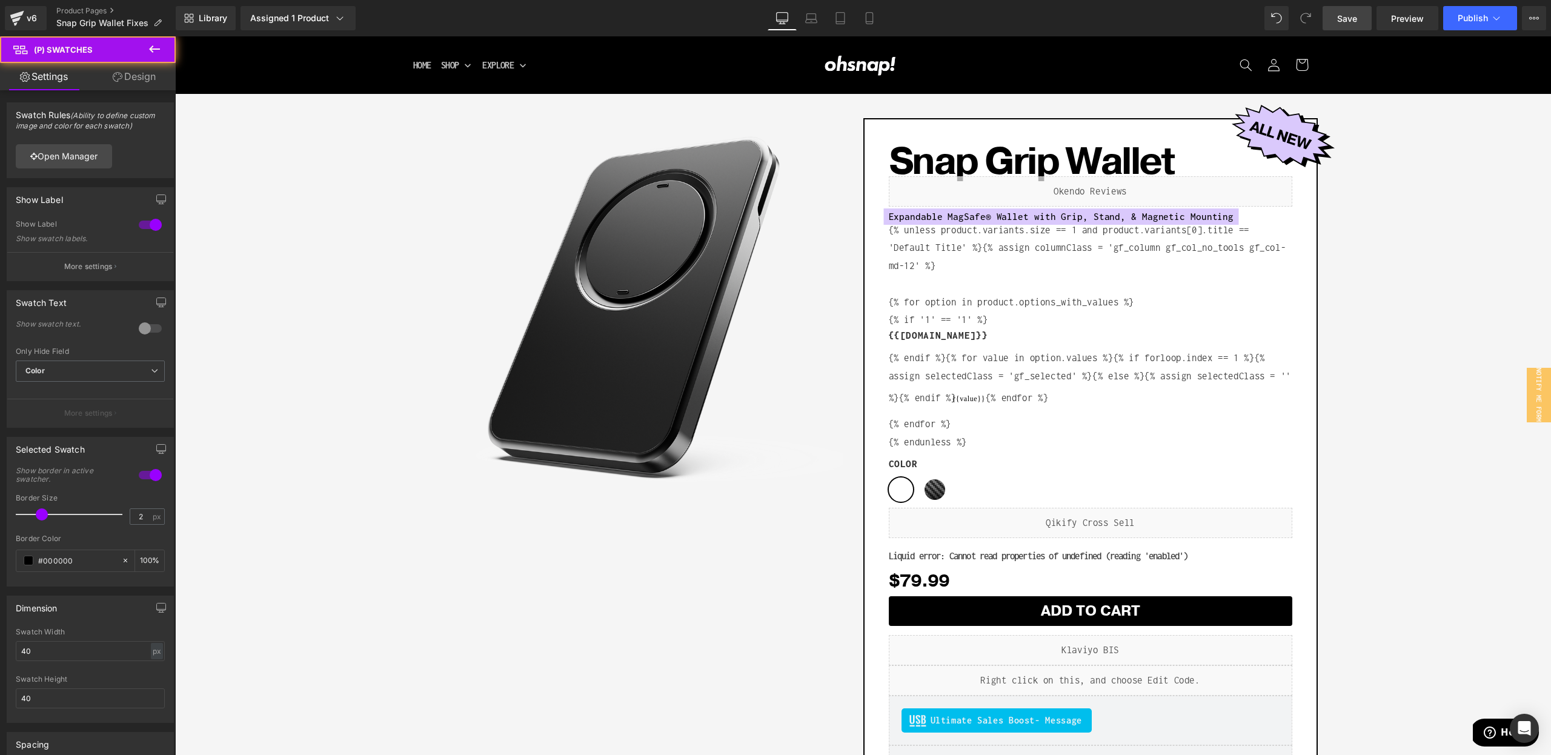
click at [1342, 18] on span "Save" at bounding box center [1347, 18] width 20 height 13
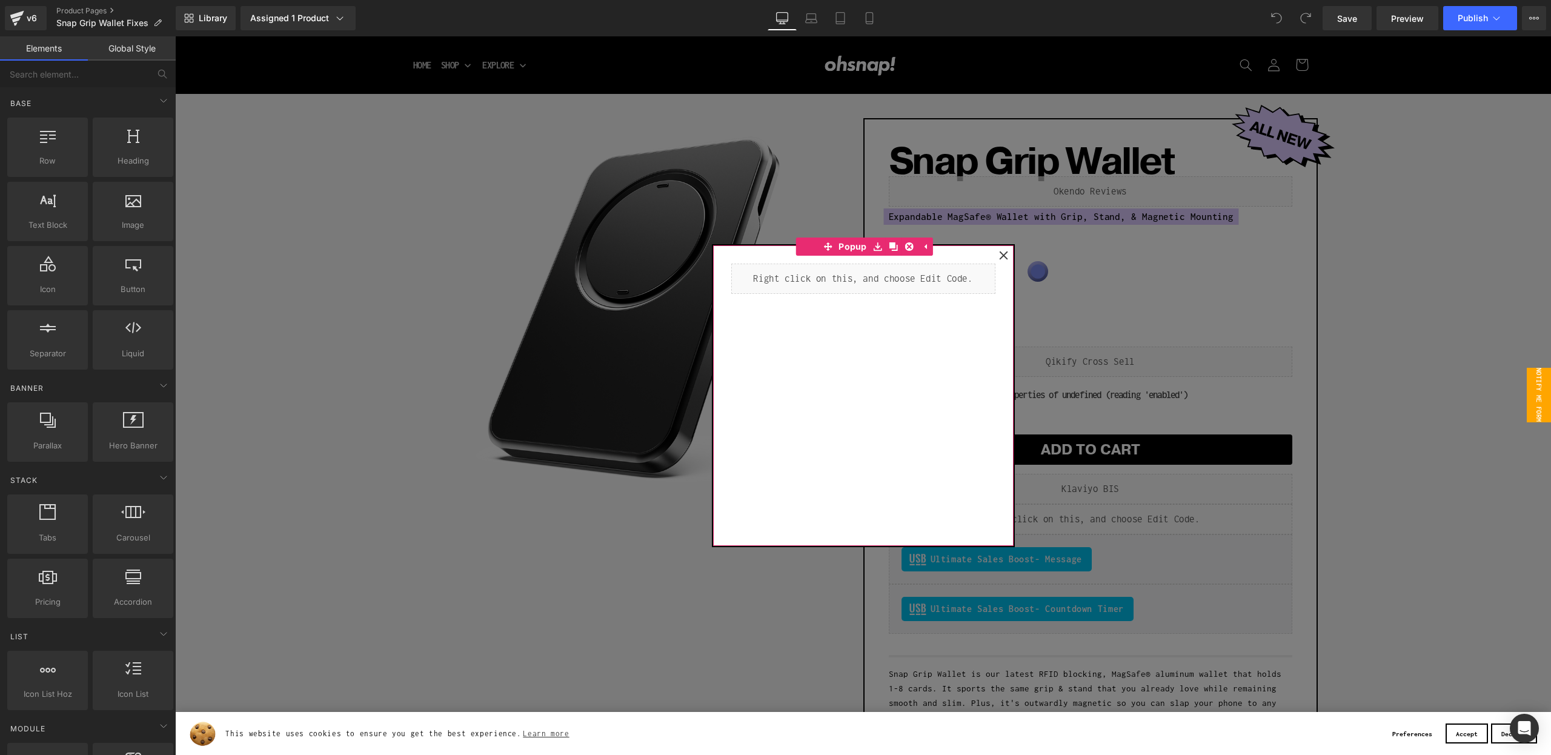
click at [873, 258] on div "Liquid" at bounding box center [863, 395] width 301 height 301
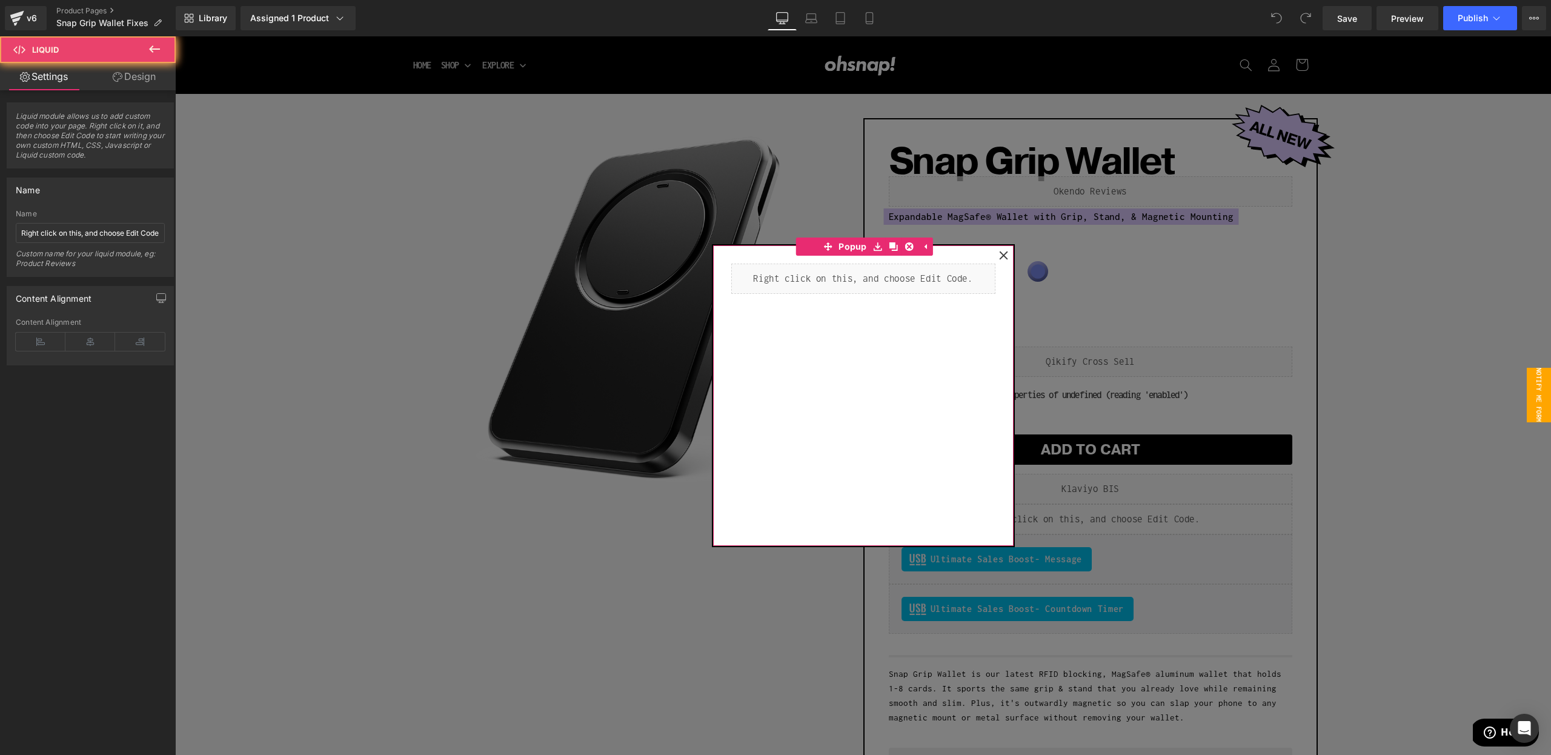
click at [851, 275] on div "Liquid" at bounding box center [863, 279] width 264 height 30
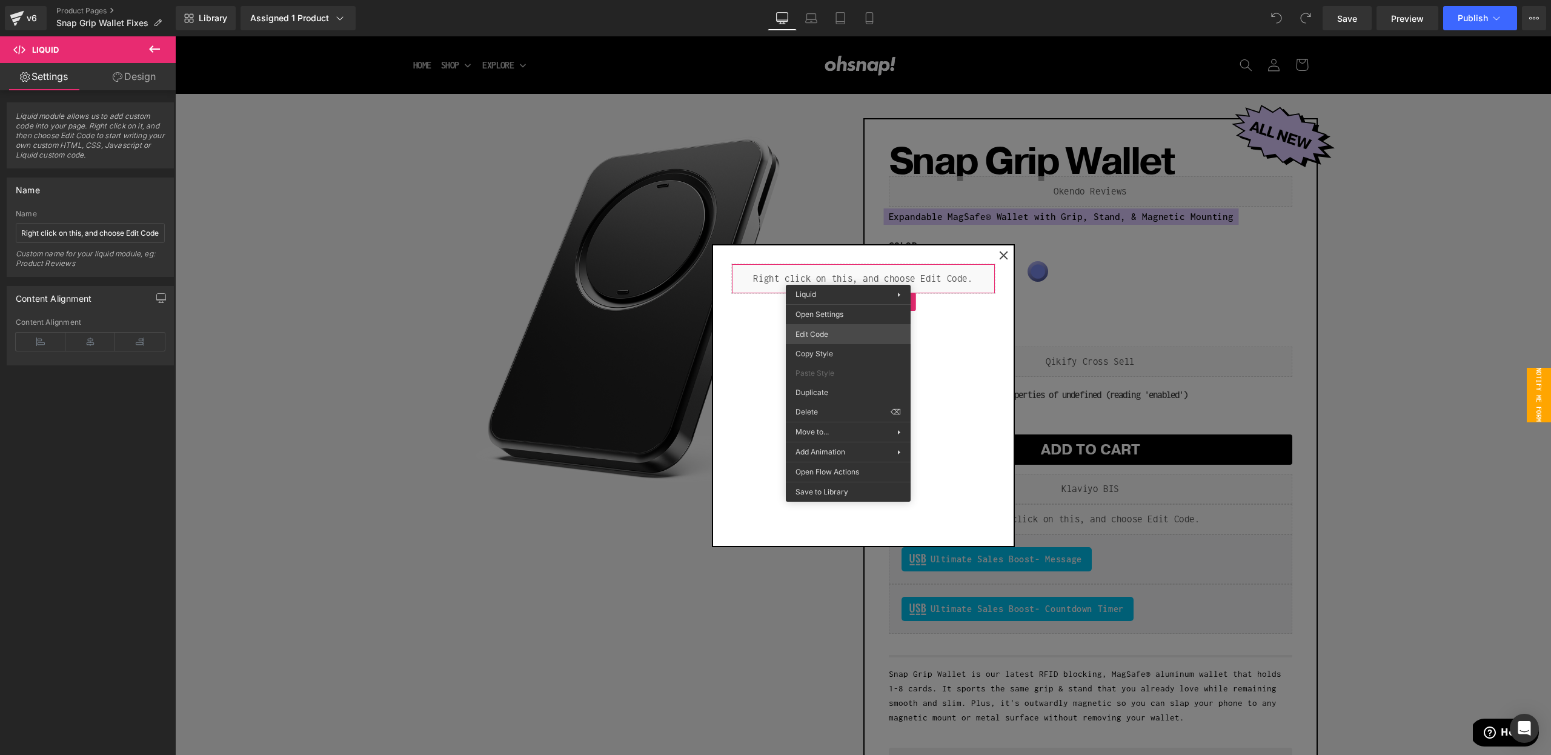
click at [840, 0] on div "You are previewing how the will restyle your page. You can not edit Elements in…" at bounding box center [775, 0] width 1551 height 0
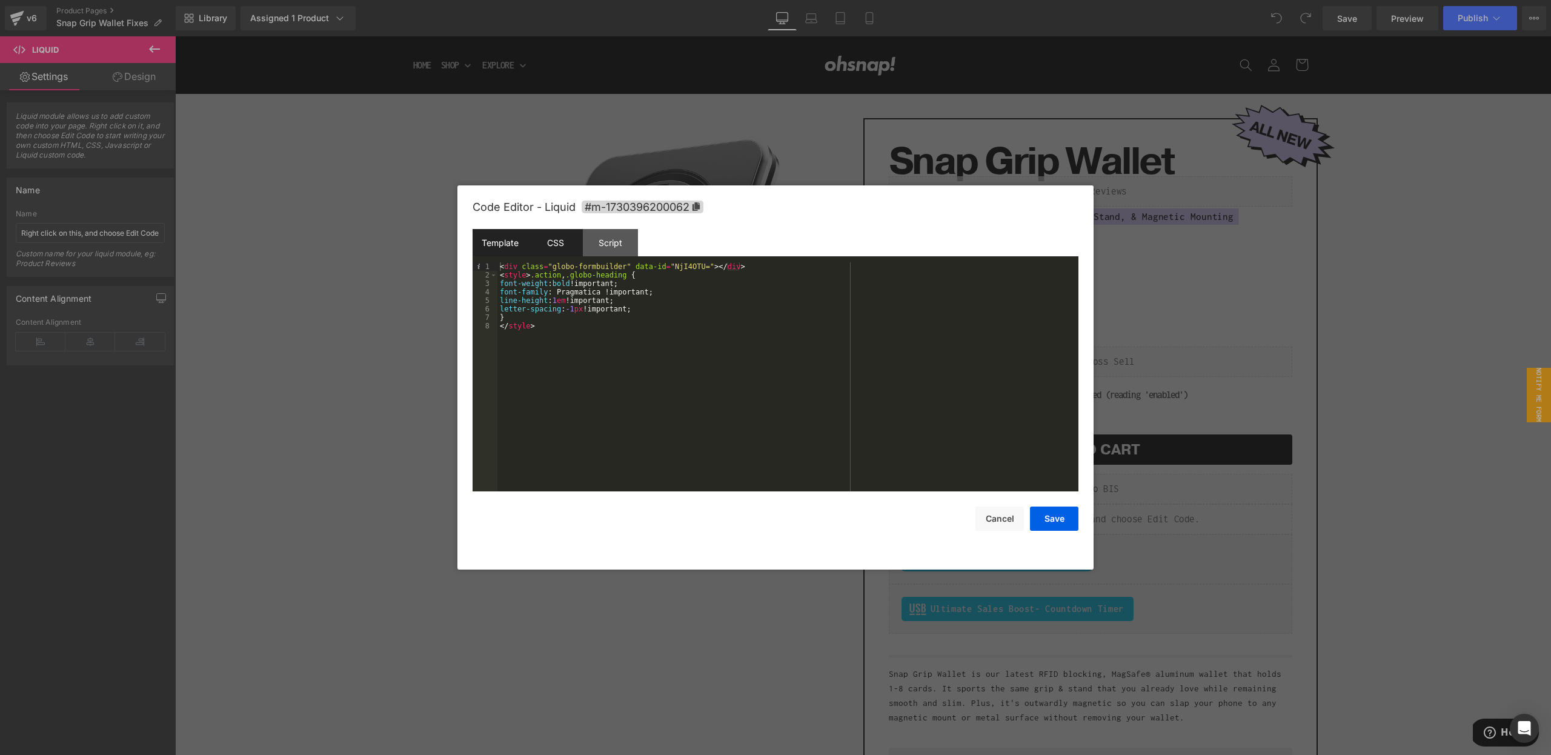
drag, startPoint x: 543, startPoint y: 245, endPoint x: 559, endPoint y: 247, distance: 16.5
click at [544, 245] on div "CSS" at bounding box center [555, 242] width 55 height 27
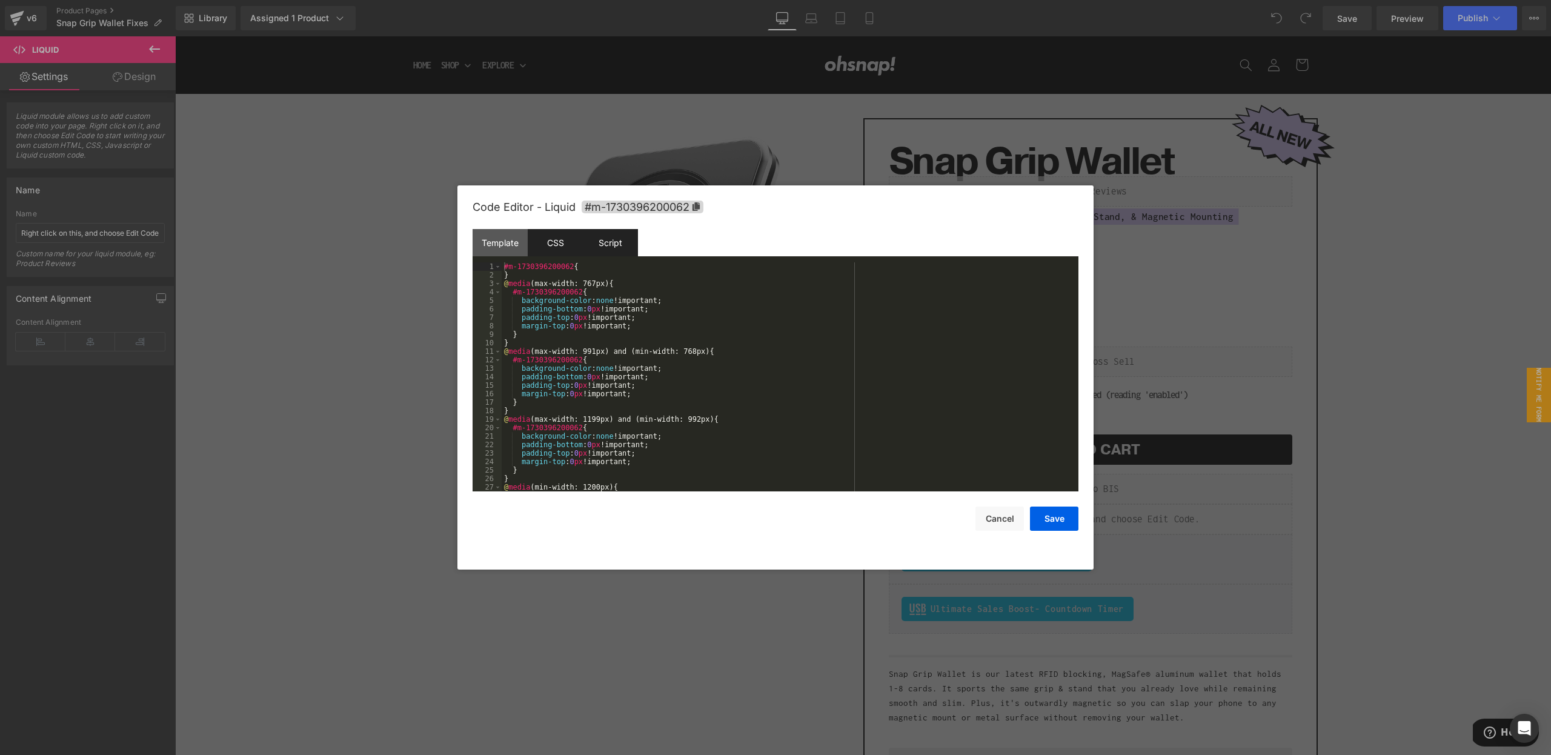
click at [600, 243] on div "Script" at bounding box center [610, 242] width 55 height 27
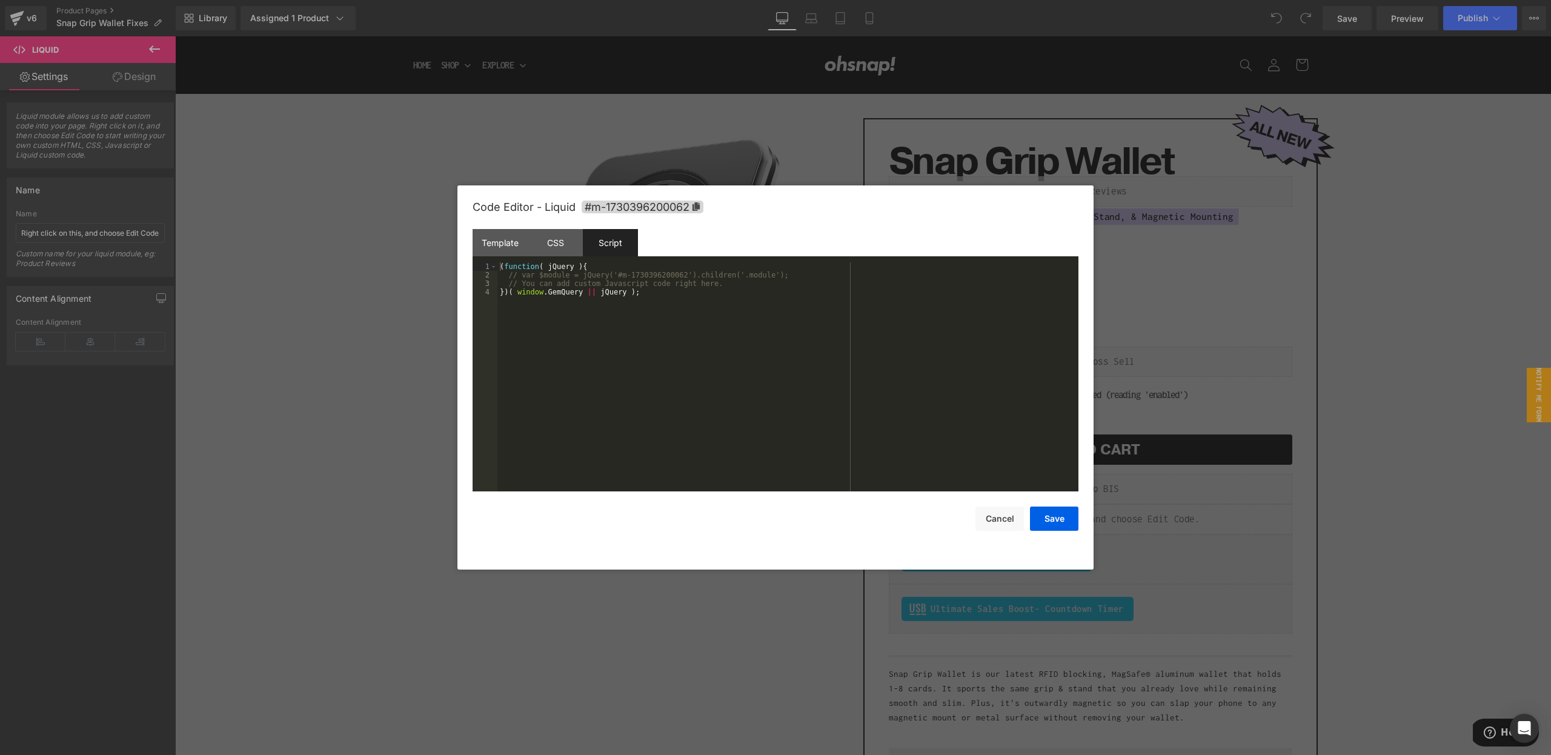
click at [1198, 183] on div at bounding box center [775, 377] width 1551 height 755
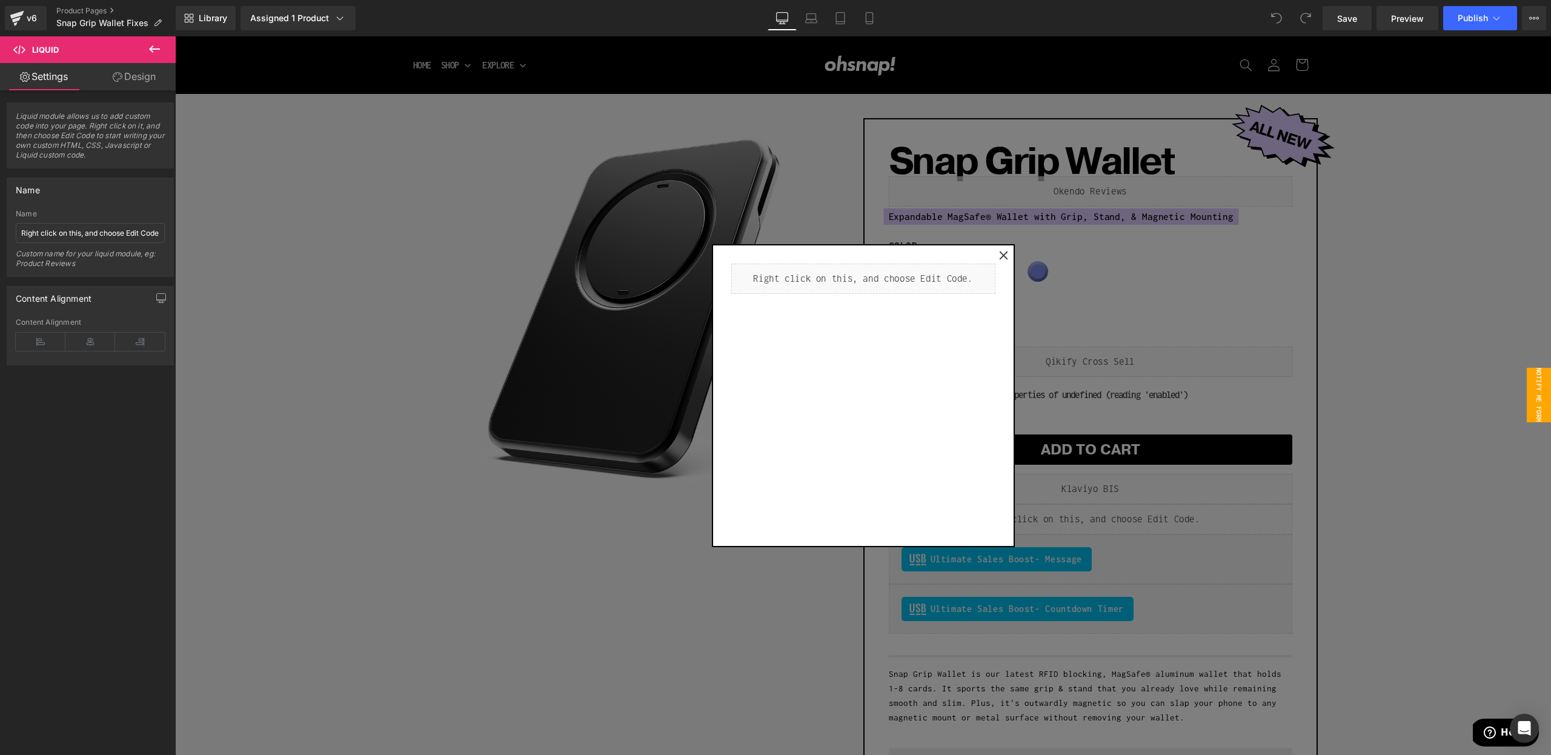
click at [1216, 223] on div at bounding box center [863, 395] width 1376 height 719
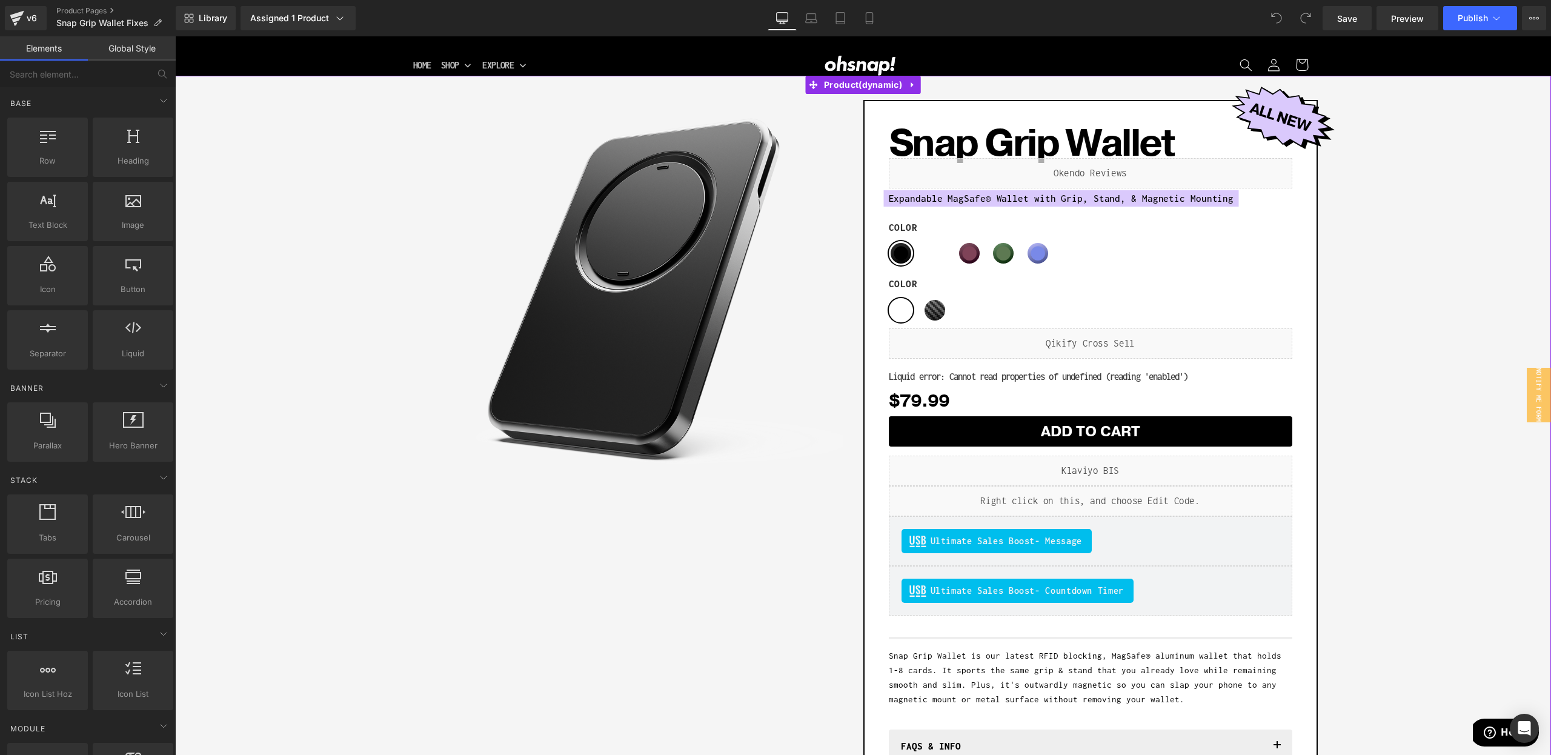
scroll to position [21, 0]
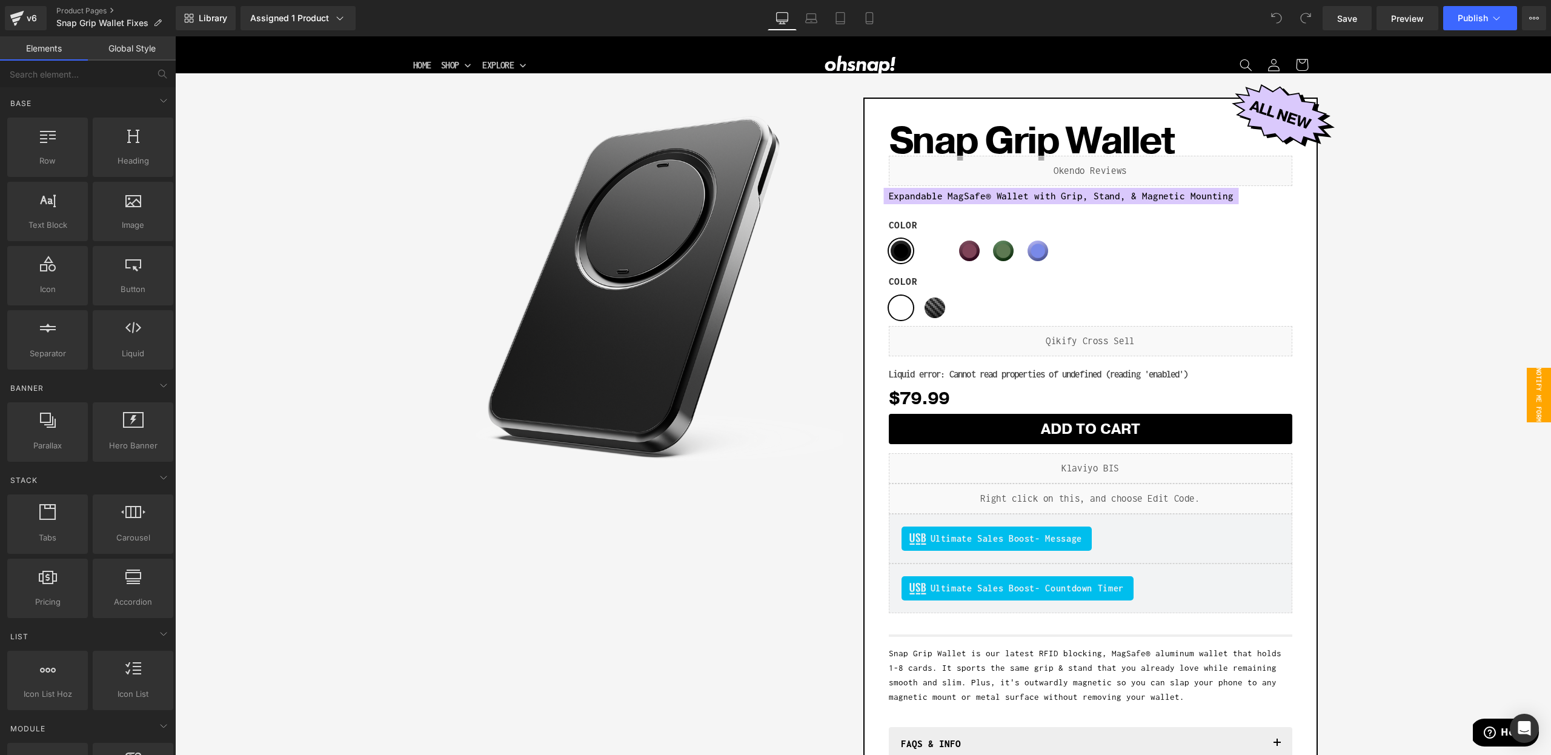
click at [1534, 403] on span "Notify Me Form" at bounding box center [1539, 395] width 24 height 55
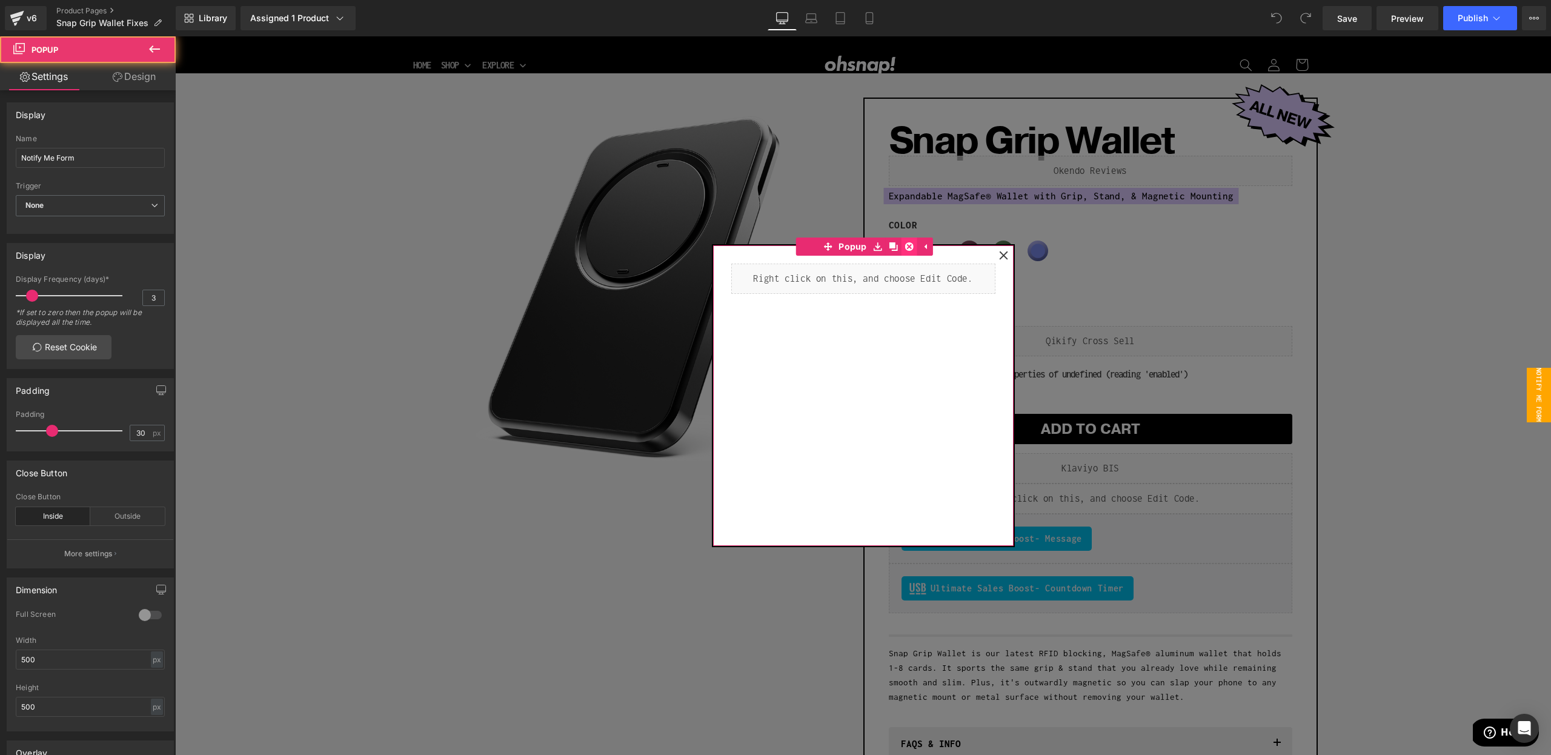
click at [908, 248] on icon at bounding box center [909, 246] width 8 height 8
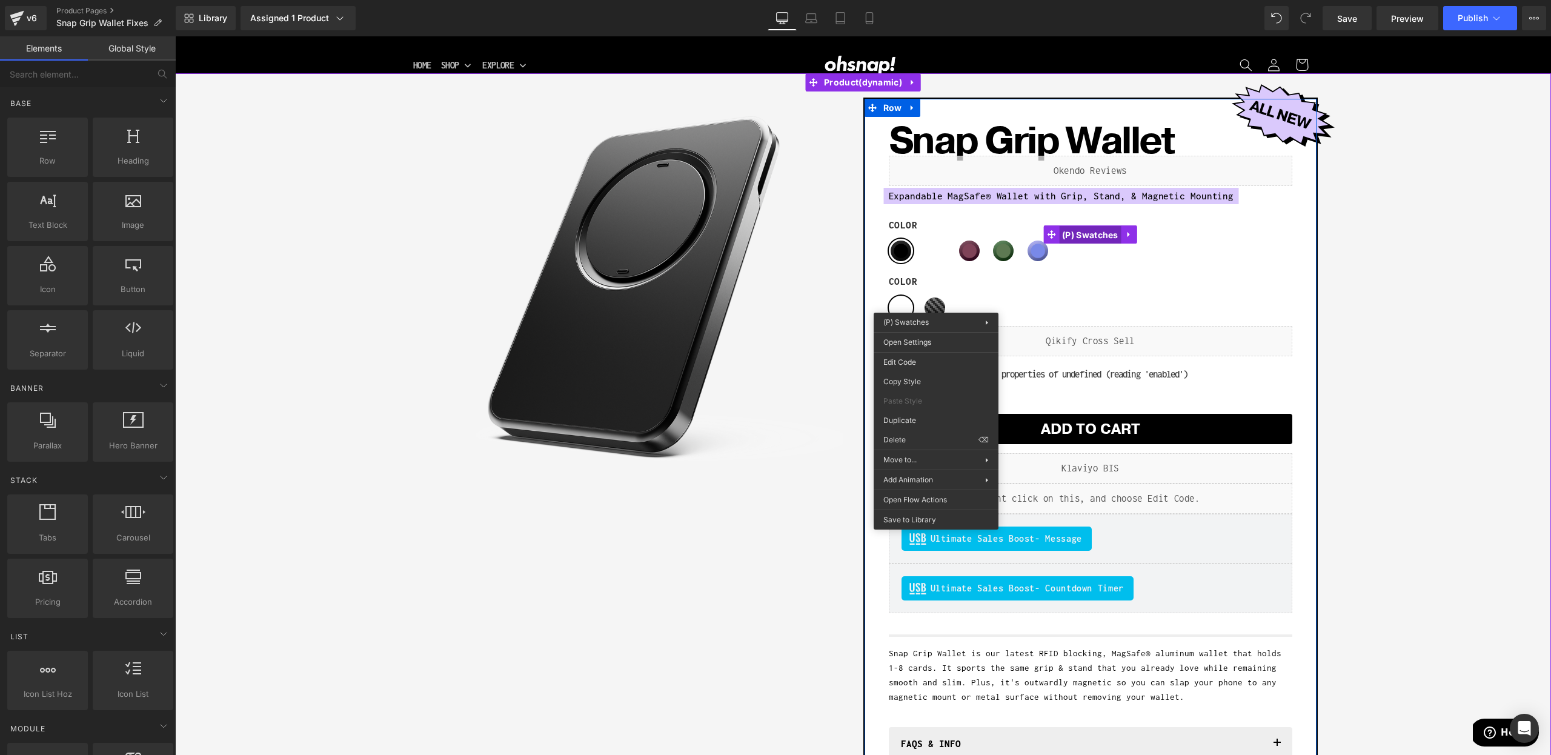
click at [1060, 239] on span "(P) Swatches" at bounding box center [1090, 235] width 62 height 18
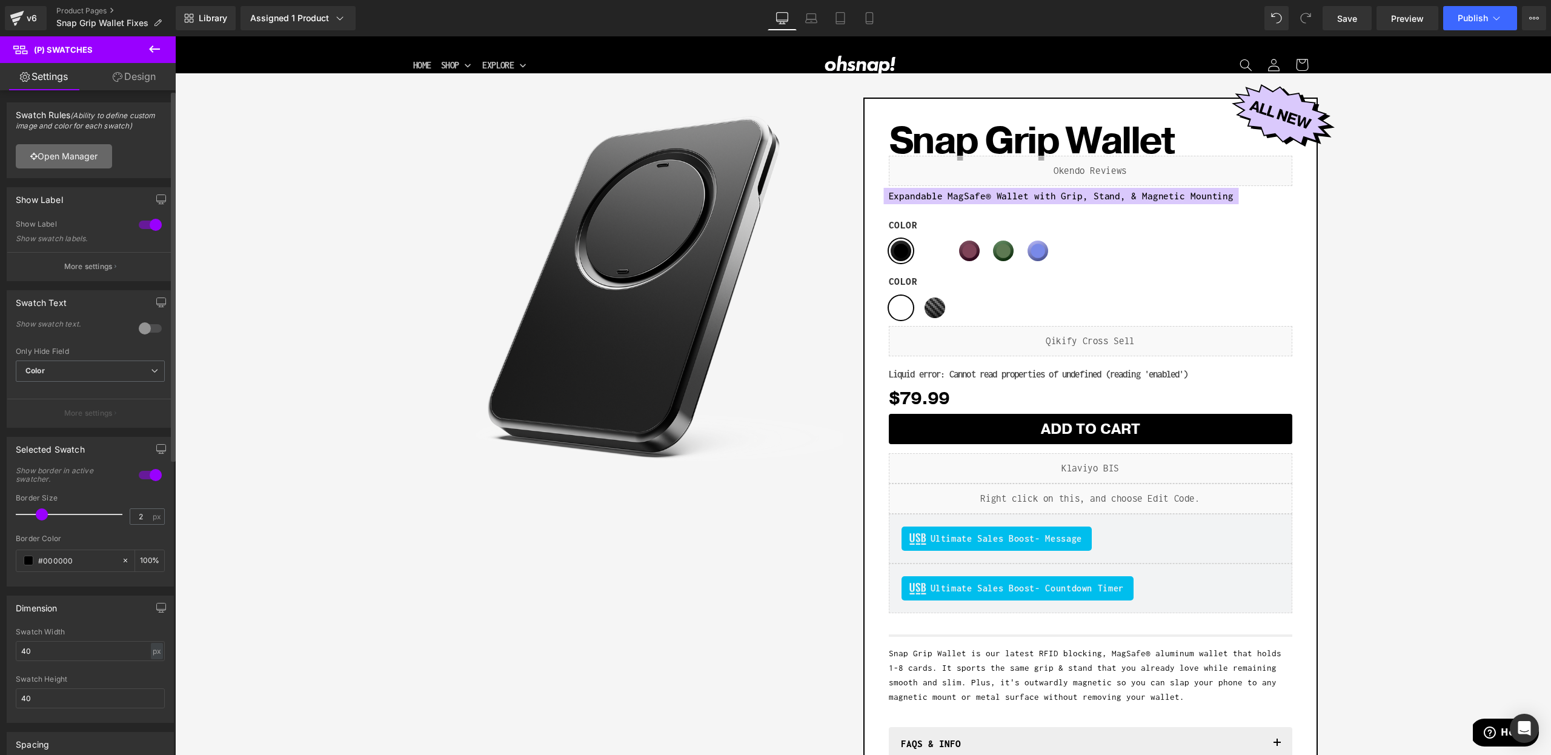
click at [46, 152] on link "Open Manager" at bounding box center [64, 156] width 96 height 24
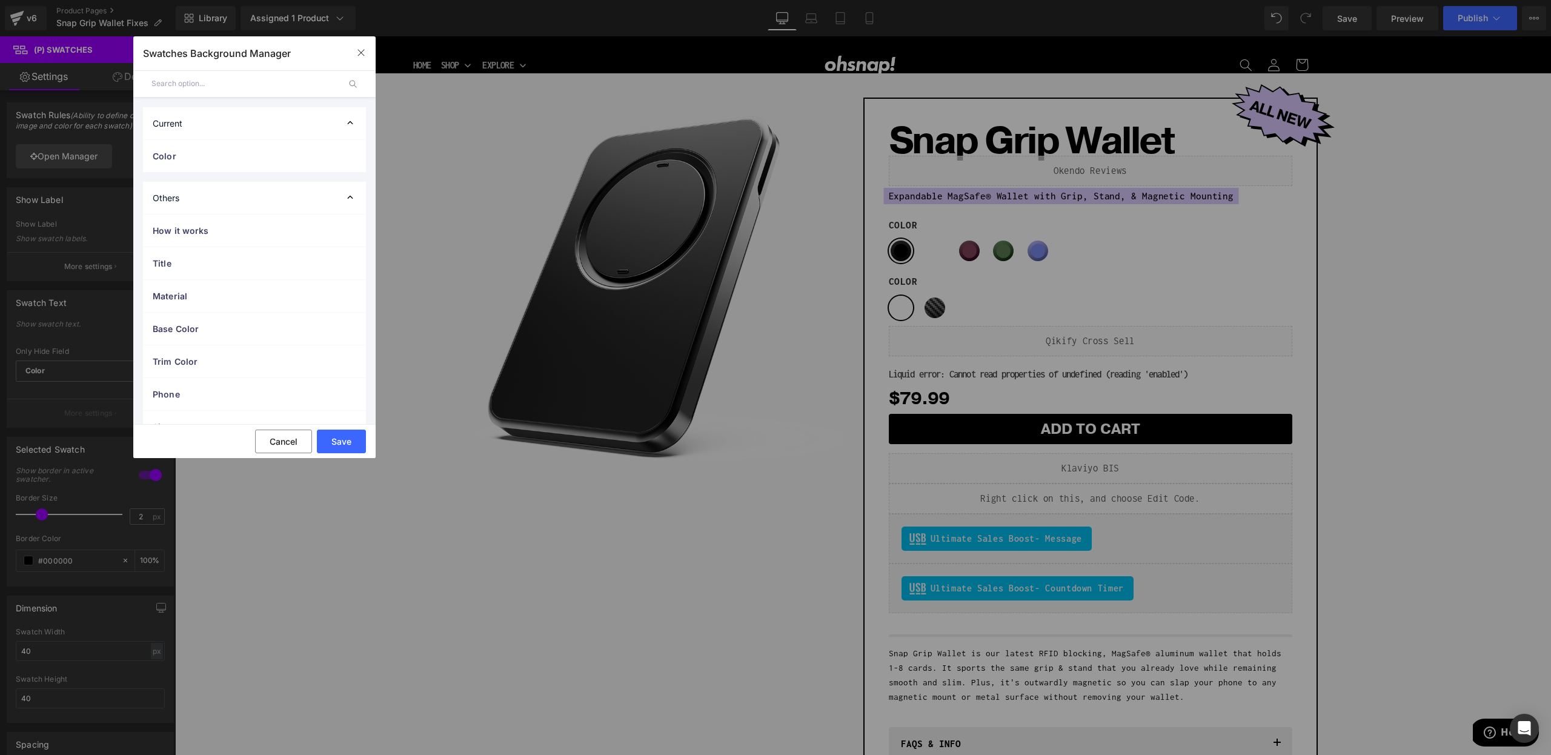
click at [214, 143] on div "Color" at bounding box center [254, 156] width 223 height 32
click at [222, 367] on li "Carbon Fiber color" at bounding box center [254, 356] width 208 height 22
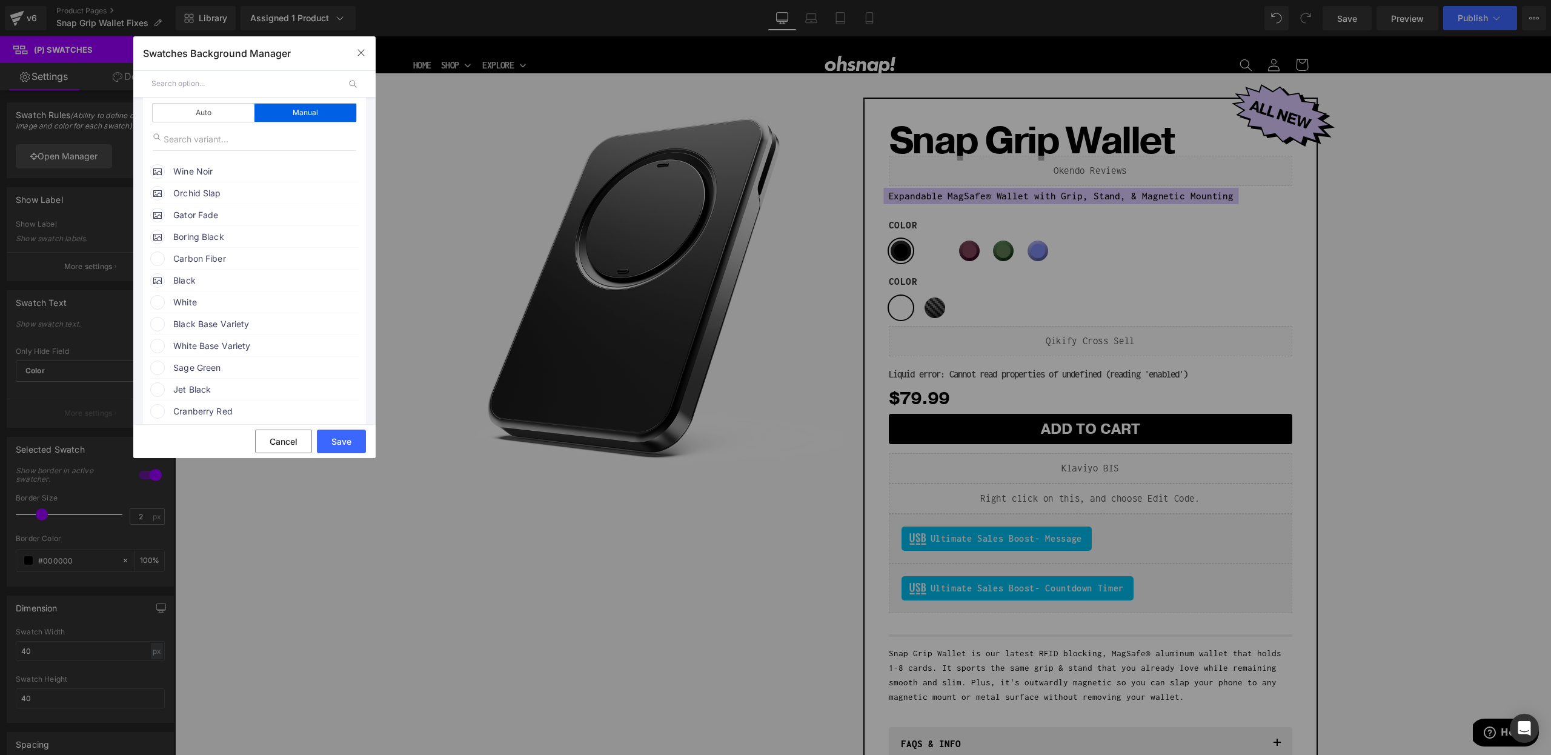
scroll to position [130, 0]
click at [177, 222] on span "Carbon Fiber" at bounding box center [265, 226] width 184 height 15
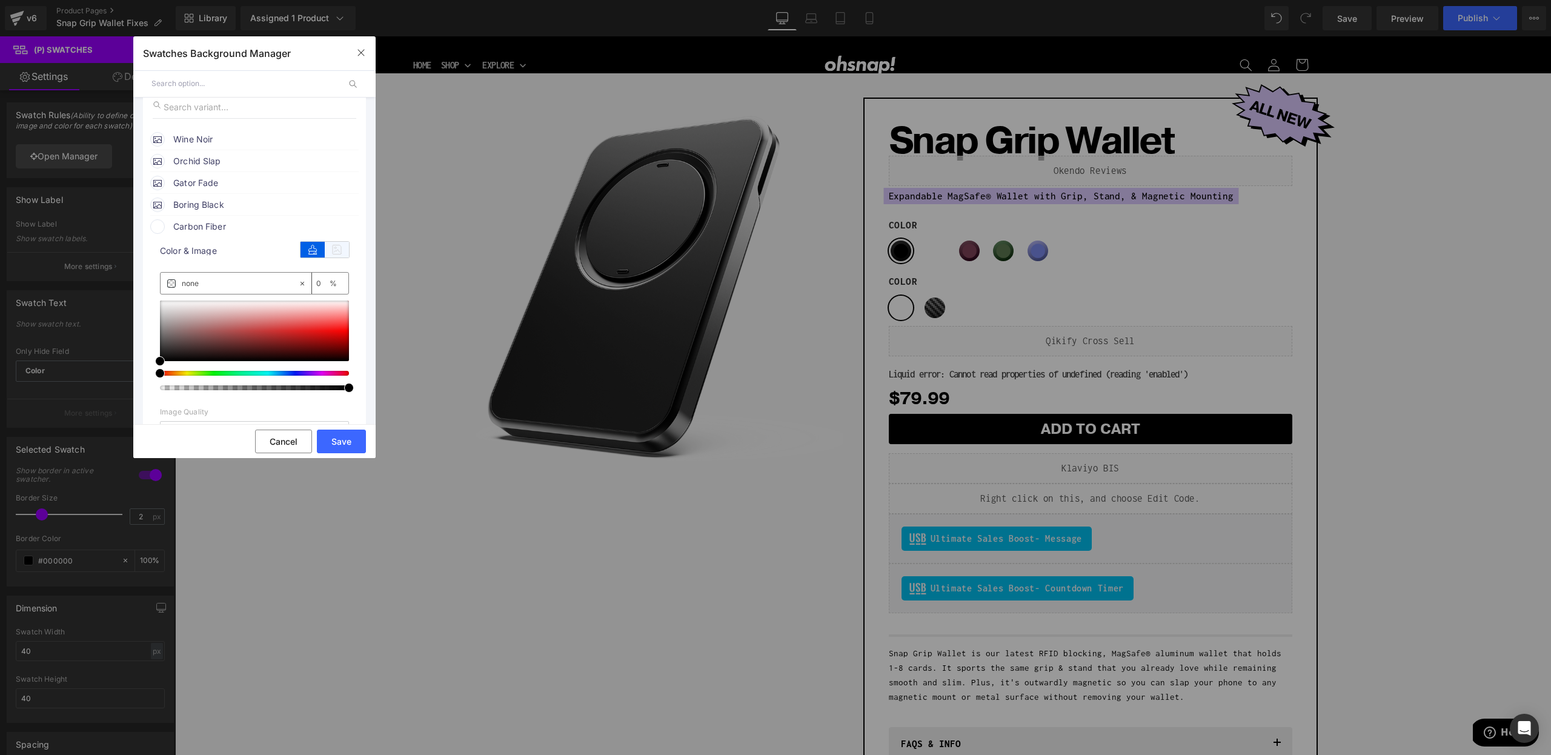
click at [328, 258] on icon at bounding box center [337, 250] width 24 height 16
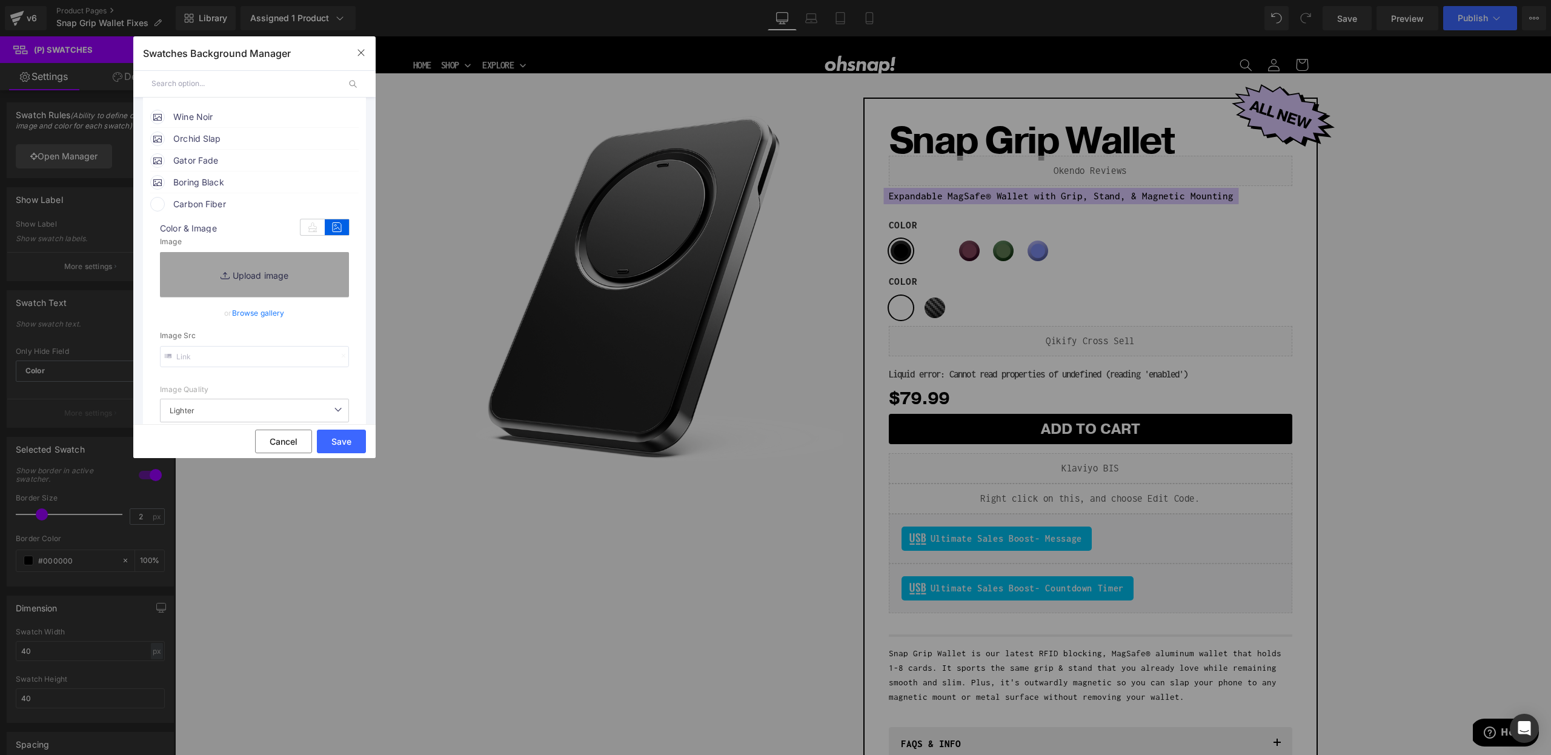
scroll to position [154, 0]
click at [227, 356] on input "text" at bounding box center [254, 355] width 189 height 21
paste input "https://ucarecdn.com/c9b2f629-f1da-4991-8644-758aa0246c4f/-/preview/135x135/-/f…"
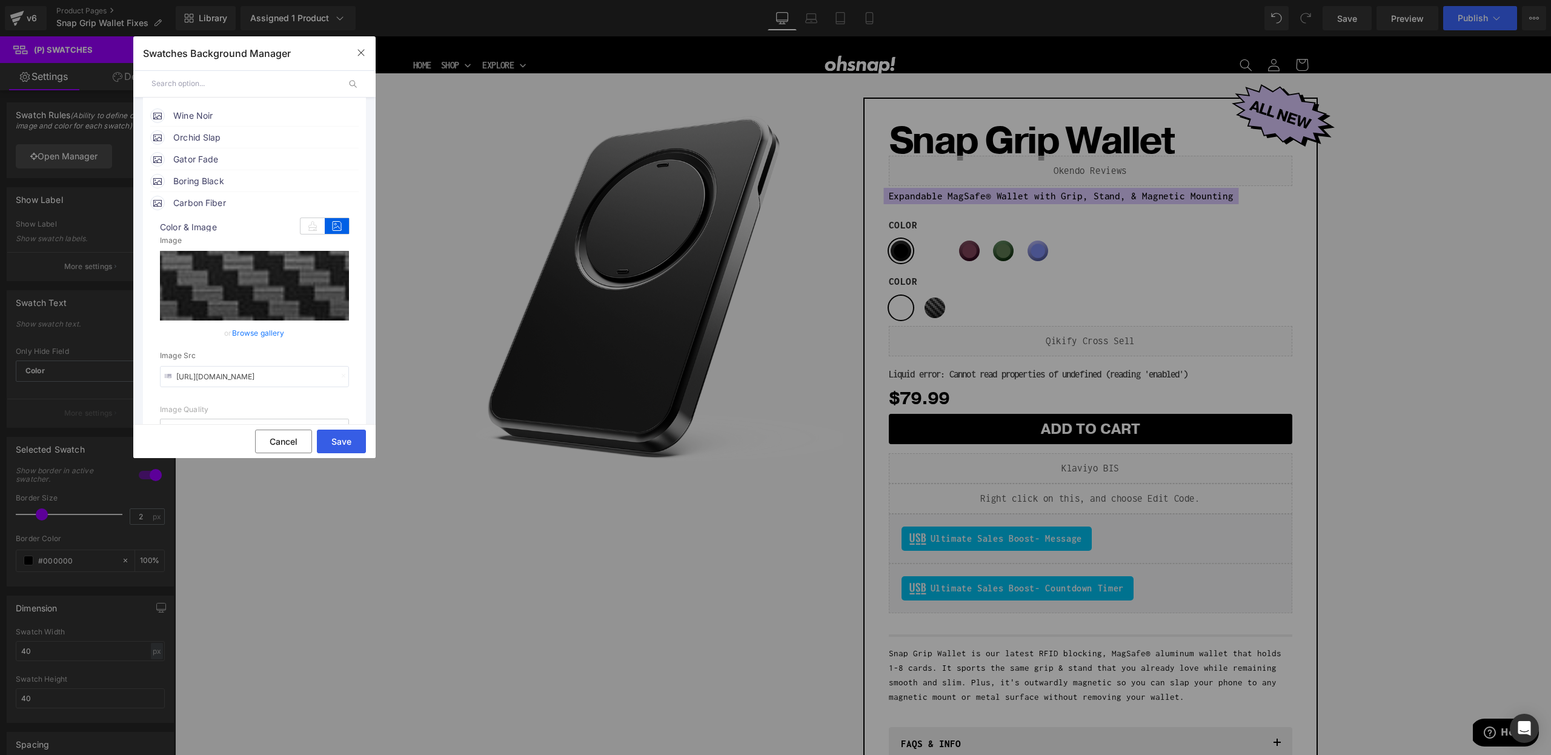
type input "https://ucarecdn.com/c9b2f629-f1da-4991-8644-758aa0246c4f/-/preview/135x135/-/f…"
click at [344, 448] on button "Save" at bounding box center [341, 442] width 49 height 24
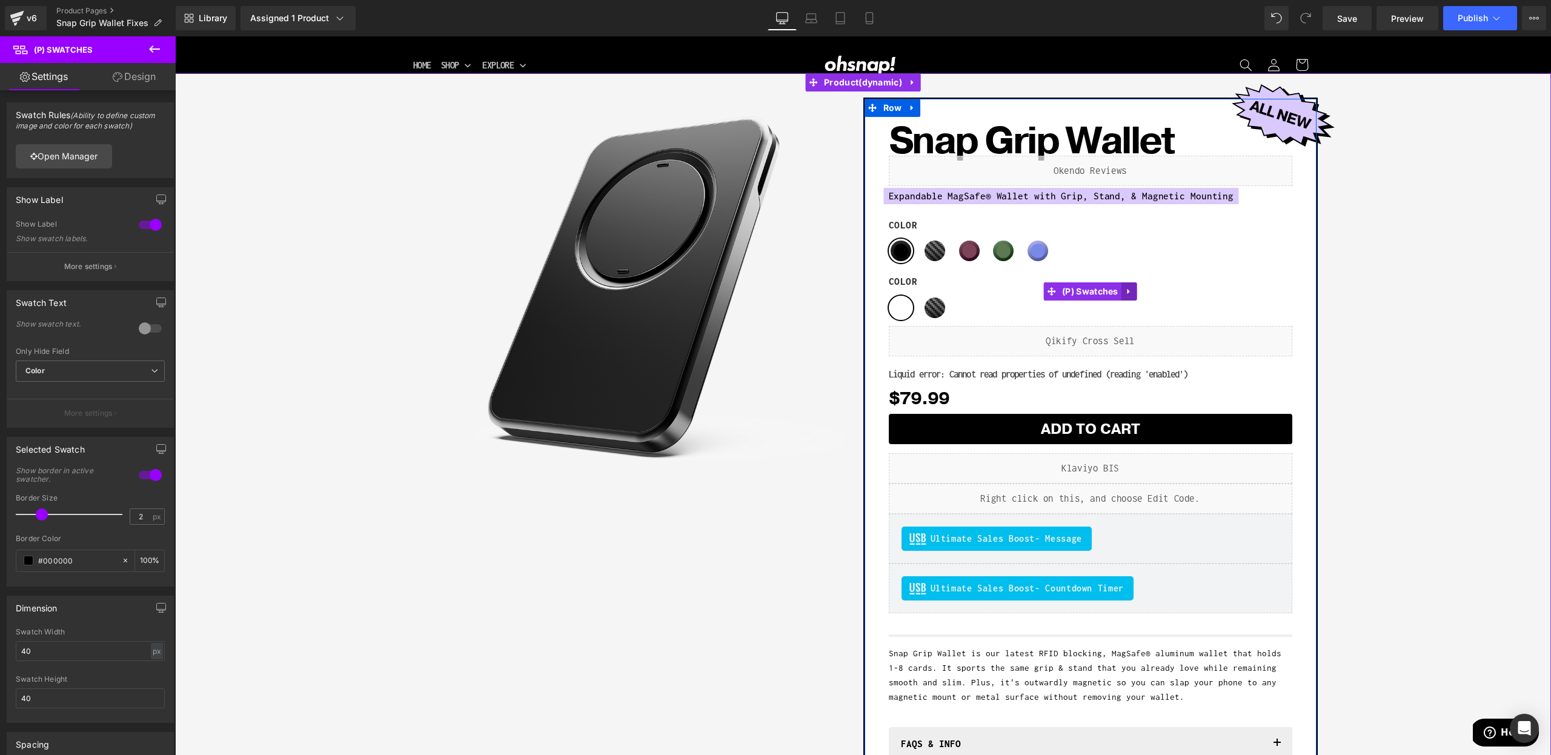
click at [1126, 291] on icon at bounding box center [1129, 291] width 8 height 9
click at [1132, 293] on link at bounding box center [1137, 291] width 16 height 18
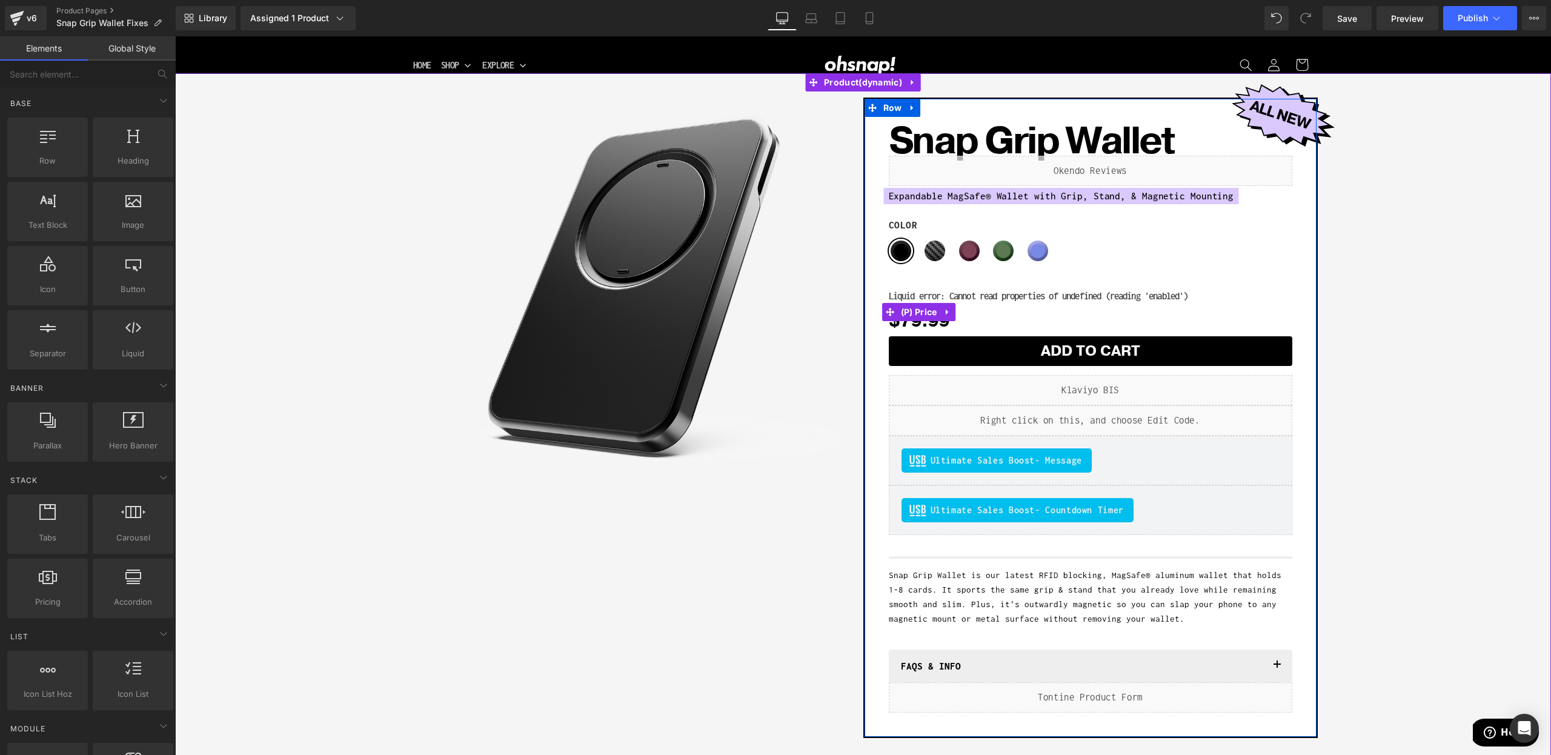
click at [1005, 297] on div "Liquid error: Cannot read properties of undefined (reading 'enabled') $79.99 $7…" at bounding box center [1091, 311] width 404 height 49
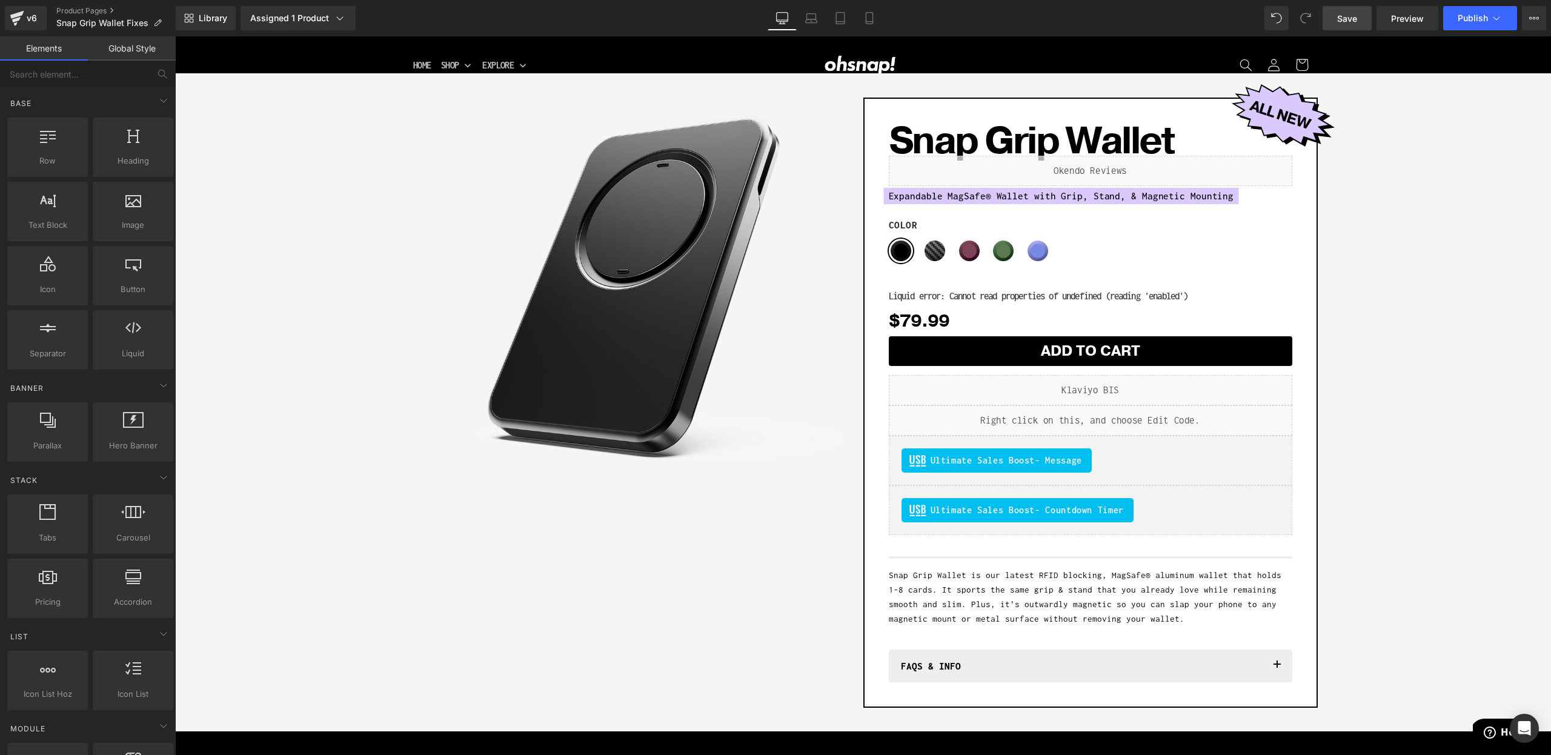
click at [1344, 24] on span "Save" at bounding box center [1347, 18] width 20 height 13
click at [1466, 23] on span "Publish" at bounding box center [1473, 18] width 30 height 10
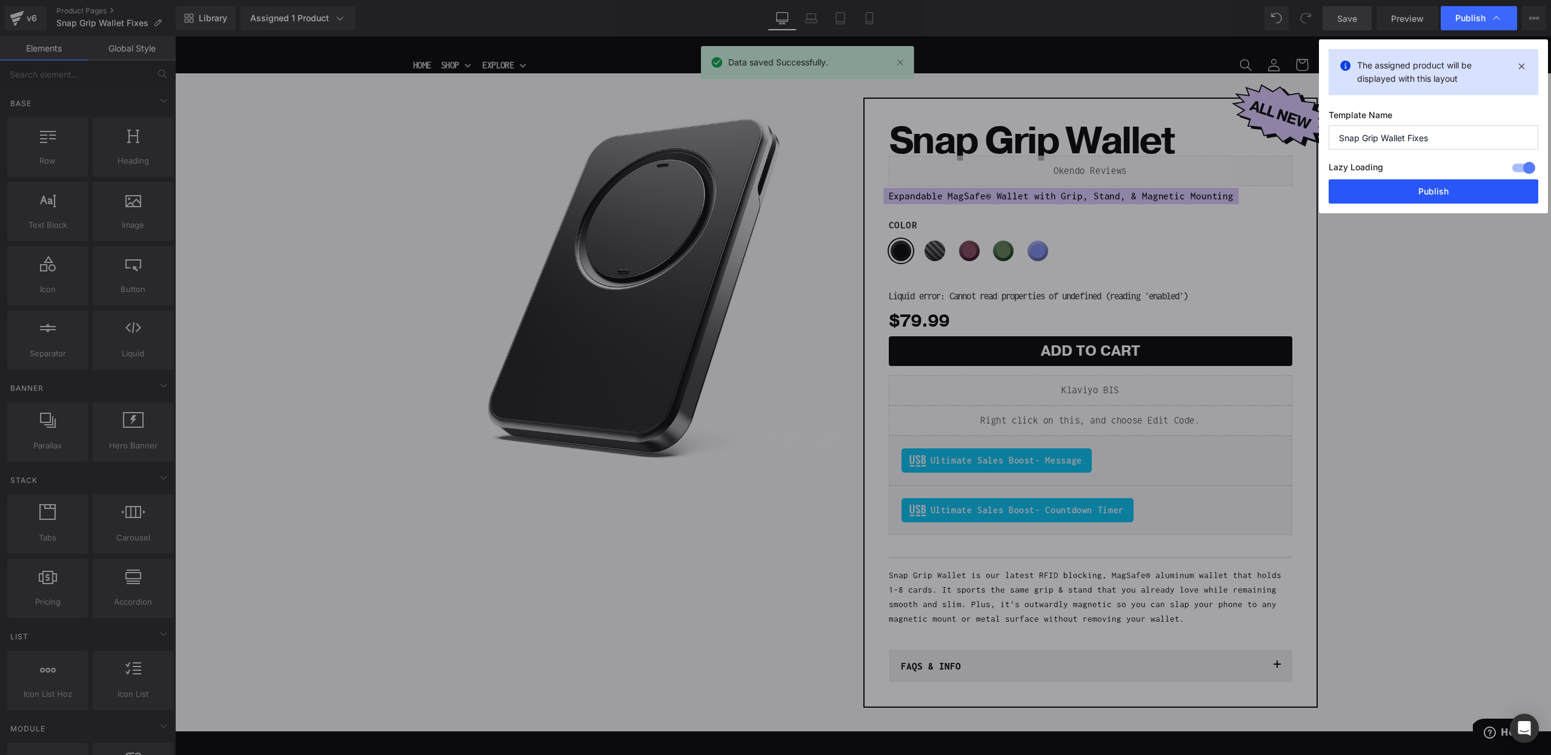
click at [1403, 188] on button "Publish" at bounding box center [1434, 191] width 210 height 24
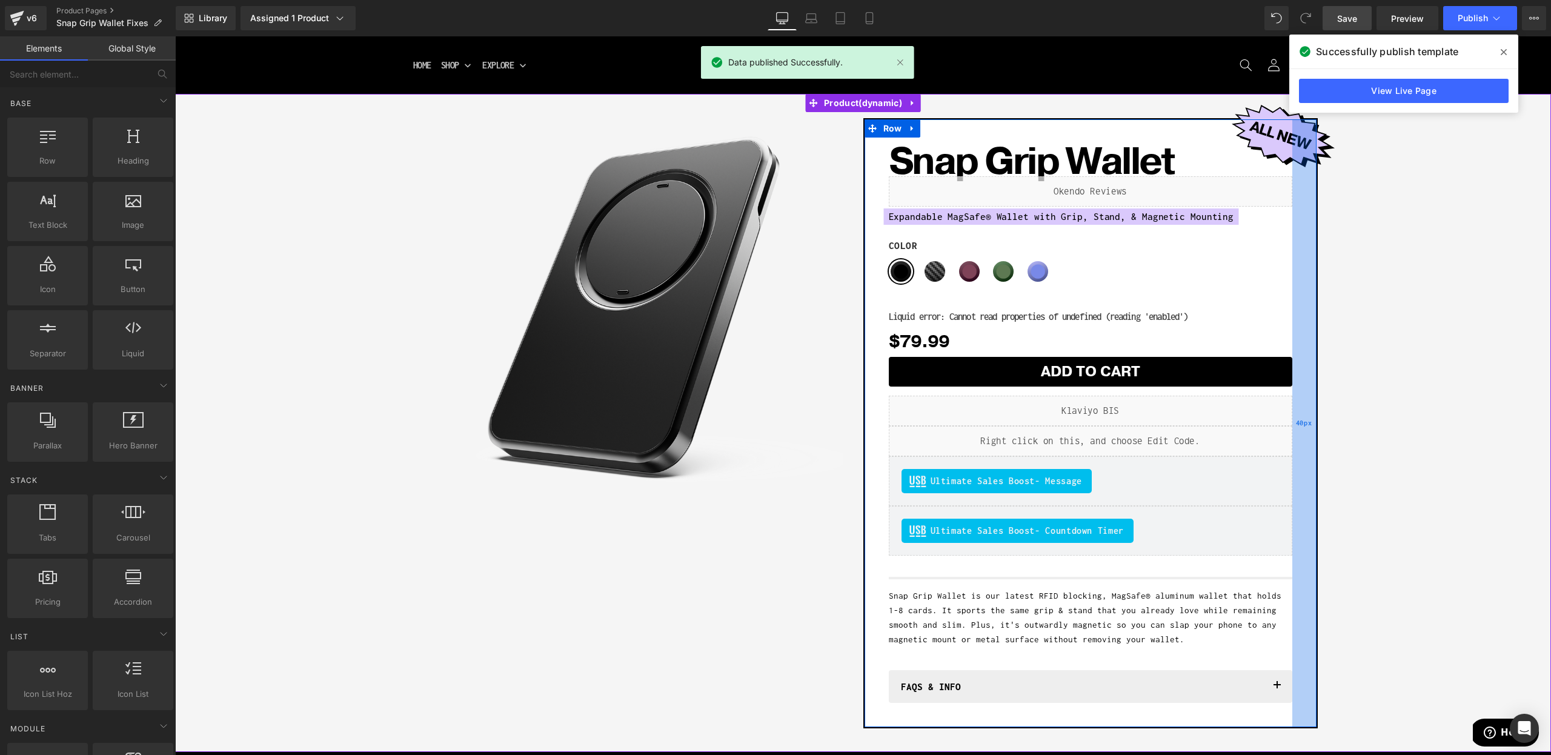
click at [1300, 153] on div "40px" at bounding box center [1304, 423] width 24 height 608
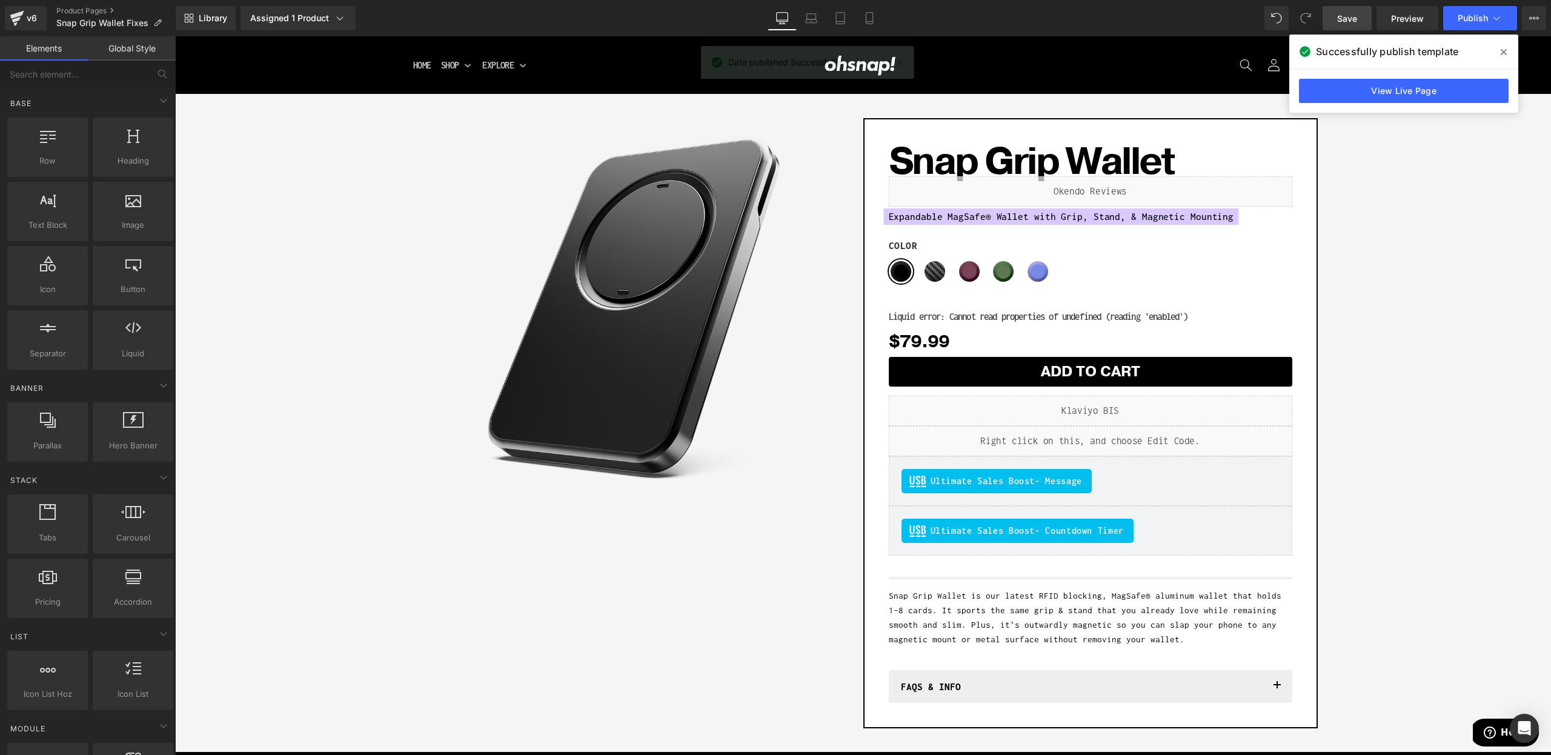
click at [1360, 21] on link "Save" at bounding box center [1347, 18] width 49 height 24
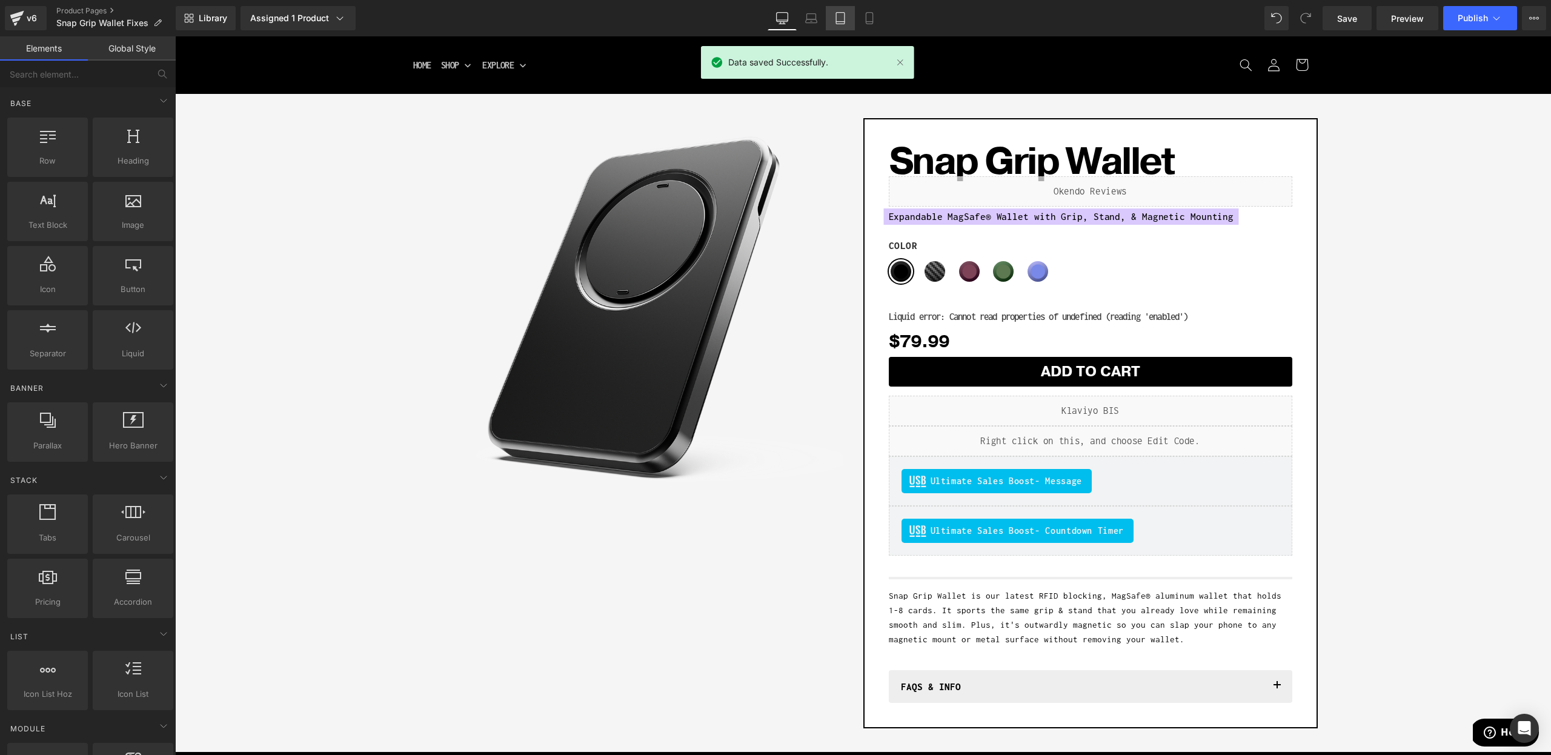
click at [840, 16] on icon at bounding box center [840, 18] width 12 height 12
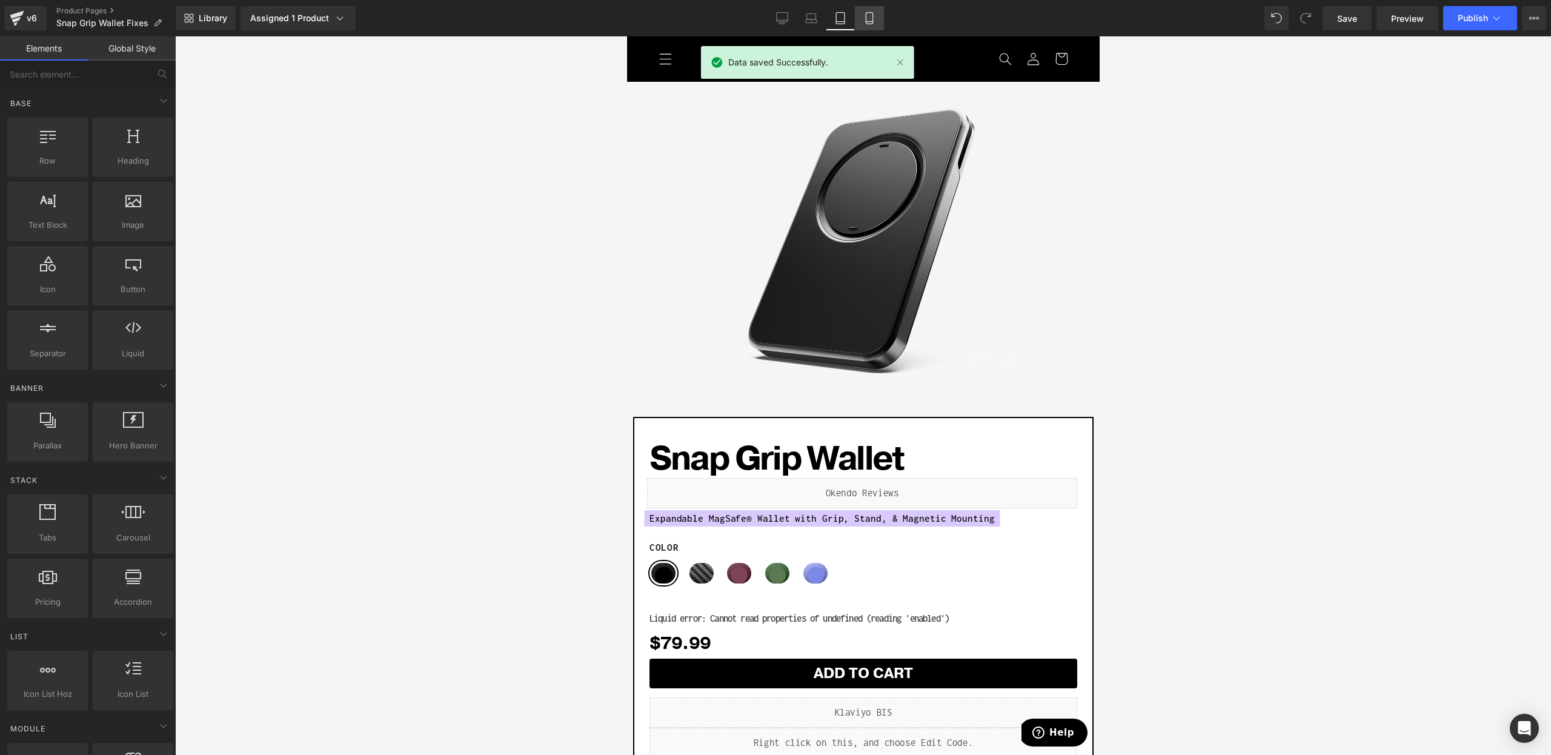
click at [863, 21] on link "Mobile" at bounding box center [869, 18] width 29 height 24
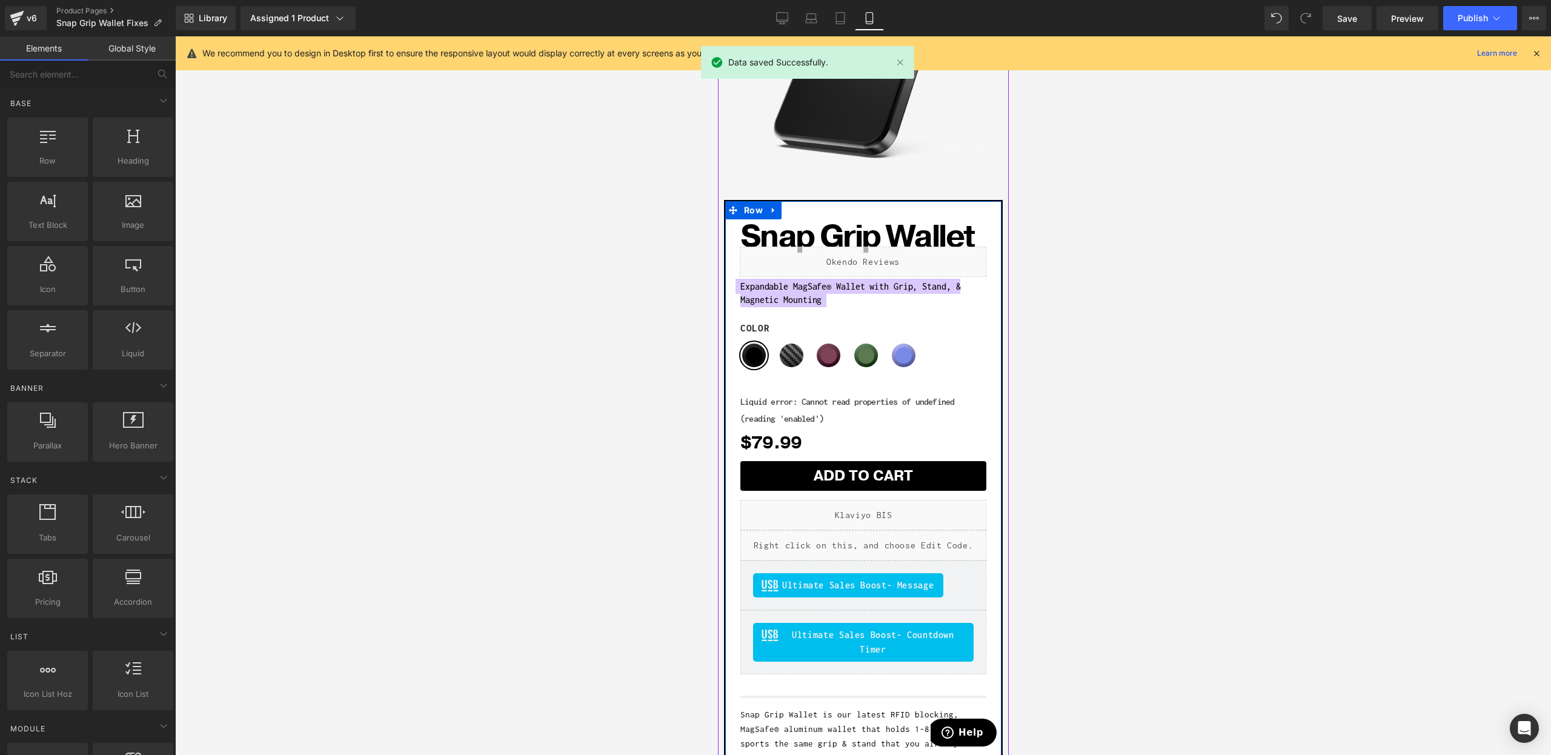
scroll to position [156, 0]
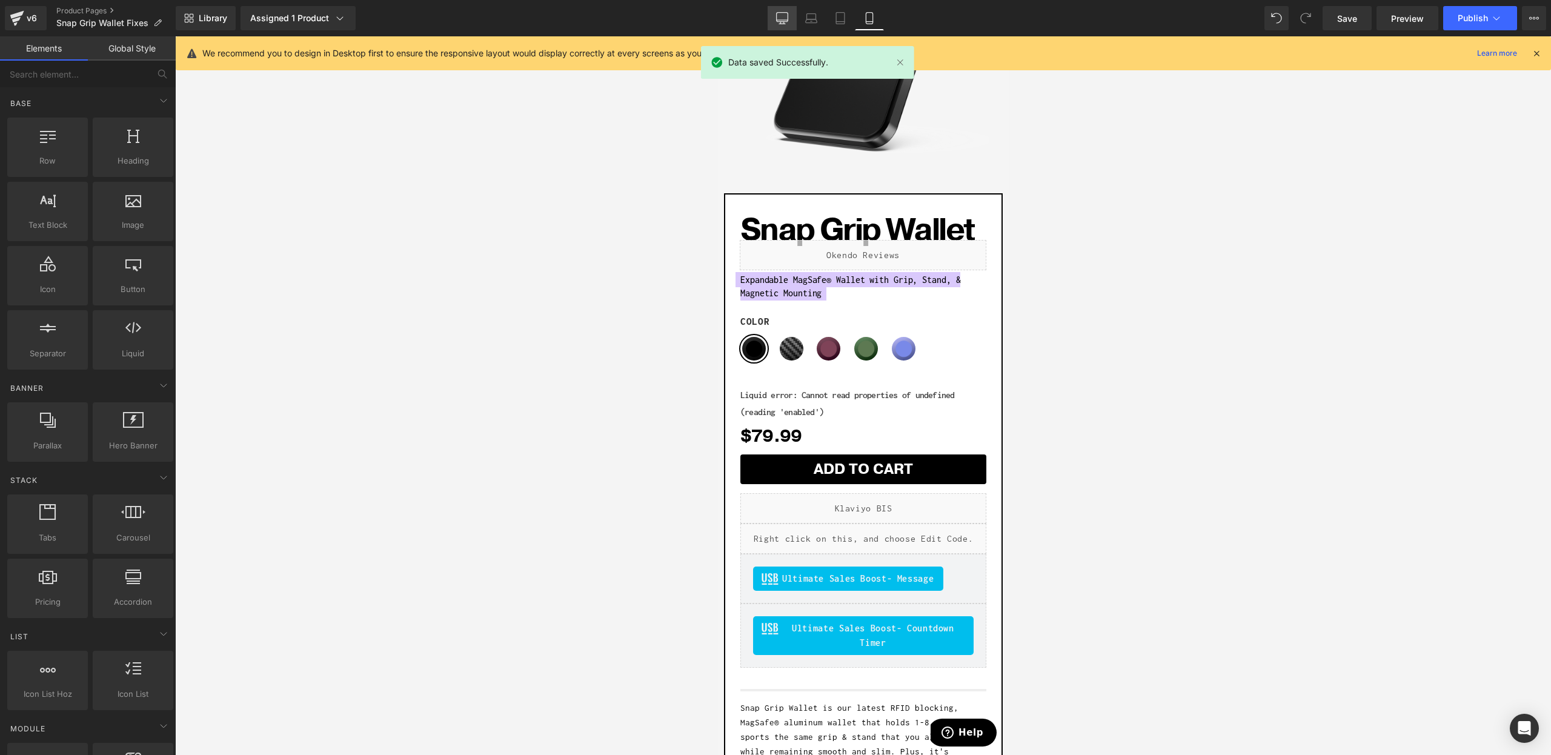
click at [782, 20] on icon at bounding box center [783, 20] width 12 height 0
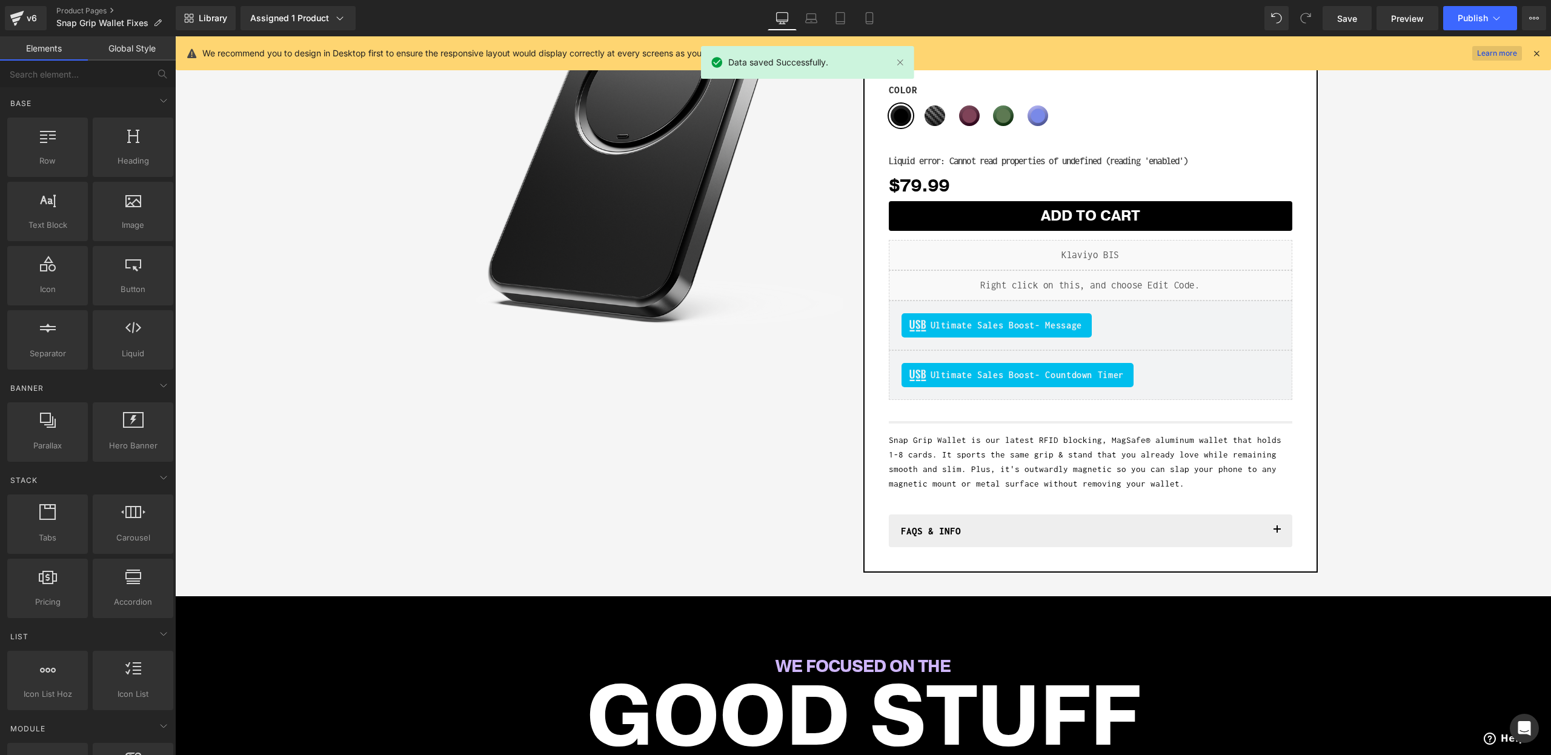
scroll to position [715, 0]
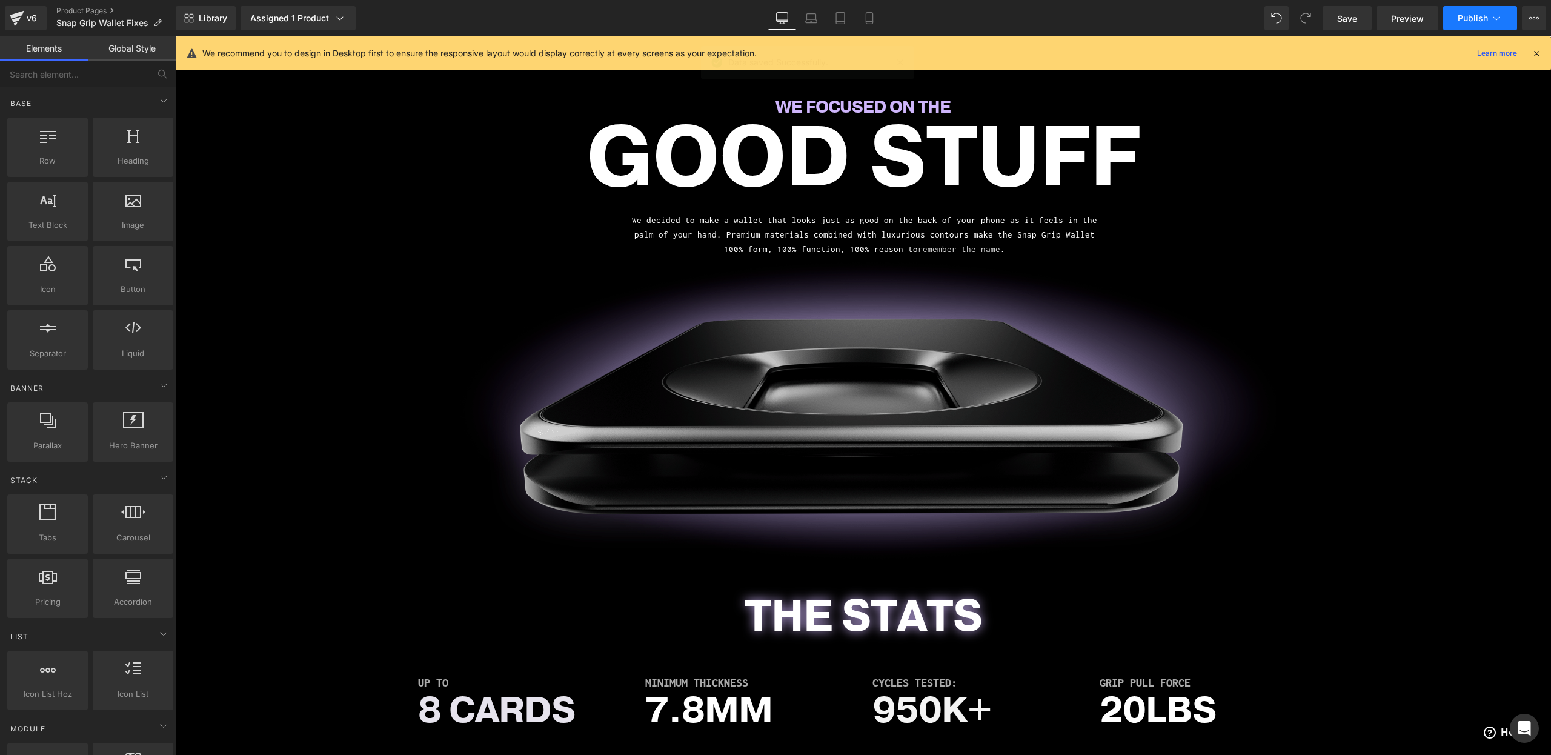
click at [1473, 24] on button "Publish" at bounding box center [1480, 18] width 74 height 24
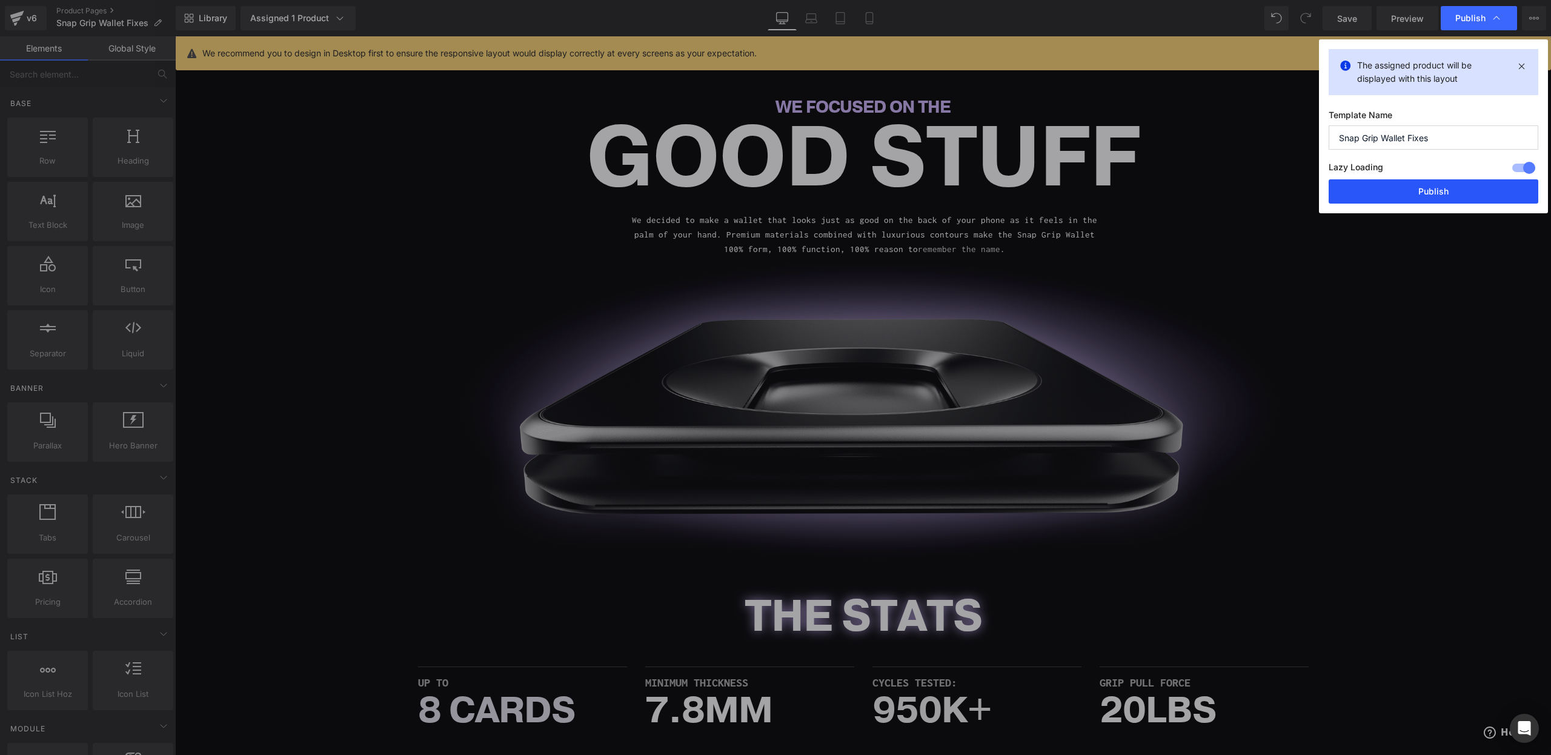
click at [1437, 203] on button "Publish" at bounding box center [1434, 191] width 210 height 24
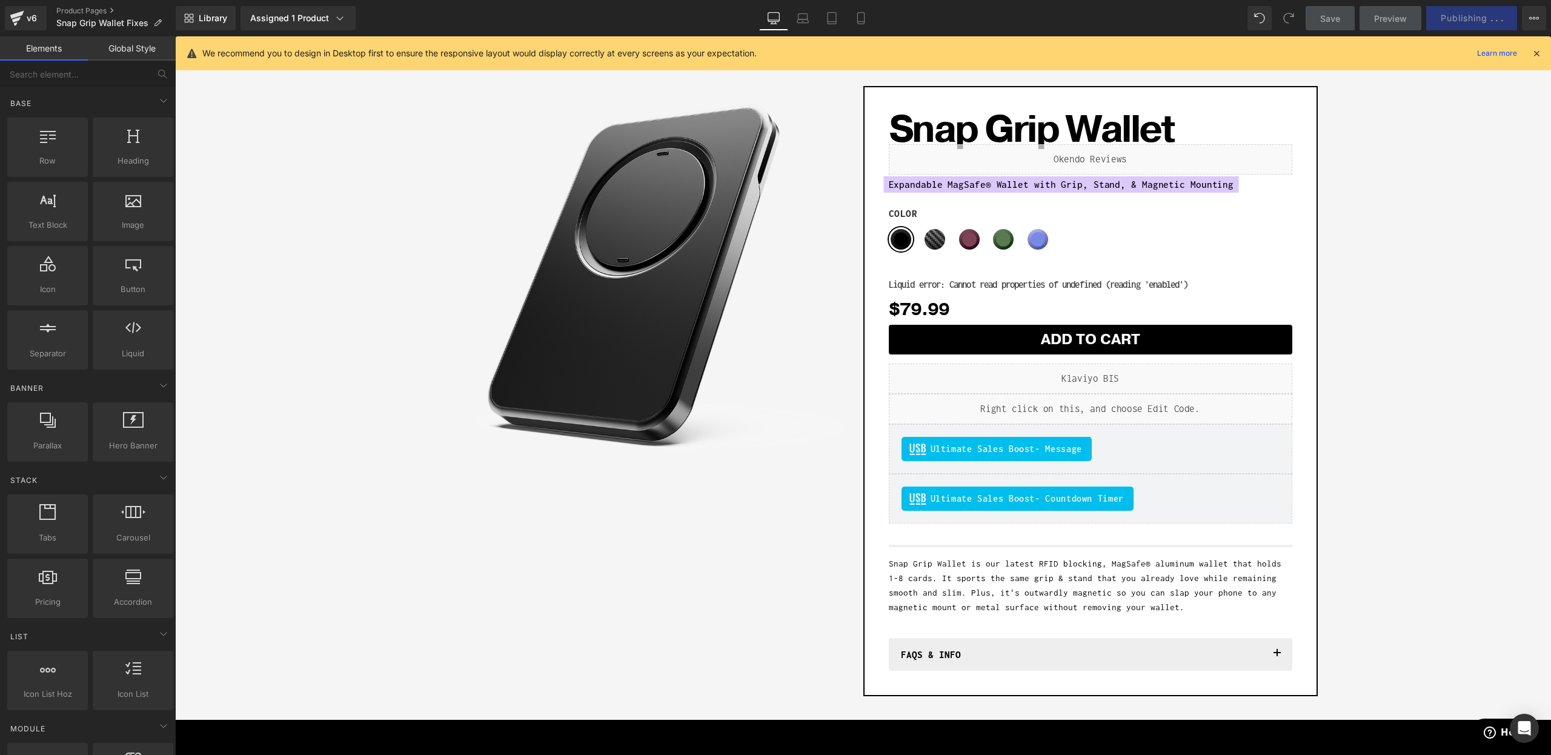
scroll to position [0, 0]
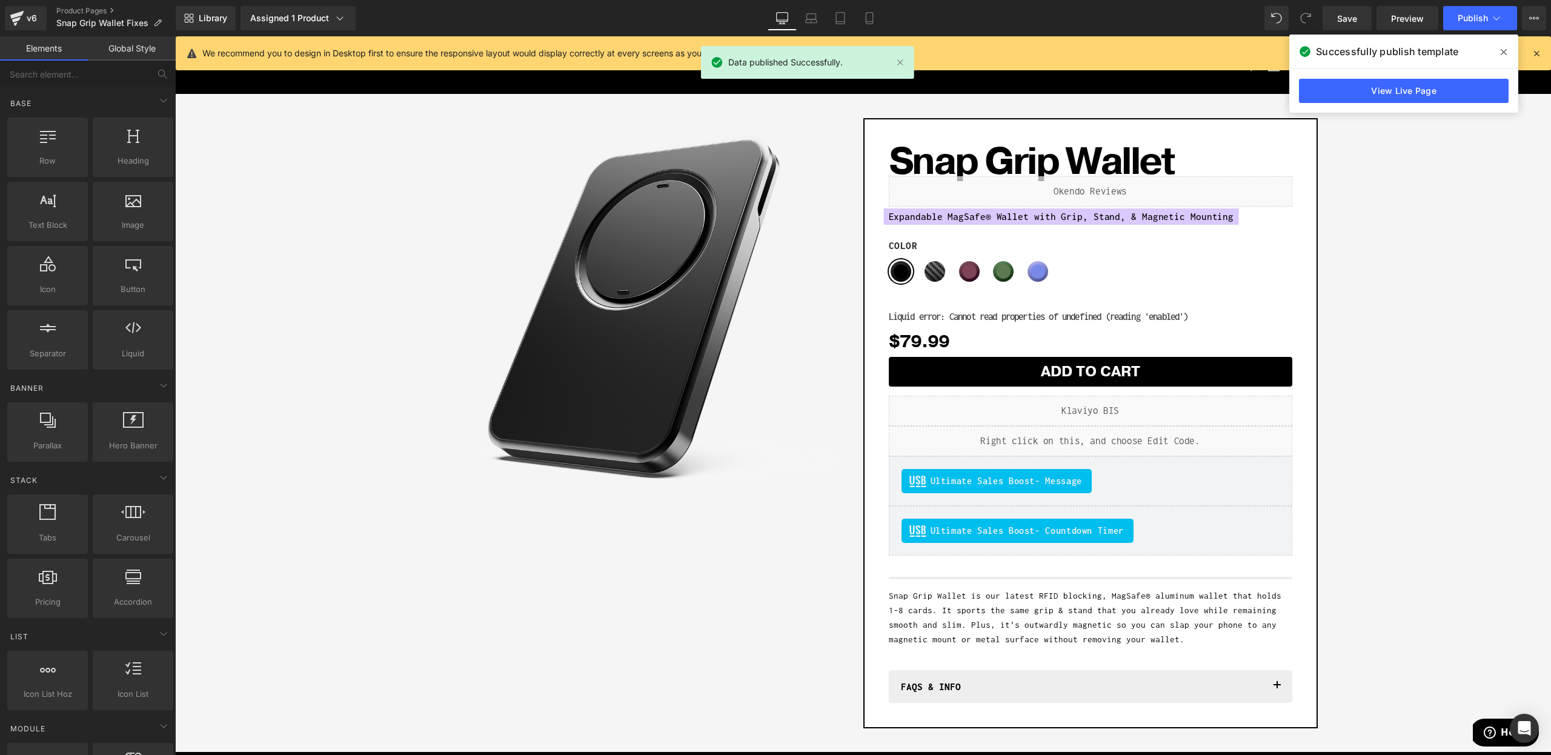
click at [1537, 52] on icon at bounding box center [1536, 53] width 11 height 11
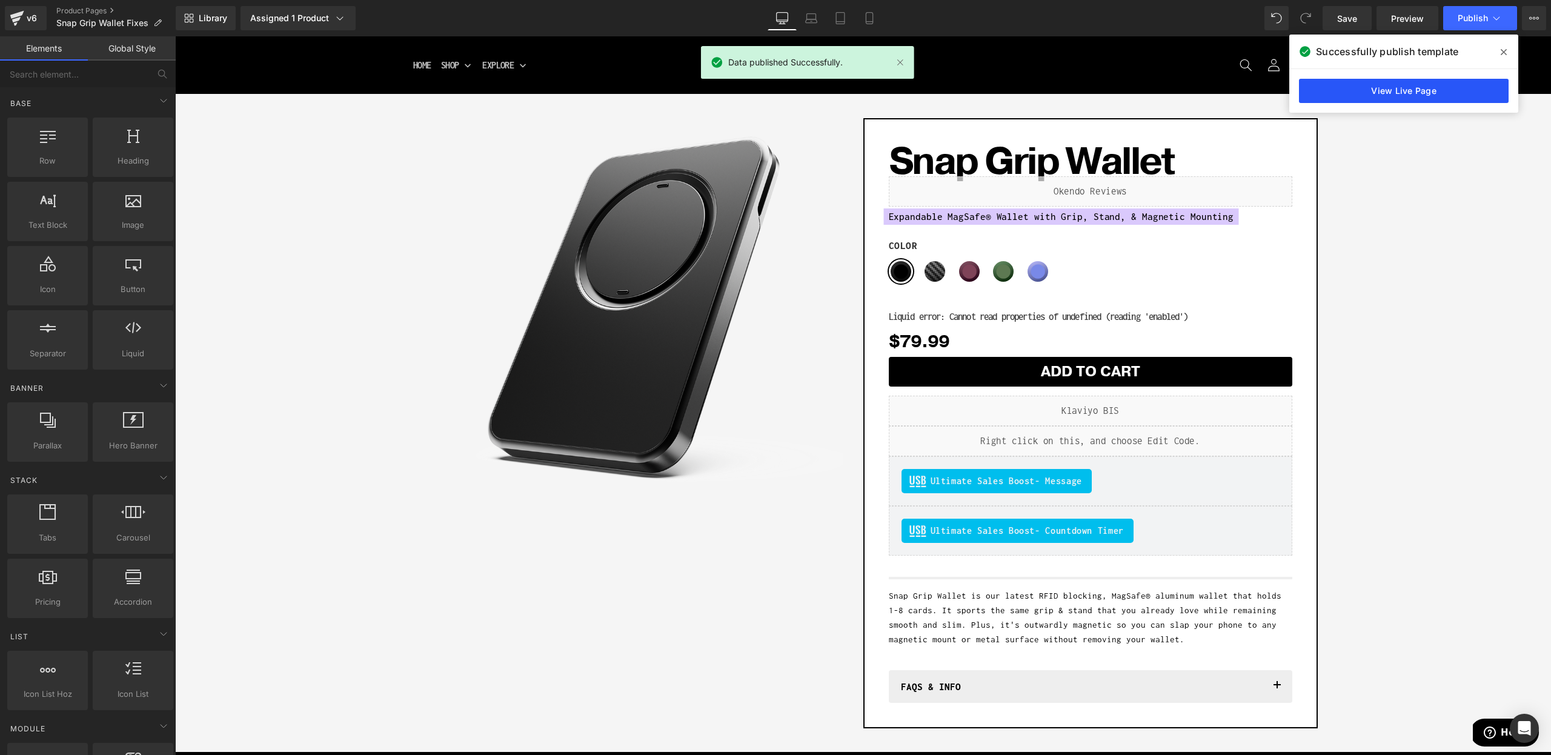
drag, startPoint x: 1409, startPoint y: 95, endPoint x: 1471, endPoint y: 89, distance: 62.1
click at [1490, 88] on link "View Live Page" at bounding box center [1404, 91] width 210 height 24
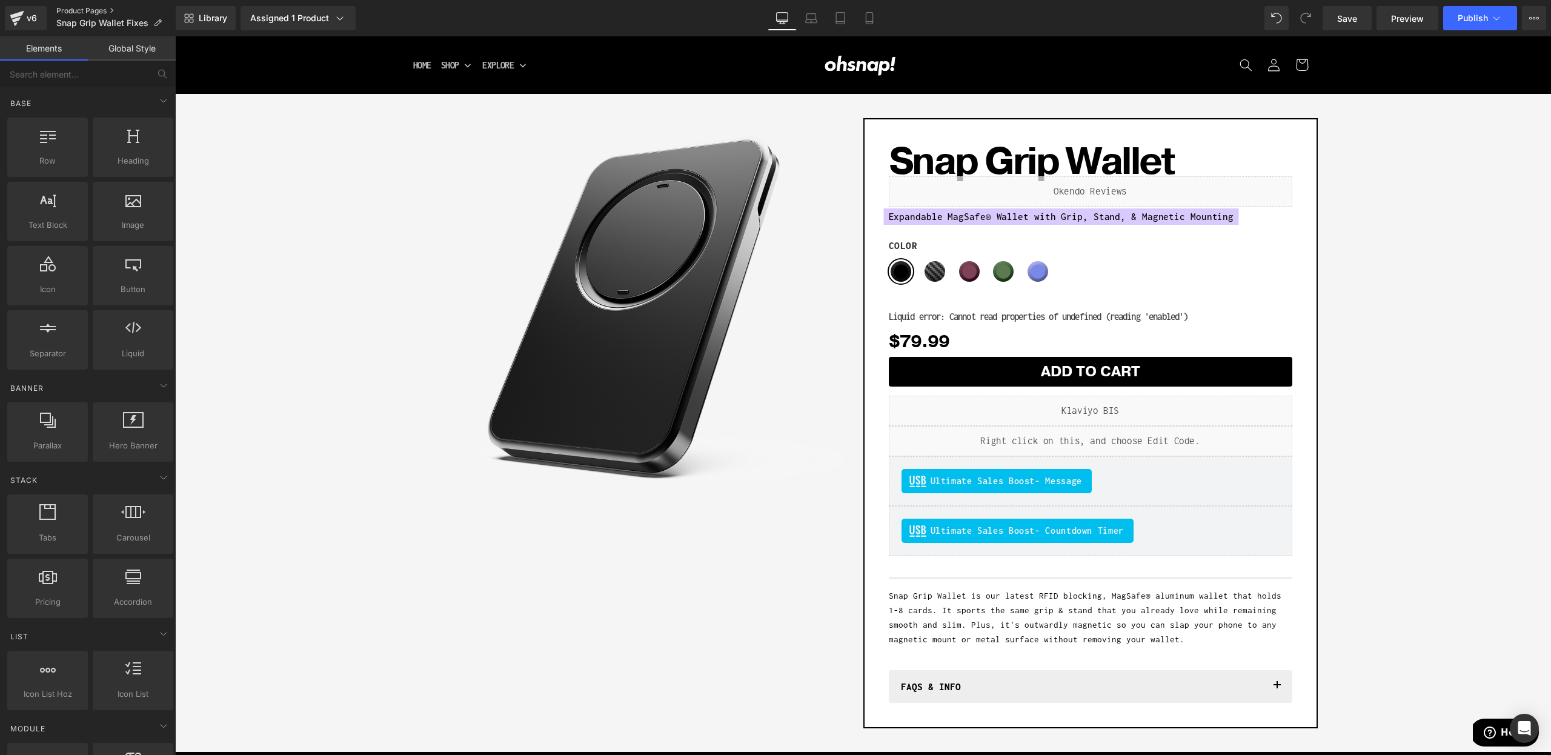
click at [87, 10] on link "Product Pages" at bounding box center [115, 11] width 119 height 10
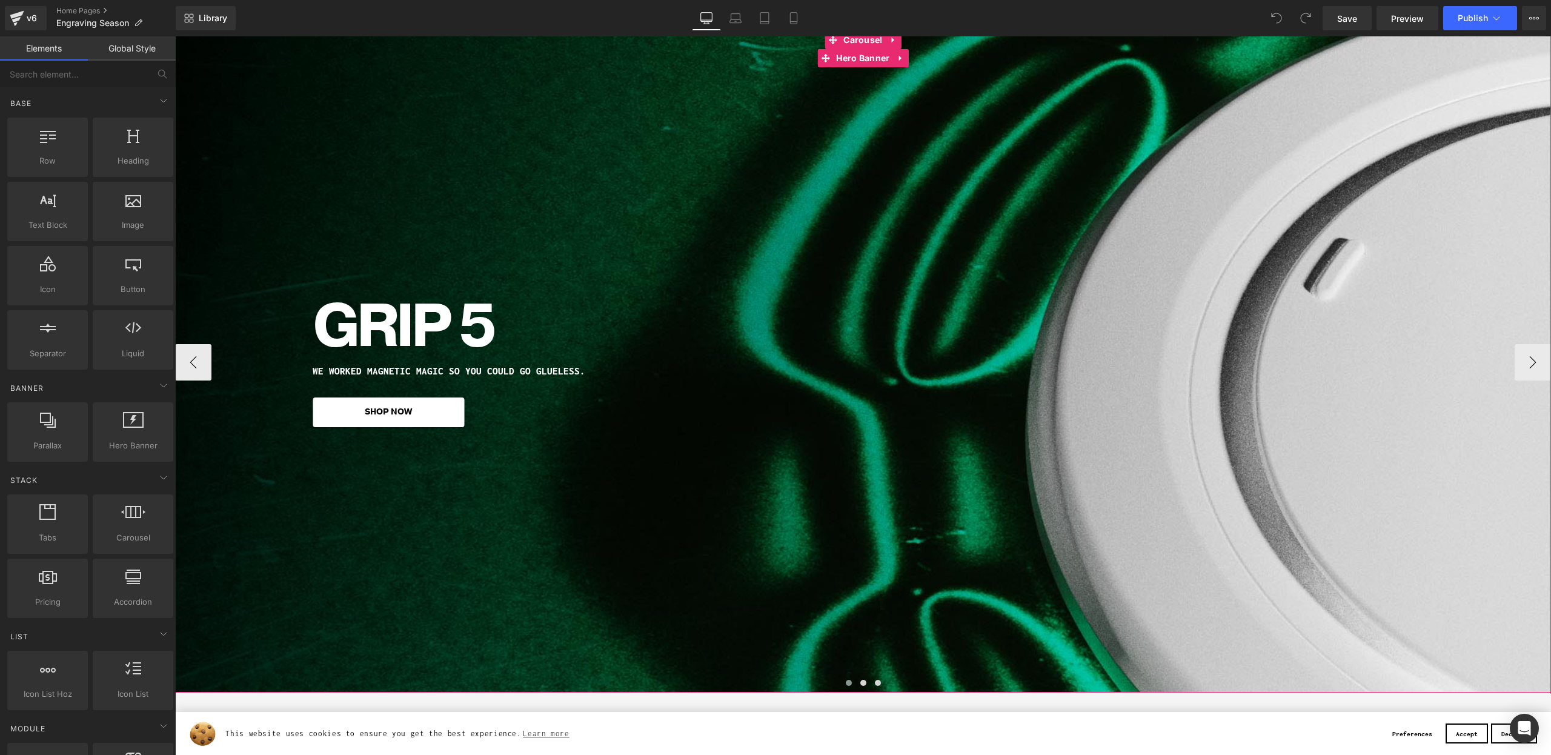
scroll to position [85, 0]
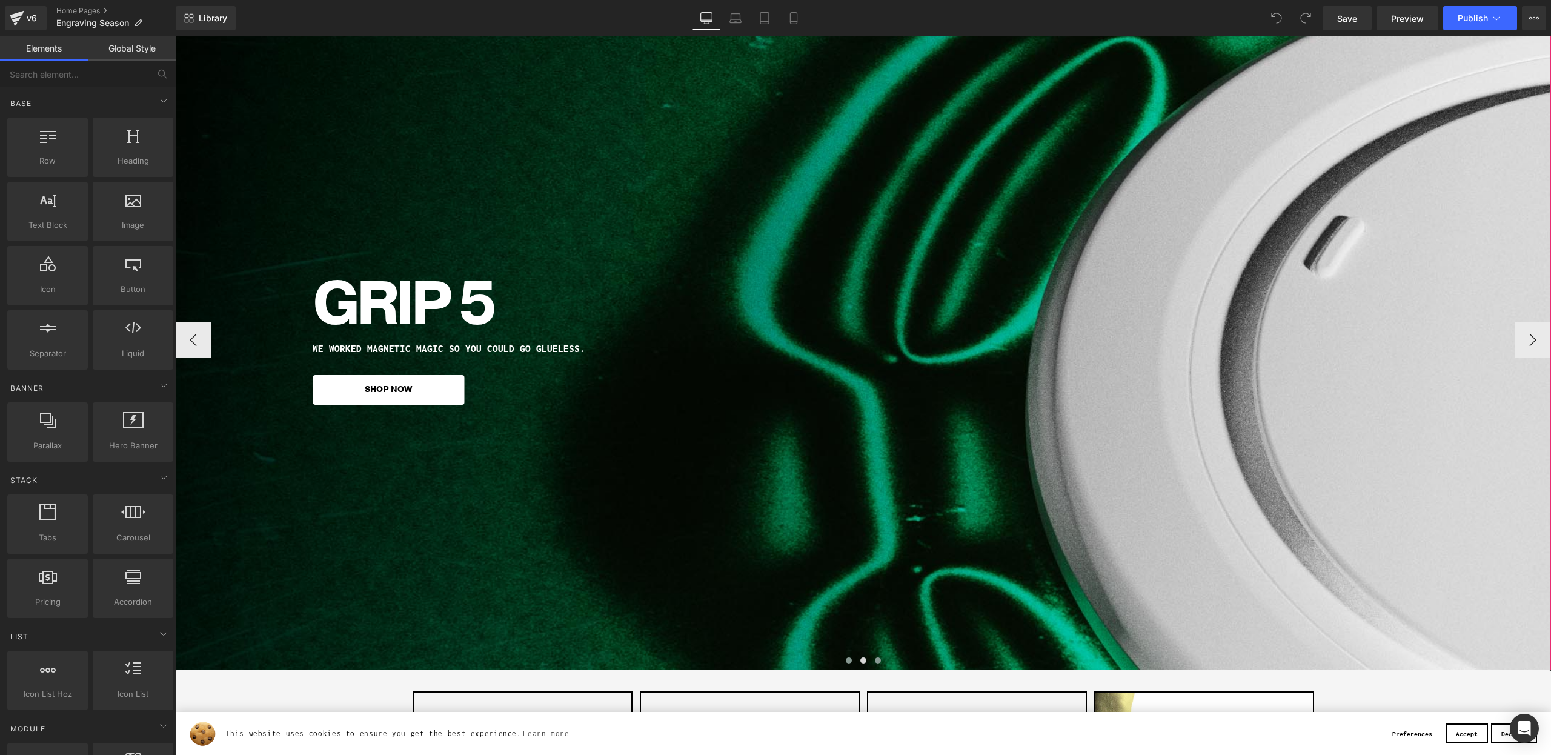
click at [878, 661] on span at bounding box center [878, 660] width 6 height 6
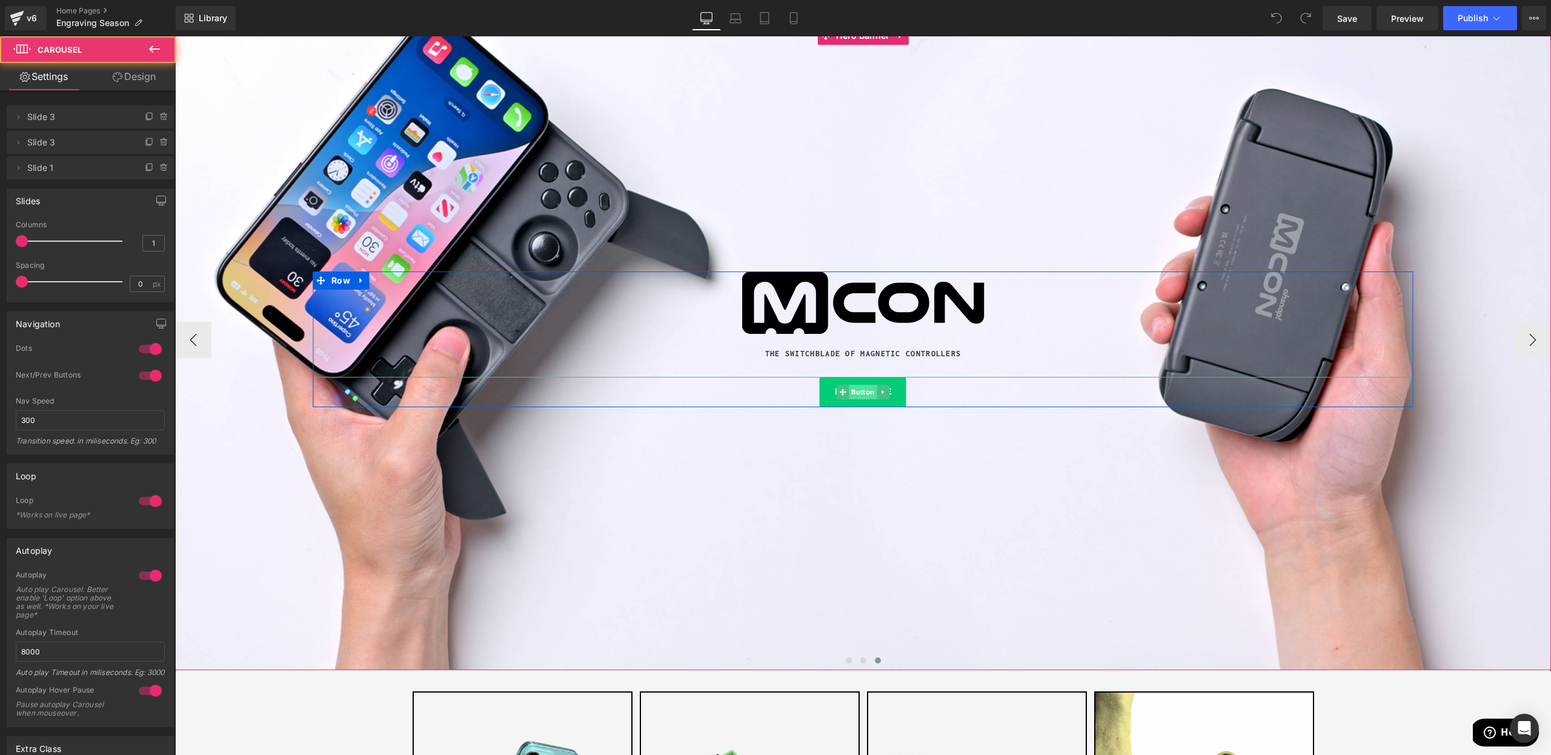
click at [859, 388] on span "Button" at bounding box center [863, 392] width 28 height 15
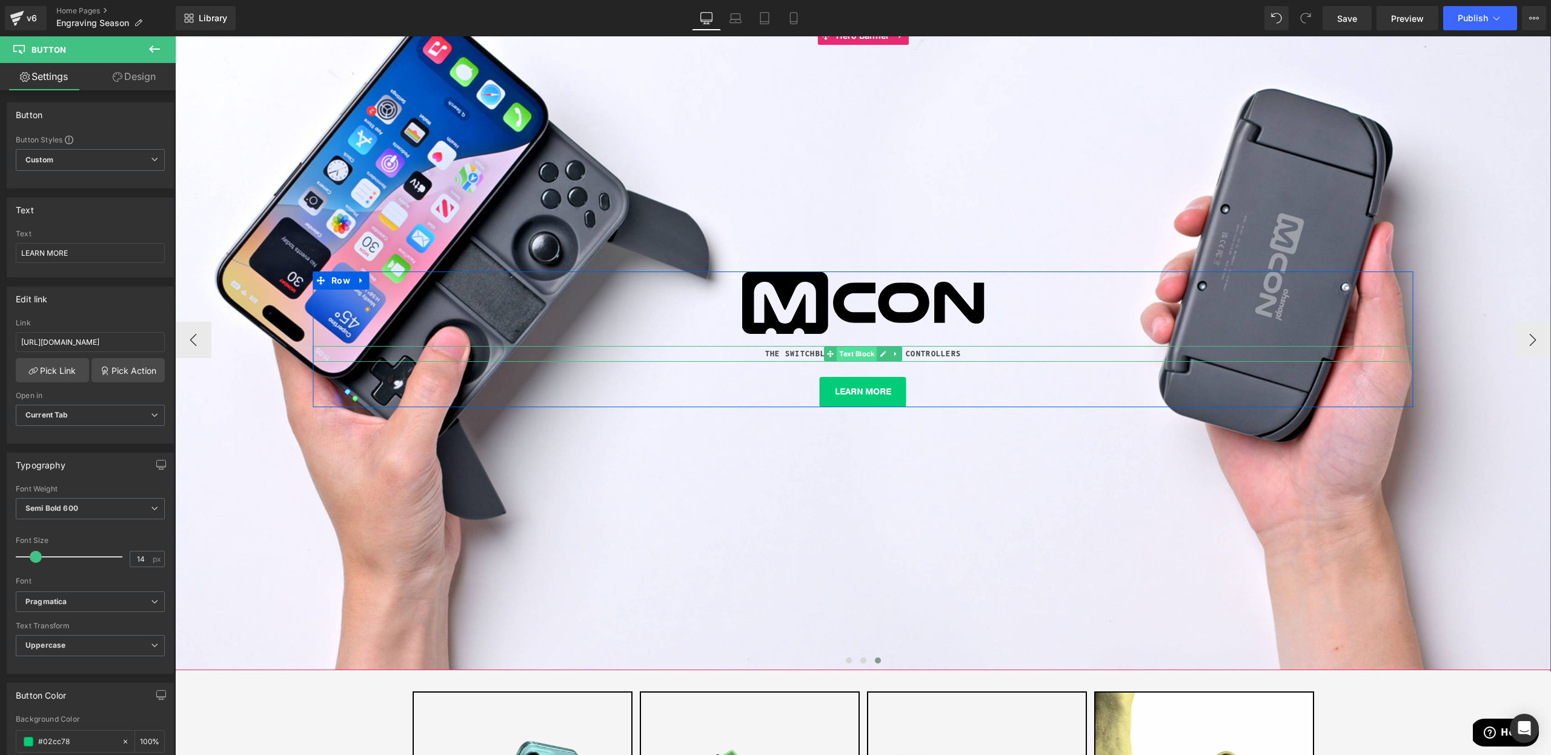
click at [837, 355] on span "Text Block" at bounding box center [857, 354] width 40 height 15
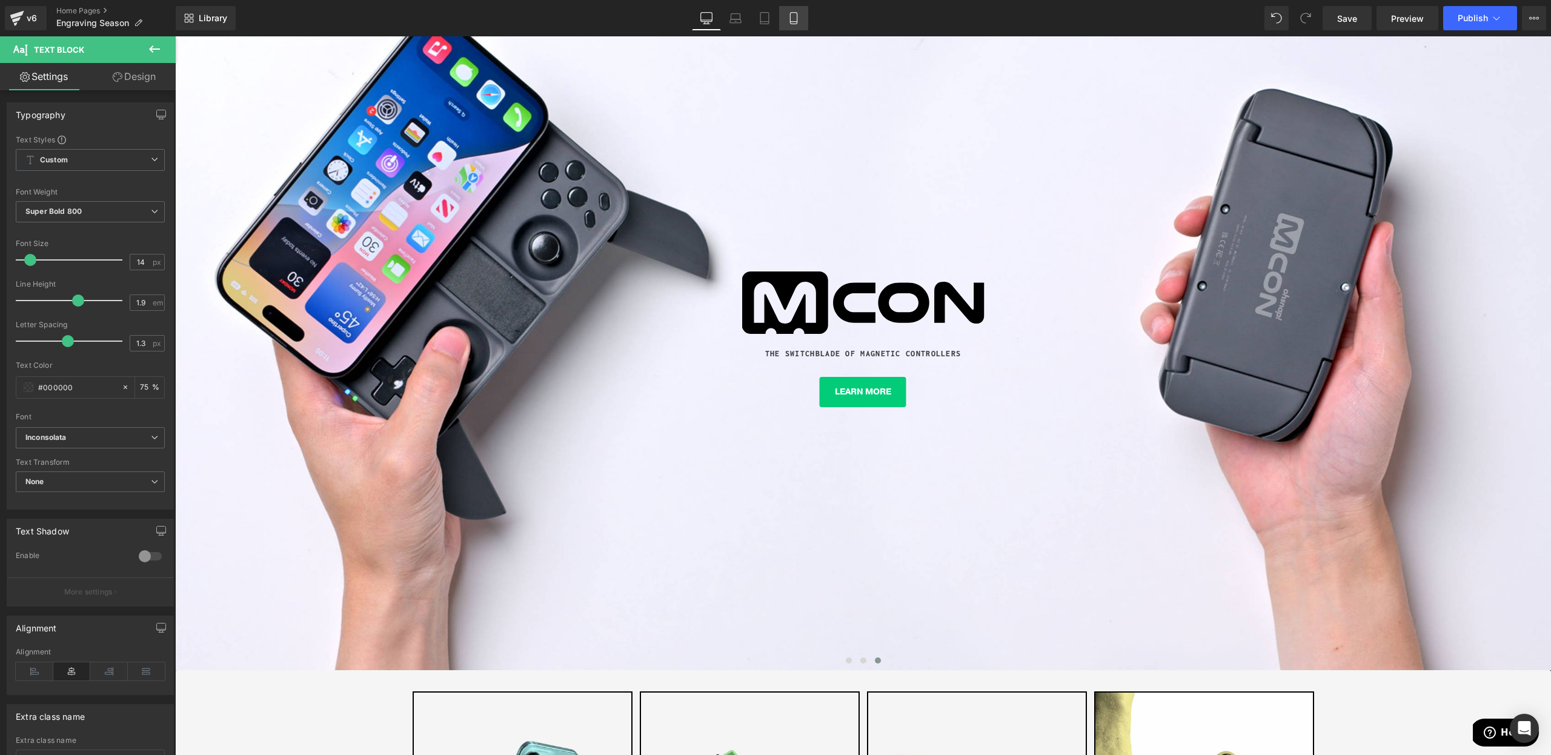
click at [787, 22] on link "Mobile" at bounding box center [793, 18] width 29 height 24
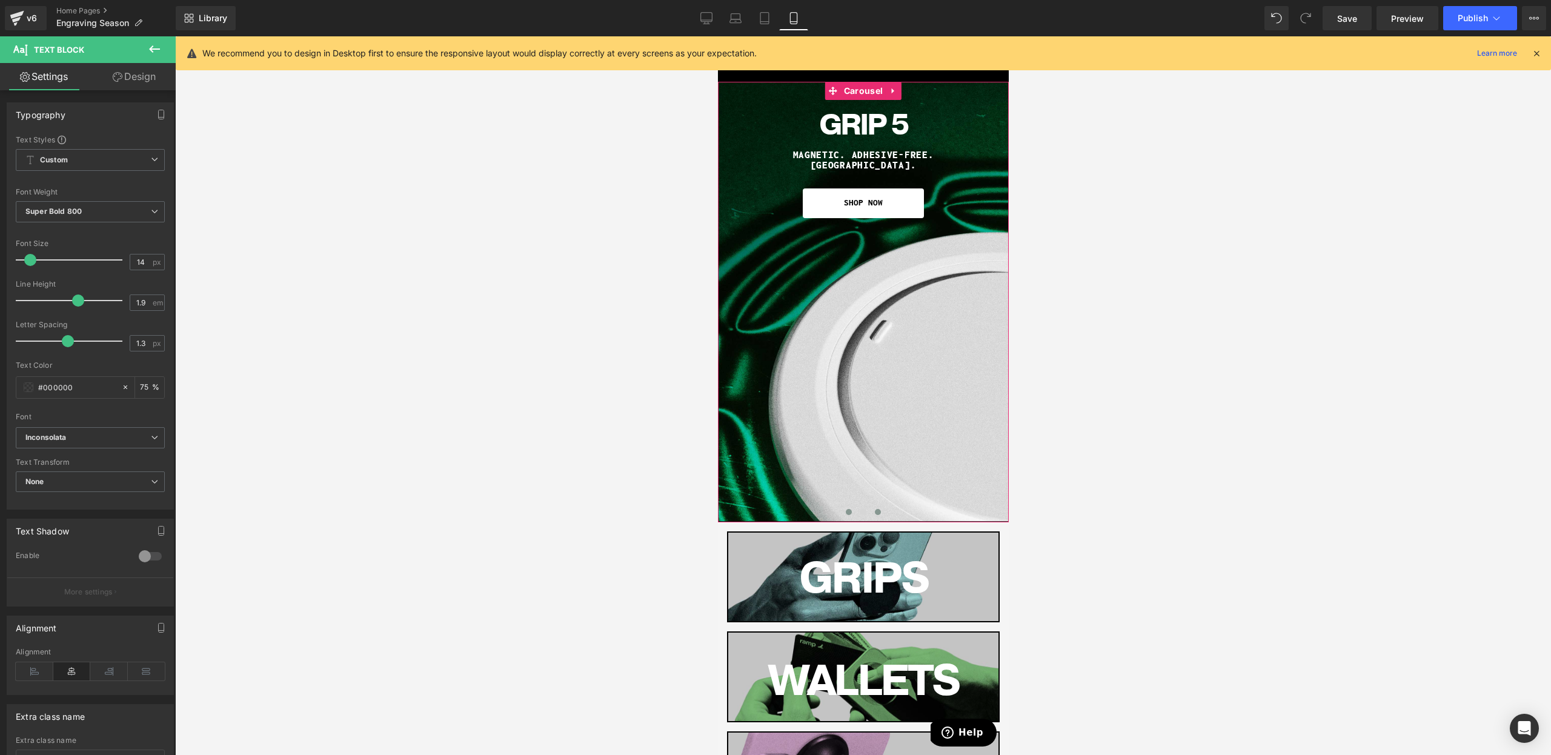
click at [880, 509] on button at bounding box center [877, 512] width 15 height 12
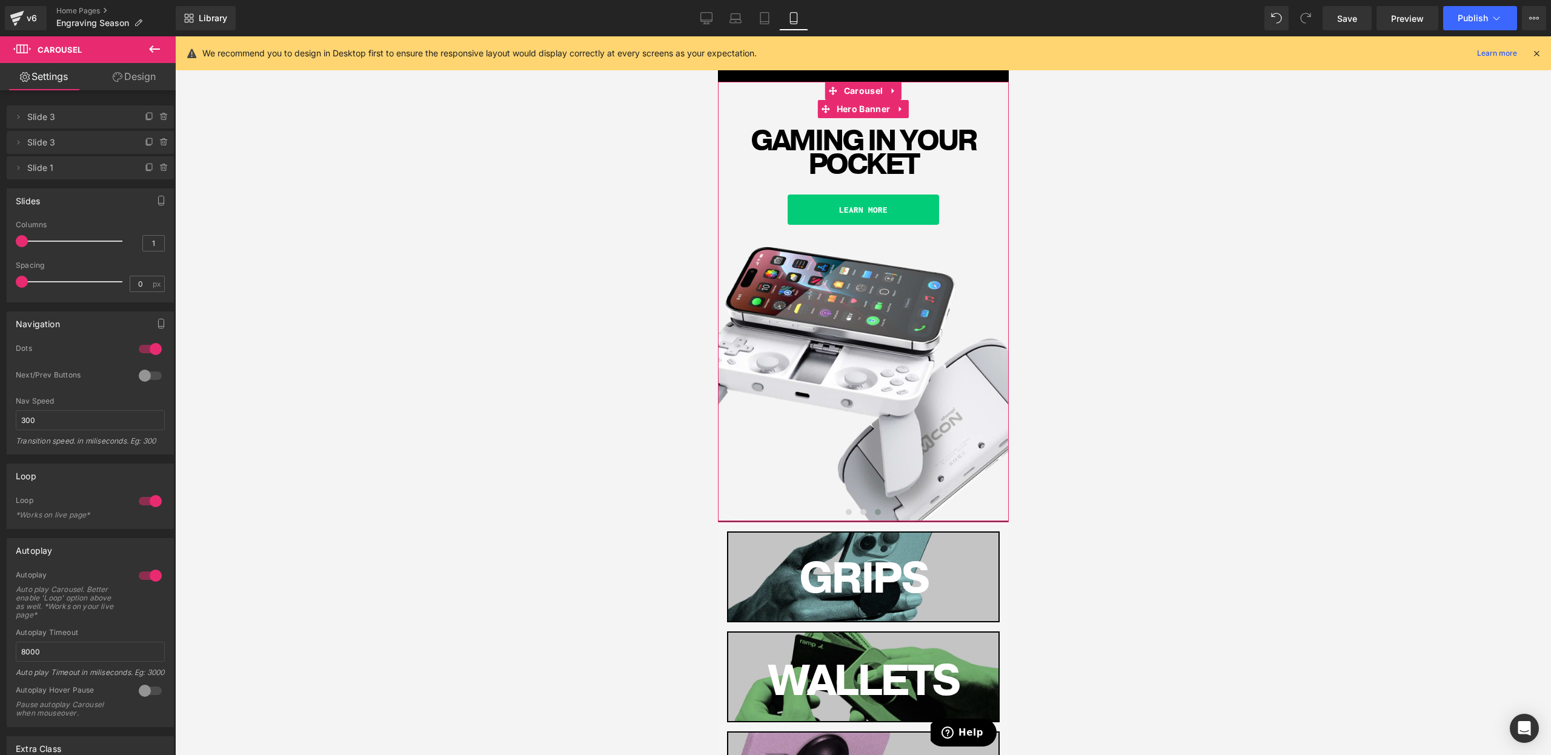
click at [803, 109] on h1 "JUST LAUNCHED:" at bounding box center [863, 109] width 261 height 10
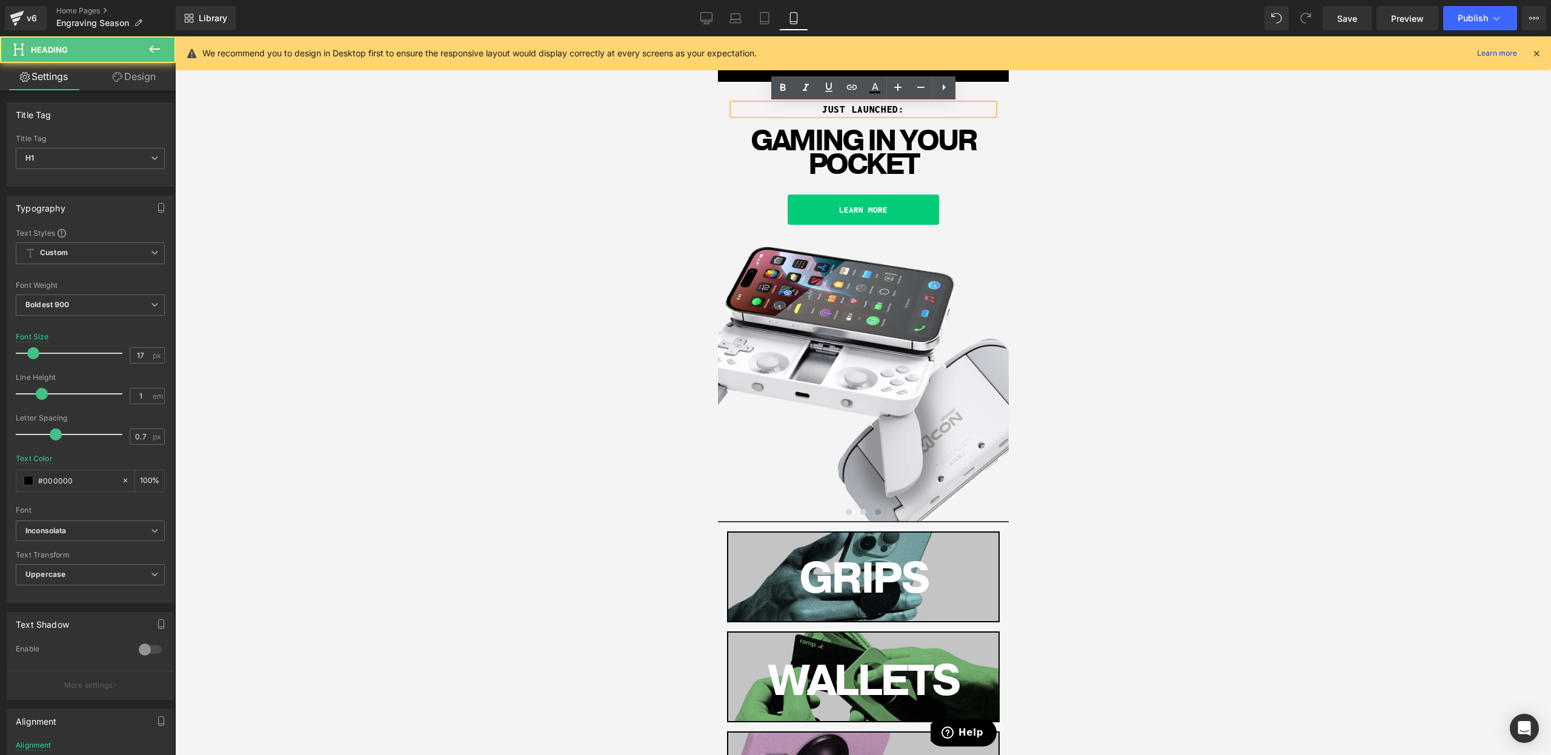
click at [809, 109] on h1 "JUST LAUNCHED:" at bounding box center [863, 109] width 261 height 10
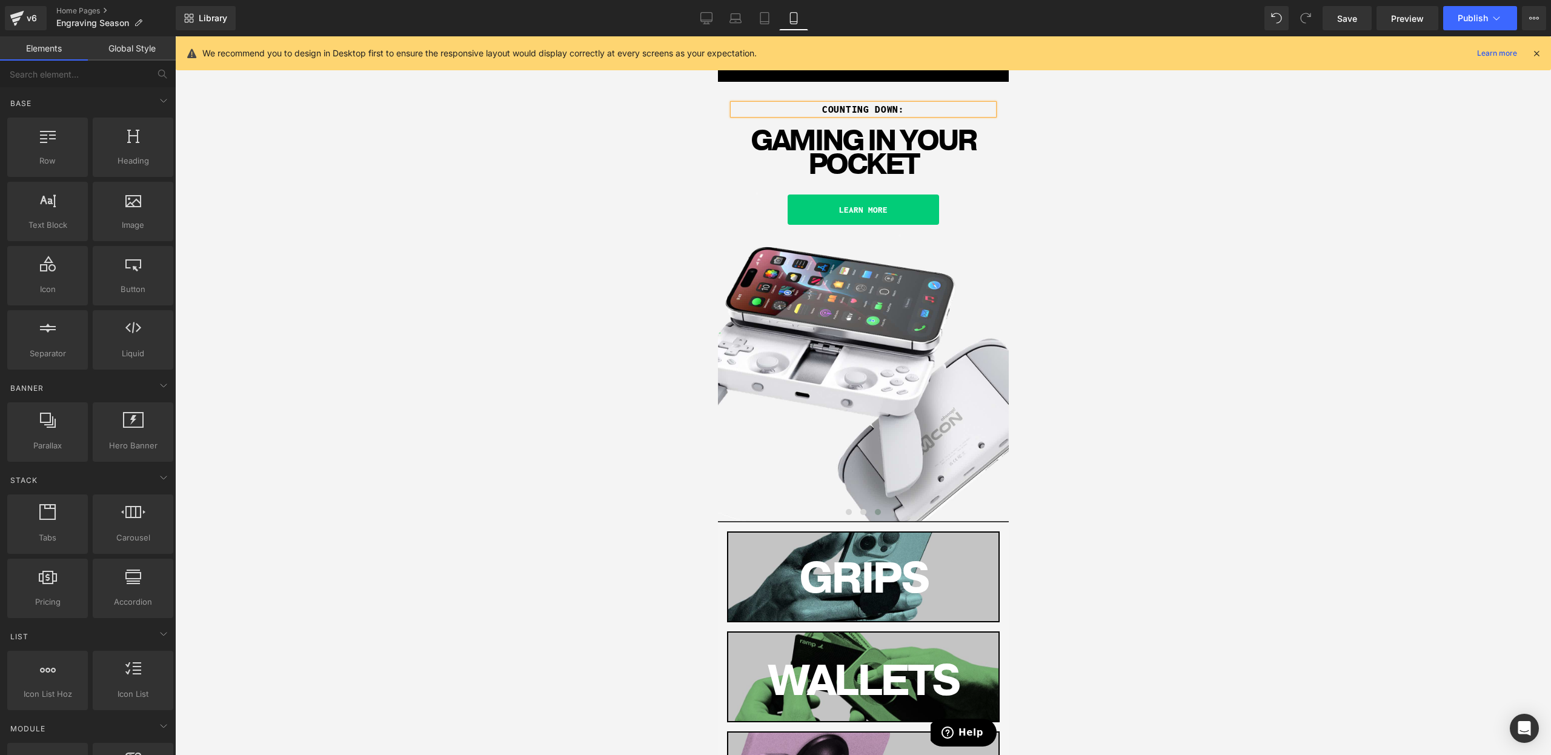
click at [1247, 459] on div at bounding box center [863, 395] width 1376 height 719
click at [862, 516] on button at bounding box center [863, 512] width 15 height 12
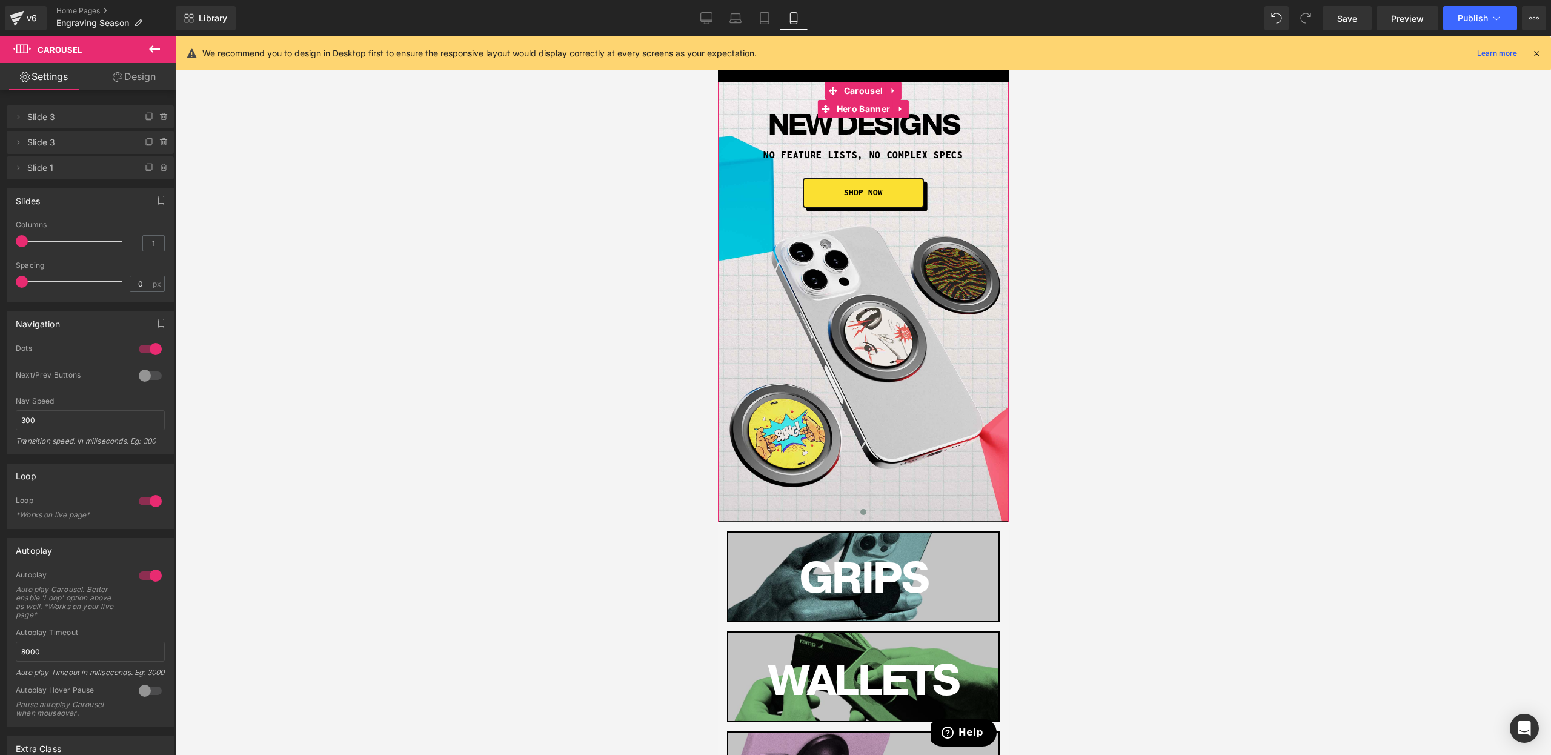
click at [847, 504] on div "New Designs Heading No feature lists, no complex specs Heading SHOP NOW Button …" at bounding box center [862, 301] width 291 height 439
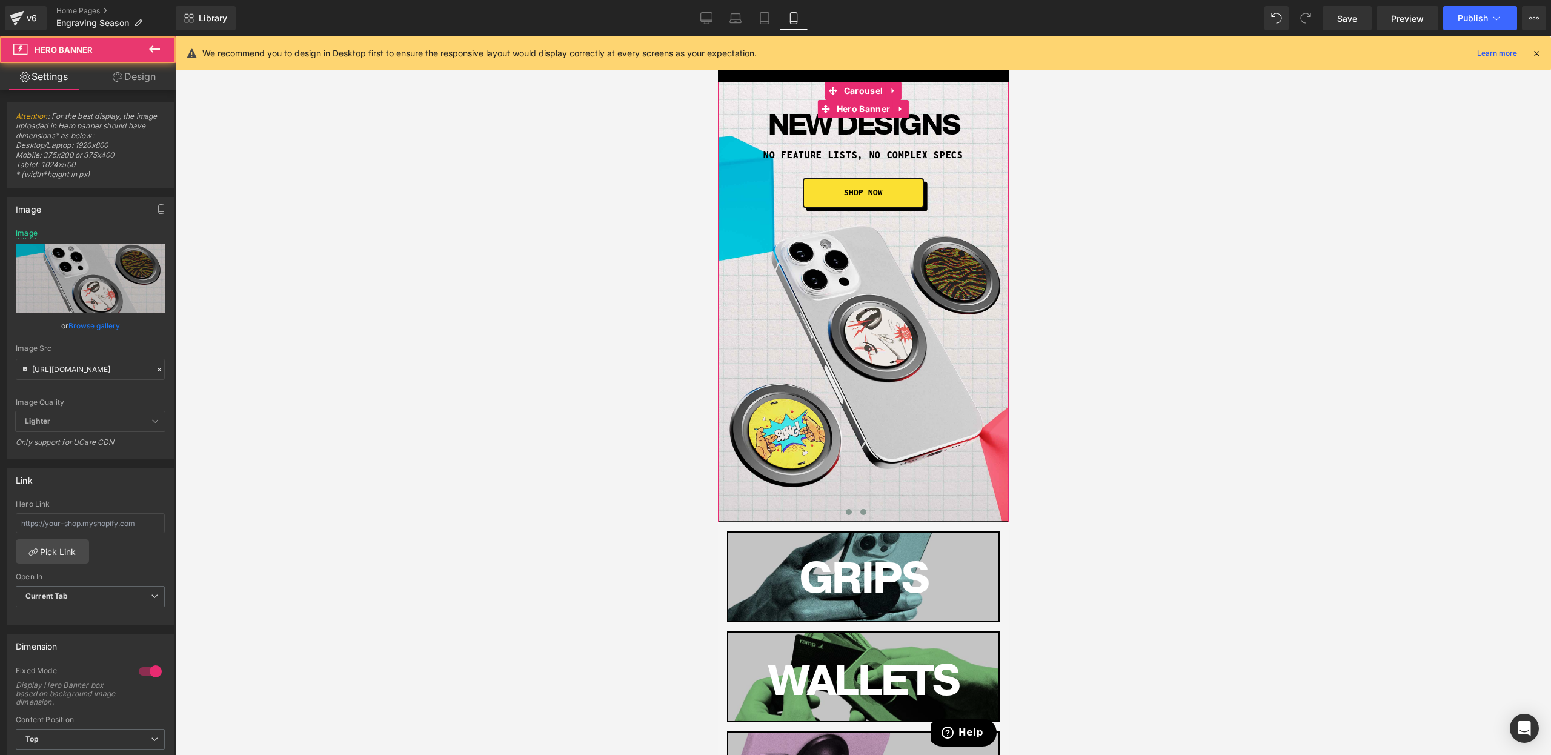
click at [851, 516] on button at bounding box center [848, 512] width 15 height 12
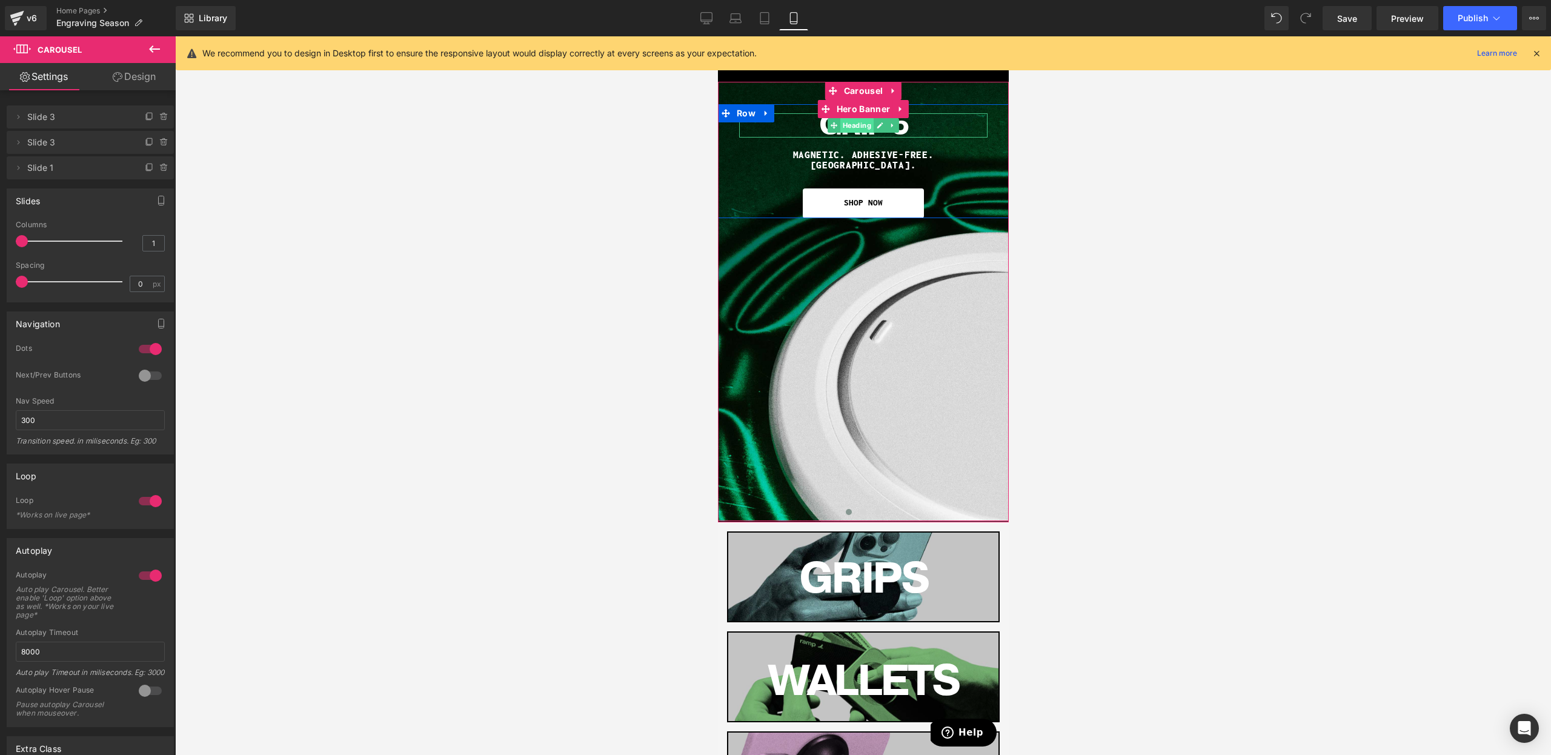
click at [859, 132] on span "Heading" at bounding box center [856, 125] width 33 height 15
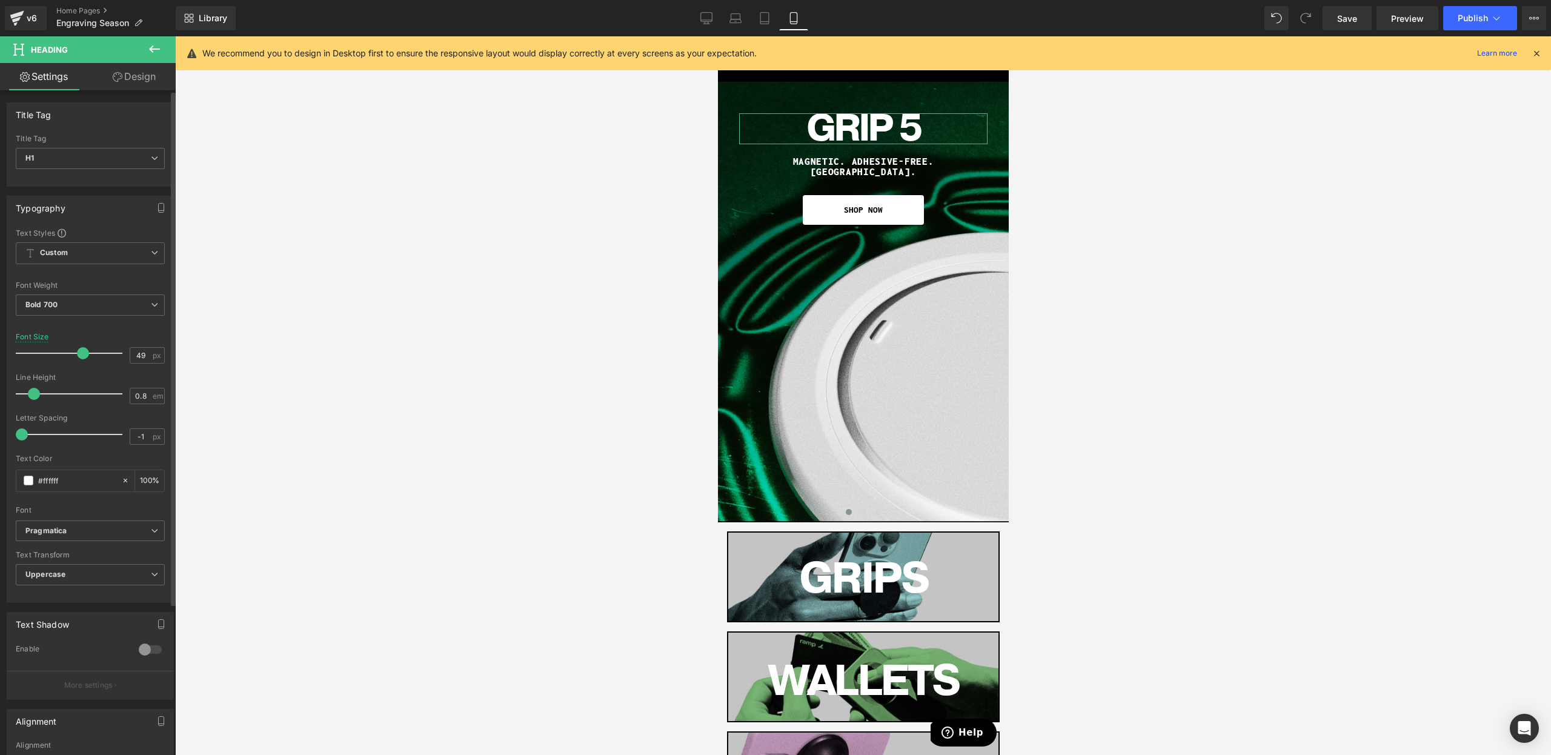
drag, startPoint x: 63, startPoint y: 351, endPoint x: 78, endPoint y: 352, distance: 14.6
click at [78, 352] on span at bounding box center [83, 353] width 12 height 12
click at [1363, 17] on link "Save" at bounding box center [1347, 18] width 49 height 24
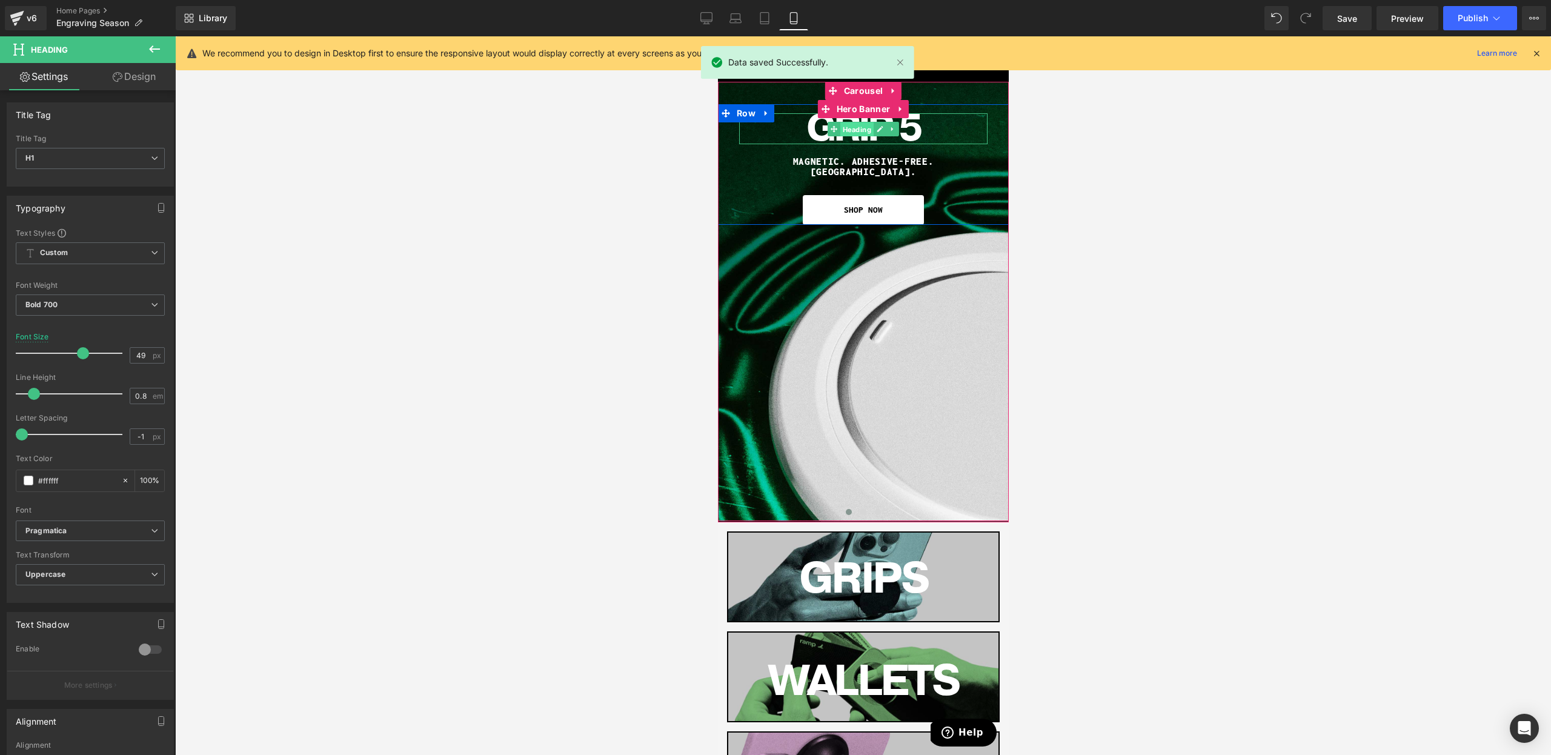
drag, startPoint x: 860, startPoint y: 133, endPoint x: 1199, endPoint y: 361, distance: 408.7
click at [860, 133] on span "Heading" at bounding box center [856, 129] width 33 height 15
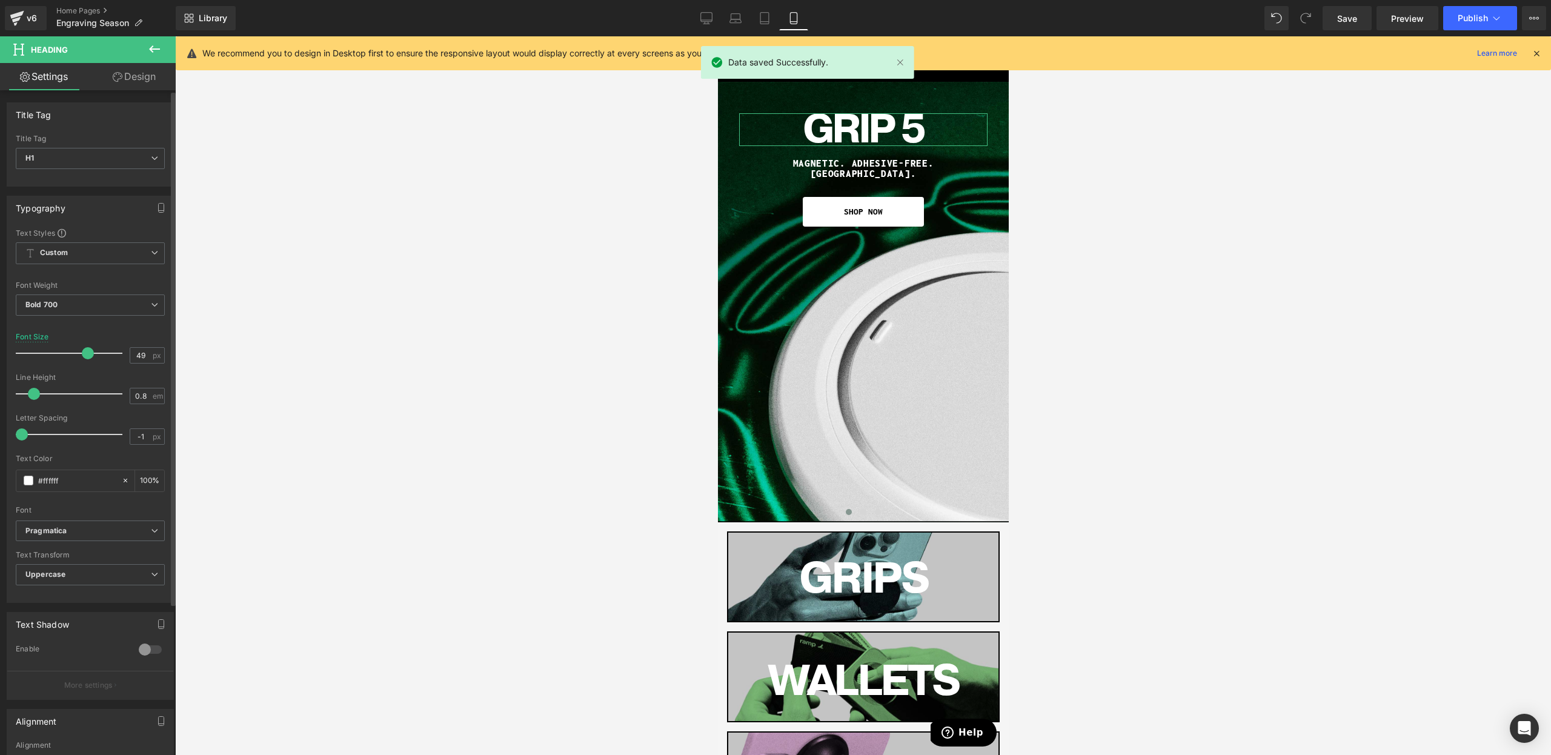
click at [82, 352] on span at bounding box center [88, 353] width 12 height 12
click at [1348, 18] on span "Save" at bounding box center [1347, 18] width 20 height 13
click at [1470, 13] on span "Publish" at bounding box center [1473, 18] width 30 height 10
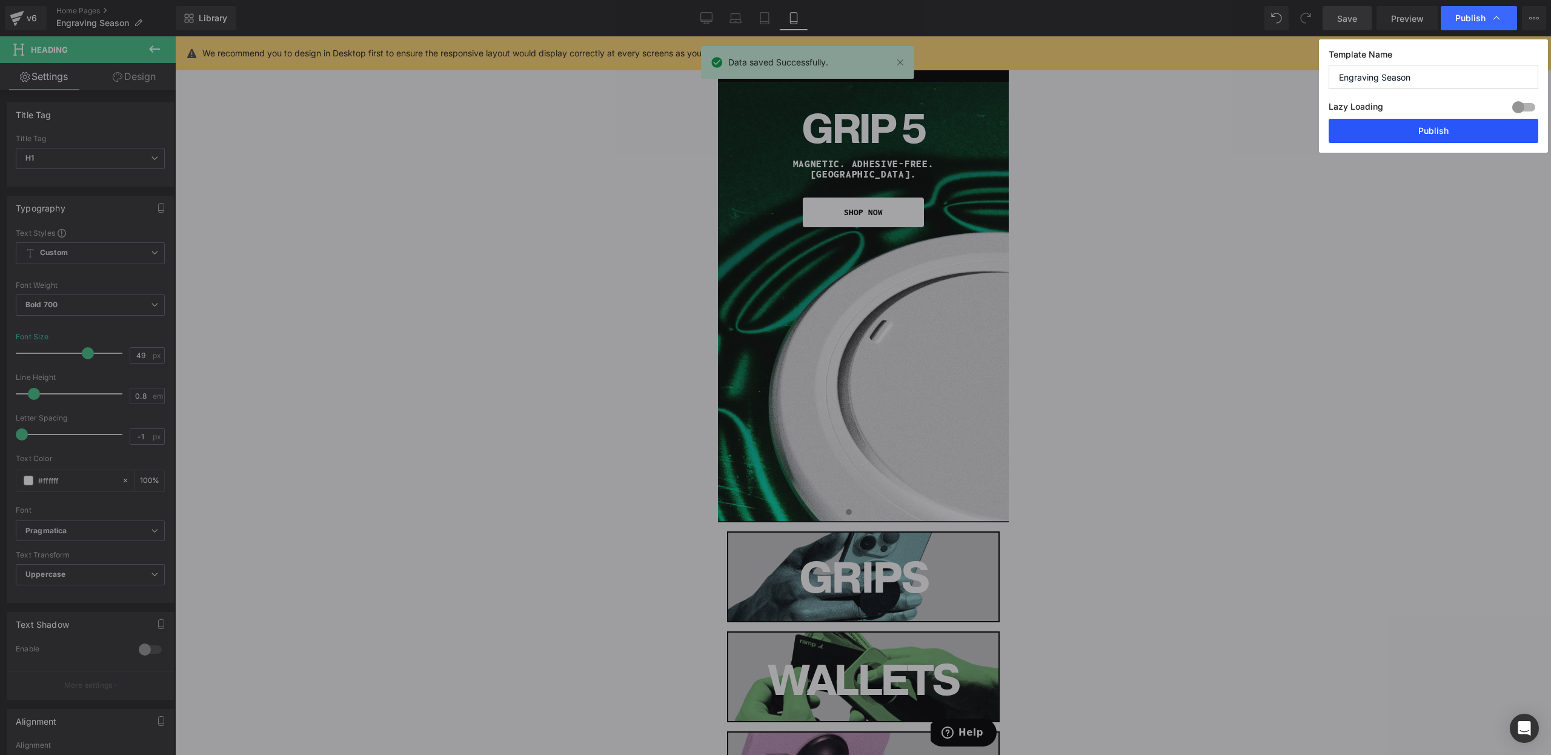
click at [1425, 130] on button "Publish" at bounding box center [1434, 131] width 210 height 24
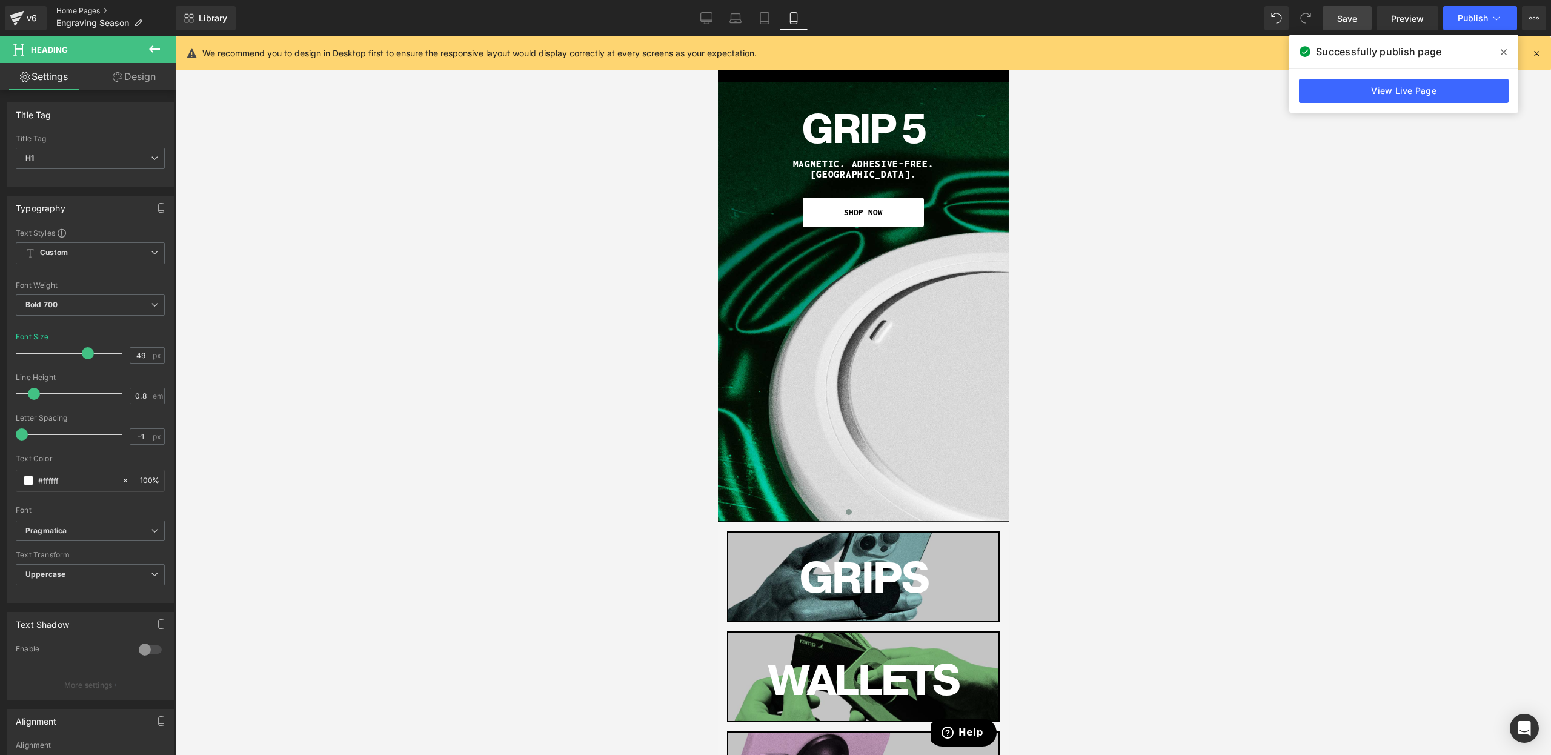
click at [88, 13] on link "Home Pages" at bounding box center [115, 11] width 119 height 10
